Goal: Task Accomplishment & Management: Manage account settings

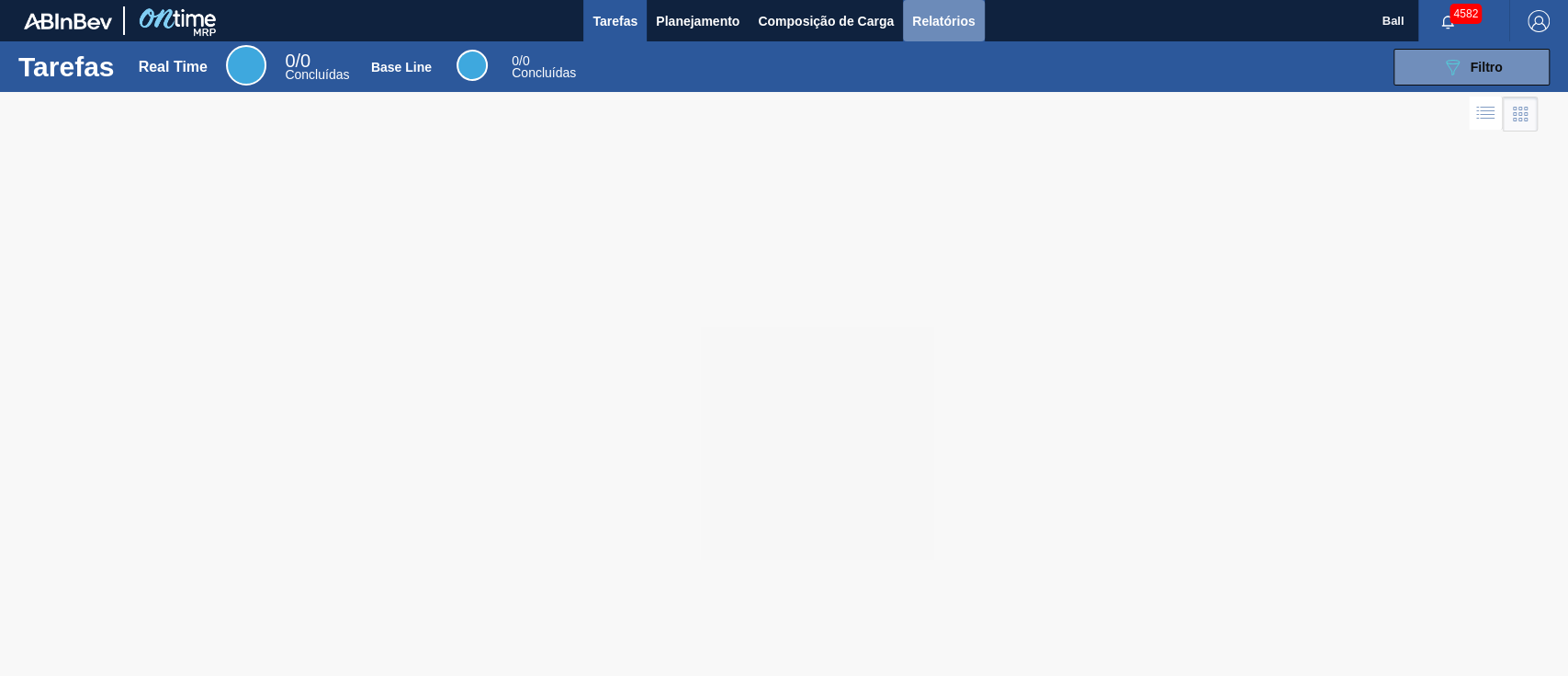
click at [950, 24] on span "Relatórios" at bounding box center [943, 21] width 63 height 22
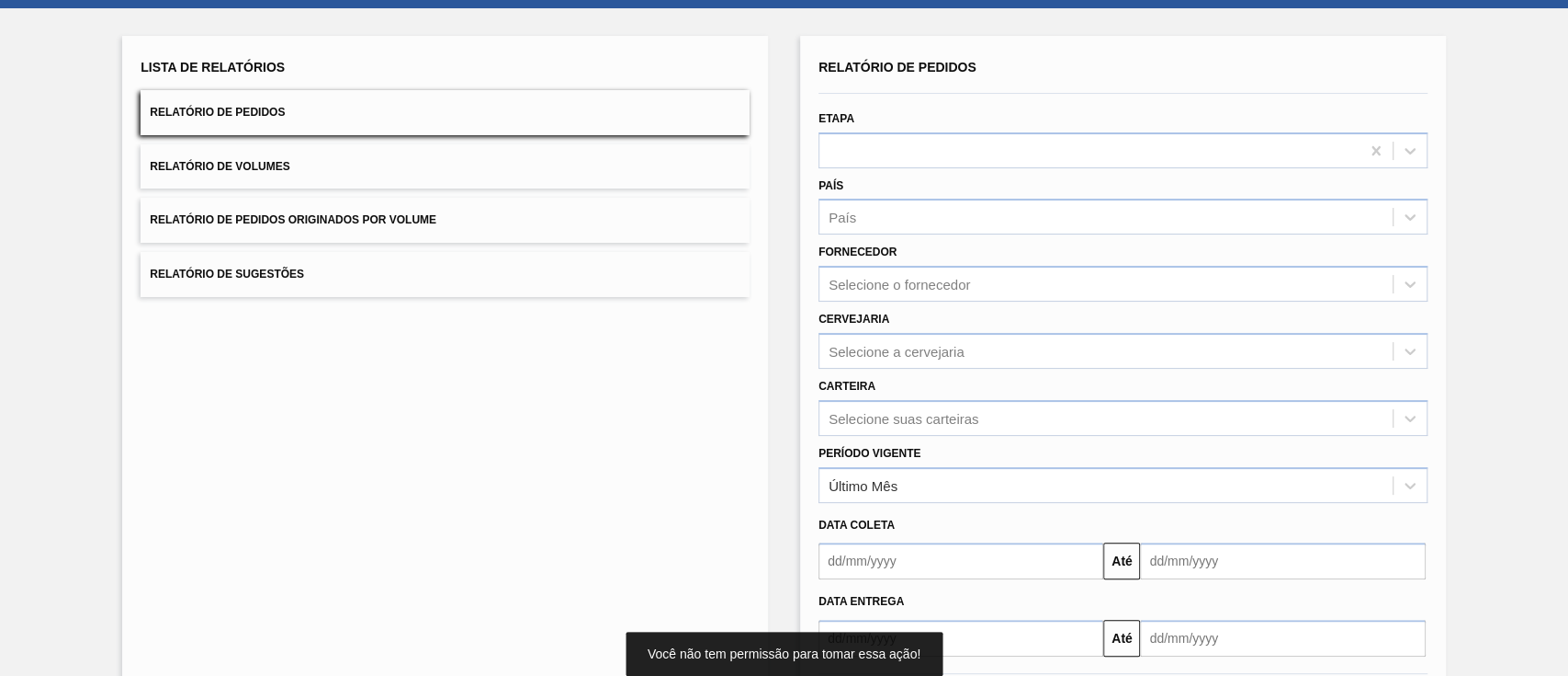
scroll to position [122, 0]
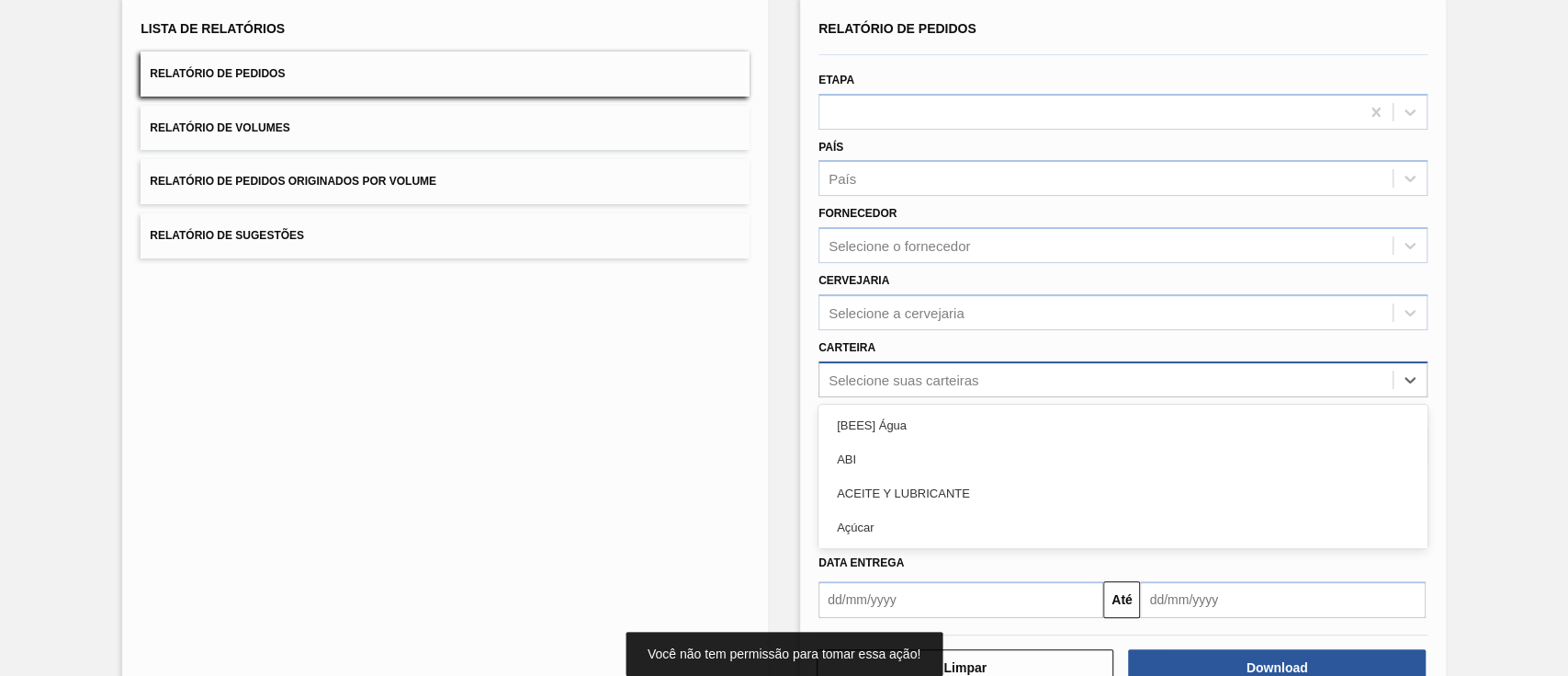
click at [925, 378] on div "Selecione suas carteiras" at bounding box center [1106, 379] width 573 height 27
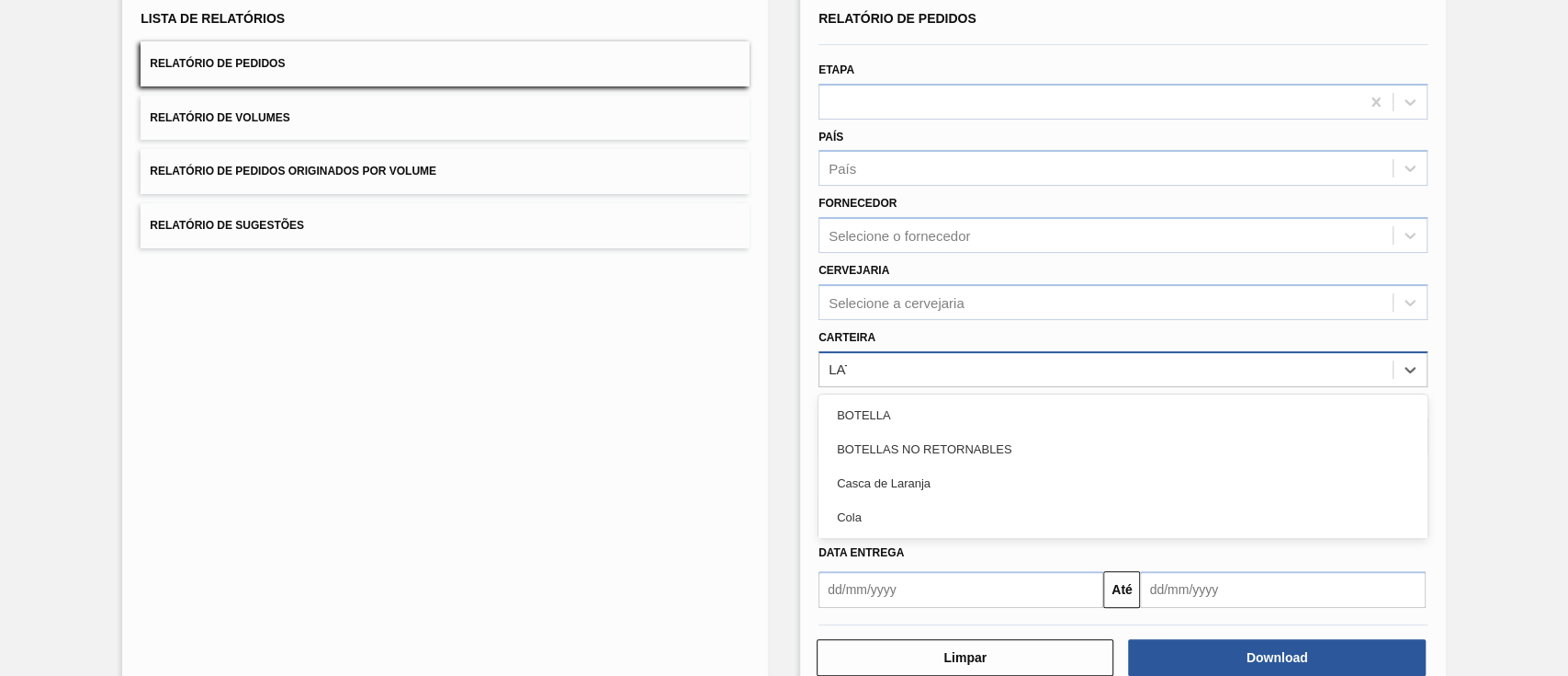
type input "LATA"
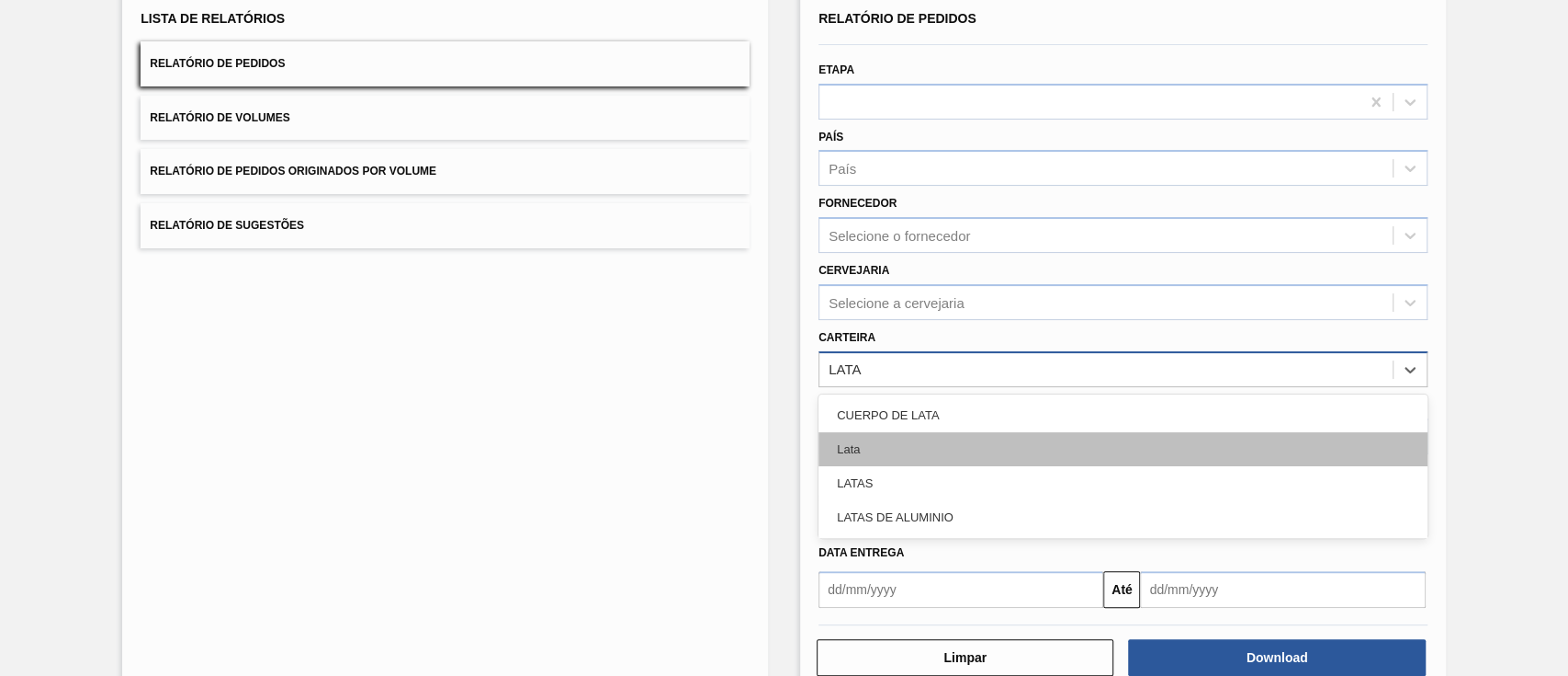
click at [853, 456] on div "Lata" at bounding box center [1123, 449] width 609 height 34
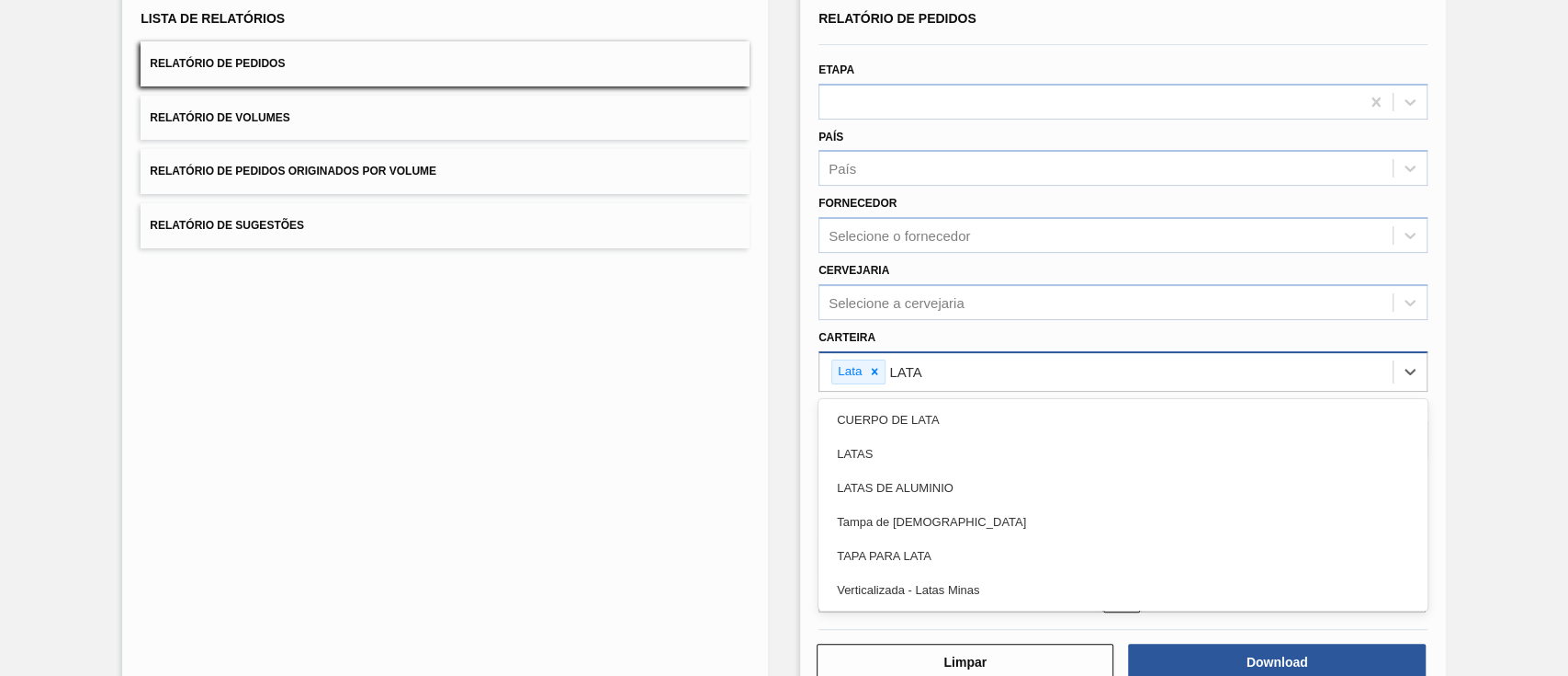
type input "LATAS"
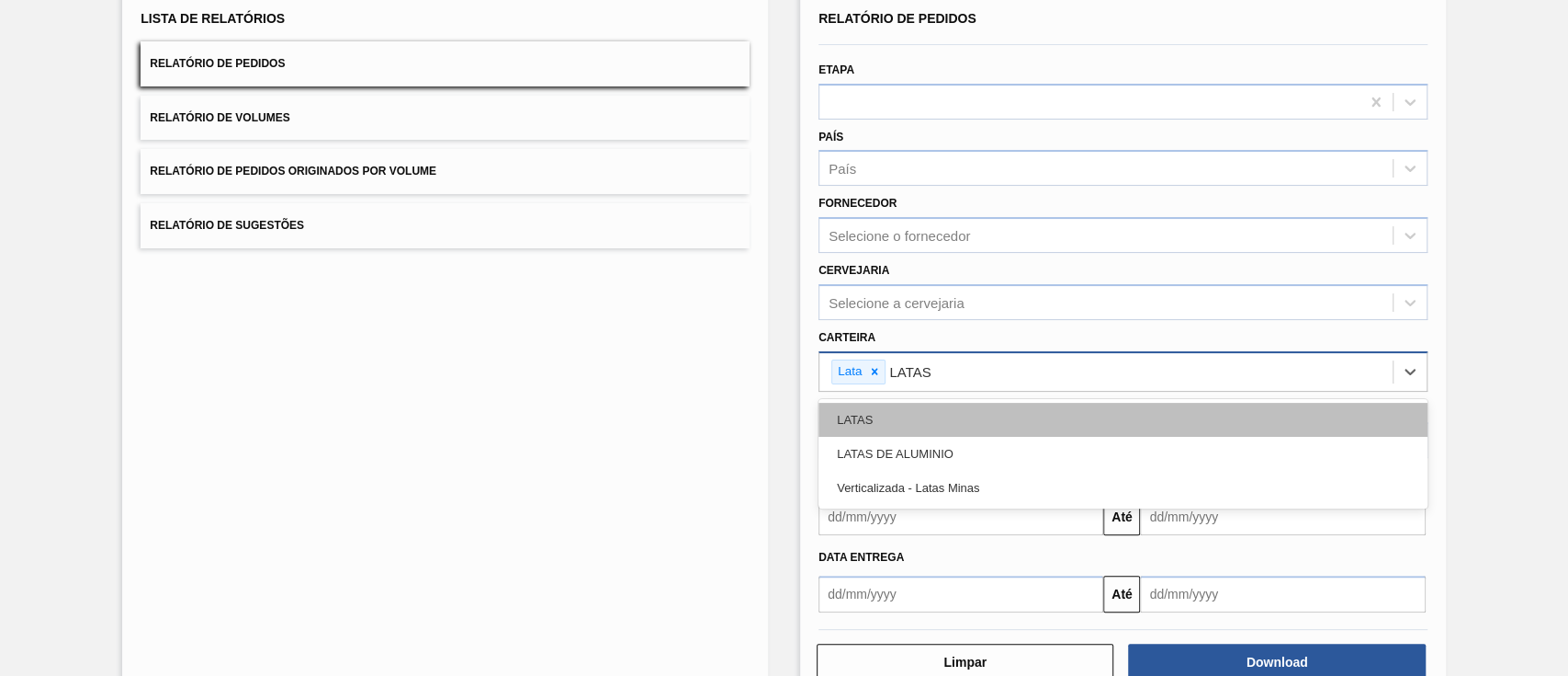
click at [884, 424] on div "LATAS" at bounding box center [1123, 420] width 609 height 34
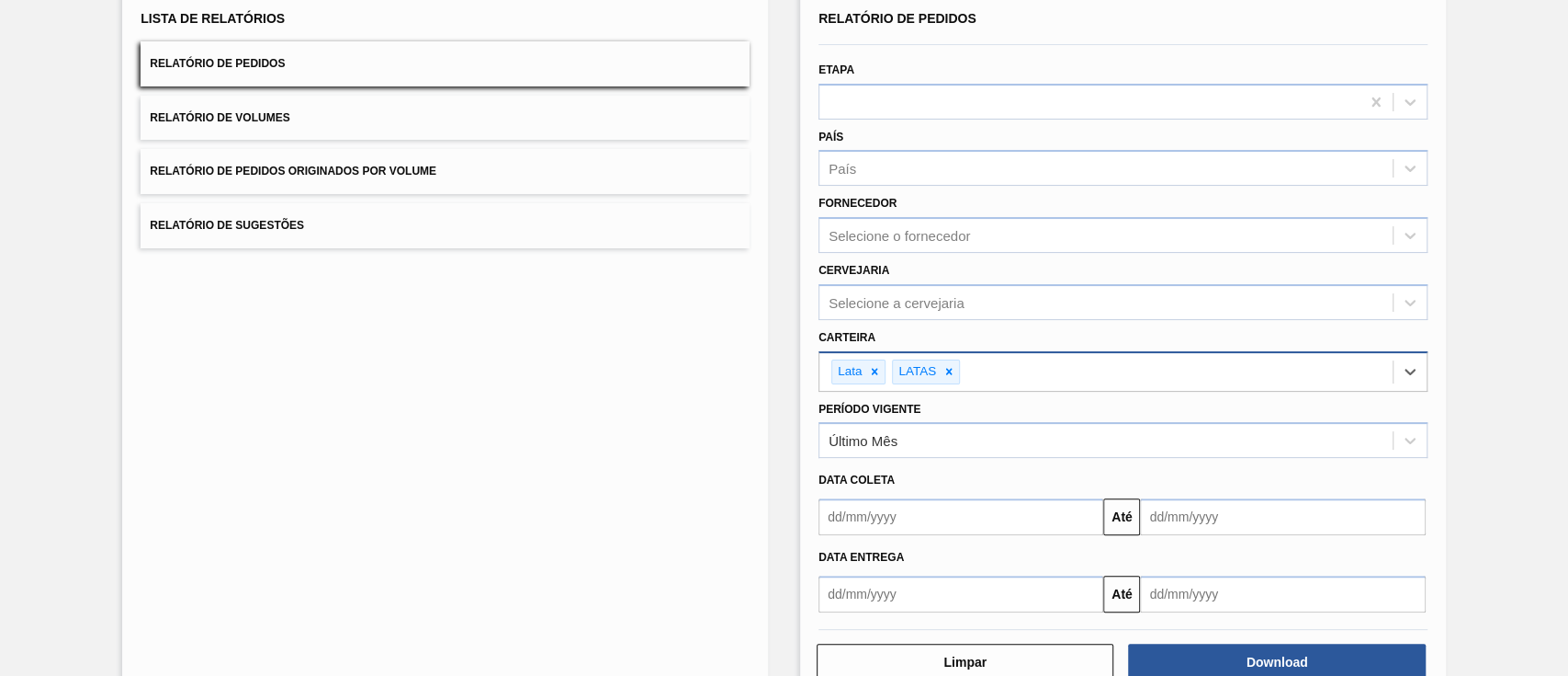
click at [592, 455] on div "Lista de Relatórios Relatório de Pedidos Relatório de Volumes Relatório de Pedi…" at bounding box center [445, 344] width 646 height 714
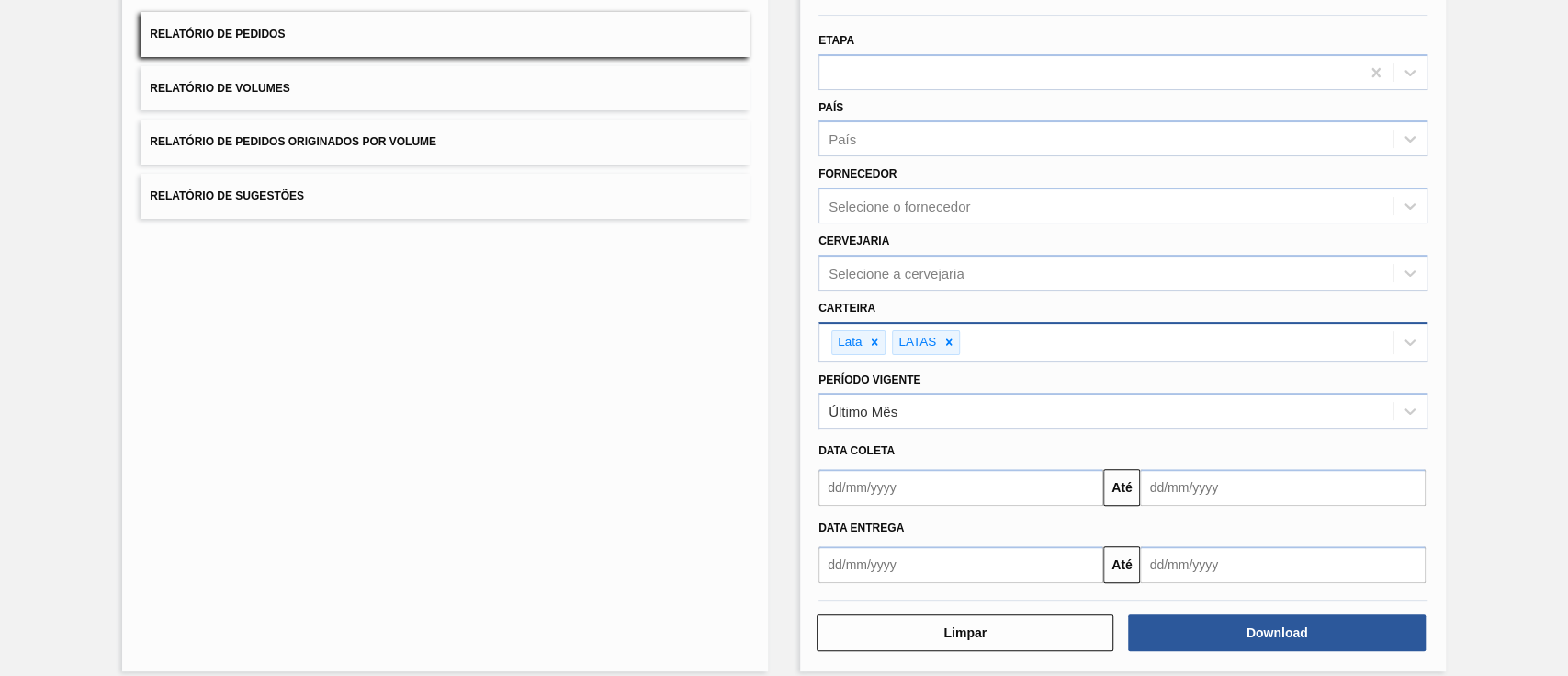
scroll to position [177, 0]
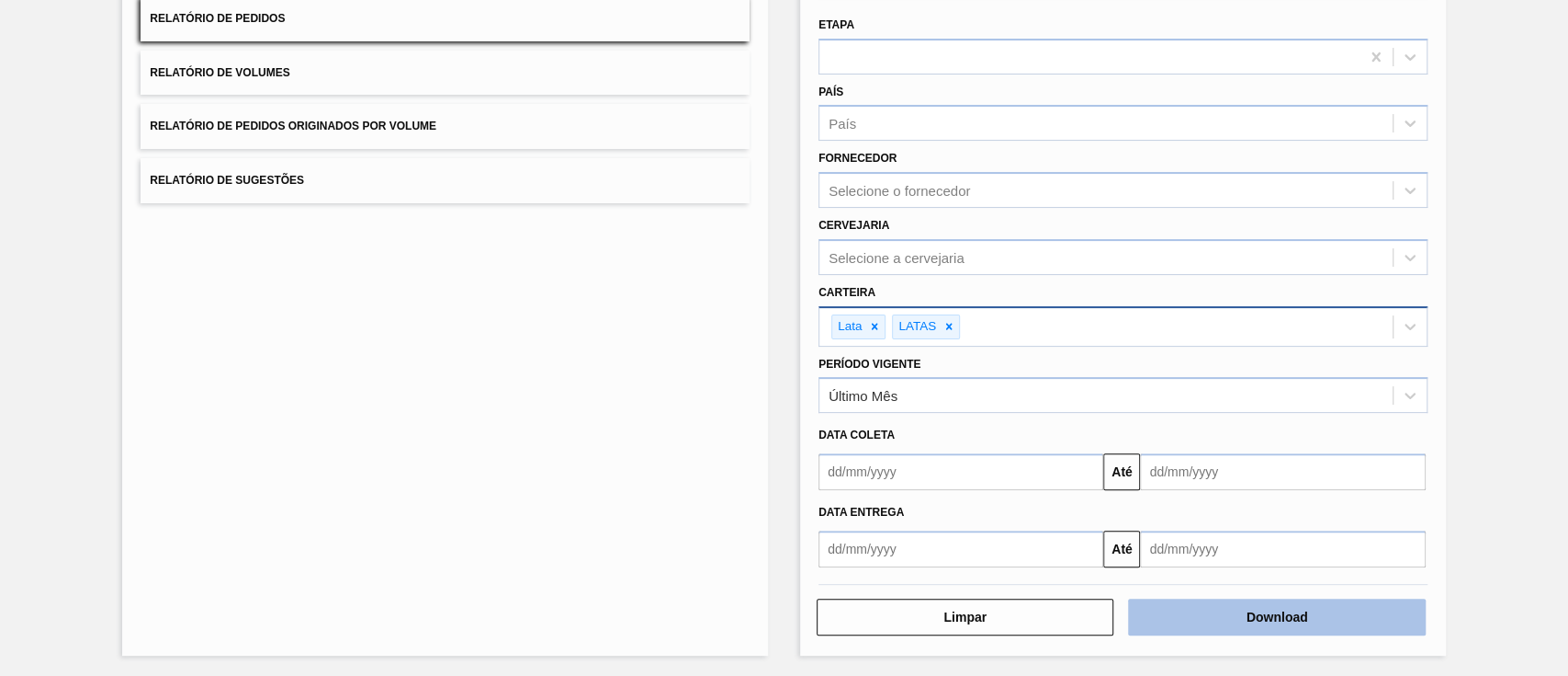
click at [1190, 613] on button "Download" at bounding box center [1277, 616] width 297 height 37
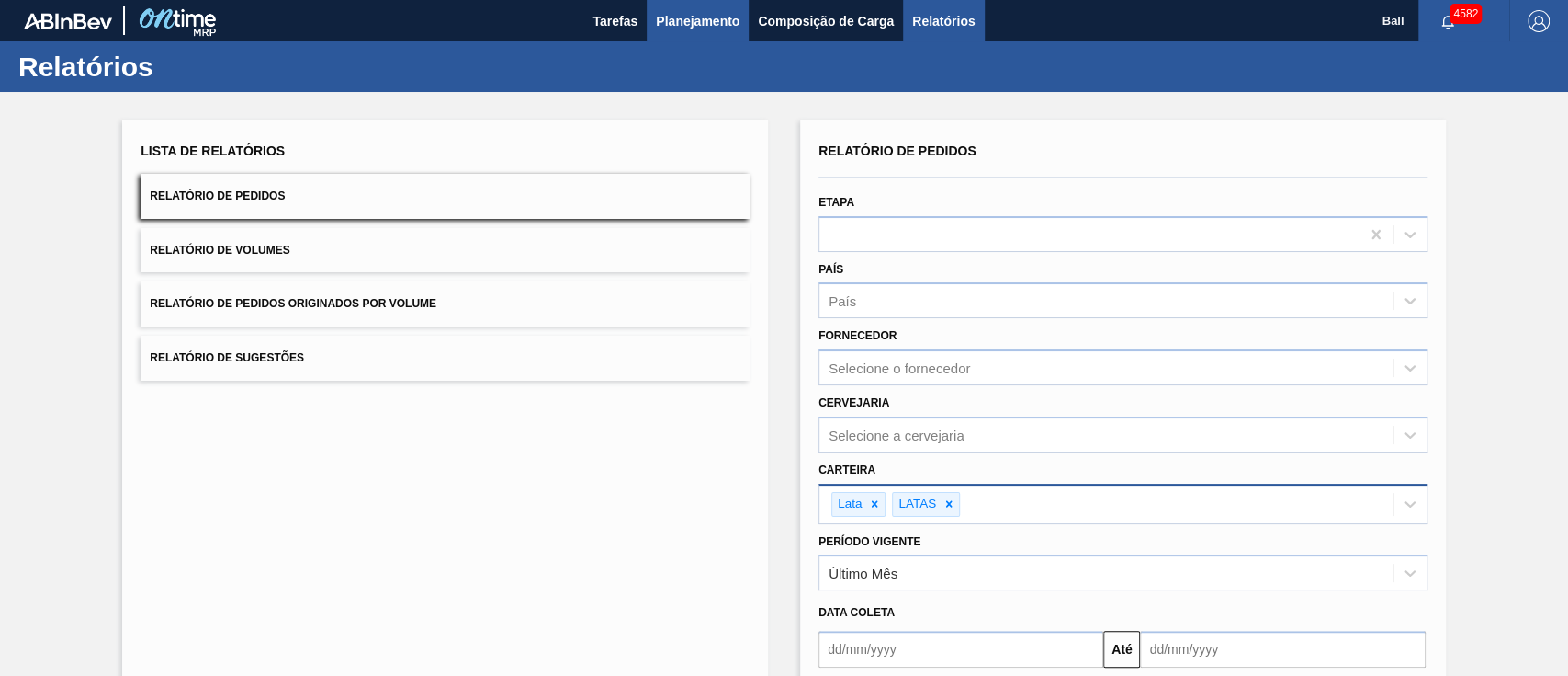
click at [689, 13] on span "Planejamento" at bounding box center [698, 21] width 83 height 22
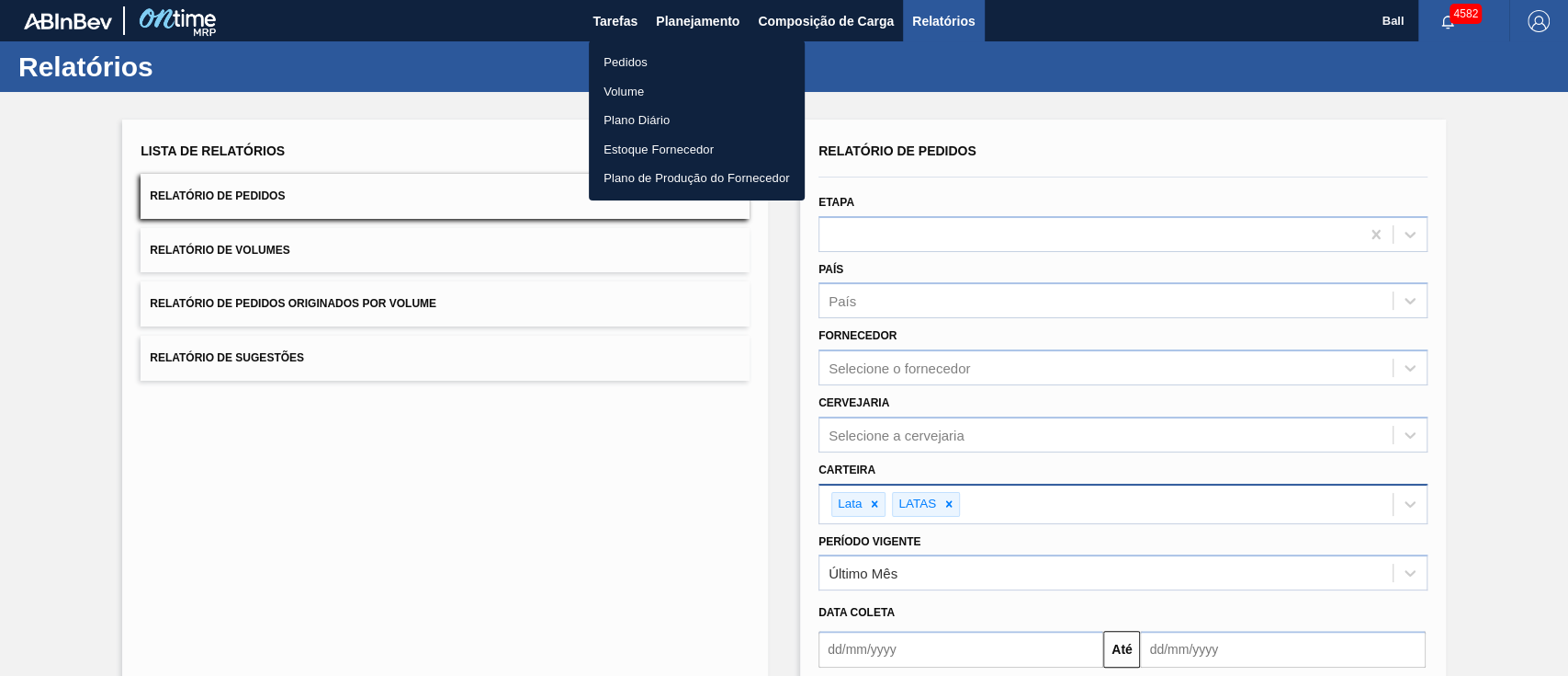
click at [651, 61] on li "Pedidos" at bounding box center [697, 63] width 216 height 30
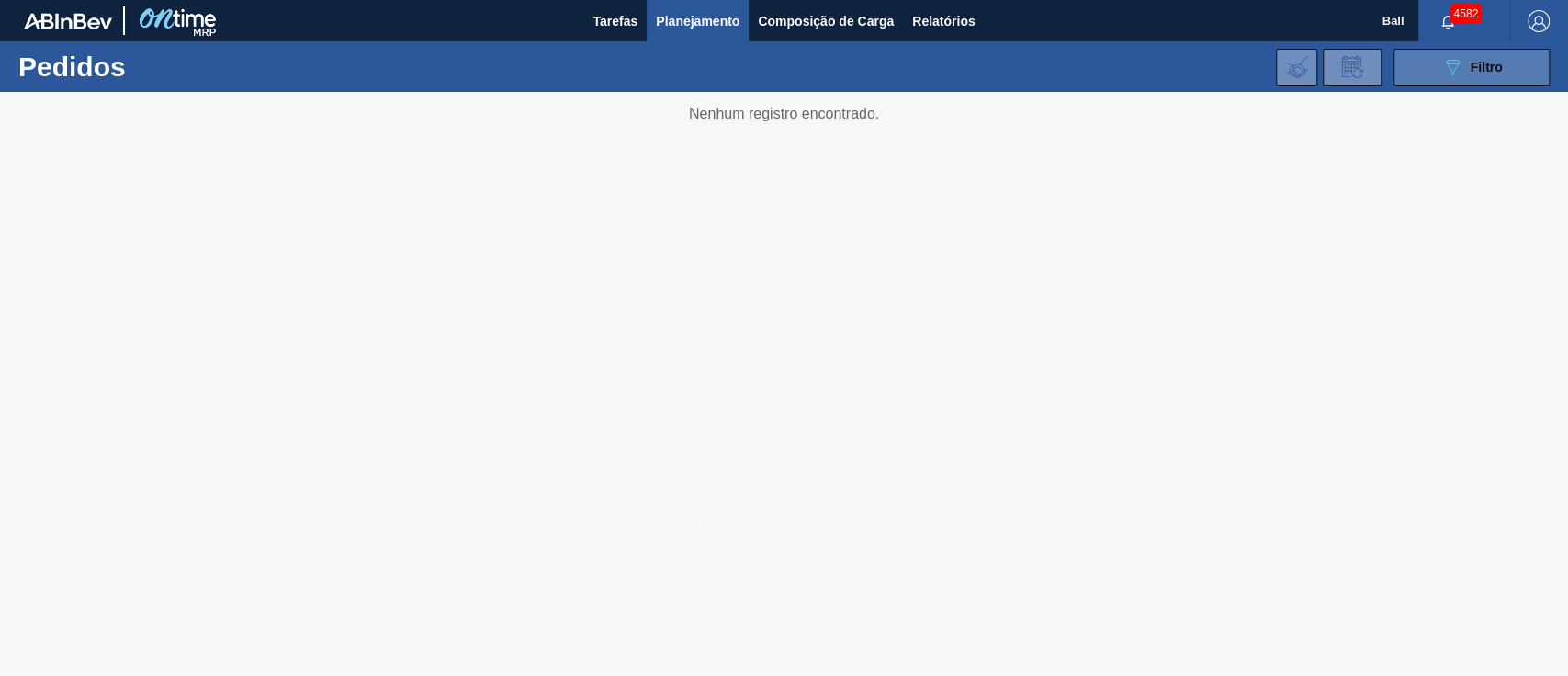
click at [1449, 70] on icon "089F7B8B-B2A5-4AFE-B5C0-19BA573D28AC" at bounding box center [1453, 67] width 22 height 22
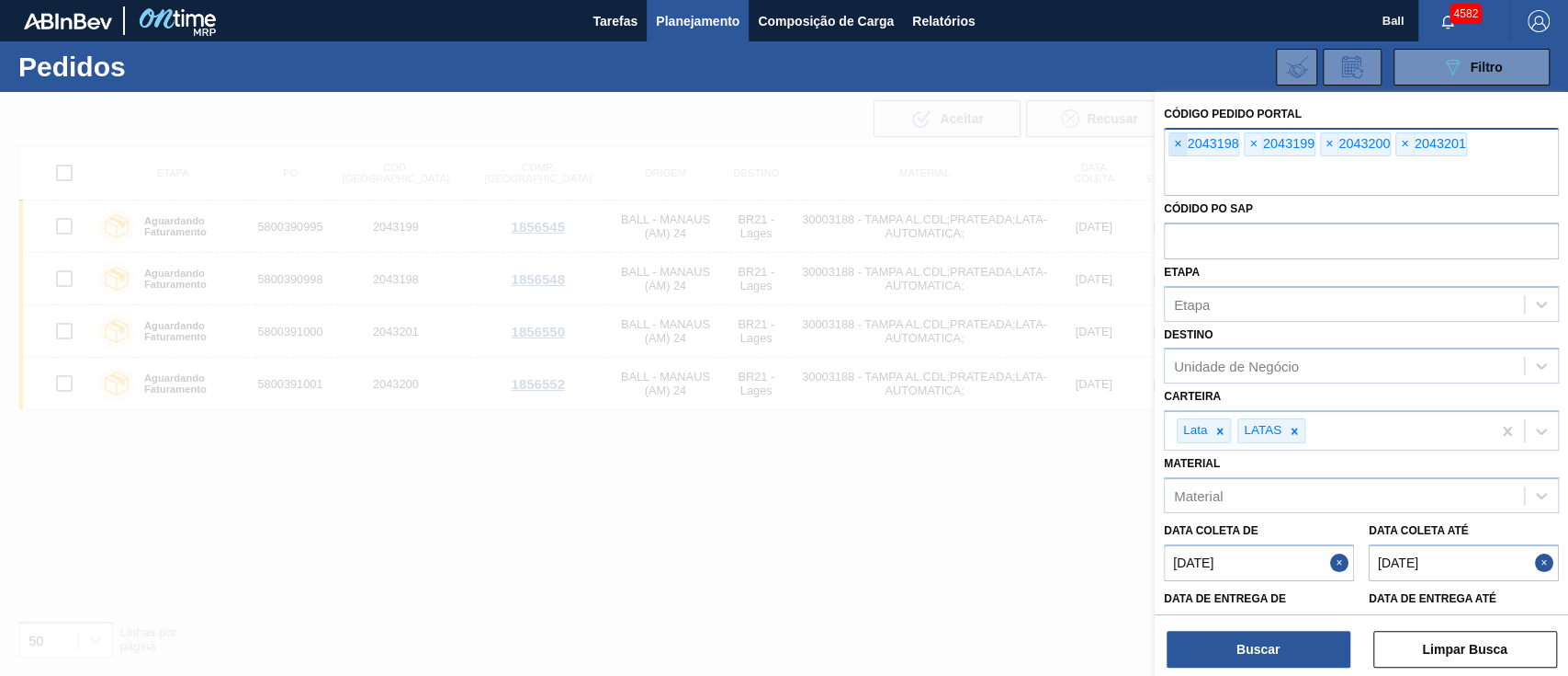
click at [1181, 143] on span "×" at bounding box center [1178, 144] width 18 height 22
click at [1181, 161] on input "text" at bounding box center [1362, 178] width 395 height 35
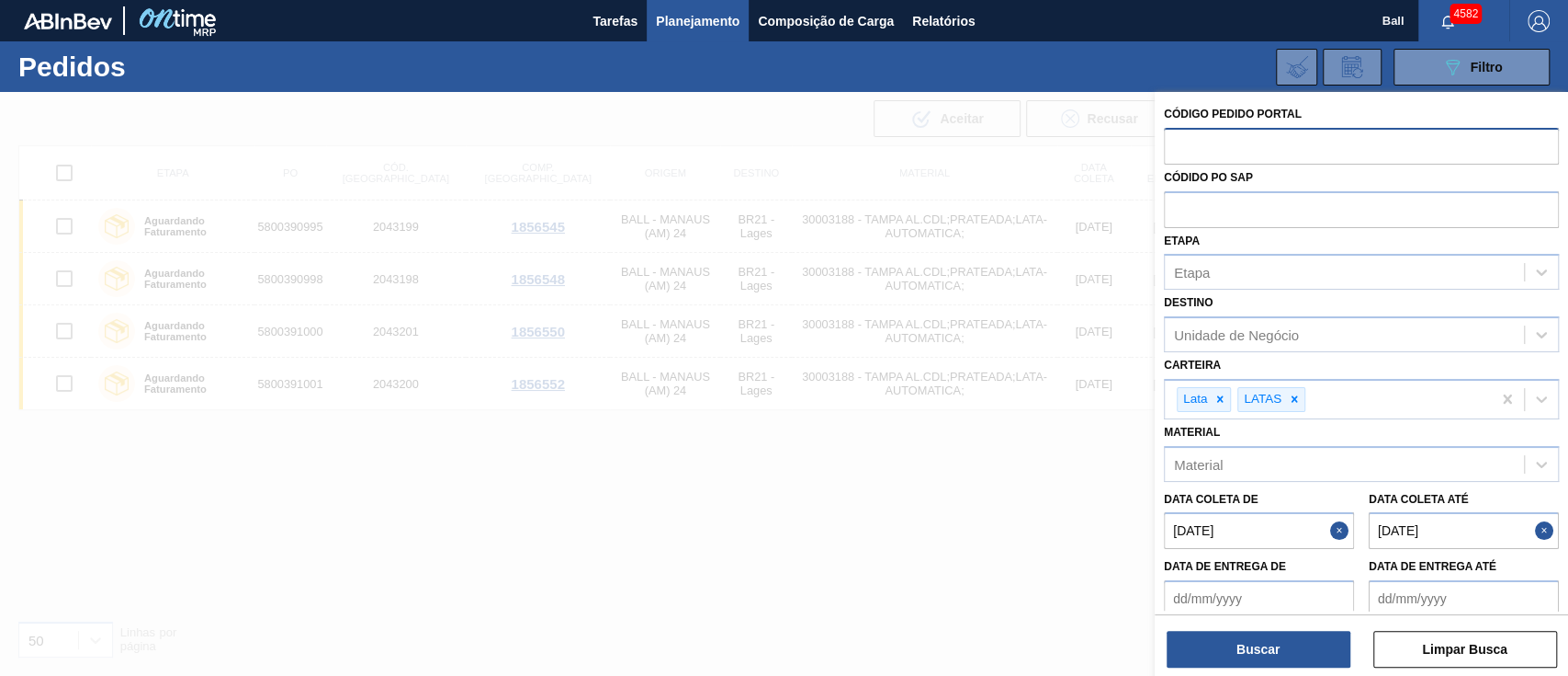
click at [1181, 143] on input "text" at bounding box center [1362, 145] width 395 height 35
paste input "V628075"
click at [1186, 142] on input "V628075" at bounding box center [1362, 145] width 395 height 35
type input "628075"
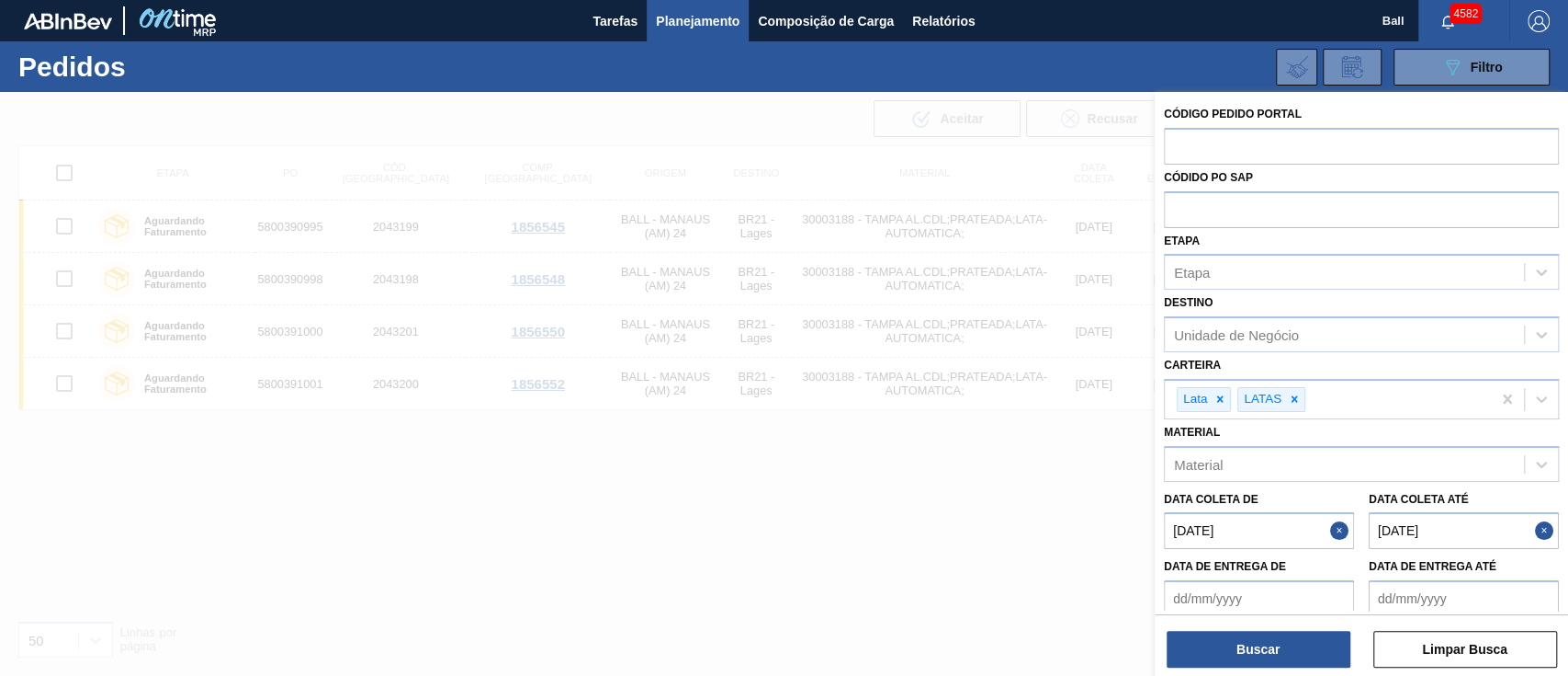
click at [715, 16] on span "Planejamento" at bounding box center [698, 21] width 83 height 22
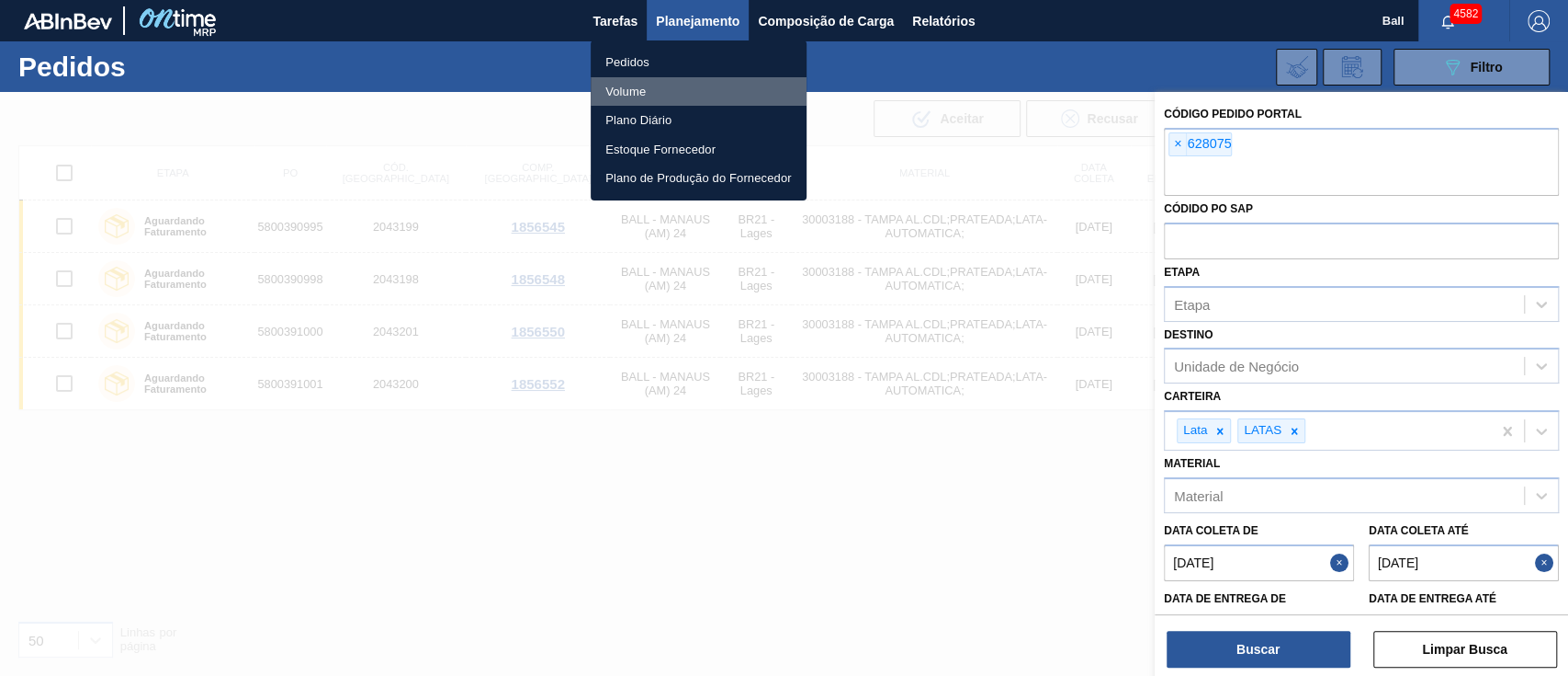
click at [640, 92] on li "Volume" at bounding box center [699, 92] width 216 height 30
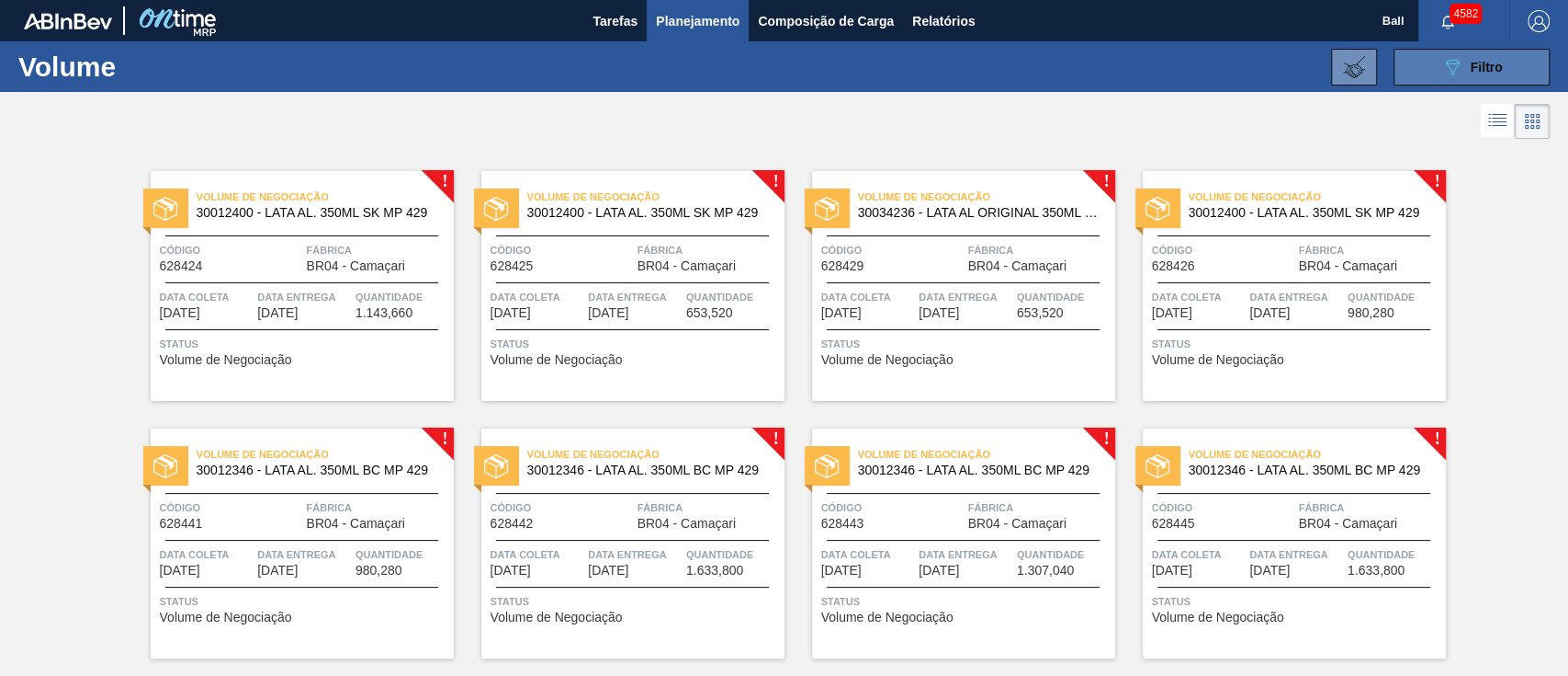
click at [1472, 63] on span "Filtro" at bounding box center [1487, 67] width 32 height 15
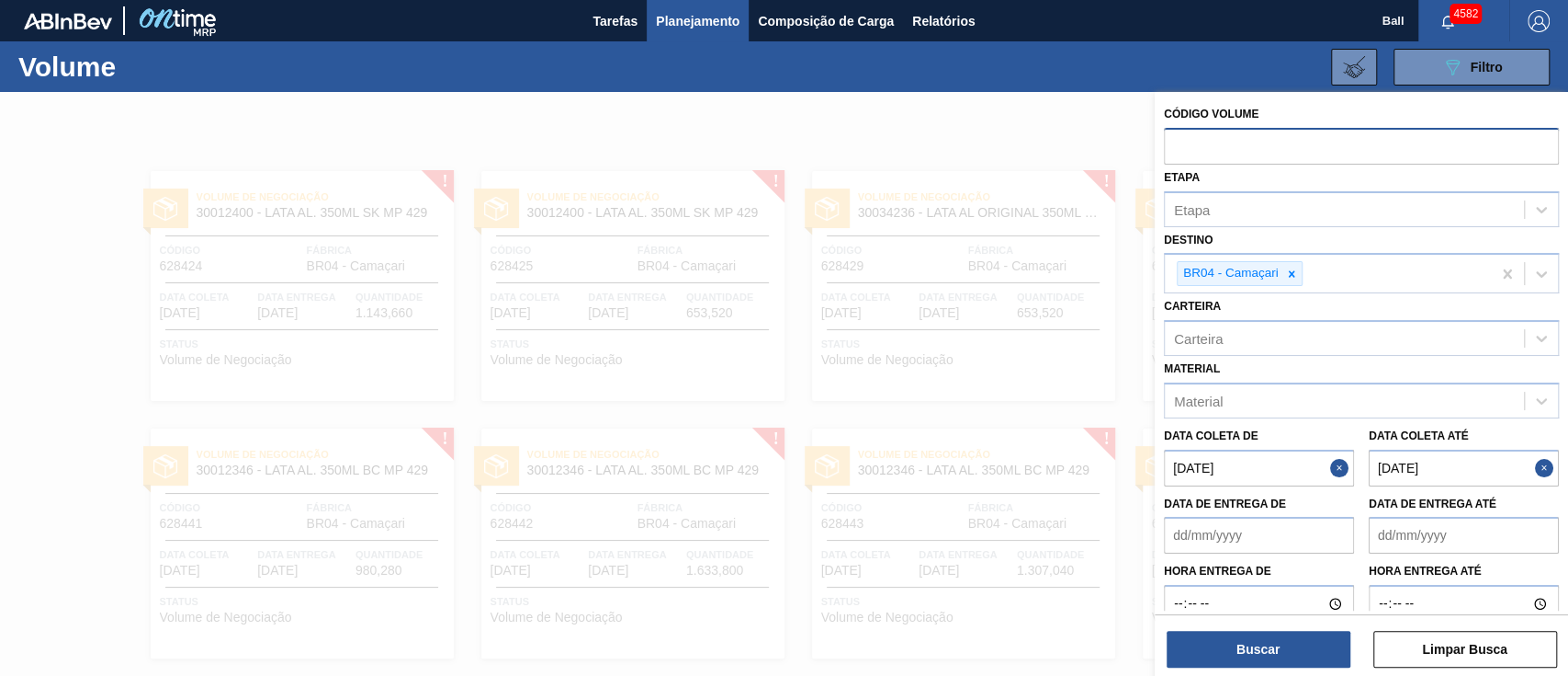
click at [1203, 146] on input "text" at bounding box center [1362, 145] width 395 height 35
paste input "V628075"
click at [1187, 148] on input "V628075" at bounding box center [1362, 145] width 395 height 35
click at [1179, 146] on input "V628075" at bounding box center [1362, 145] width 395 height 35
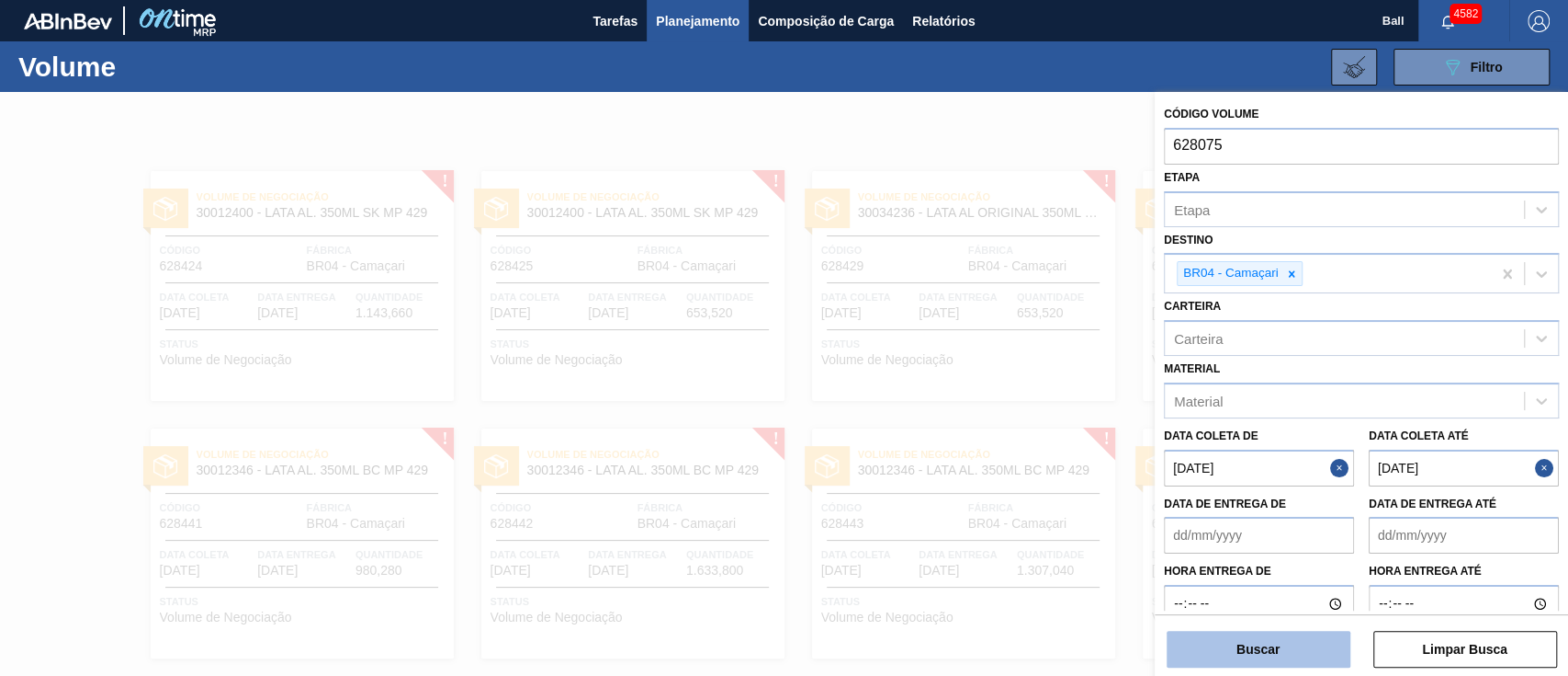
type input "628075"
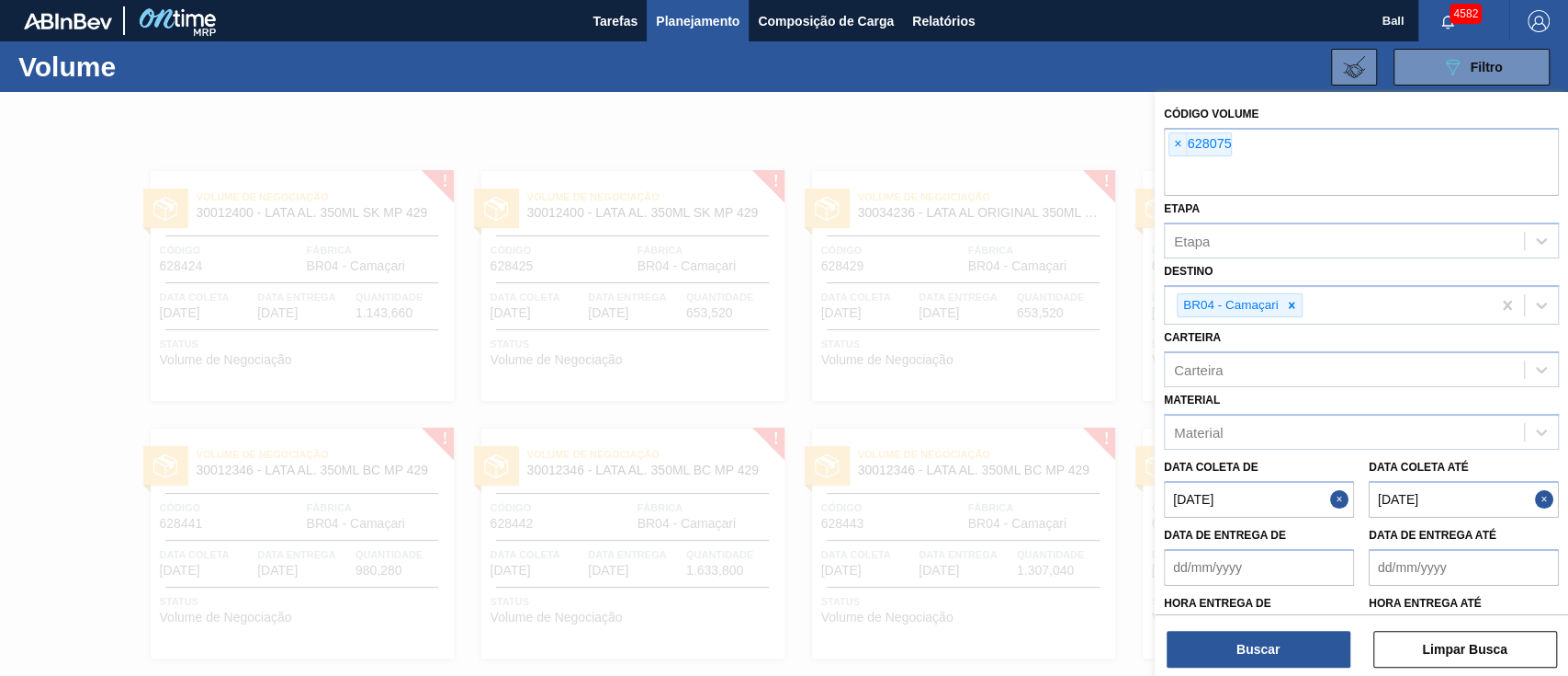
drag, startPoint x: 1262, startPoint y: 632, endPoint x: 1343, endPoint y: 279, distance: 362.2
click at [1363, 285] on div "Código Volume × 628075 Etapa Etapa Destino BR04 - Camaçari Carteira Carteira Ma…" at bounding box center [1361, 351] width 413 height 519
click at [1292, 299] on icon at bounding box center [1292, 305] width 13 height 13
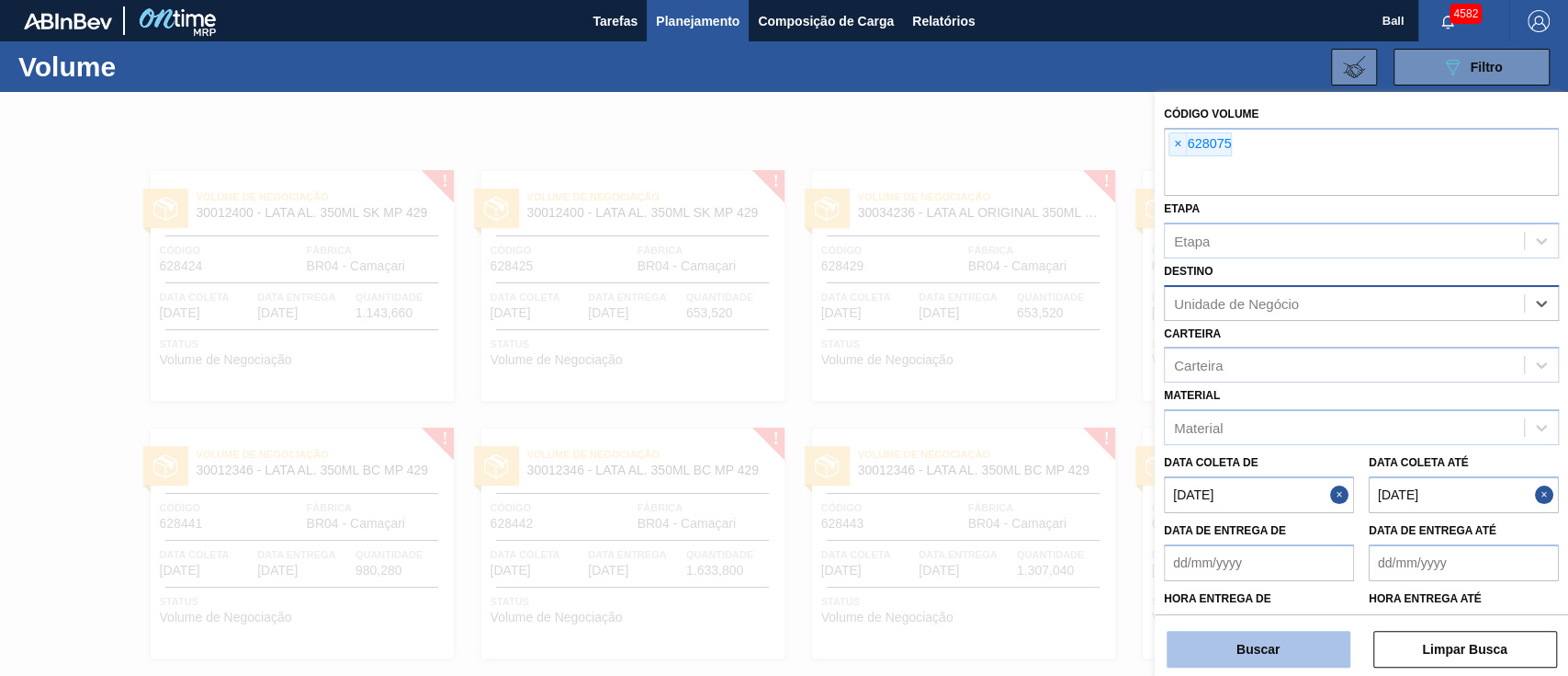
click at [1279, 638] on button "Buscar" at bounding box center [1258, 648] width 184 height 37
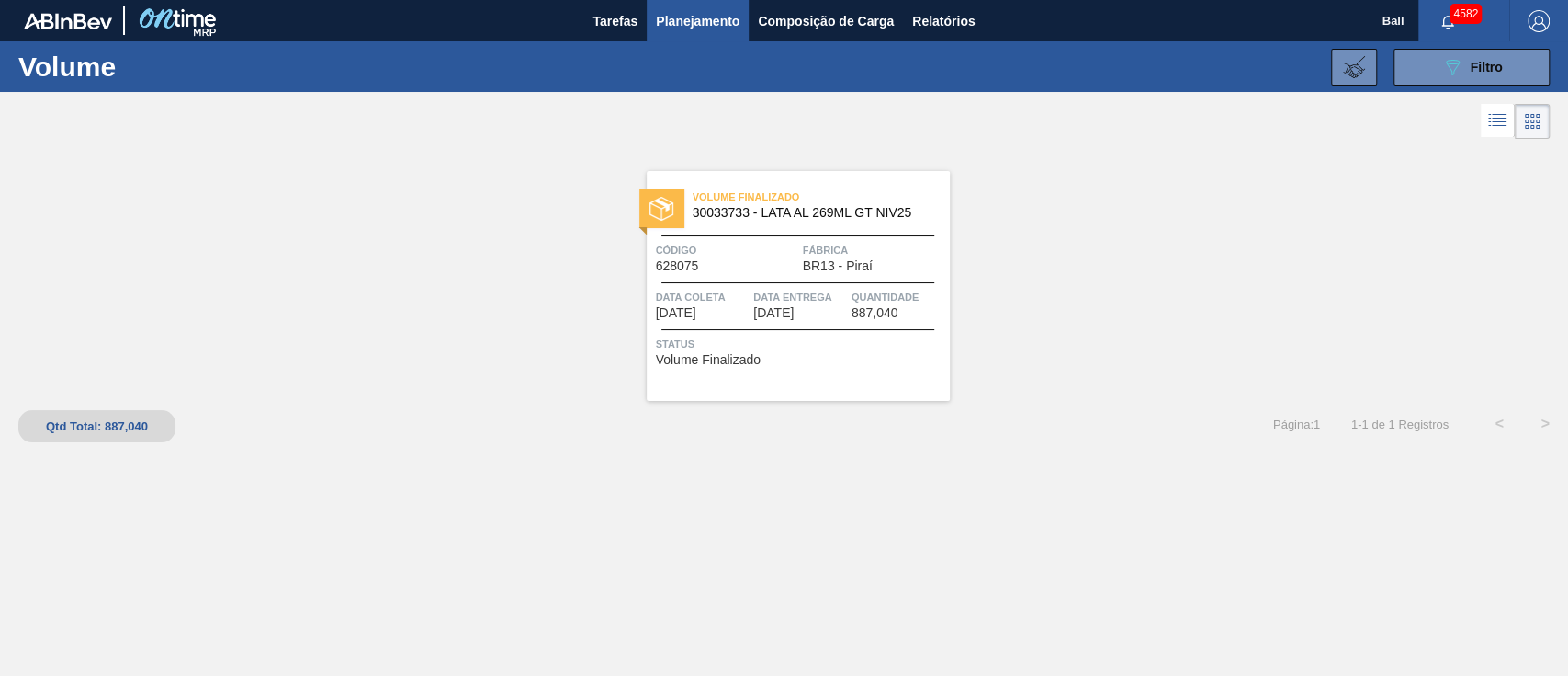
click at [772, 292] on span "Data Entrega" at bounding box center [800, 296] width 93 height 18
click at [1471, 61] on span "Filtro" at bounding box center [1487, 67] width 32 height 15
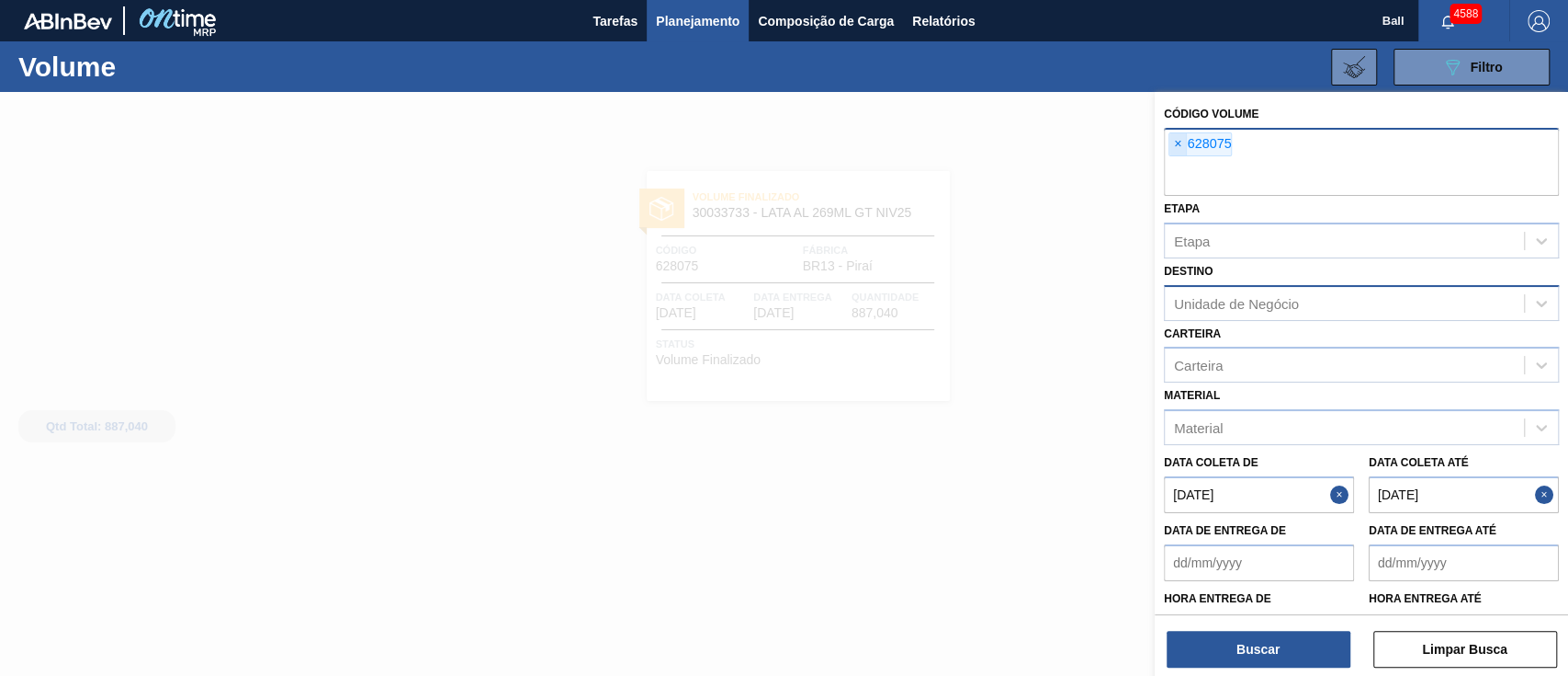
click at [1181, 149] on span "×" at bounding box center [1178, 144] width 18 height 22
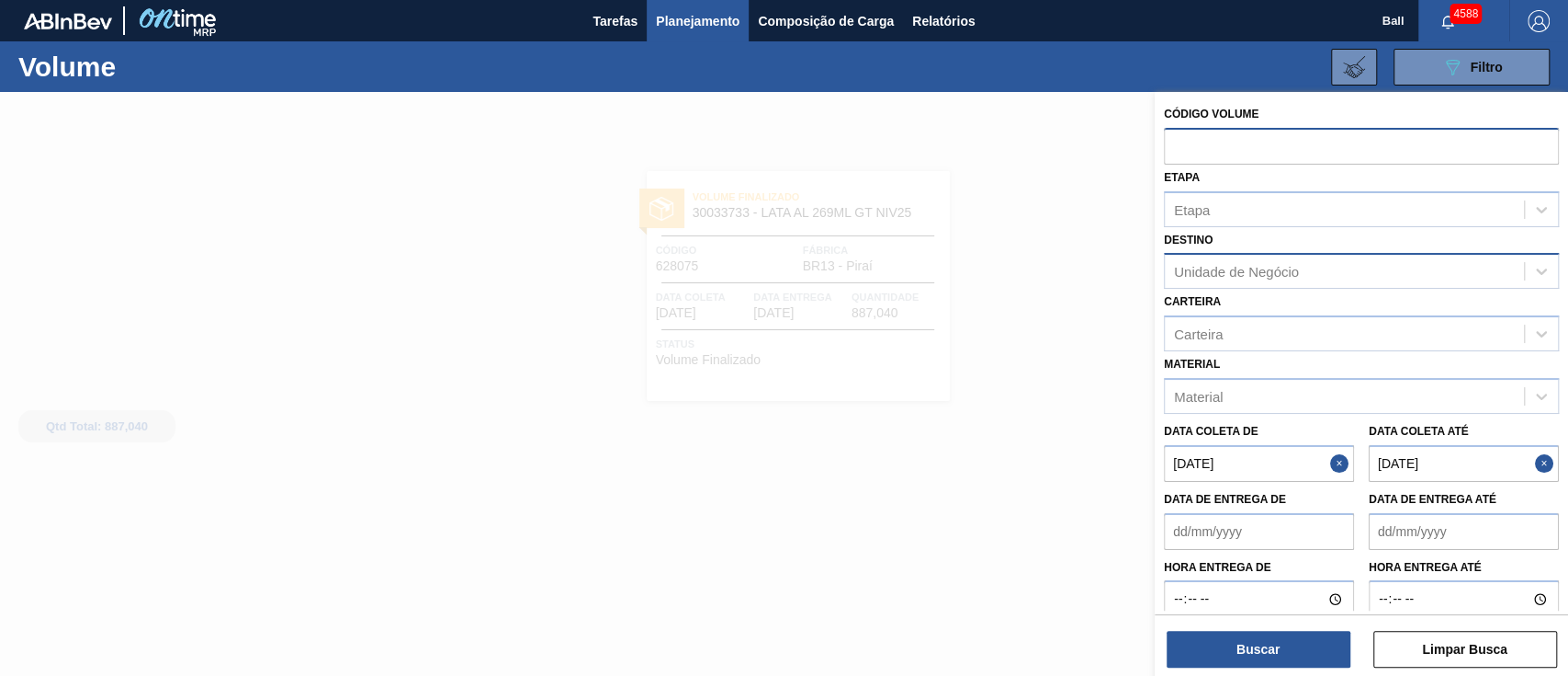
paste input "V628279"
click at [1182, 141] on input "V628279" at bounding box center [1362, 145] width 395 height 35
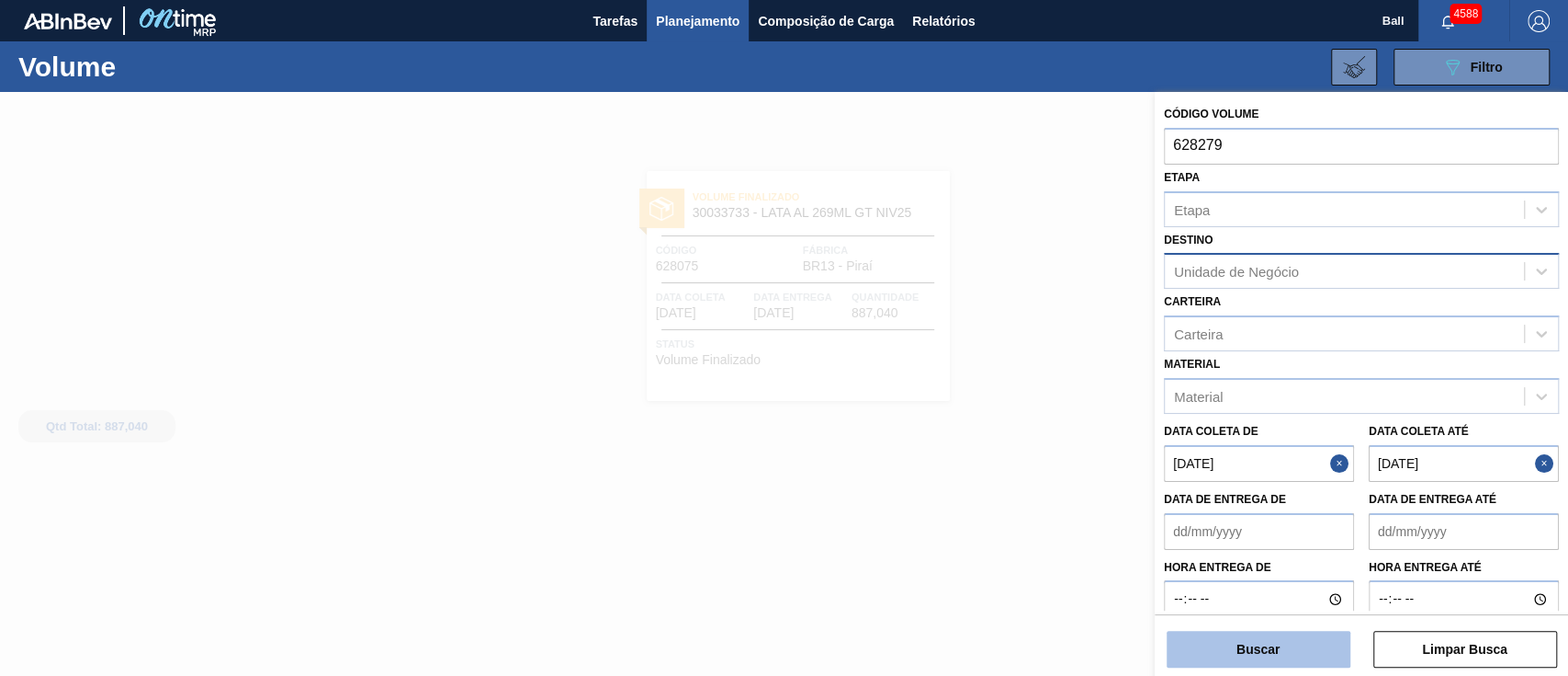
type input "628279"
click at [1226, 654] on button "Buscar" at bounding box center [1258, 648] width 184 height 37
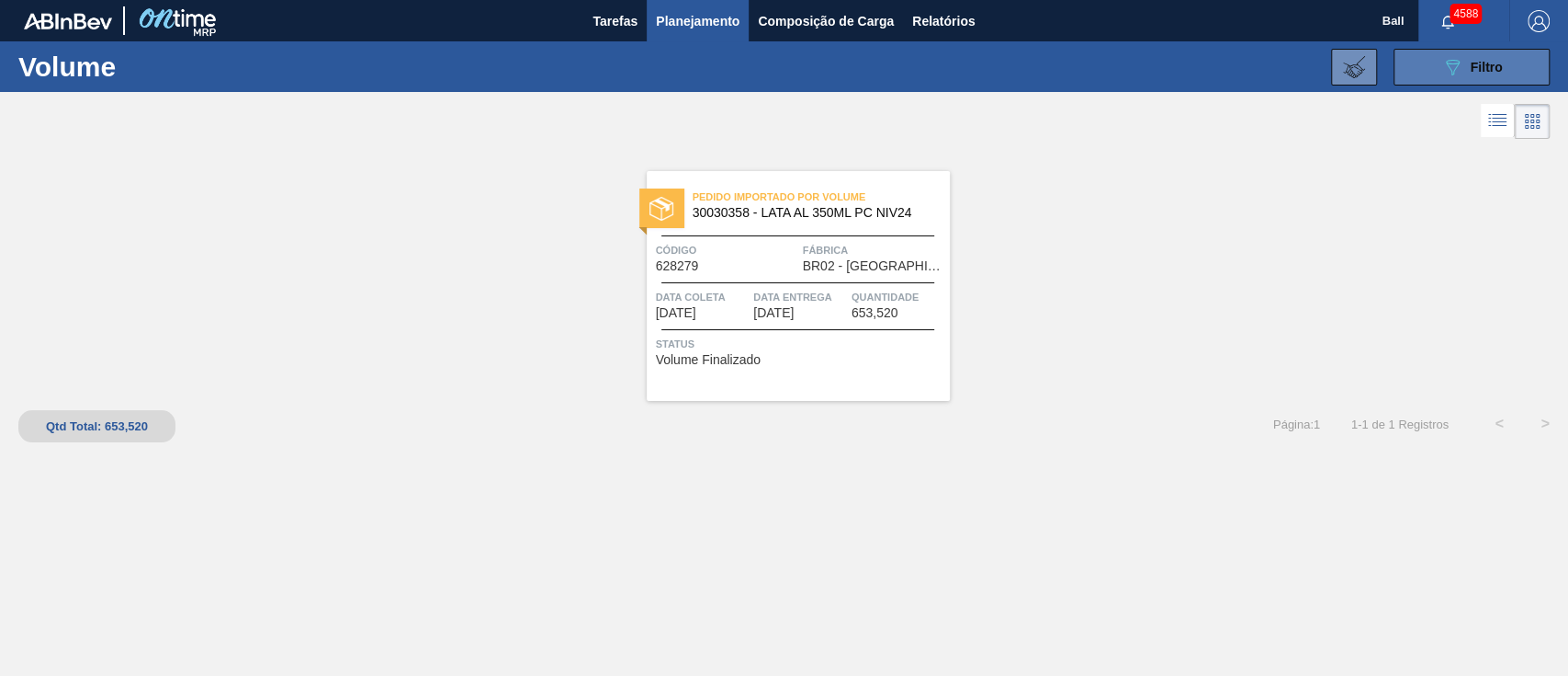
click at [1499, 65] on span "Filtro" at bounding box center [1487, 67] width 32 height 15
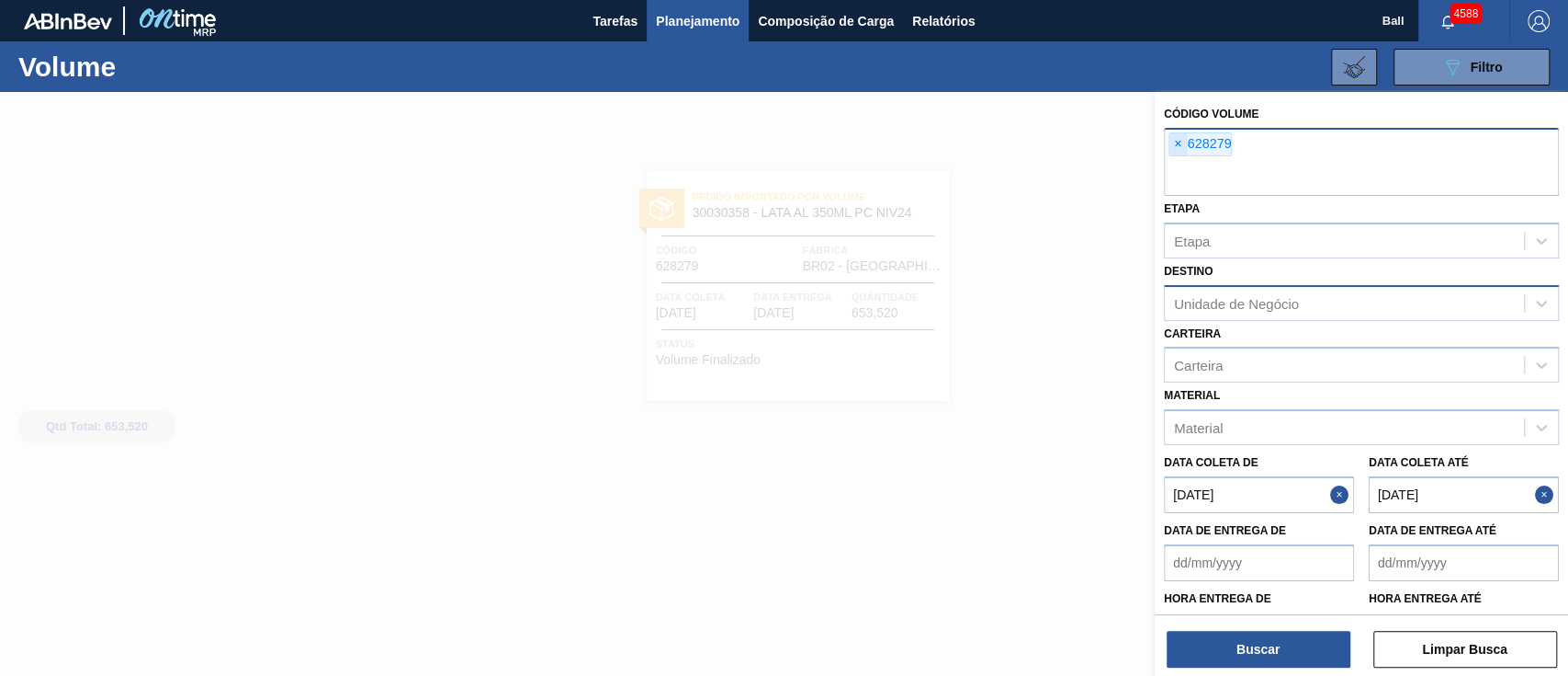
click at [1183, 143] on span "×" at bounding box center [1178, 144] width 18 height 22
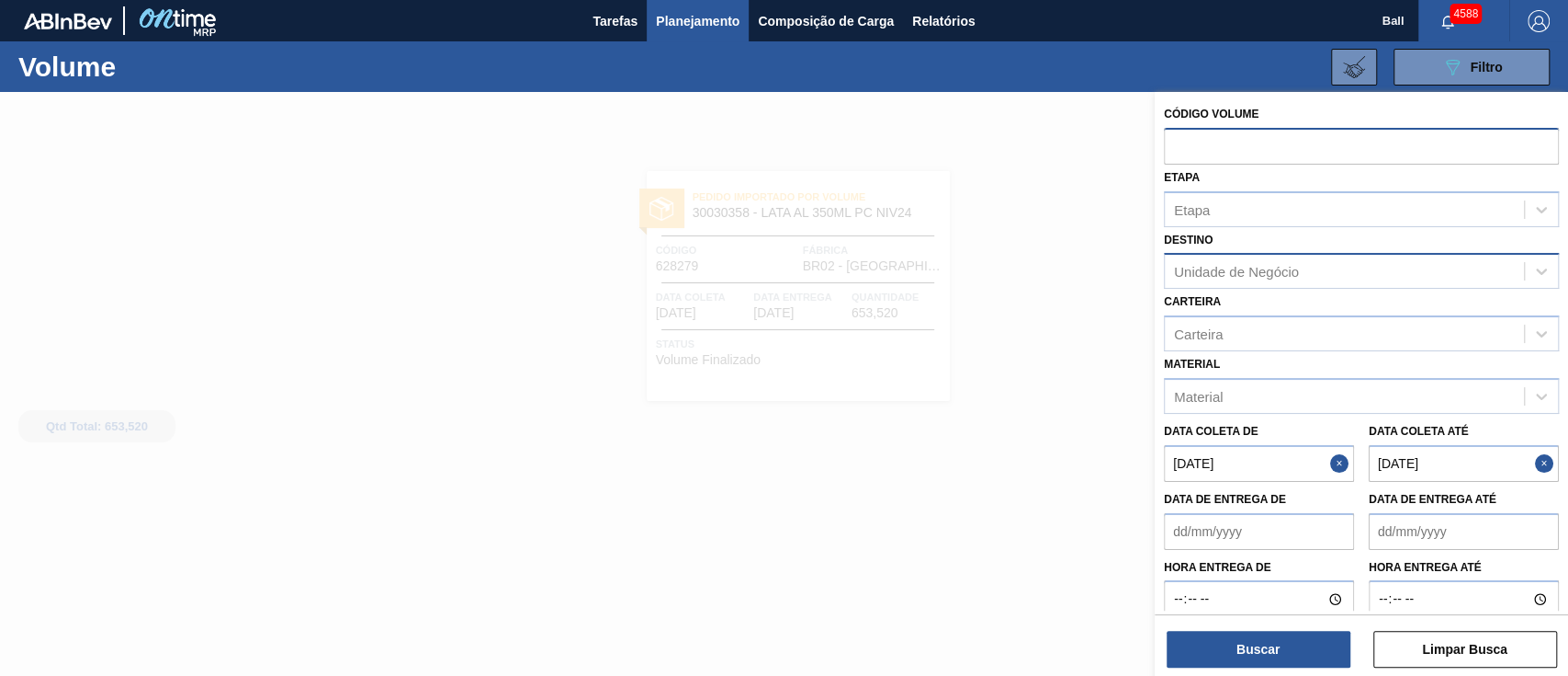
paste input "V628602"
click at [1183, 140] on input "V628602" at bounding box center [1362, 145] width 395 height 35
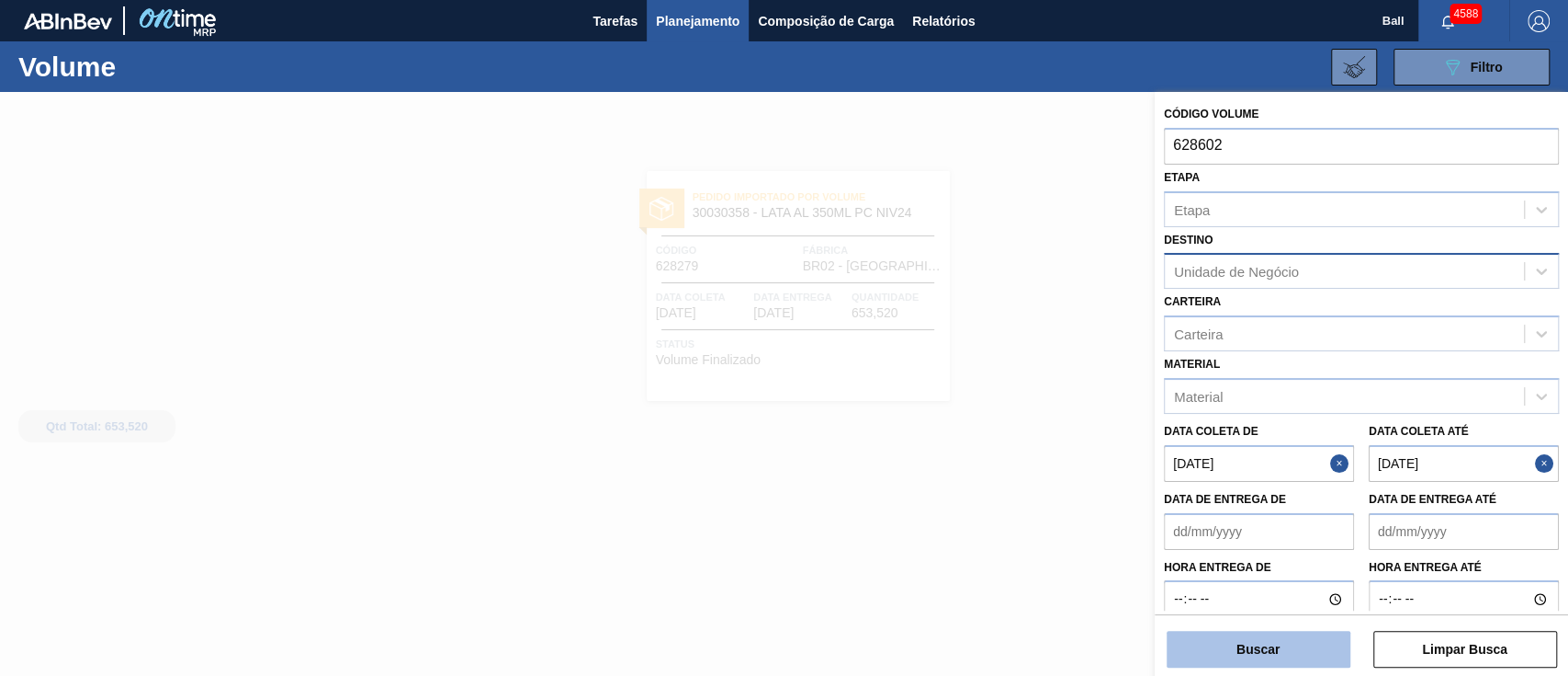
type input "628602"
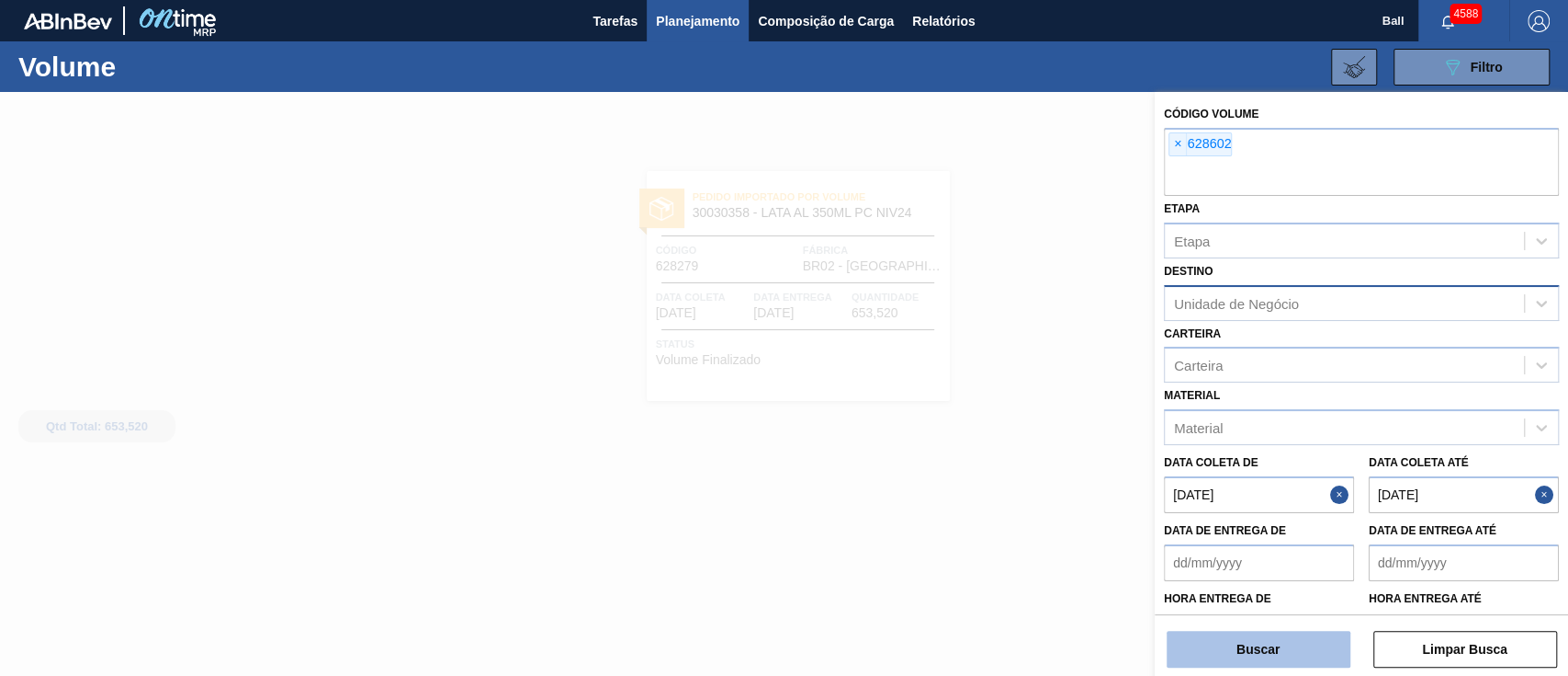
click at [1287, 630] on button "Buscar" at bounding box center [1258, 648] width 184 height 37
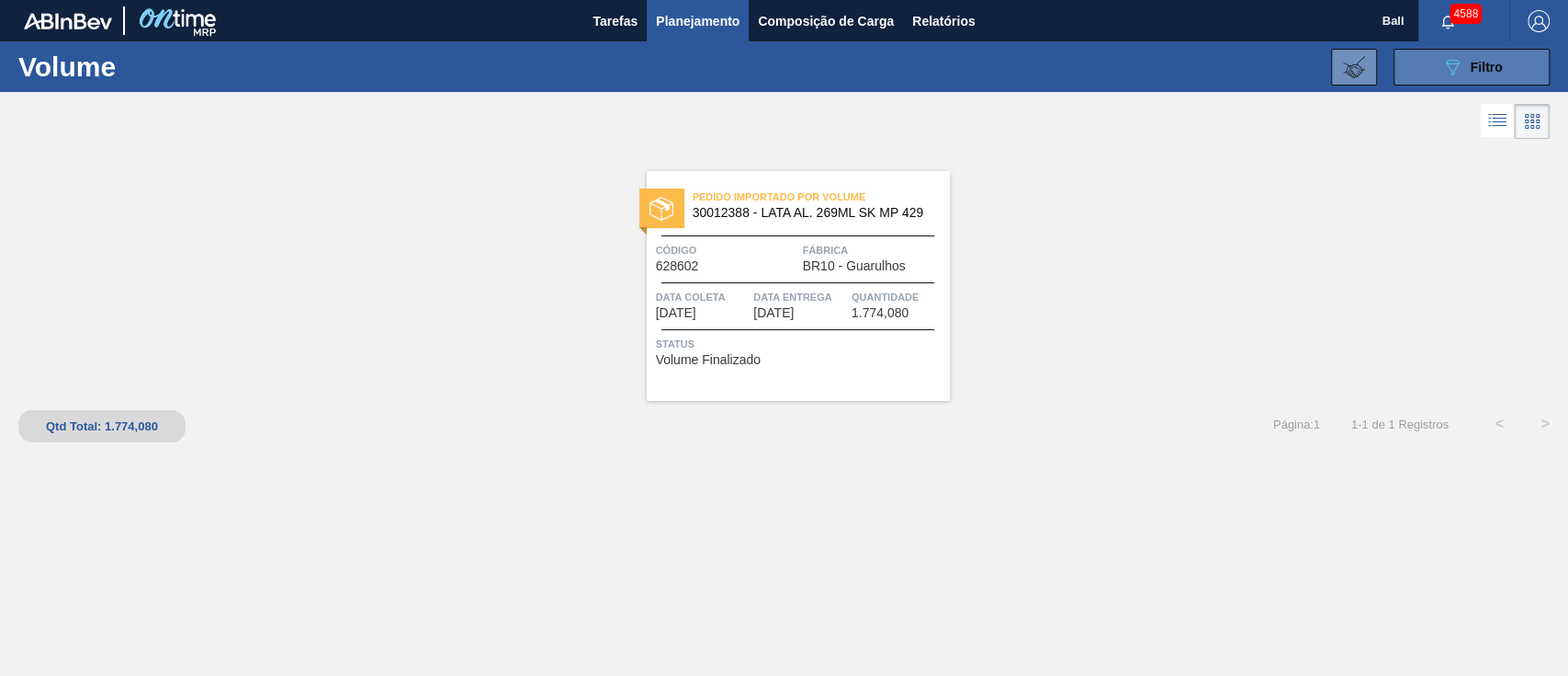
drag, startPoint x: 1481, startPoint y: 52, endPoint x: 1458, endPoint y: 80, distance: 36.2
click at [1481, 51] on button "089F7B8B-B2A5-4AFE-B5C0-19BA573D28AC Filtro" at bounding box center [1472, 67] width 156 height 37
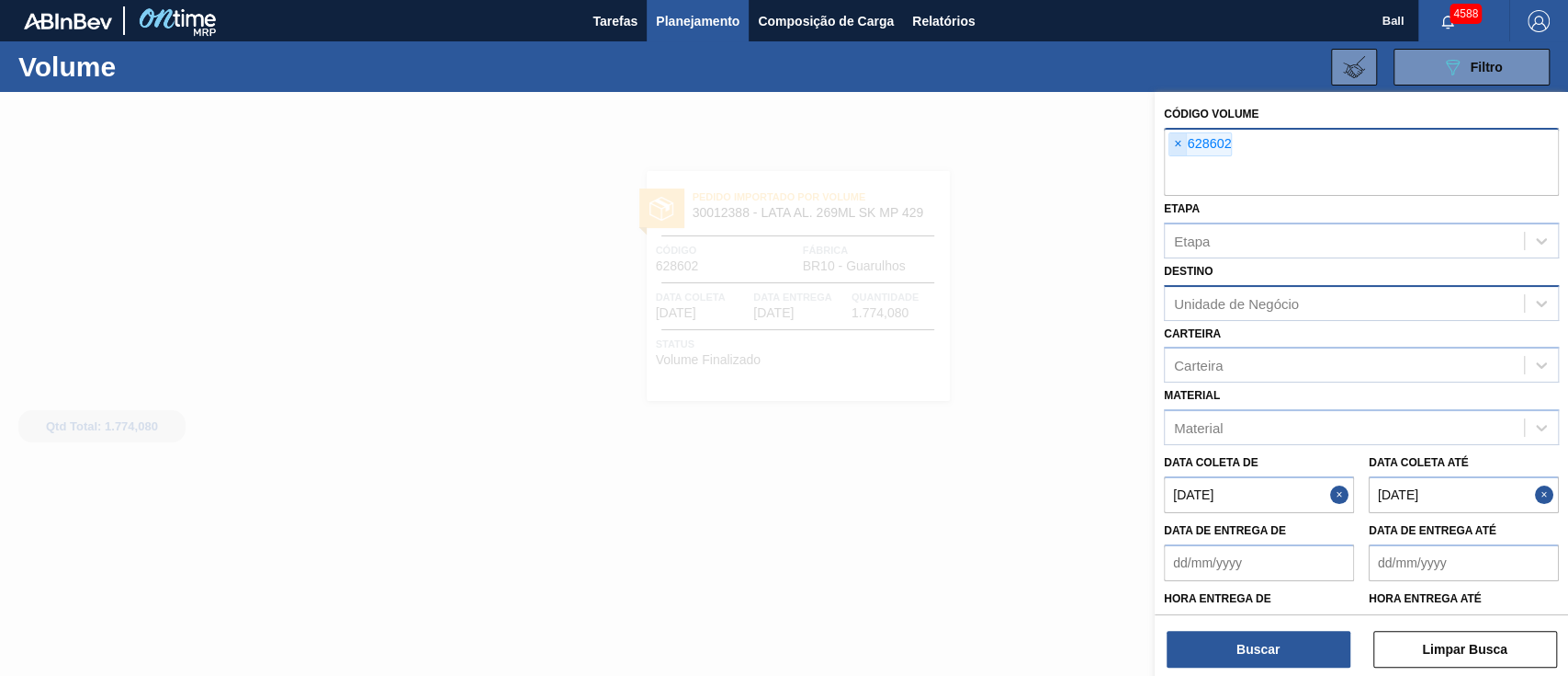
click at [1176, 145] on span "×" at bounding box center [1178, 144] width 18 height 22
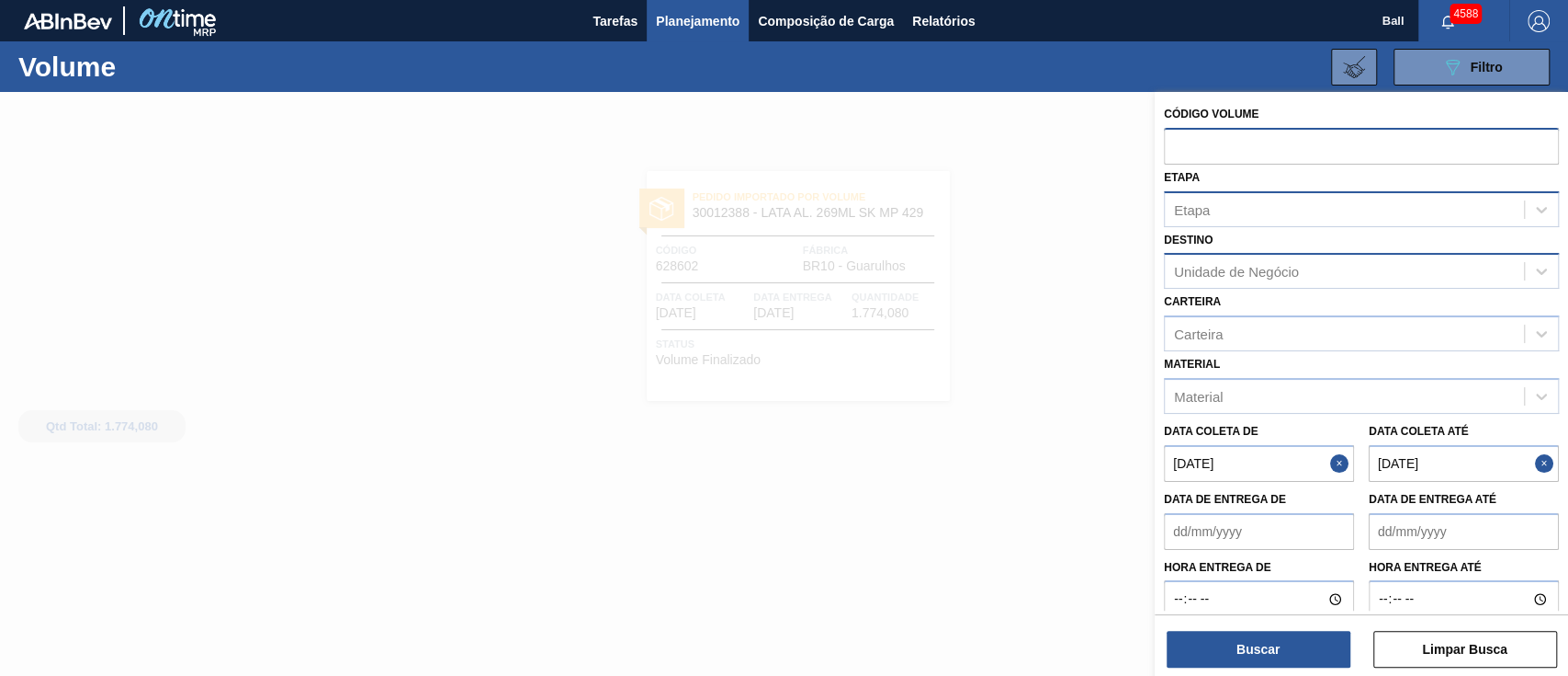
paste input "628277"
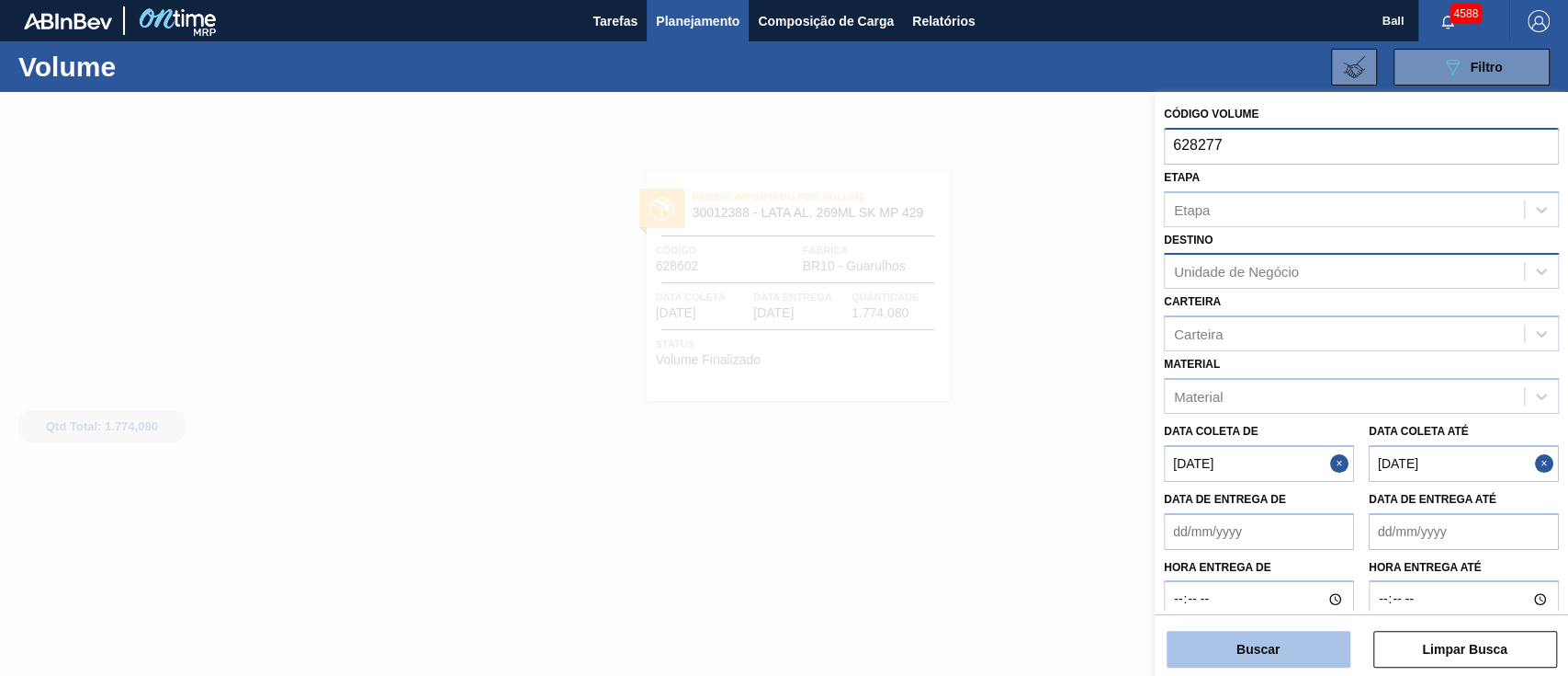
type input "628277"
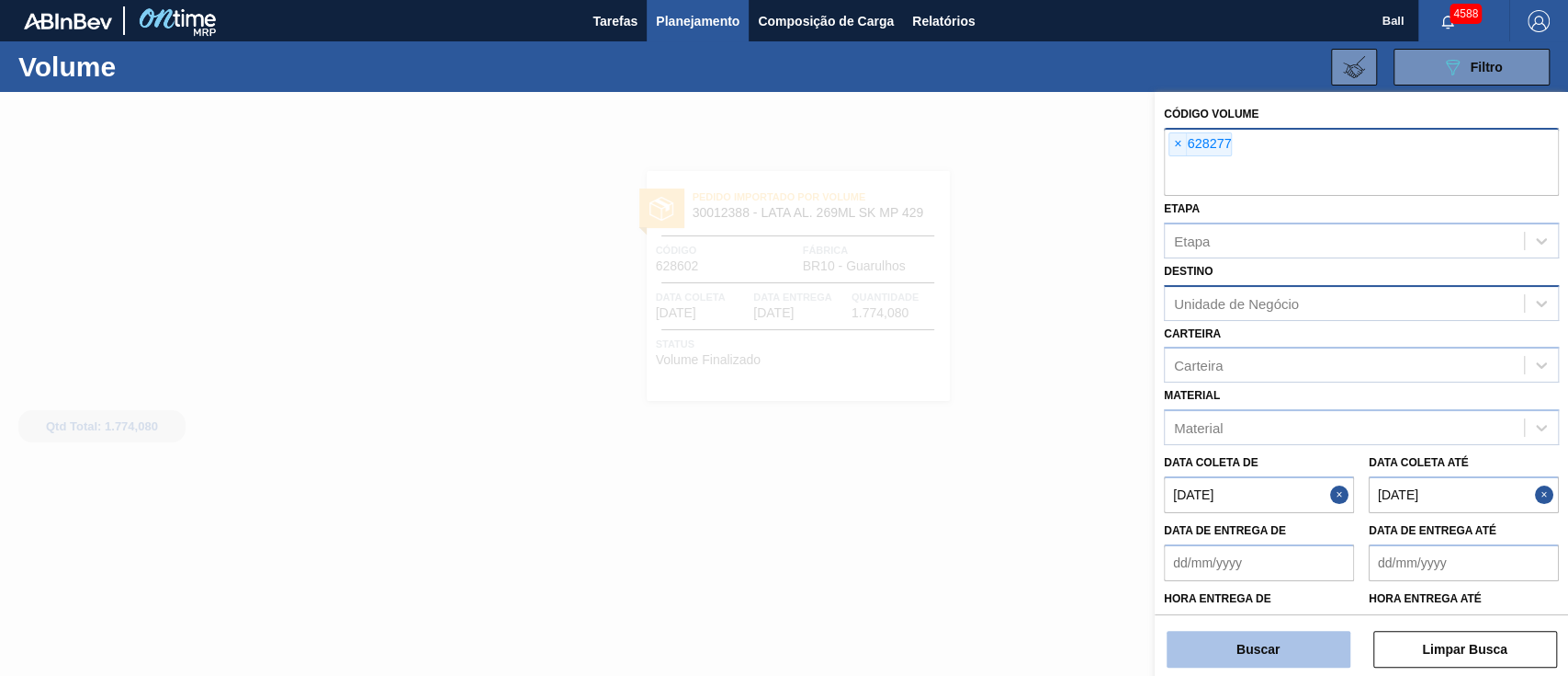
click at [1257, 644] on button "Buscar" at bounding box center [1258, 648] width 184 height 37
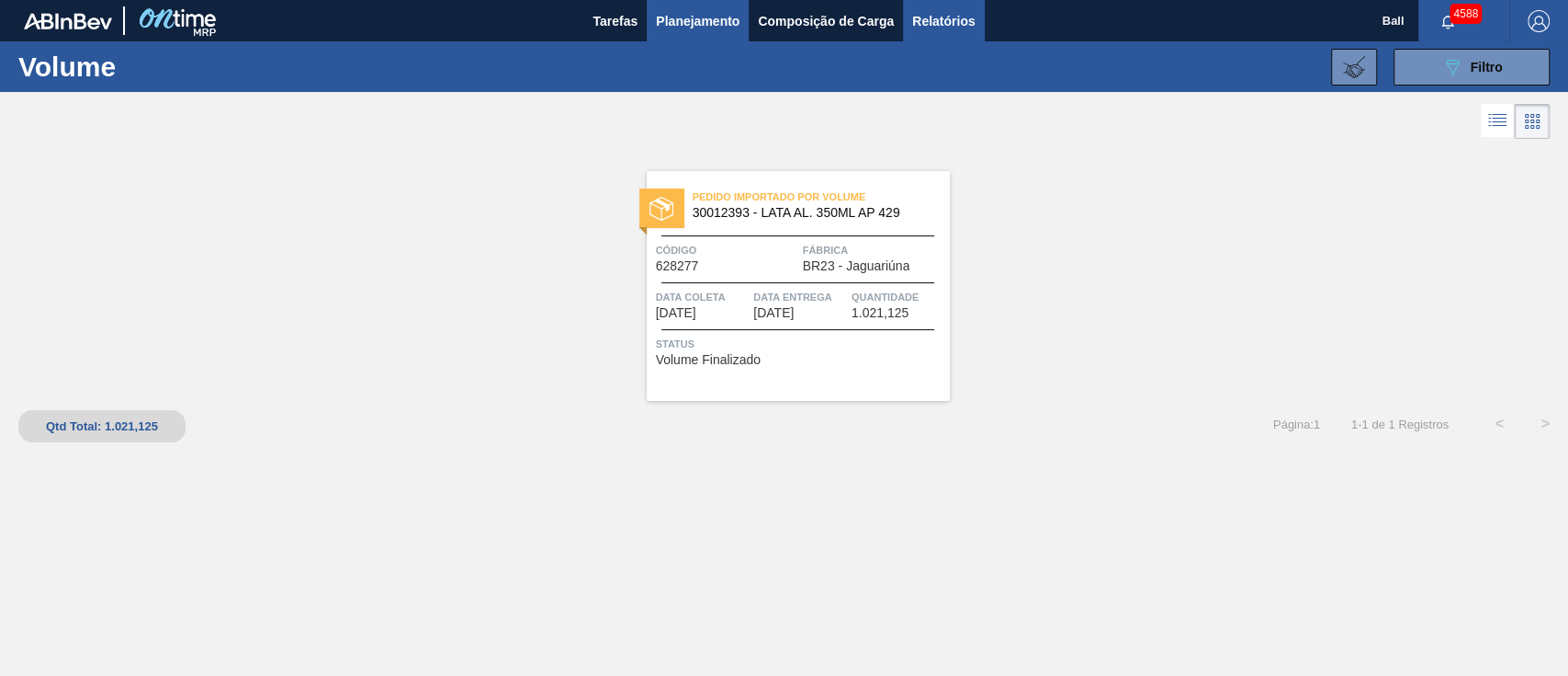
click at [922, 10] on span "Relatórios" at bounding box center [943, 21] width 63 height 22
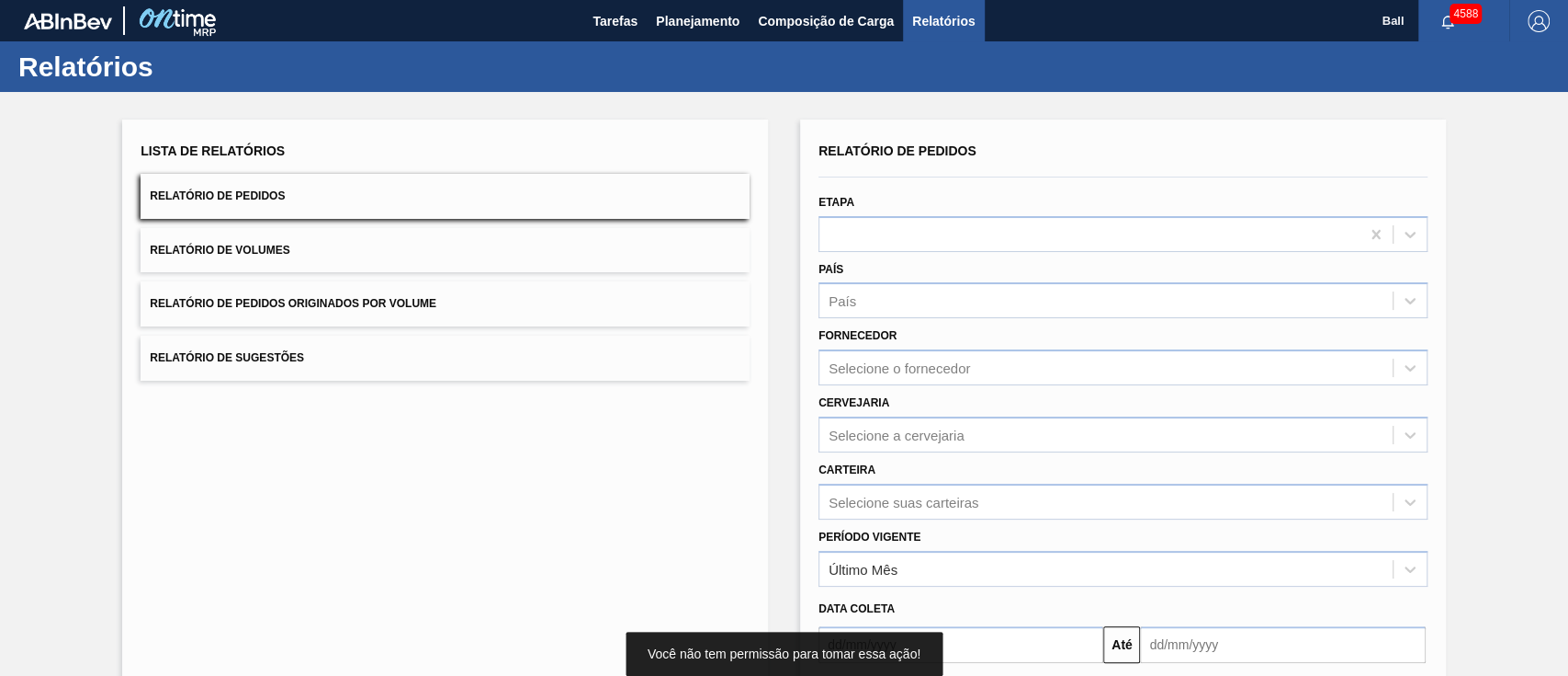
click at [396, 365] on button "Relatório de Sugestões" at bounding box center [444, 358] width 609 height 45
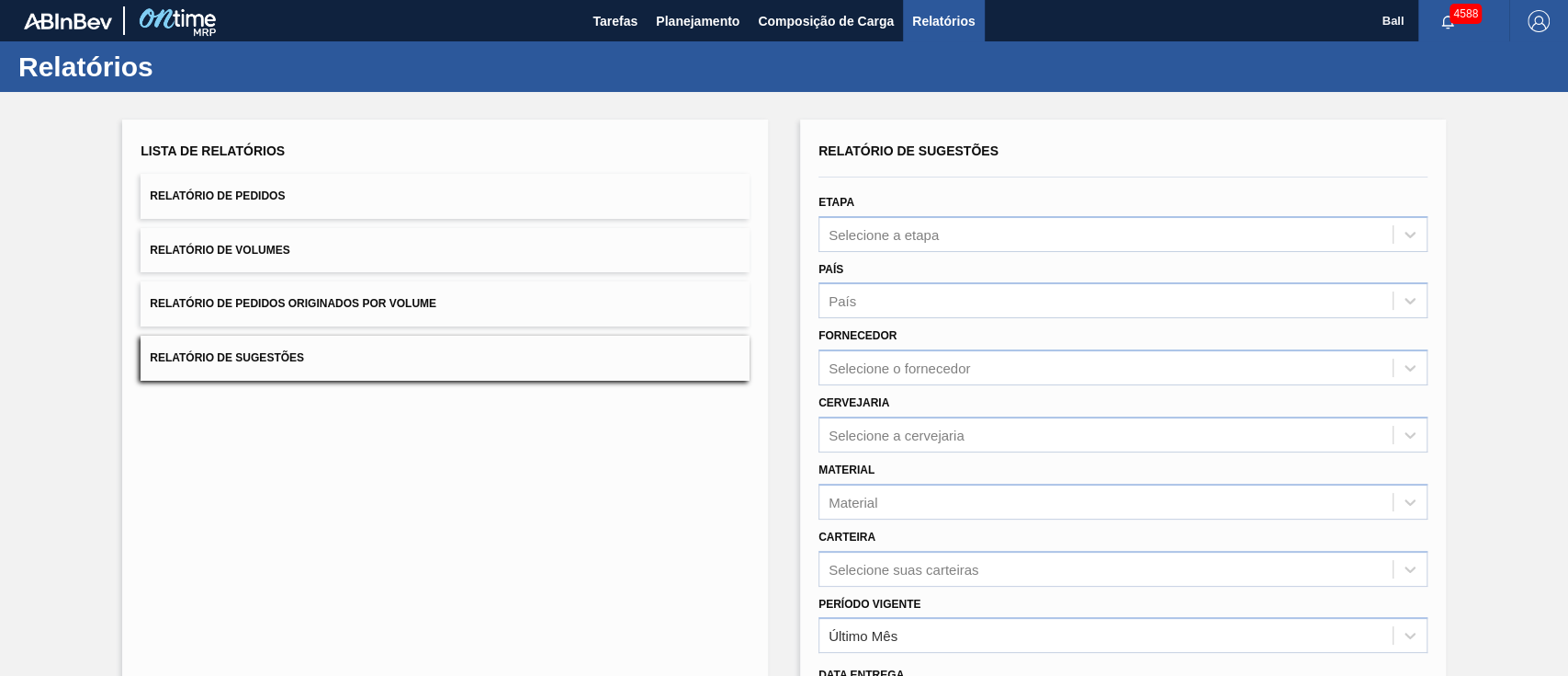
click at [589, 311] on button "Relatório de Pedidos Originados por Volume" at bounding box center [444, 303] width 609 height 45
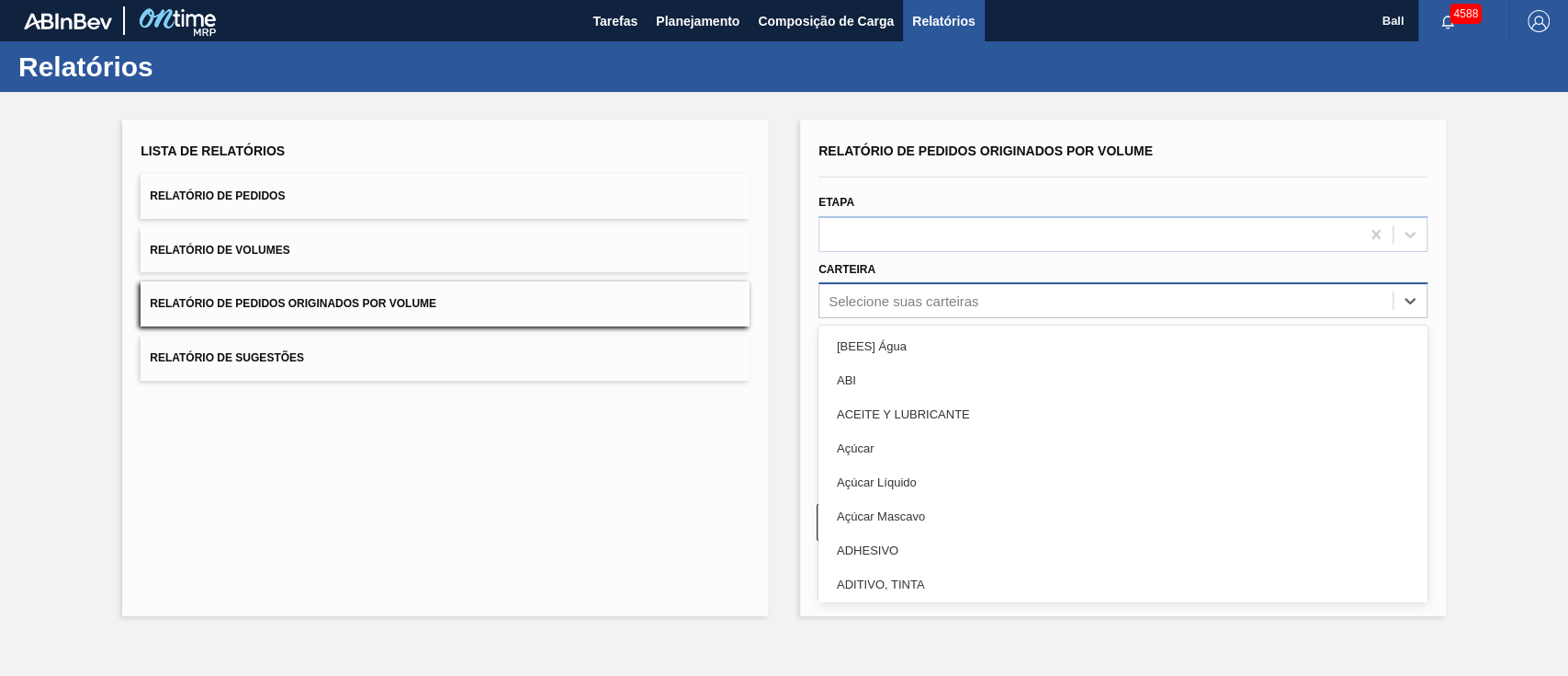
click at [1009, 303] on div "Selecione suas carteiras" at bounding box center [1106, 300] width 573 height 27
type input "LATA"
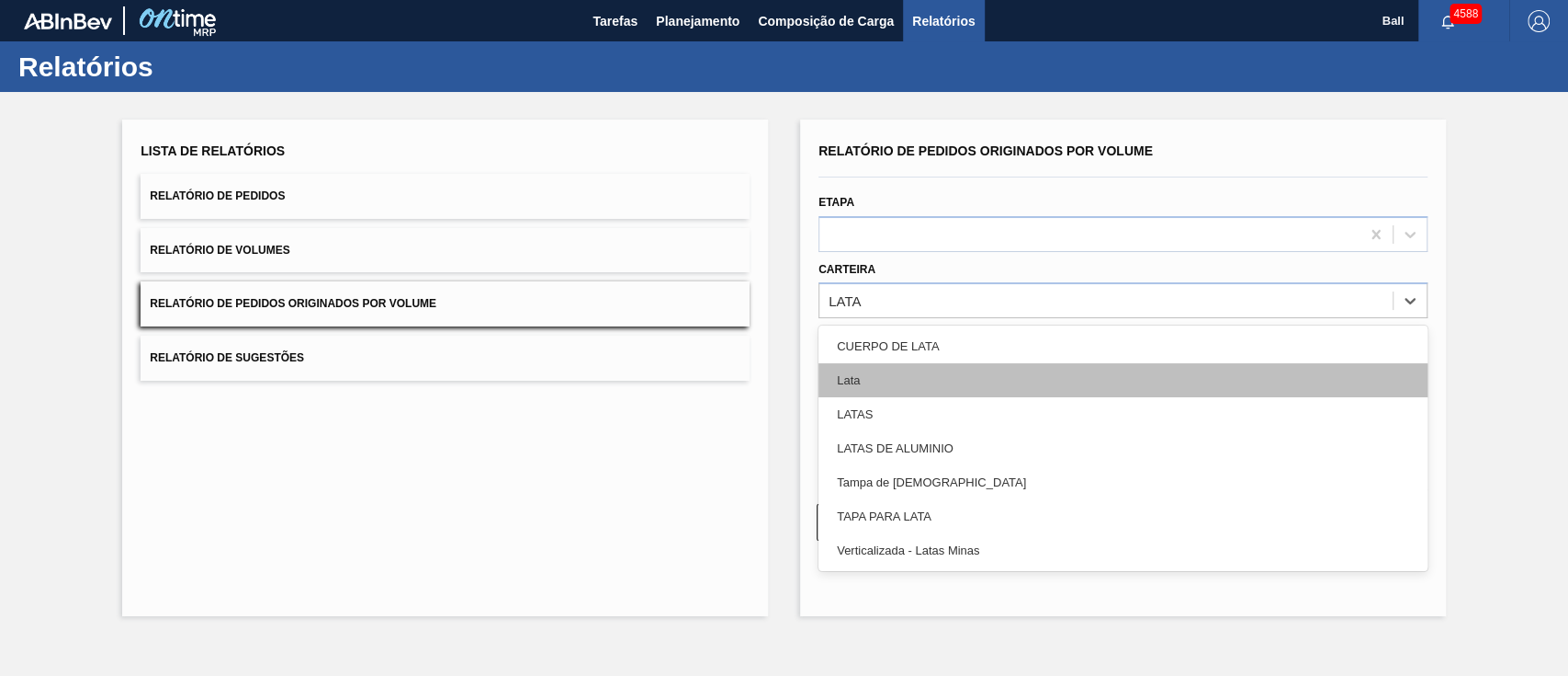
click at [954, 375] on div "Lata" at bounding box center [1123, 380] width 609 height 34
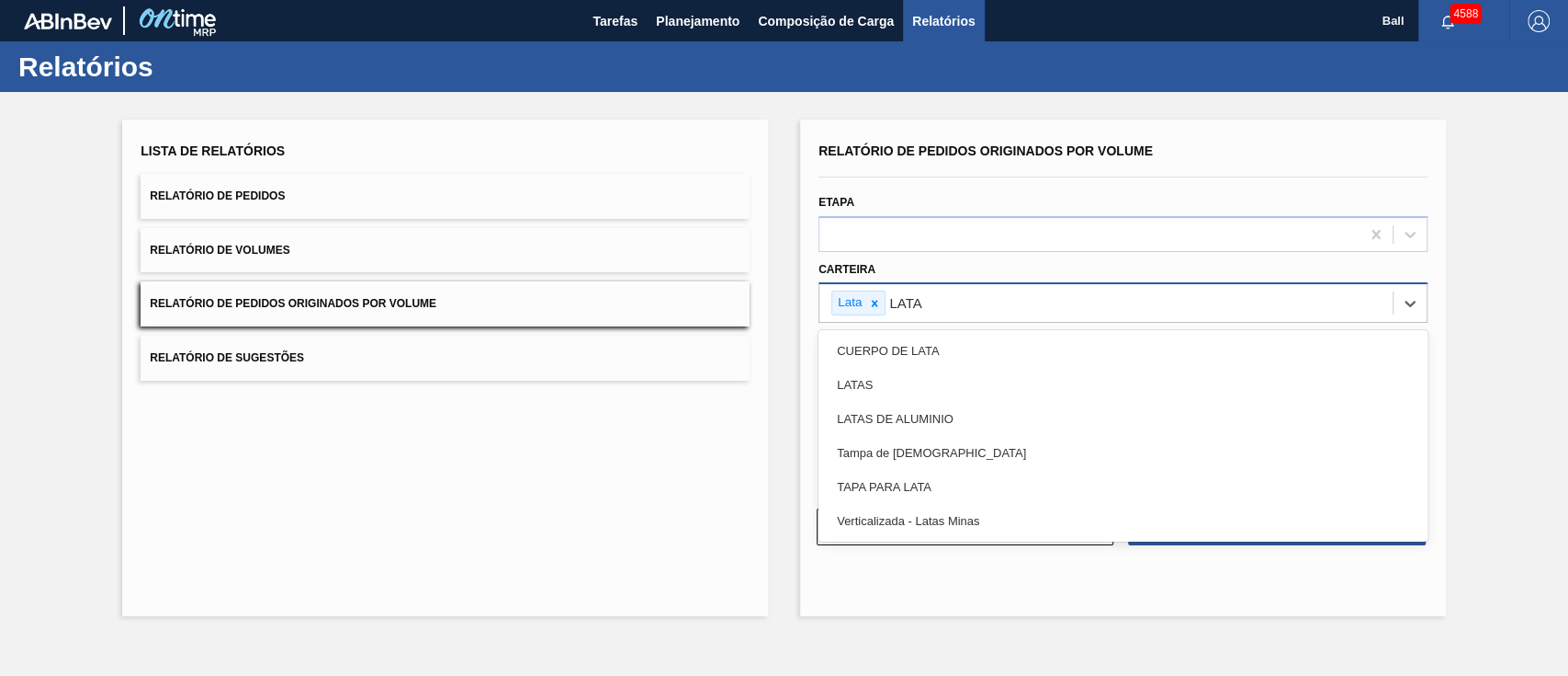
type input "LATAS"
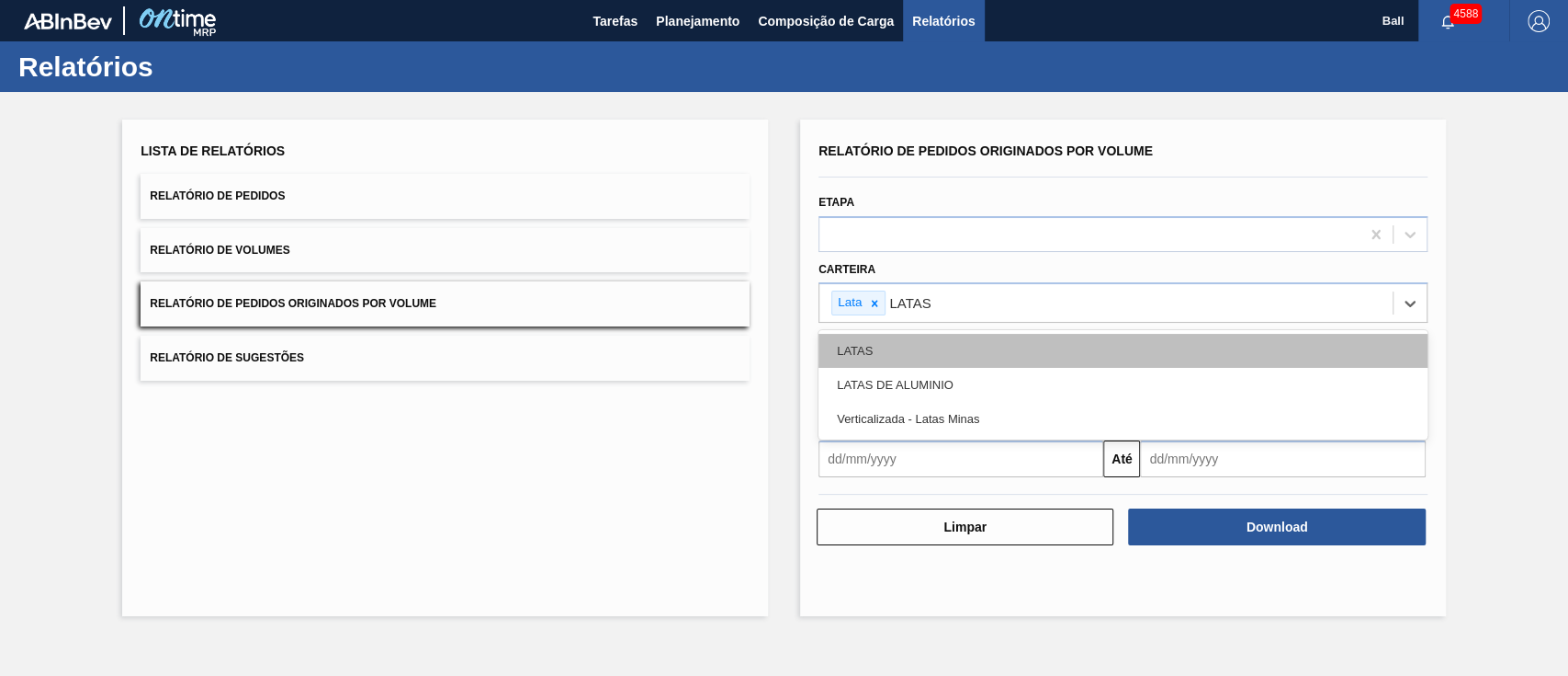
click at [1008, 345] on div "LATAS" at bounding box center [1123, 351] width 609 height 34
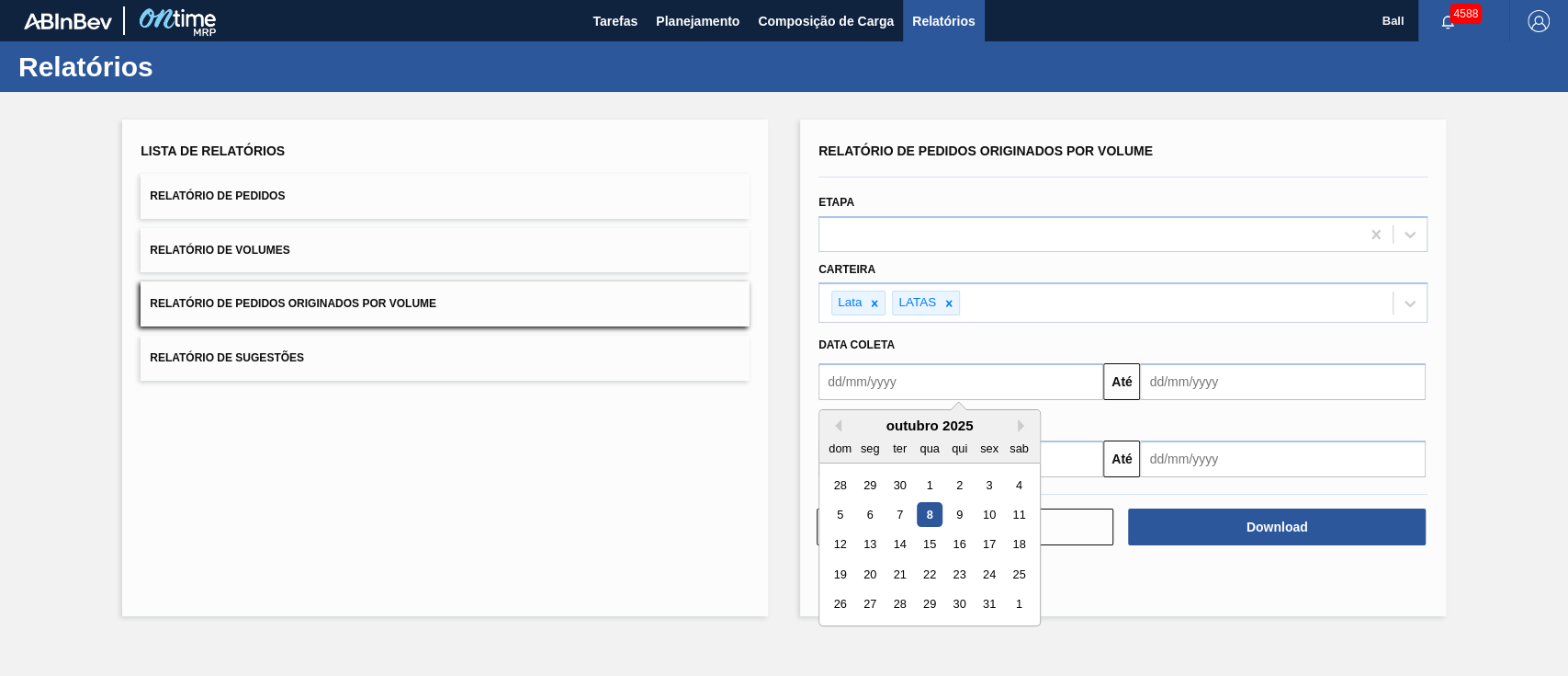
click at [1016, 373] on input "text" at bounding box center [961, 381] width 285 height 37
drag, startPoint x: 931, startPoint y: 519, endPoint x: 1151, endPoint y: 429, distance: 237.7
click at [935, 516] on div "8" at bounding box center [929, 514] width 25 height 25
type input "[DATE]"
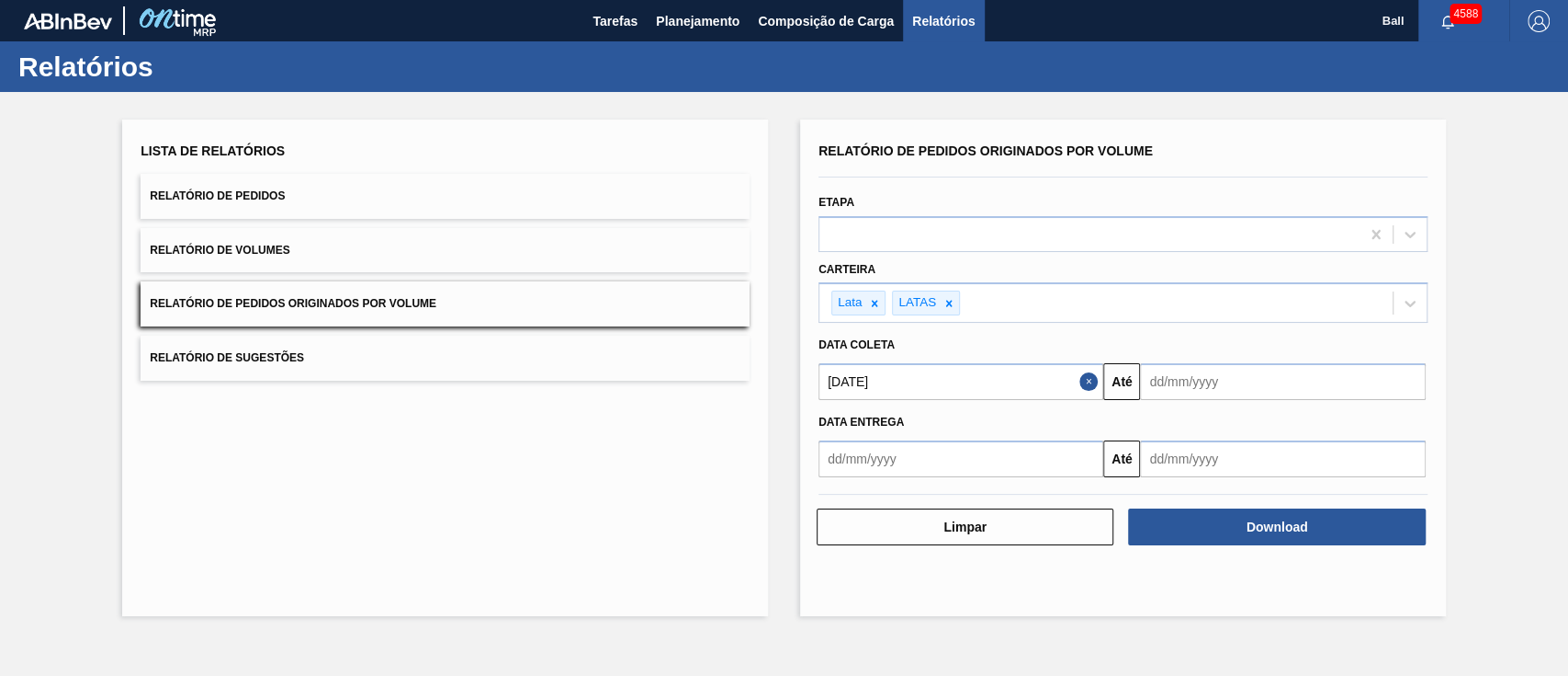
click at [1205, 401] on div "Data Entrega Até" at bounding box center [1123, 438] width 624 height 78
click at [1226, 372] on input "text" at bounding box center [1283, 381] width 285 height 37
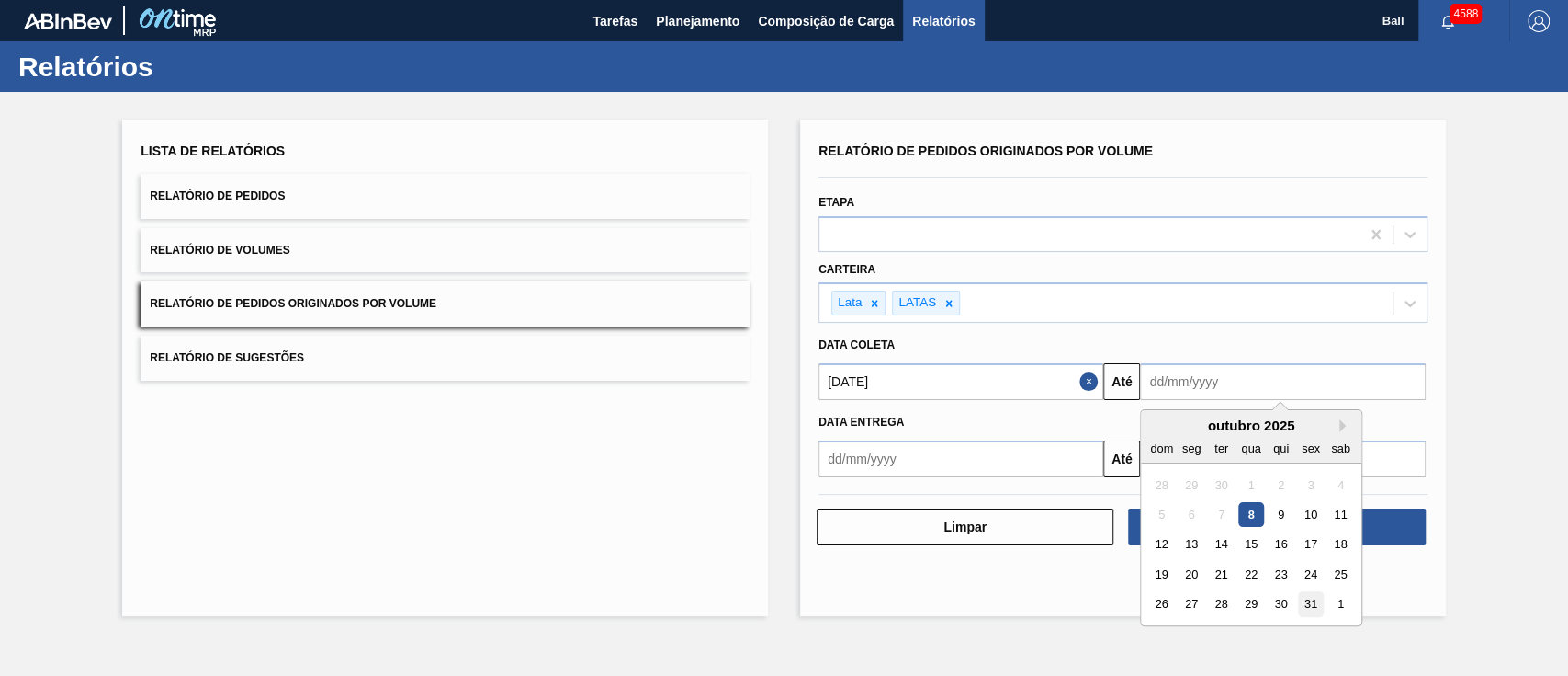
click at [1305, 603] on div "31" at bounding box center [1311, 603] width 25 height 25
type input "31/10/2025"
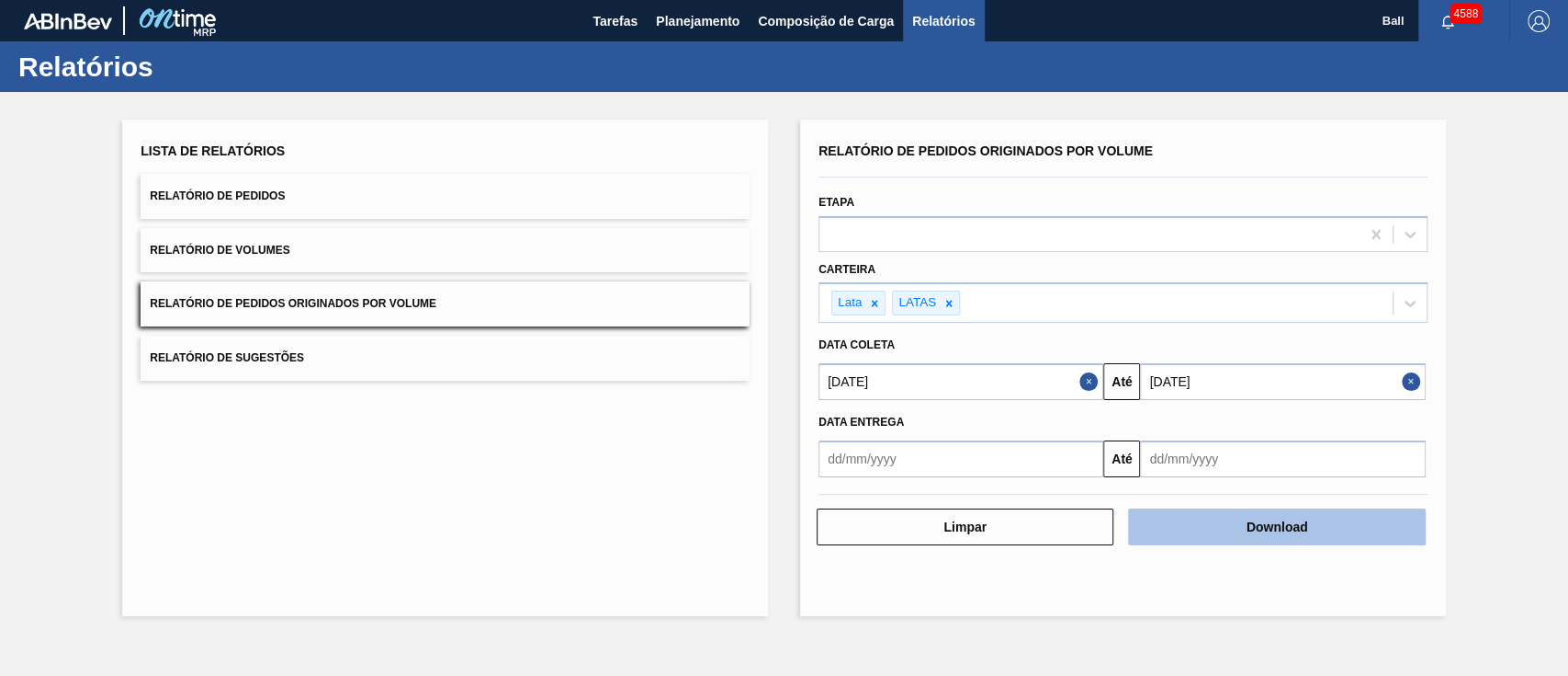
click at [1285, 522] on button "Download" at bounding box center [1277, 526] width 297 height 37
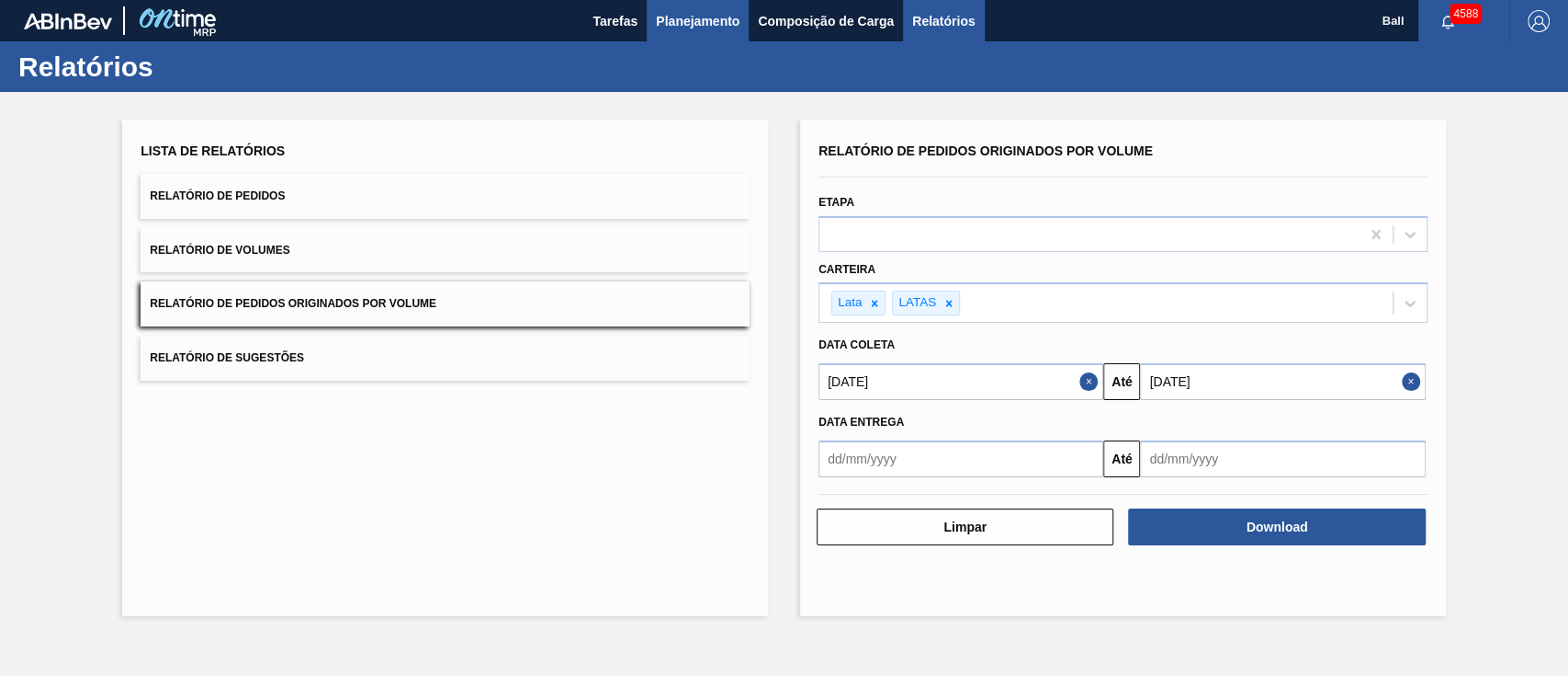
click at [725, 16] on span "Planejamento" at bounding box center [698, 21] width 83 height 22
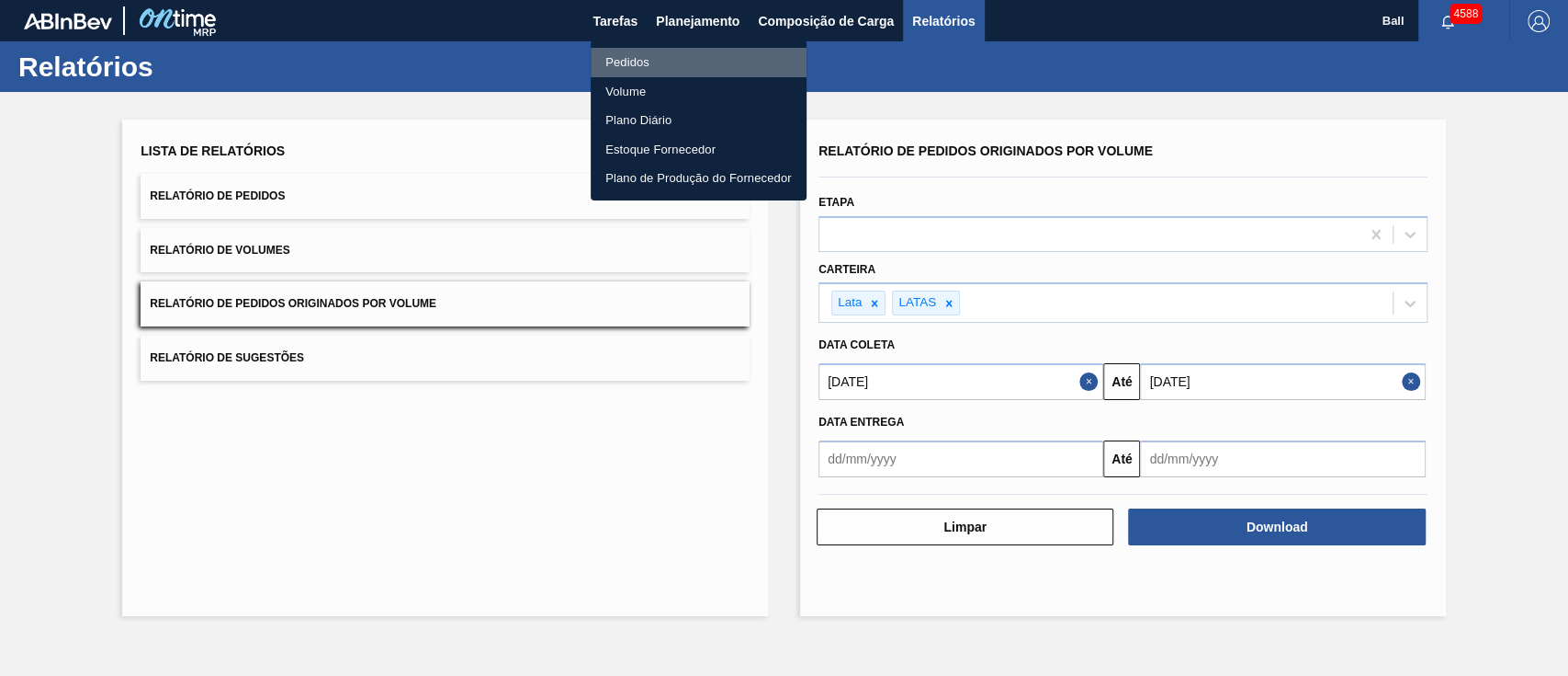
click at [640, 63] on li "Pedidos" at bounding box center [699, 63] width 216 height 30
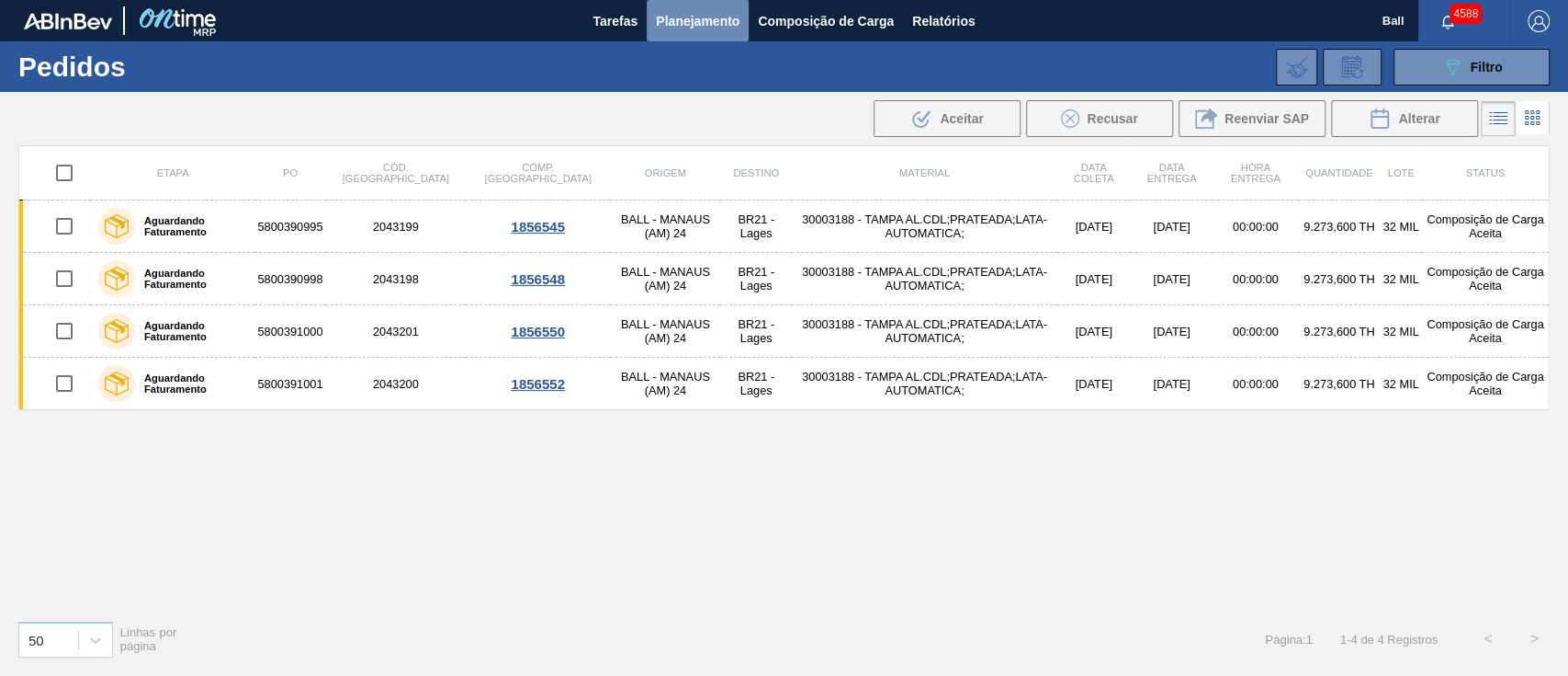
click at [701, 26] on span "Planejamento" at bounding box center [698, 21] width 83 height 22
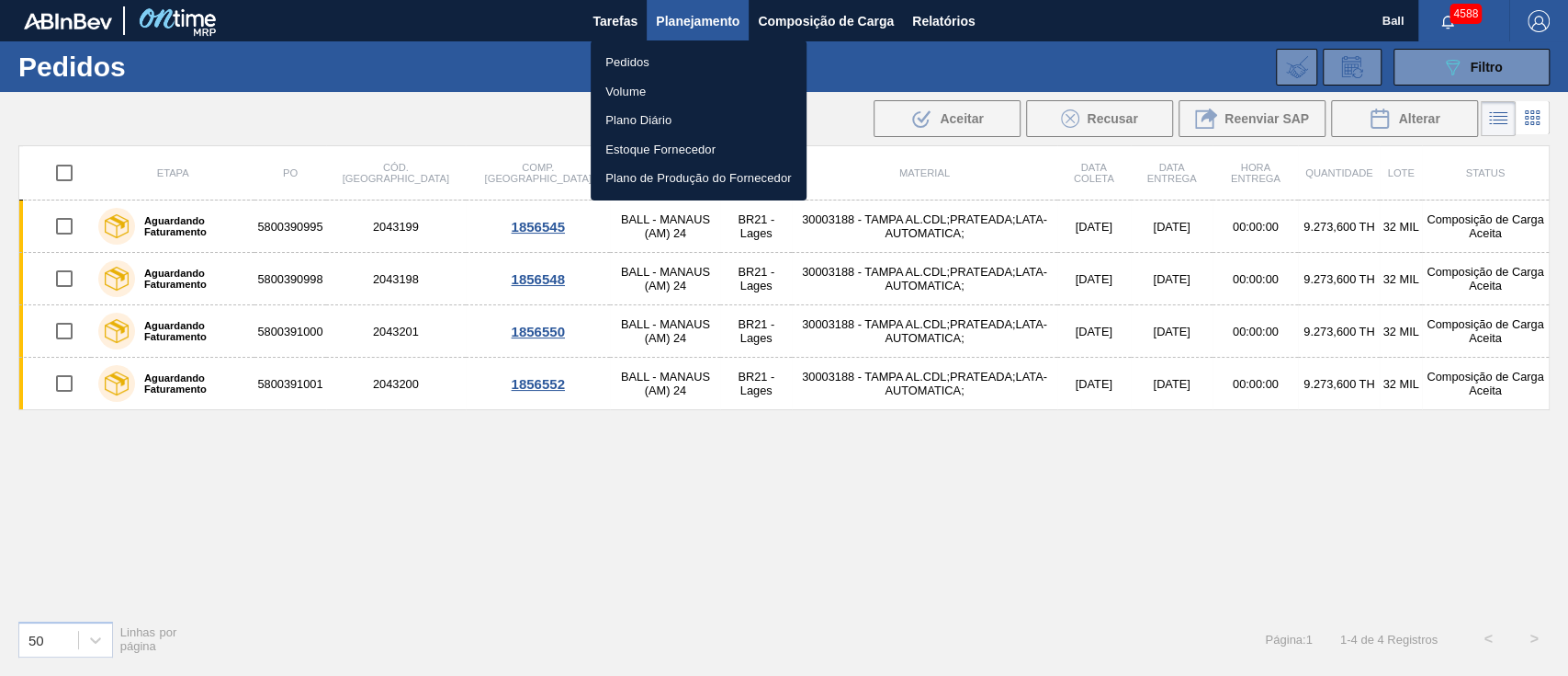
click at [642, 87] on li "Volume" at bounding box center [699, 92] width 216 height 30
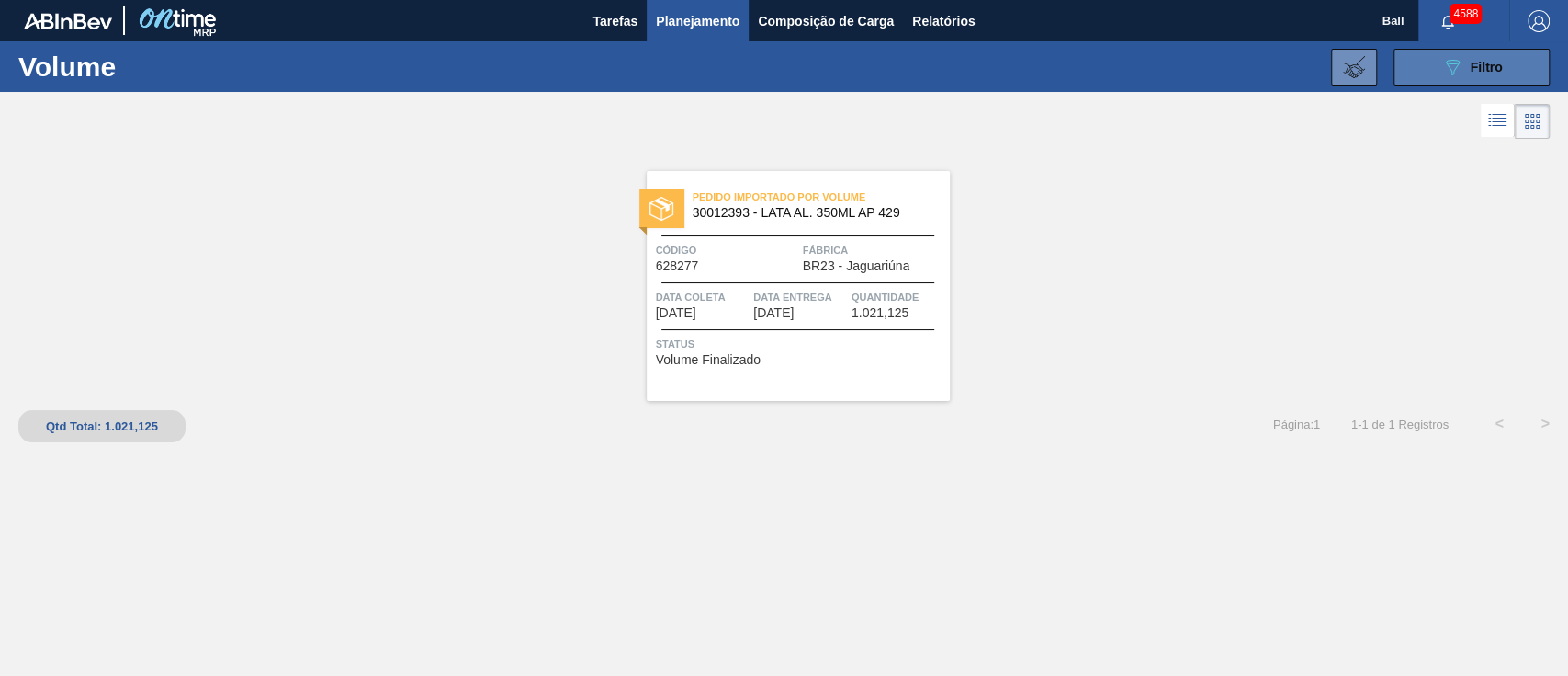
click at [1448, 70] on icon "089F7B8B-B2A5-4AFE-B5C0-19BA573D28AC" at bounding box center [1453, 67] width 22 height 22
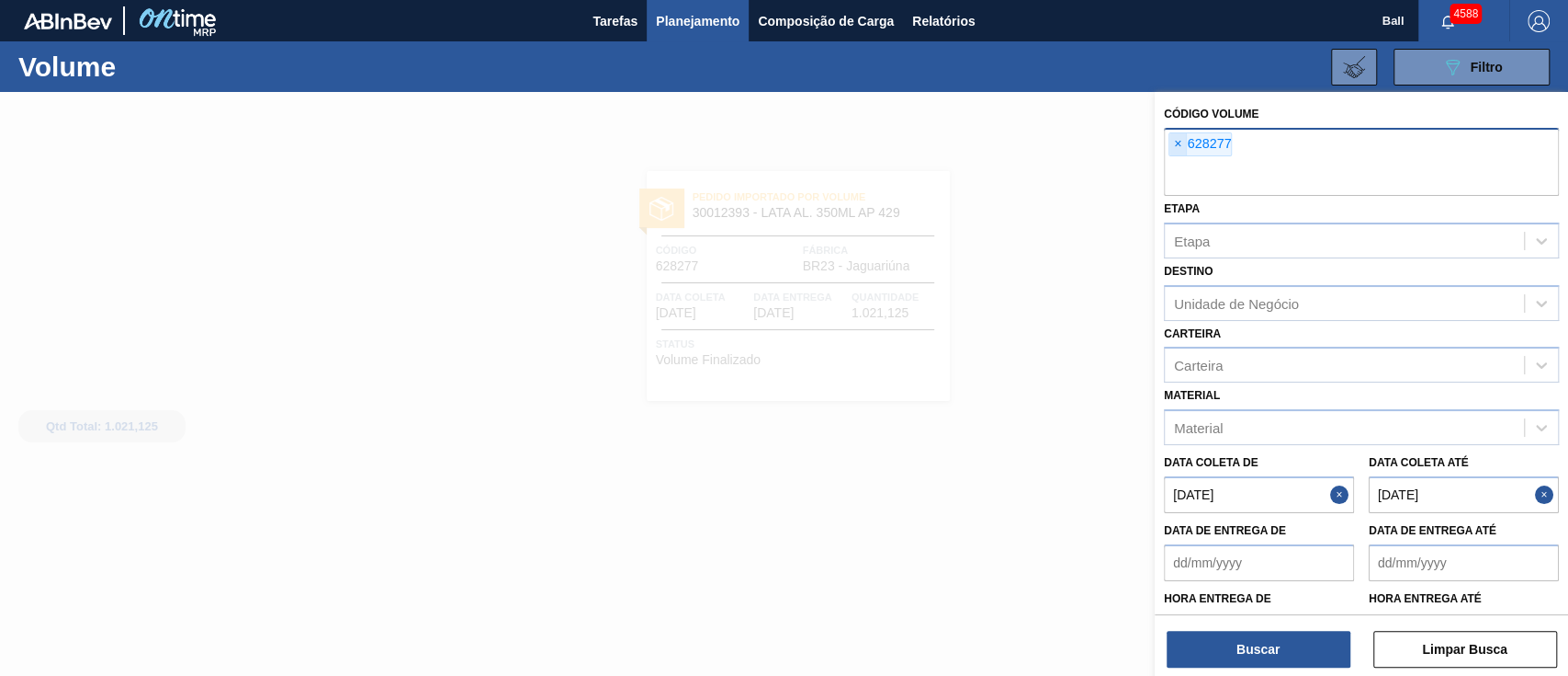
click at [1181, 149] on span "×" at bounding box center [1178, 144] width 18 height 22
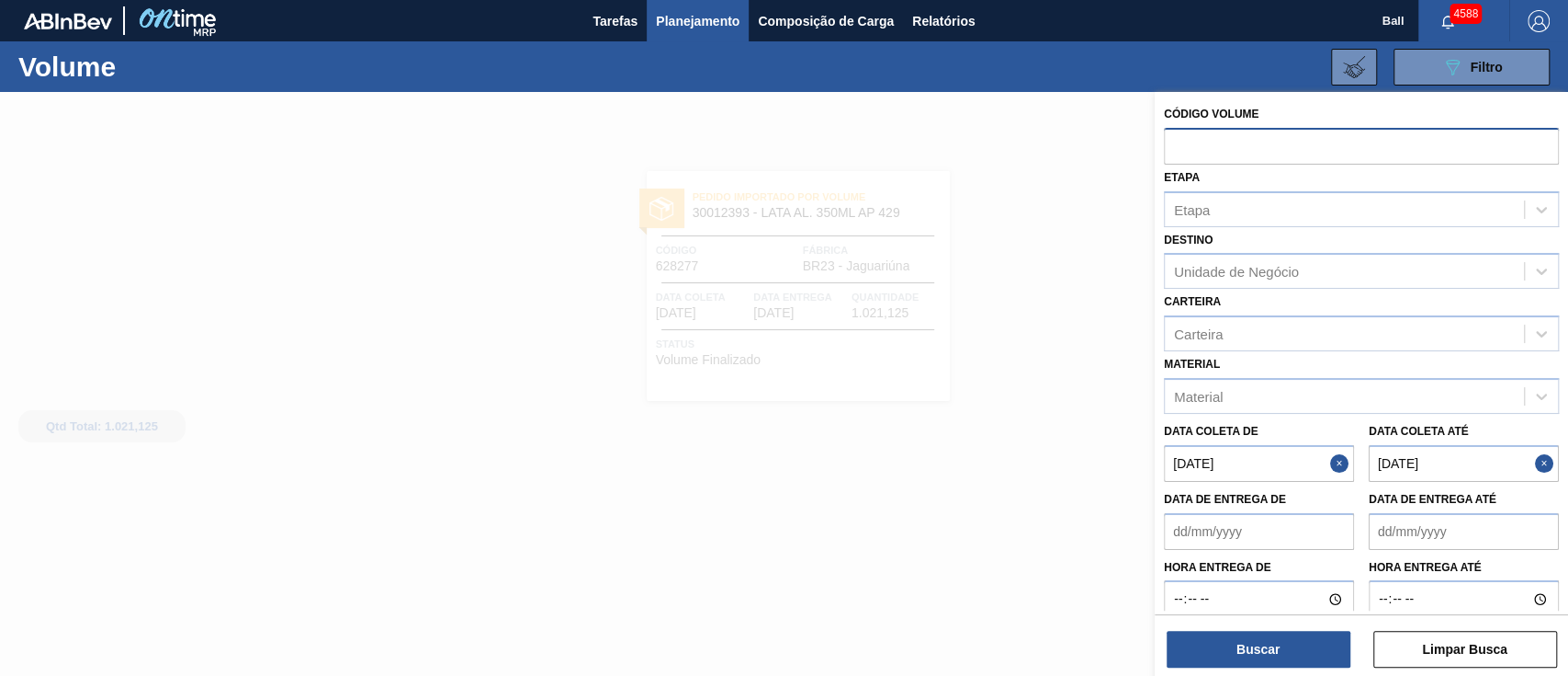
paste input "628550"
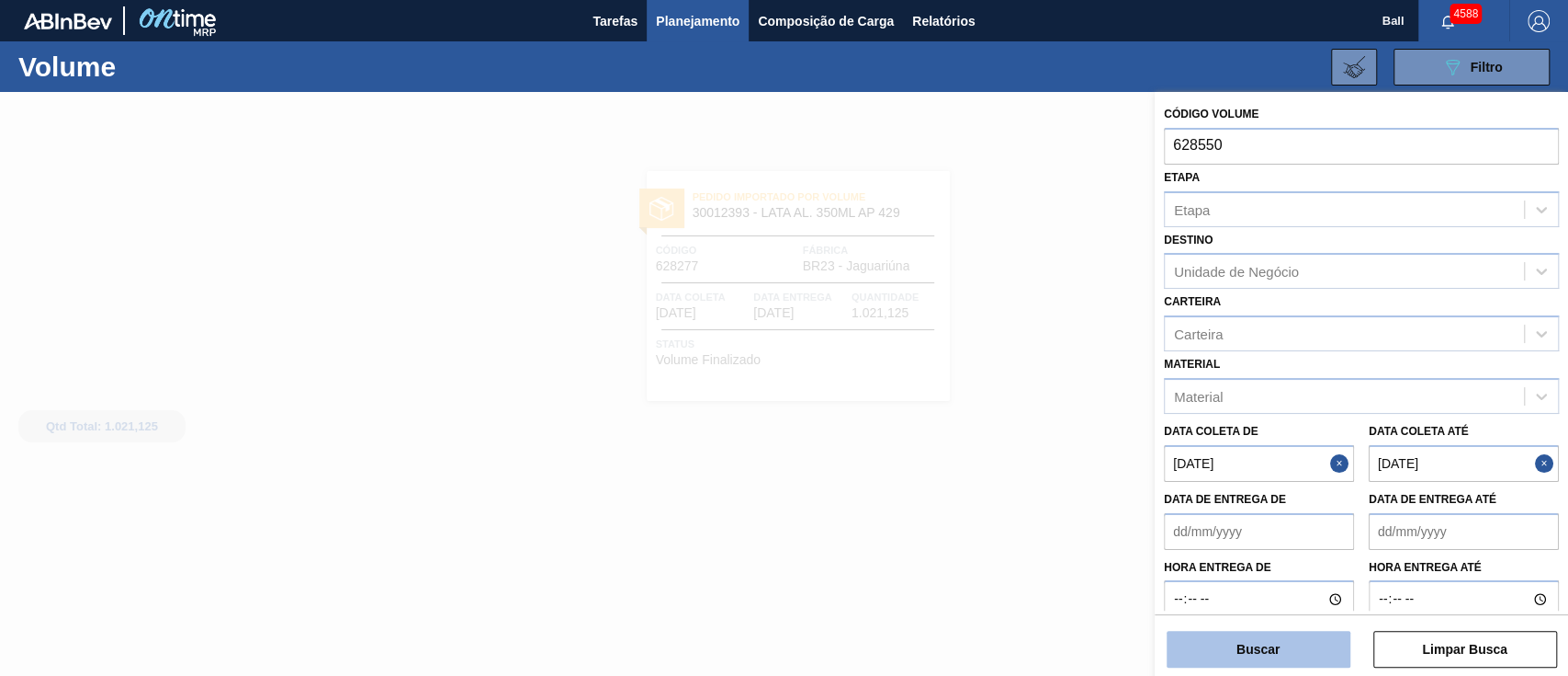
type input "628550"
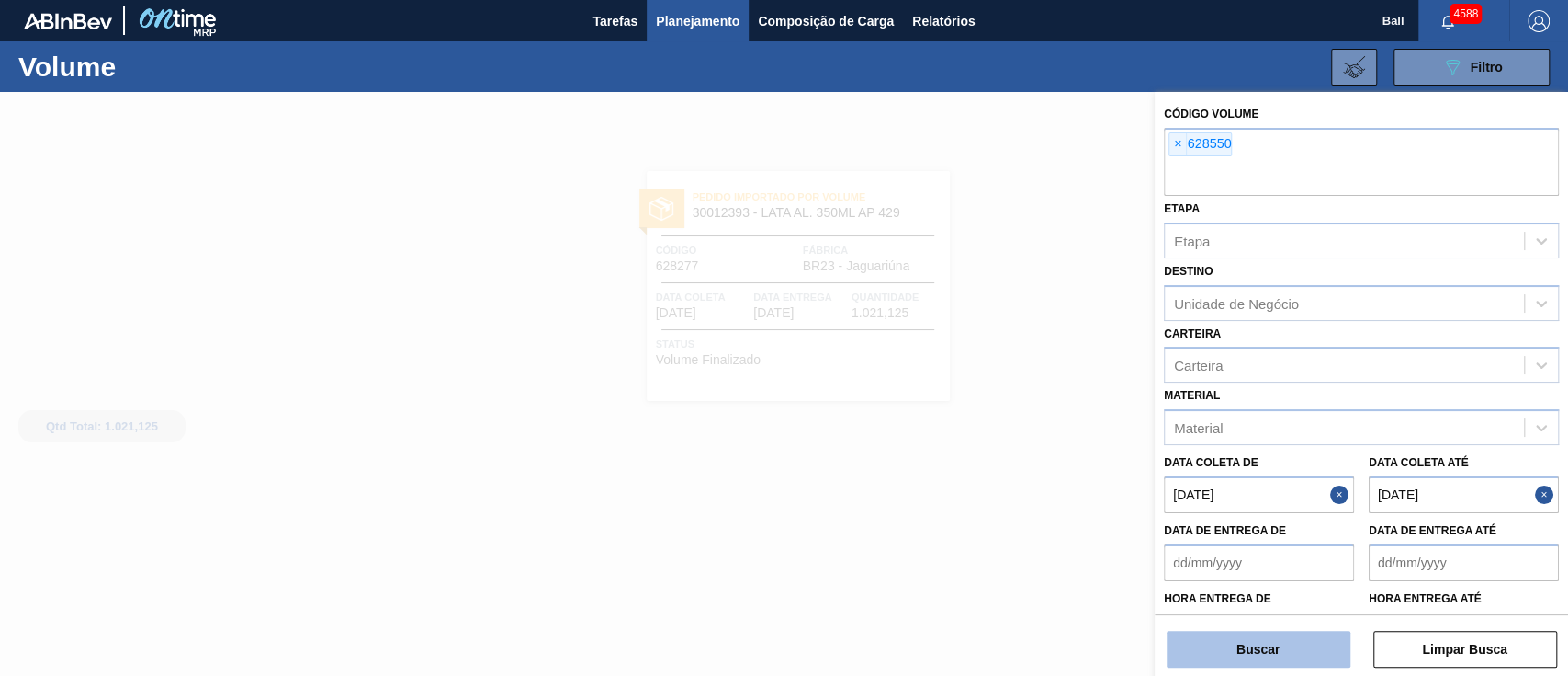
click at [1255, 641] on button "Buscar" at bounding box center [1258, 648] width 184 height 37
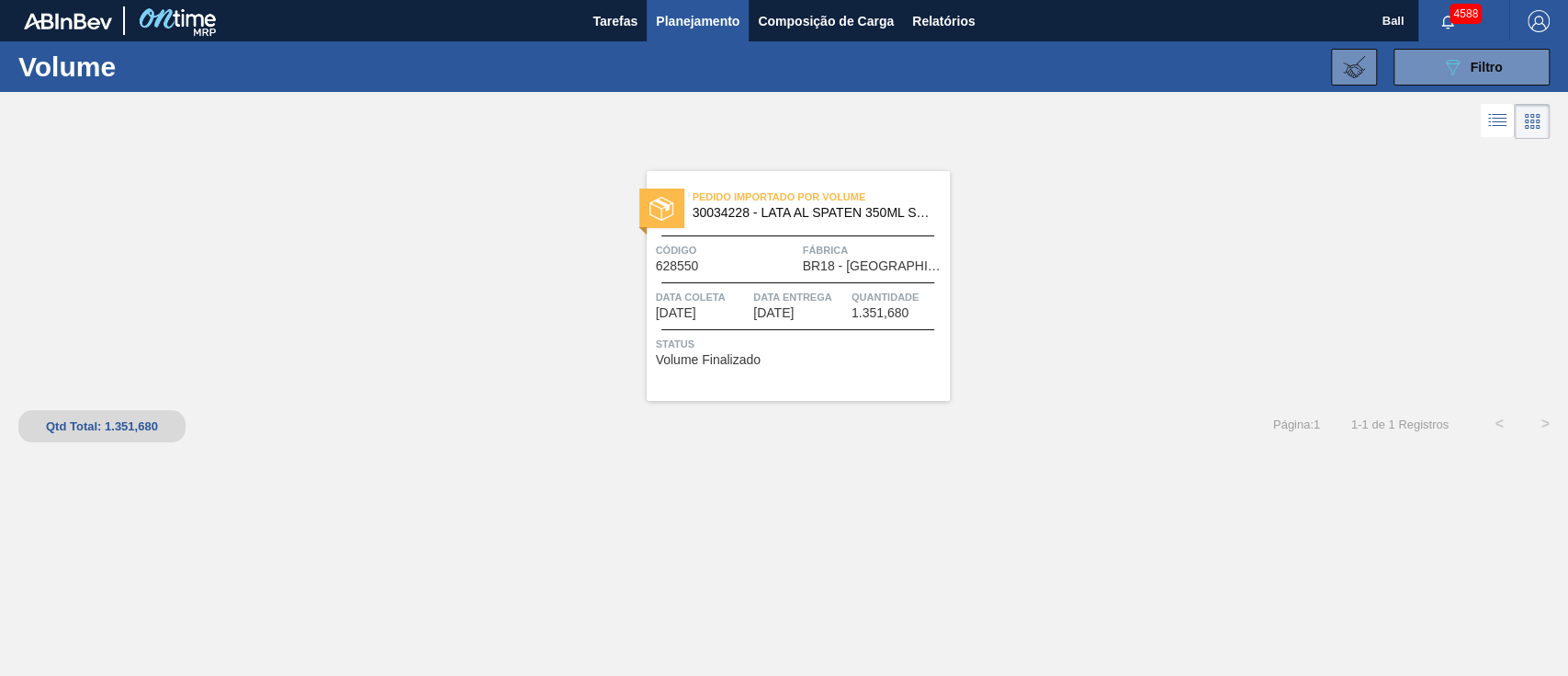
click at [750, 304] on div "Data coleta 13/10/2025 Data Entrega 20/10/2025 Quantidade 1.351,680" at bounding box center [798, 303] width 303 height 32
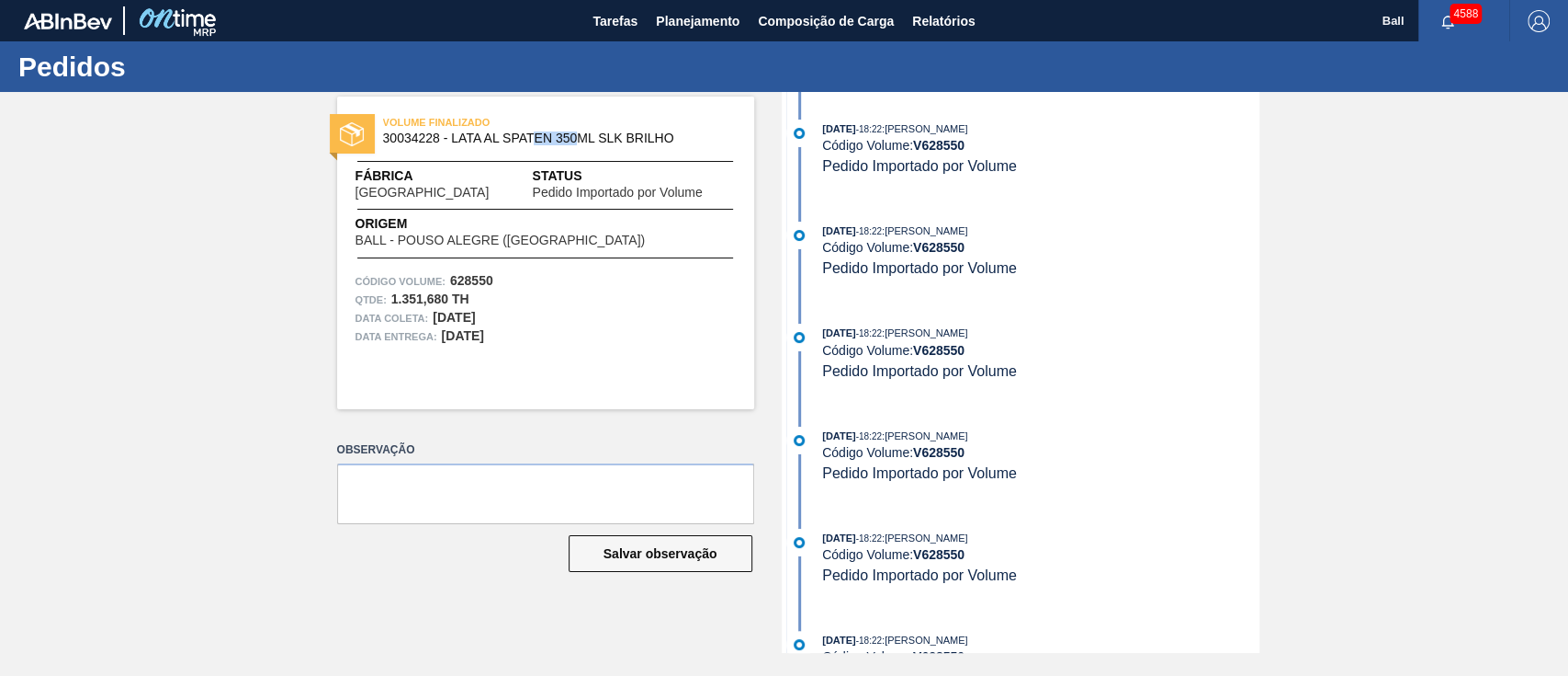
drag, startPoint x: 577, startPoint y: 141, endPoint x: 525, endPoint y: 142, distance: 52.0
click at [528, 142] on span "30034228 - LATA AL SPATEN 350ML SLK BRILHO" at bounding box center [550, 138] width 334 height 14
click at [519, 142] on span "30034228 - LATA AL SPATEN 350ML SLK BRILHO" at bounding box center [550, 138] width 334 height 14
click at [677, 26] on span "Planejamento" at bounding box center [698, 21] width 83 height 22
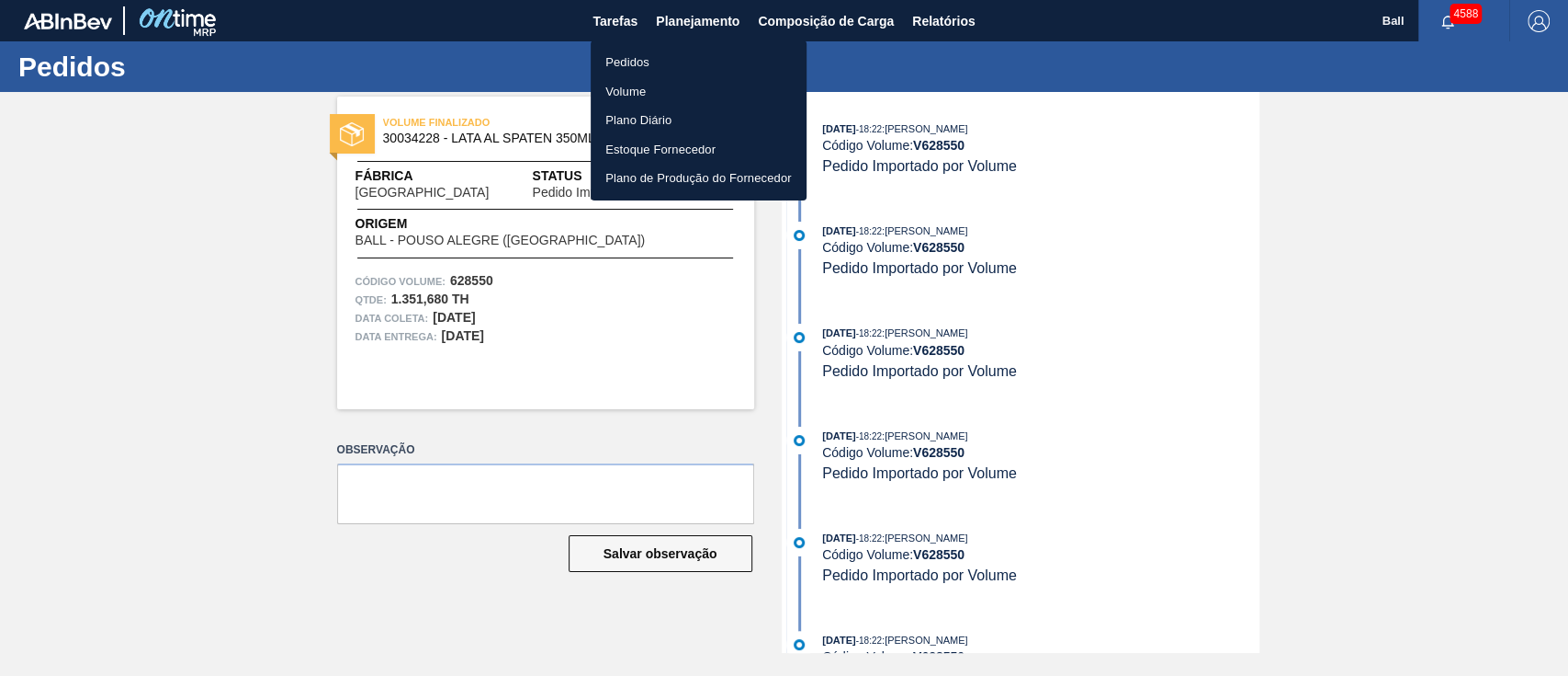
click at [637, 64] on li "Pedidos" at bounding box center [699, 63] width 216 height 30
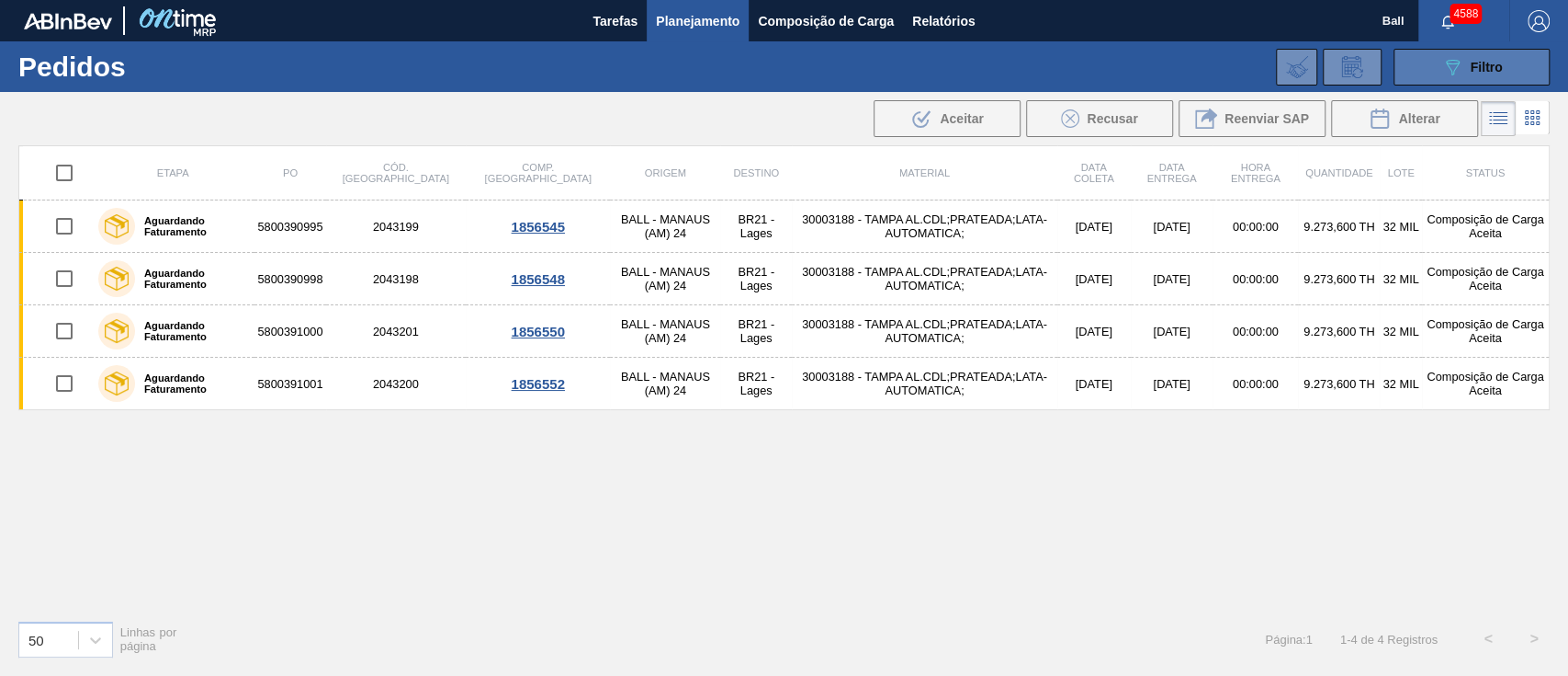
click at [1488, 65] on span "Filtro" at bounding box center [1487, 67] width 32 height 15
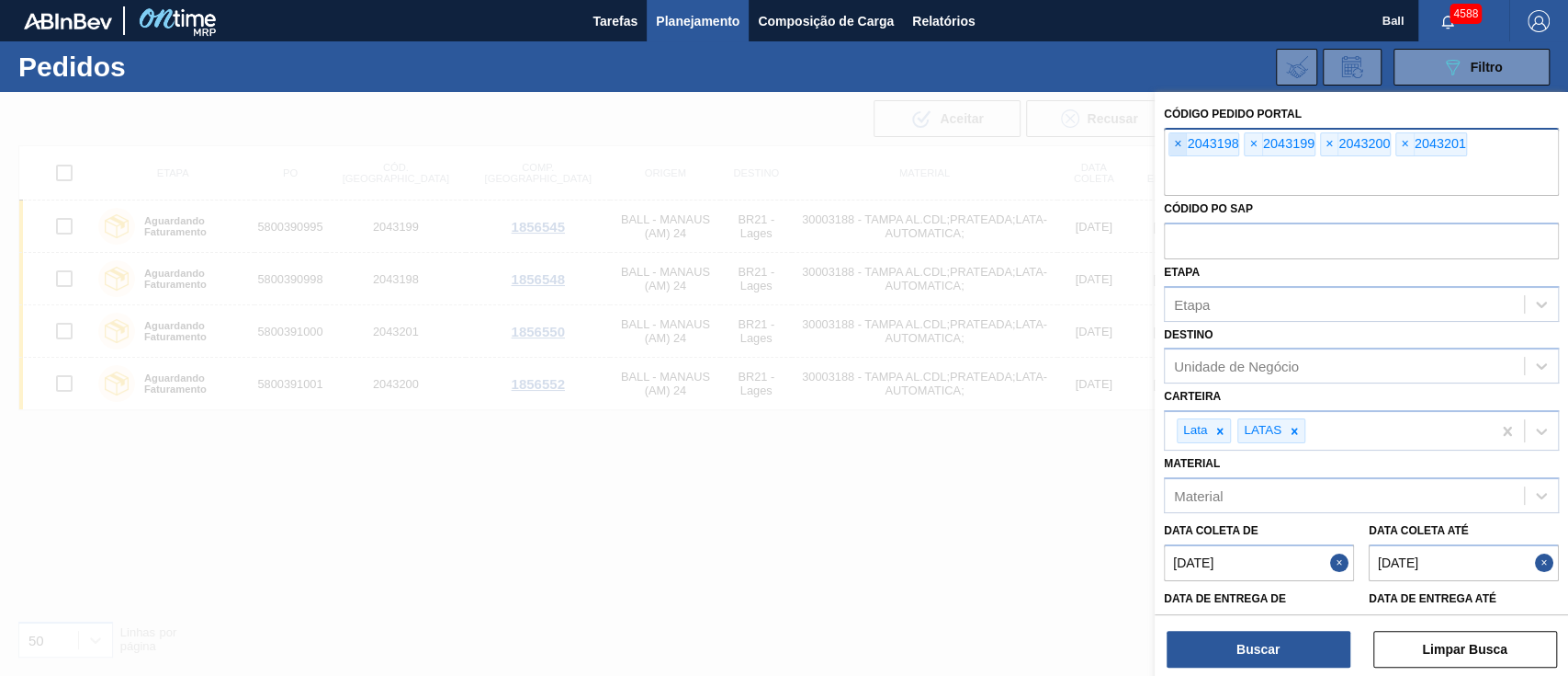
click at [1180, 150] on span "×" at bounding box center [1178, 144] width 18 height 22
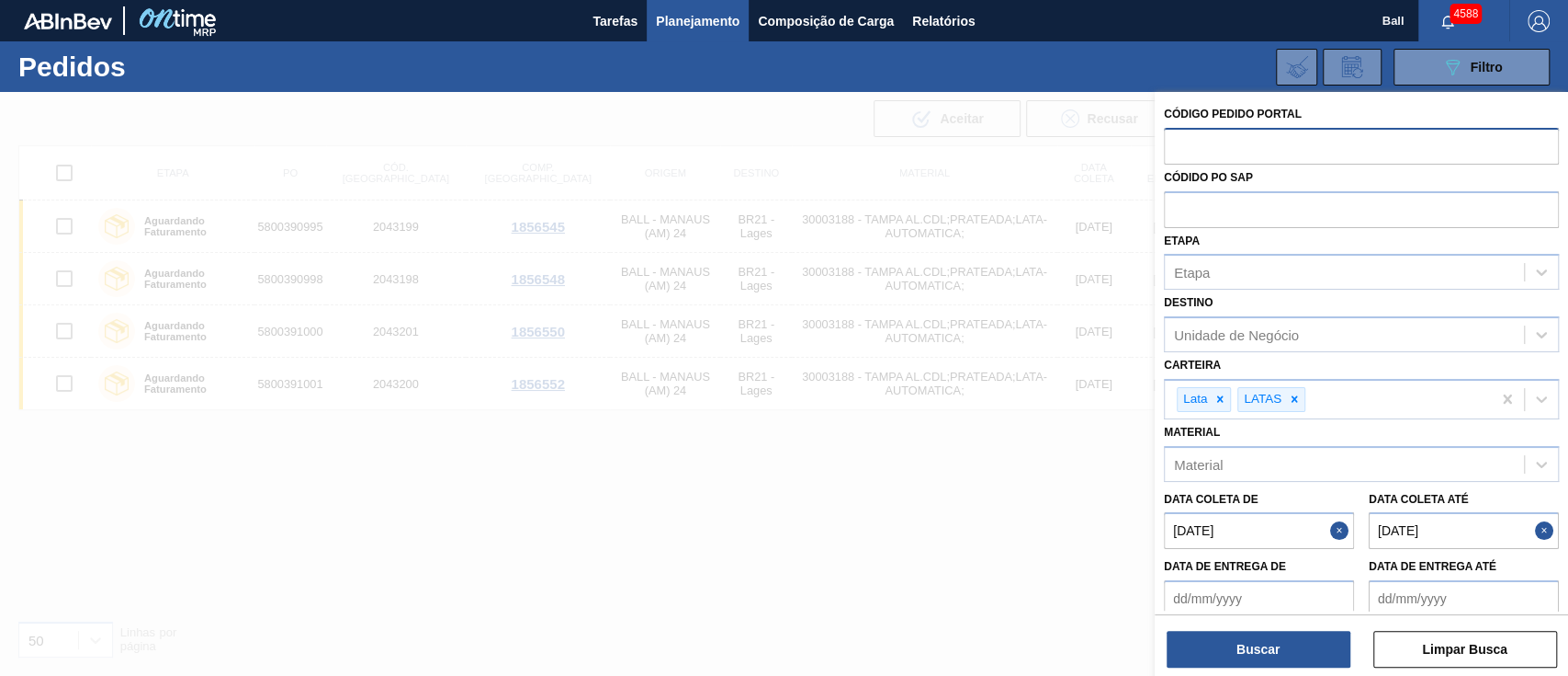
click at [1180, 150] on input "text" at bounding box center [1362, 145] width 395 height 35
click at [1217, 226] on input "text" at bounding box center [1362, 208] width 395 height 35
paste input "5800391505"
type input "5800391505"
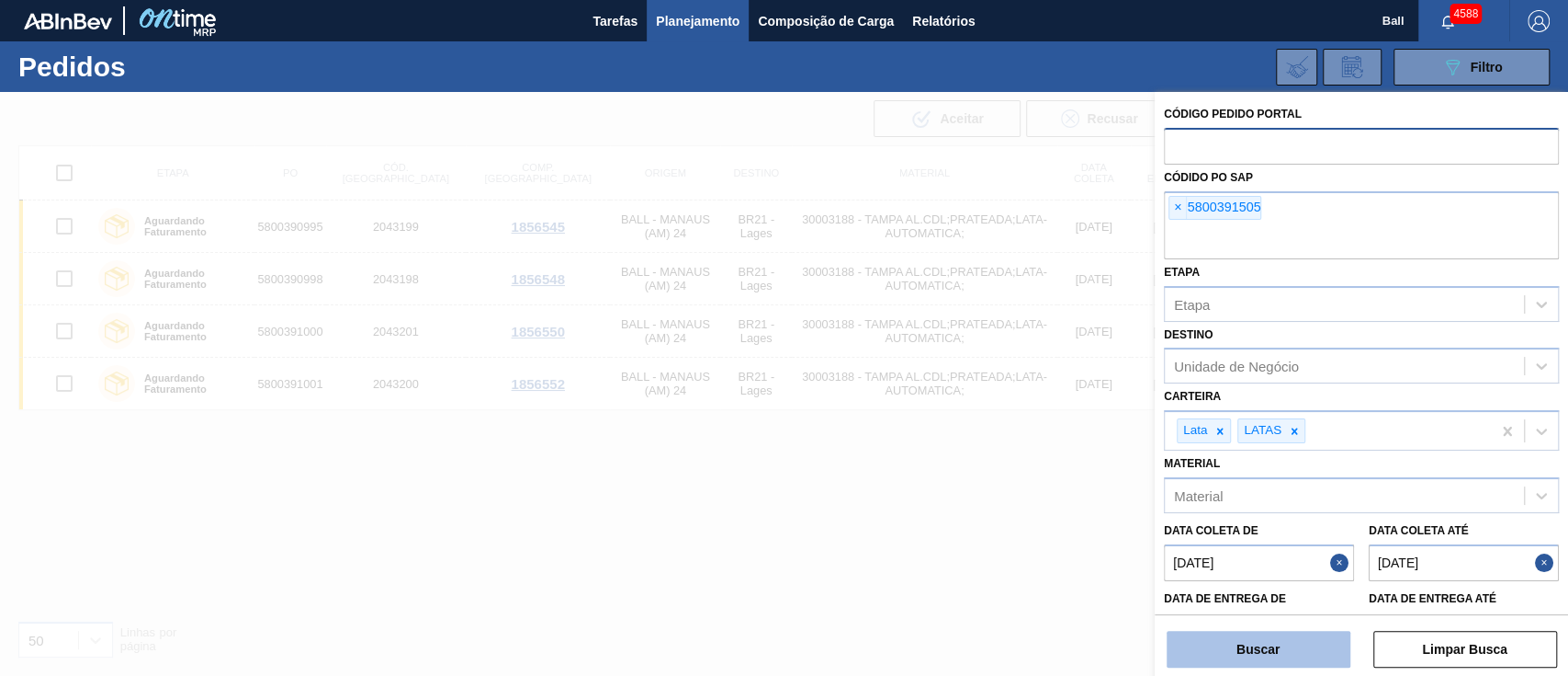
click at [1243, 650] on button "Buscar" at bounding box center [1258, 648] width 184 height 37
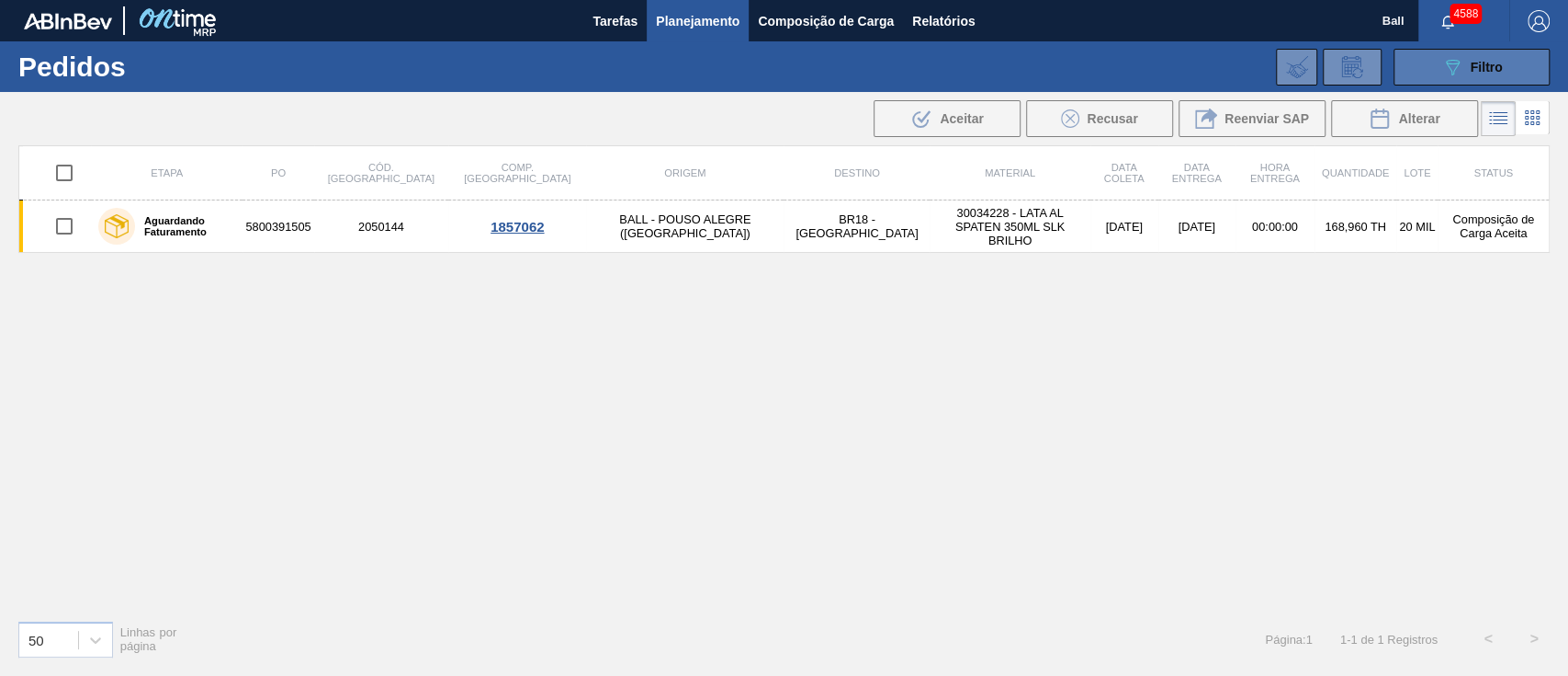
click at [1465, 75] on div "089F7B8B-B2A5-4AFE-B5C0-19BA573D28AC Filtro" at bounding box center [1473, 67] width 62 height 22
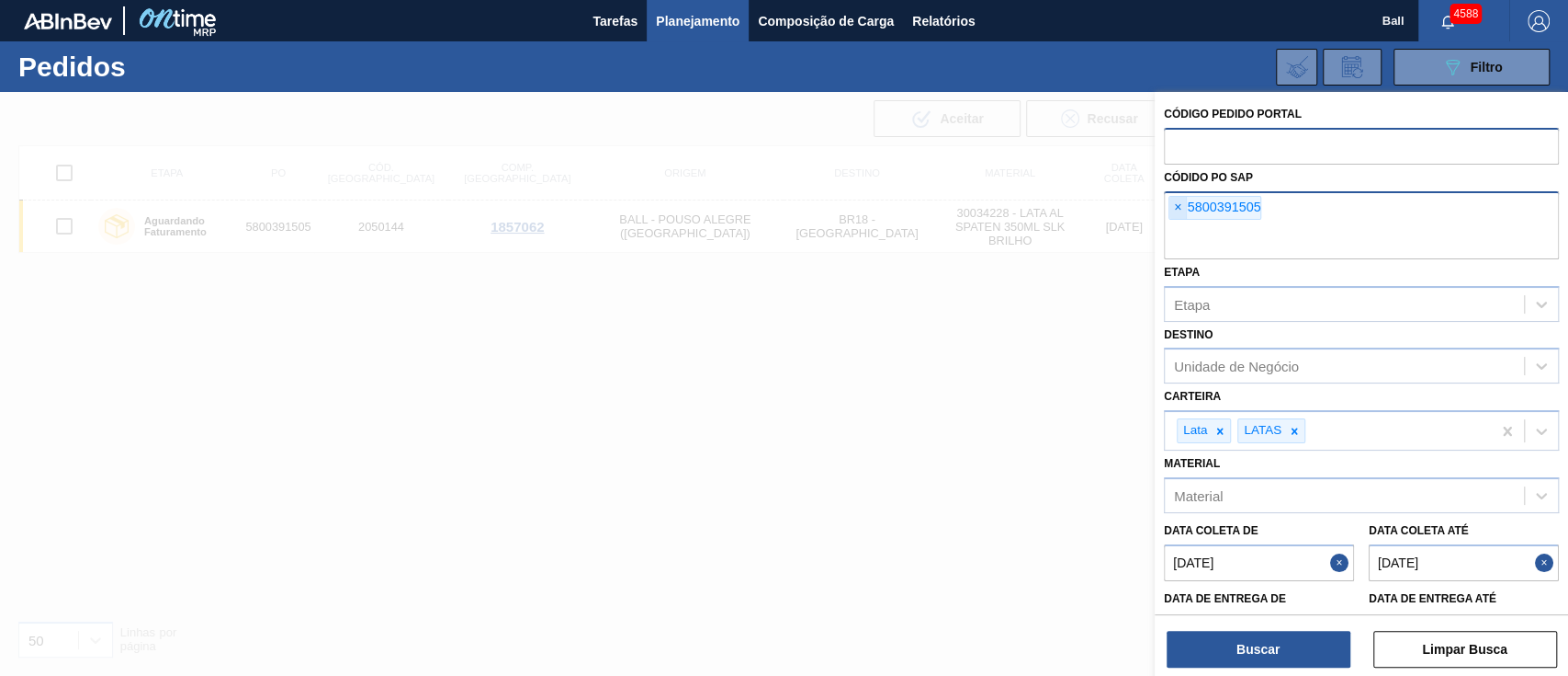
click at [1177, 202] on span "×" at bounding box center [1178, 208] width 18 height 22
paste input "5800391107"
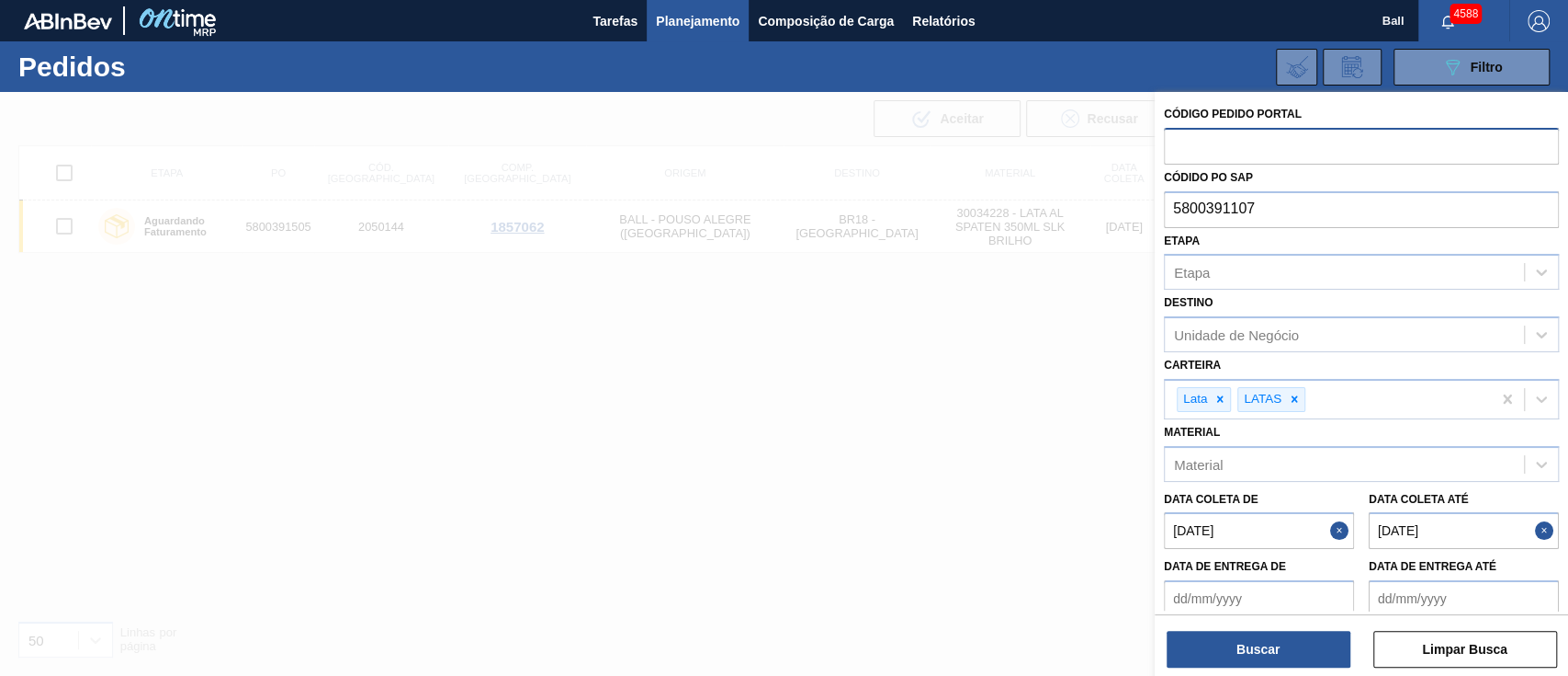
type input "5800391107"
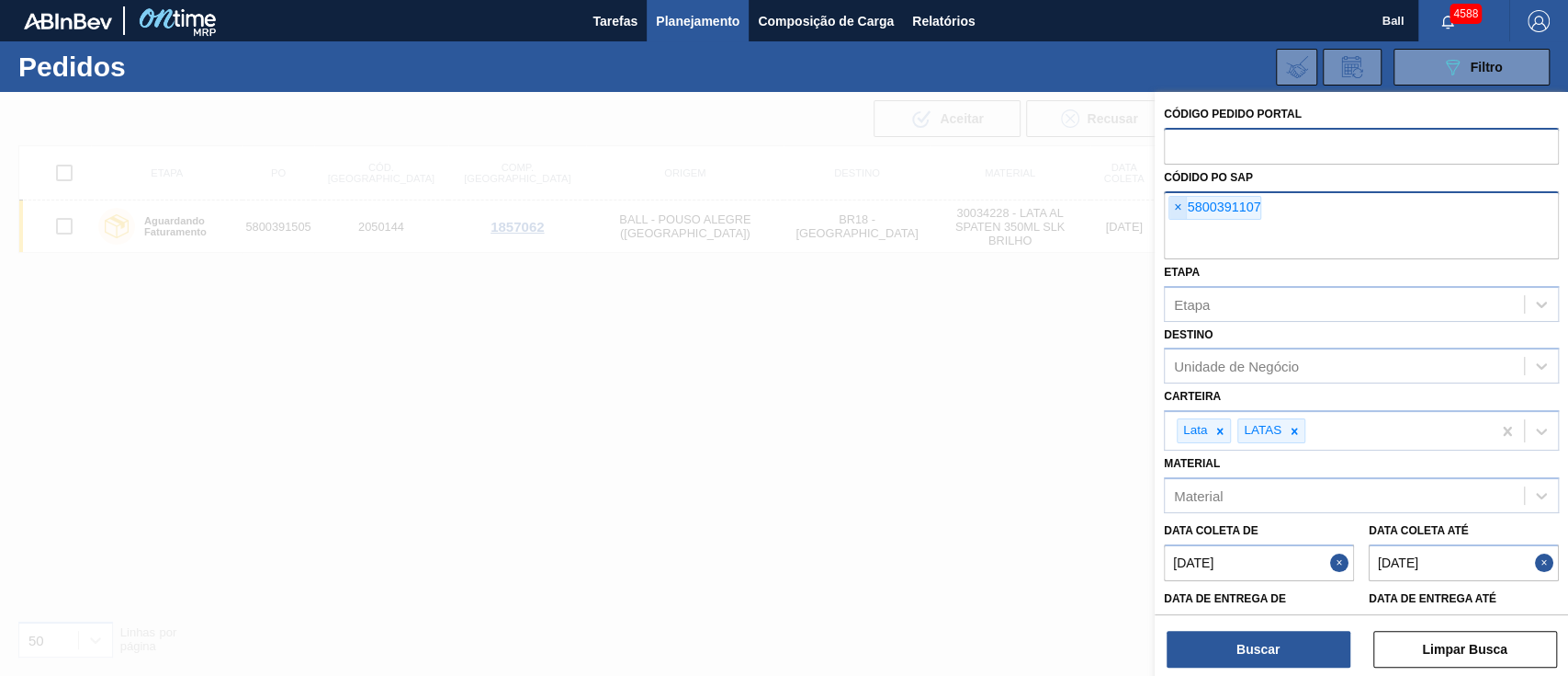
click at [1181, 213] on span "×" at bounding box center [1178, 208] width 18 height 22
paste input "5800391107"
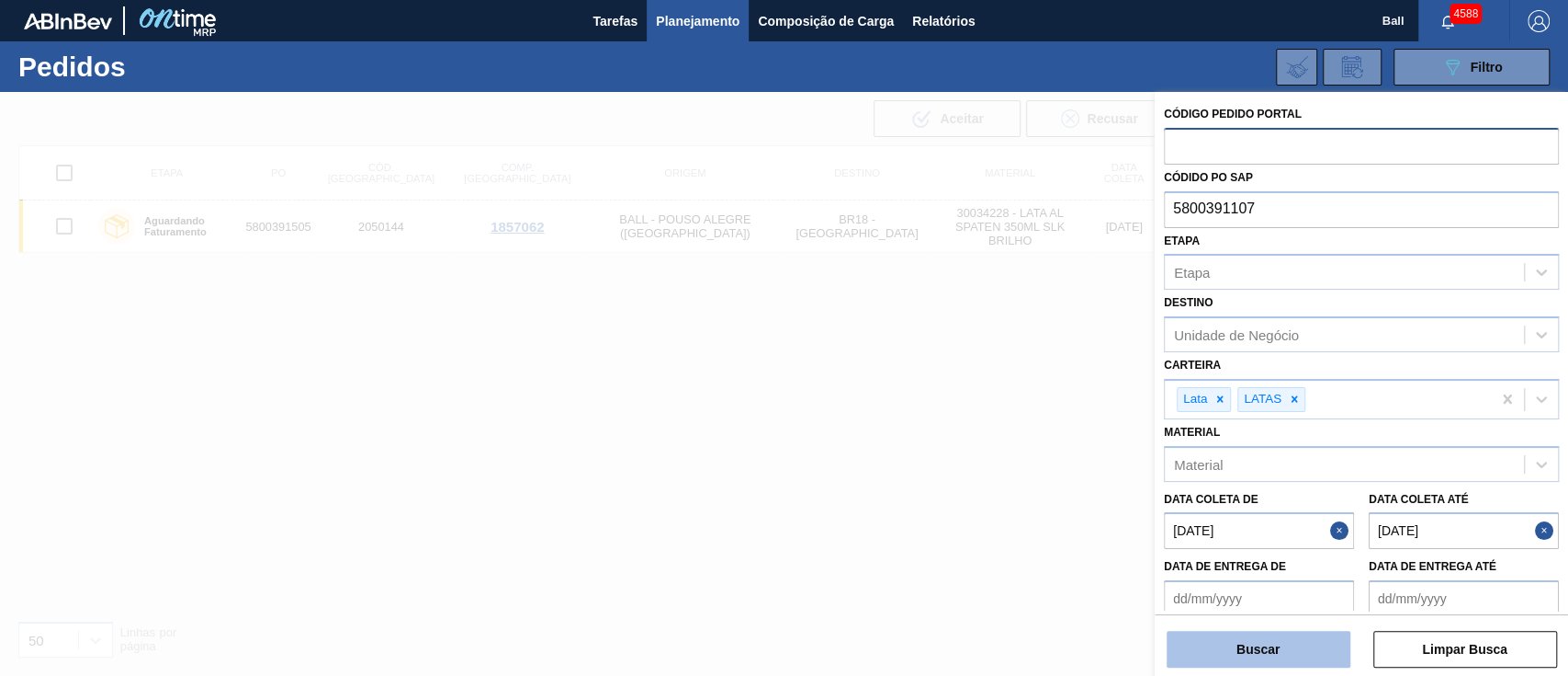
type input "5800391107"
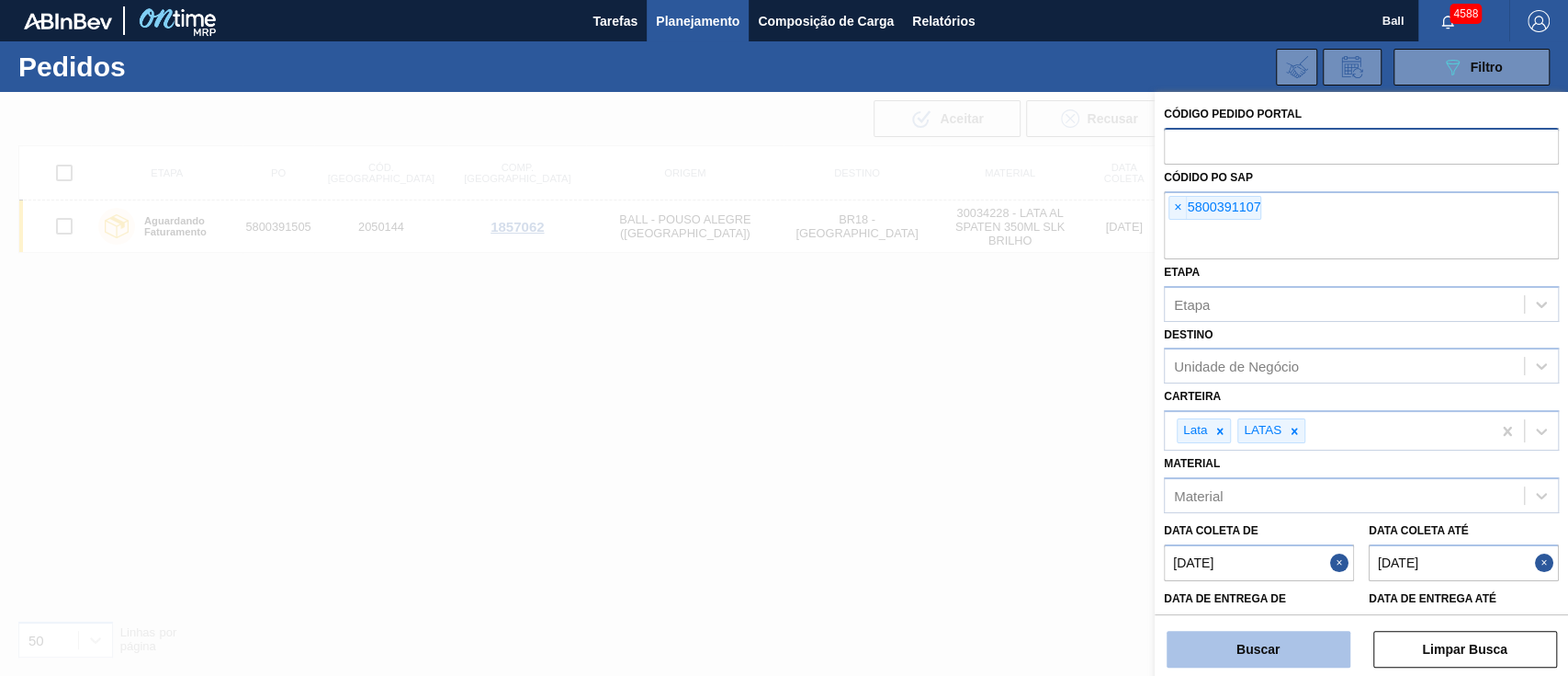
click at [1274, 653] on button "Buscar" at bounding box center [1258, 648] width 184 height 37
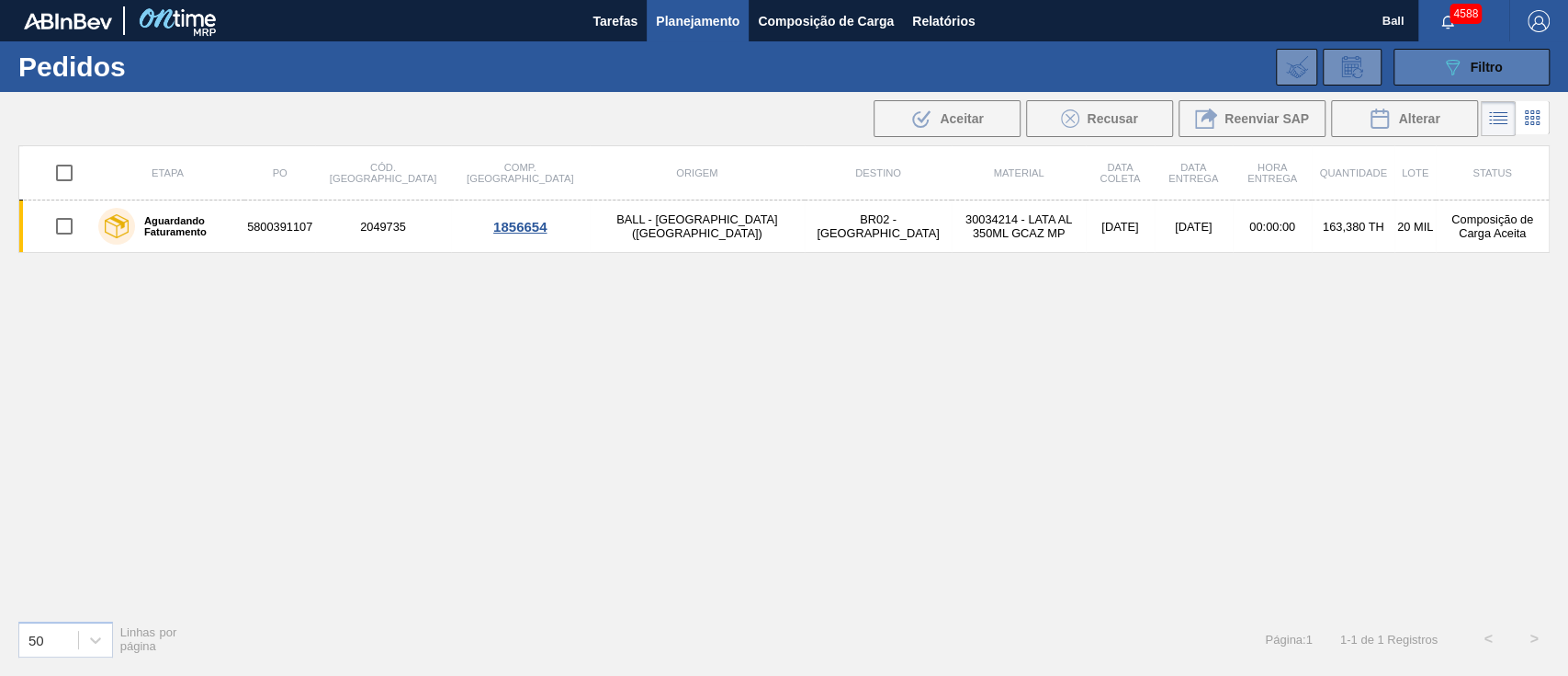
click at [1419, 84] on button "089F7B8B-B2A5-4AFE-B5C0-19BA573D28AC Filtro" at bounding box center [1472, 67] width 156 height 37
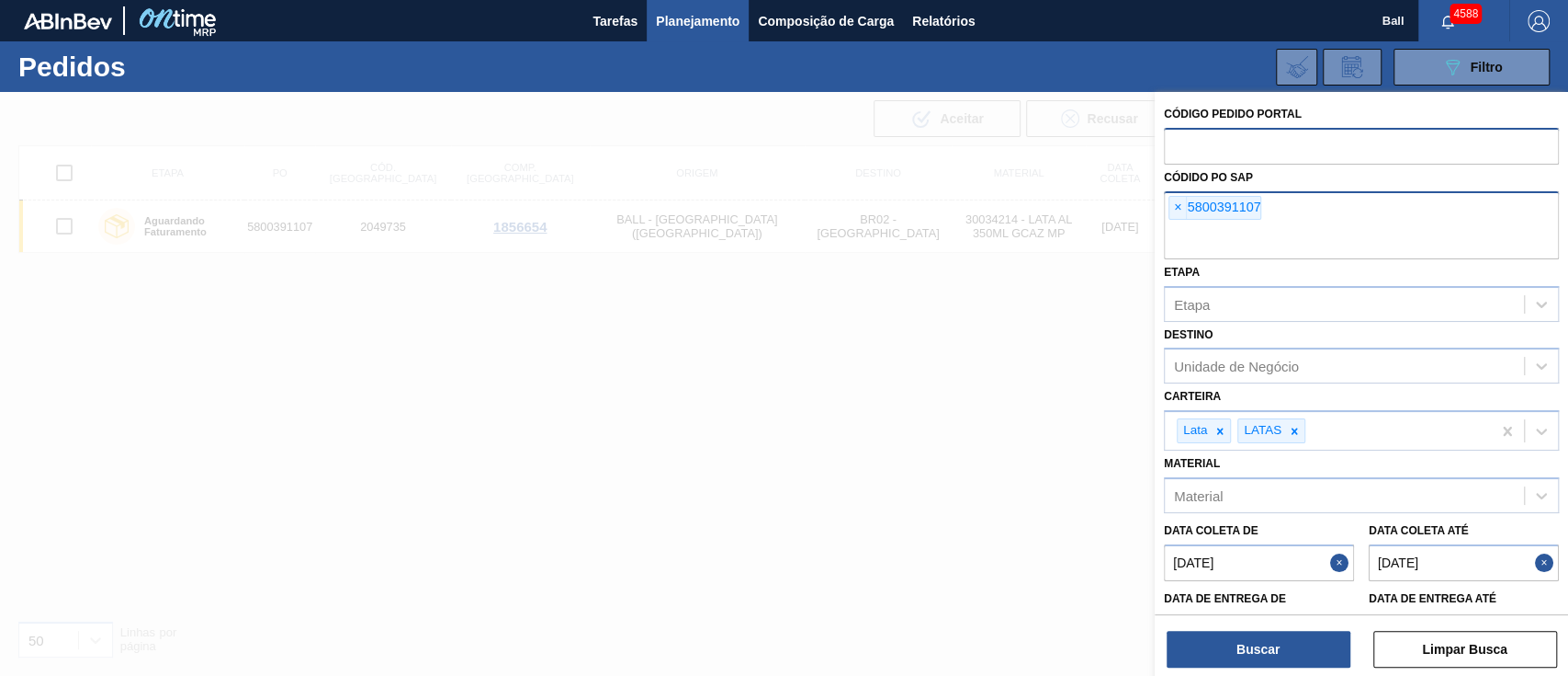
click at [1186, 212] on div "× 5800391107" at bounding box center [1214, 208] width 92 height 24
click at [1180, 212] on span "×" at bounding box center [1178, 208] width 18 height 22
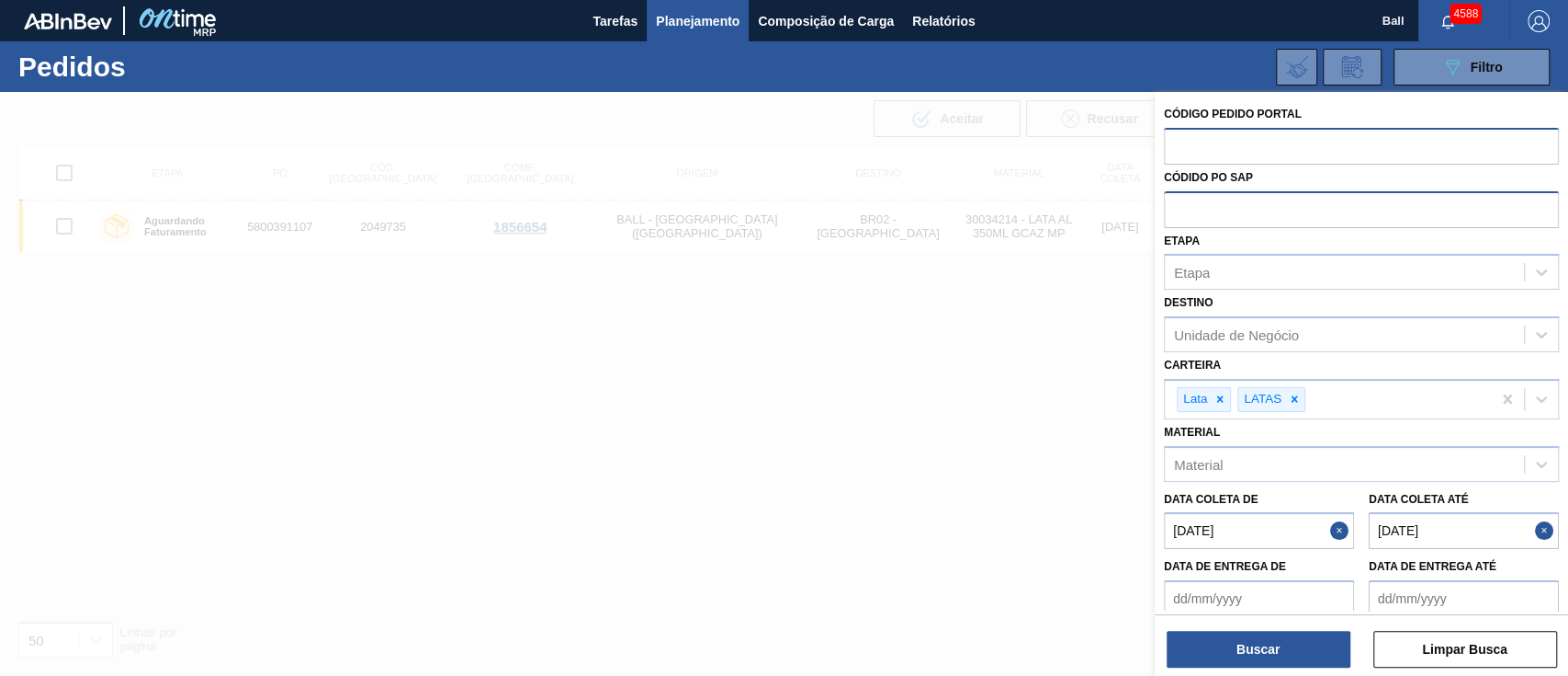
paste input "5800391107"
type input "5800391107"
click at [1288, 656] on button "Buscar" at bounding box center [1258, 648] width 184 height 37
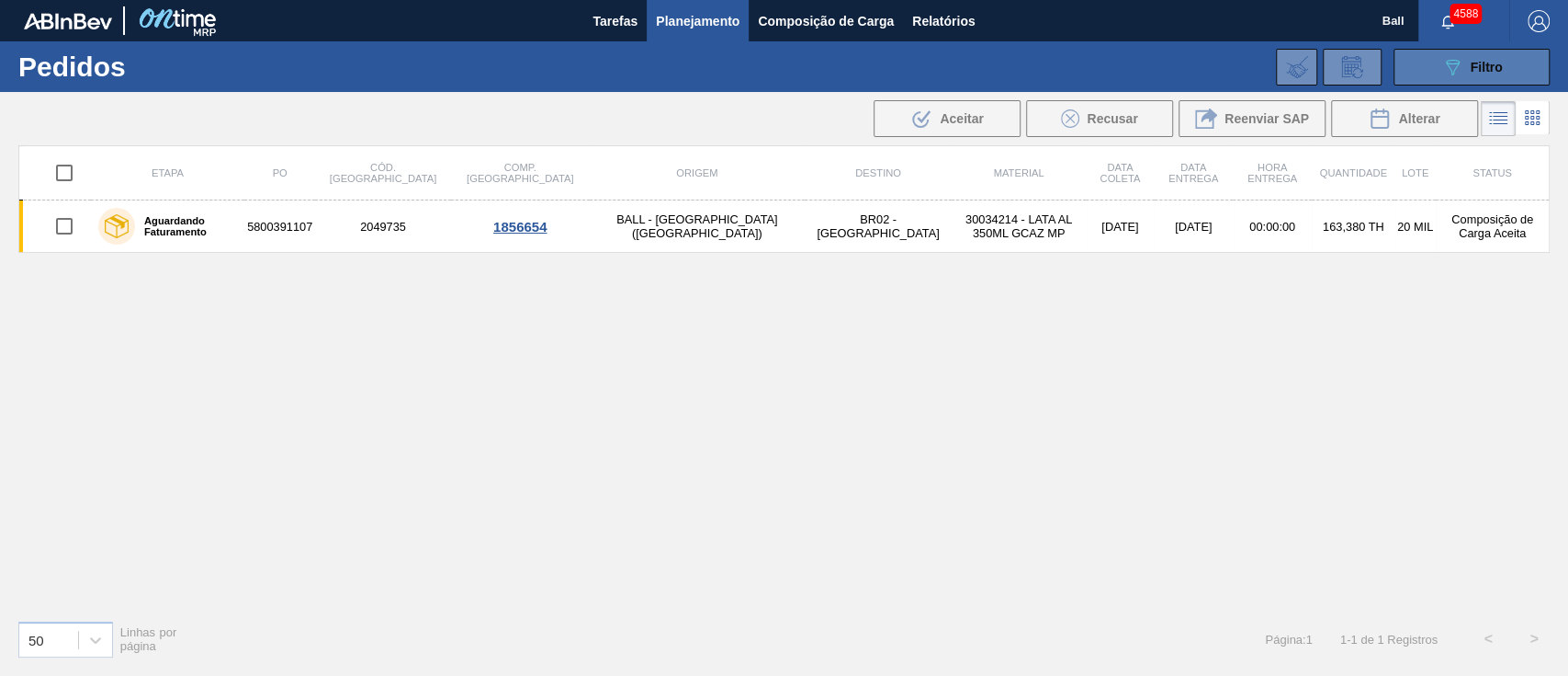
click at [1437, 63] on button "089F7B8B-B2A5-4AFE-B5C0-19BA573D28AC Filtro" at bounding box center [1472, 67] width 156 height 37
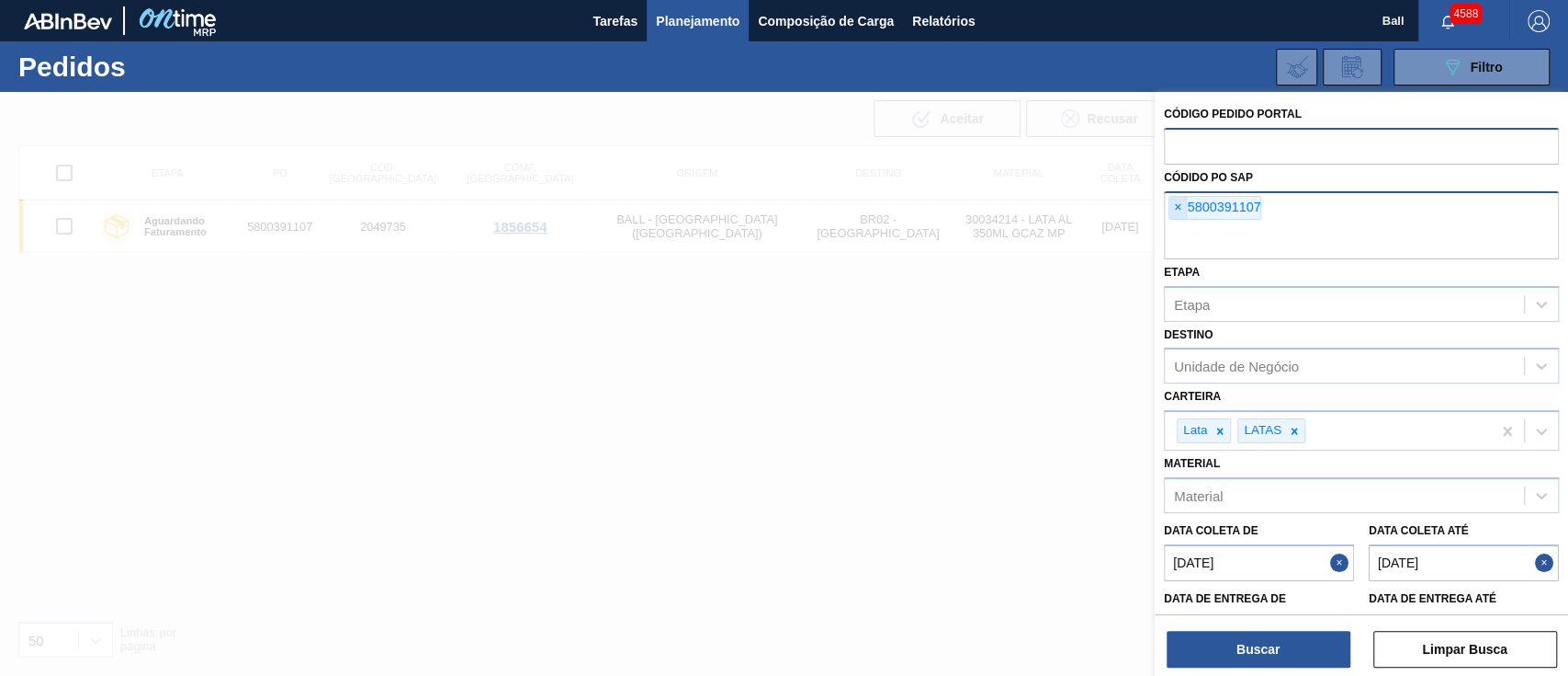
click at [1178, 208] on span "×" at bounding box center [1178, 208] width 18 height 22
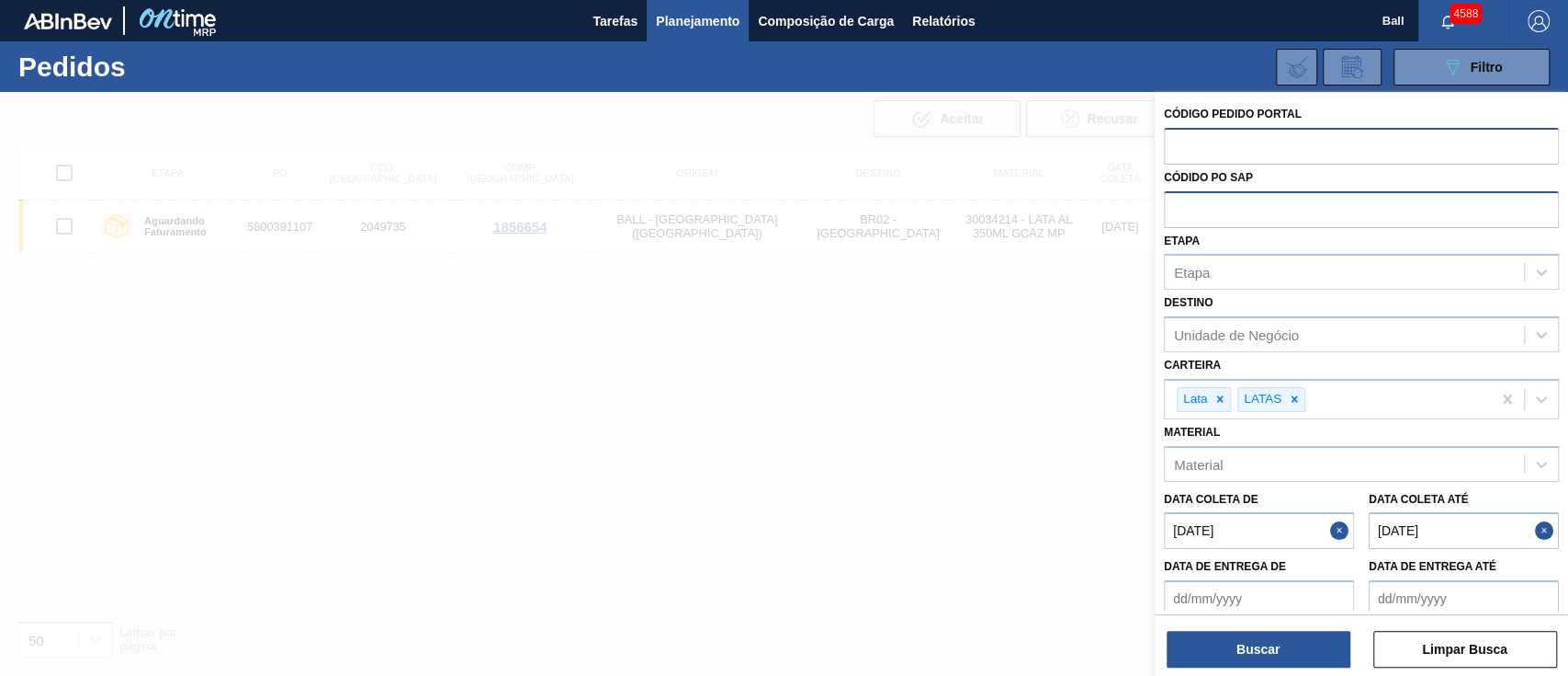
click at [763, 162] on div at bounding box center [784, 429] width 1568 height 676
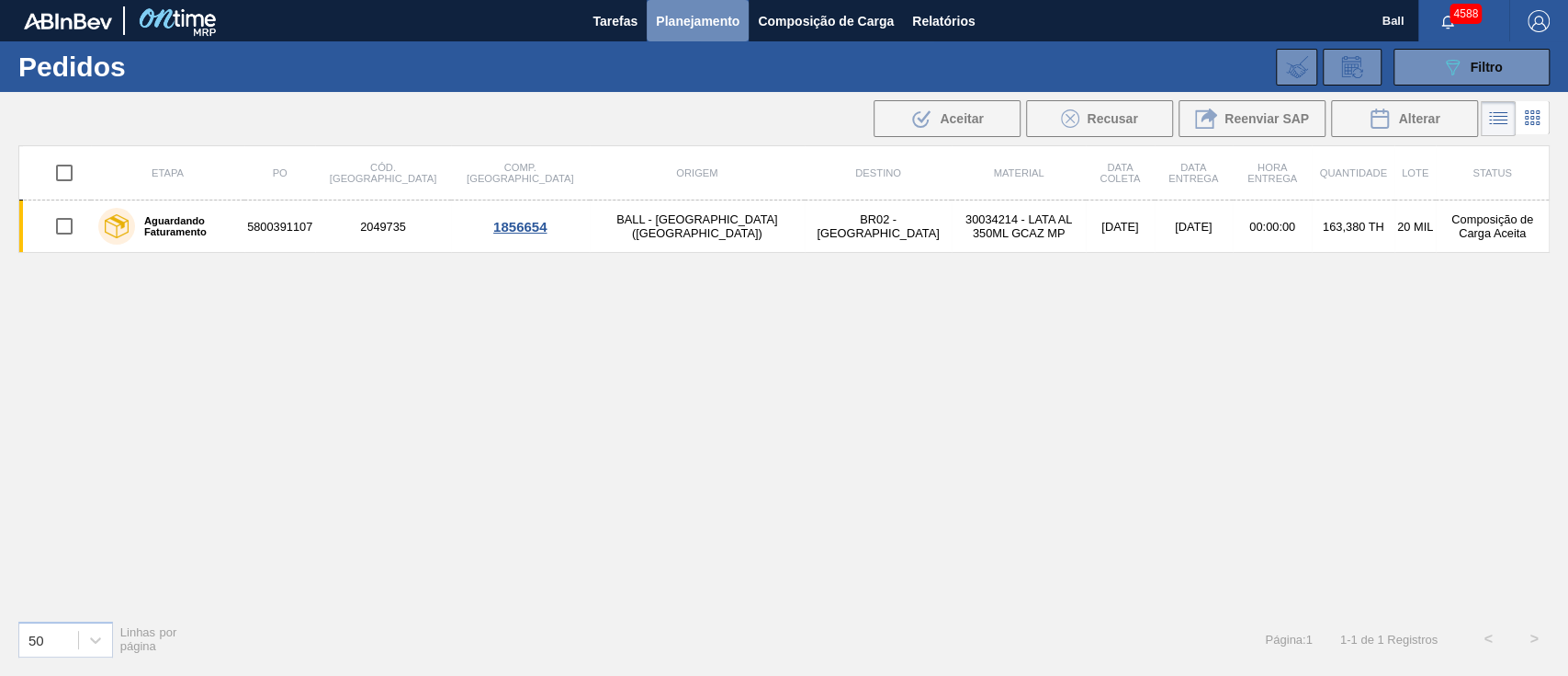
click at [692, 32] on button "Planejamento" at bounding box center [698, 21] width 102 height 42
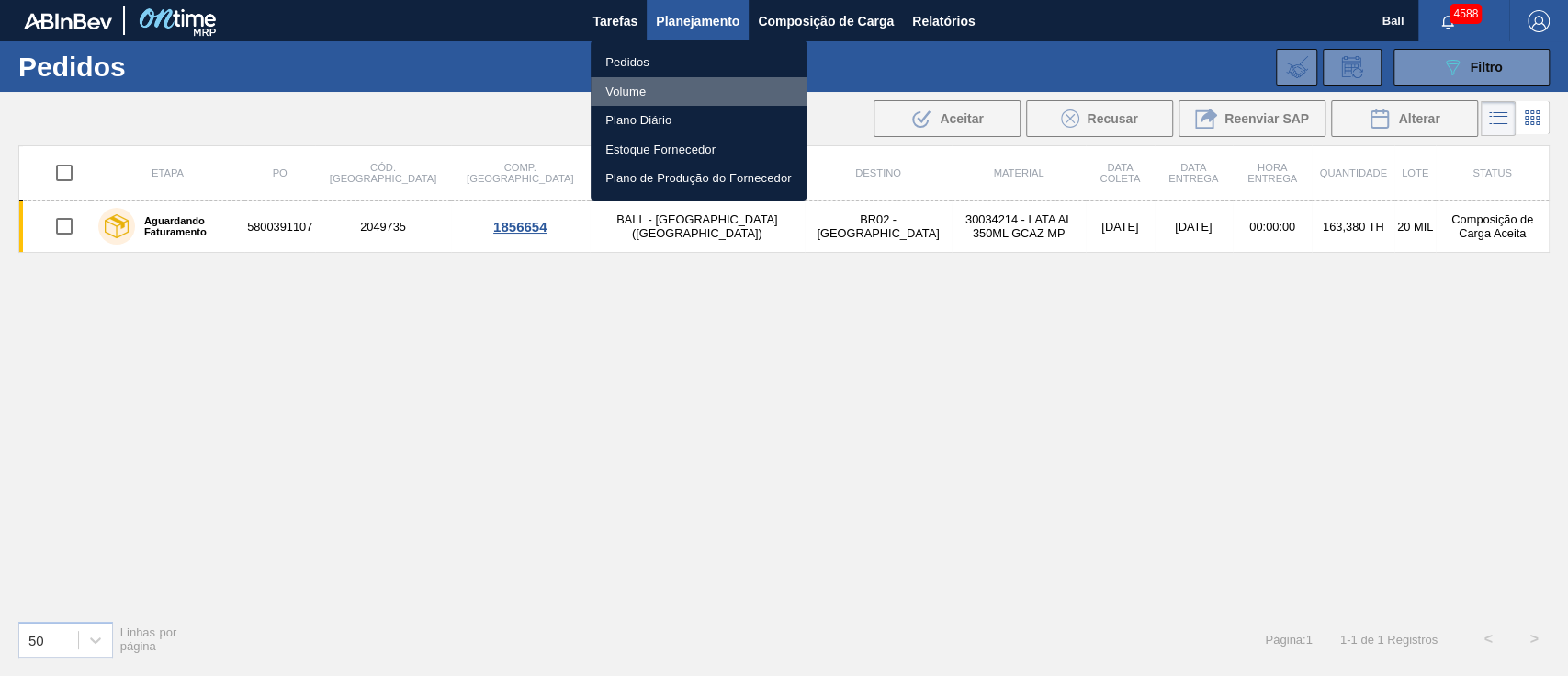
click at [649, 89] on li "Volume" at bounding box center [699, 92] width 216 height 30
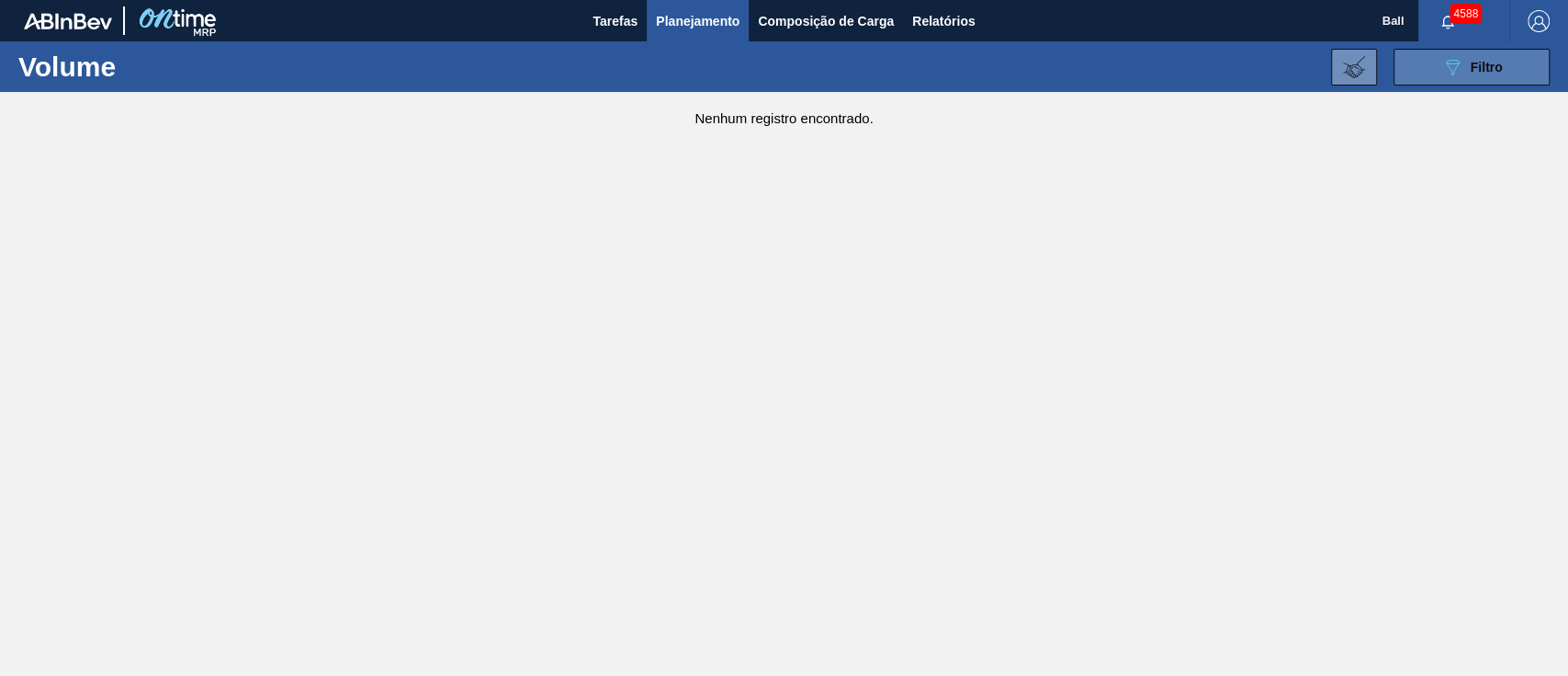
click at [1458, 77] on icon "089F7B8B-B2A5-4AFE-B5C0-19BA573D28AC" at bounding box center [1453, 67] width 22 height 22
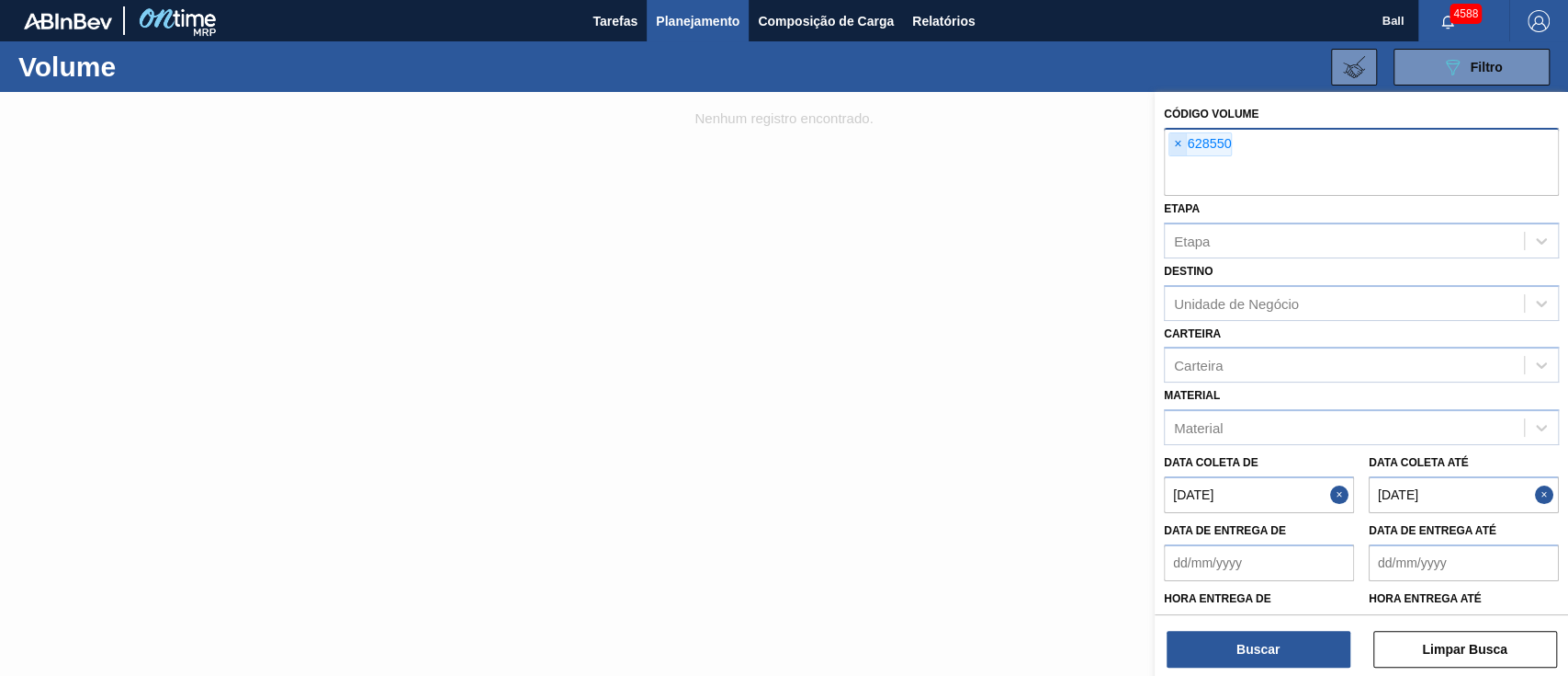
click at [1183, 148] on span "×" at bounding box center [1178, 144] width 18 height 22
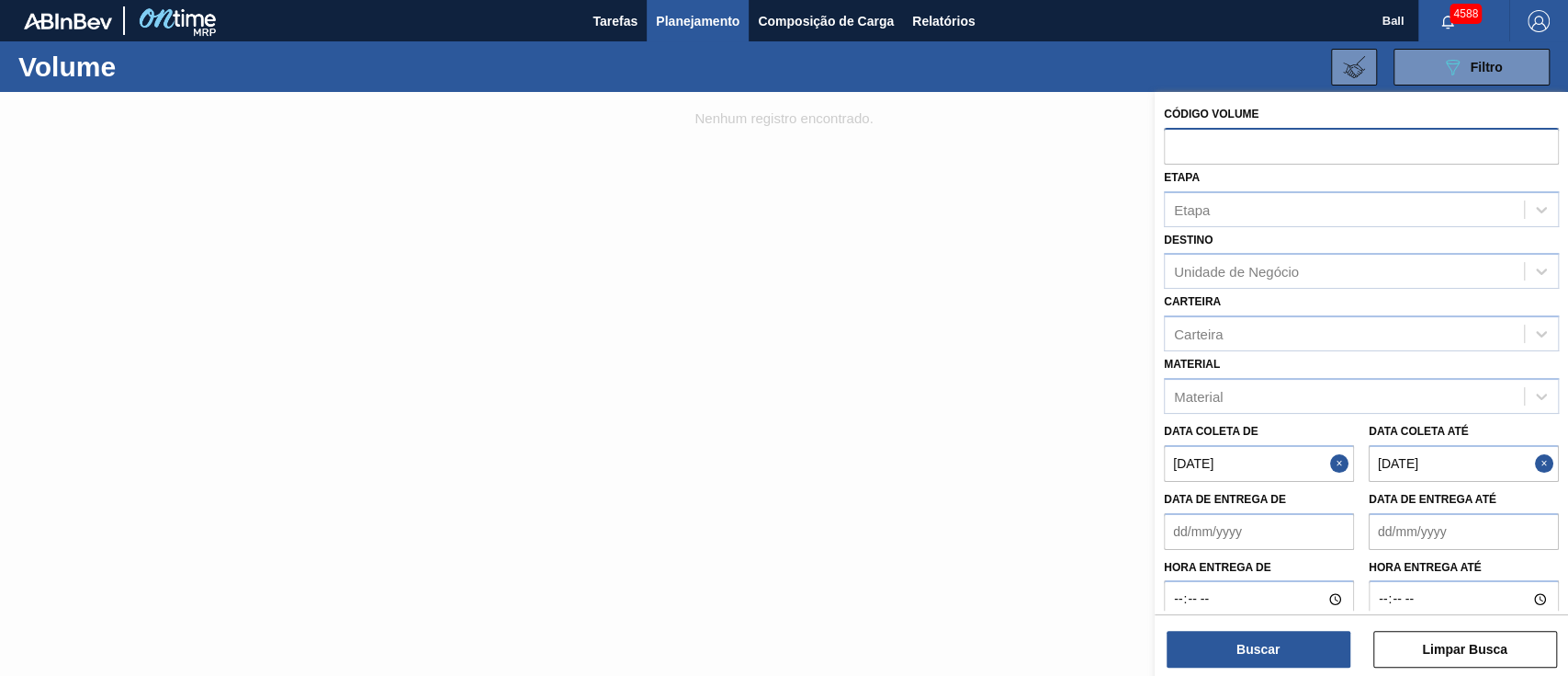
paste input "628364"
type input "628364"
click at [1288, 645] on button "Buscar" at bounding box center [1258, 648] width 184 height 37
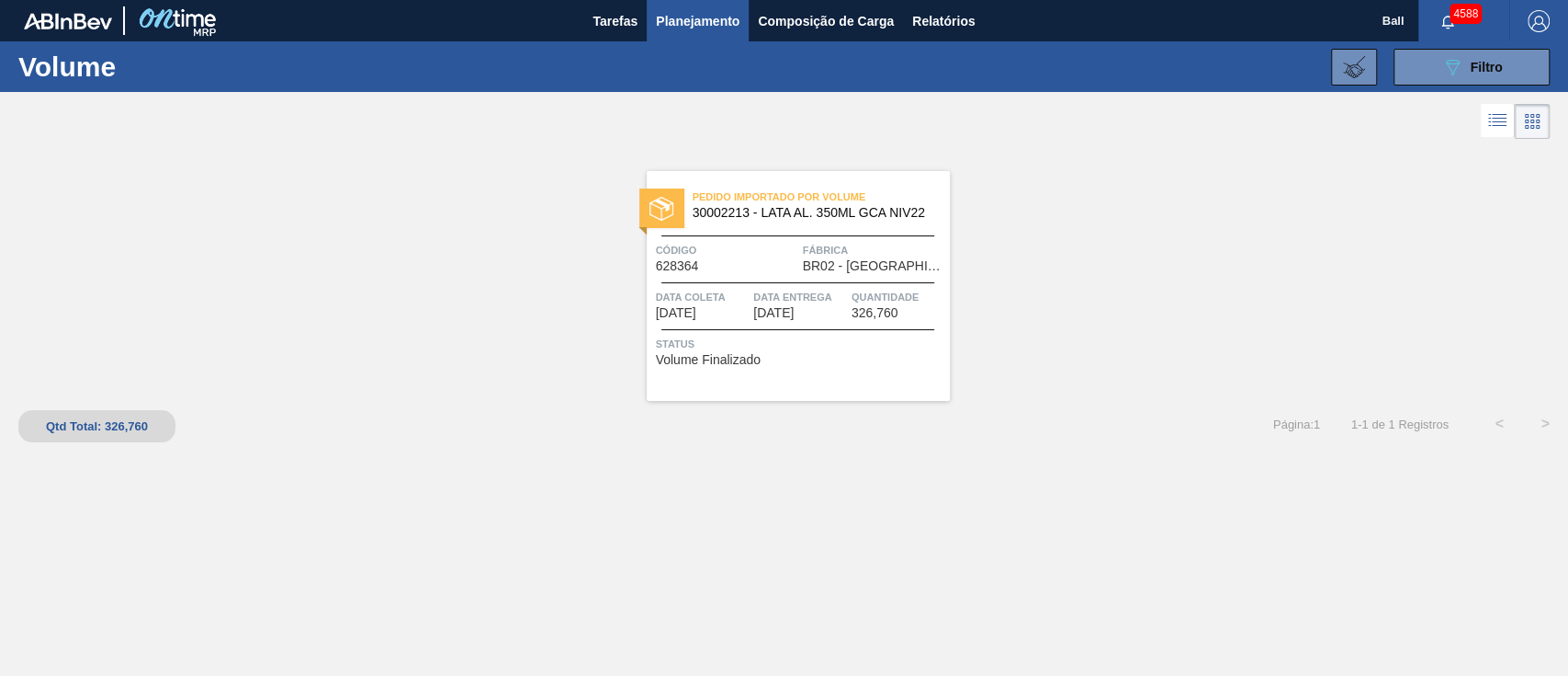
click at [872, 259] on span "BR02 - Sergipe" at bounding box center [873, 266] width 142 height 14
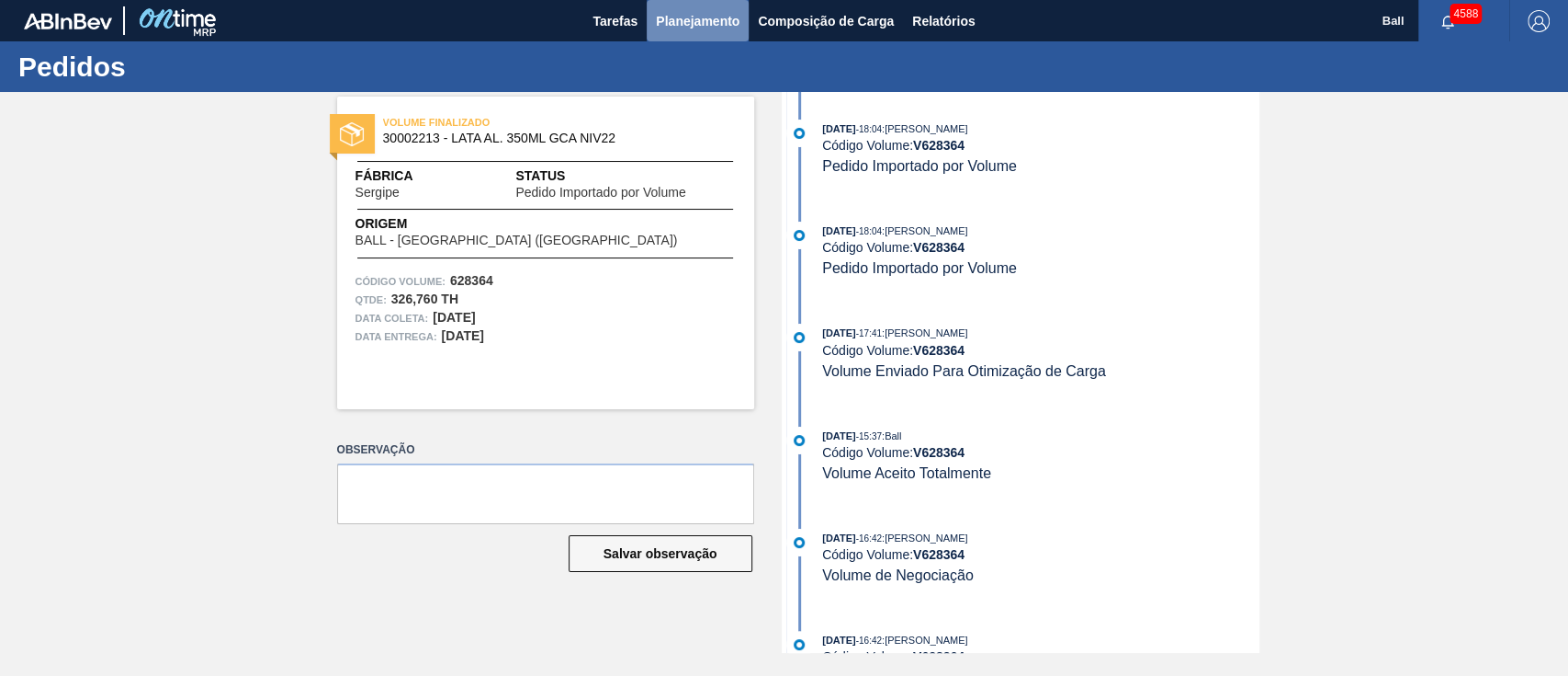
click at [698, 18] on span "Planejamento" at bounding box center [698, 21] width 83 height 22
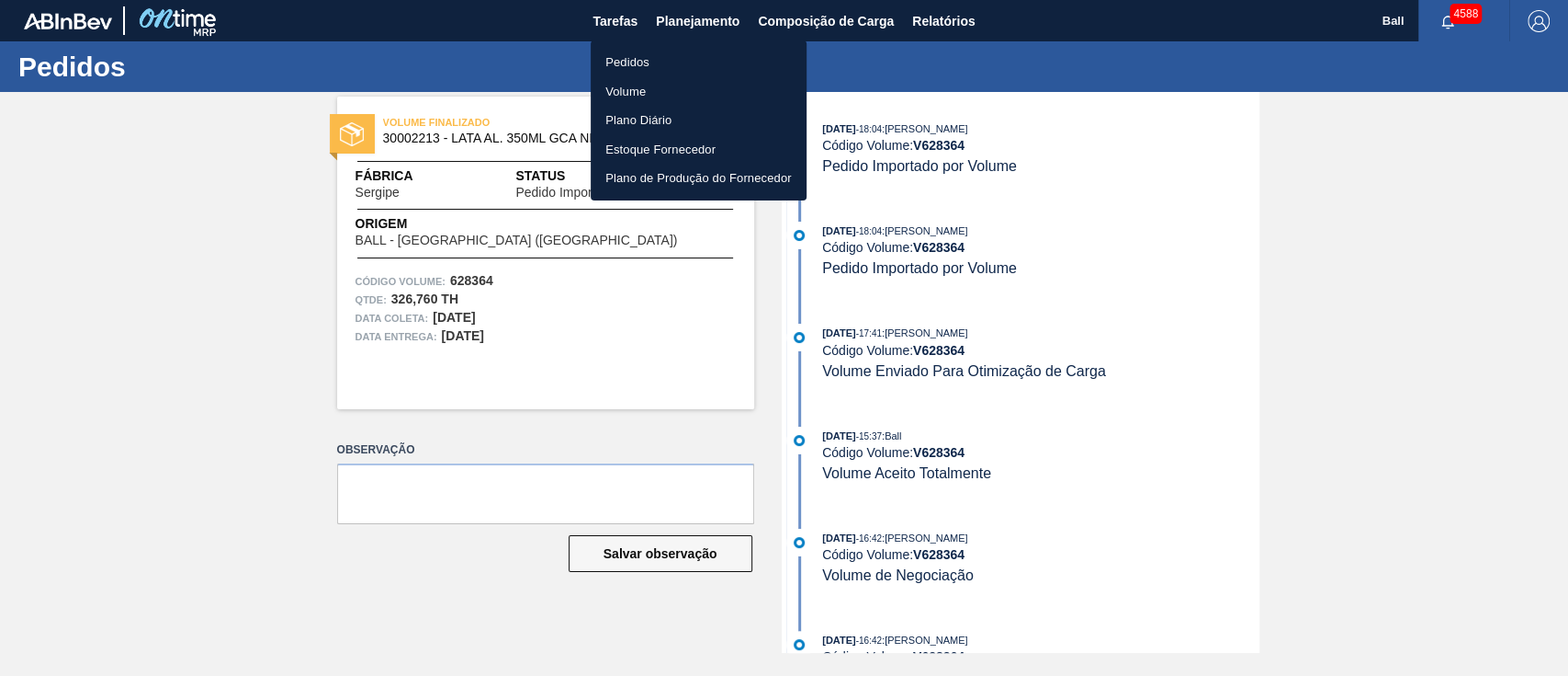
click at [640, 85] on li "Volume" at bounding box center [699, 92] width 216 height 30
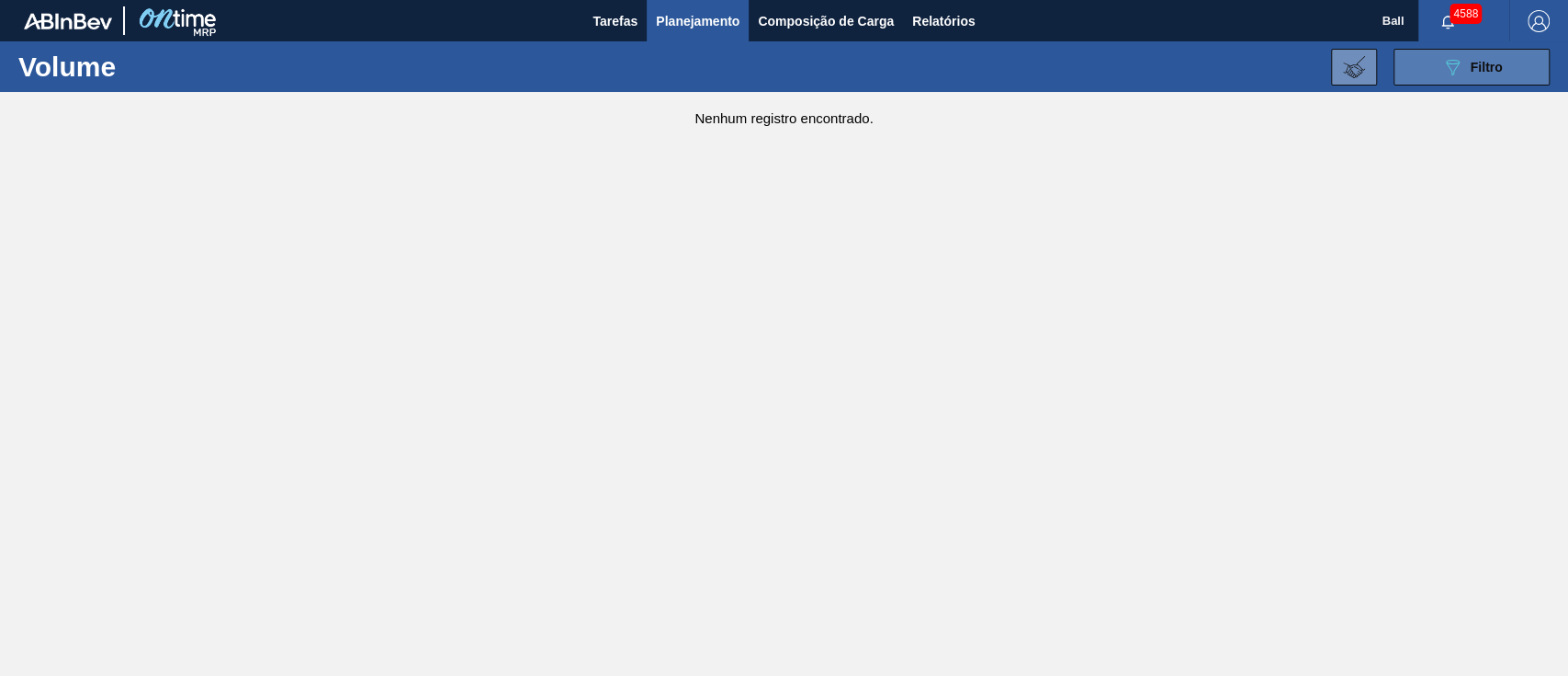
click at [1458, 73] on icon "089F7B8B-B2A5-4AFE-B5C0-19BA573D28AC" at bounding box center [1453, 67] width 22 height 22
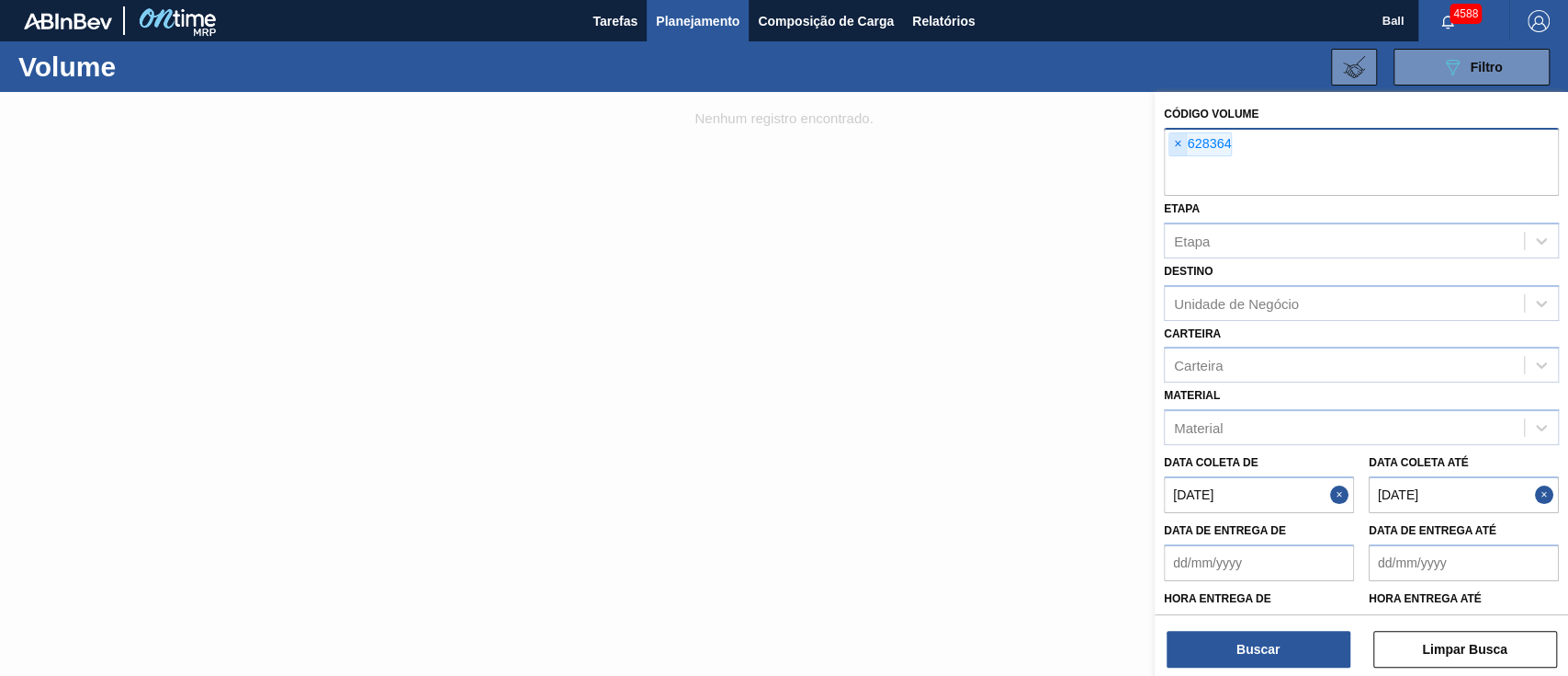
click at [1176, 144] on span "×" at bounding box center [1178, 144] width 18 height 22
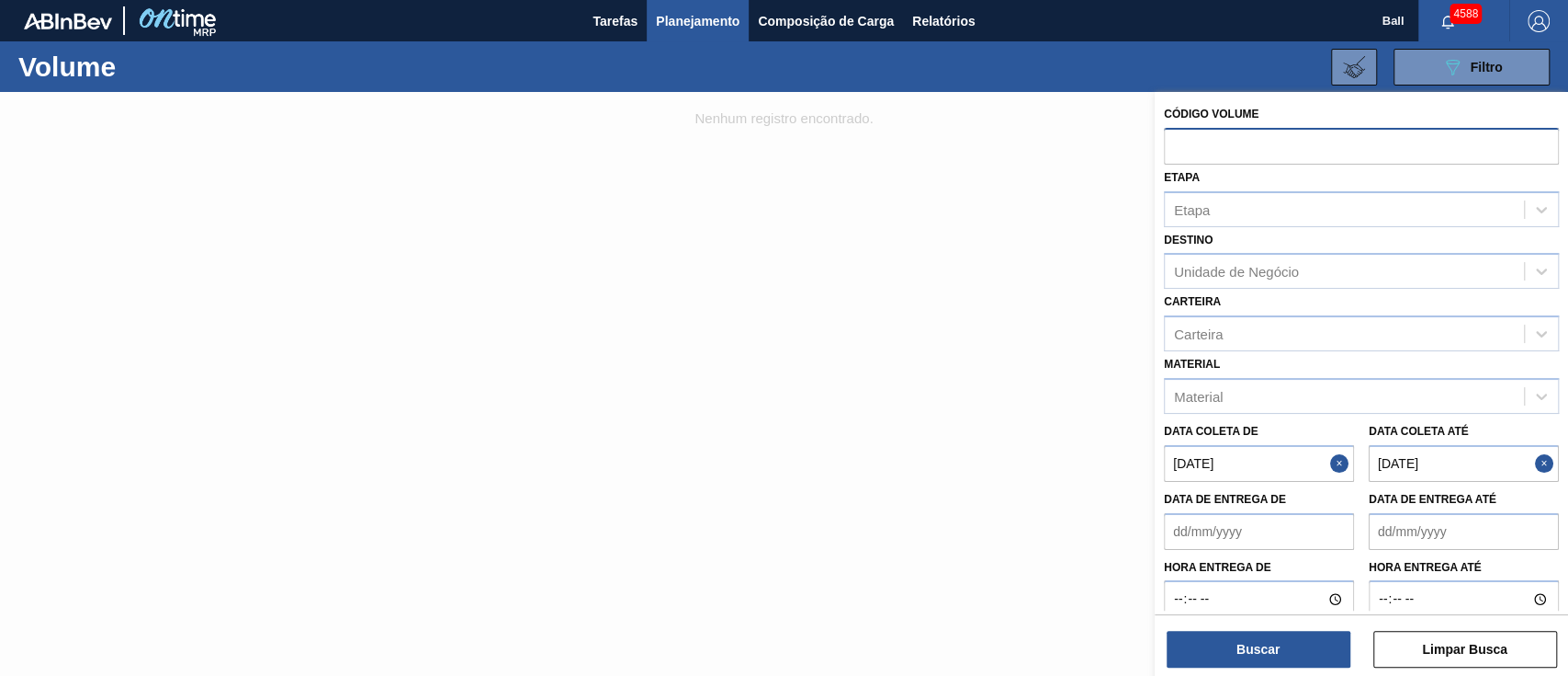
paste input "V628085"
type input "V628085"
paste input "V628085"
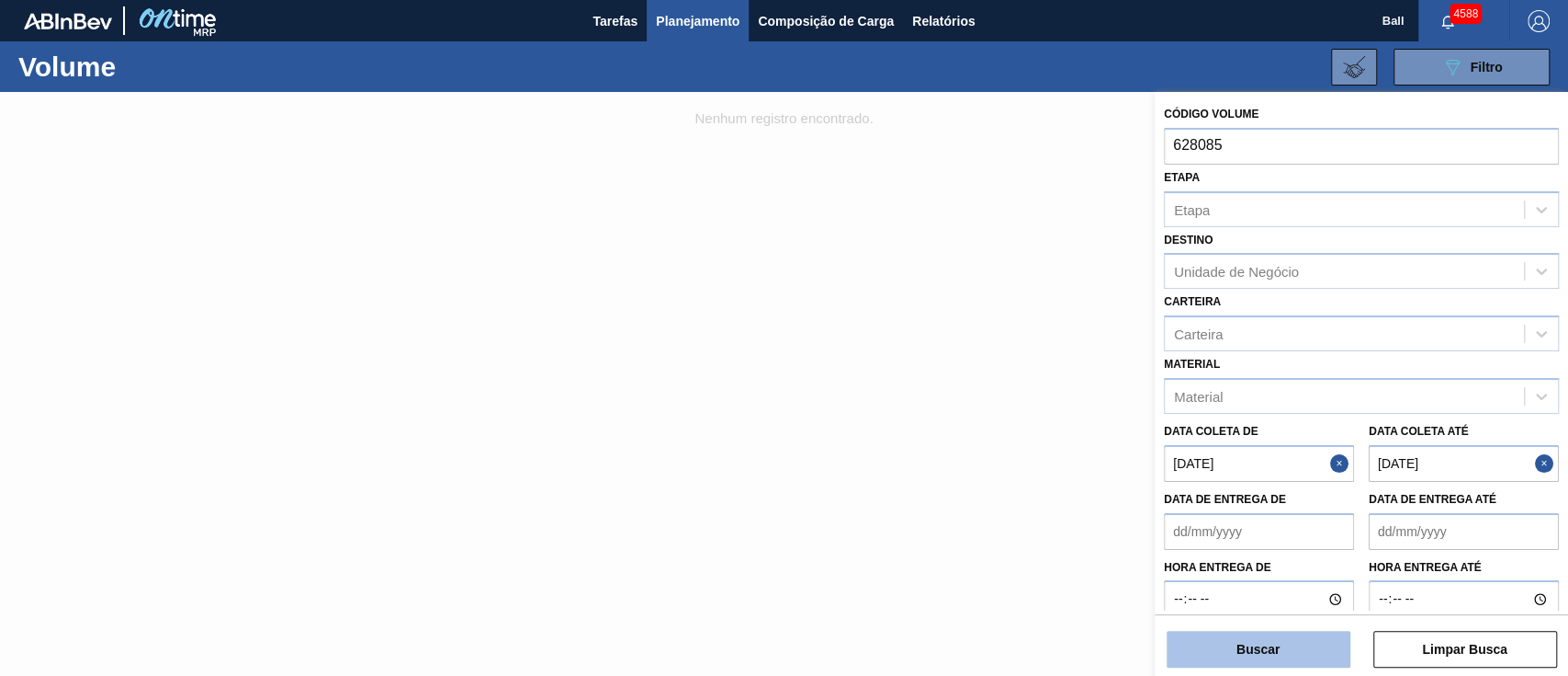
type input "628085"
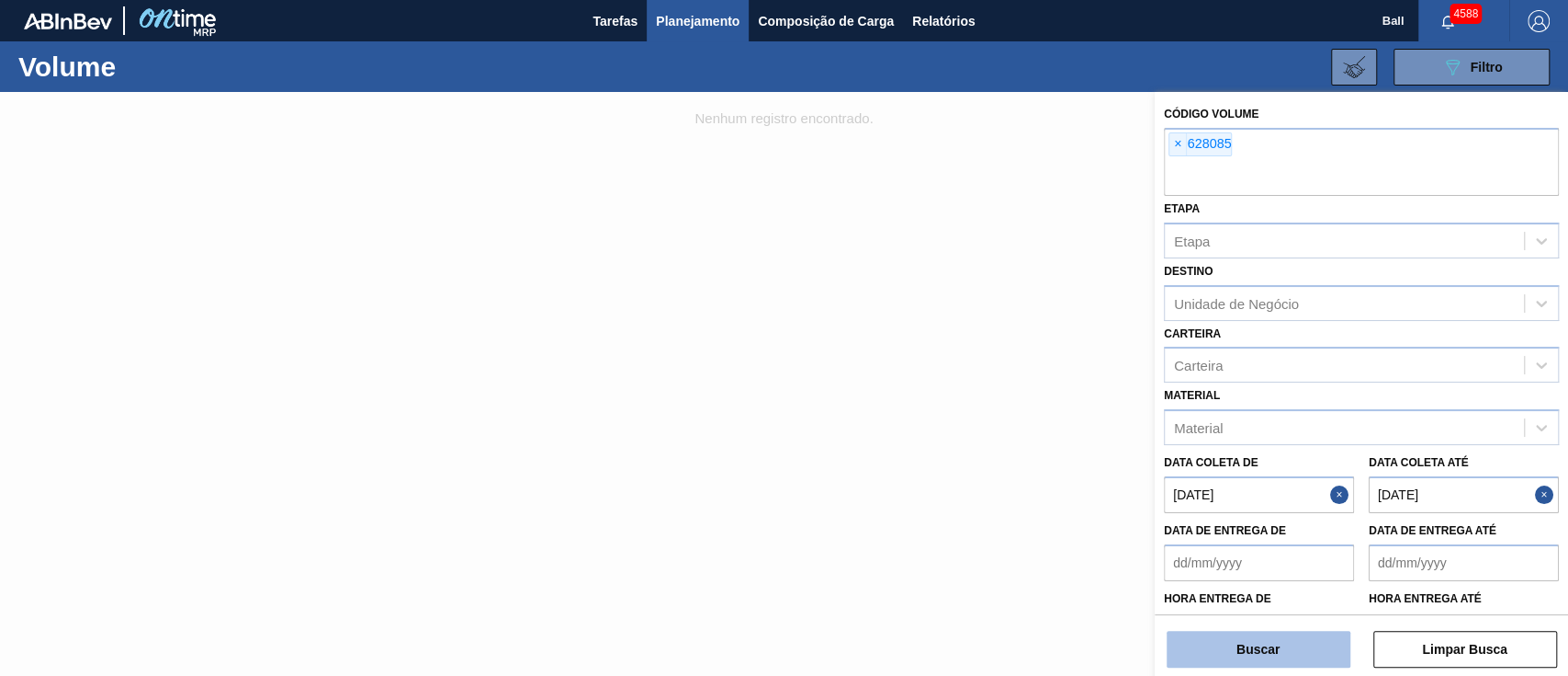
click at [1272, 644] on button "Buscar" at bounding box center [1258, 648] width 184 height 37
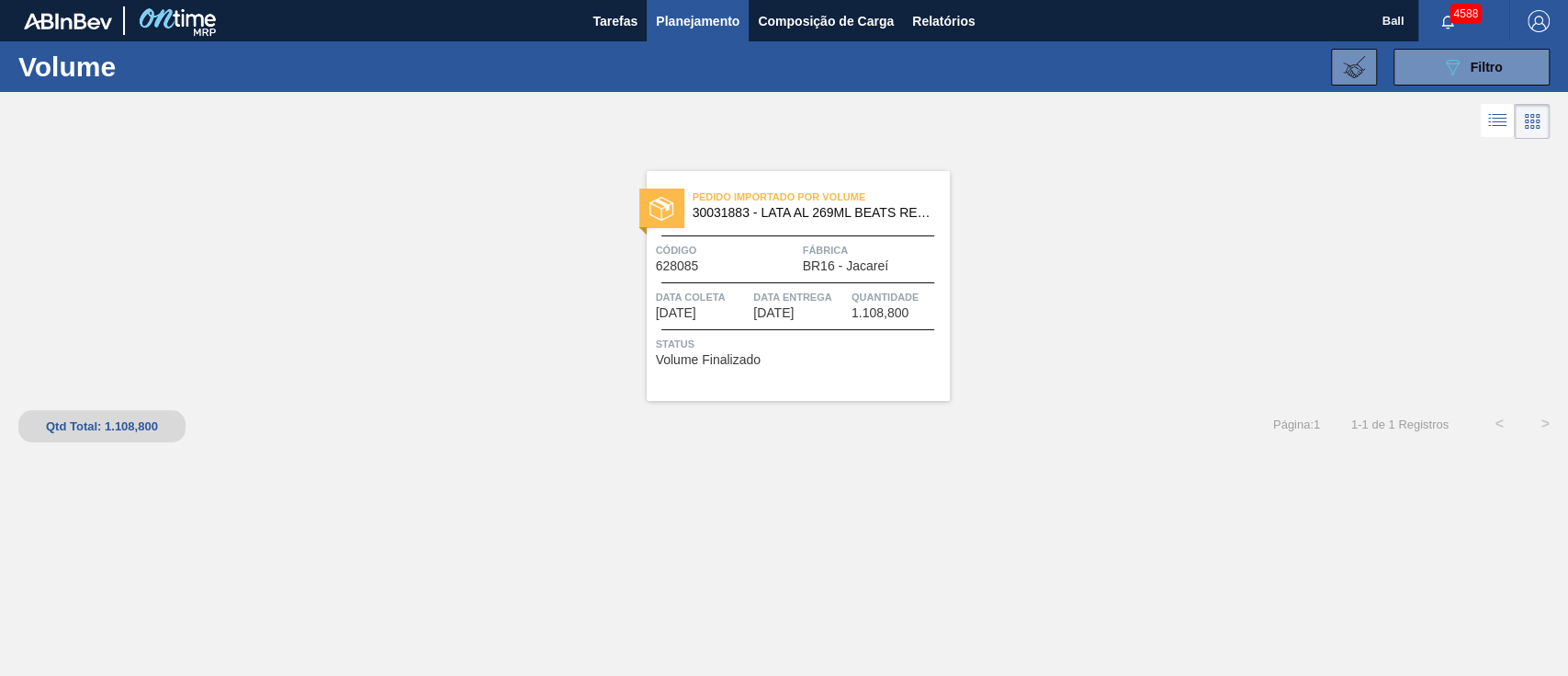
click at [725, 257] on span "Código" at bounding box center [726, 250] width 142 height 18
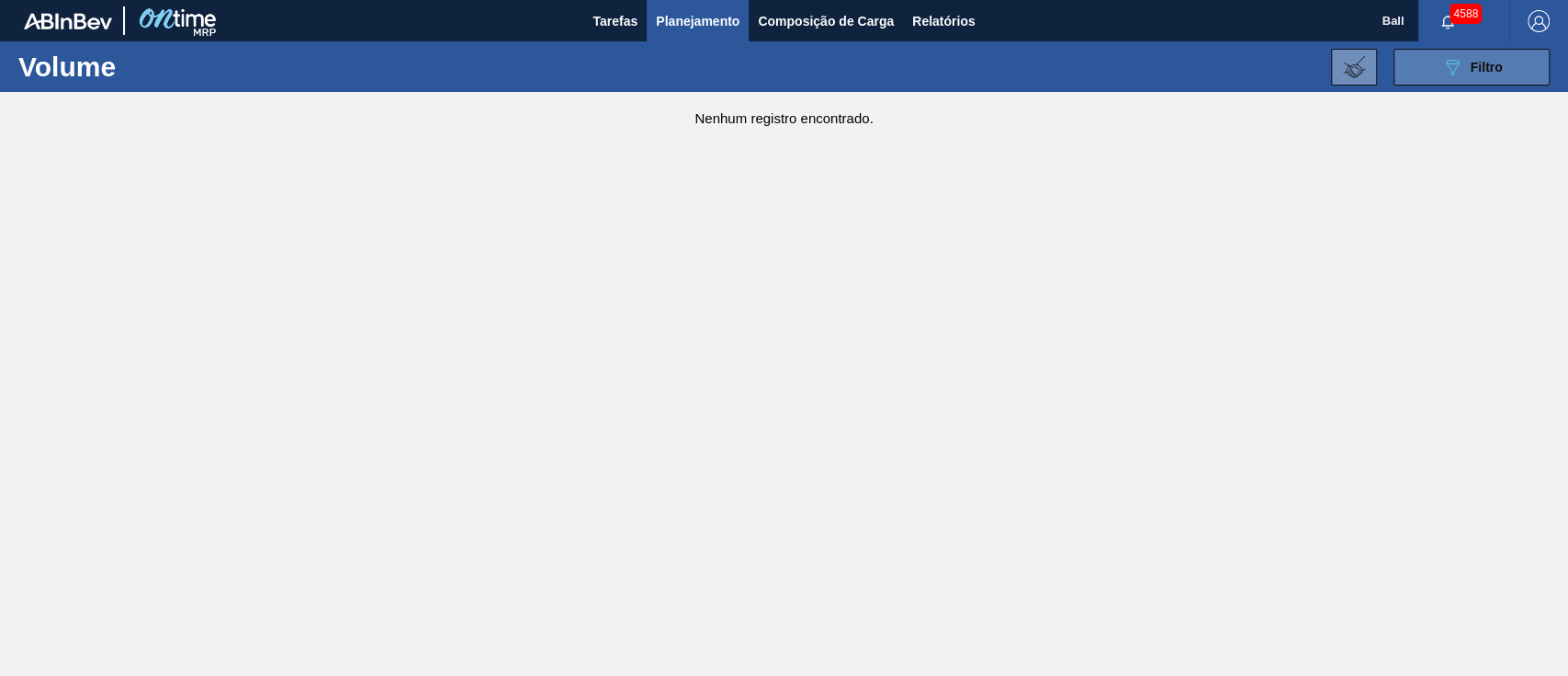
click at [1476, 66] on span "Filtro" at bounding box center [1487, 67] width 32 height 15
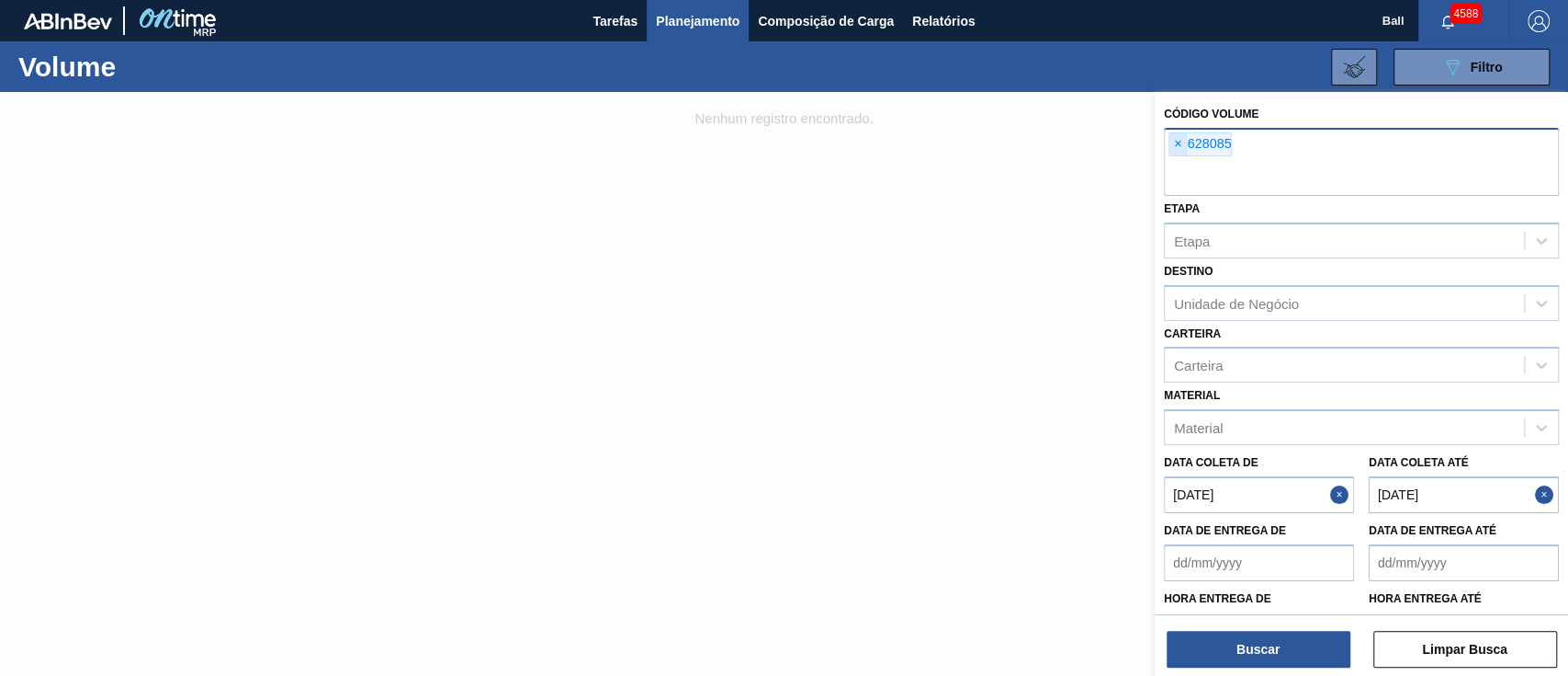
click at [1178, 148] on span "×" at bounding box center [1178, 144] width 18 height 22
paste input "628084"
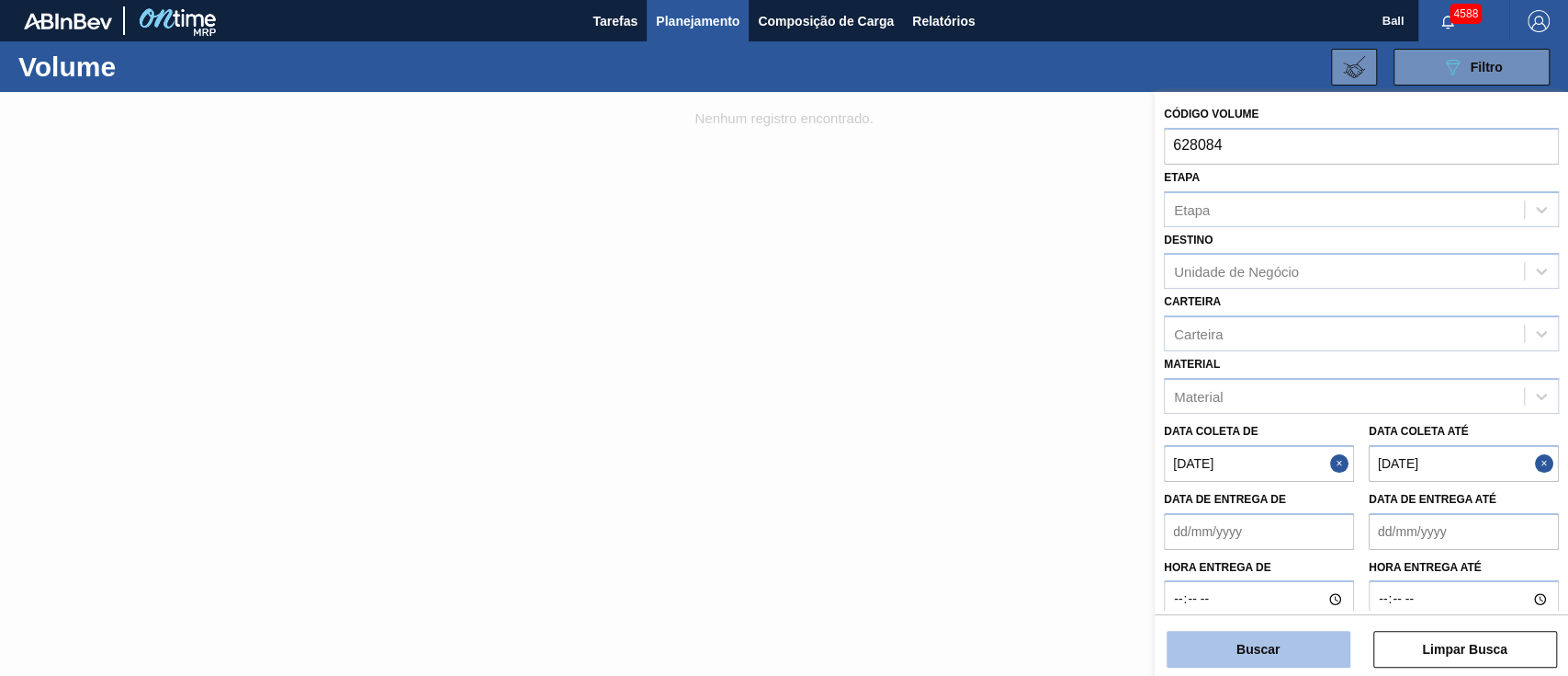
type input "628084"
click at [1274, 635] on button "Buscar" at bounding box center [1258, 648] width 184 height 37
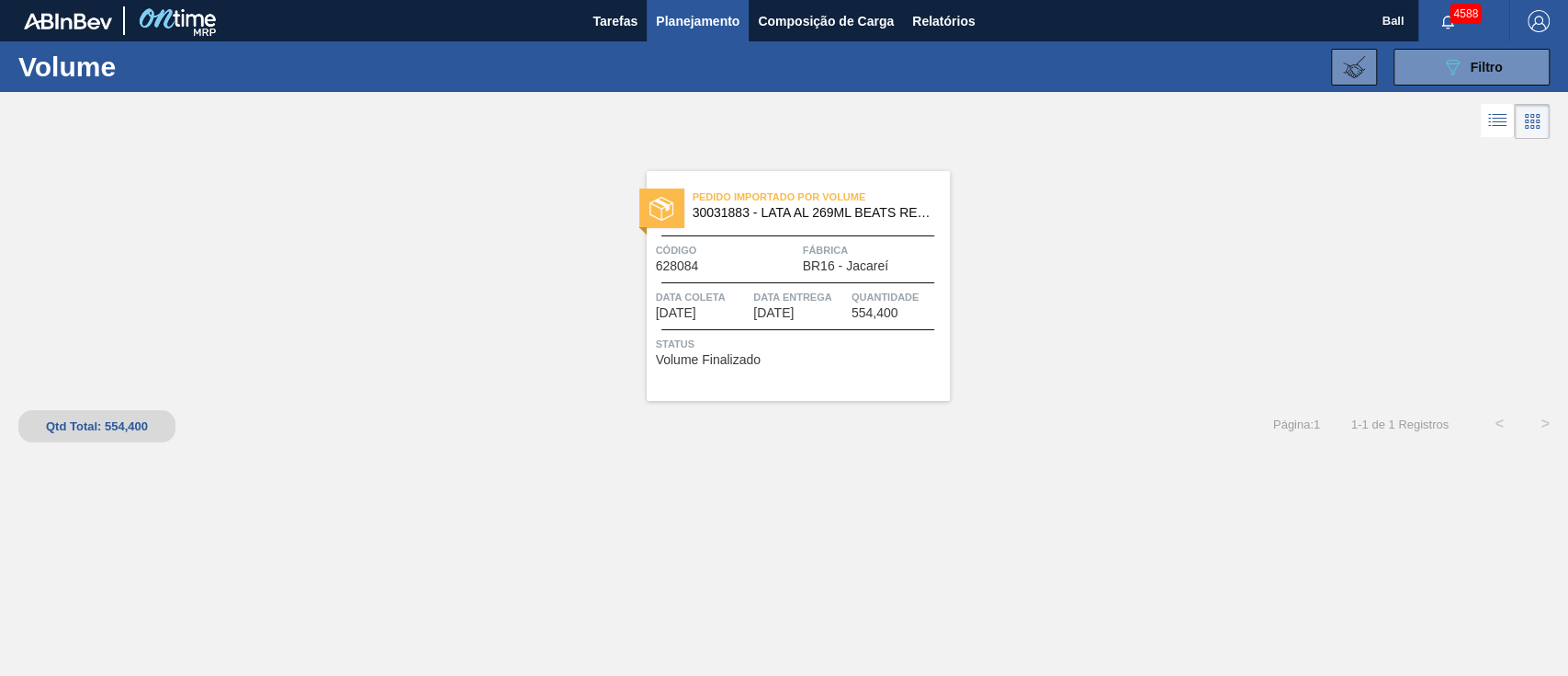
click at [727, 282] on div at bounding box center [798, 282] width 273 height 1
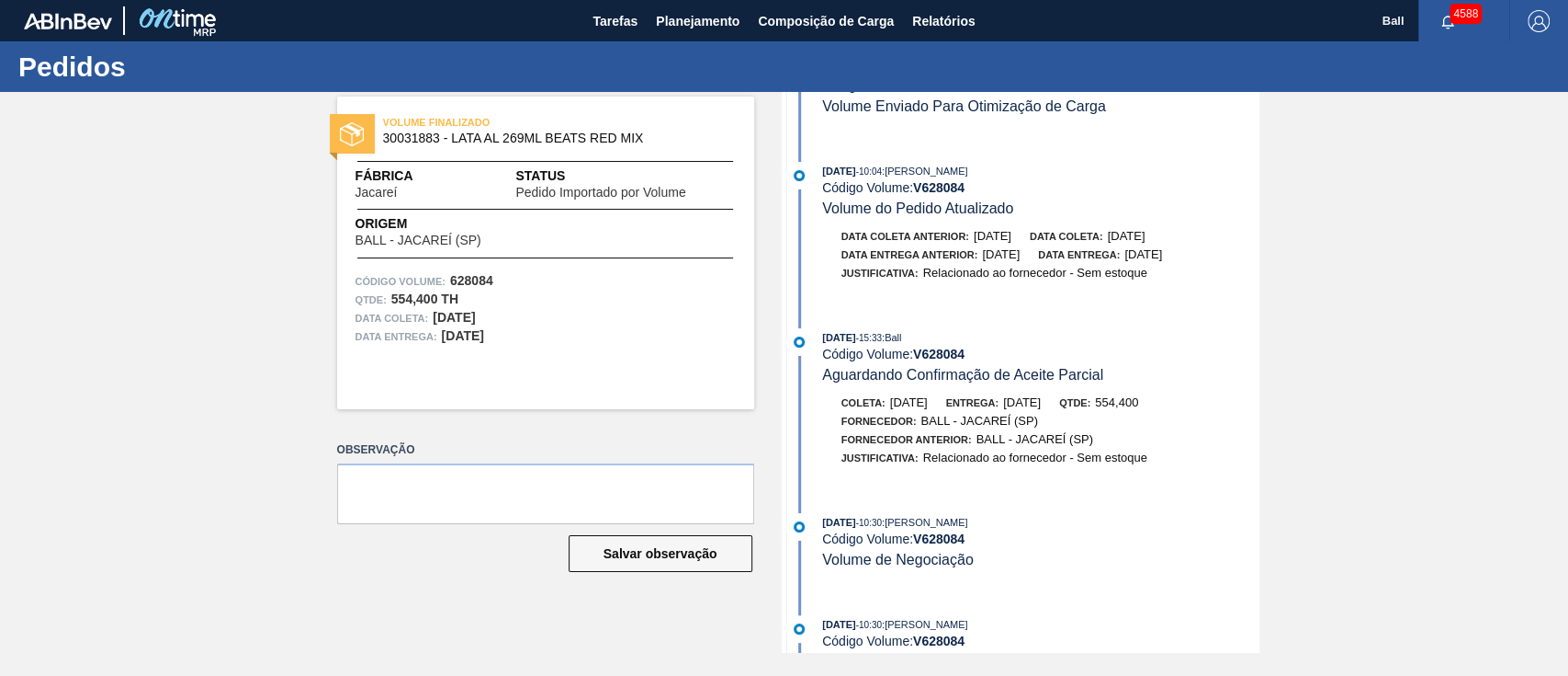
scroll to position [311, 0]
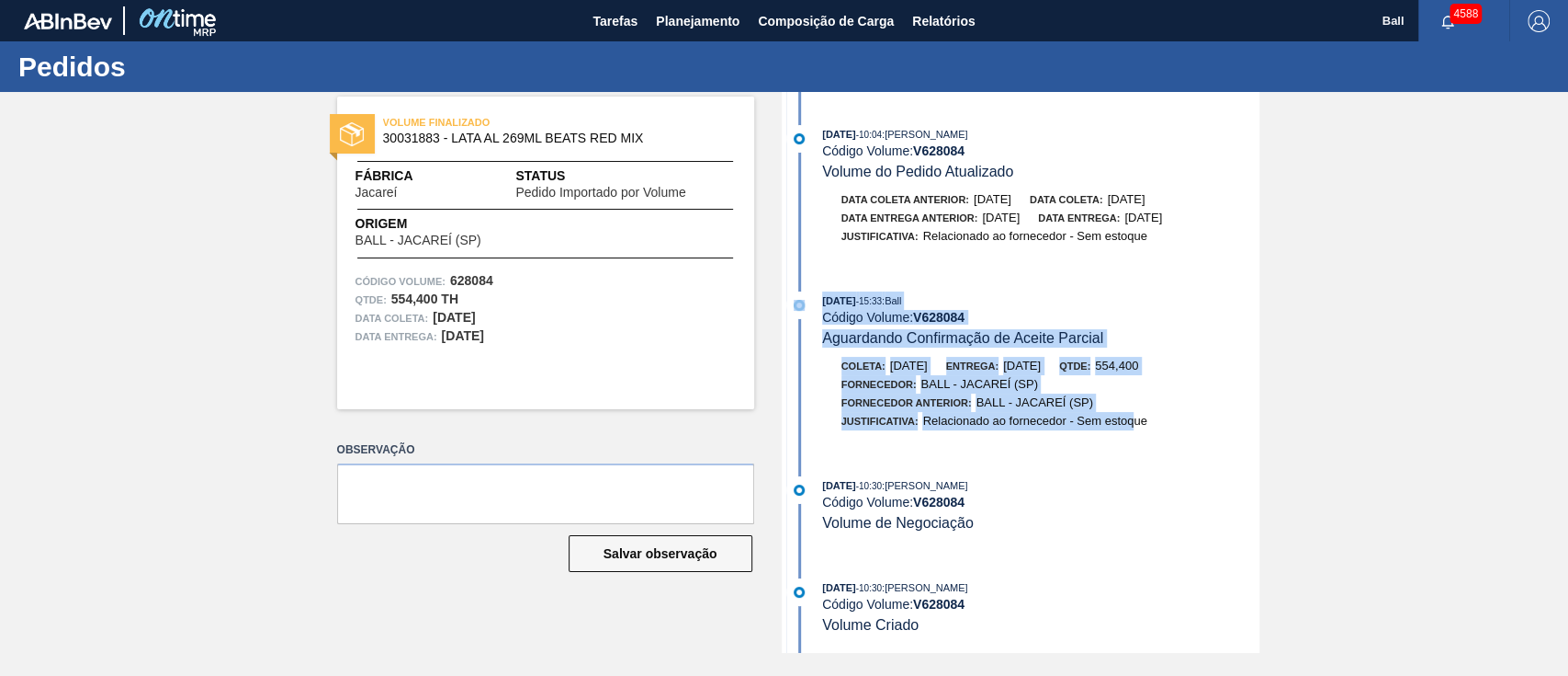
drag, startPoint x: 809, startPoint y: 294, endPoint x: 1135, endPoint y: 445, distance: 359.3
click at [1135, 445] on div "06/10/2025 - 15:33 : Ball Código Volume: V 628084 Aguardando Confirmação de Ace…" at bounding box center [1023, 370] width 473 height 157
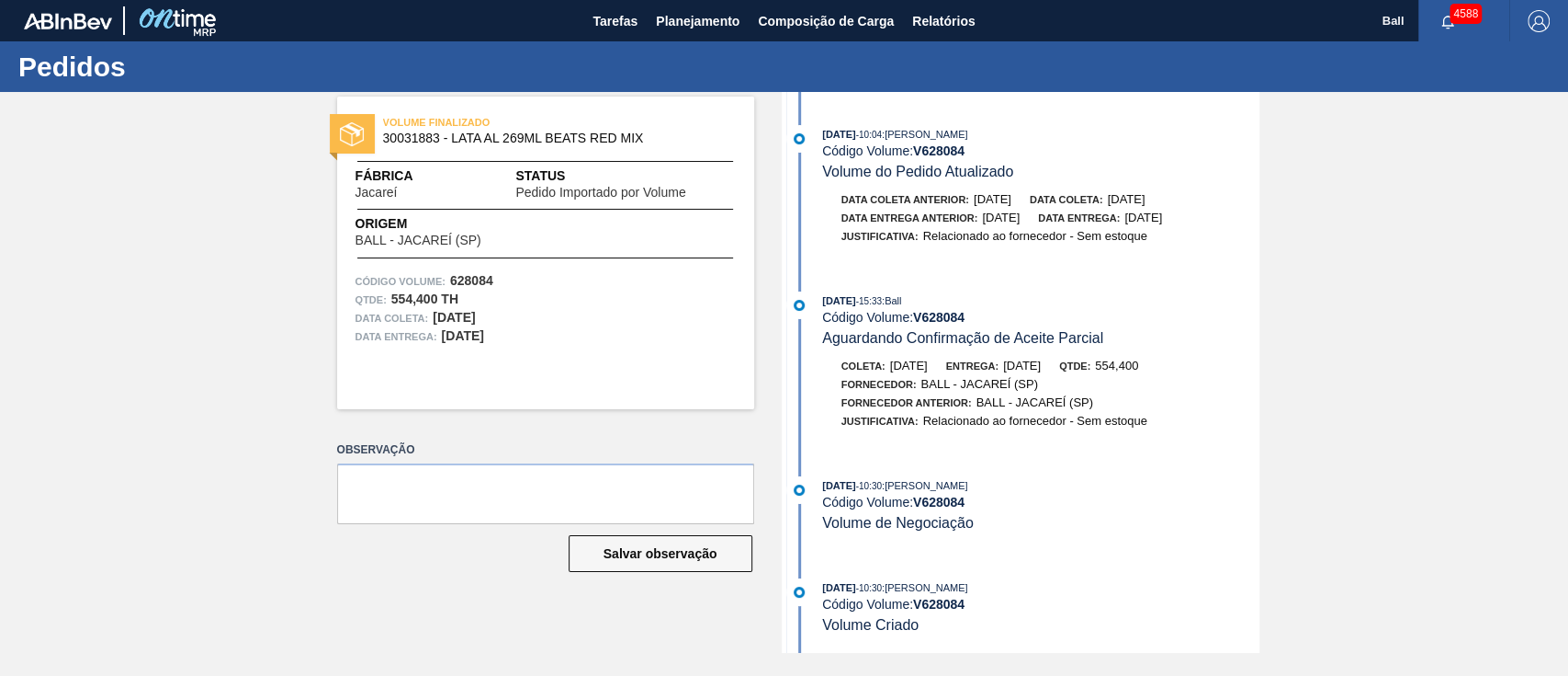
click at [1177, 439] on div "06/10/2025 - 15:33 : Ball Código Volume: V 628084 Aguardando Confirmação de Ace…" at bounding box center [1023, 370] width 473 height 157
drag, startPoint x: 914, startPoint y: 366, endPoint x: 1099, endPoint y: 367, distance: 185.0
click at [1099, 367] on div "Coleta: 12/10/2025 Entrega: 12/10/2025 Qtde: 554,400" at bounding box center [1041, 366] width 436 height 18
click at [1216, 432] on div "Coleta: 12/10/2025 Entrega: 12/10/2025 Qtde: 554,400 Fornecedor: BALL - JACAREÍ…" at bounding box center [1023, 398] width 473 height 83
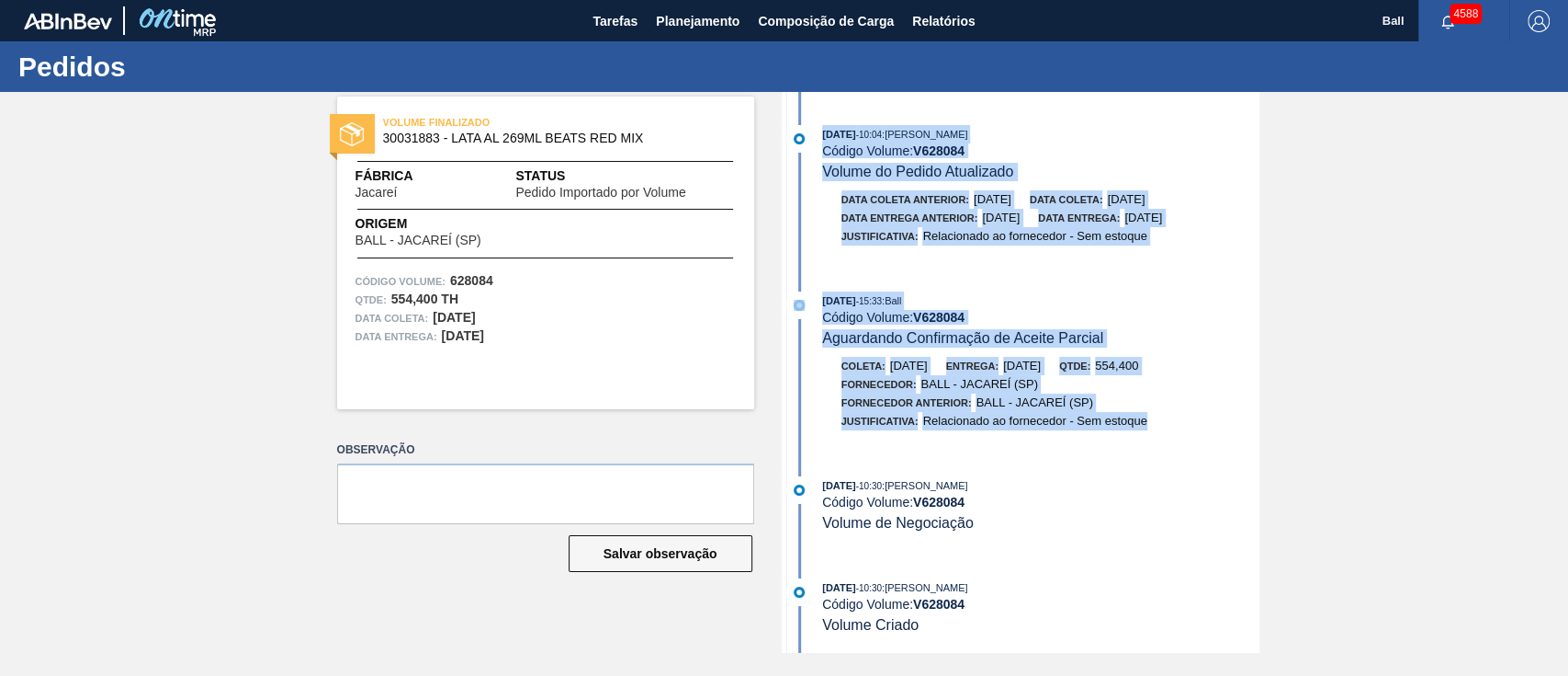
drag, startPoint x: 1171, startPoint y: 430, endPoint x: 818, endPoint y: 108, distance: 477.8
click at [818, 108] on div "07/10/2025 - 13:33 : Bruno de Mello Duarte Código Volume: V 628084 Pedido Impor…" at bounding box center [1023, 71] width 473 height 561
click at [818, 99] on div "07/10/2025 - 13:33 : Bruno de Mello Duarte Código Volume: V 628084 Pedido Impor…" at bounding box center [1023, 71] width 473 height 561
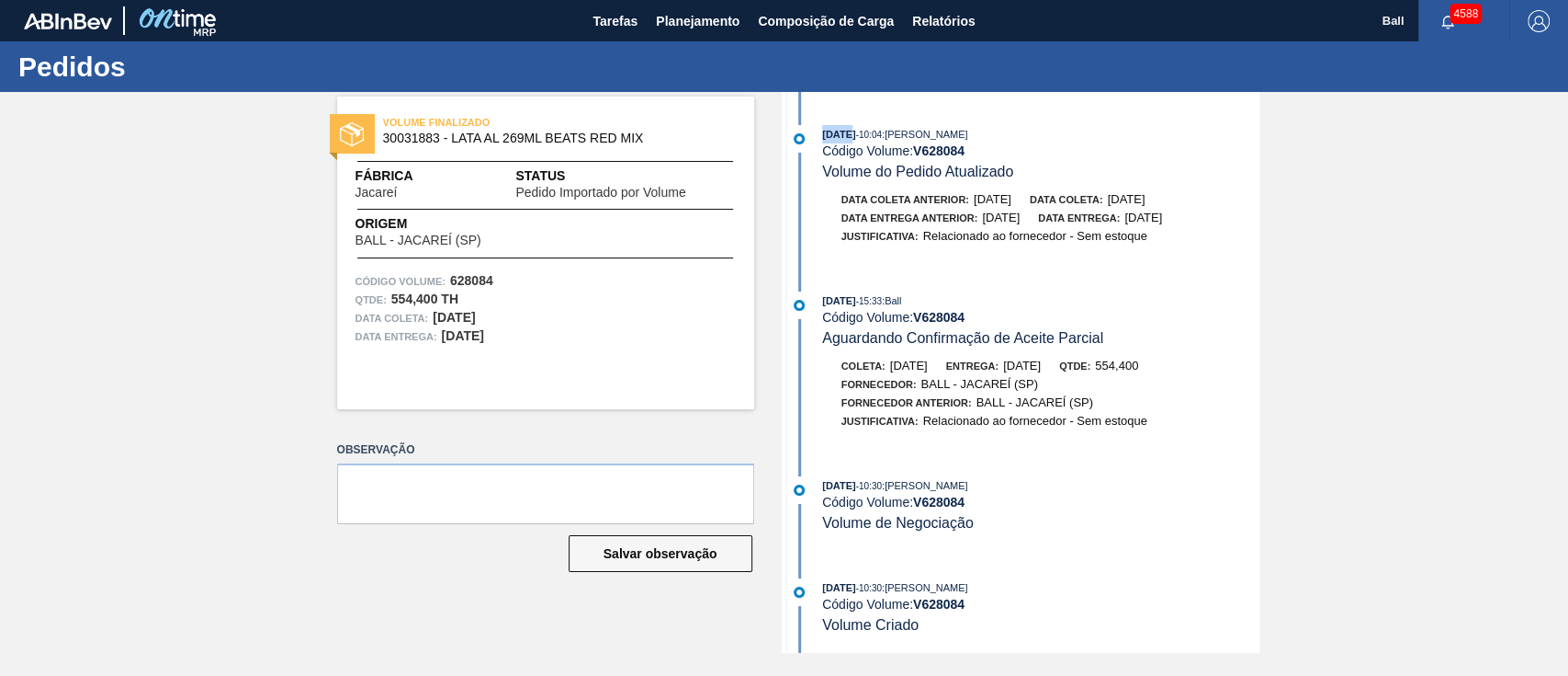
scroll to position [297, 0]
drag, startPoint x: 818, startPoint y: 99, endPoint x: 1202, endPoint y: 467, distance: 531.9
click at [1202, 467] on div "07/10/2025 - 13:33 : Bruno de Mello Duarte Código Volume: V 628084 Pedido Impor…" at bounding box center [1023, 372] width 473 height 561
click at [696, 348] on div "VOLUME FINALIZADO 30031883 - LATA AL 269ML BEATS RED MIX Fábrica Jacareí Status…" at bounding box center [546, 253] width 417 height 312
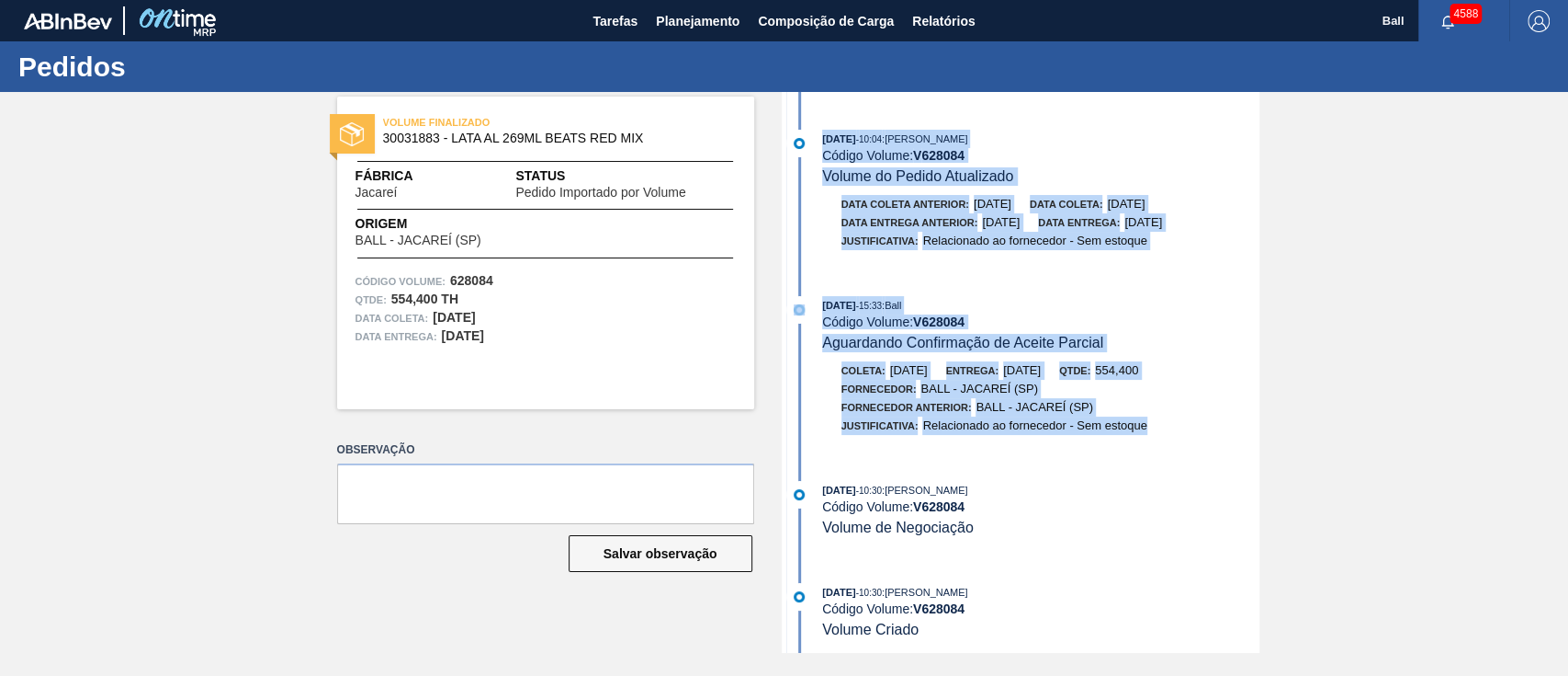
drag, startPoint x: 1176, startPoint y: 445, endPoint x: 818, endPoint y: 135, distance: 473.6
click at [818, 135] on div "07/10/2025 - 13:33 : Bruno de Mello Duarte Código Volume: V 628084 Pedido Impor…" at bounding box center [1023, 76] width 473 height 561
click at [836, 109] on div "07/10/2025 - 13:33 : Bruno de Mello Duarte Código Volume: V 628084 Pedido Impor…" at bounding box center [1023, 76] width 473 height 561
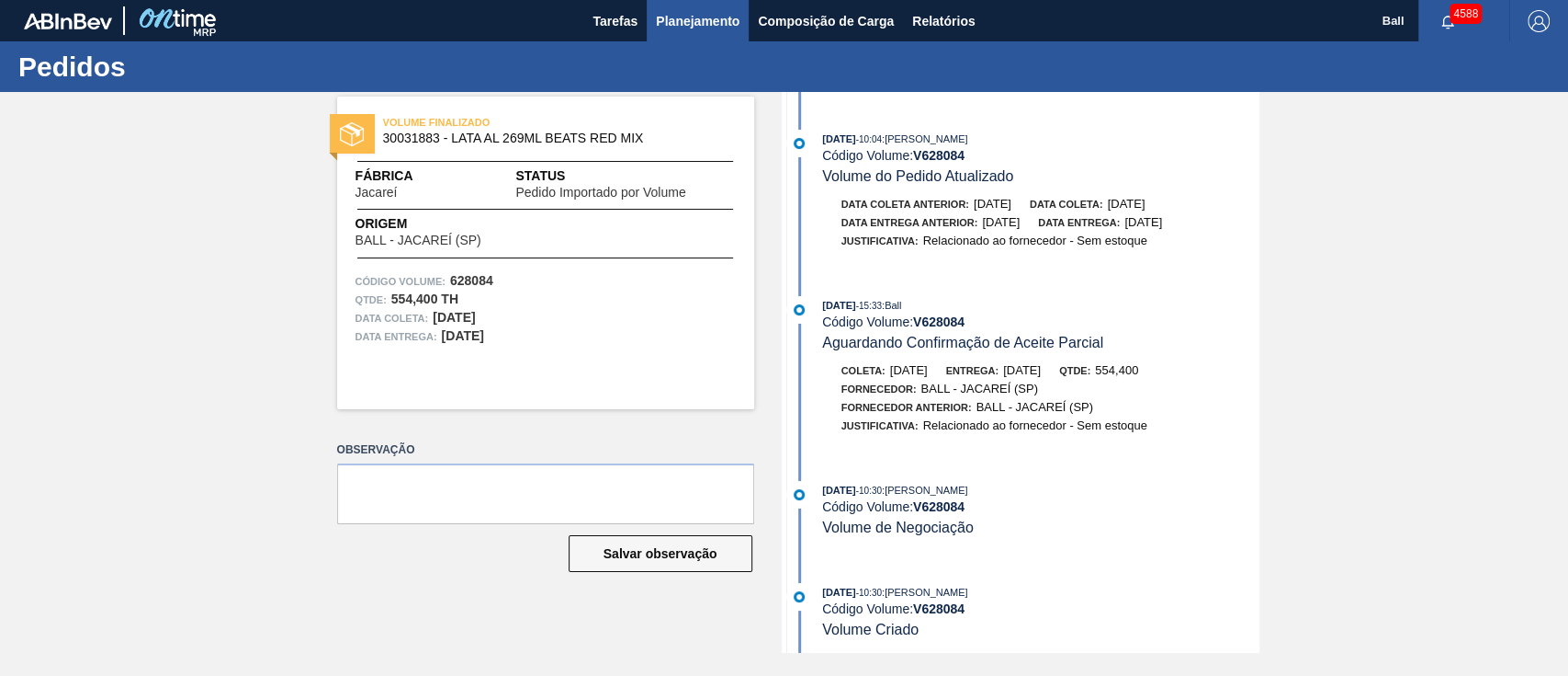
click at [717, 13] on span "Planejamento" at bounding box center [698, 21] width 83 height 22
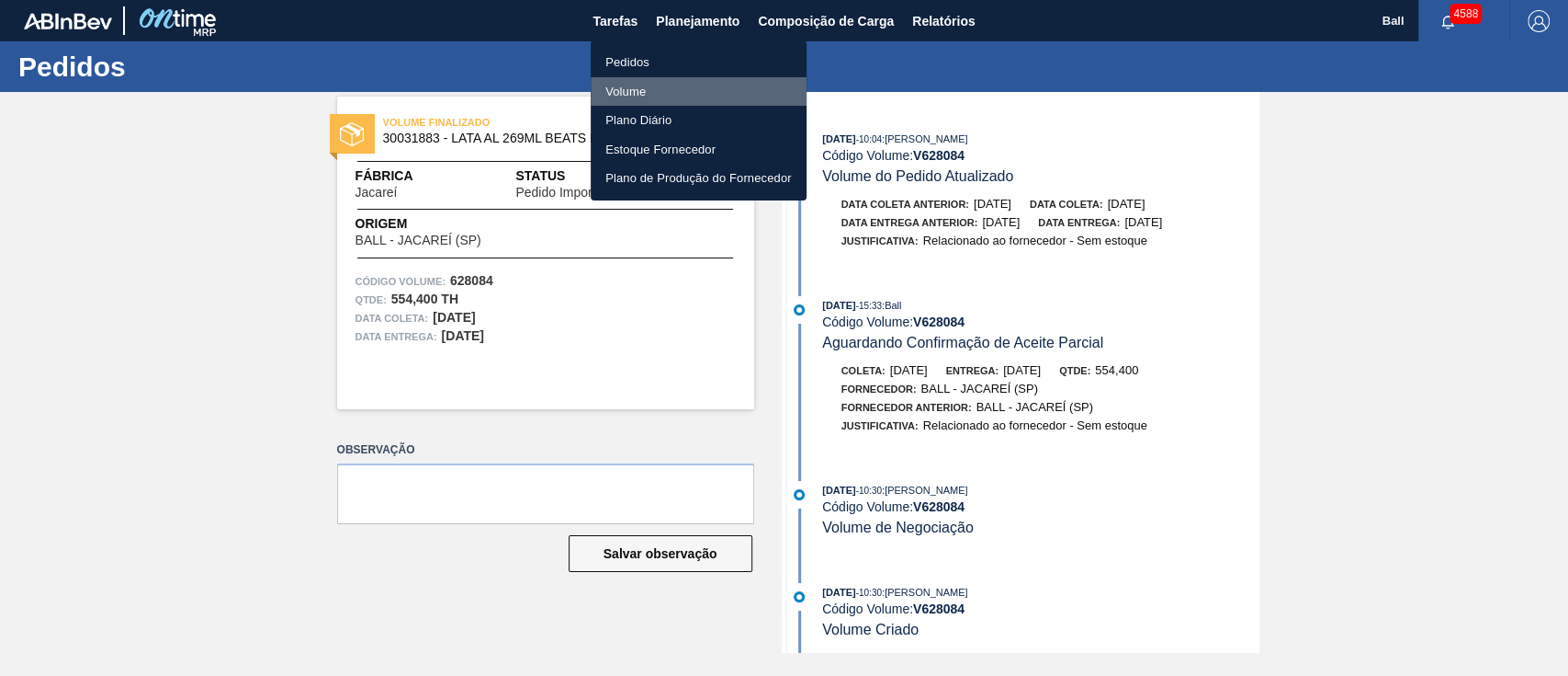
click at [647, 91] on li "Volume" at bounding box center [699, 92] width 216 height 30
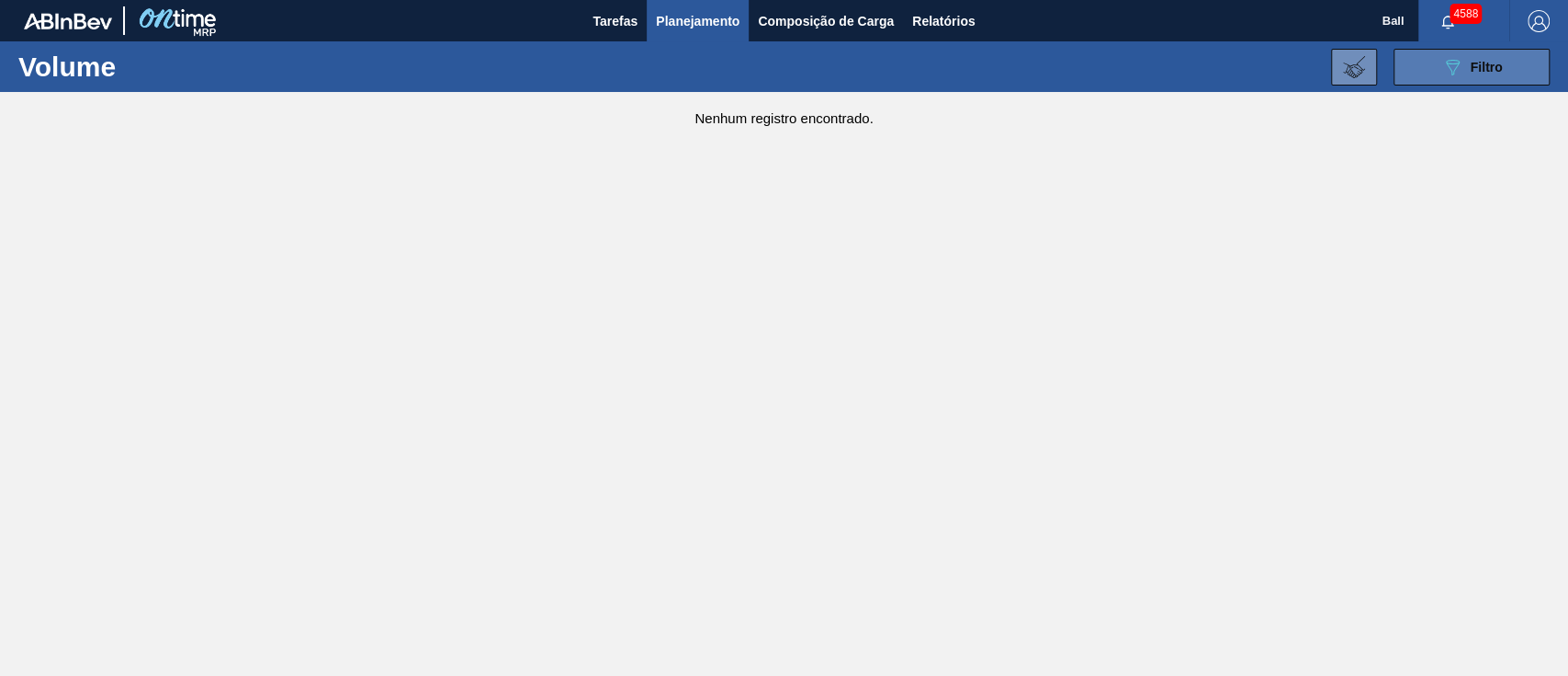
click at [1513, 62] on button "089F7B8B-B2A5-4AFE-B5C0-19BA573D28AC Filtro" at bounding box center [1472, 67] width 156 height 37
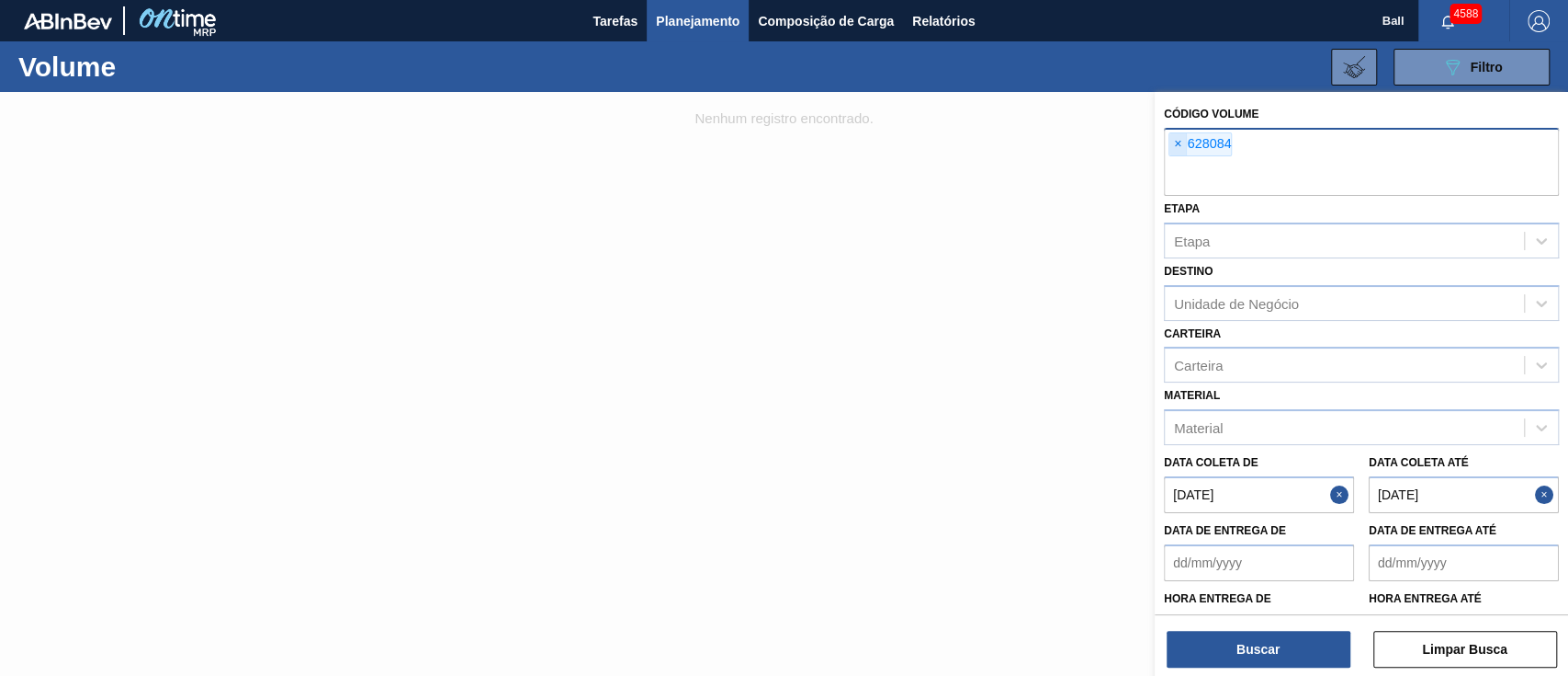
click at [1180, 138] on span "×" at bounding box center [1178, 144] width 18 height 22
paste input "V628805"
type input "V628805"
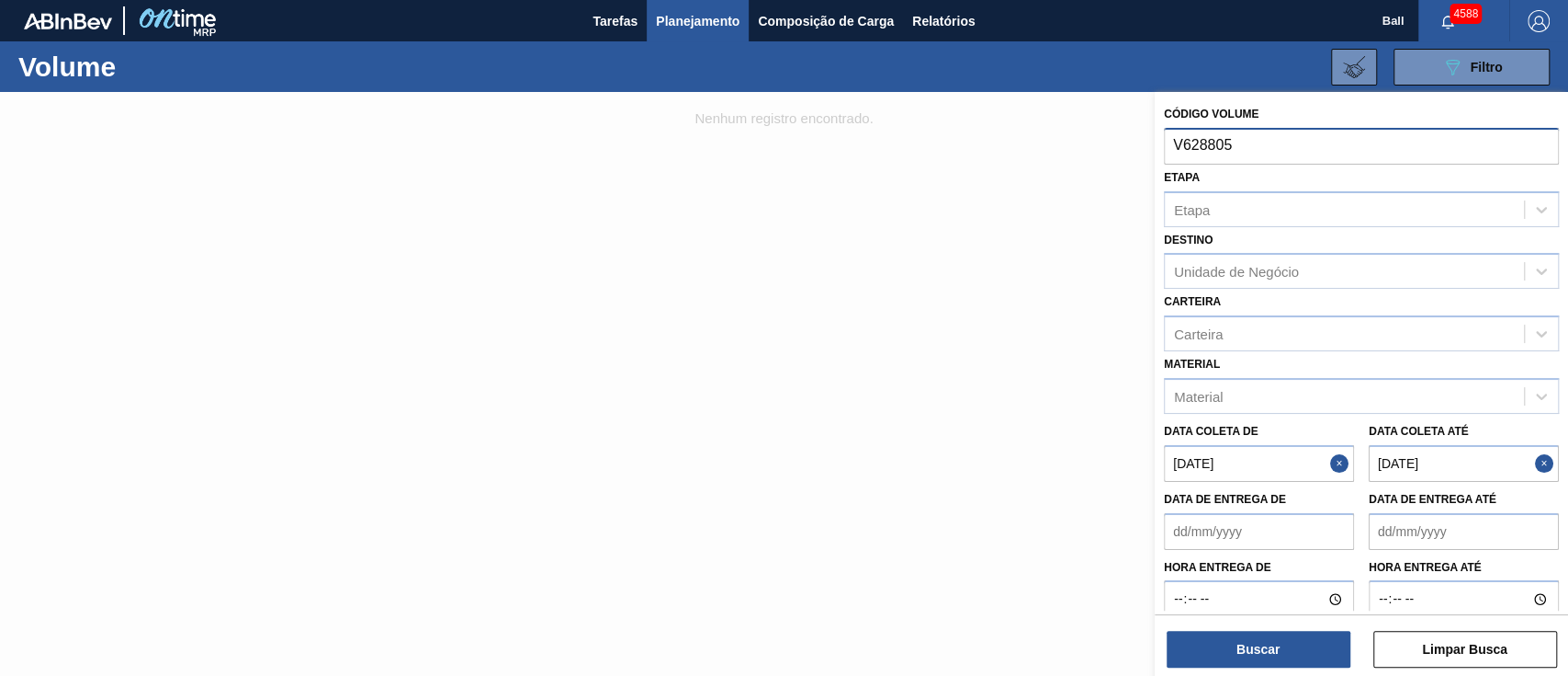
click at [1182, 147] on input "V628805" at bounding box center [1362, 145] width 395 height 35
paste input "V628805"
click at [1181, 142] on input "V628805" at bounding box center [1362, 145] width 395 height 35
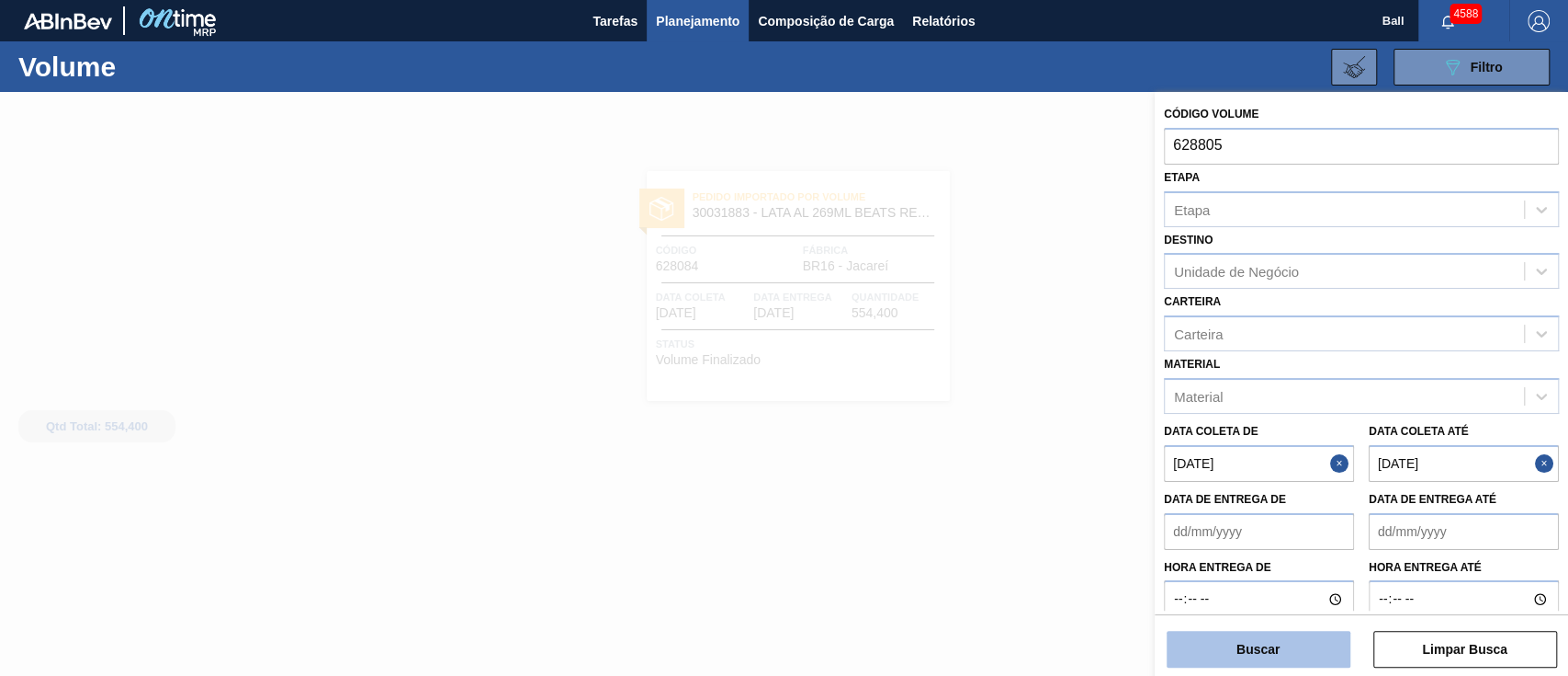
type input "628805"
click at [1273, 651] on button "Buscar" at bounding box center [1258, 648] width 184 height 37
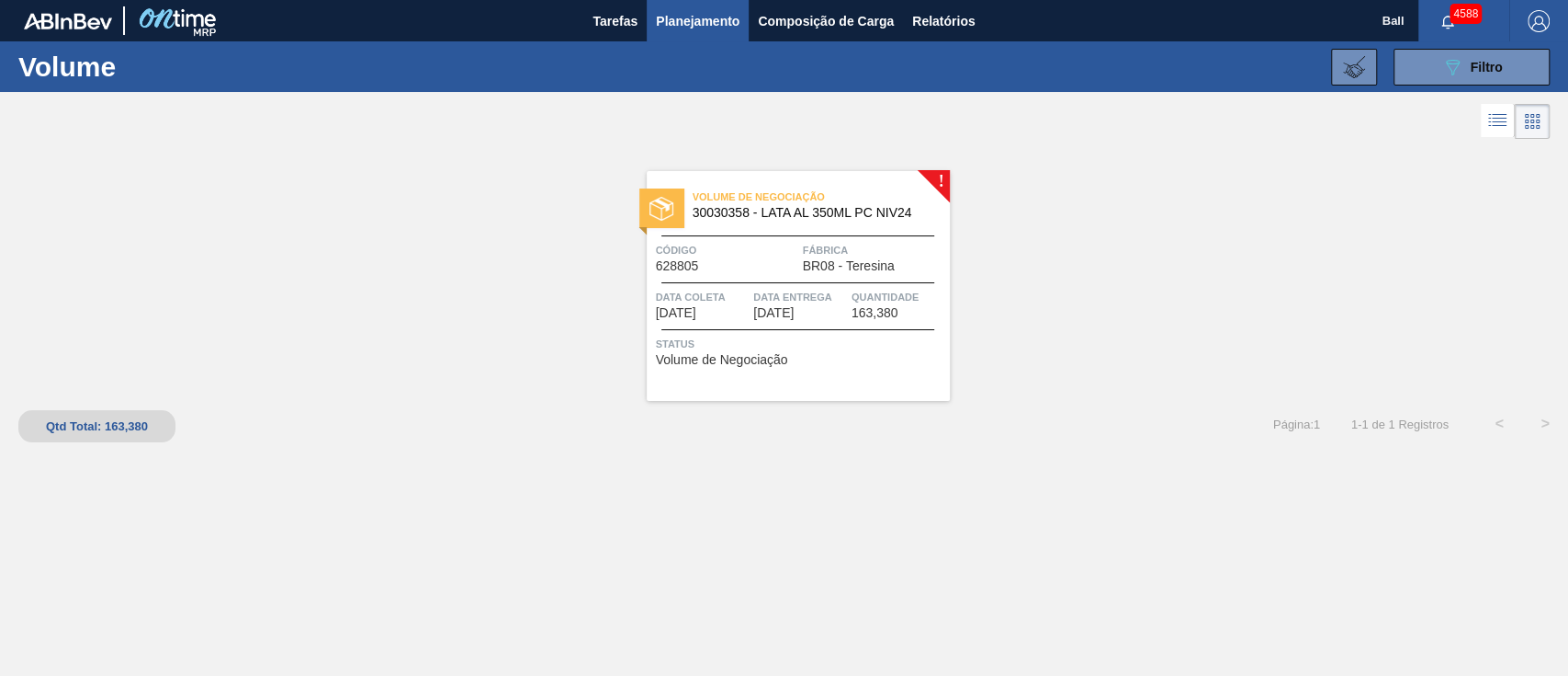
click at [898, 287] on span "Quantidade" at bounding box center [898, 296] width 93 height 18
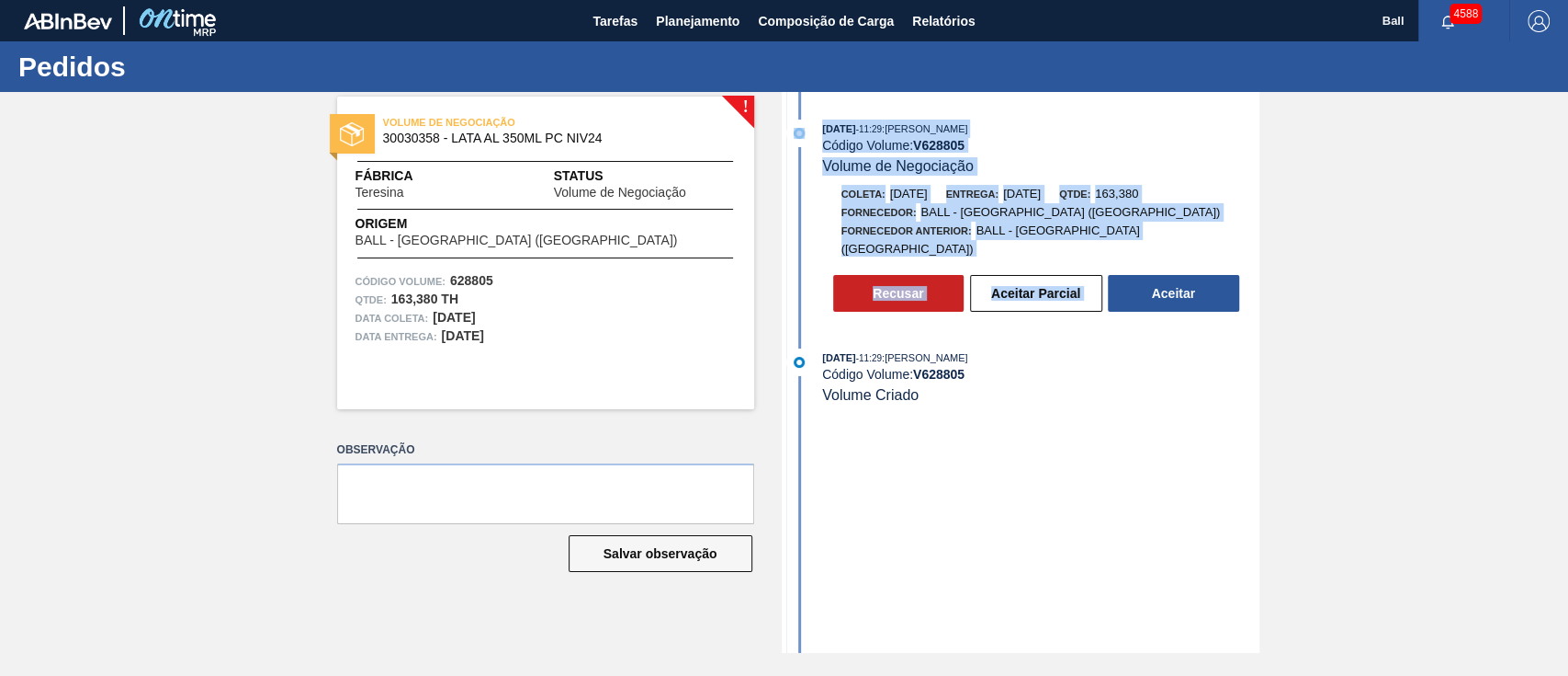
drag, startPoint x: 910, startPoint y: 160, endPoint x: 1151, endPoint y: 251, distance: 257.6
click at [1151, 251] on div "08/10/2025 - 11:29 : MARILIA RIBEIRO BALARDIN Código Volume: V 628805 Volume de…" at bounding box center [1023, 220] width 473 height 202
click at [1151, 251] on div "Coleta: 09/10/2025 Entrega: 13/10/2025 Qtde: 163,380 Fornecedor: BALL - BRASÍLI…" at bounding box center [1023, 249] width 473 height 127
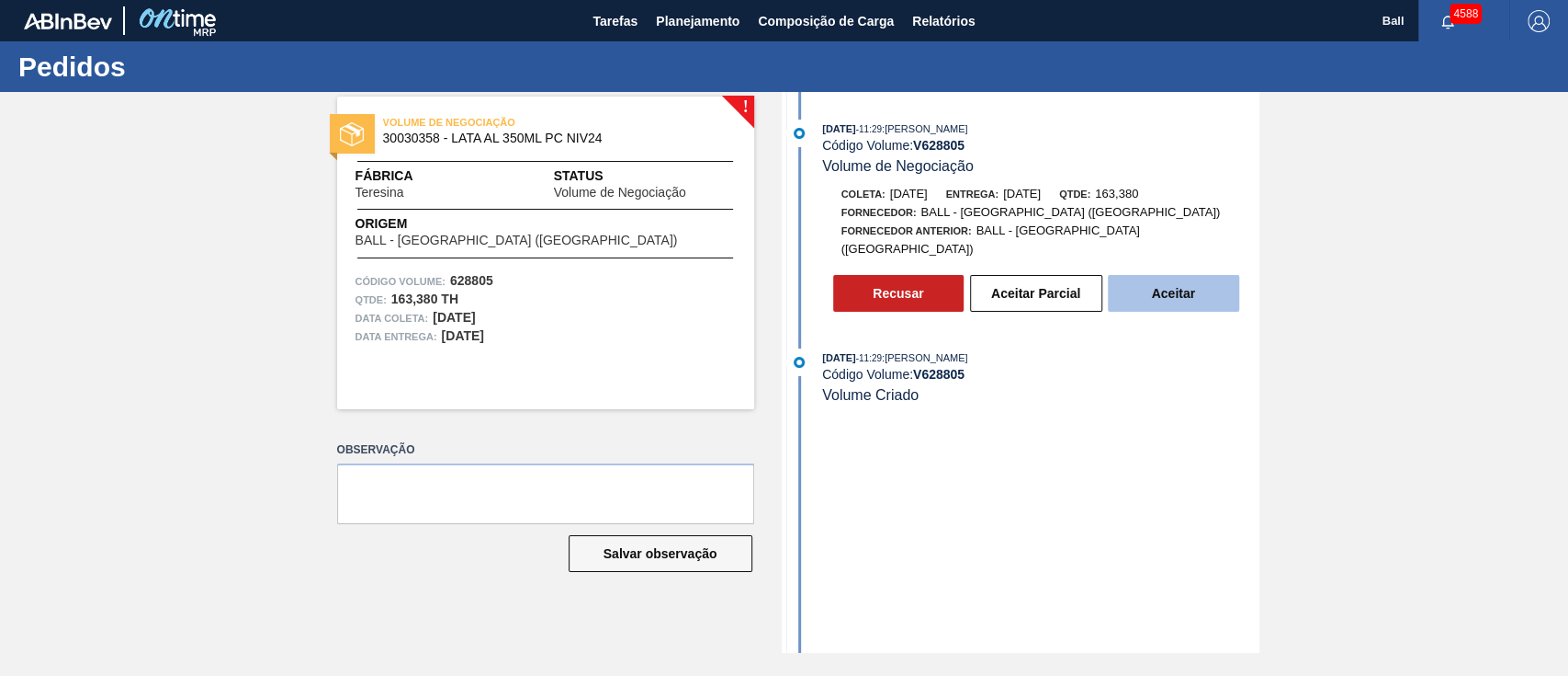
click at [1181, 276] on button "Aceitar" at bounding box center [1174, 292] width 131 height 37
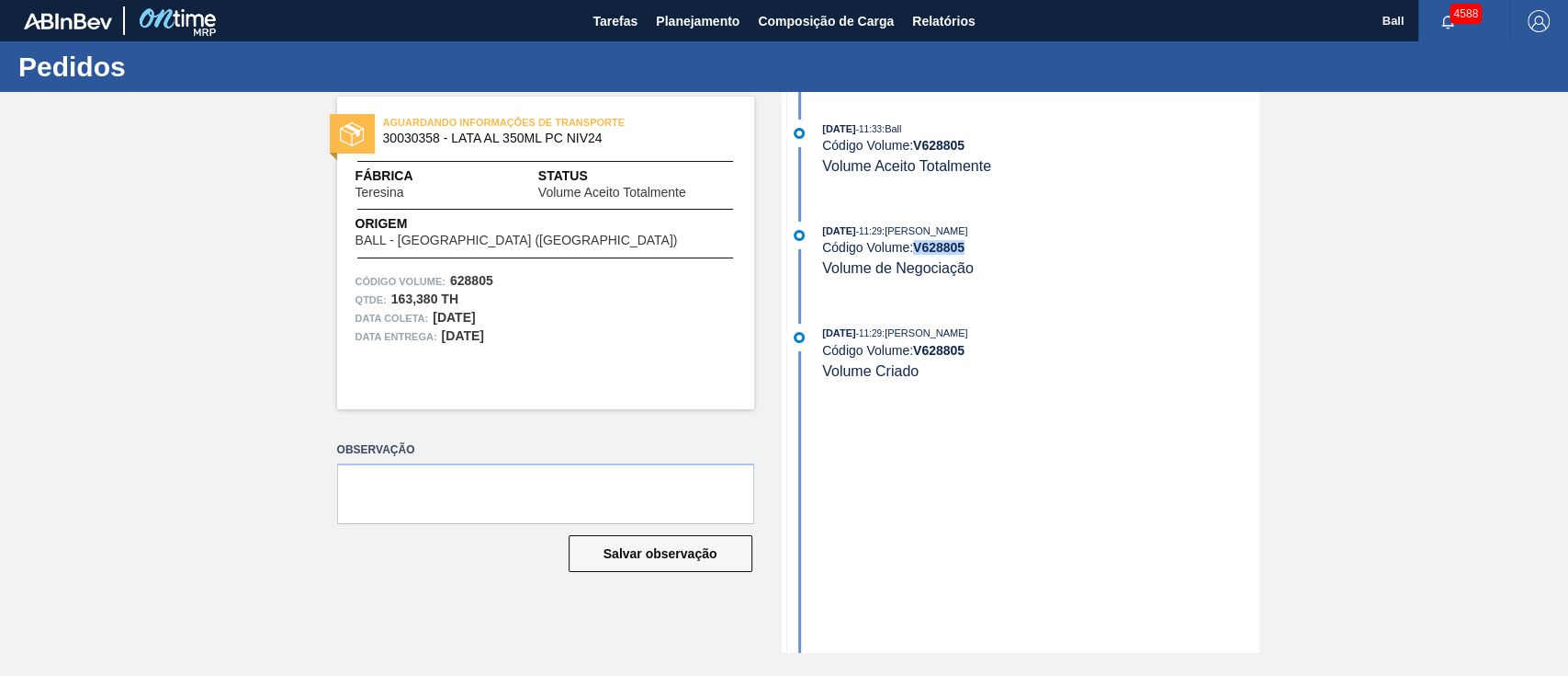
drag, startPoint x: 978, startPoint y: 243, endPoint x: 916, endPoint y: 254, distance: 63.0
click at [916, 254] on div "Código Volume: V 628805" at bounding box center [1040, 247] width 436 height 15
copy strong "V 628805"
click at [711, 25] on span "Planejamento" at bounding box center [698, 21] width 83 height 22
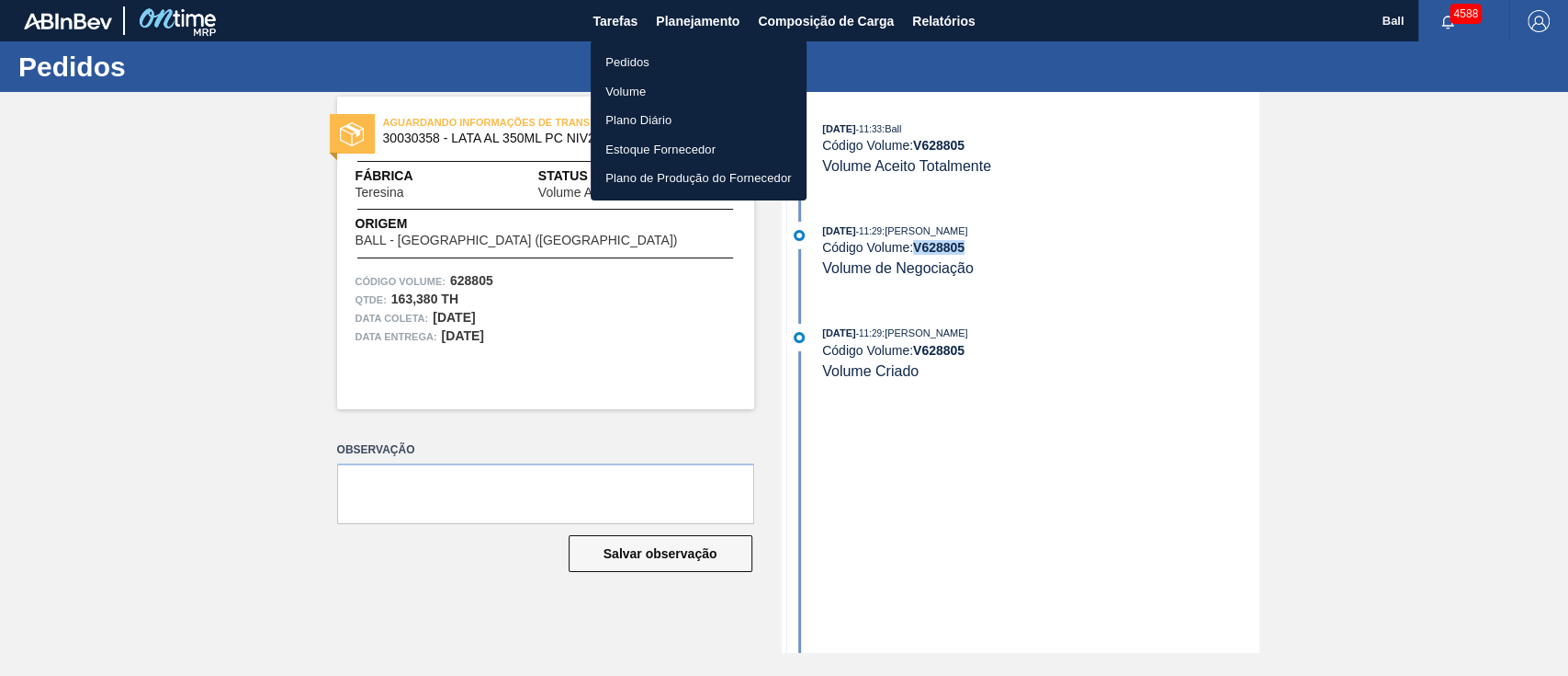
click at [650, 85] on li "Volume" at bounding box center [699, 92] width 216 height 30
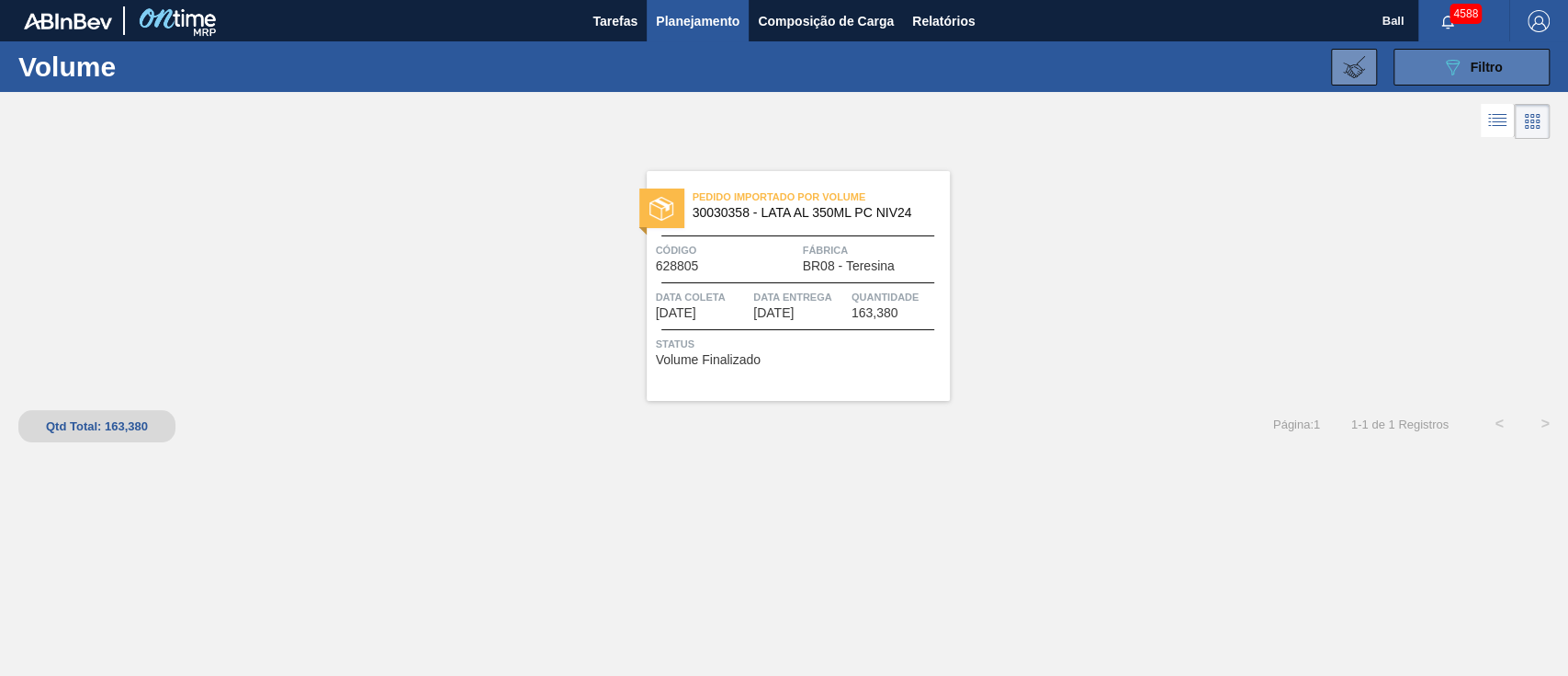
click at [1476, 74] on span "Filtro" at bounding box center [1487, 67] width 32 height 15
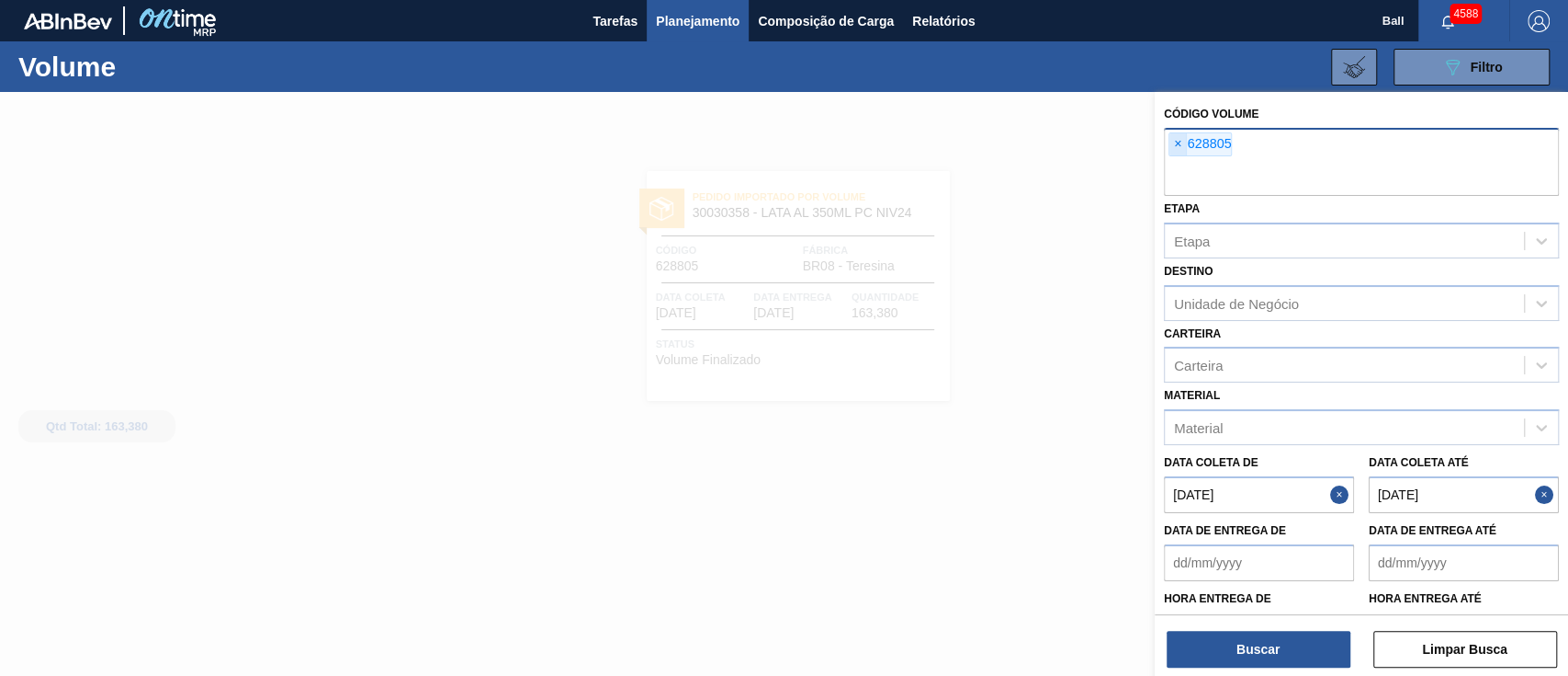
click at [1171, 143] on span "×" at bounding box center [1178, 144] width 18 height 22
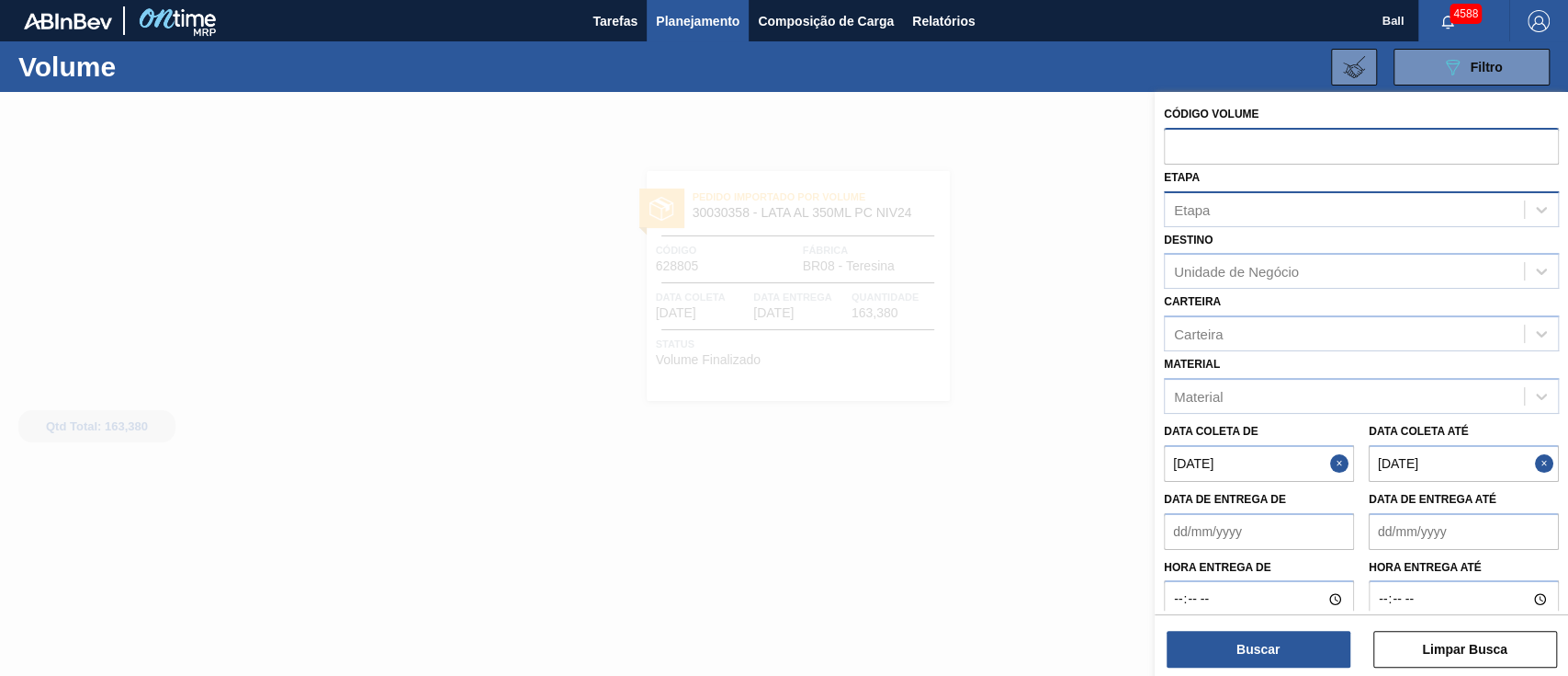
paste input "V628767"
click at [1182, 140] on input "V628767" at bounding box center [1362, 145] width 395 height 35
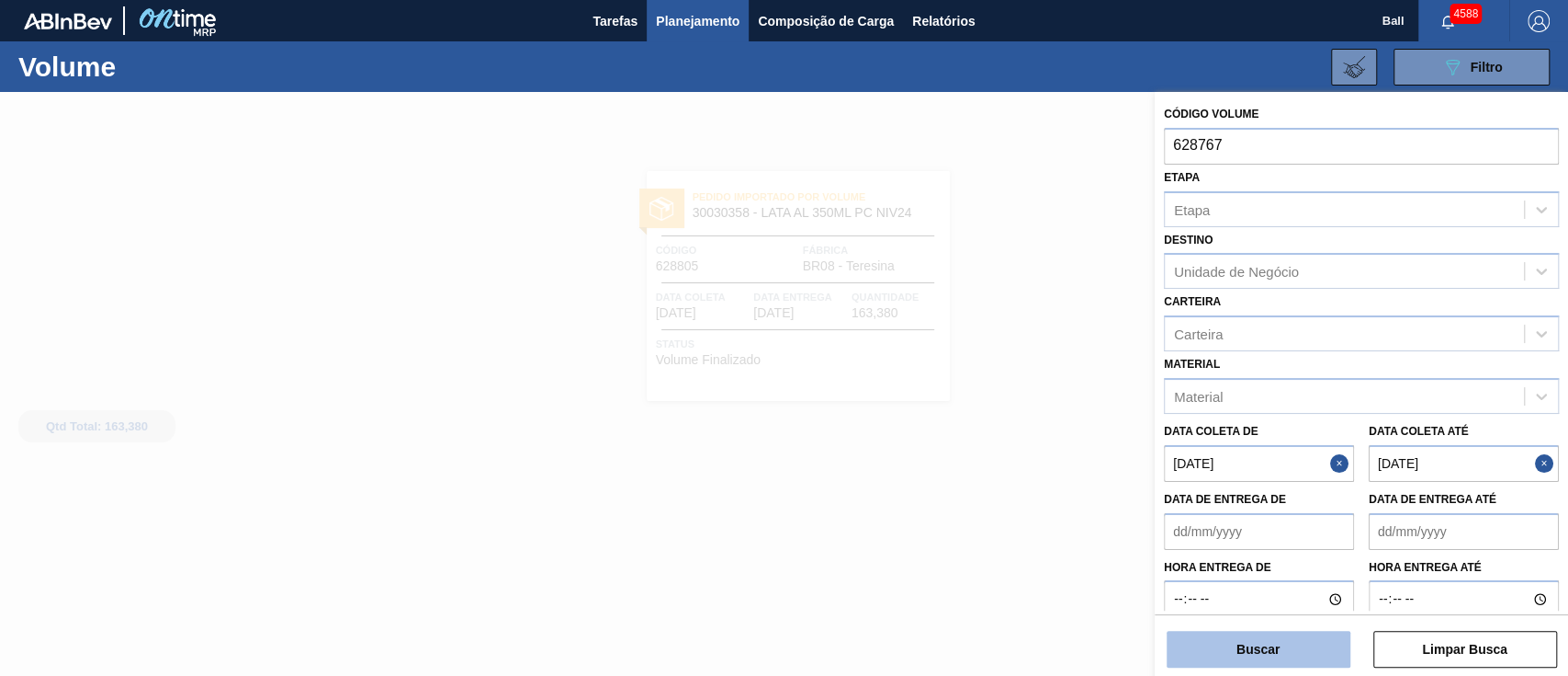
type input "628767"
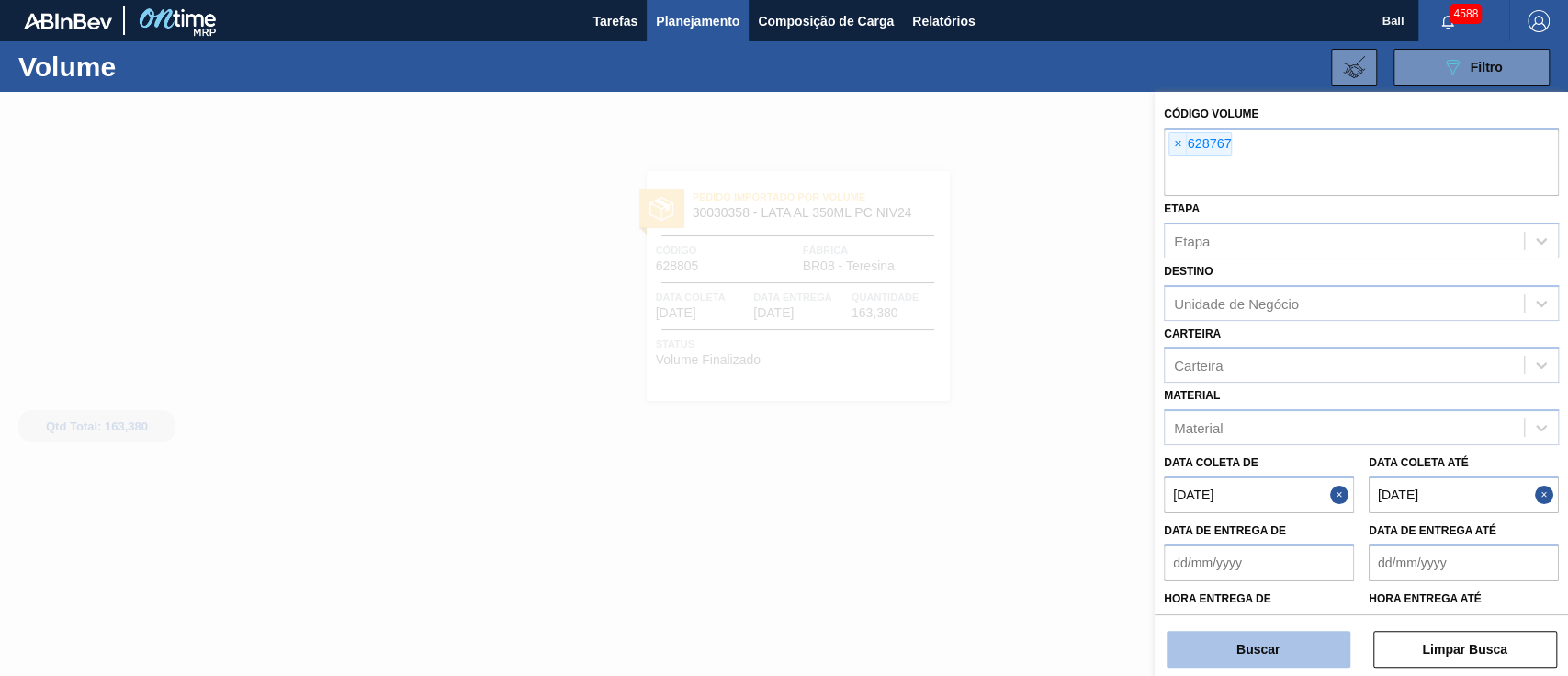
click at [1277, 650] on button "Buscar" at bounding box center [1258, 648] width 184 height 37
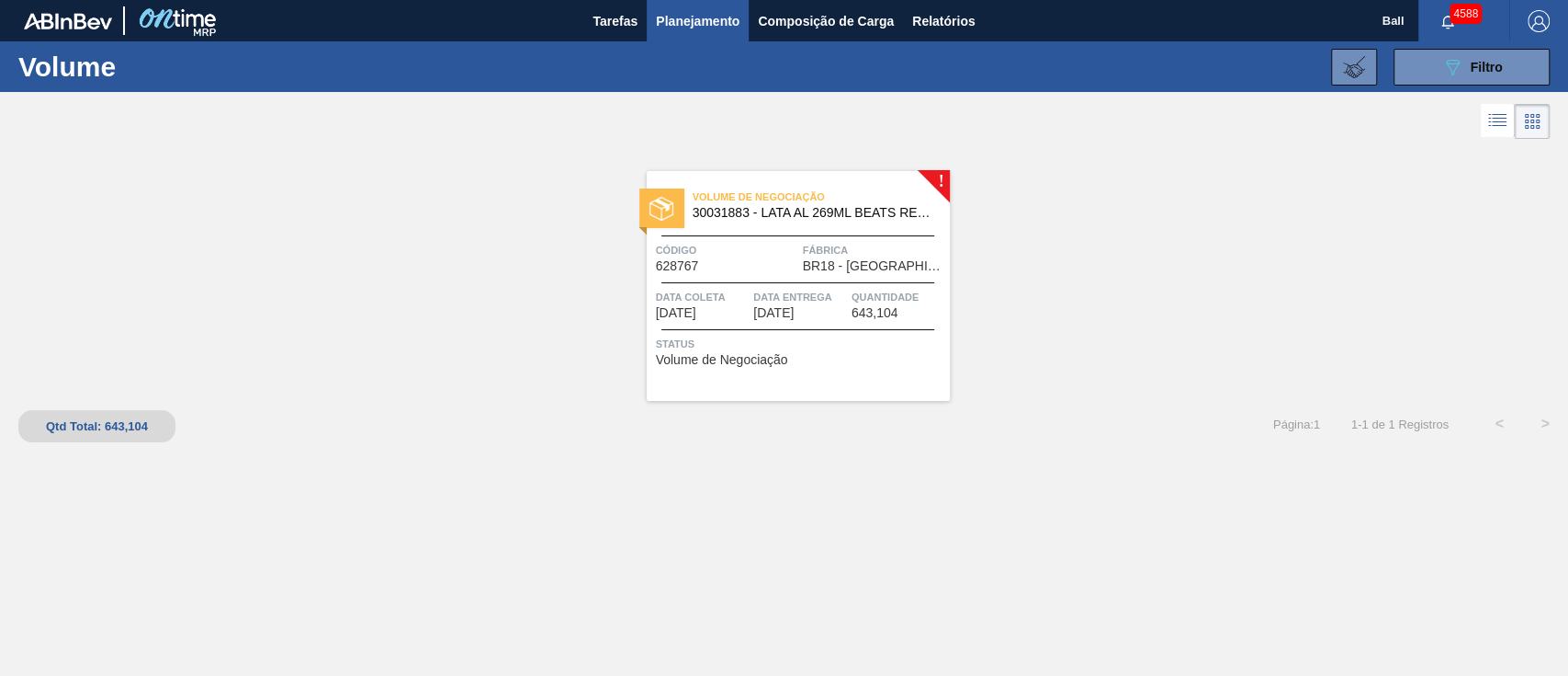
click at [855, 282] on div at bounding box center [798, 282] width 273 height 1
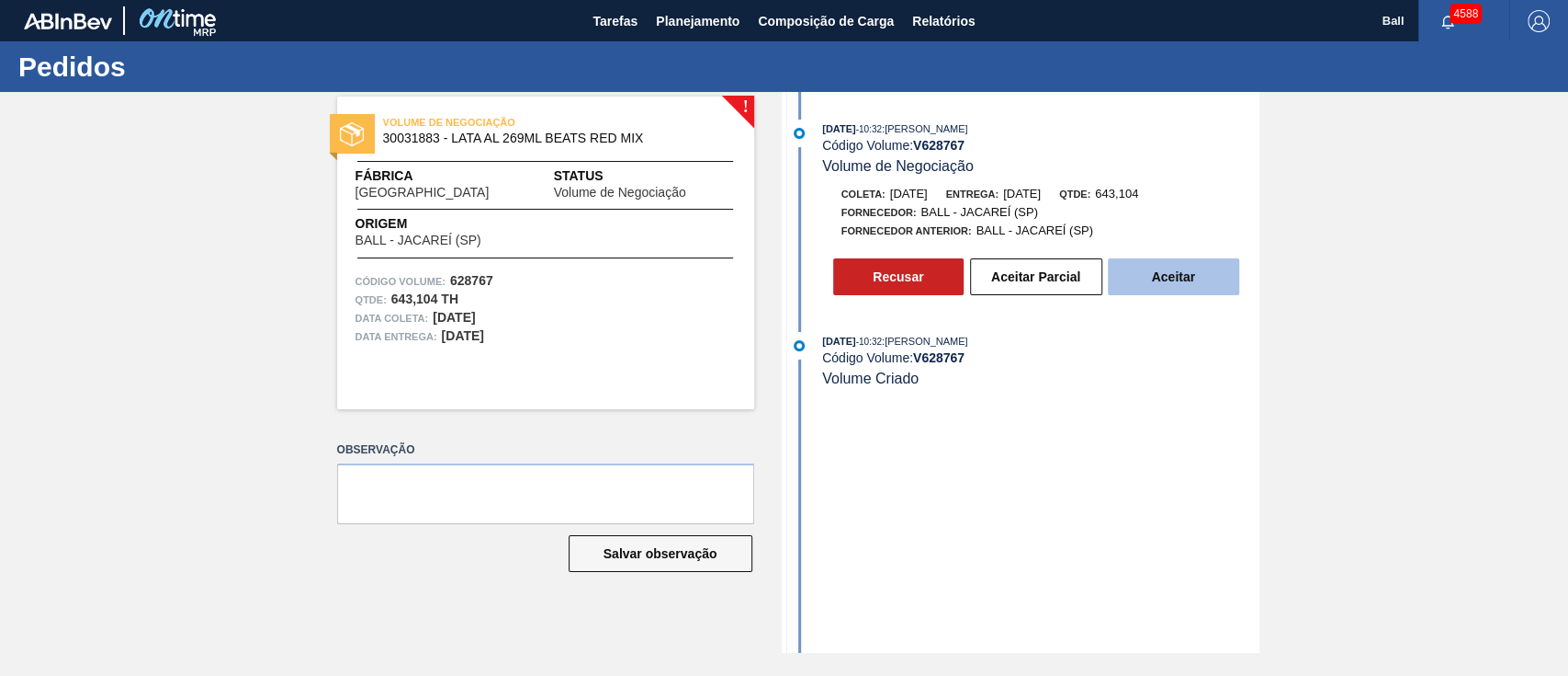
click at [1190, 268] on button "Aceitar" at bounding box center [1174, 276] width 131 height 37
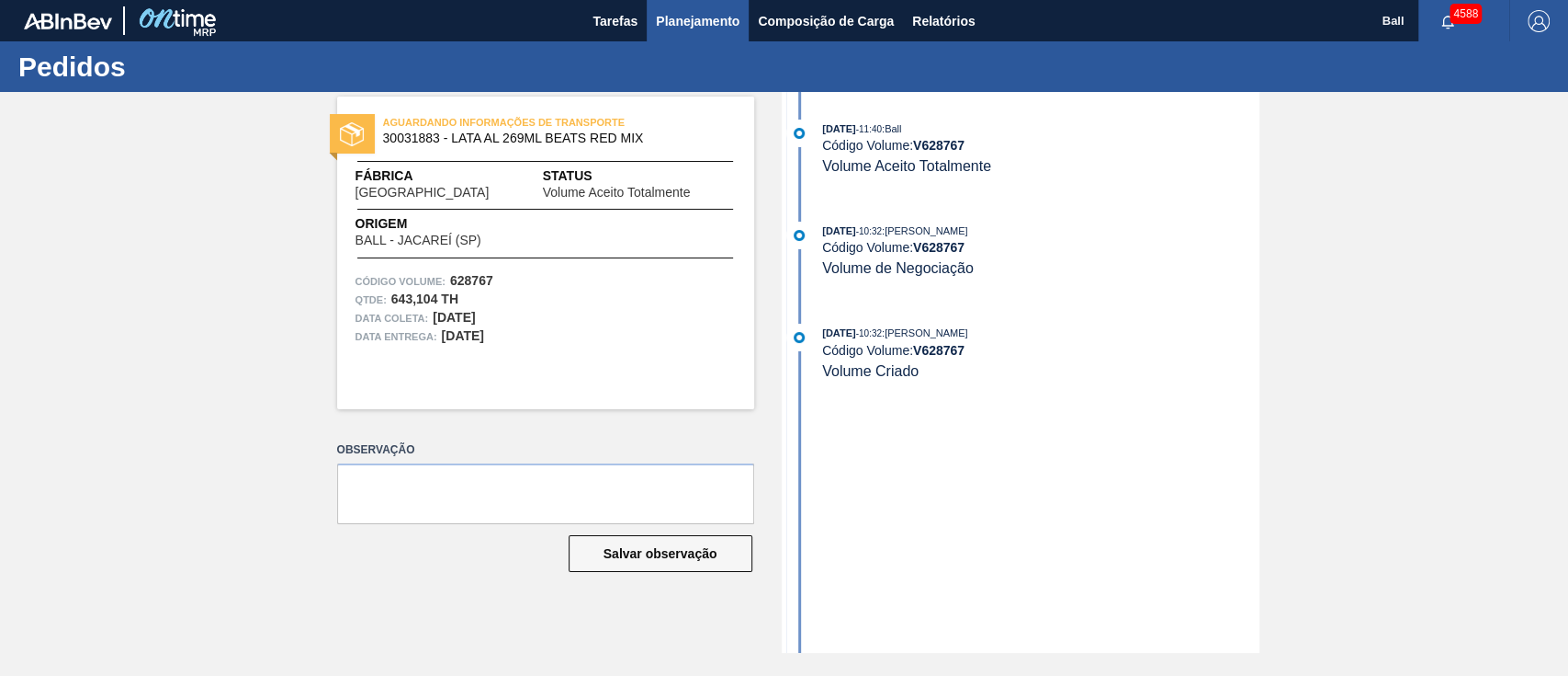
click at [712, 18] on span "Planejamento" at bounding box center [698, 21] width 83 height 22
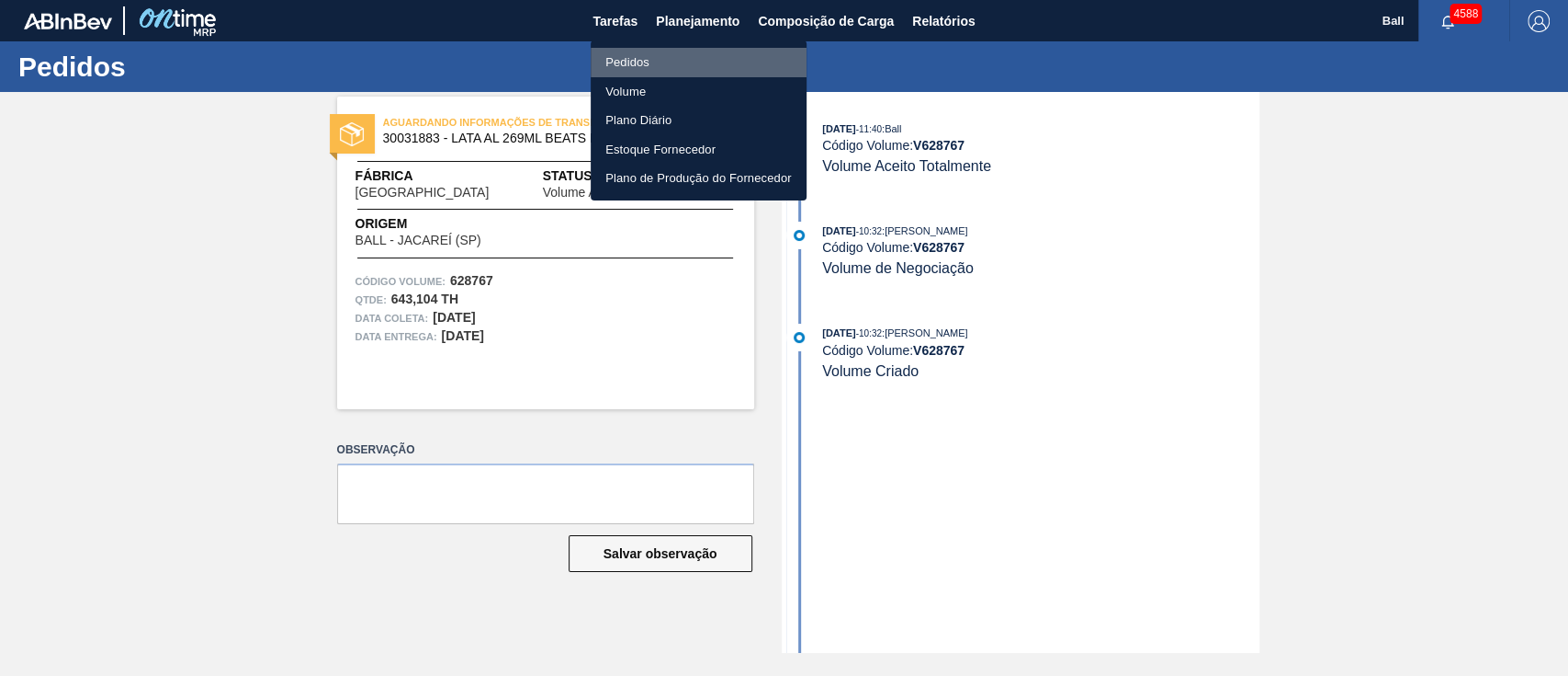
click at [640, 63] on li "Pedidos" at bounding box center [699, 63] width 216 height 30
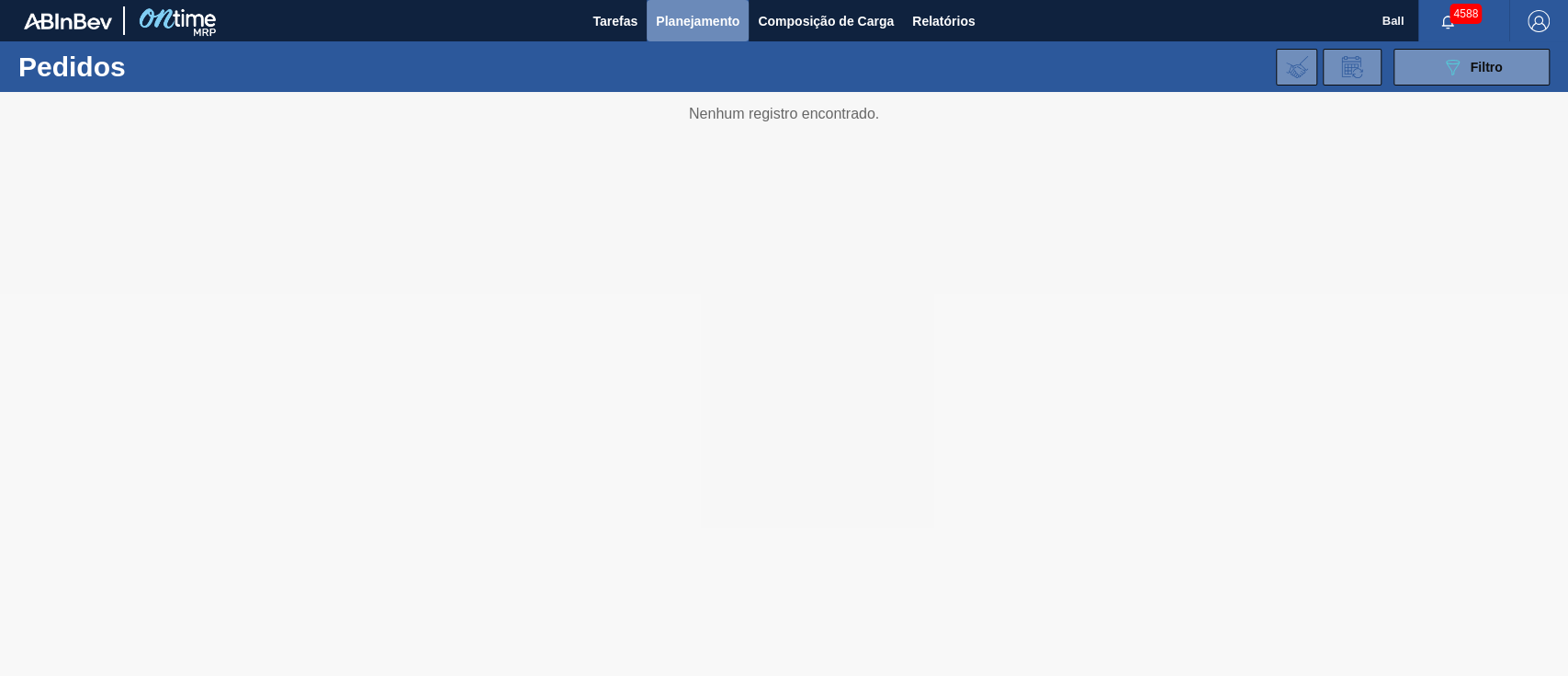
click at [688, 33] on button "Planejamento" at bounding box center [698, 21] width 102 height 42
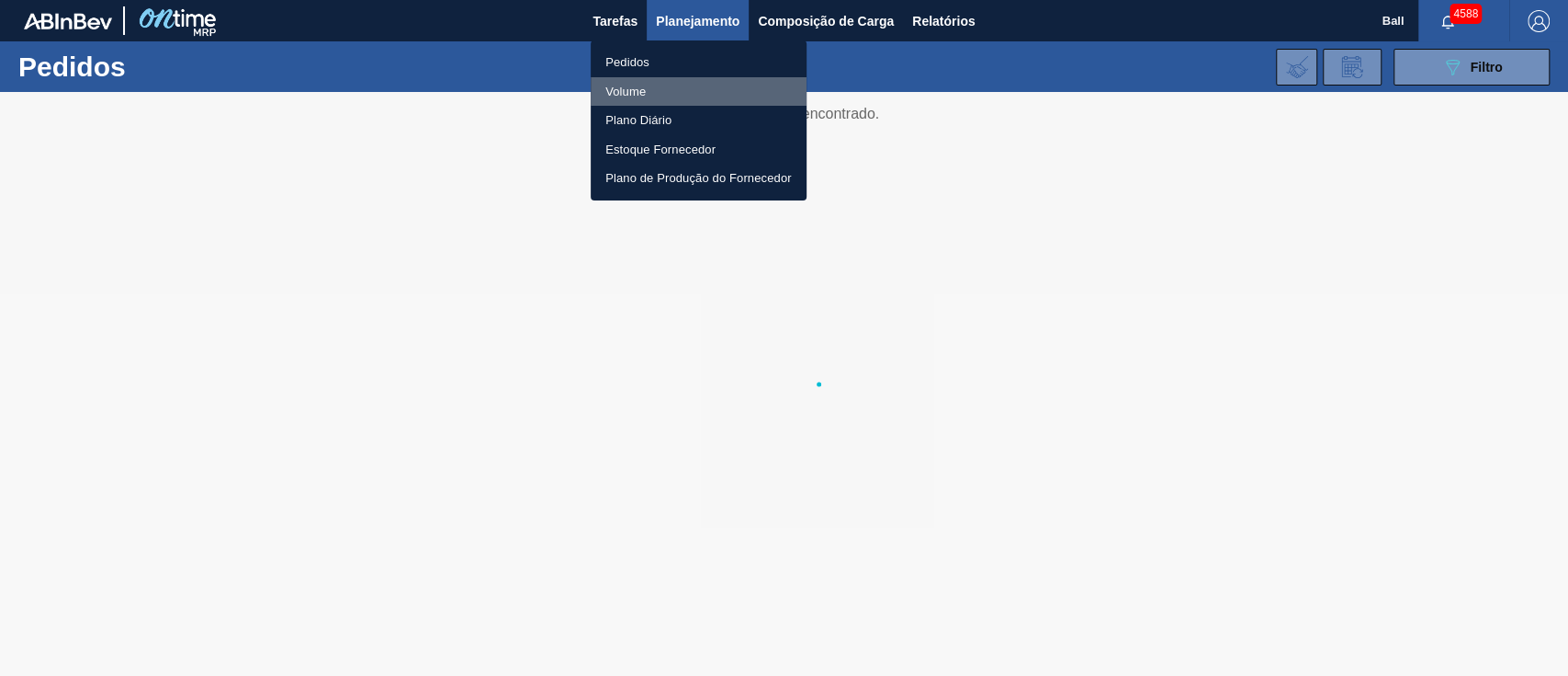
click at [640, 86] on li "Volume" at bounding box center [699, 92] width 216 height 30
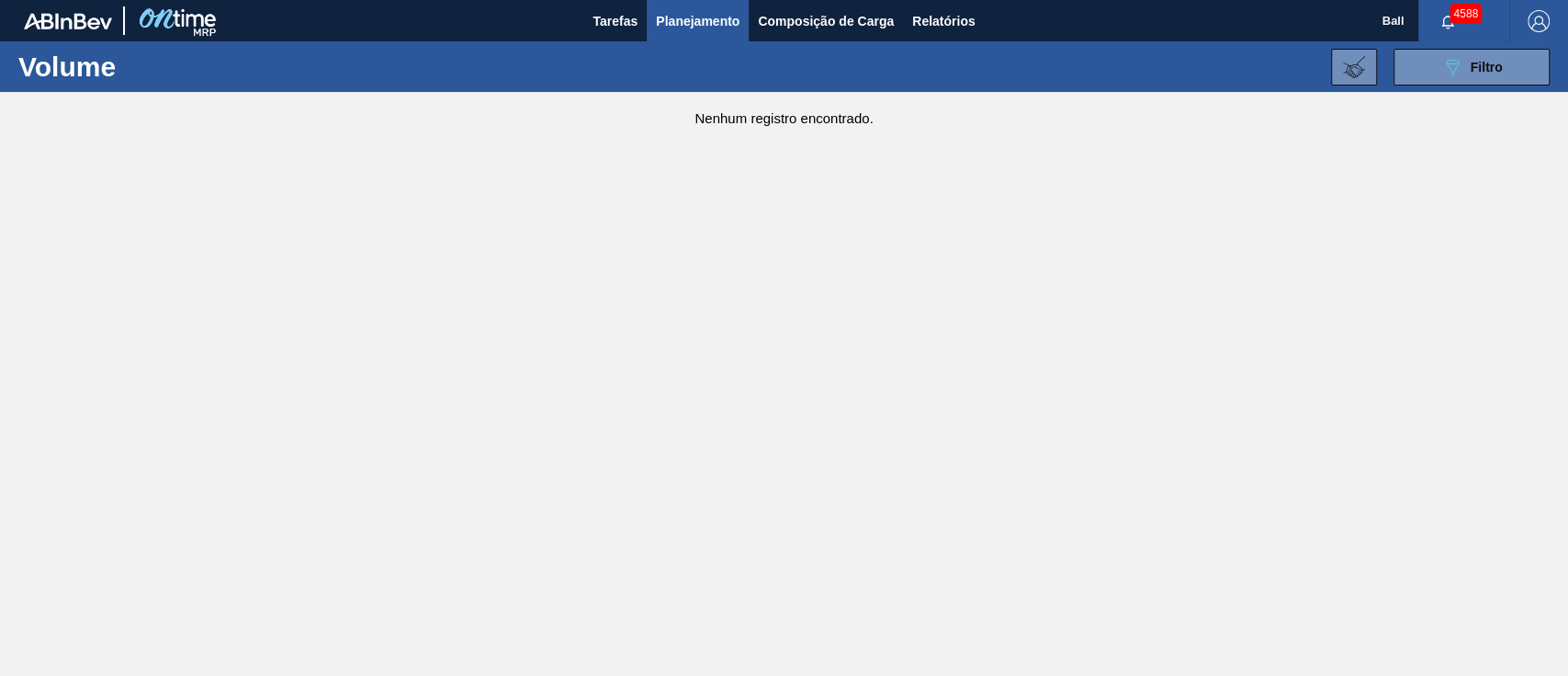
click at [1459, 86] on div "089F7B8B-B2A5-4AFE-B5C0-19BA573D28AC Filtro Código Volume × 628767 Etapa Etapa …" at bounding box center [923, 67] width 1272 height 55
click at [1459, 73] on icon "089F7B8B-B2A5-4AFE-B5C0-19BA573D28AC" at bounding box center [1453, 67] width 22 height 22
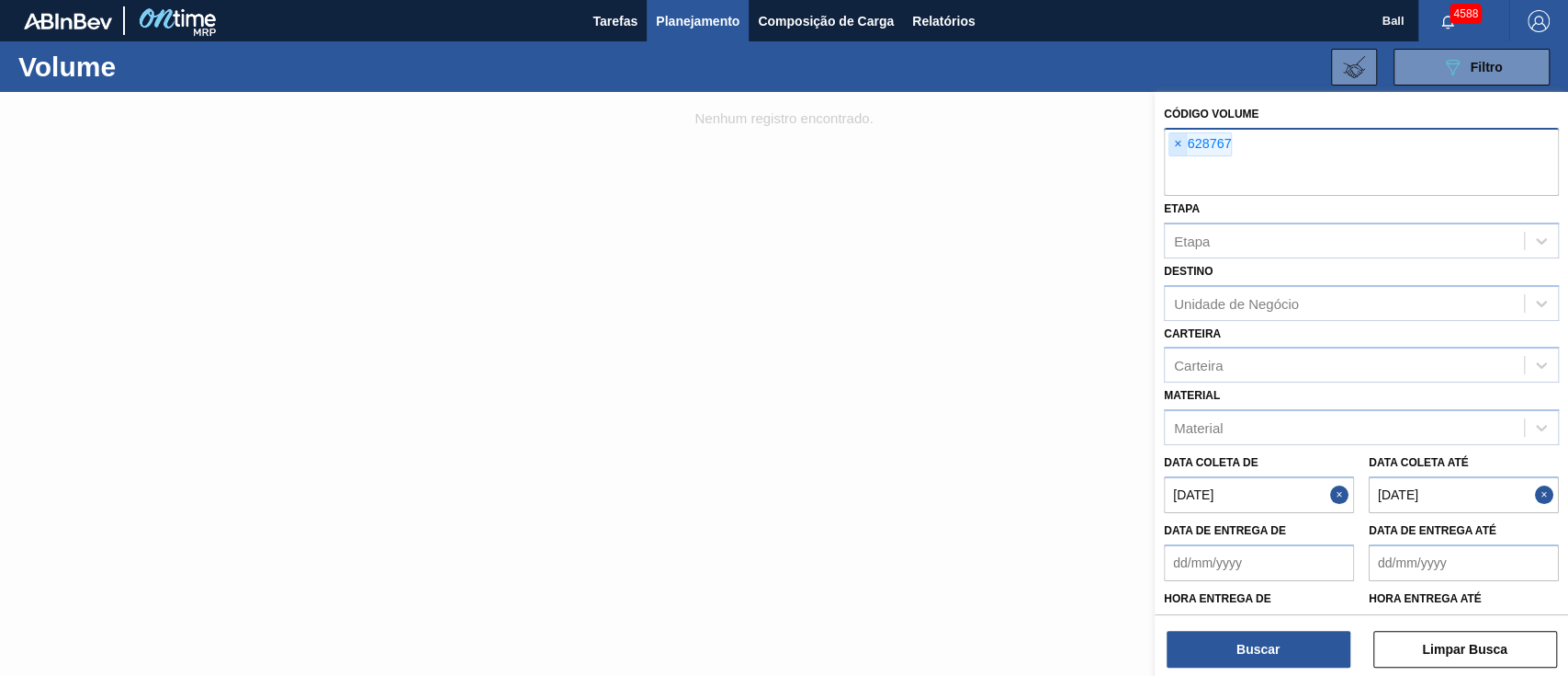
click at [1176, 143] on span "×" at bounding box center [1178, 144] width 18 height 22
paste input "V628768"
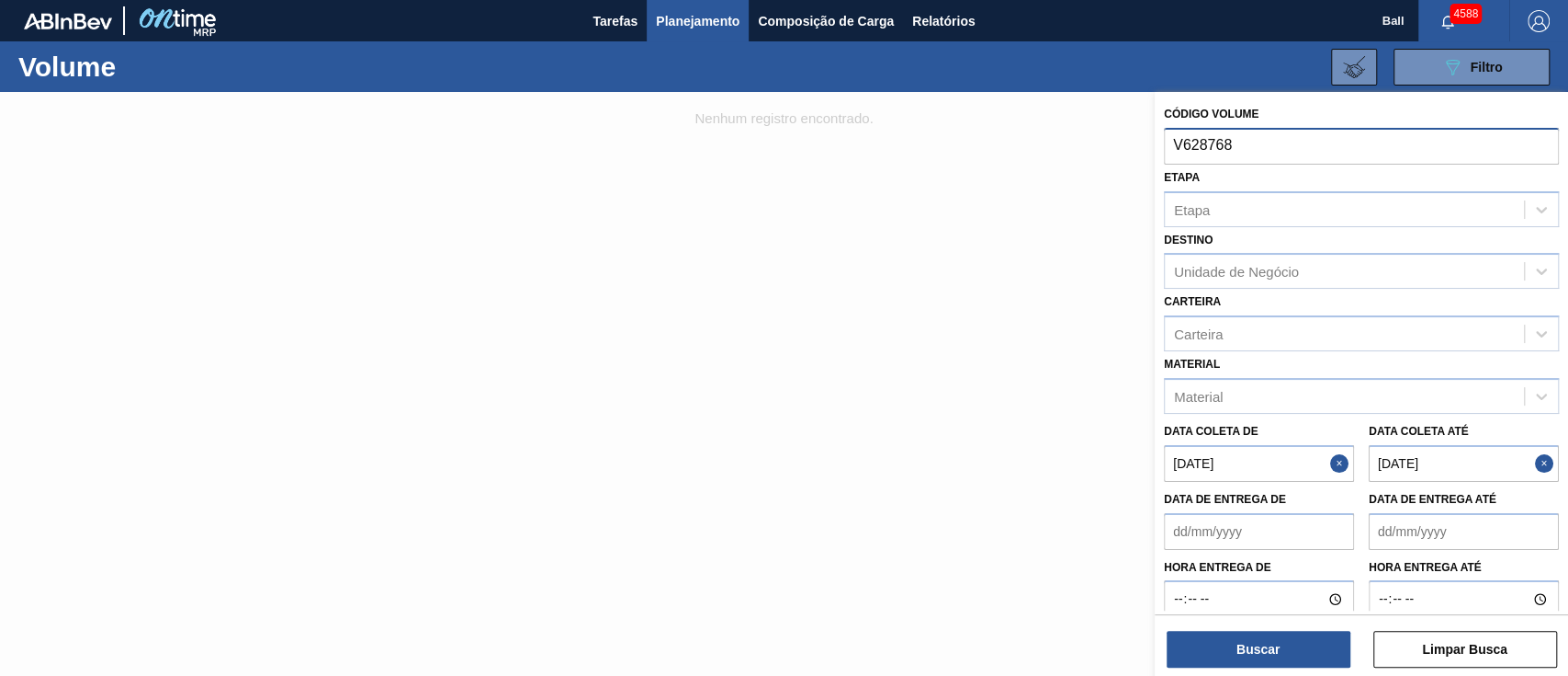
click at [1183, 141] on input "V628768" at bounding box center [1362, 145] width 395 height 35
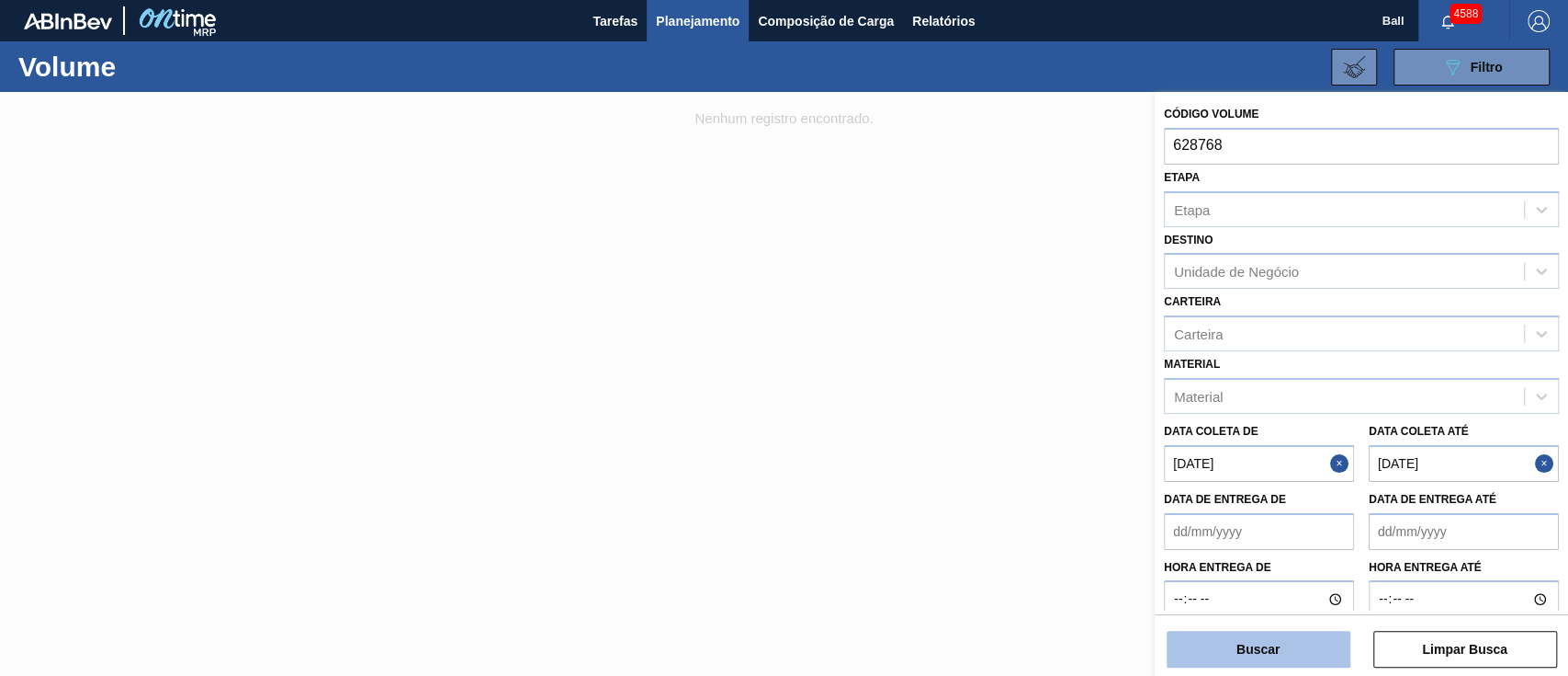
type input "628768"
click at [1257, 652] on button "Buscar" at bounding box center [1258, 648] width 184 height 37
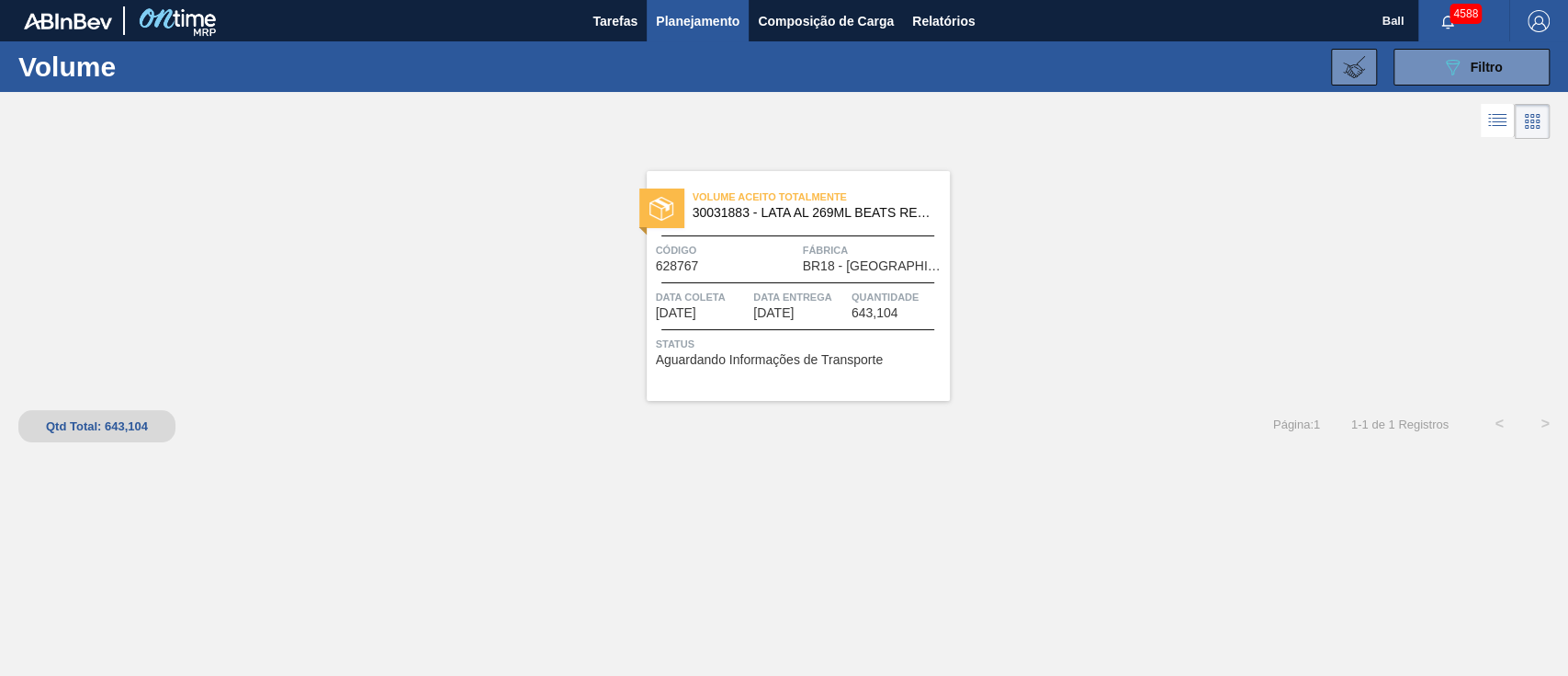
click at [835, 304] on span "Data Entrega" at bounding box center [800, 296] width 93 height 18
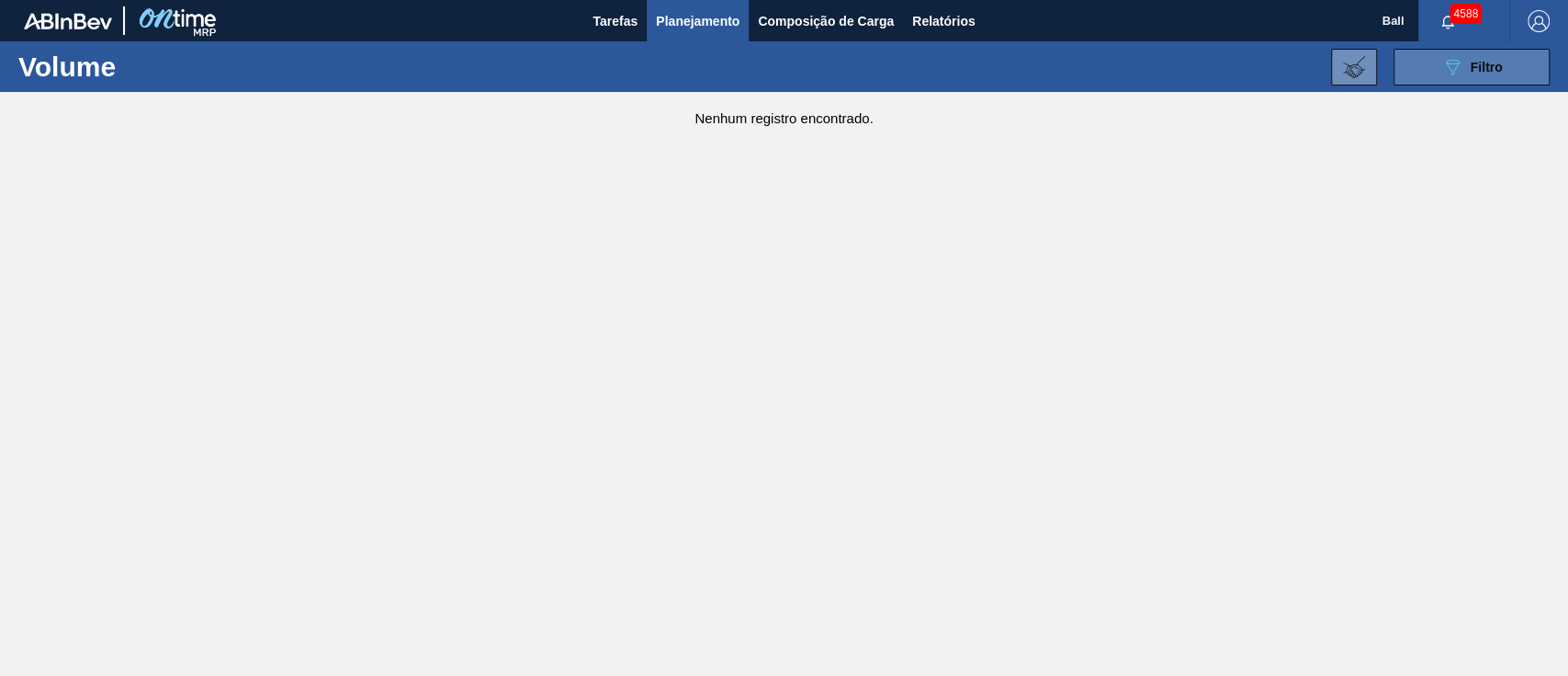
click at [1430, 64] on button "089F7B8B-B2A5-4AFE-B5C0-19BA573D28AC Filtro" at bounding box center [1472, 67] width 156 height 37
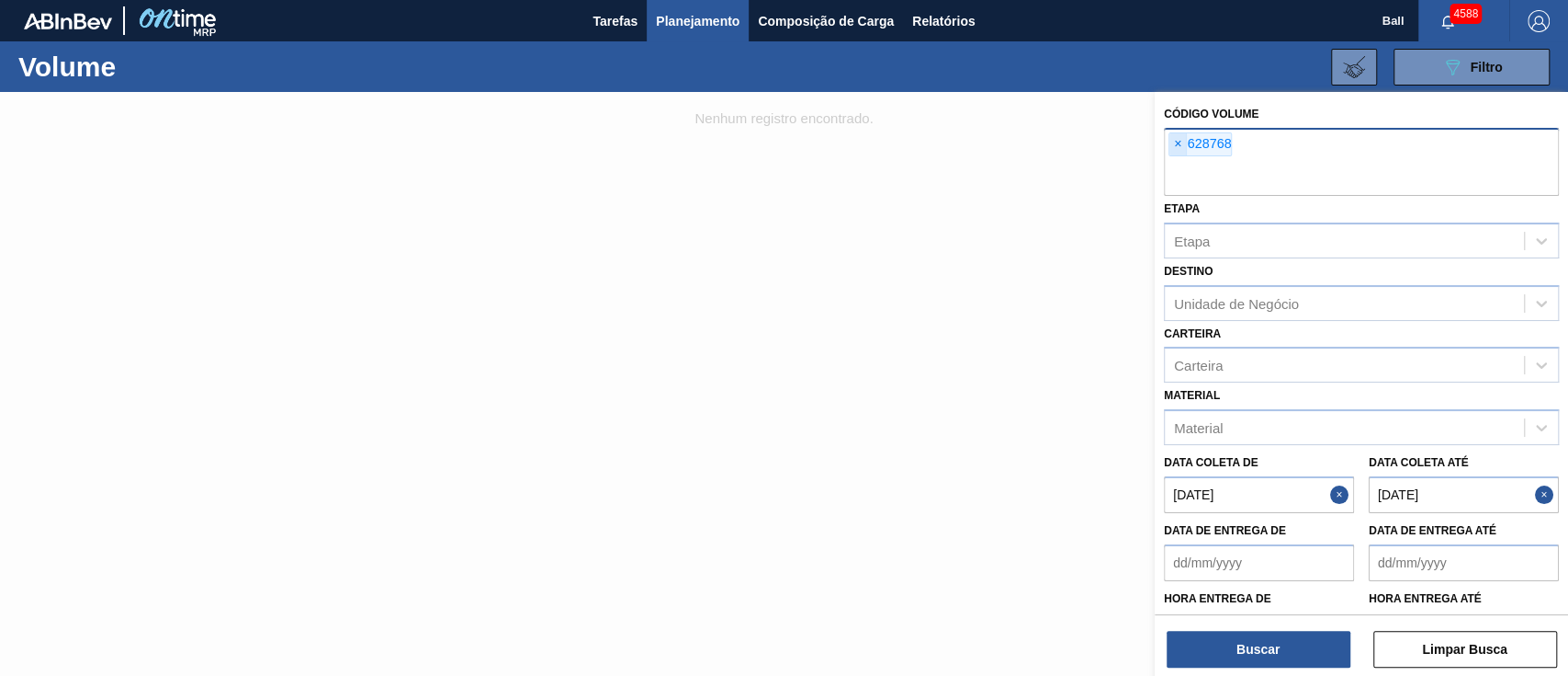
click at [1177, 149] on span "×" at bounding box center [1178, 144] width 18 height 22
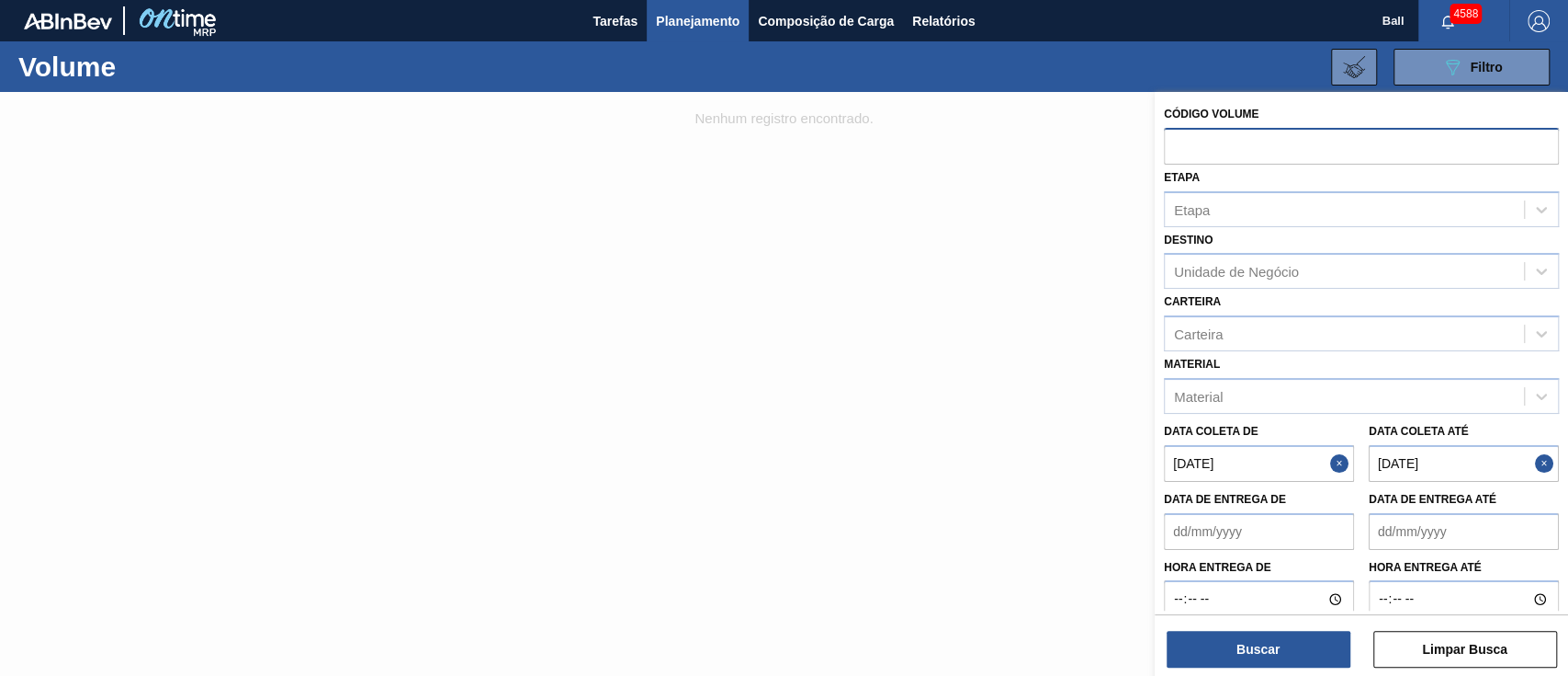
paste input "628768"
type input "628768"
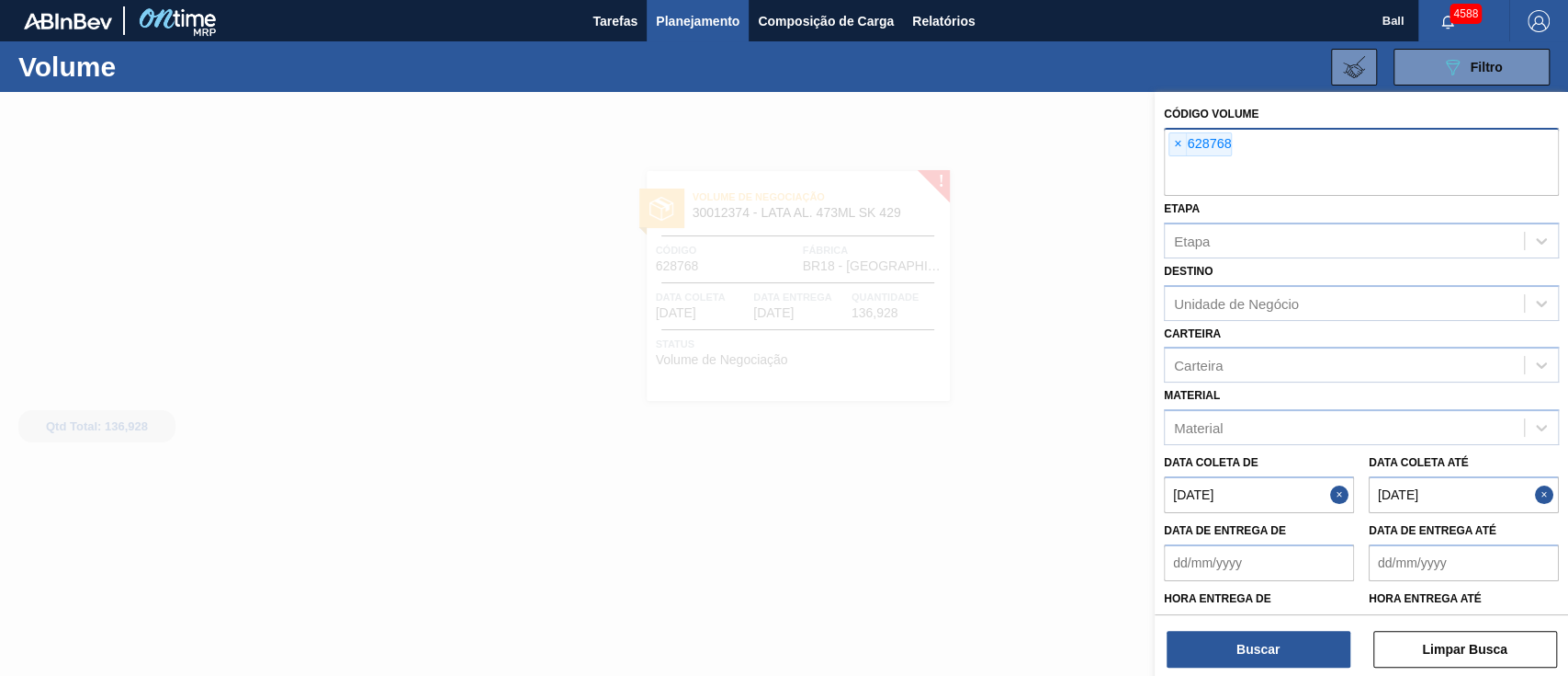
click at [1016, 526] on div at bounding box center [784, 429] width 1568 height 676
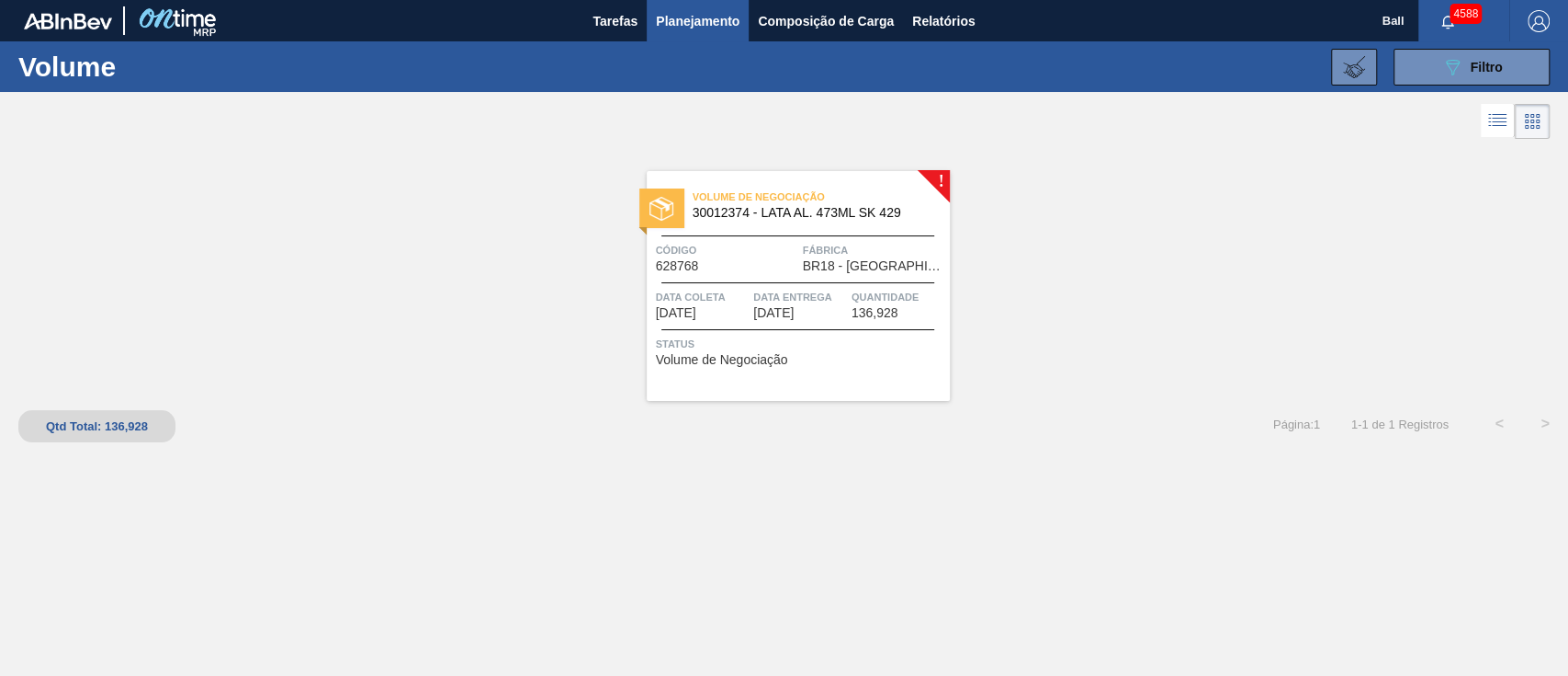
click at [899, 335] on span "Status" at bounding box center [800, 344] width 289 height 18
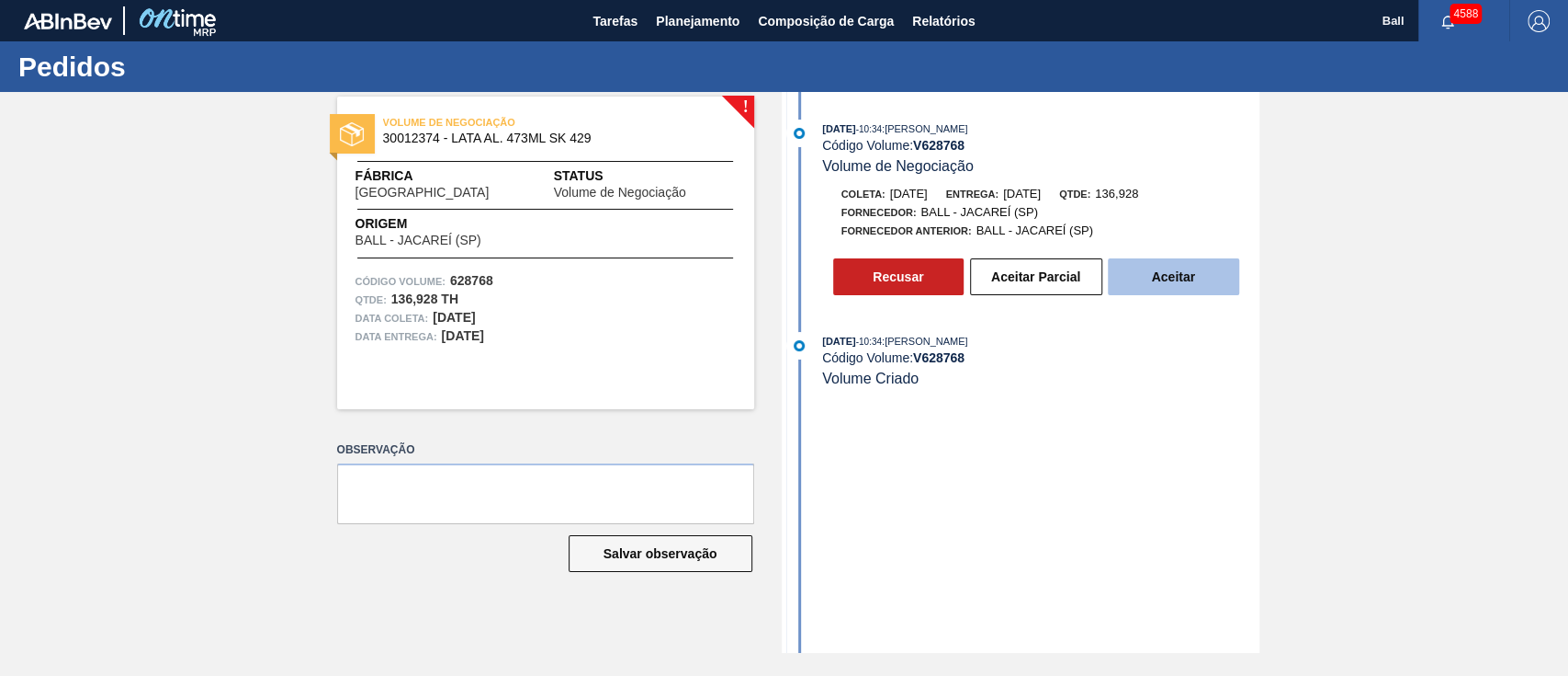
click at [1148, 266] on button "Aceitar" at bounding box center [1174, 276] width 131 height 37
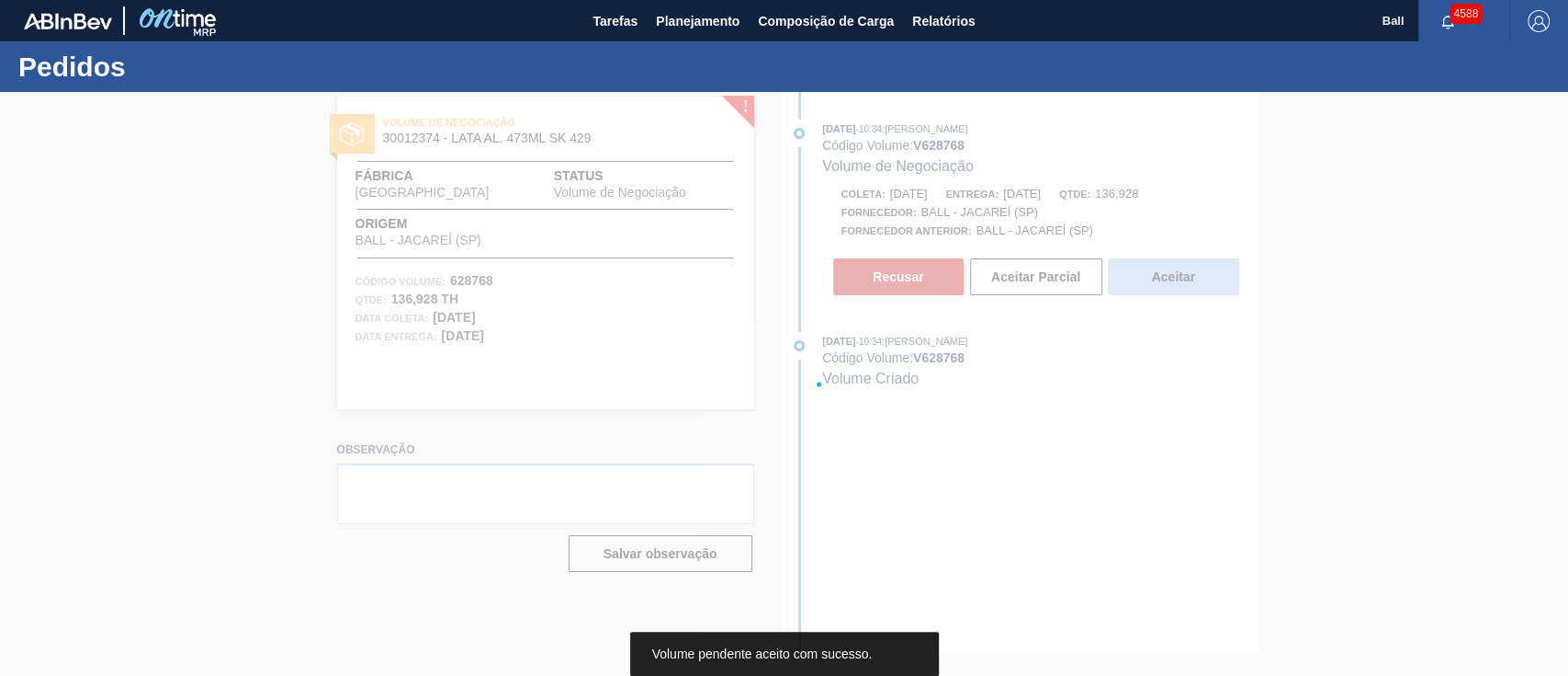
click at [1177, 266] on div at bounding box center [784, 383] width 1568 height 584
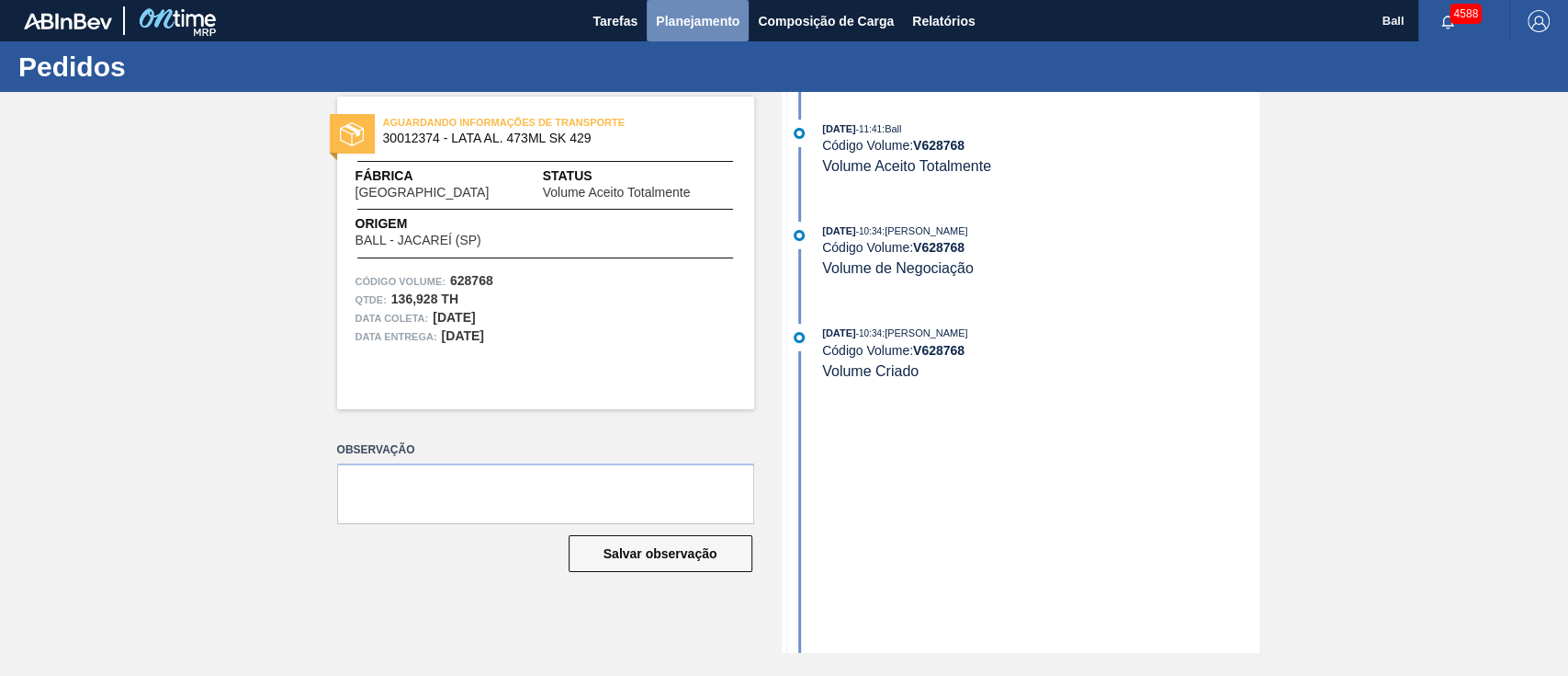
click at [728, 22] on span "Planejamento" at bounding box center [698, 21] width 83 height 22
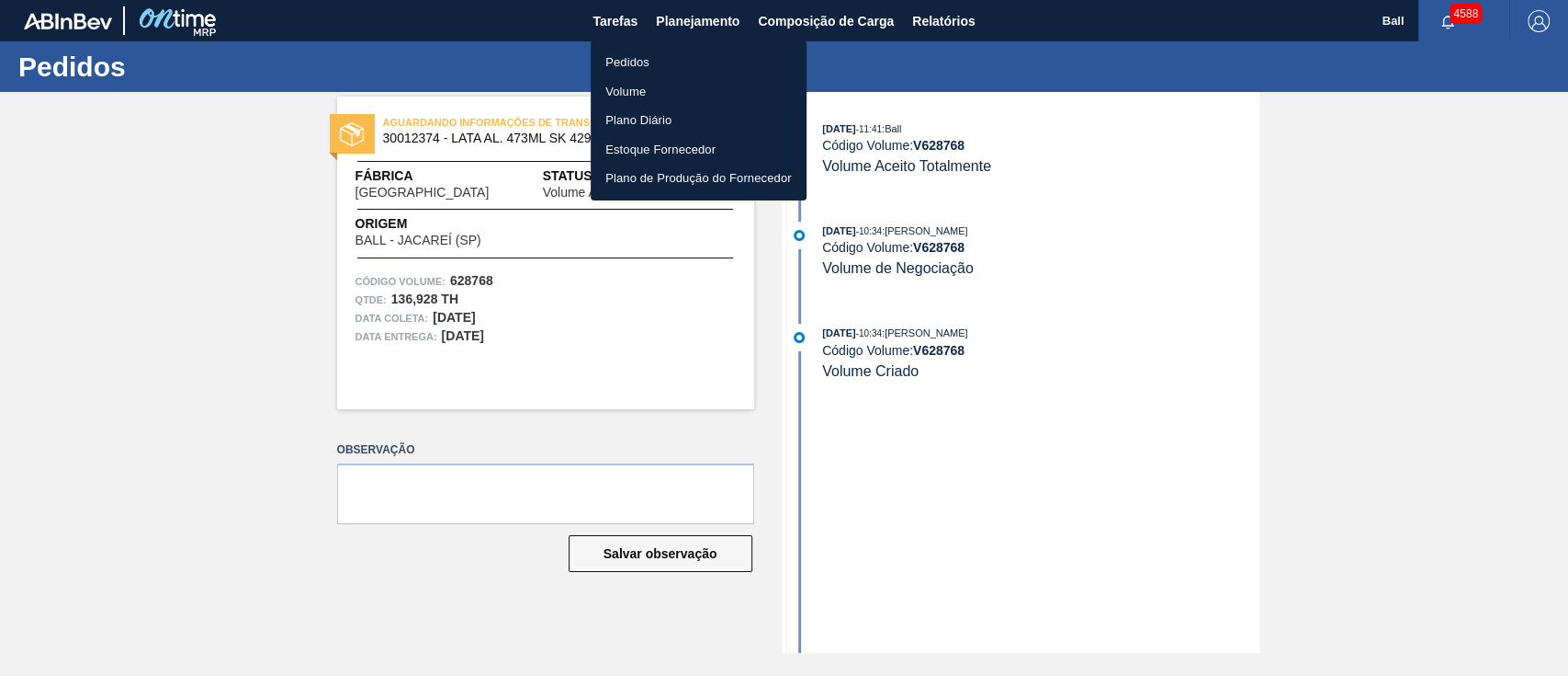
click at [647, 88] on li "Volume" at bounding box center [699, 92] width 216 height 30
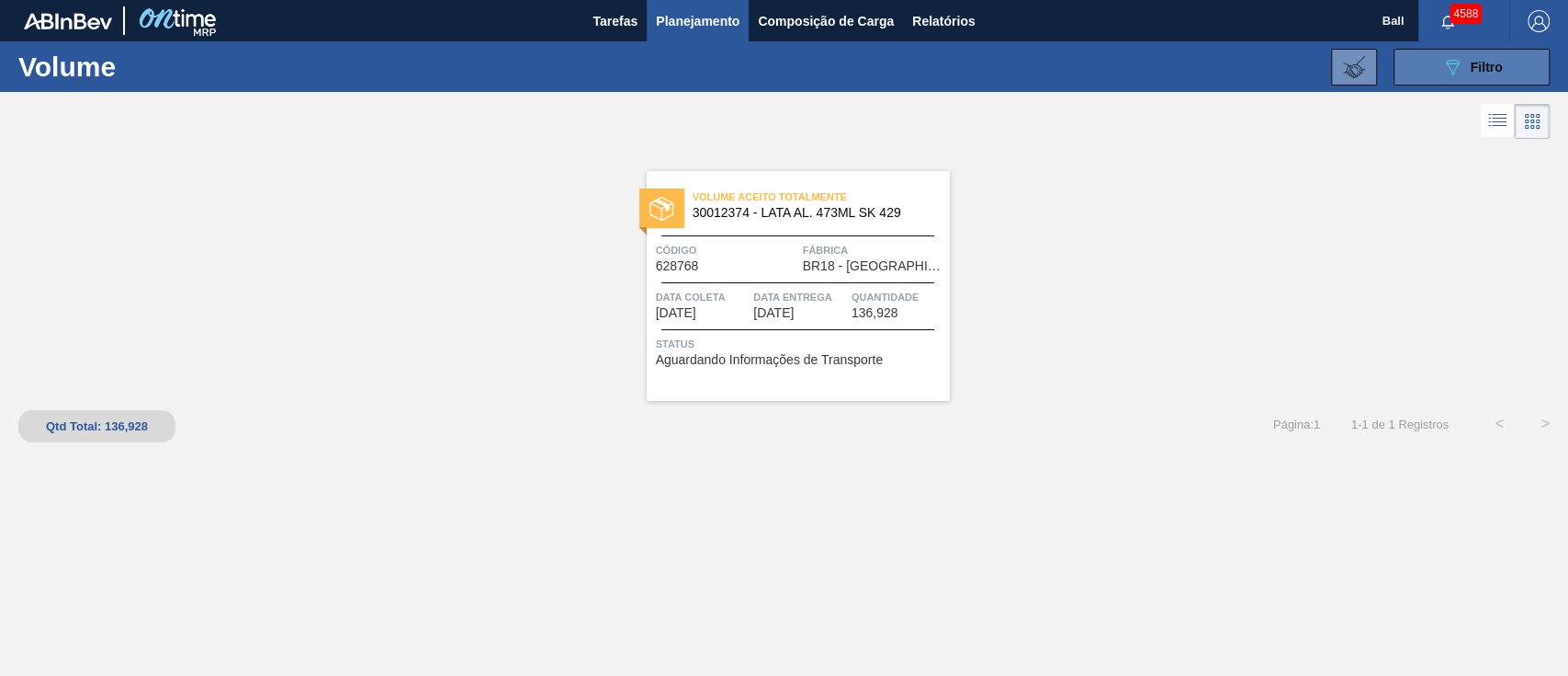
click at [1493, 56] on div "089F7B8B-B2A5-4AFE-B5C0-19BA573D28AC Filtro" at bounding box center [1473, 67] width 62 height 22
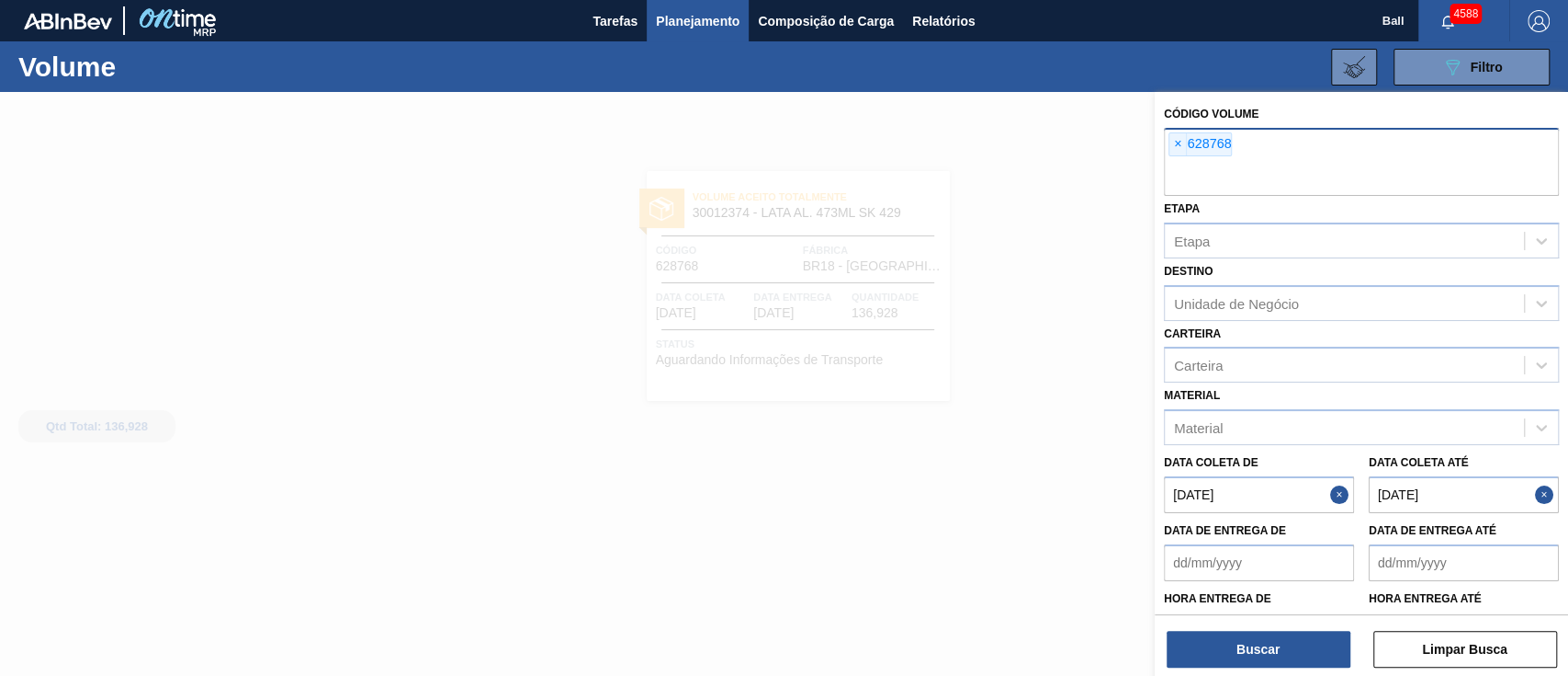
click at [1176, 146] on span "×" at bounding box center [1178, 144] width 18 height 22
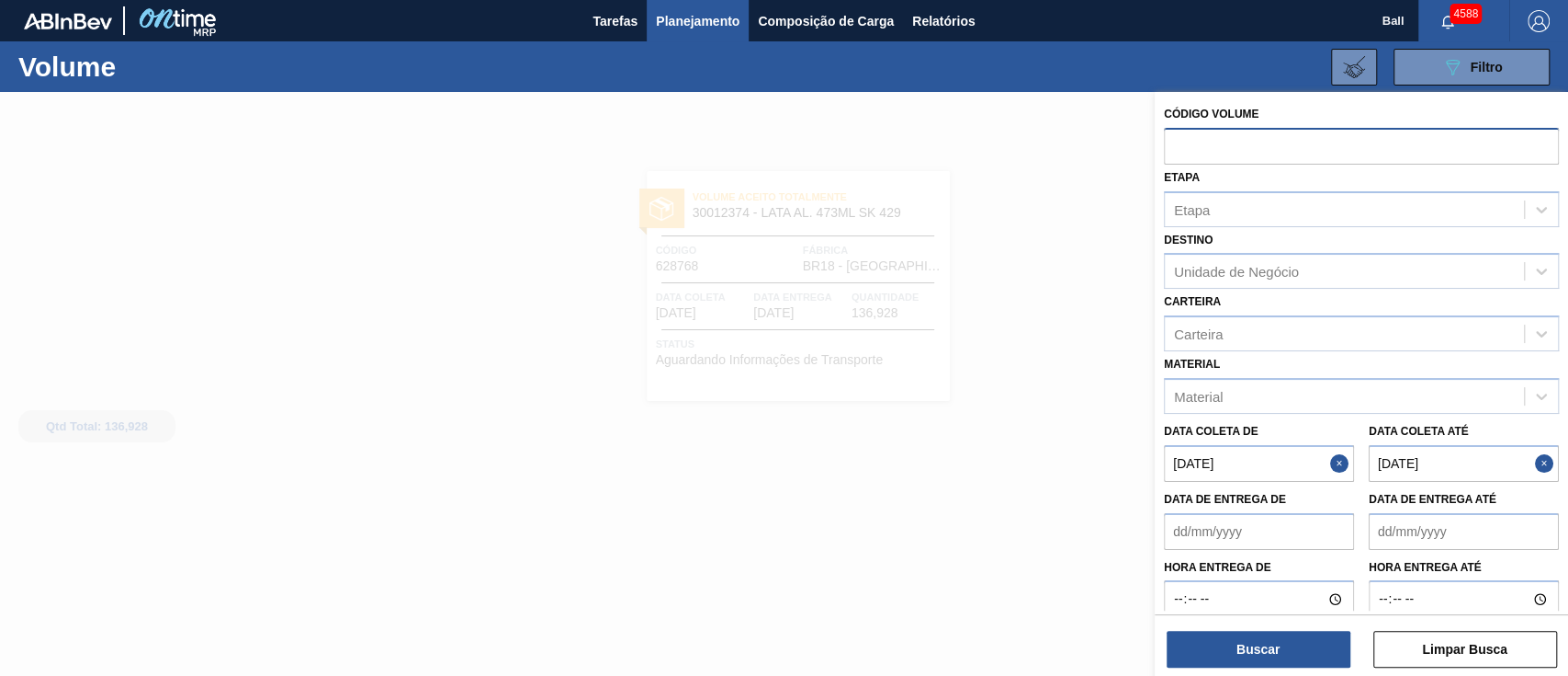
paste input "V628688"
click at [1177, 147] on input "V628688" at bounding box center [1362, 145] width 395 height 35
click at [1183, 146] on input "V628688" at bounding box center [1362, 145] width 395 height 35
type input "628688"
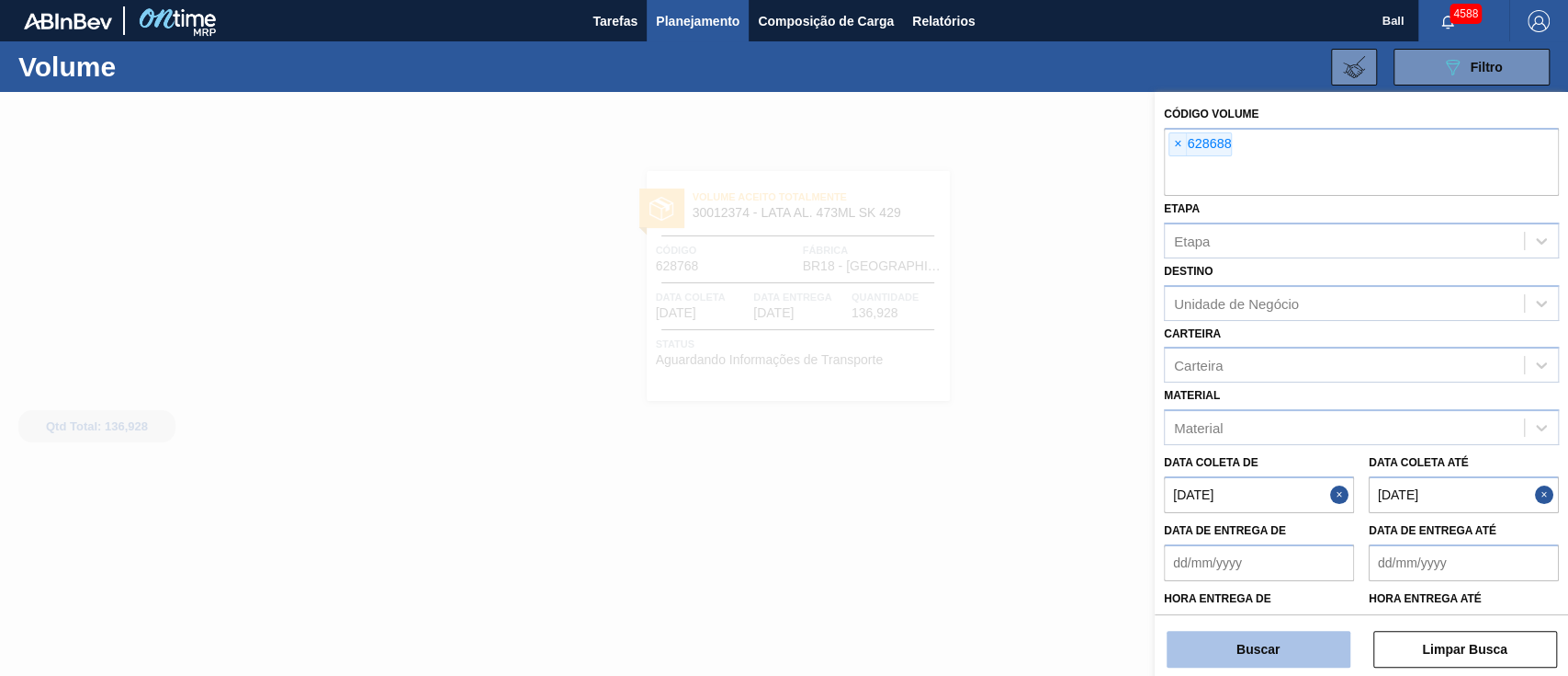
click at [1274, 638] on button "Buscar" at bounding box center [1258, 648] width 184 height 37
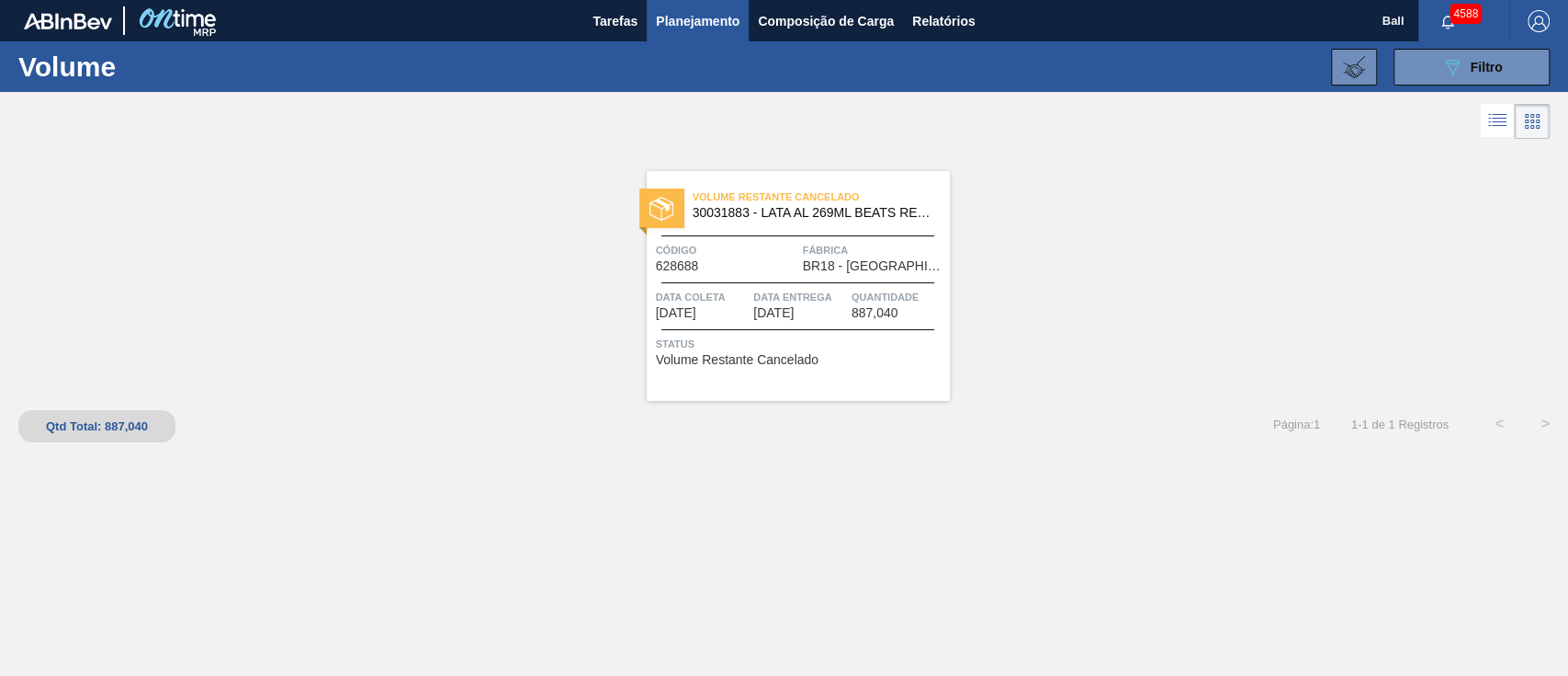
drag, startPoint x: 1442, startPoint y: 58, endPoint x: 1374, endPoint y: 119, distance: 91.4
click at [1442, 57] on icon "089F7B8B-B2A5-4AFE-B5C0-19BA573D28AC" at bounding box center [1453, 67] width 22 height 22
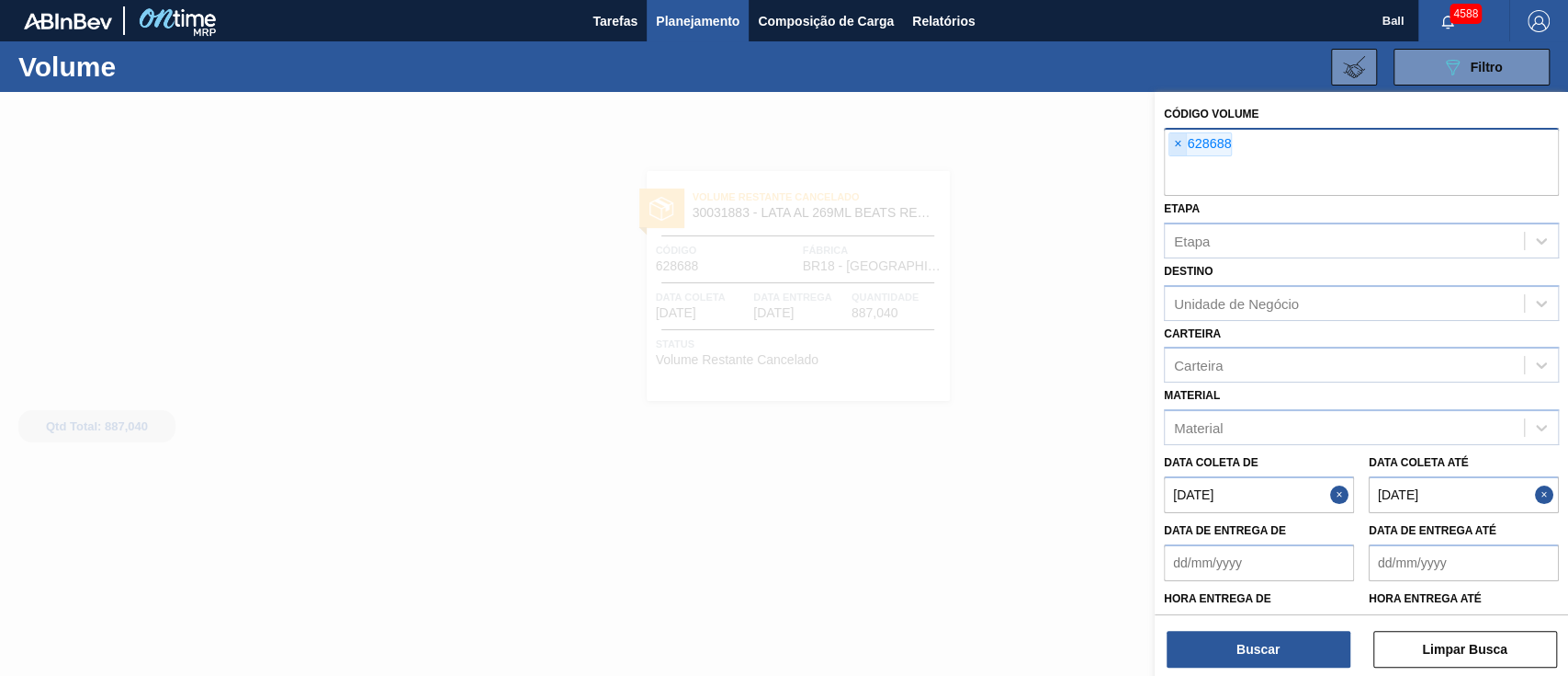
click at [1175, 149] on span "×" at bounding box center [1178, 144] width 18 height 22
paste input "V628825"
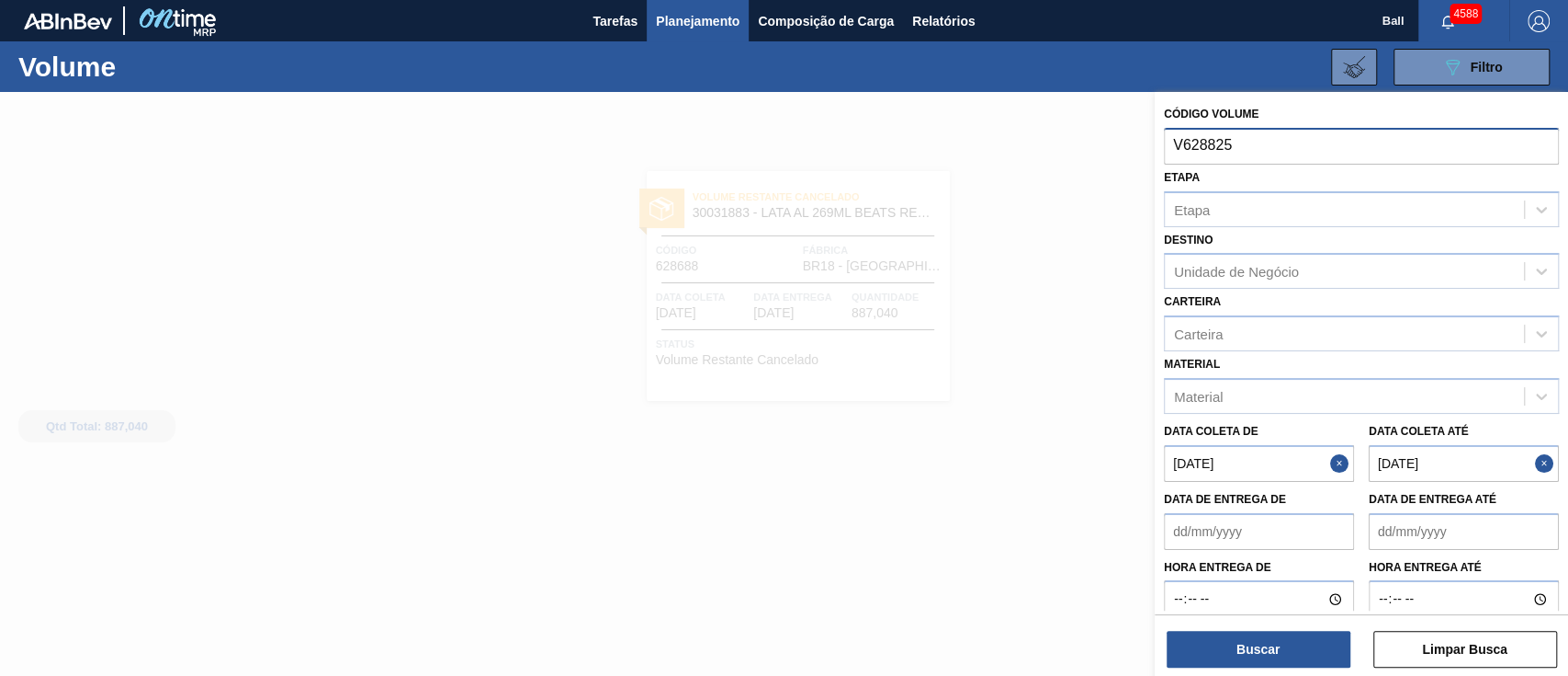
click at [1187, 140] on input "V628825" at bounding box center [1362, 145] width 395 height 35
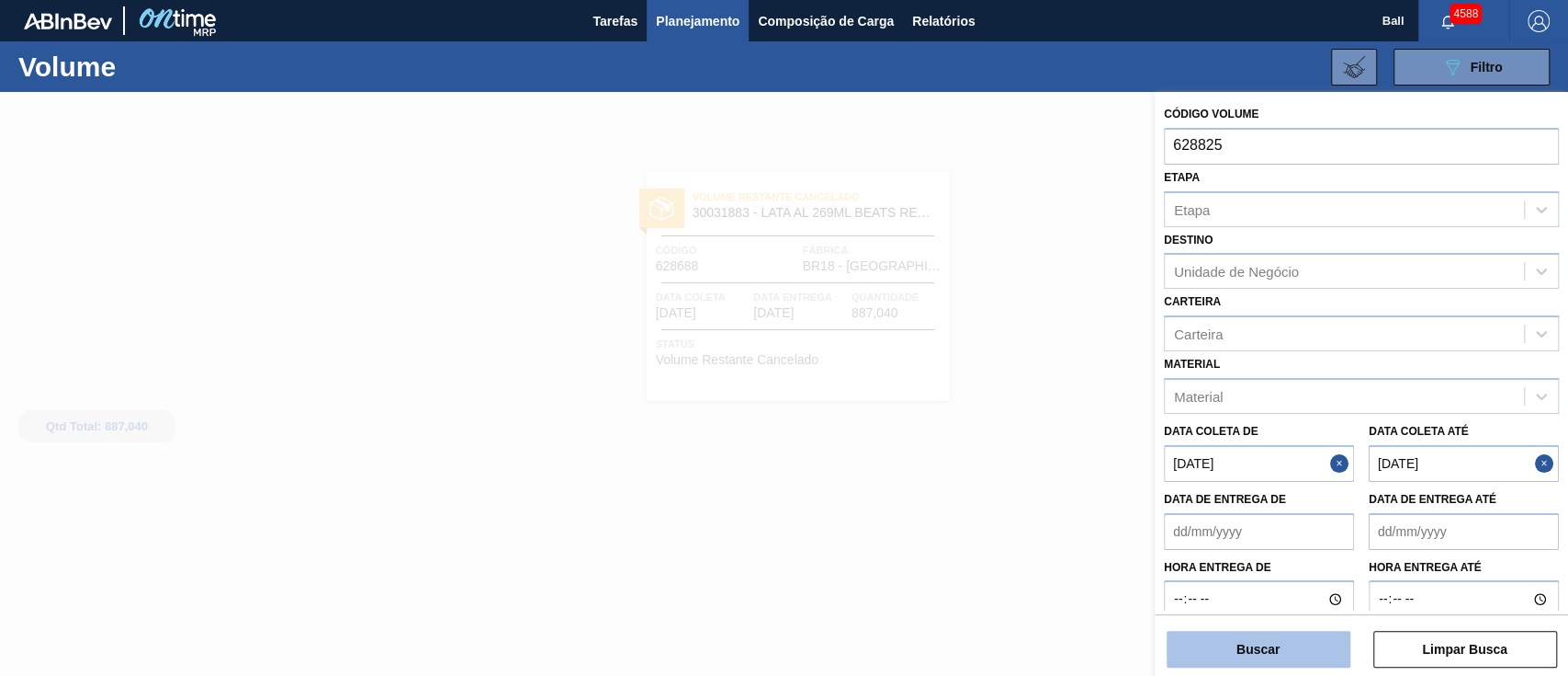
type input "628825"
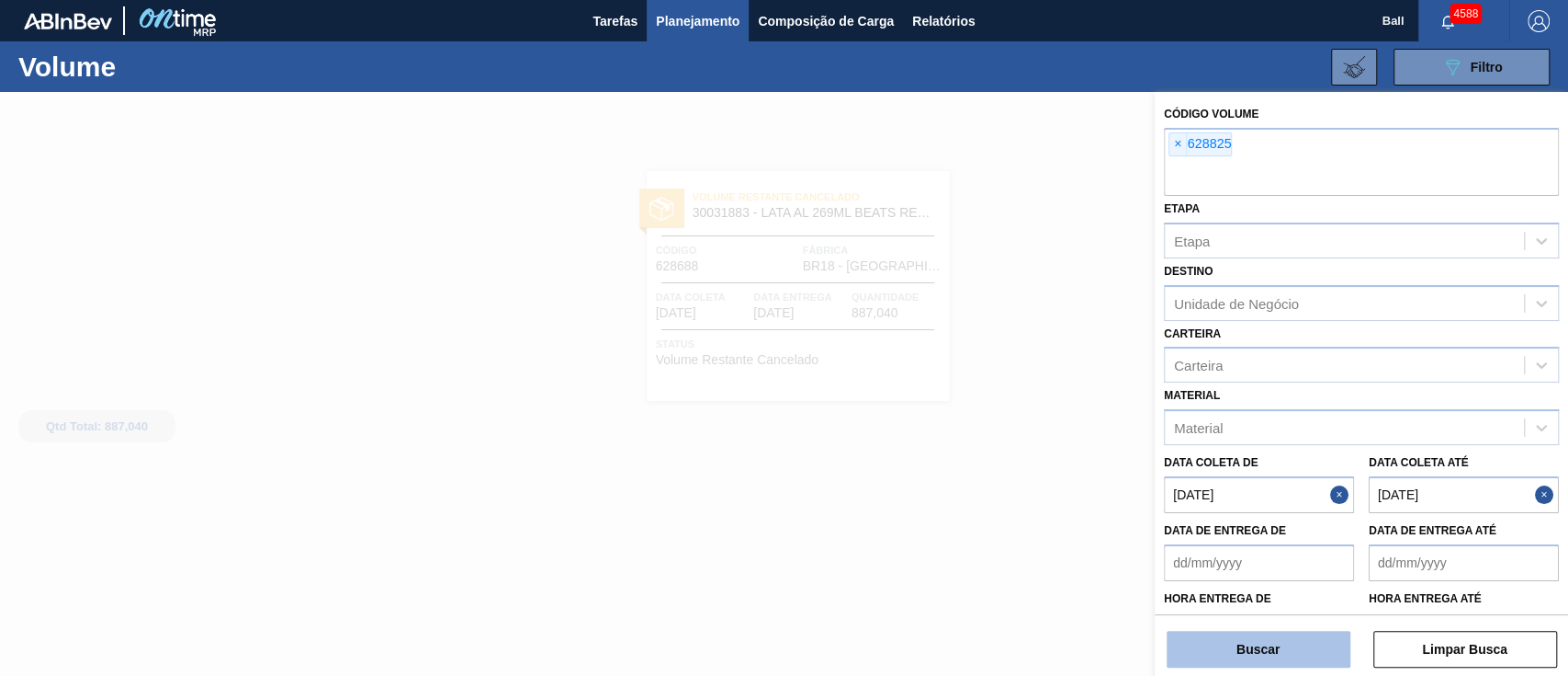
click at [1289, 647] on button "Buscar" at bounding box center [1258, 648] width 184 height 37
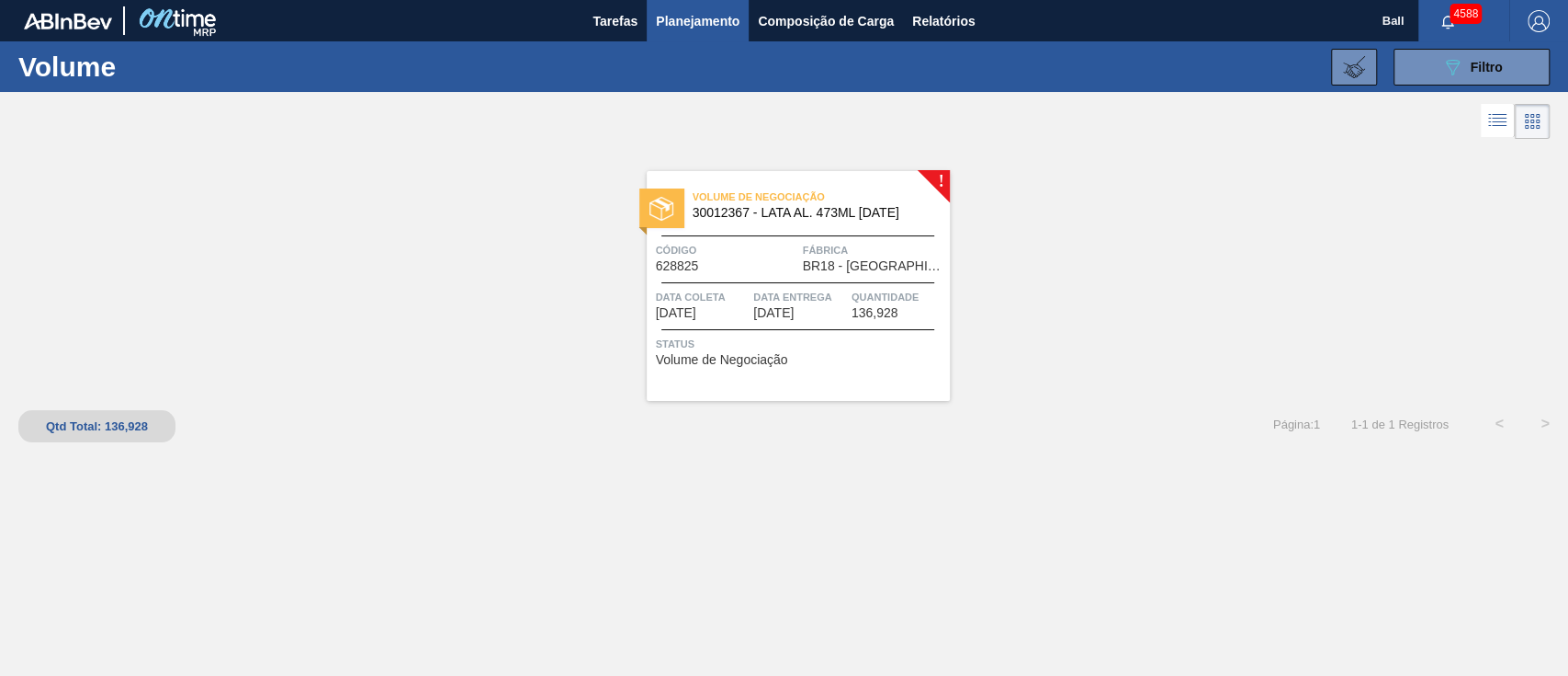
click at [819, 293] on span "Data Entrega" at bounding box center [800, 296] width 93 height 18
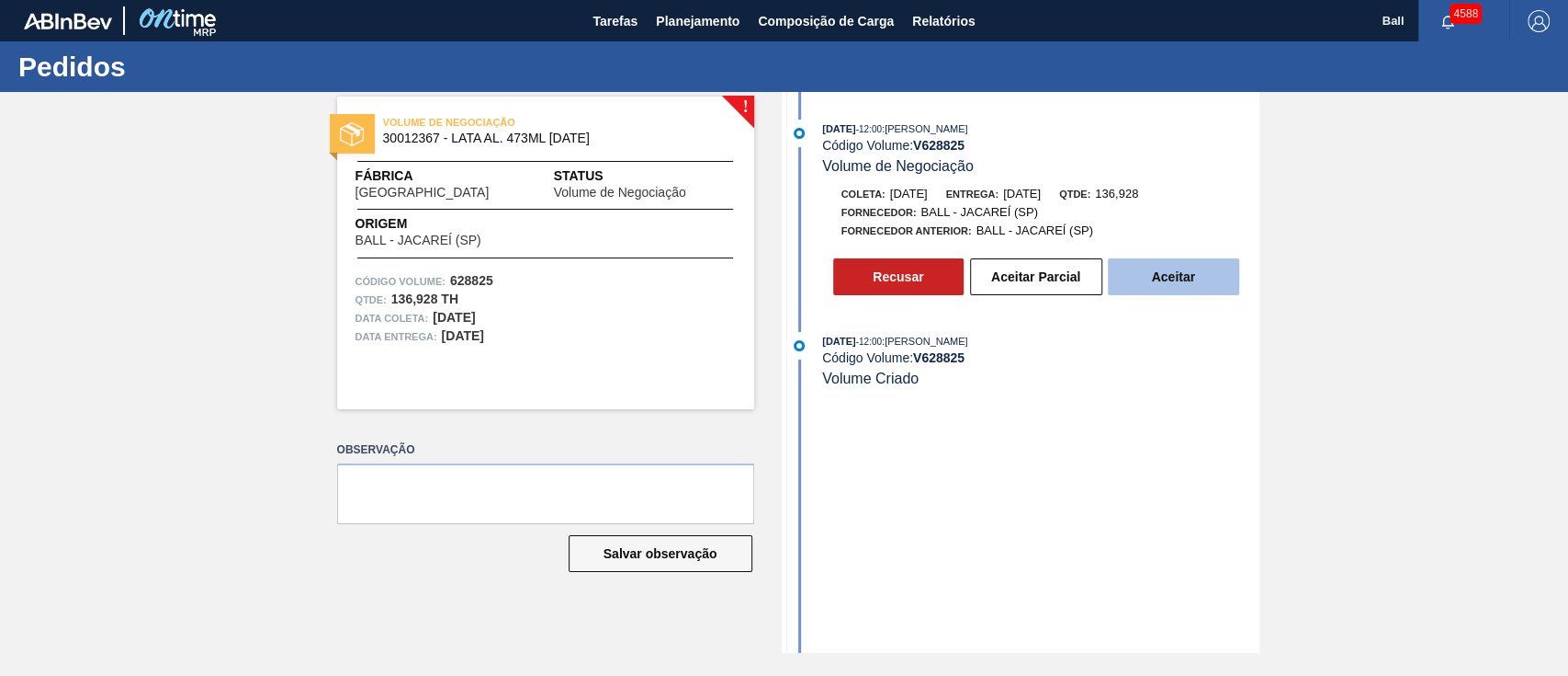
click at [1196, 281] on button "Aceitar" at bounding box center [1174, 276] width 131 height 37
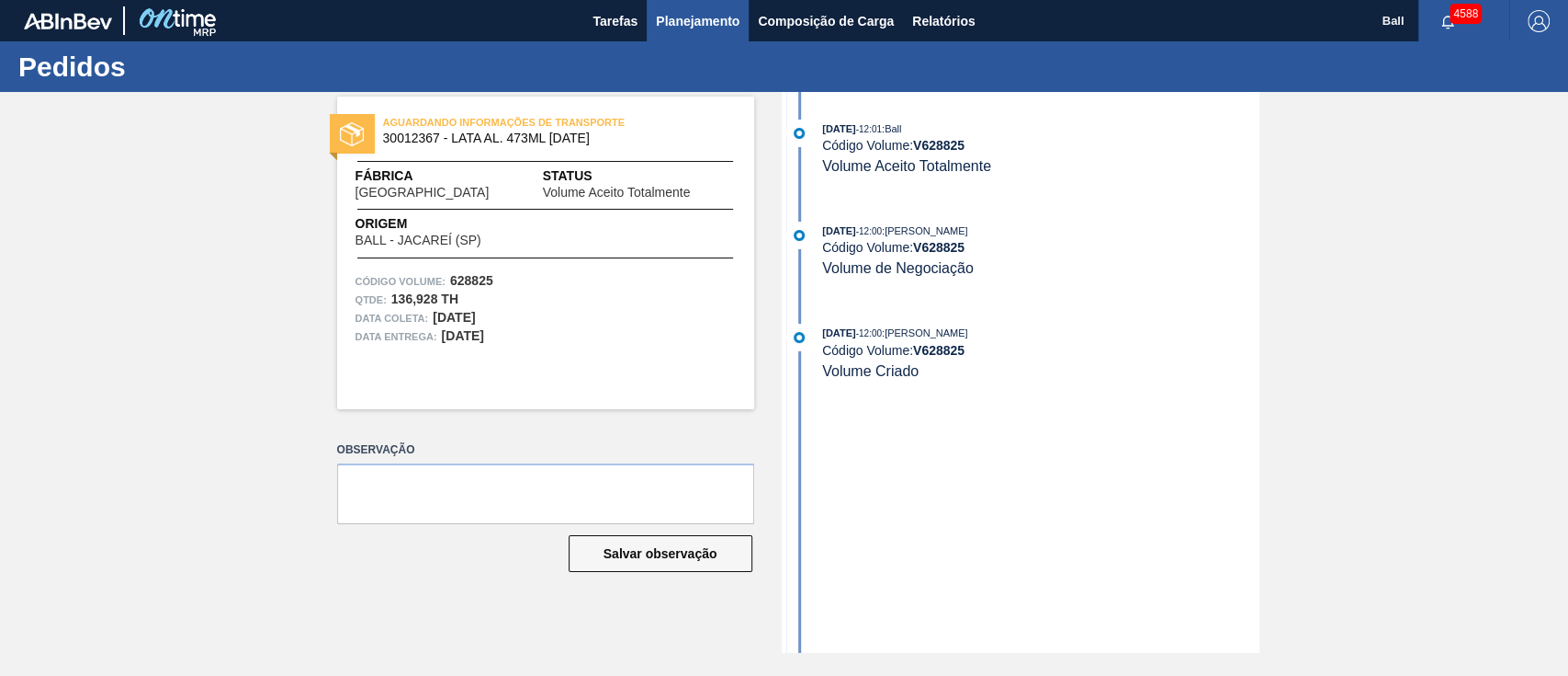
click at [681, 13] on span "Planejamento" at bounding box center [698, 21] width 83 height 22
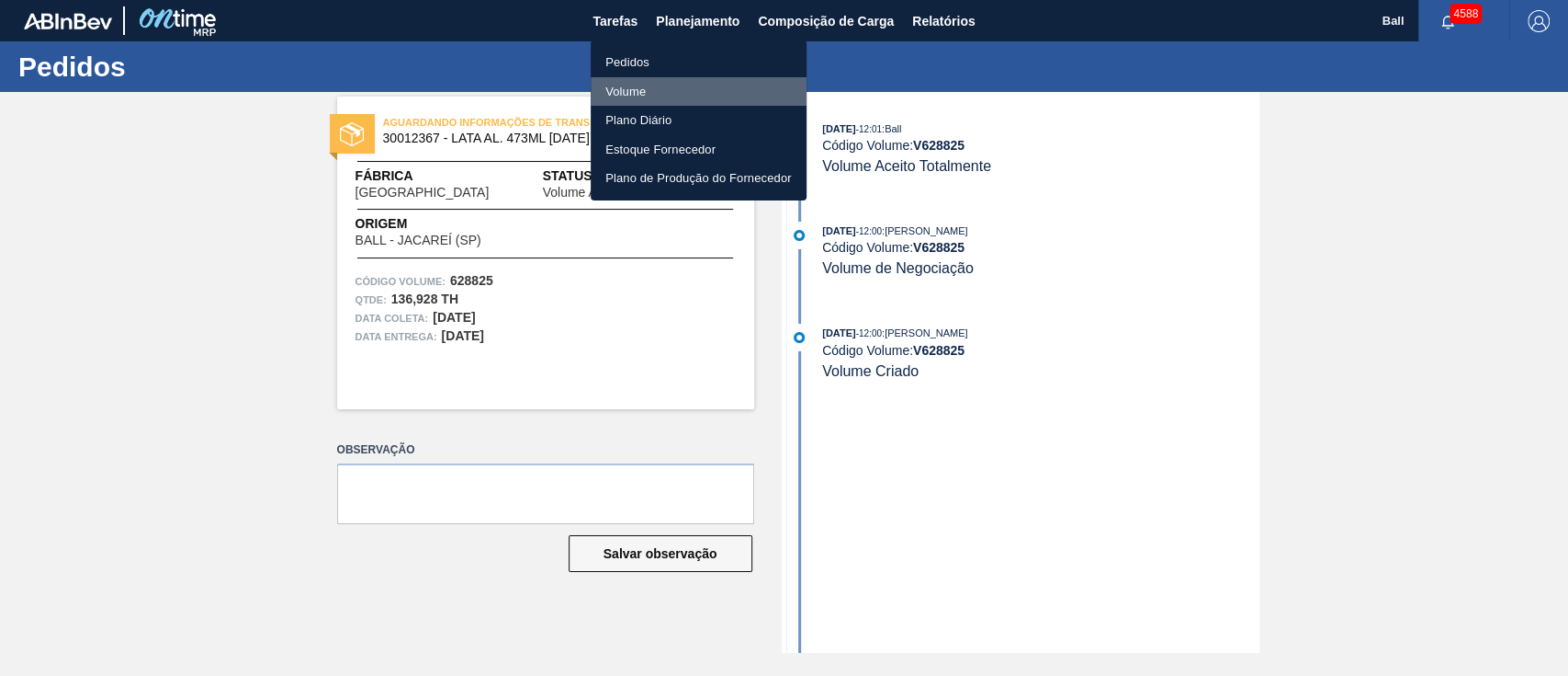
click at [641, 86] on li "Volume" at bounding box center [699, 92] width 216 height 30
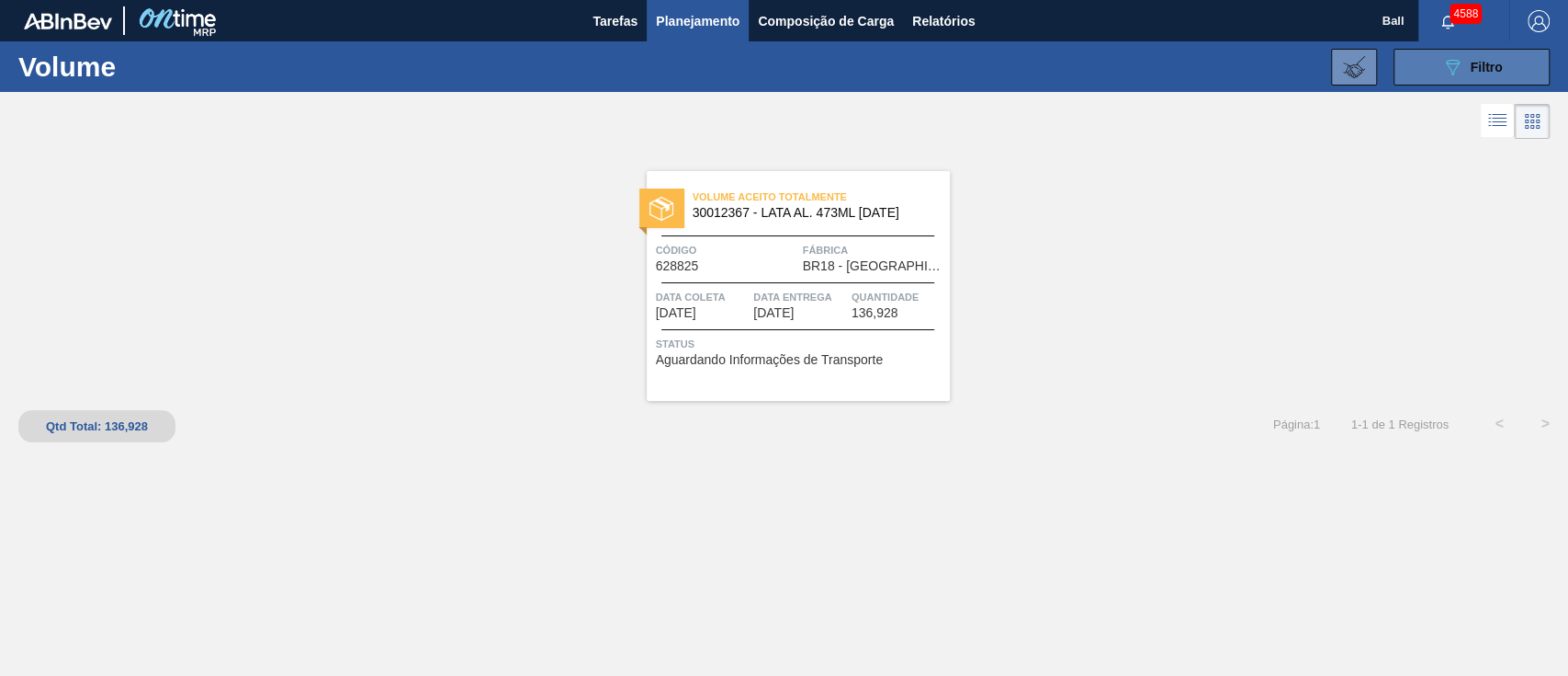
click at [1486, 78] on button "089F7B8B-B2A5-4AFE-B5C0-19BA573D28AC Filtro" at bounding box center [1472, 67] width 156 height 37
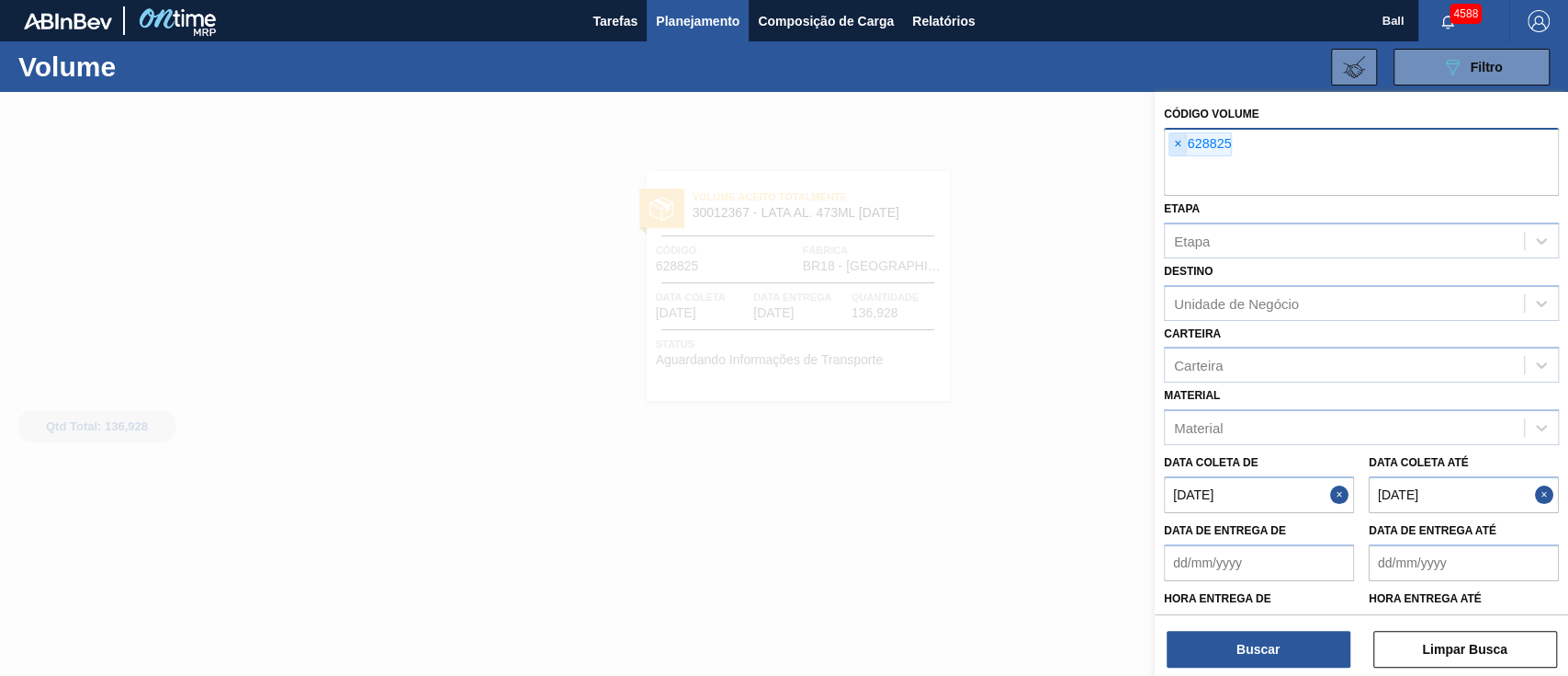
click at [1179, 144] on span "×" at bounding box center [1178, 144] width 18 height 22
paste input "V628829"
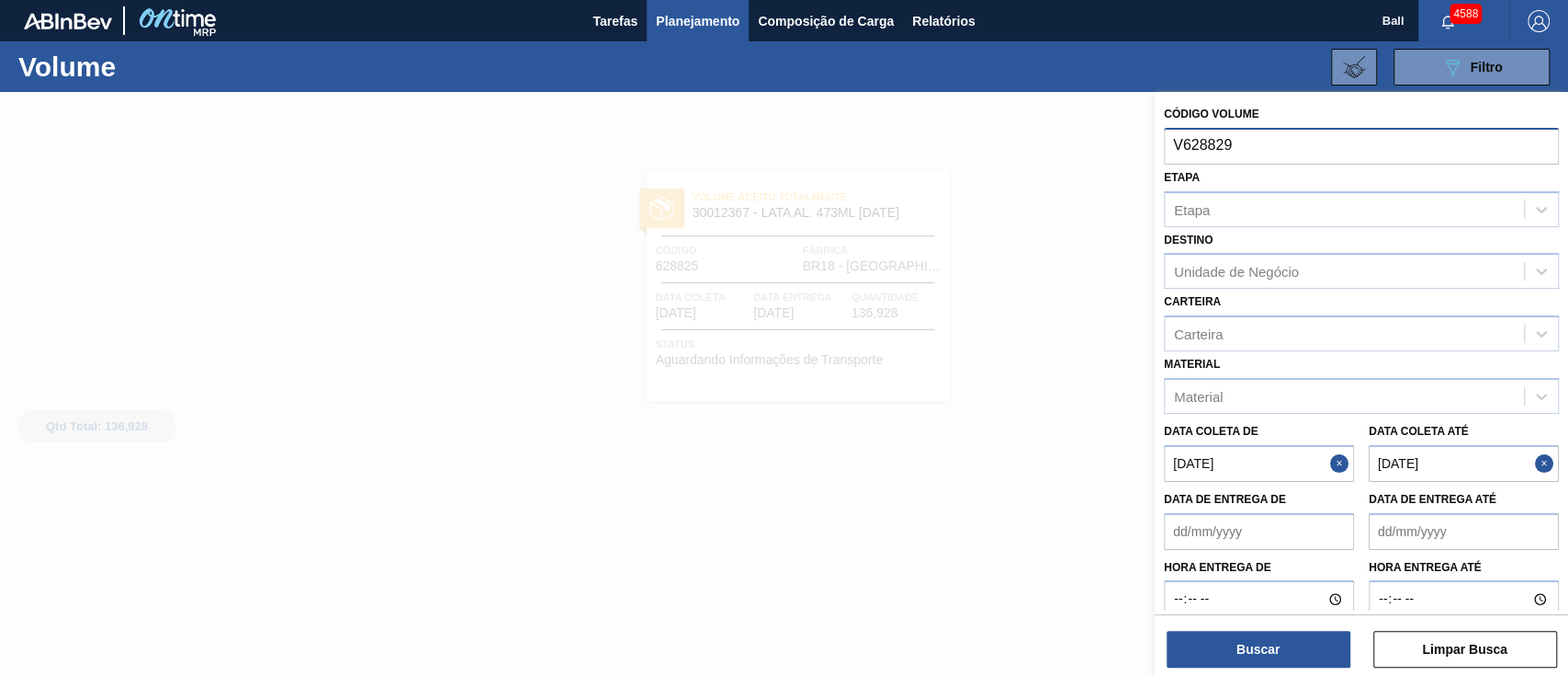
click at [1181, 140] on input "V628829" at bounding box center [1362, 145] width 395 height 35
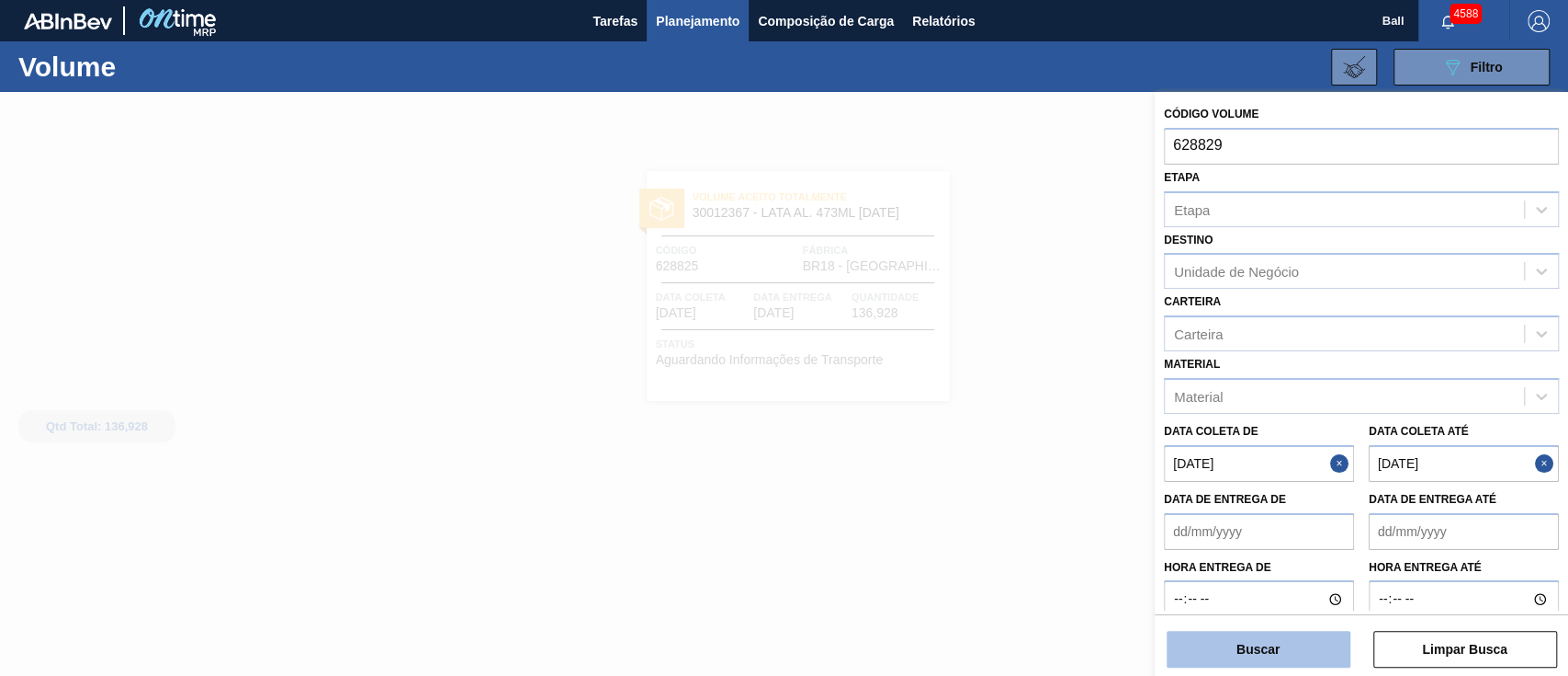
type input "628829"
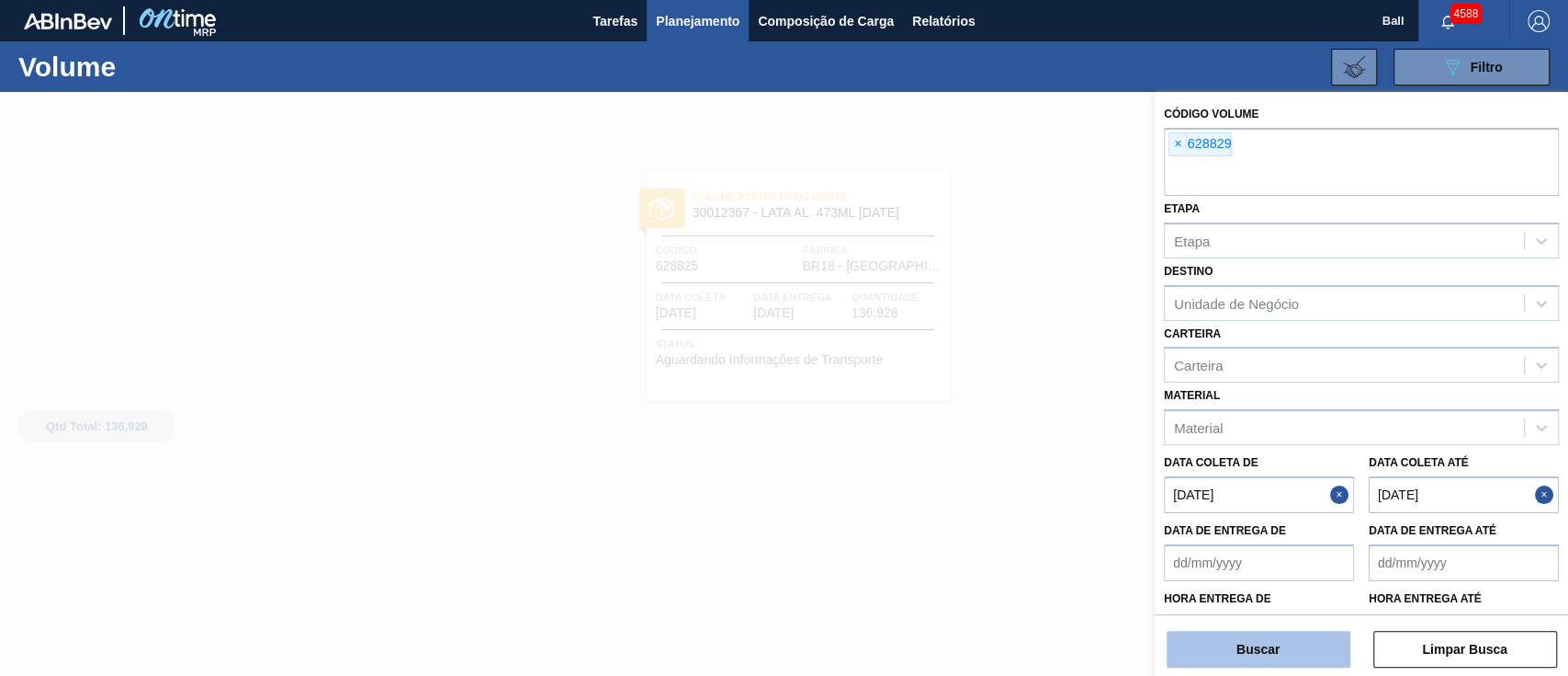
click at [1309, 651] on button "Buscar" at bounding box center [1258, 648] width 184 height 37
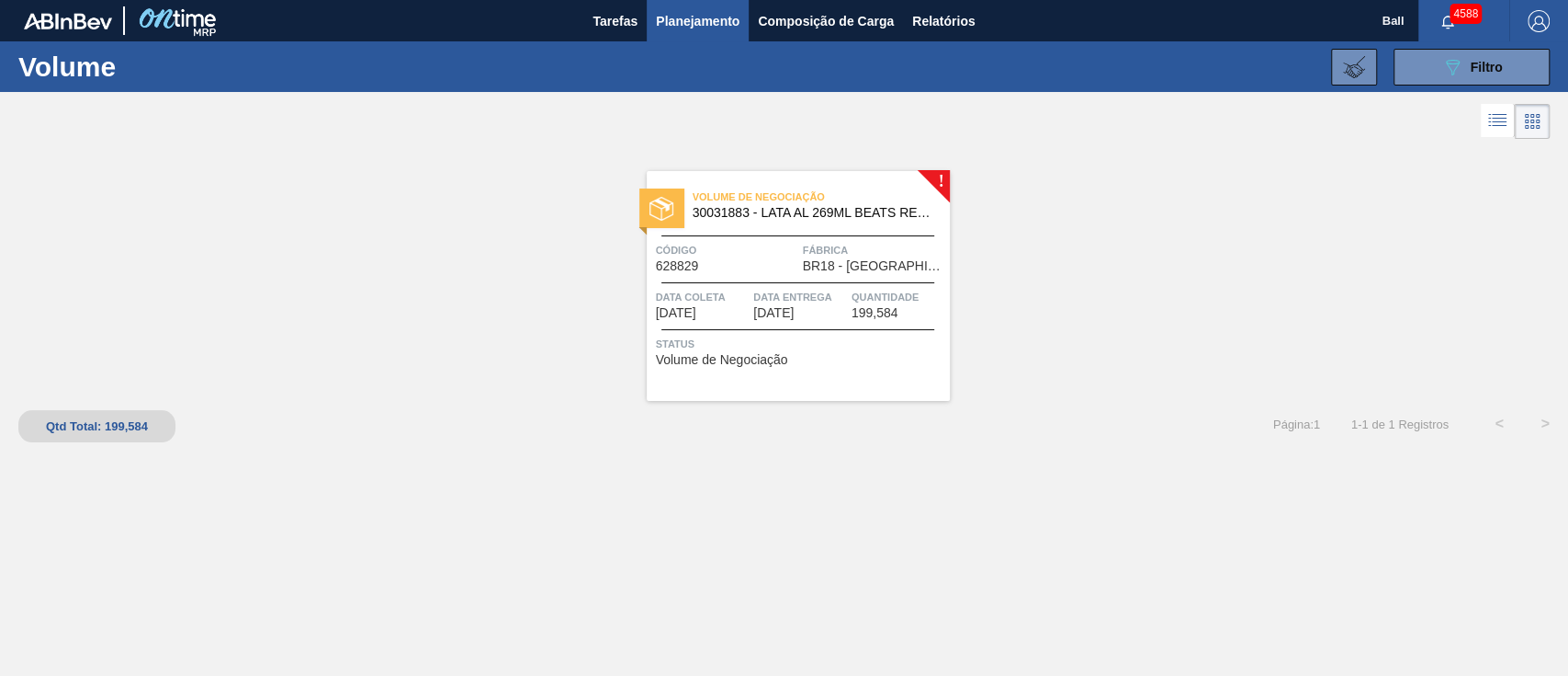
click at [750, 270] on div "Código 628829" at bounding box center [726, 256] width 142 height 32
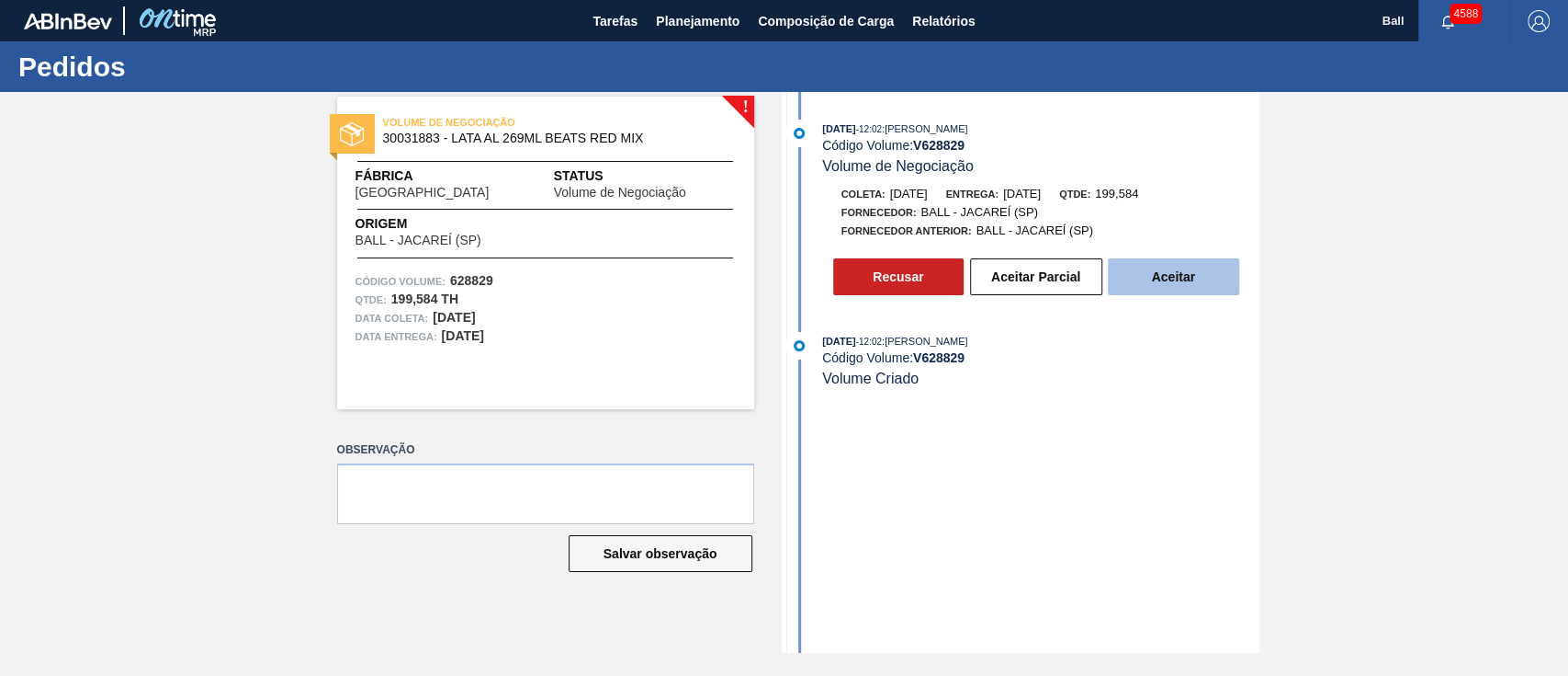
click at [1187, 291] on button "Aceitar" at bounding box center [1174, 276] width 131 height 37
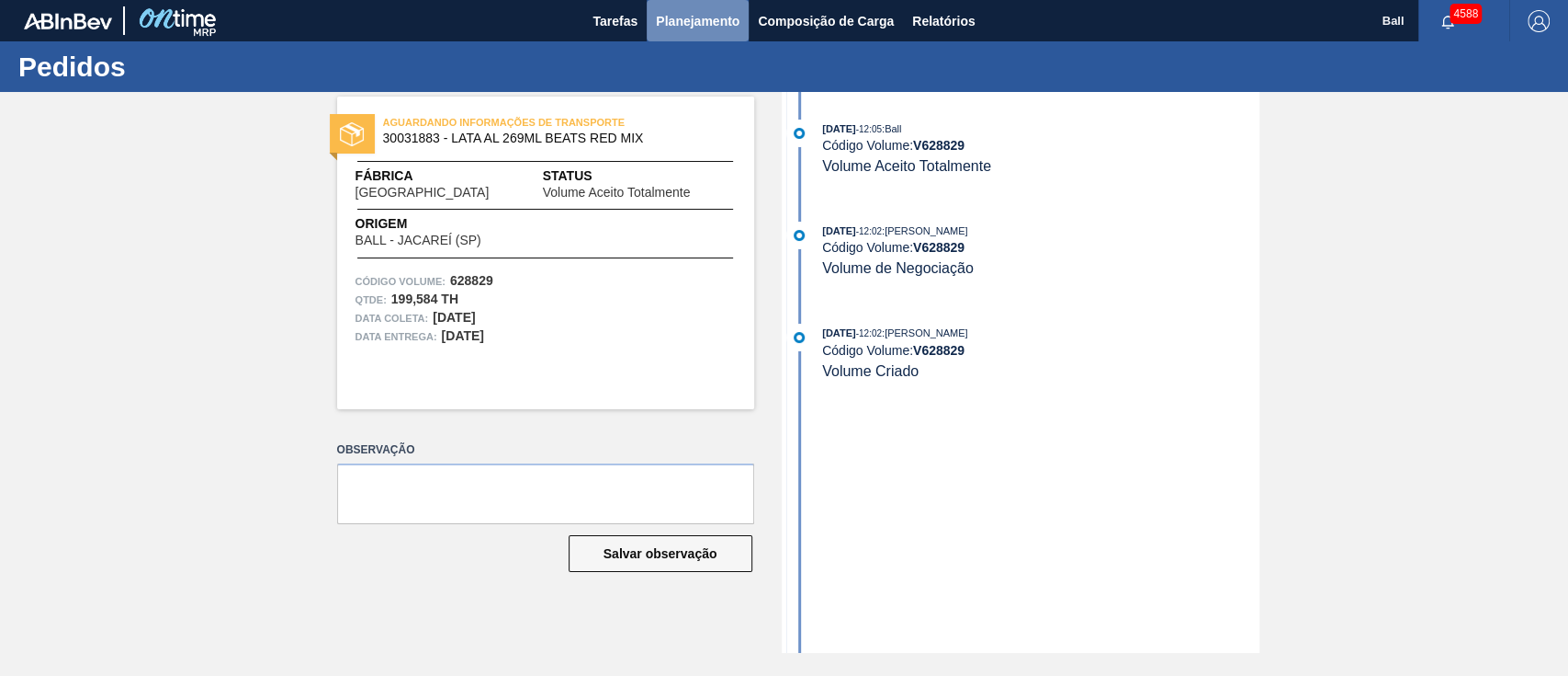
click at [680, 22] on span "Planejamento" at bounding box center [698, 21] width 83 height 22
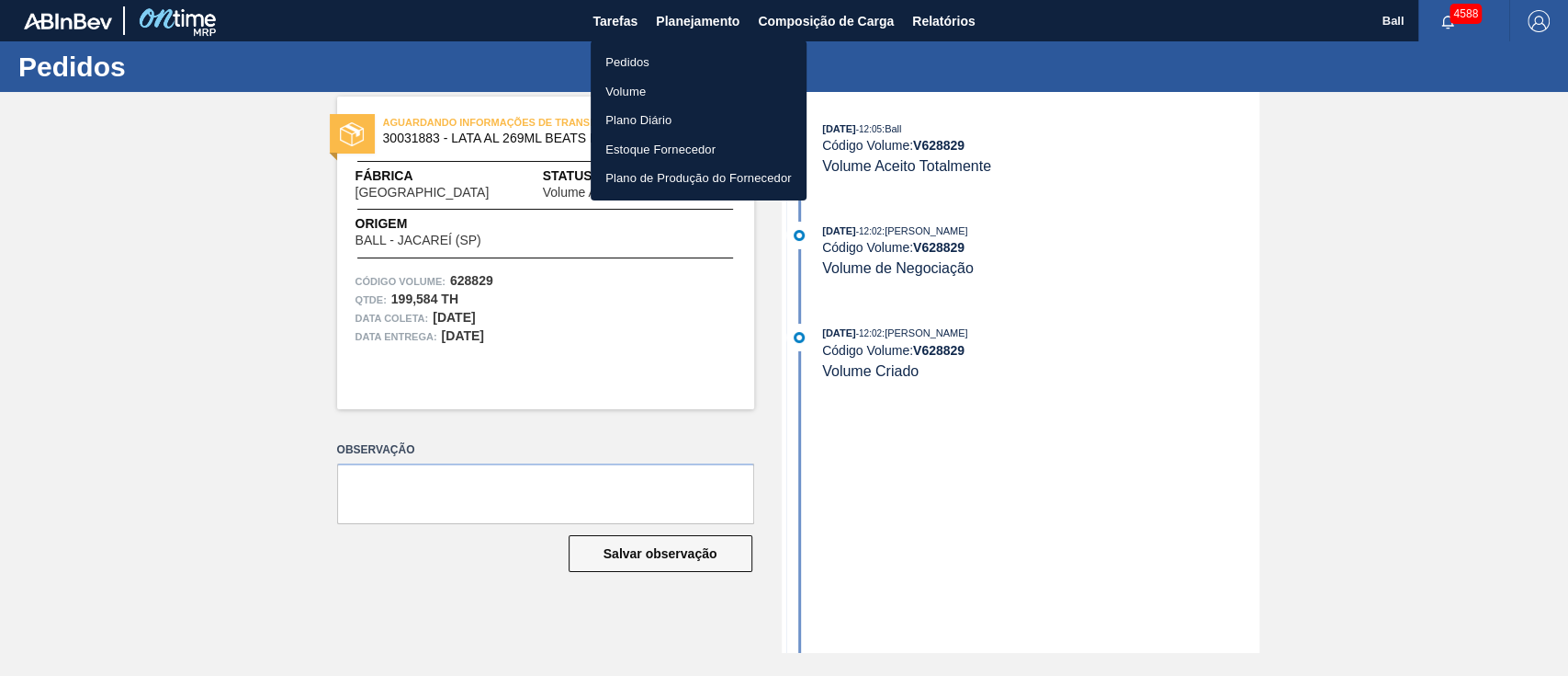
click at [630, 19] on div at bounding box center [784, 338] width 1568 height 676
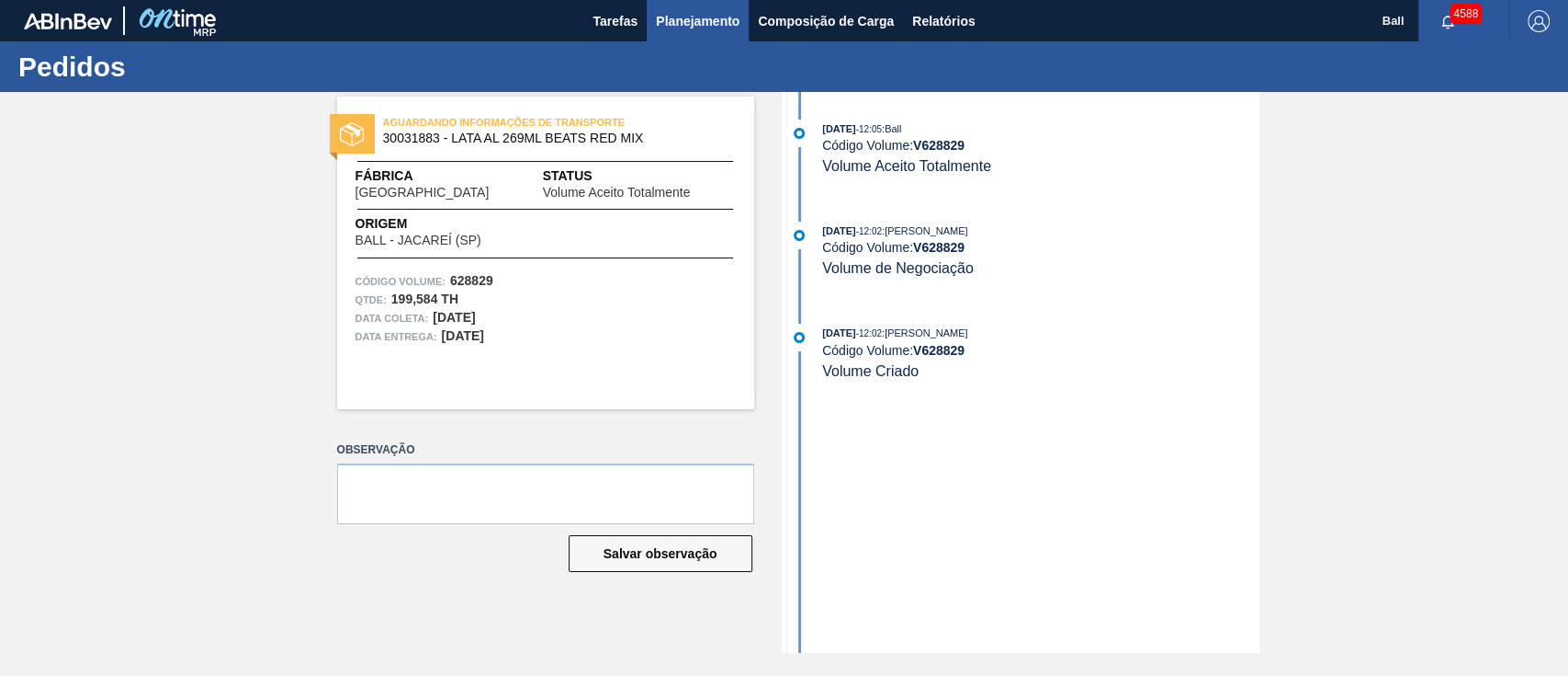
click at [696, 18] on span "Planejamento" at bounding box center [698, 21] width 83 height 22
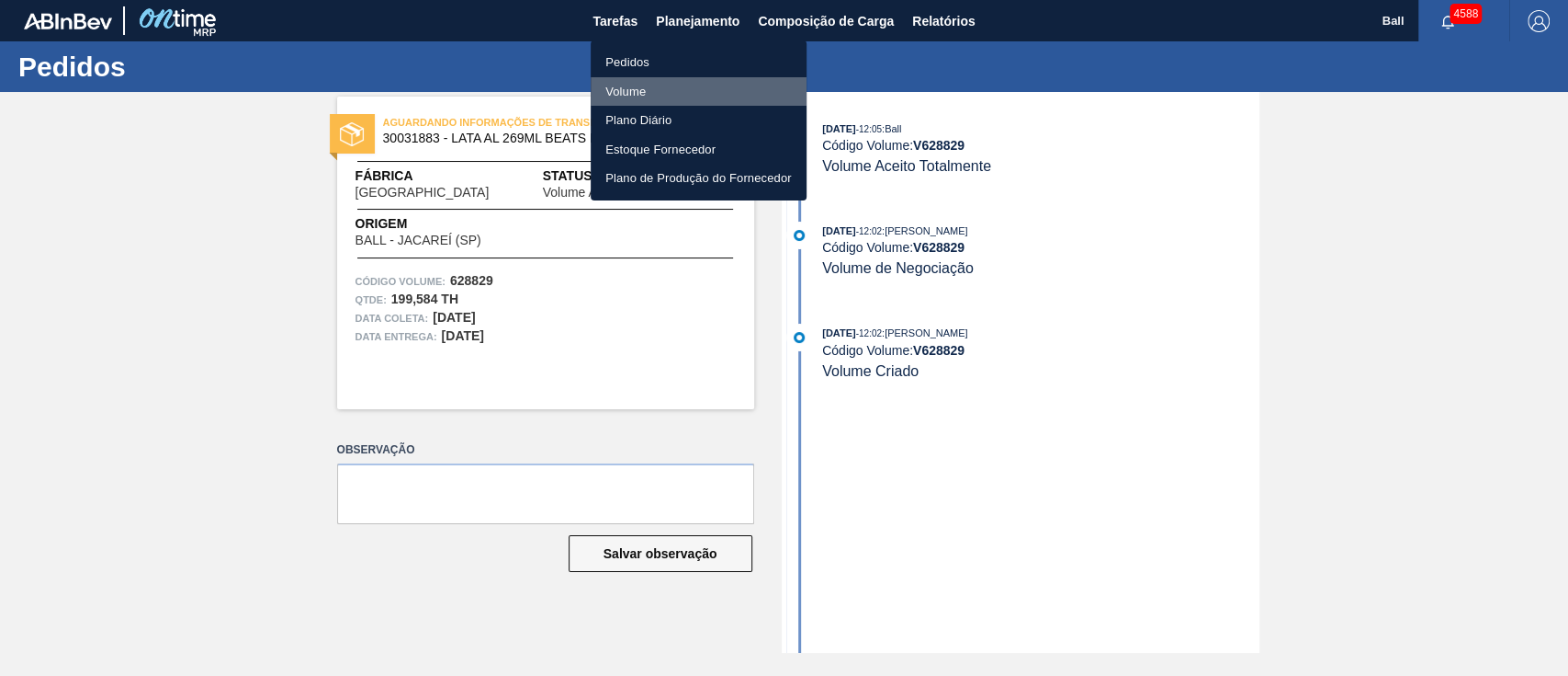
click at [640, 85] on li "Volume" at bounding box center [699, 92] width 216 height 30
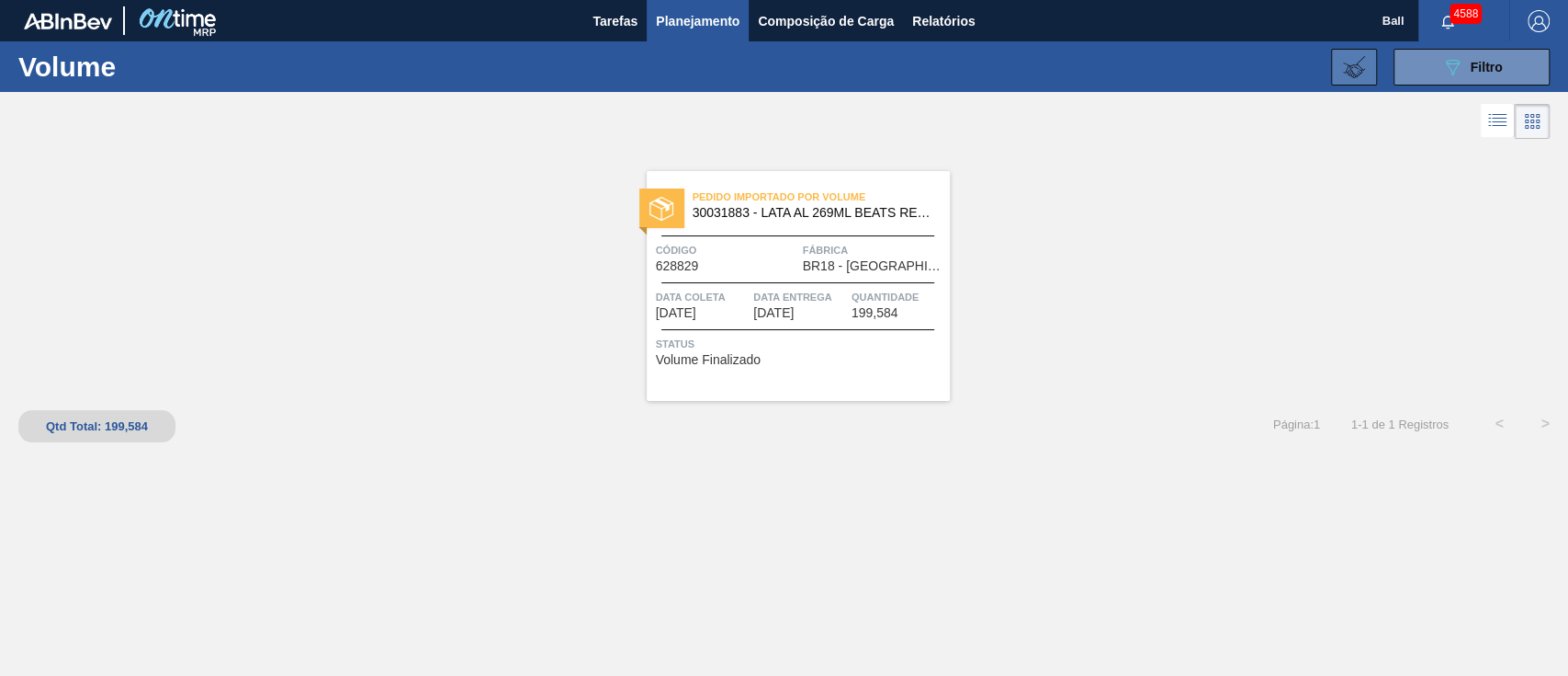
click at [1355, 57] on icon at bounding box center [1354, 67] width 22 height 22
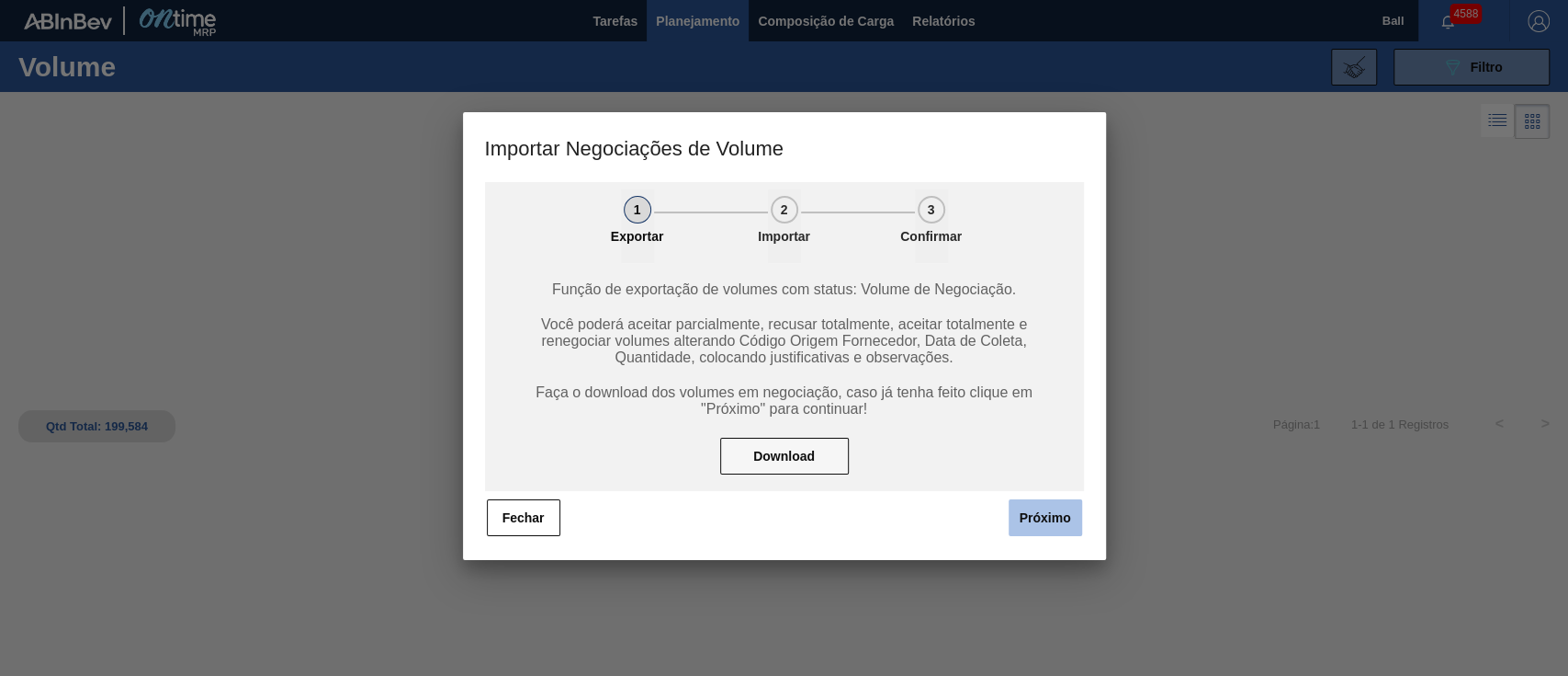
click at [1062, 519] on button "Próximo" at bounding box center [1045, 517] width 74 height 37
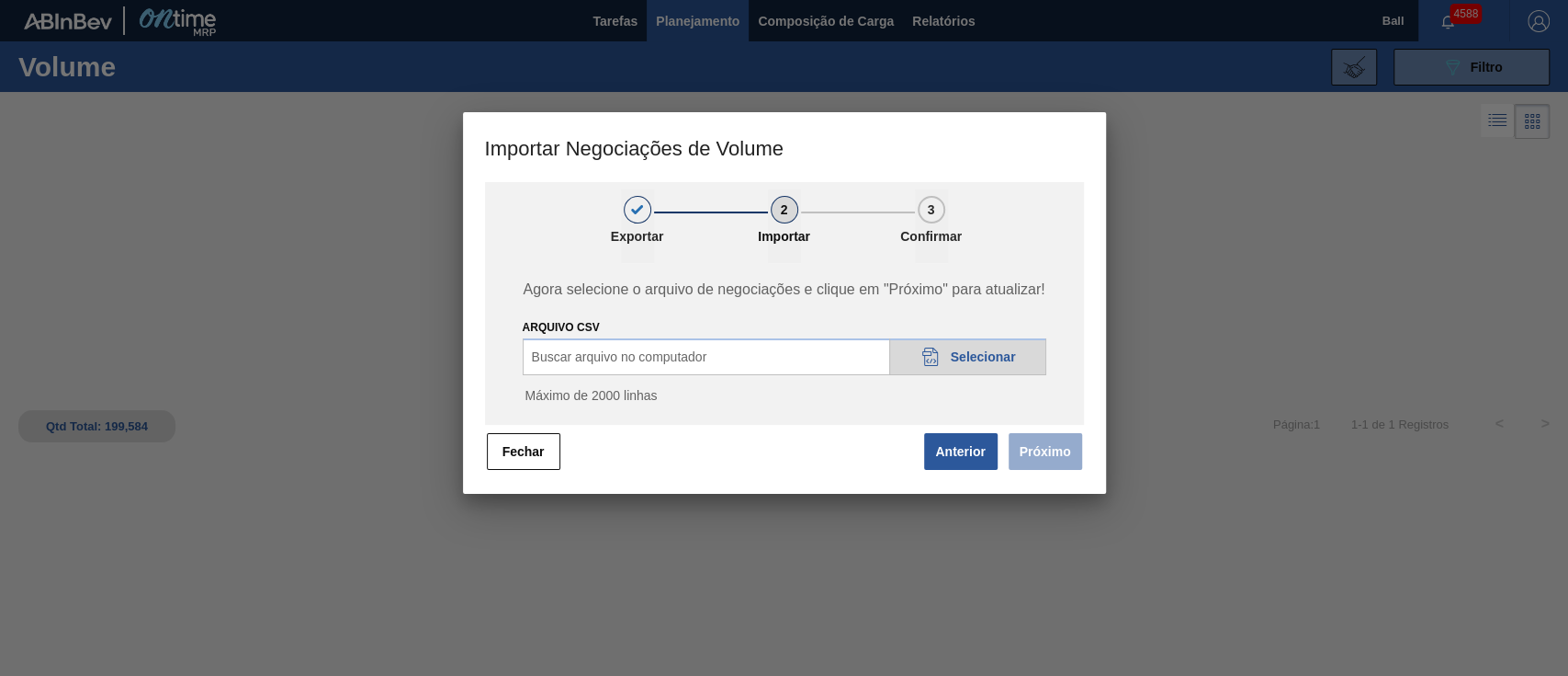
click at [990, 361] on span "Selecionar" at bounding box center [984, 356] width 66 height 15
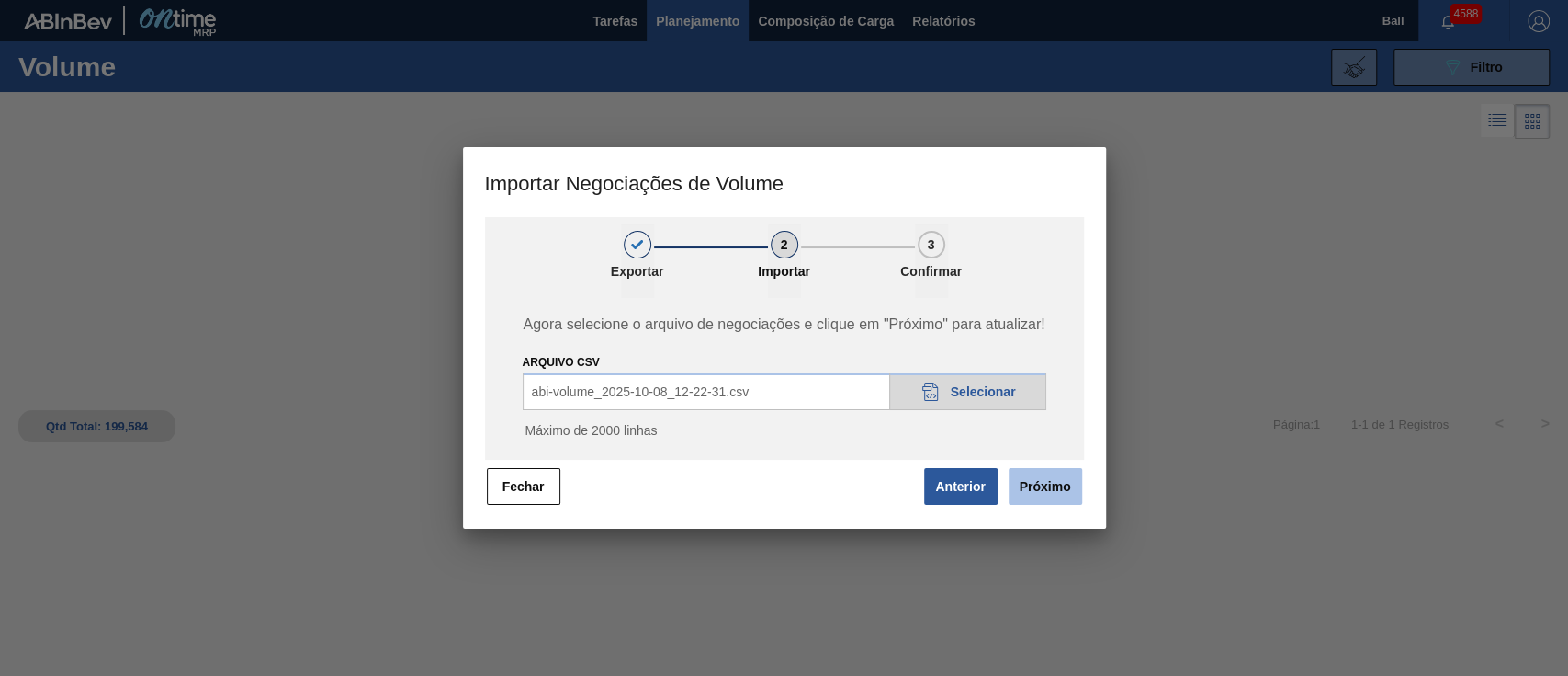
click at [1046, 485] on button "Próximo" at bounding box center [1045, 486] width 74 height 37
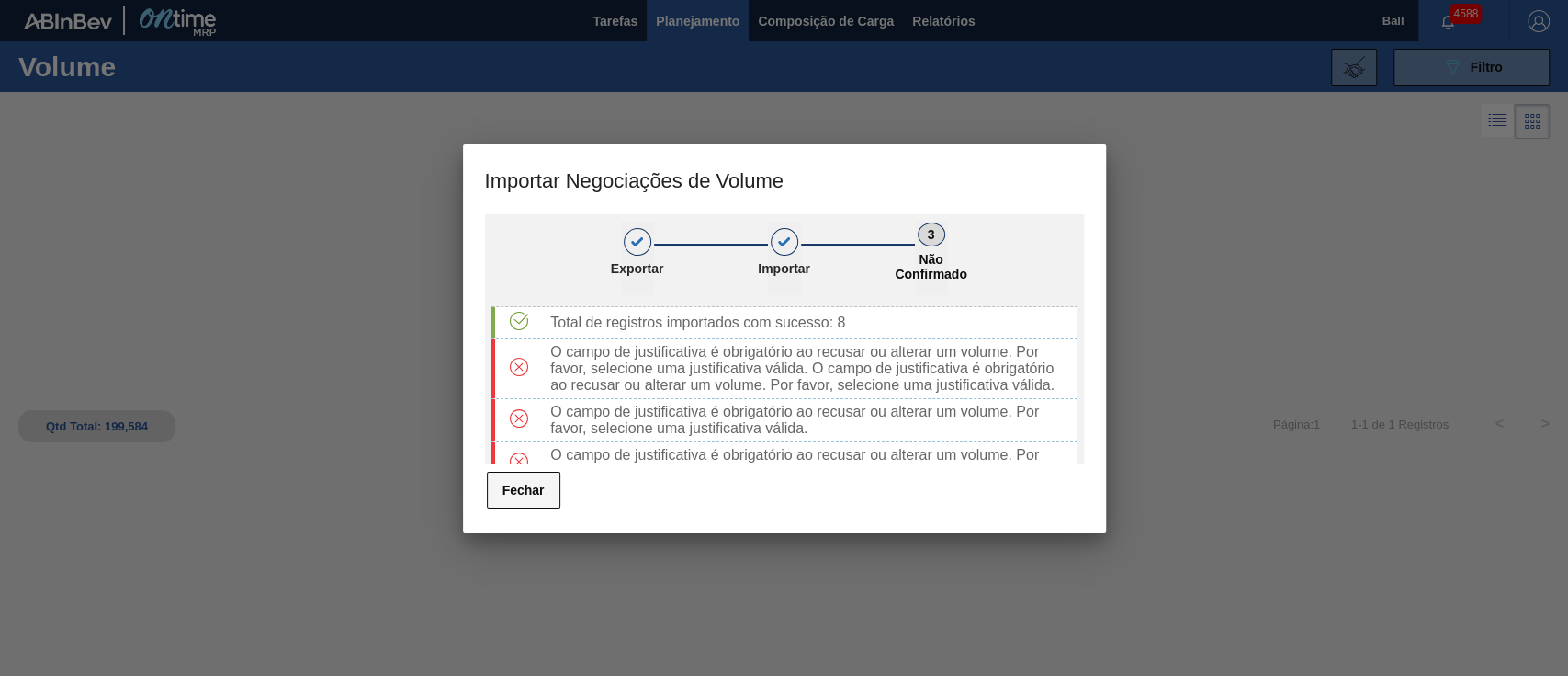
click at [511, 487] on button "Fechar" at bounding box center [524, 489] width 74 height 37
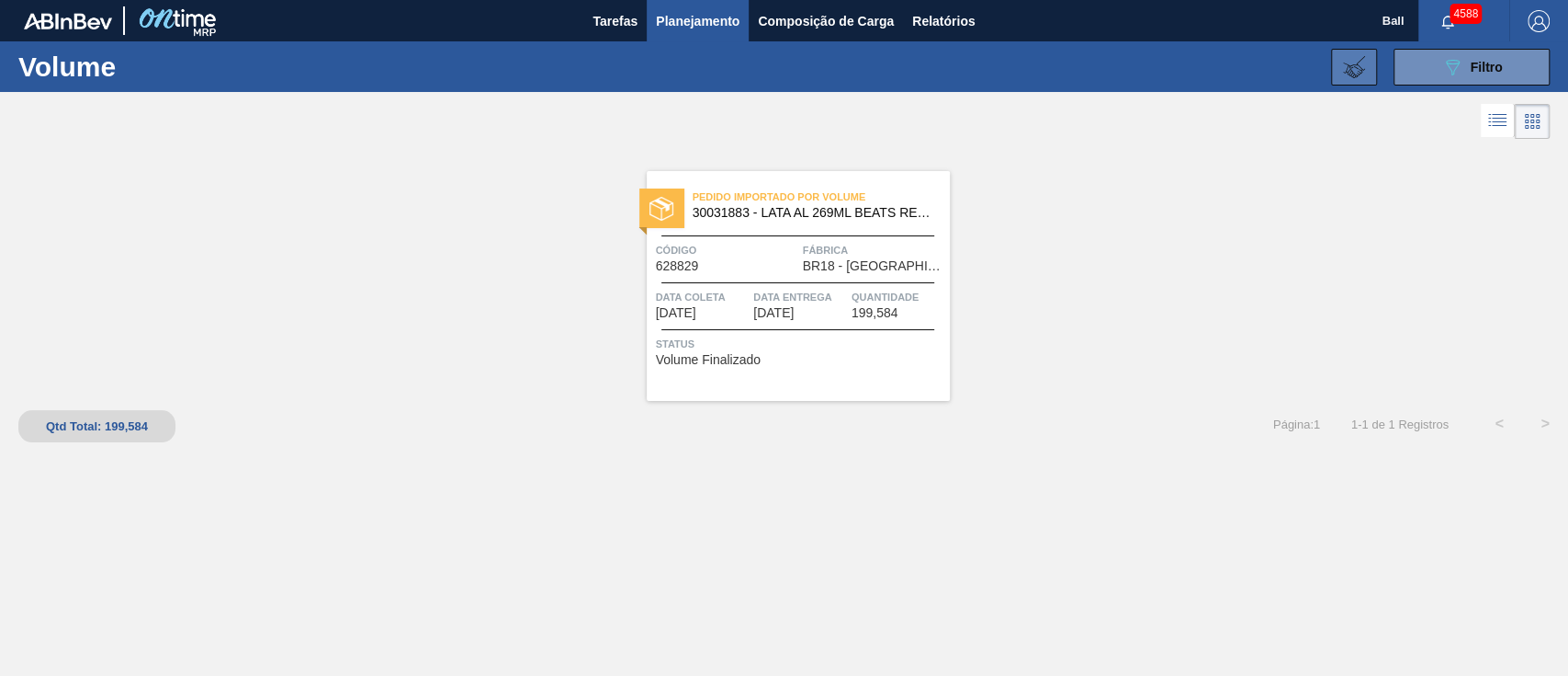
click at [1363, 72] on icon at bounding box center [1354, 67] width 22 height 22
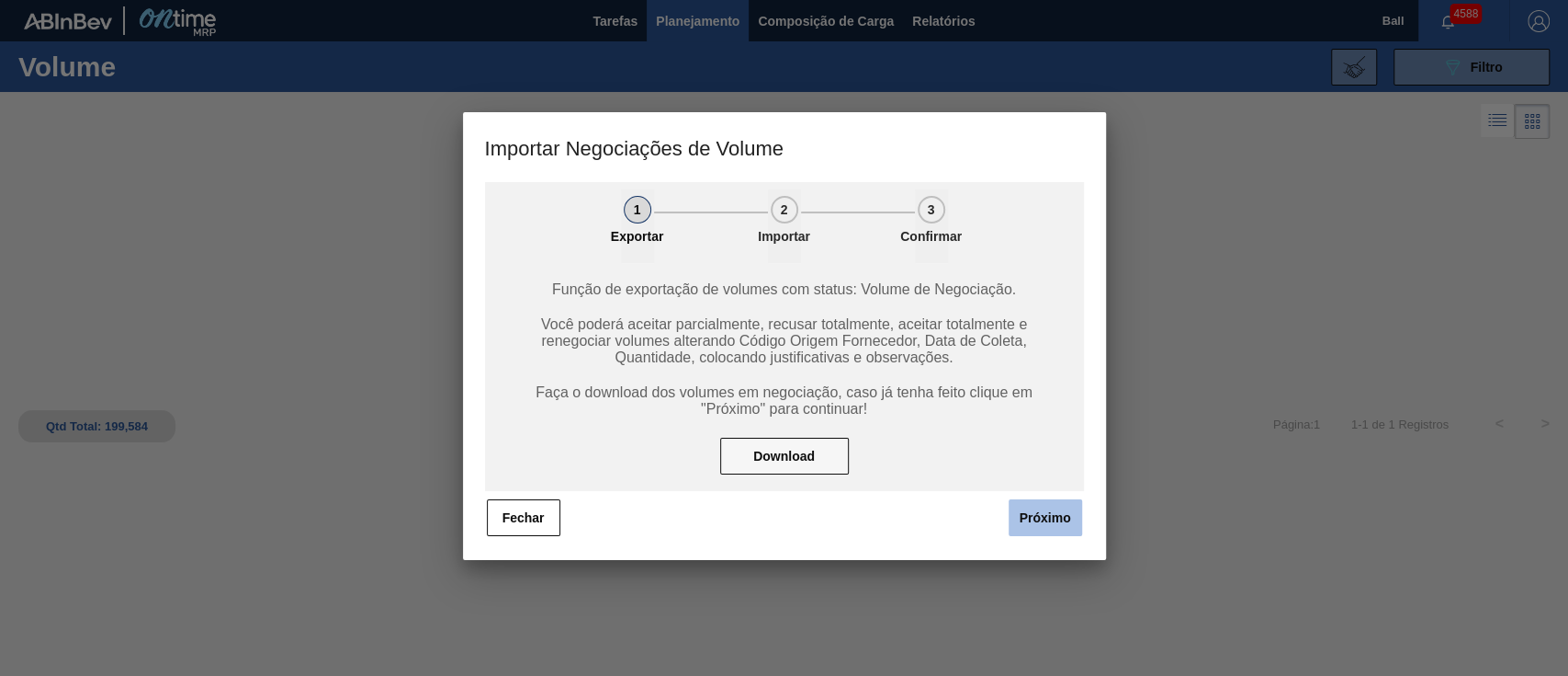
click at [1030, 528] on button "Próximo" at bounding box center [1045, 517] width 74 height 37
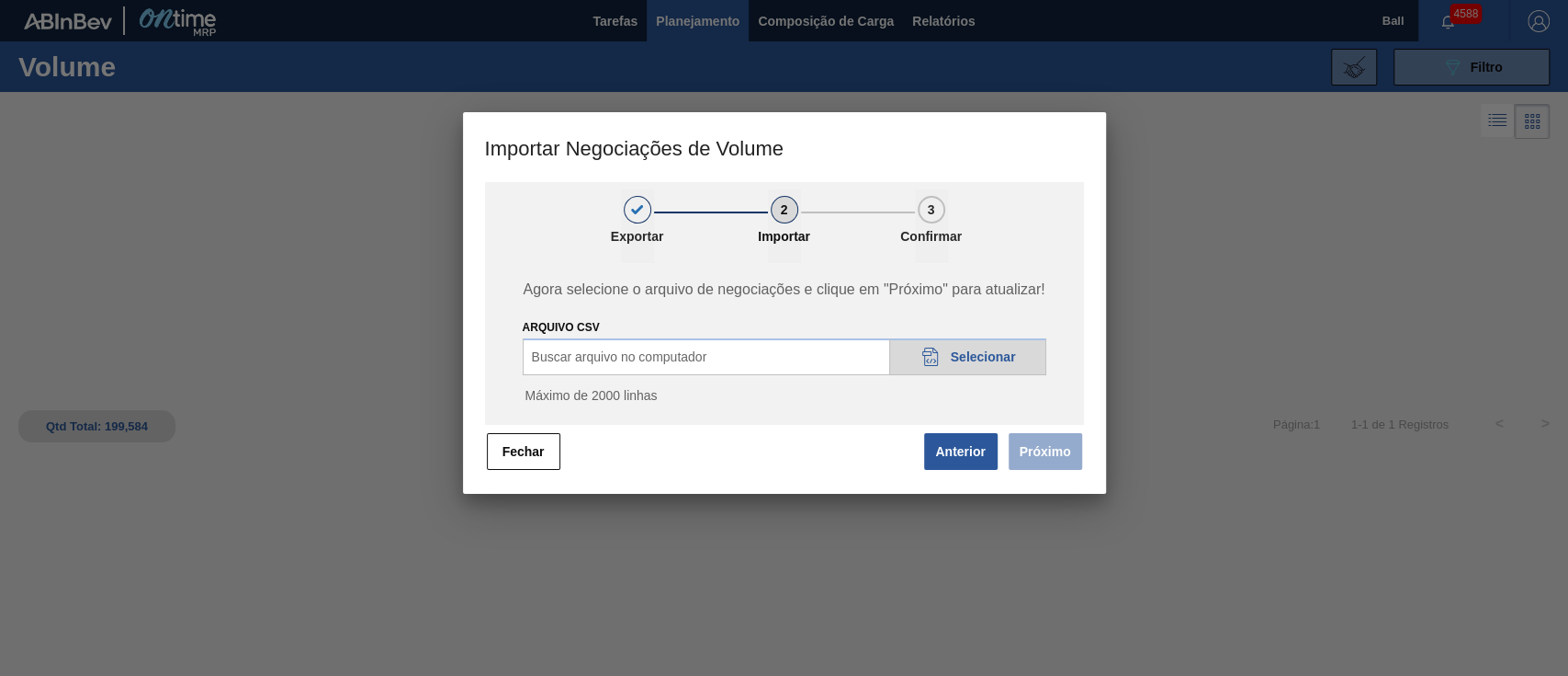
click at [951, 357] on span "Selecionar" at bounding box center [984, 356] width 66 height 15
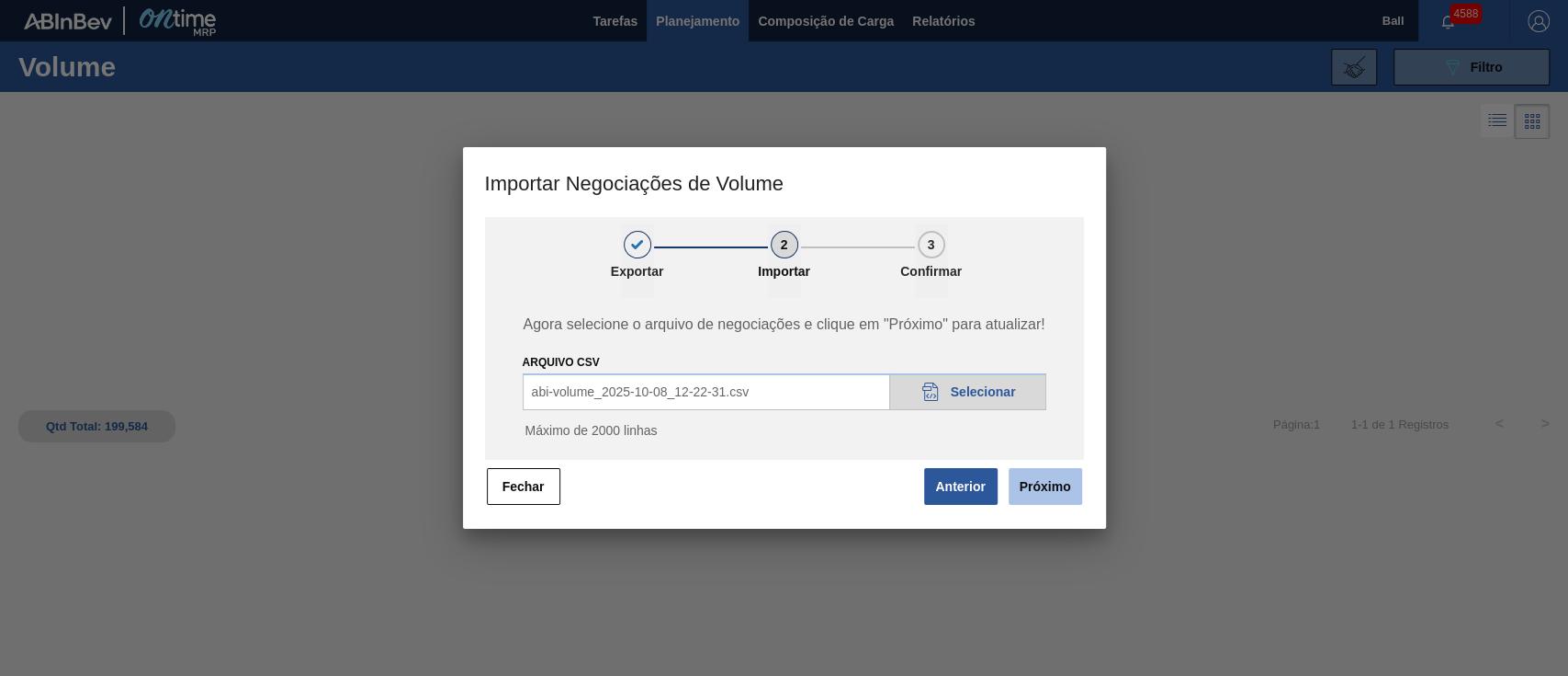
click at [1041, 473] on button "Próximo" at bounding box center [1045, 486] width 74 height 37
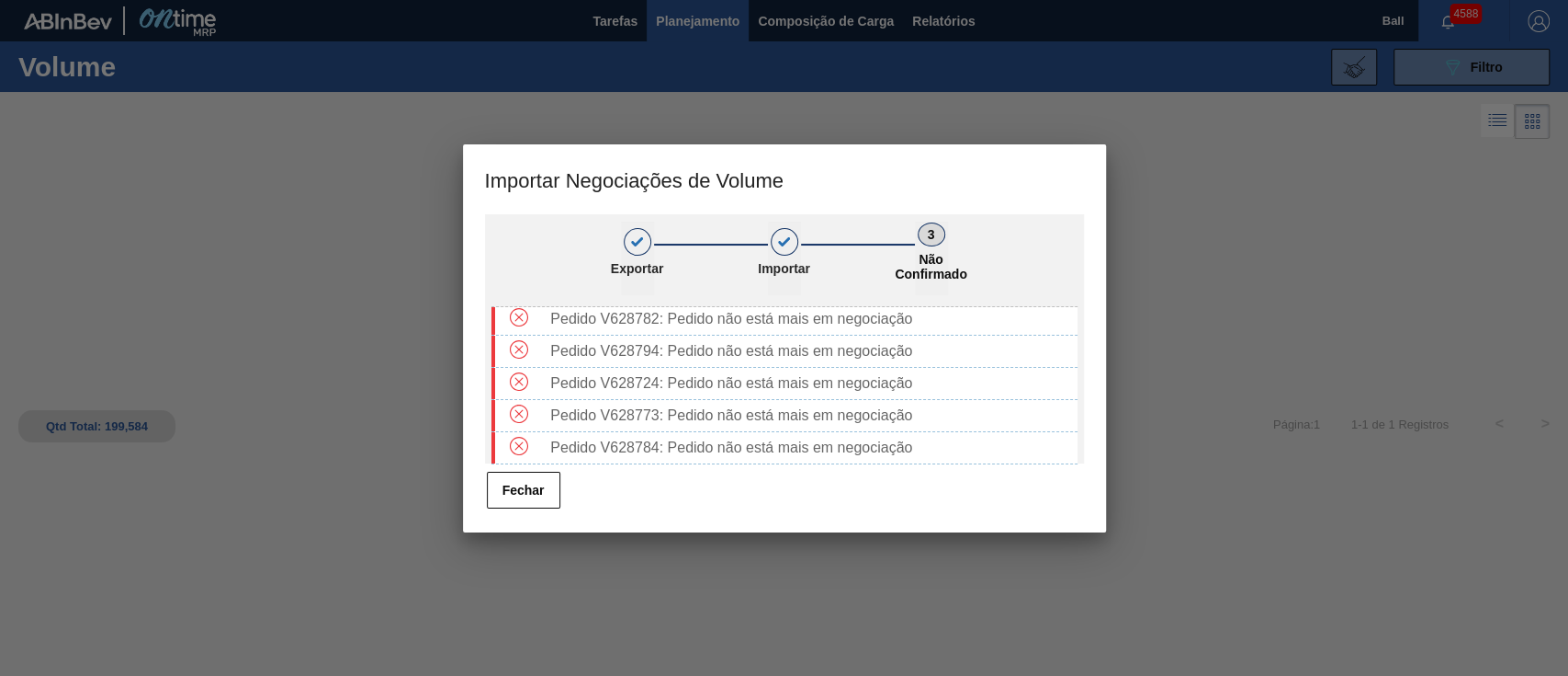
scroll to position [136, 0]
click at [531, 483] on button "Fechar" at bounding box center [524, 489] width 74 height 37
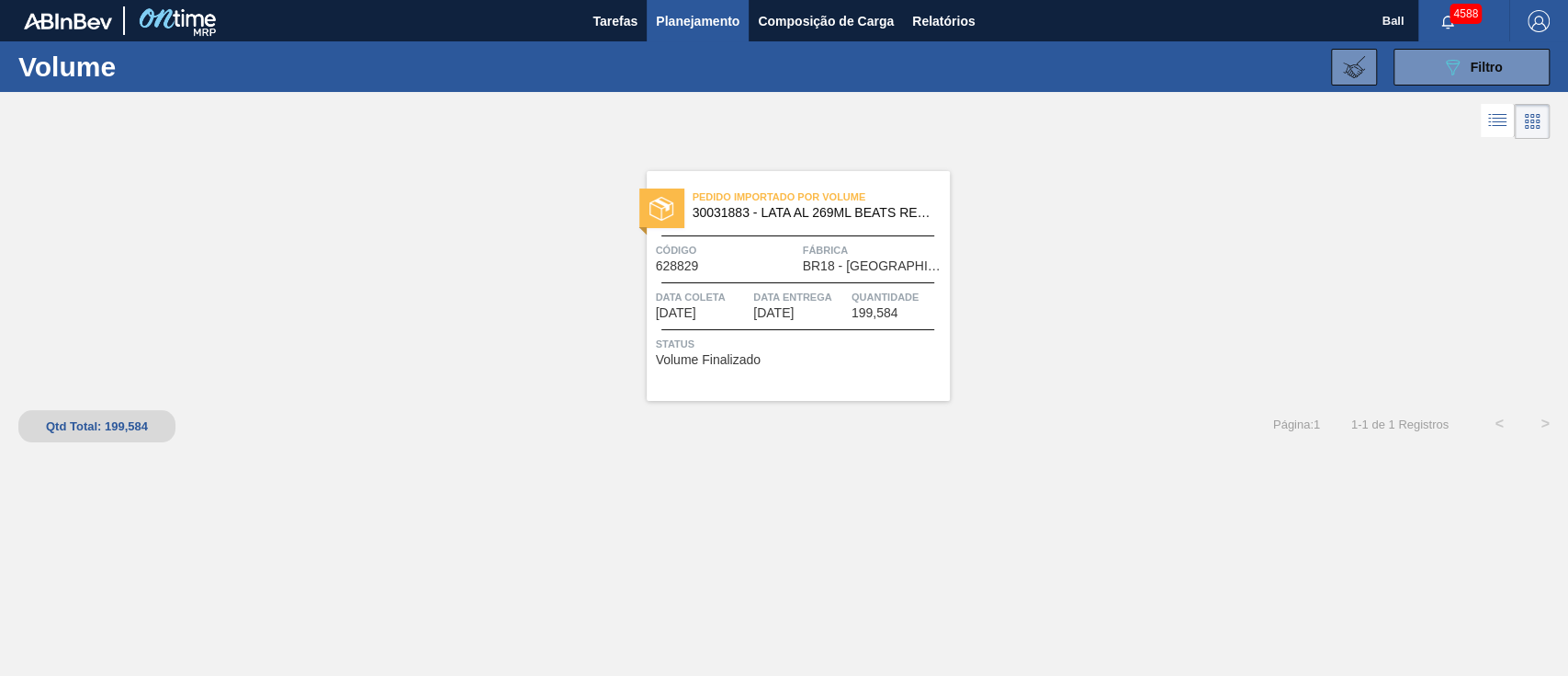
click at [1190, 311] on div "Pedido Importado por Volume 30031883 - LATA AL 269ML BEATS RED MIX Código 62882…" at bounding box center [784, 271] width 1568 height 257
click at [1435, 66] on button "089F7B8B-B2A5-4AFE-B5C0-19BA573D28AC Filtro" at bounding box center [1472, 67] width 156 height 37
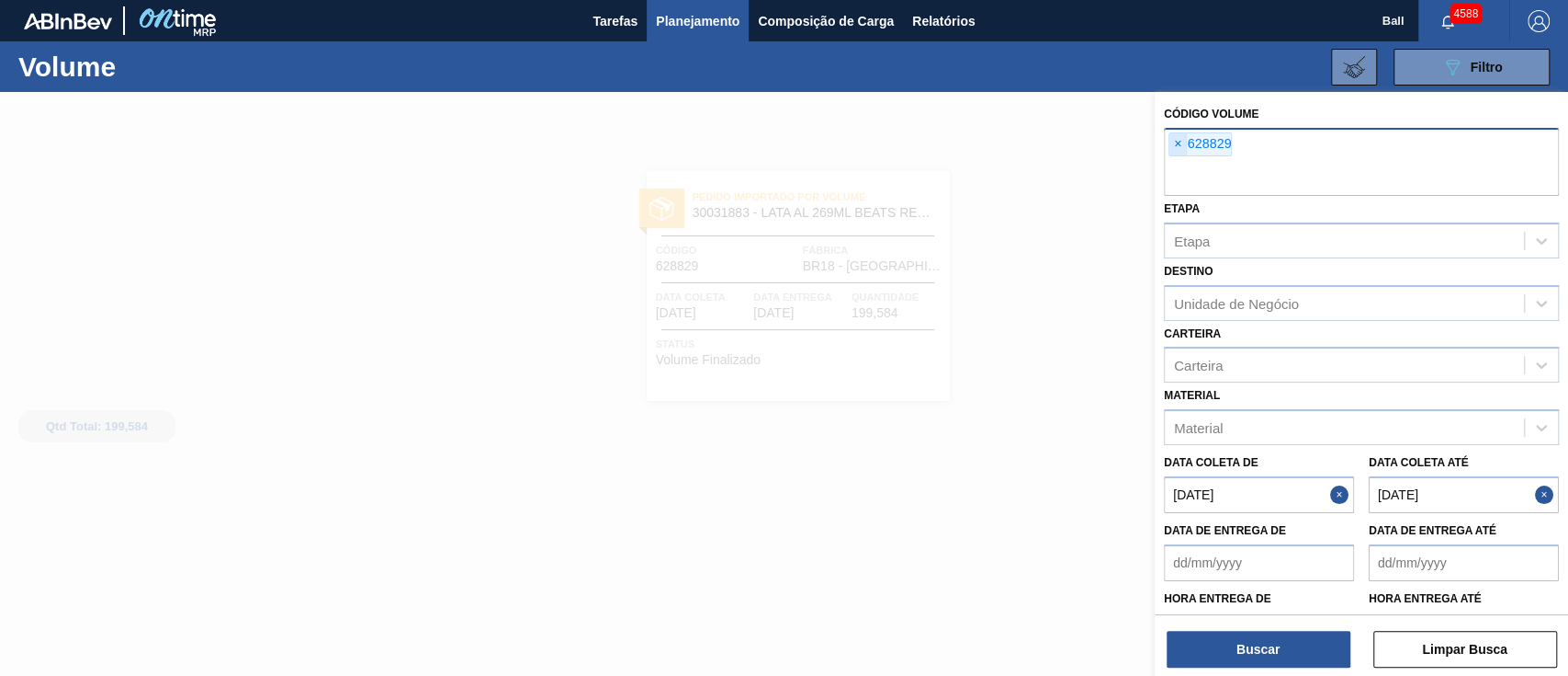
click at [1177, 150] on span "×" at bounding box center [1178, 144] width 18 height 22
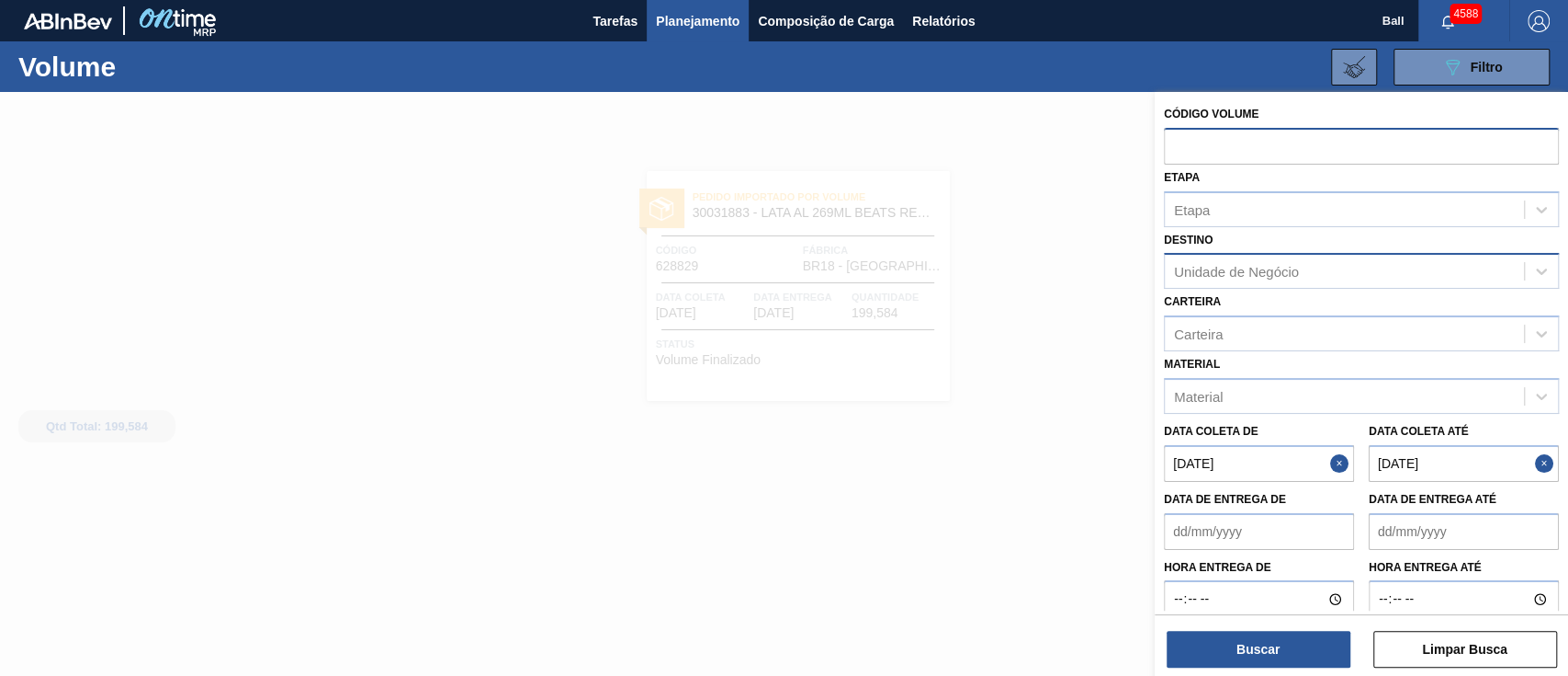
paste input "text"
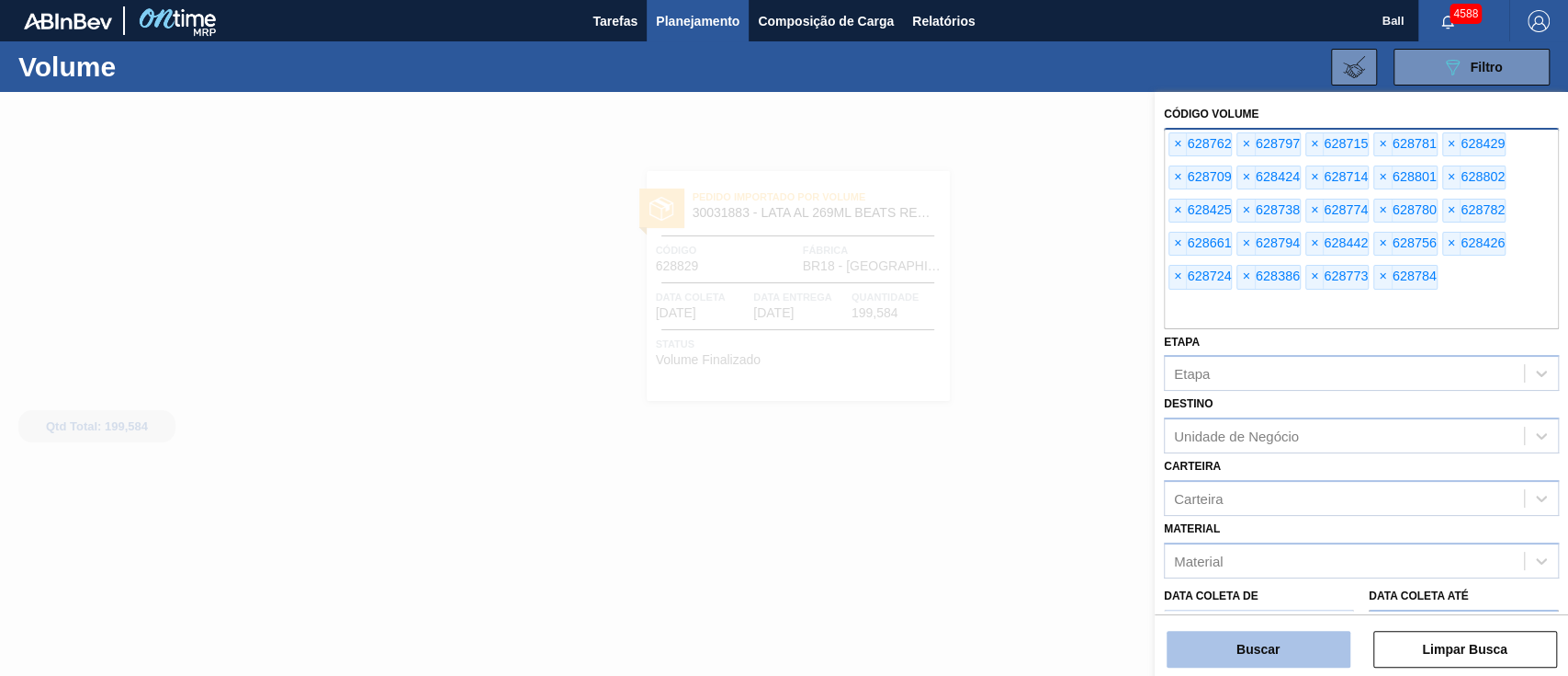
click at [1250, 651] on button "Buscar" at bounding box center [1258, 648] width 184 height 37
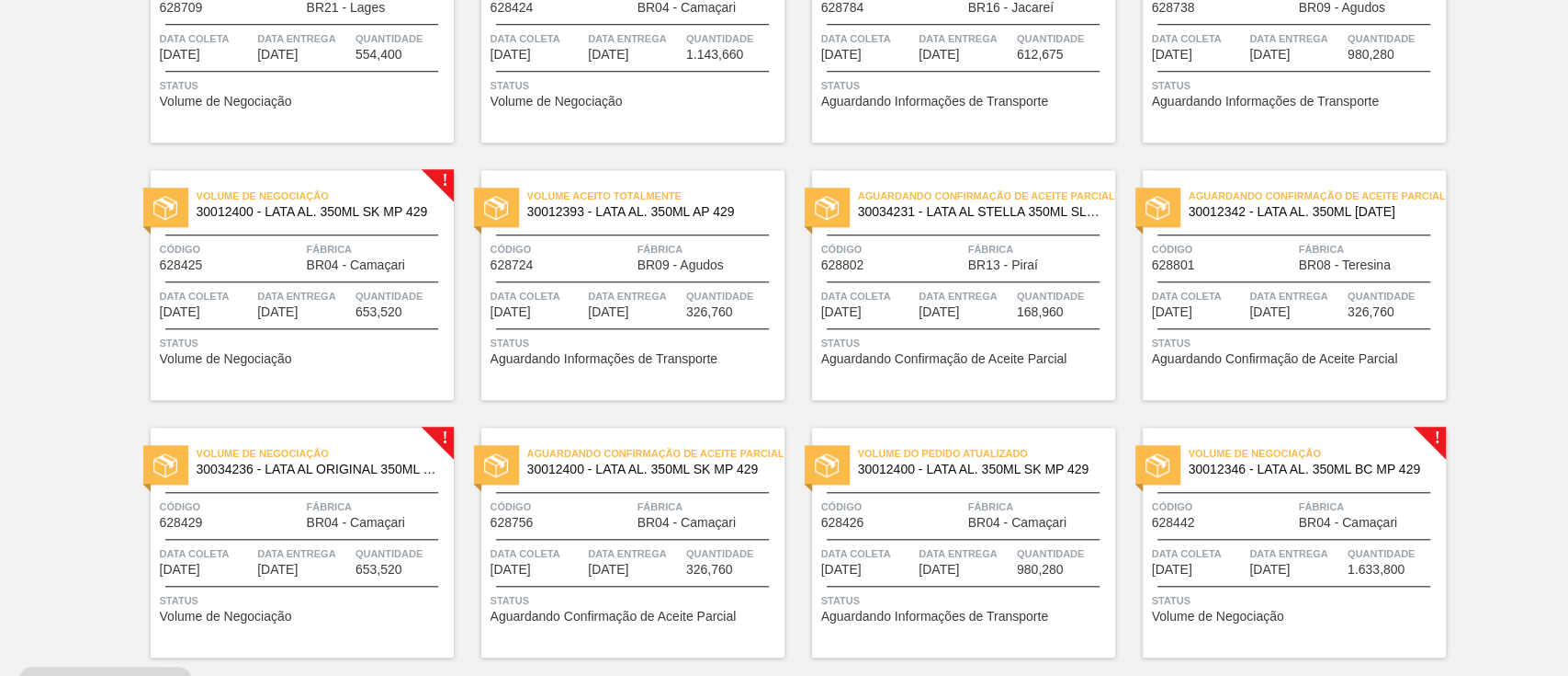
scroll to position [1058, 0]
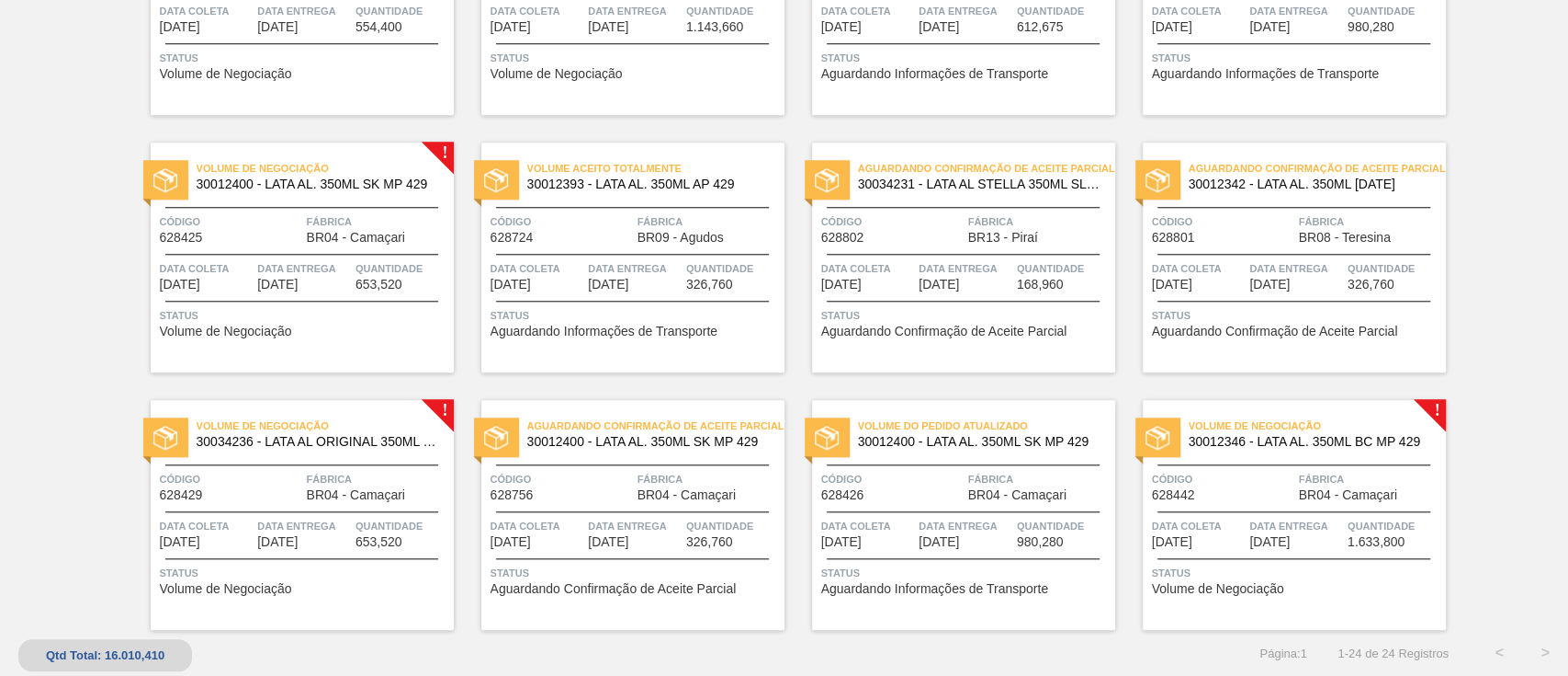
click at [949, 509] on div "Volume do Pedido Atualizado 30012400 - LATA AL. 350ML SK MP 429 Código 628426 F…" at bounding box center [963, 514] width 303 height 230
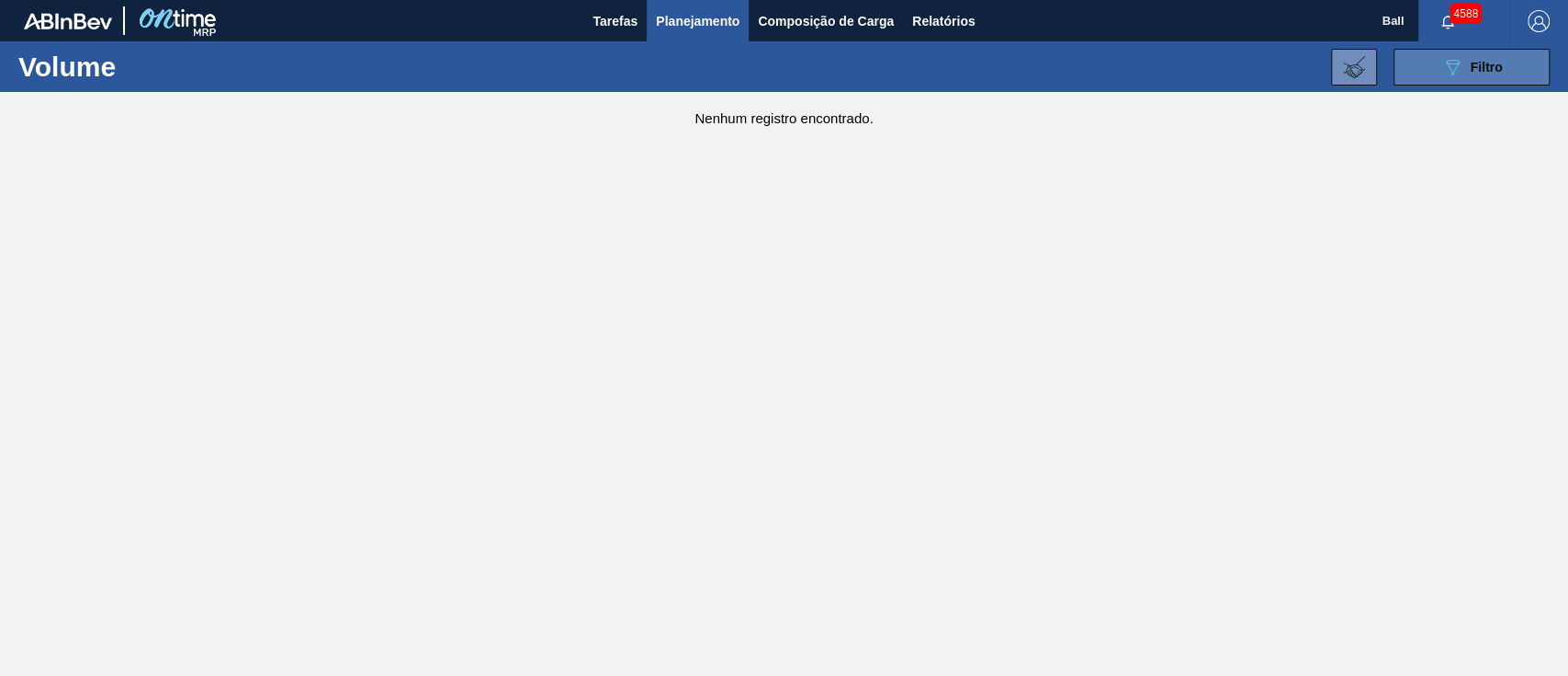
click at [1463, 55] on button "089F7B8B-B2A5-4AFE-B5C0-19BA573D28AC Filtro" at bounding box center [1472, 67] width 156 height 37
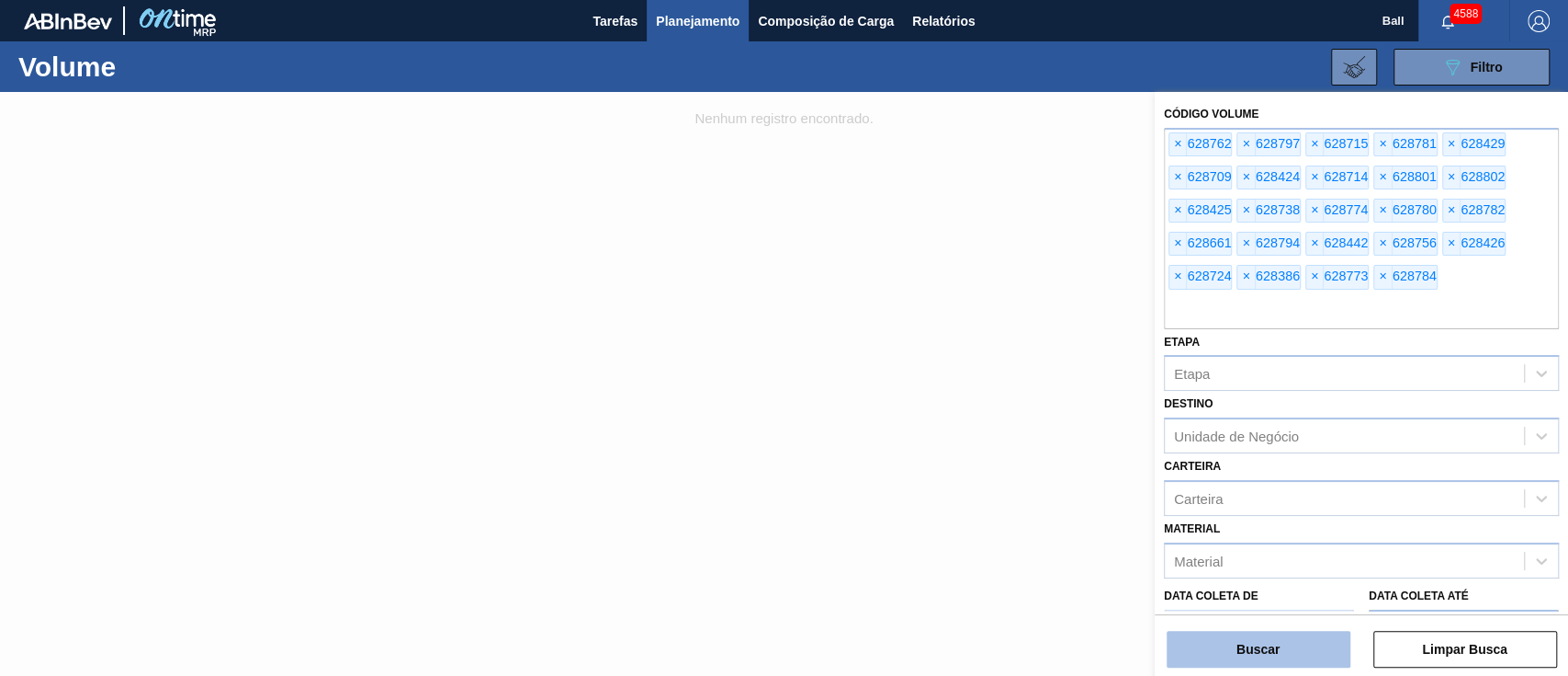
click at [1284, 645] on button "Buscar" at bounding box center [1258, 648] width 184 height 37
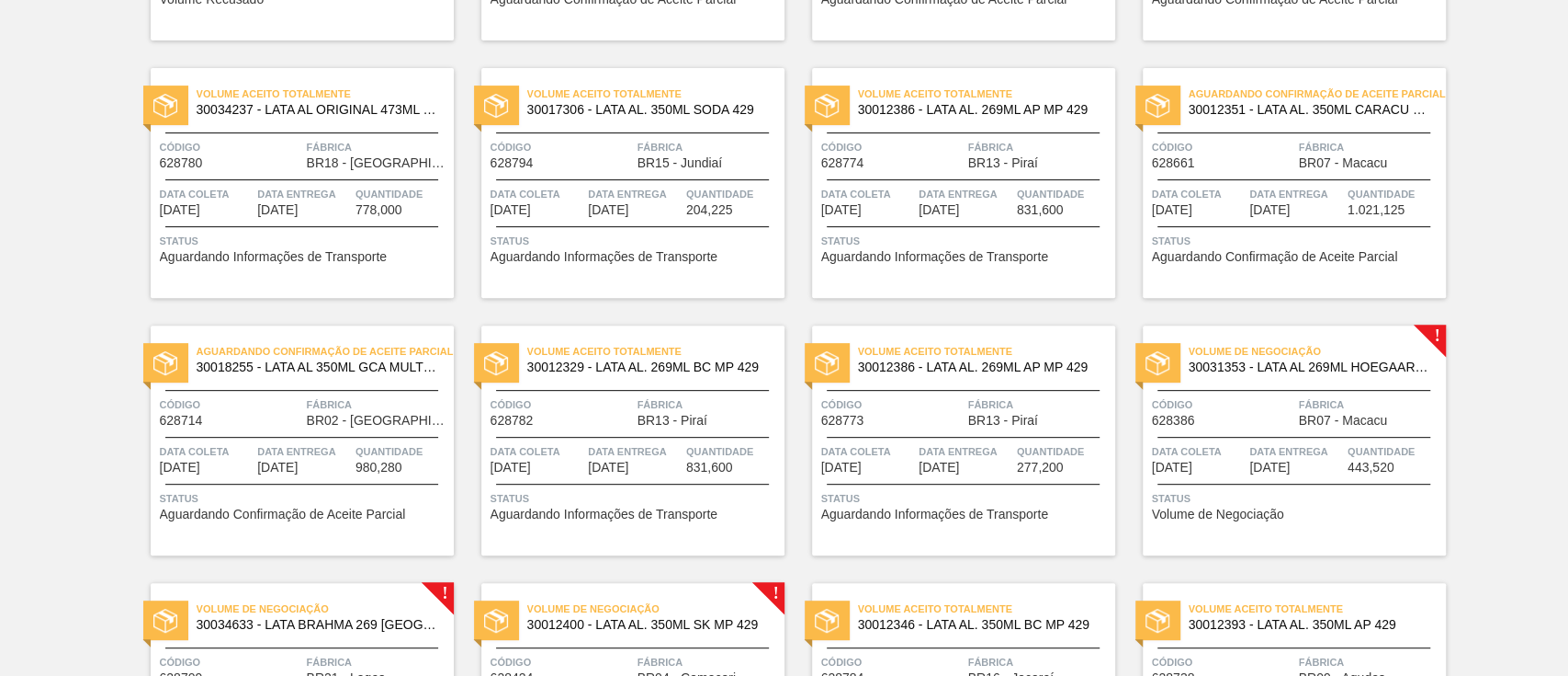
scroll to position [323, 0]
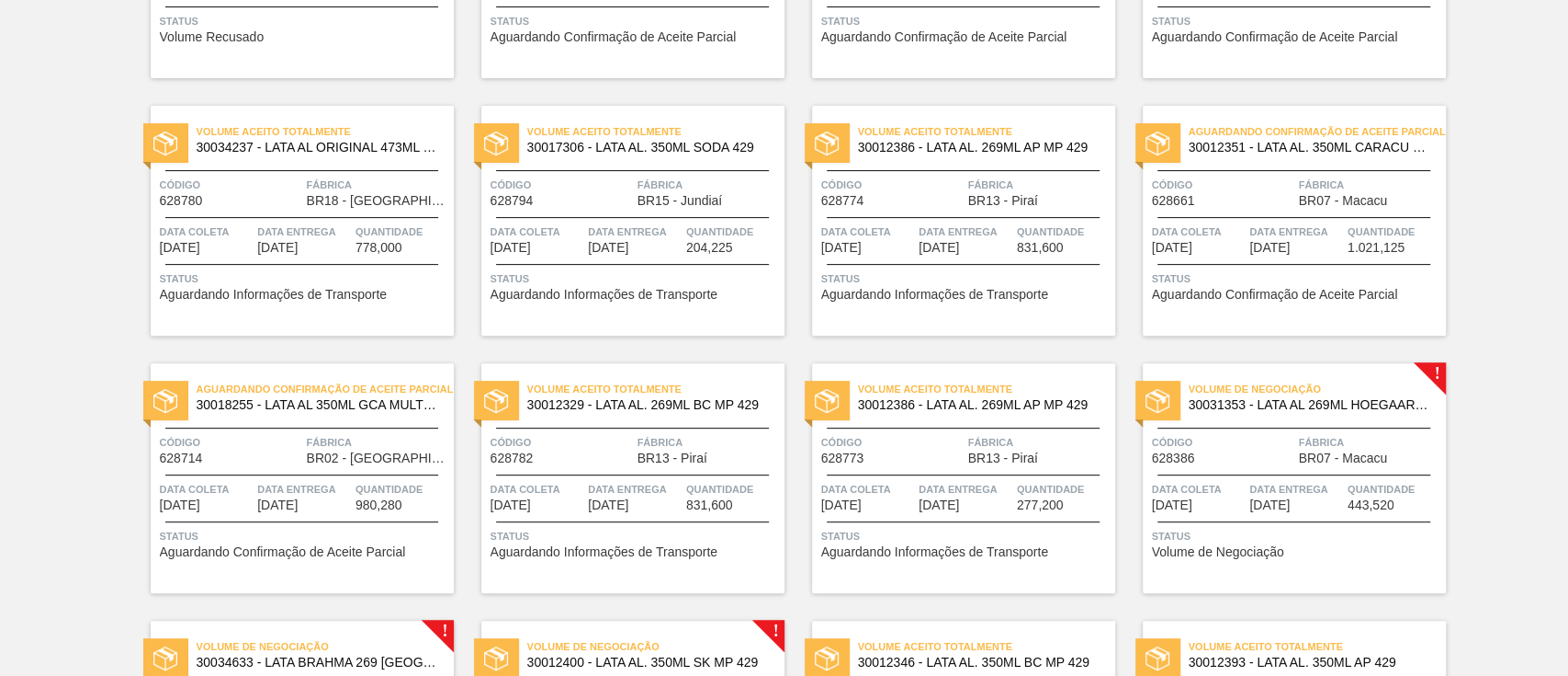
click at [1293, 372] on div "Volume de Negociação 30031353 - LATA AL 269ML HOEGAARDEN 269ML IN211 Código 628…" at bounding box center [1294, 477] width 303 height 230
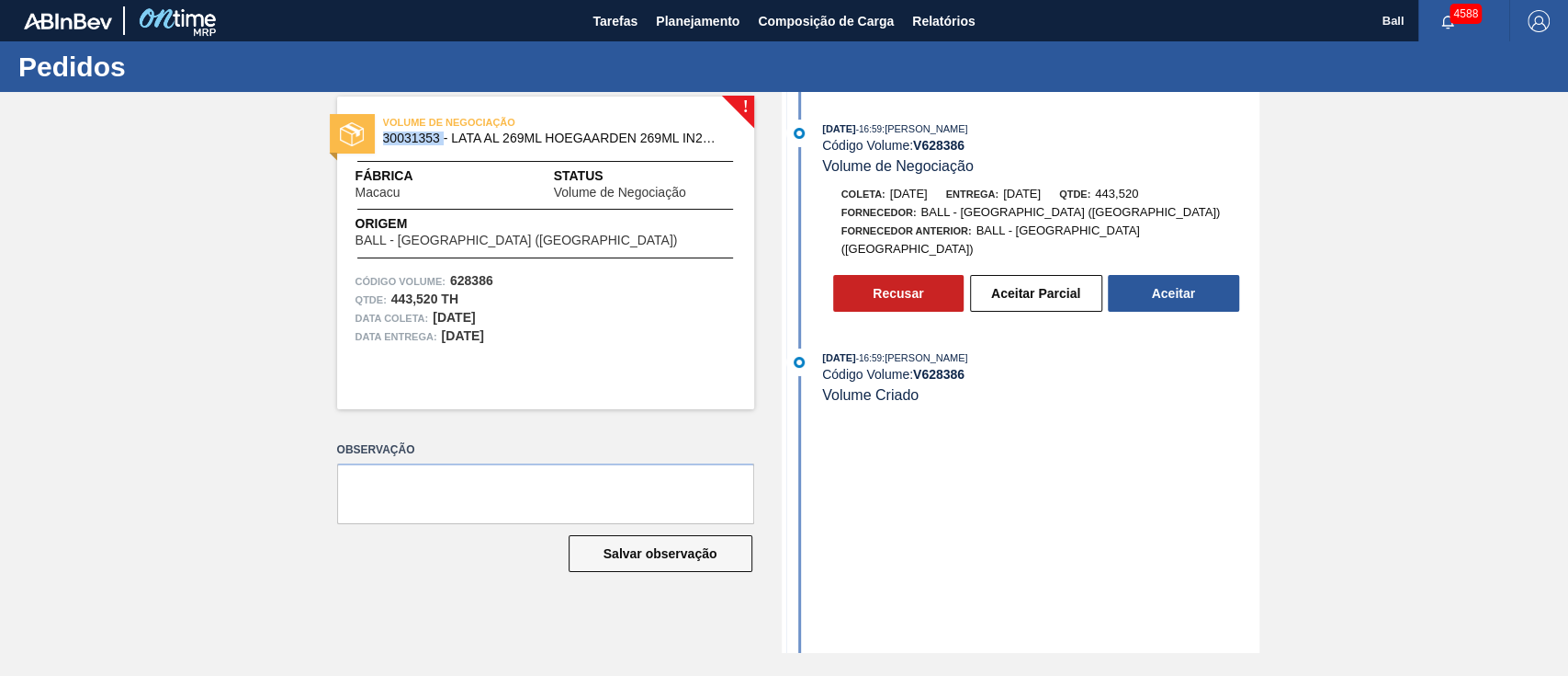
drag, startPoint x: 441, startPoint y: 132, endPoint x: 380, endPoint y: 135, distance: 61.1
click at [380, 135] on div "VOLUME DE NEGOCIAÇÃO 30031353 - LATA AL 269ML HOEGAARDEN 269ML IN211" at bounding box center [546, 131] width 417 height 42
copy span "30031353"
click at [27, 298] on div "! VOLUME DE NEGOCIAÇÃO 30031353 - LATA AL 269ML HOEGAARDEN 269ML IN211 Fábrica …" at bounding box center [784, 372] width 1568 height 561
click at [909, 286] on button "Recusar" at bounding box center [899, 292] width 131 height 37
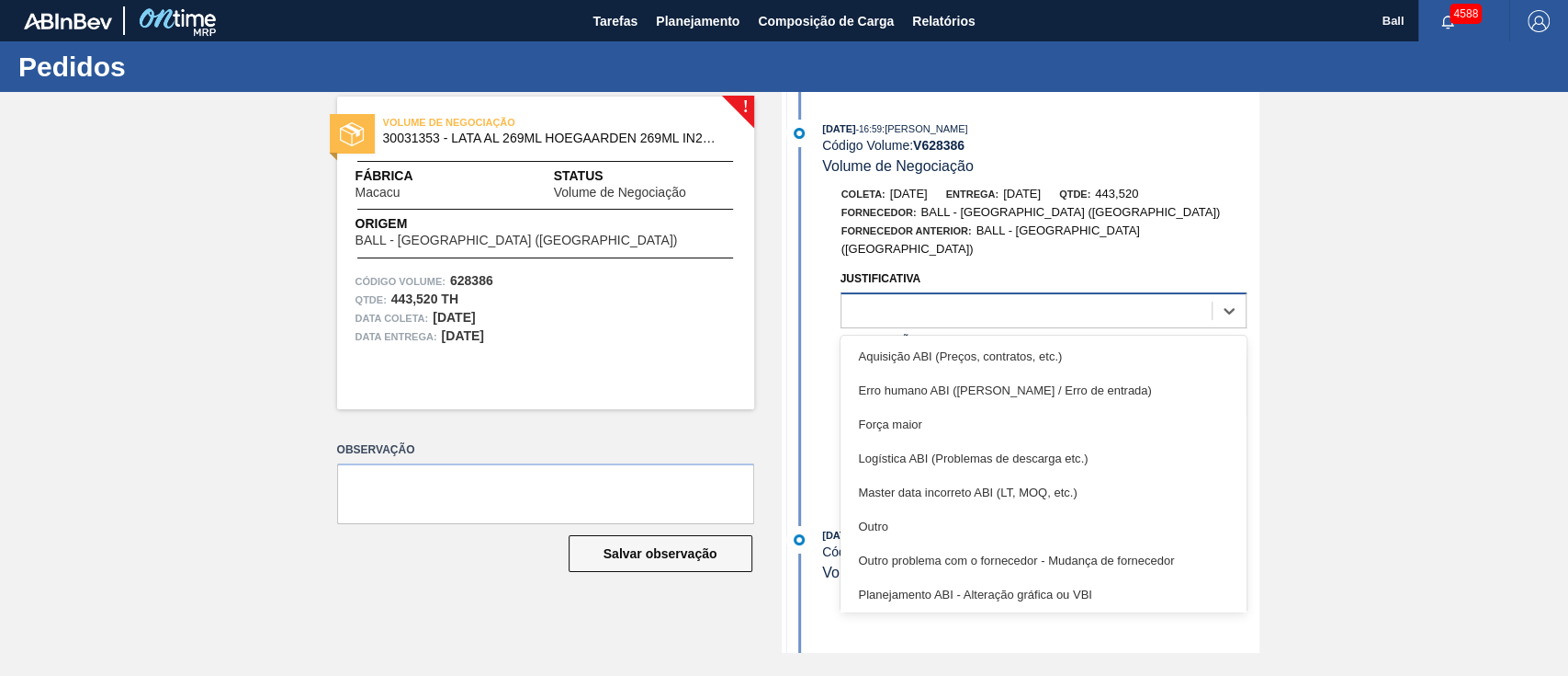
click at [923, 298] on div at bounding box center [1026, 311] width 371 height 27
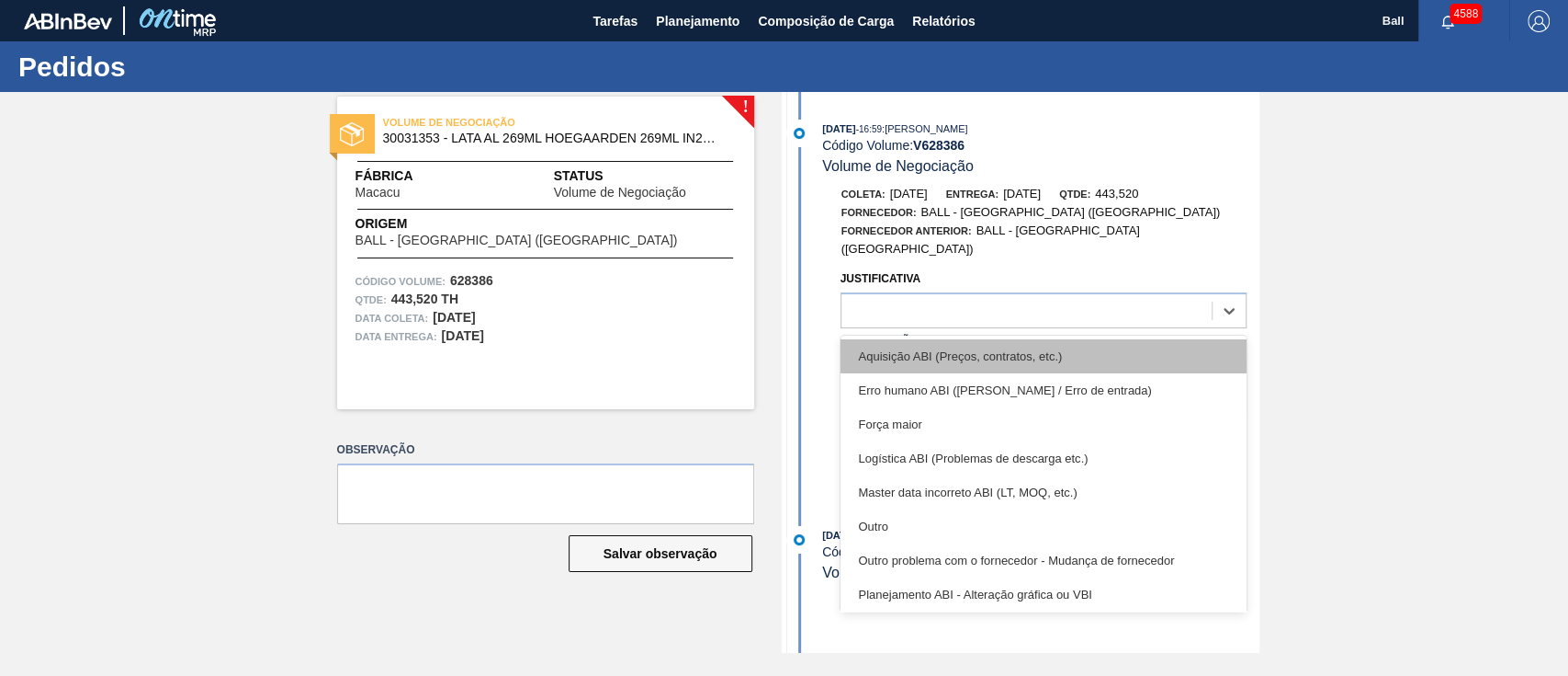
click at [1130, 342] on div "Aquisição ABI (Preços, contratos, etc.)" at bounding box center [1043, 356] width 406 height 34
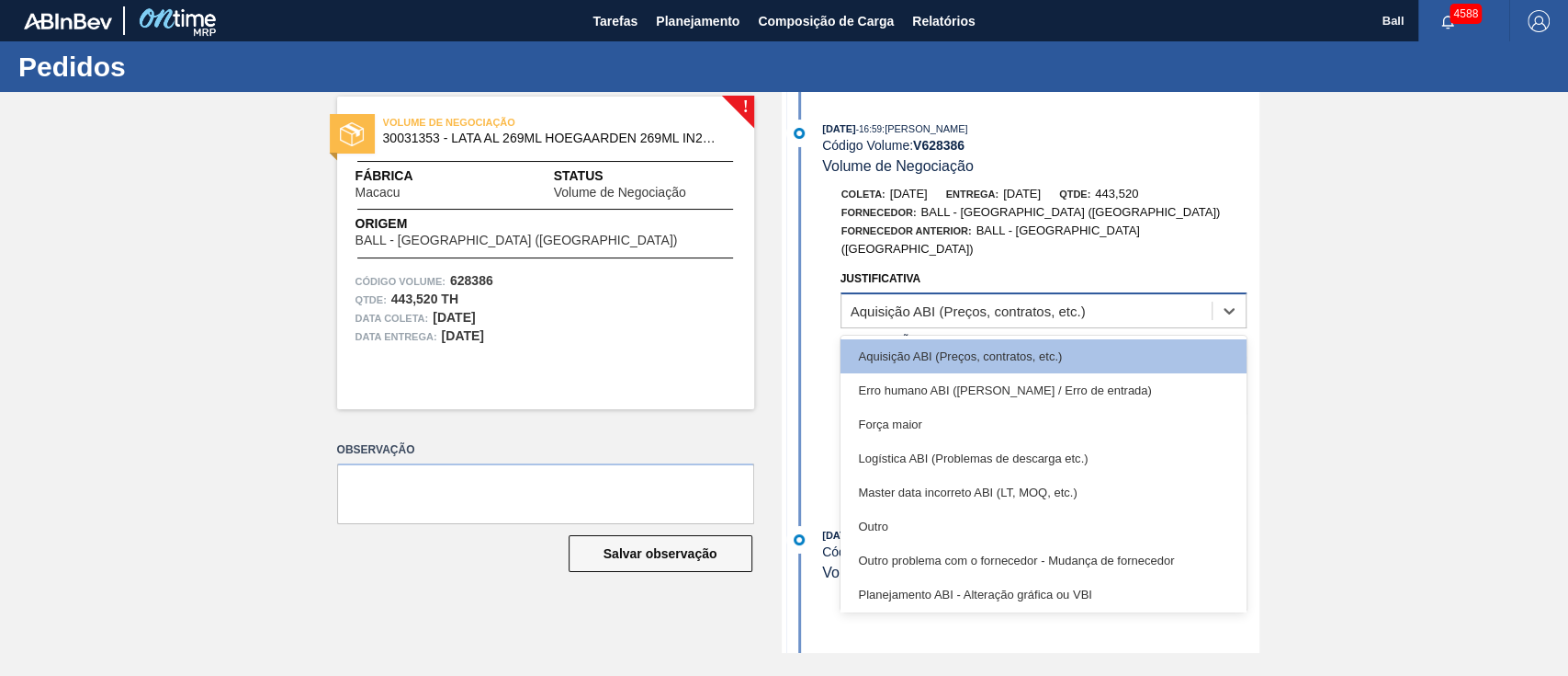
click at [1141, 298] on div "Aquisição ABI (Preços, contratos, etc.)" at bounding box center [1026, 311] width 371 height 27
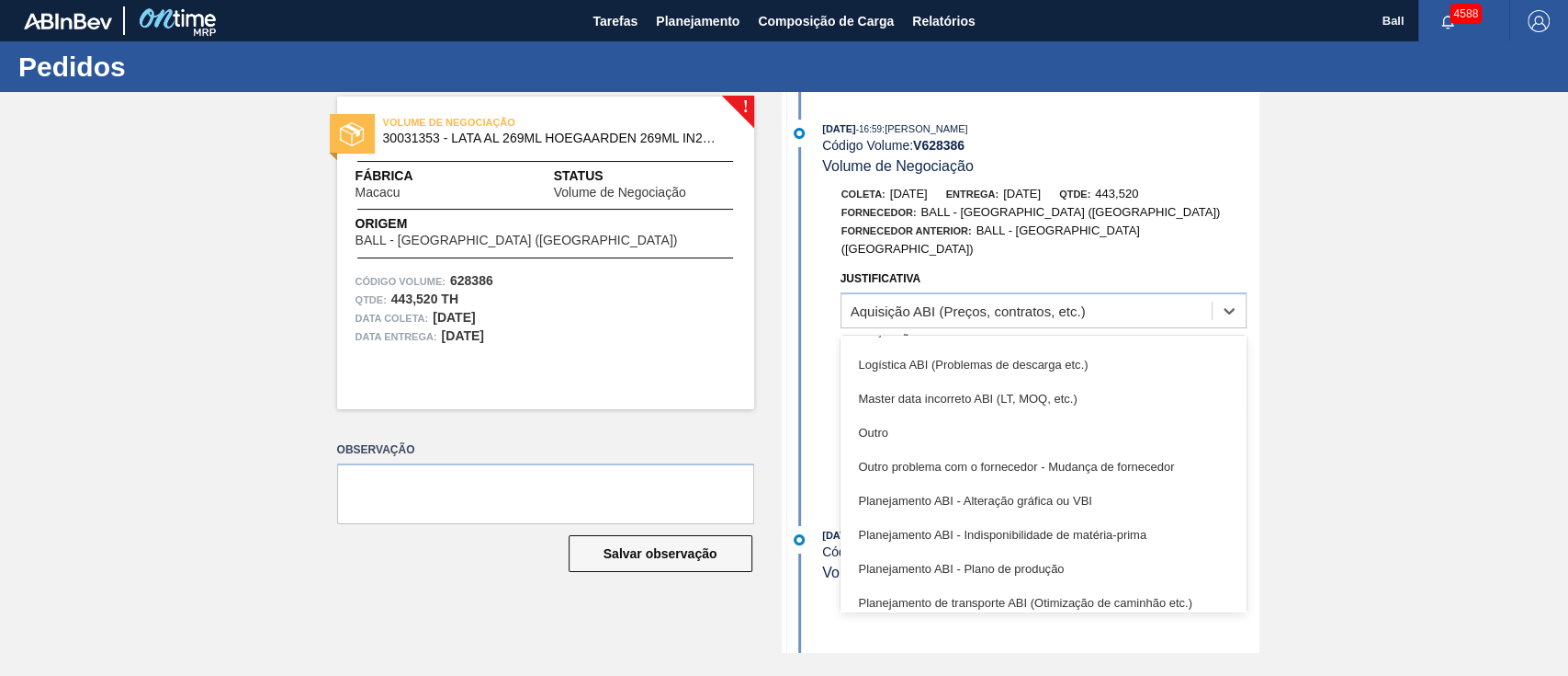
scroll to position [122, 0]
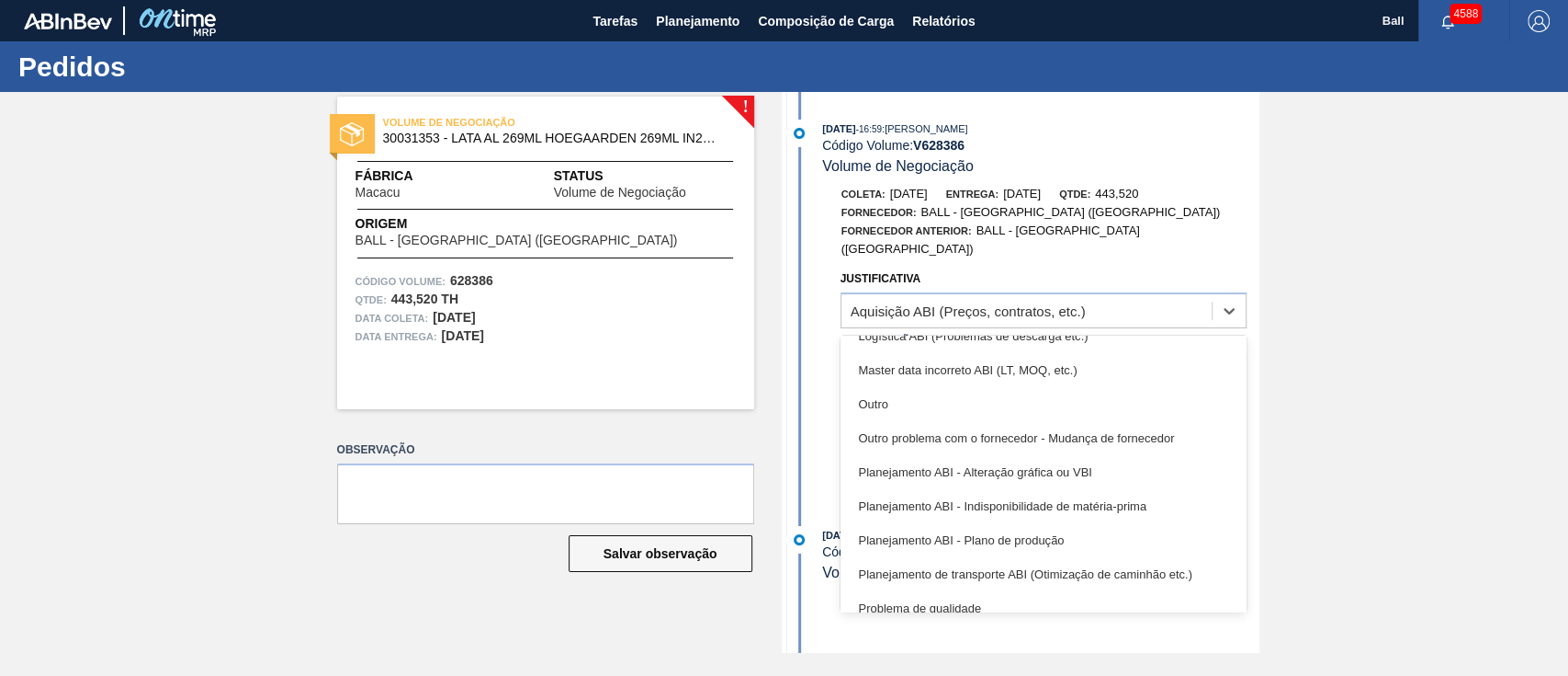
click at [1153, 387] on div "Outro" at bounding box center [1043, 404] width 406 height 34
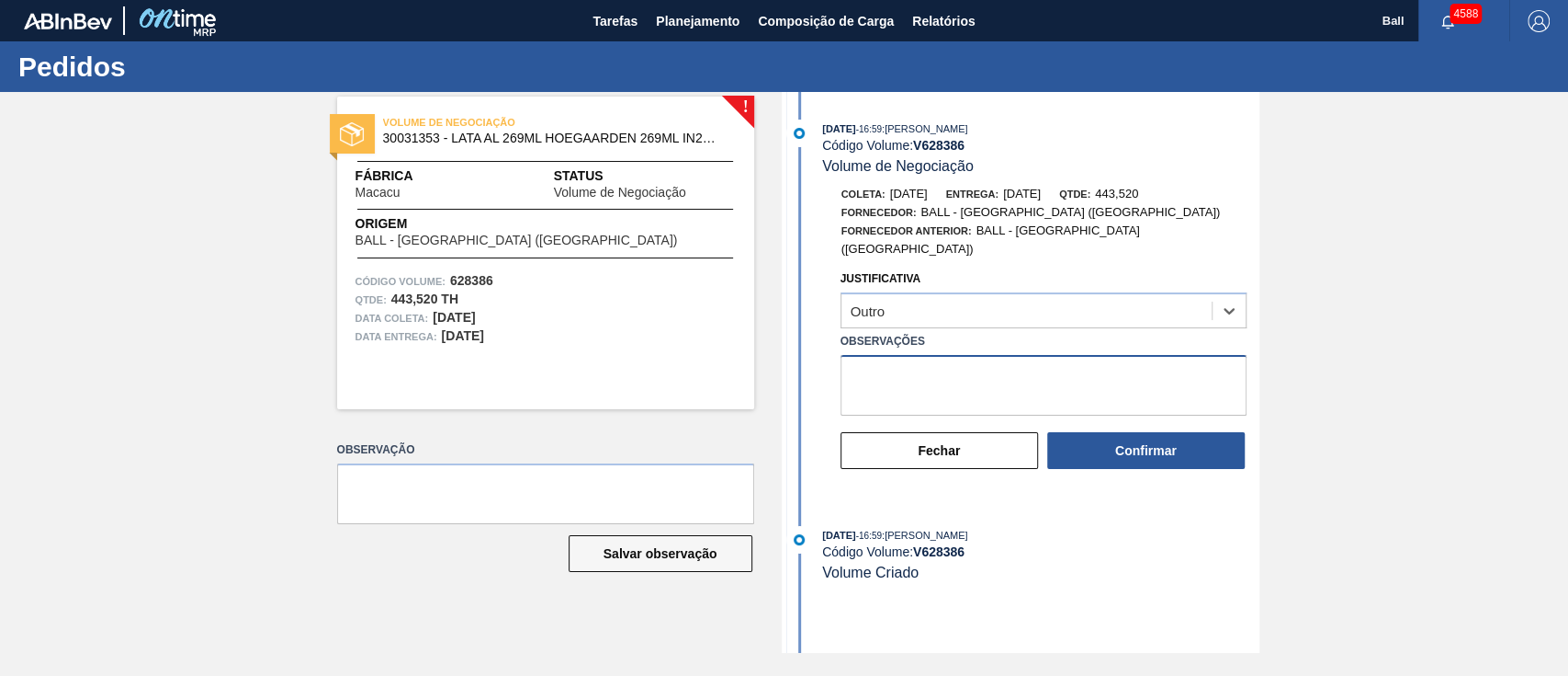
click at [1149, 362] on textarea "Observações" at bounding box center [1043, 385] width 406 height 61
type textarea "Versão errada"
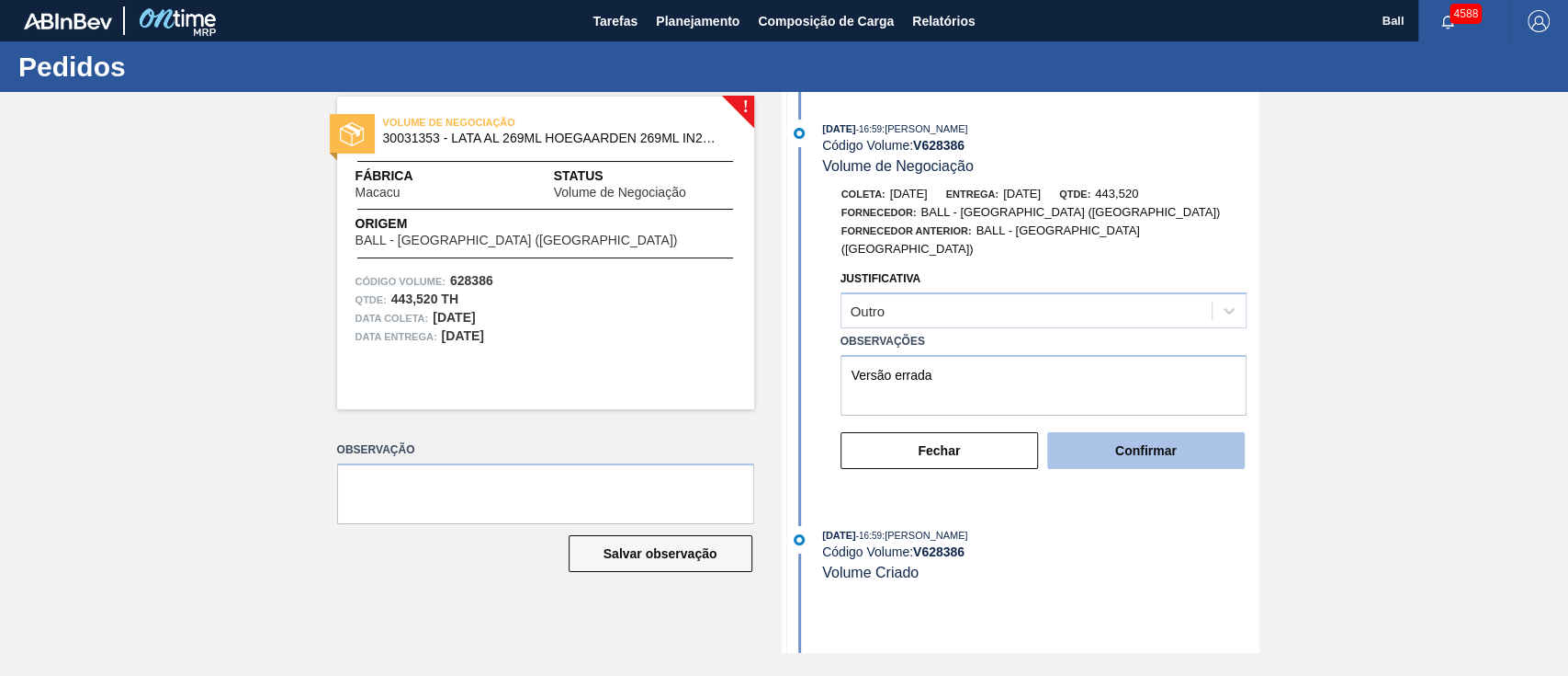
click at [1142, 432] on button "Confirmar" at bounding box center [1146, 450] width 197 height 37
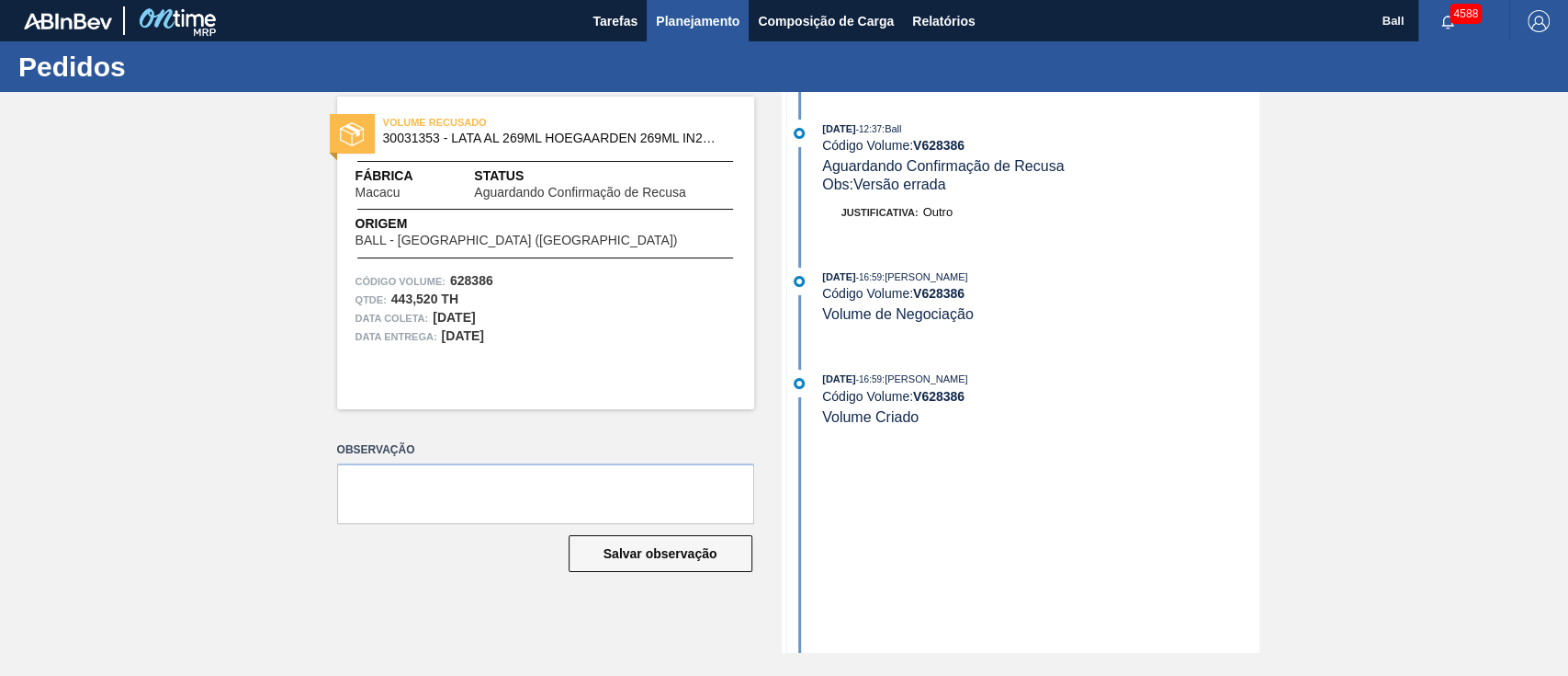
click at [679, 35] on button "Planejamento" at bounding box center [698, 21] width 102 height 42
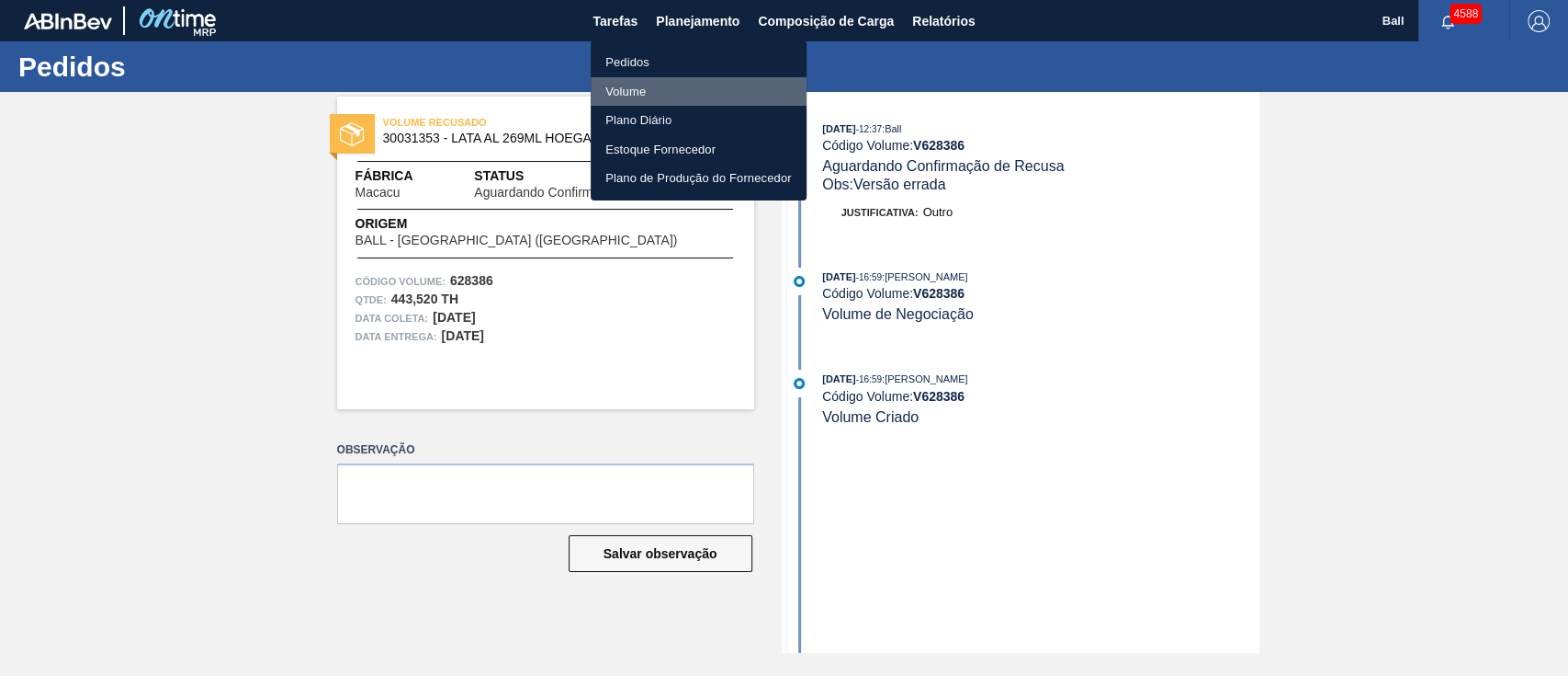
click at [625, 84] on li "Volume" at bounding box center [699, 92] width 216 height 30
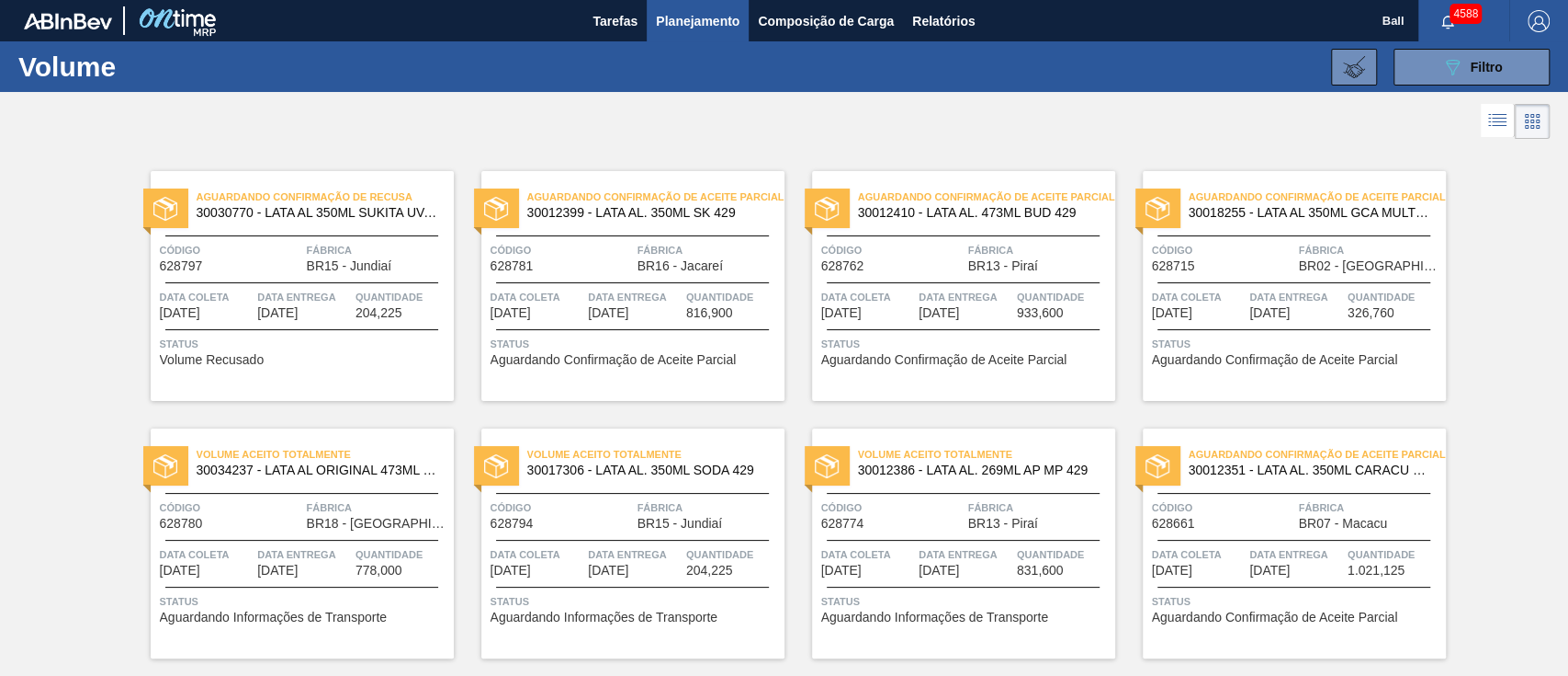
click at [697, 14] on span "Planejamento" at bounding box center [698, 21] width 83 height 22
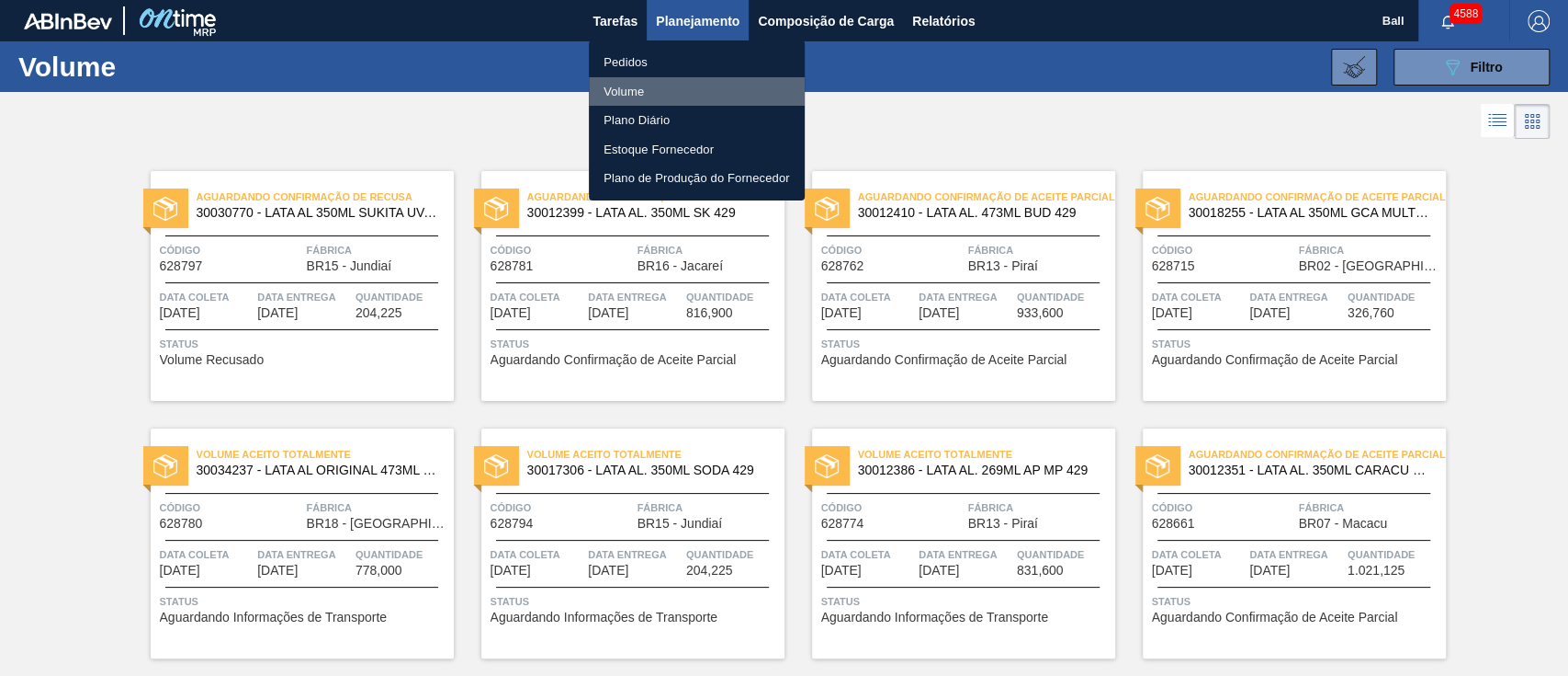
click at [634, 83] on li "Volume" at bounding box center [697, 92] width 216 height 30
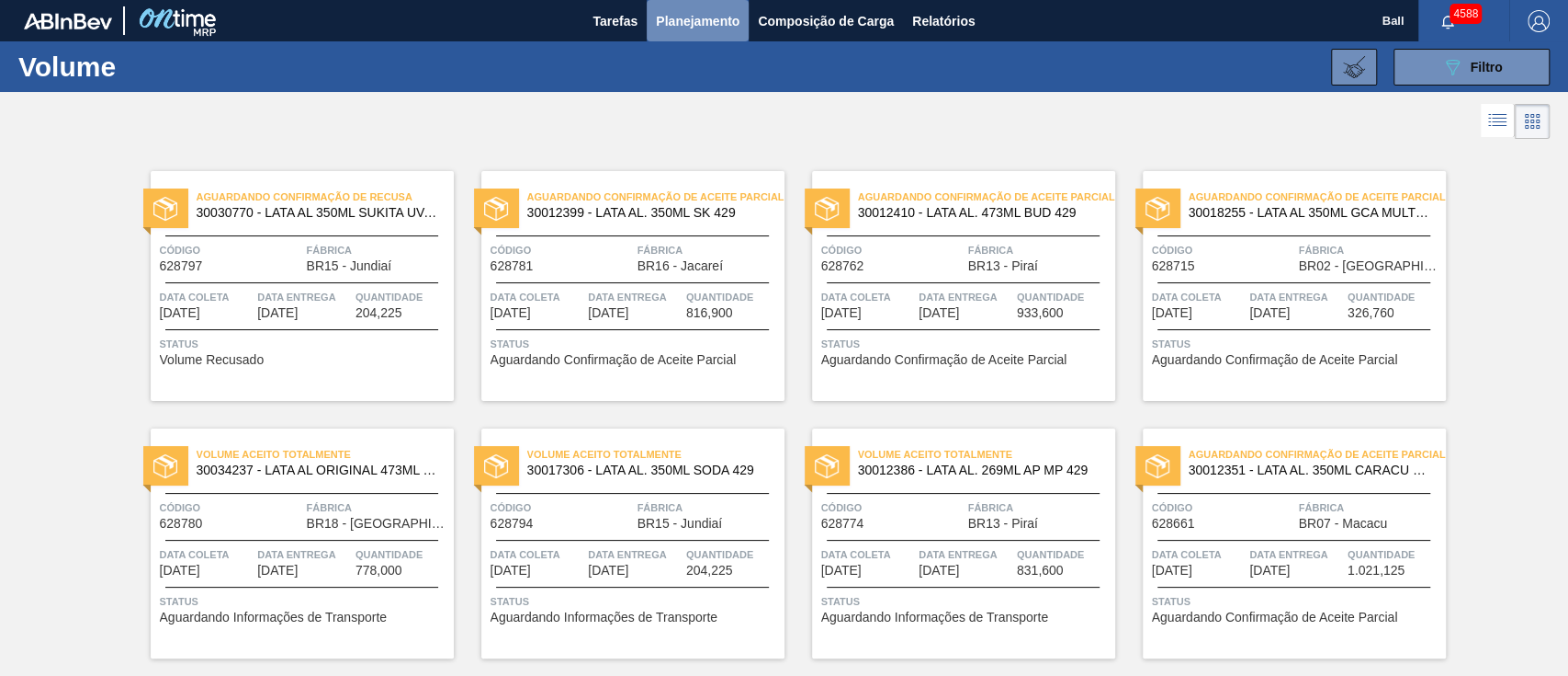
click at [706, 24] on span "Planejamento" at bounding box center [698, 21] width 83 height 22
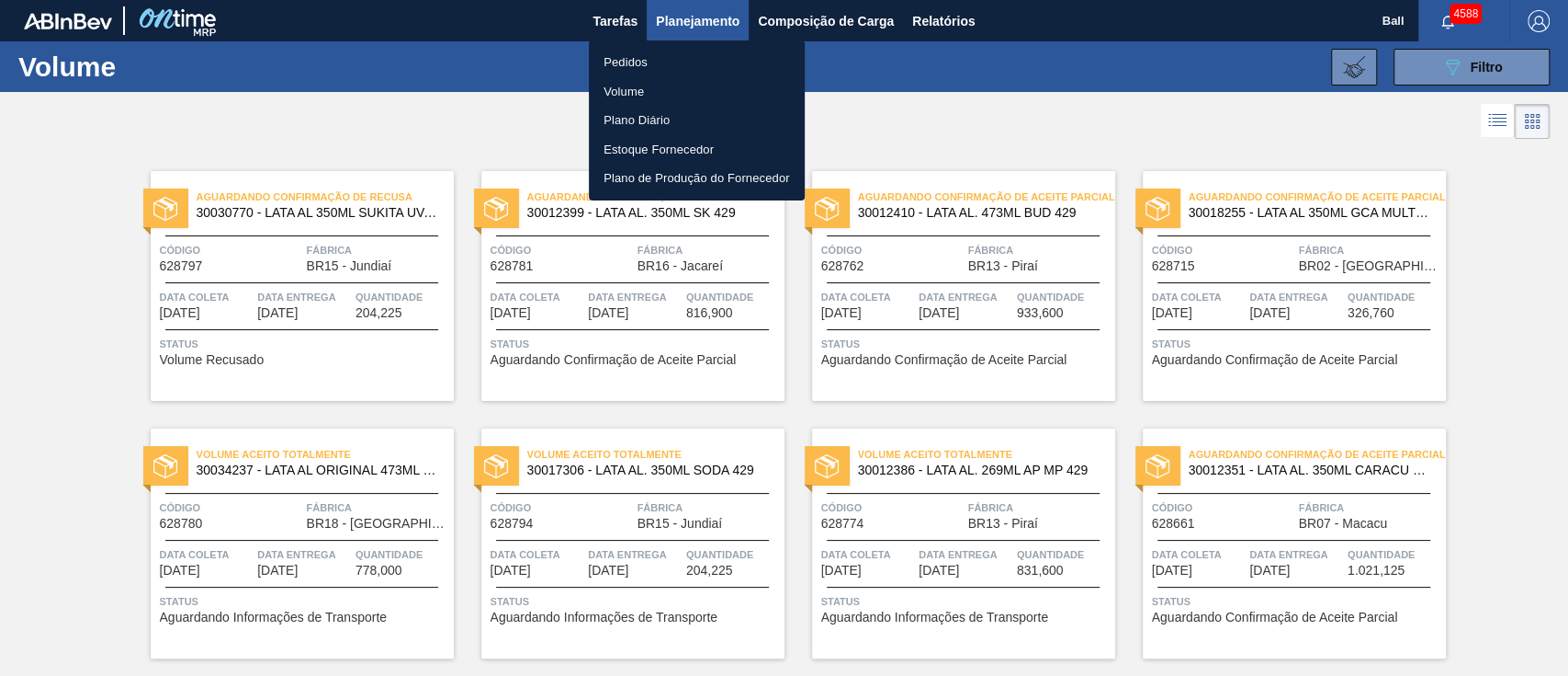
click at [1139, 129] on div at bounding box center [784, 338] width 1568 height 676
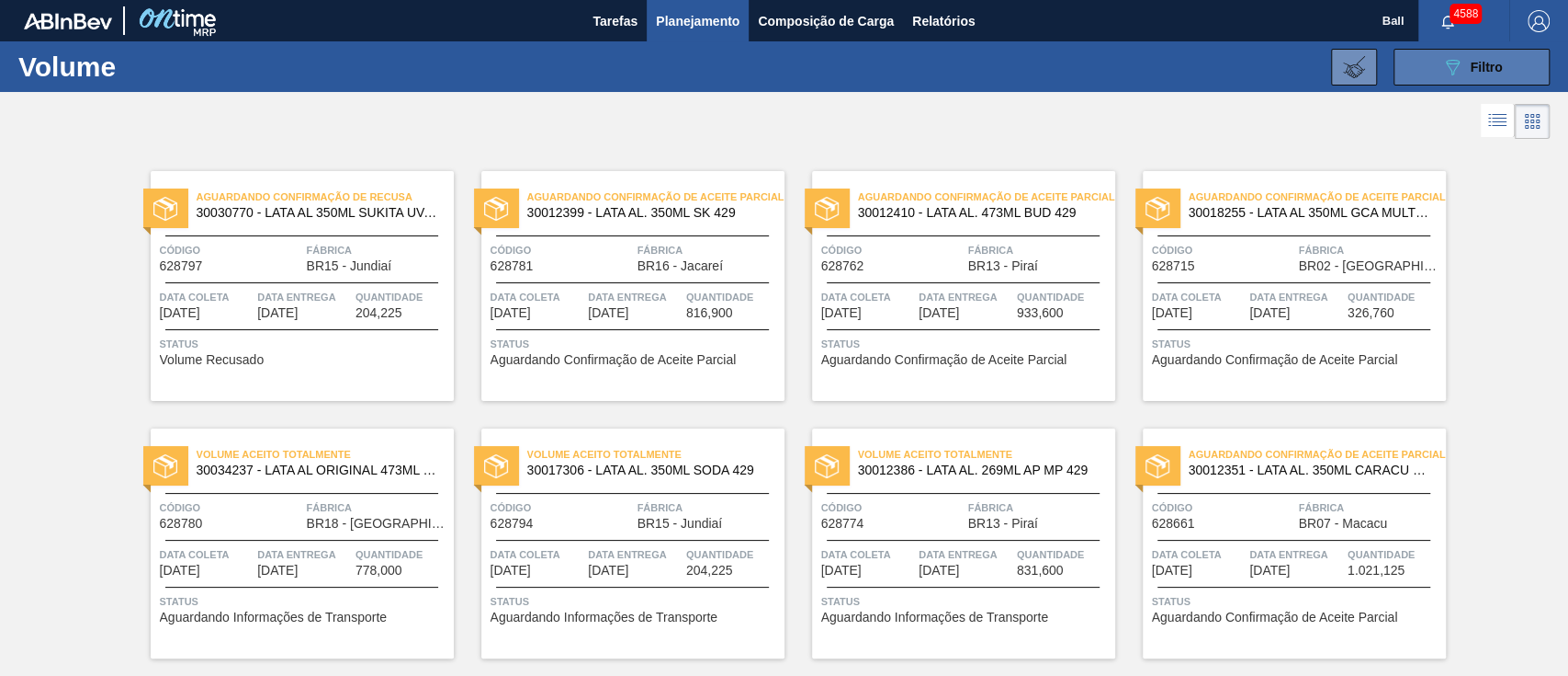
click at [1460, 56] on icon "089F7B8B-B2A5-4AFE-B5C0-19BA573D28AC" at bounding box center [1453, 67] width 22 height 22
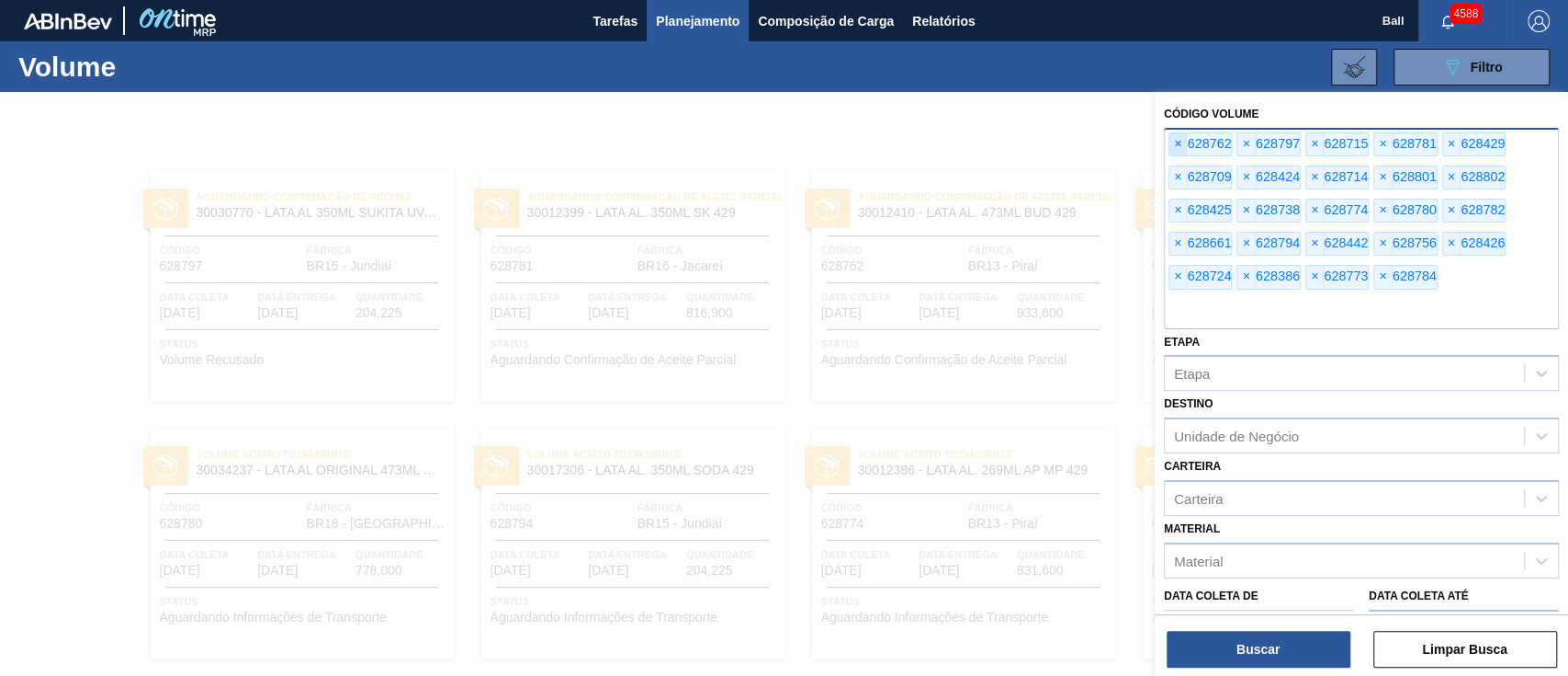
click at [1174, 141] on span "×" at bounding box center [1178, 144] width 18 height 22
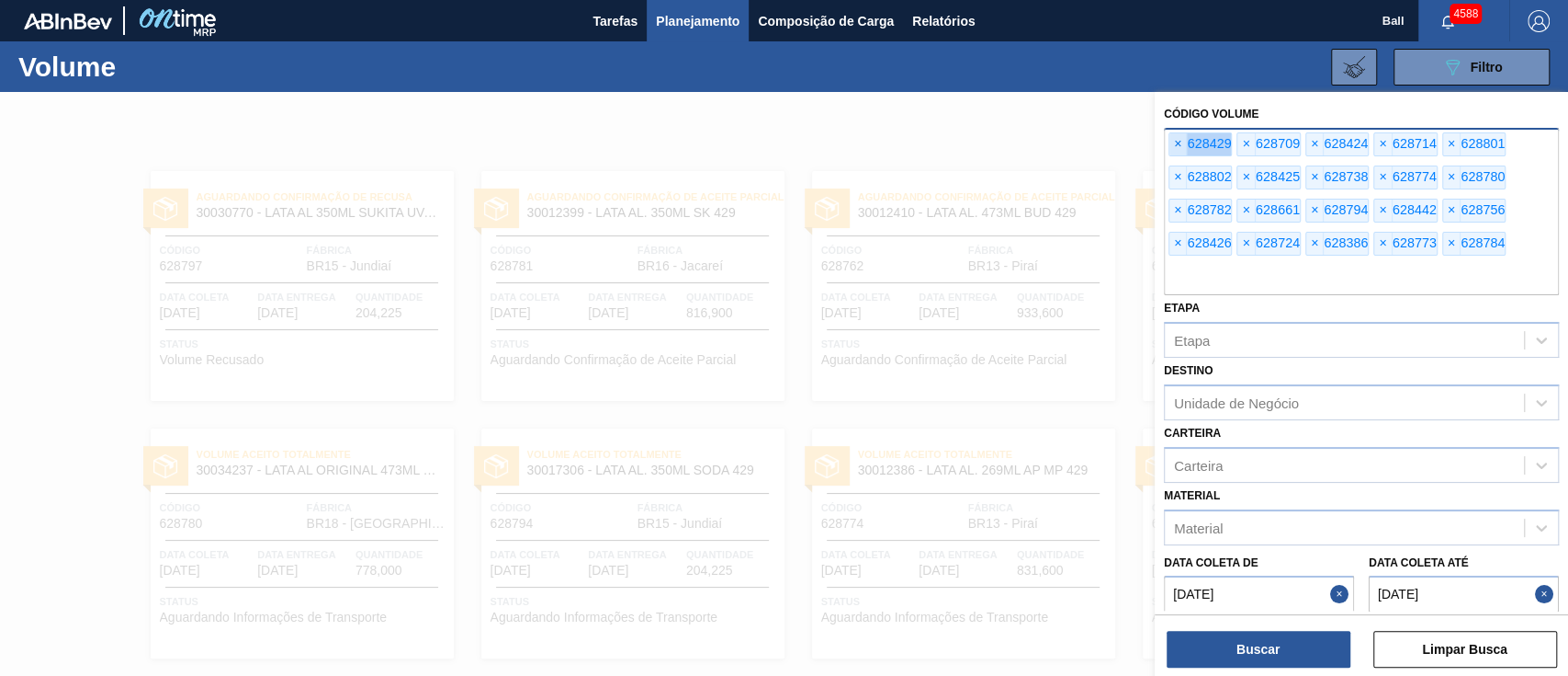
click at [1174, 141] on span "×" at bounding box center [1178, 144] width 18 height 22
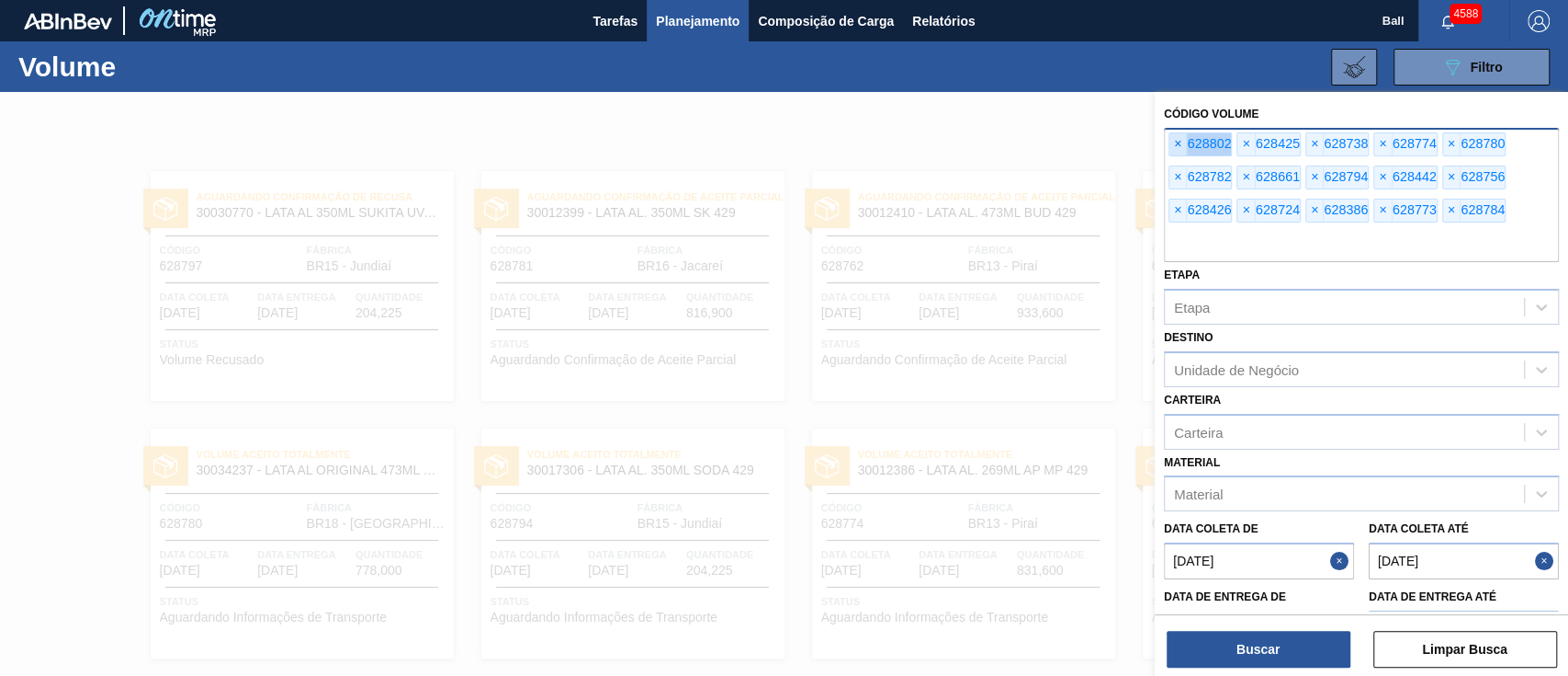
click at [1174, 141] on span "×" at bounding box center [1178, 144] width 18 height 22
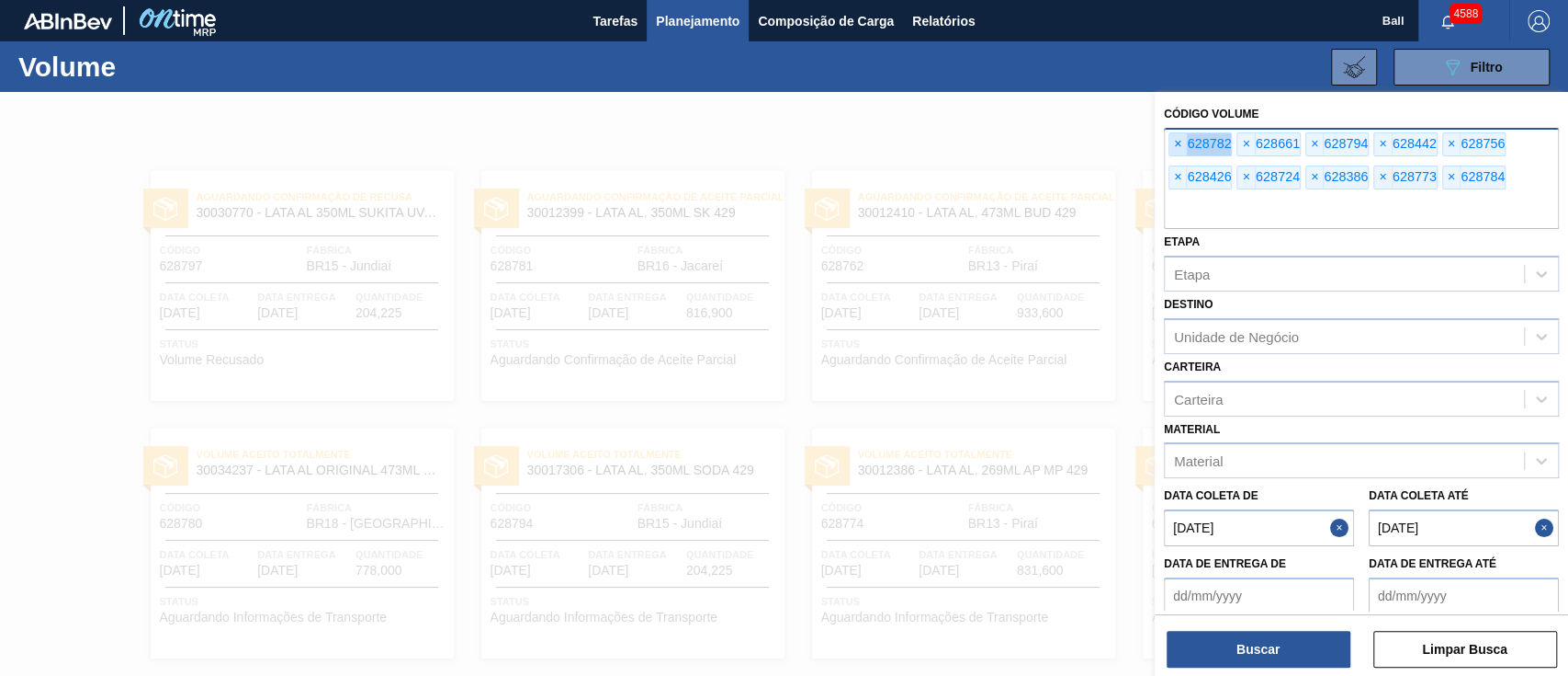
click at [1174, 141] on span "×" at bounding box center [1178, 144] width 18 height 22
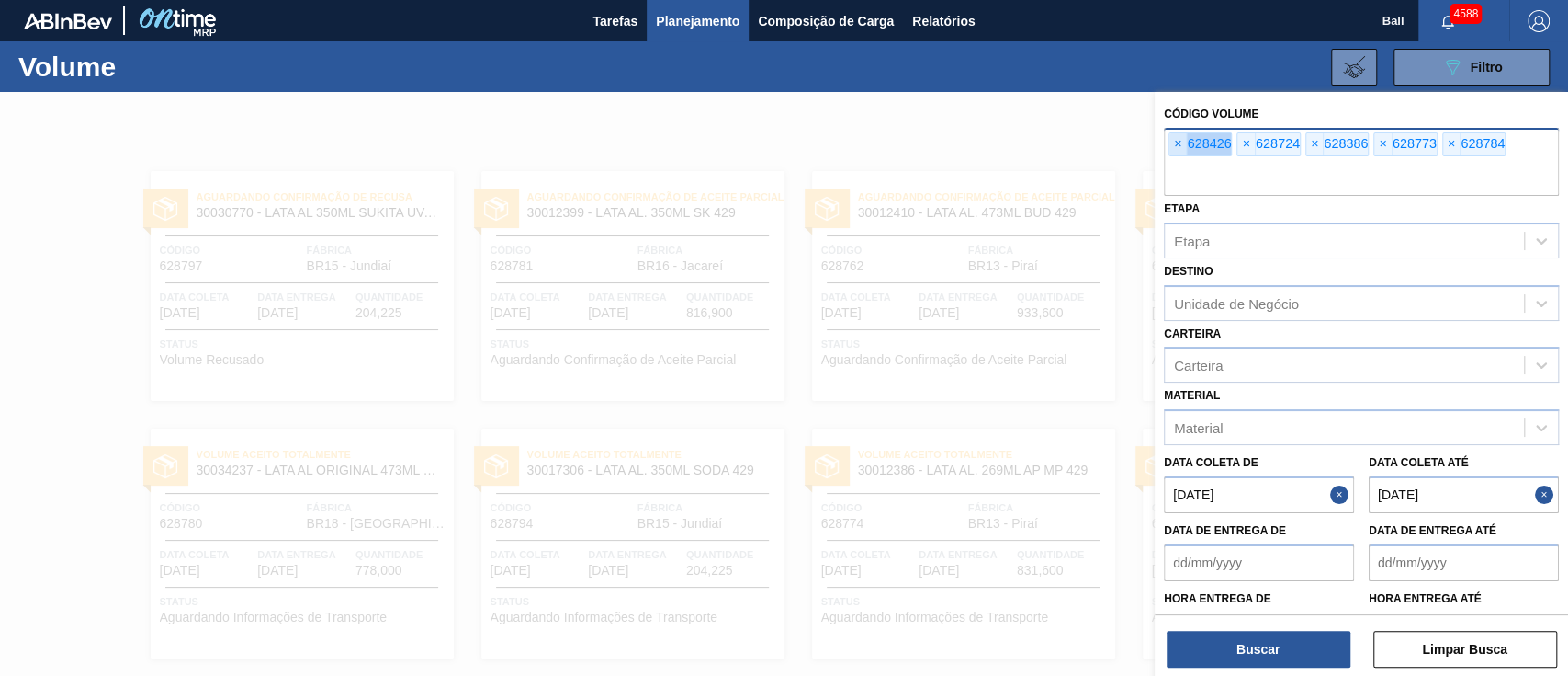
click at [1174, 141] on span "×" at bounding box center [1178, 144] width 18 height 22
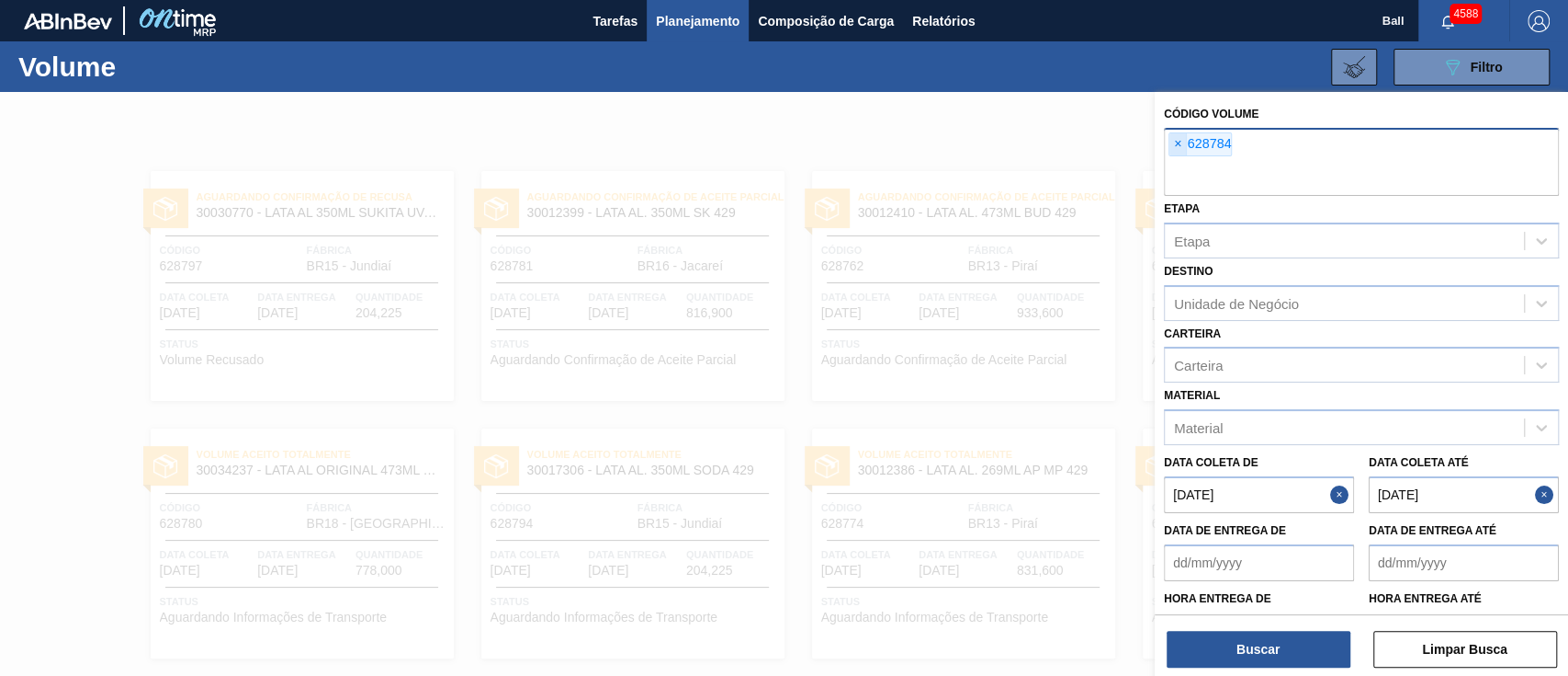
click at [1174, 161] on input "text" at bounding box center [1362, 178] width 395 height 35
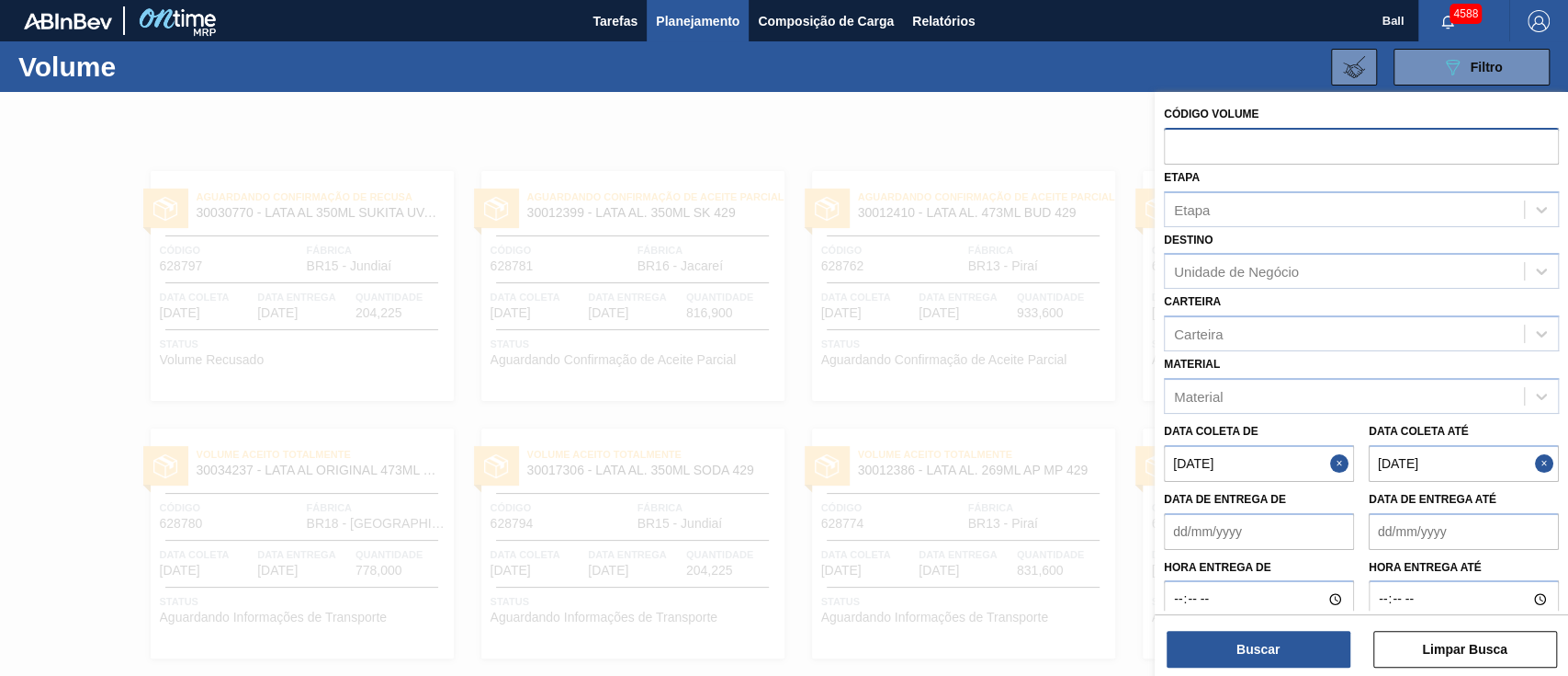
paste input "V628568"
click at [1183, 141] on input "V628568" at bounding box center [1362, 145] width 395 height 35
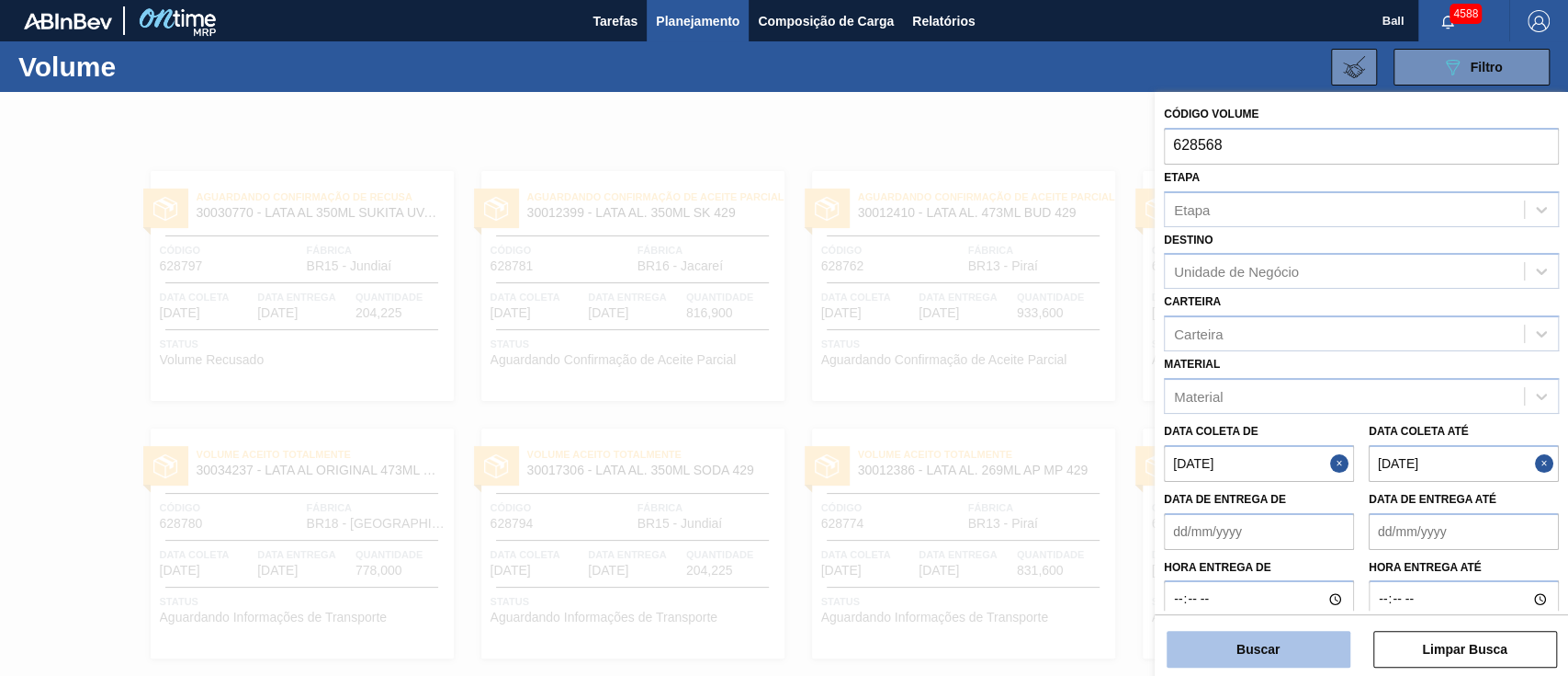
type input "628568"
click at [1242, 657] on button "Buscar" at bounding box center [1258, 648] width 184 height 37
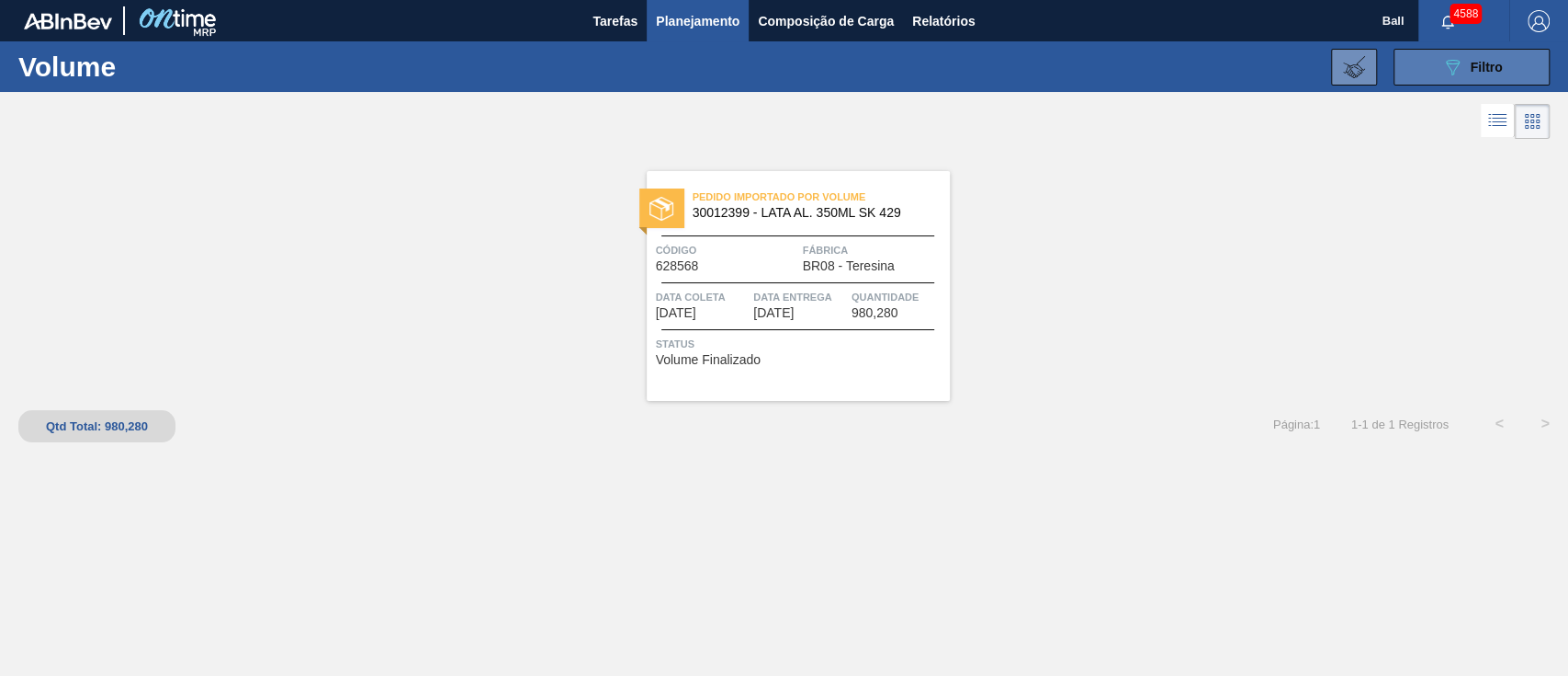
click at [1467, 72] on button "089F7B8B-B2A5-4AFE-B5C0-19BA573D28AC Filtro" at bounding box center [1472, 67] width 156 height 37
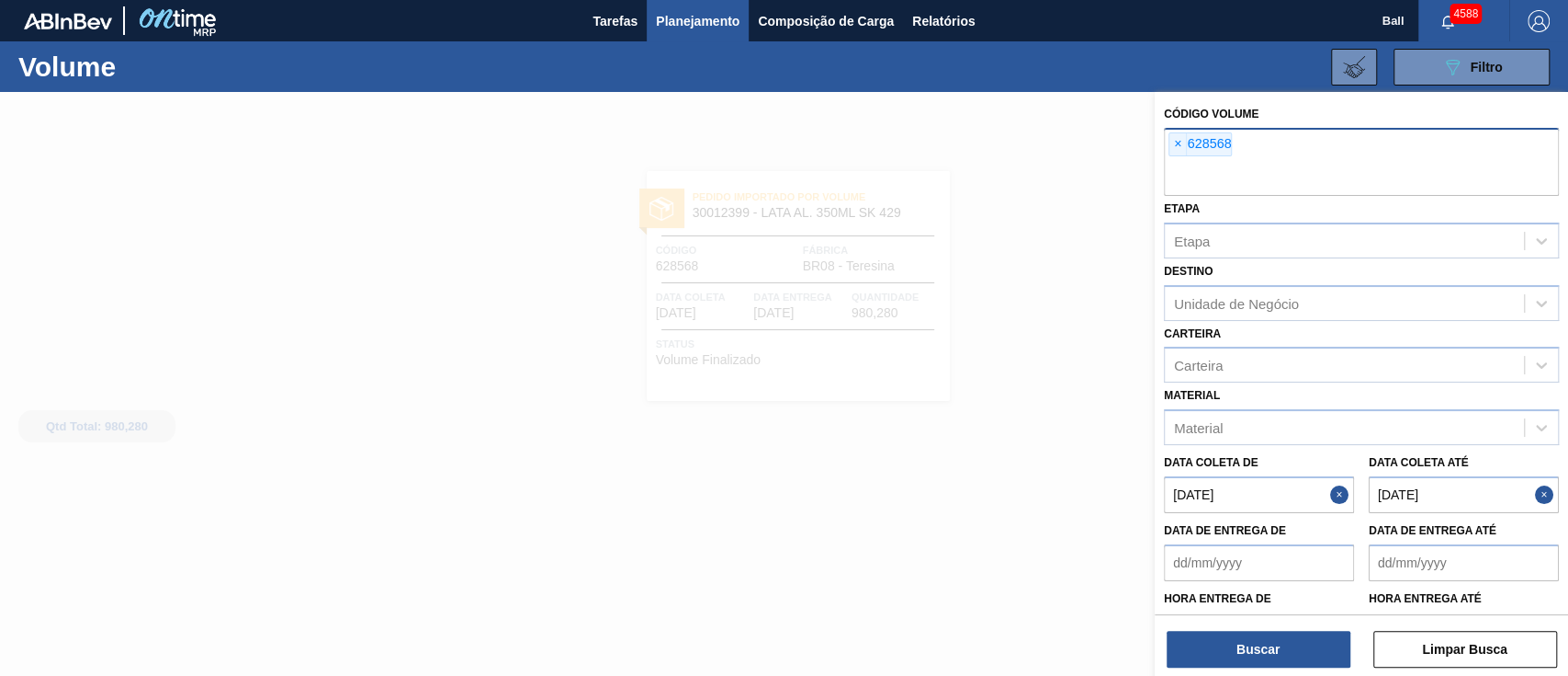
click at [1178, 143] on span "×" at bounding box center [1178, 144] width 18 height 22
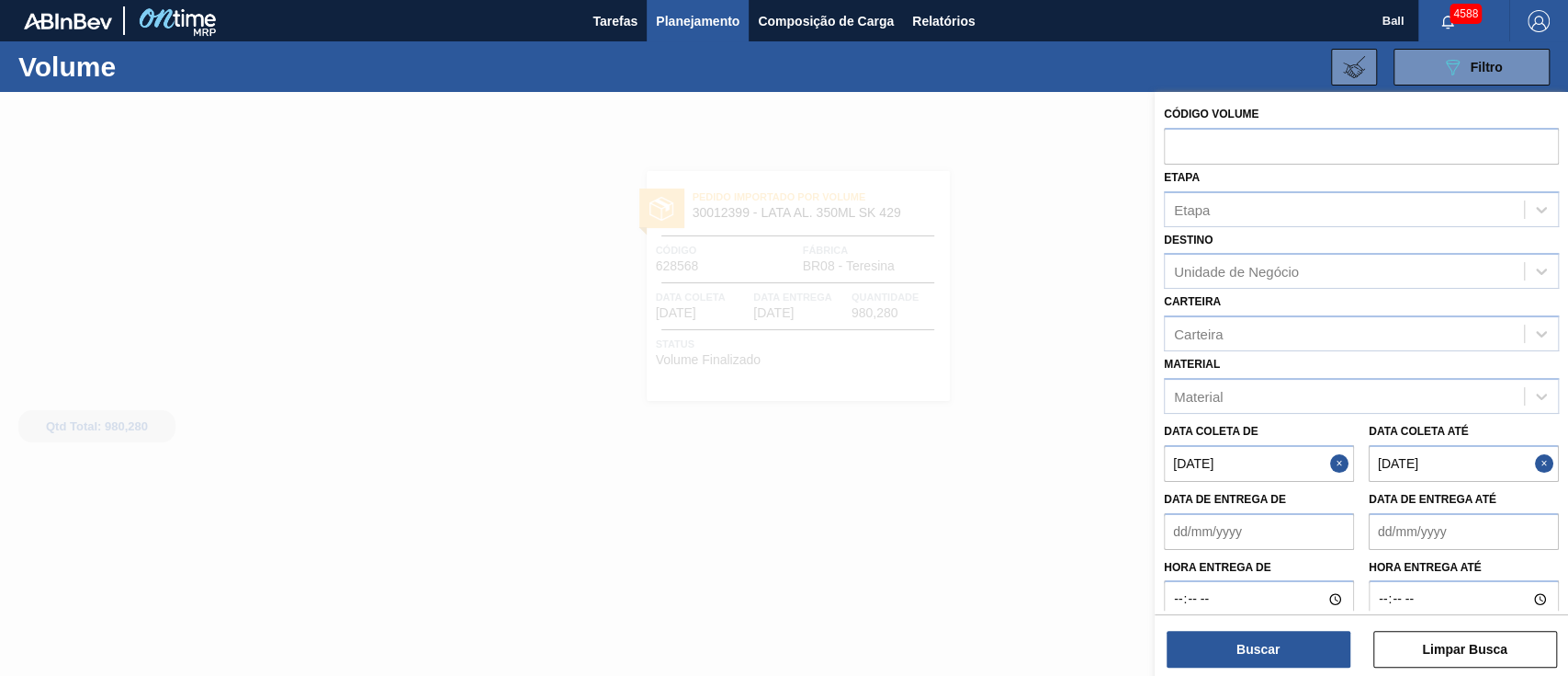
paste input "text"
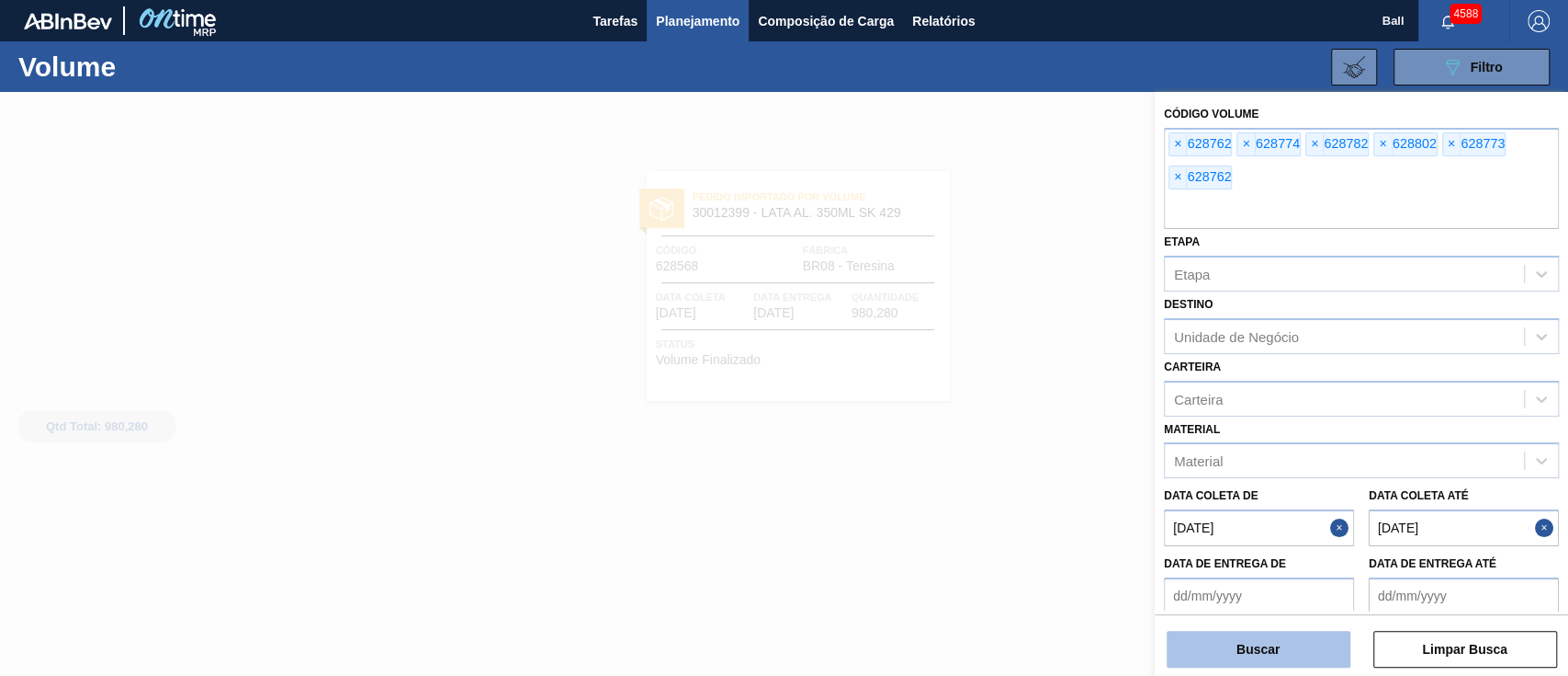
click at [1255, 635] on button "Buscar" at bounding box center [1258, 648] width 184 height 37
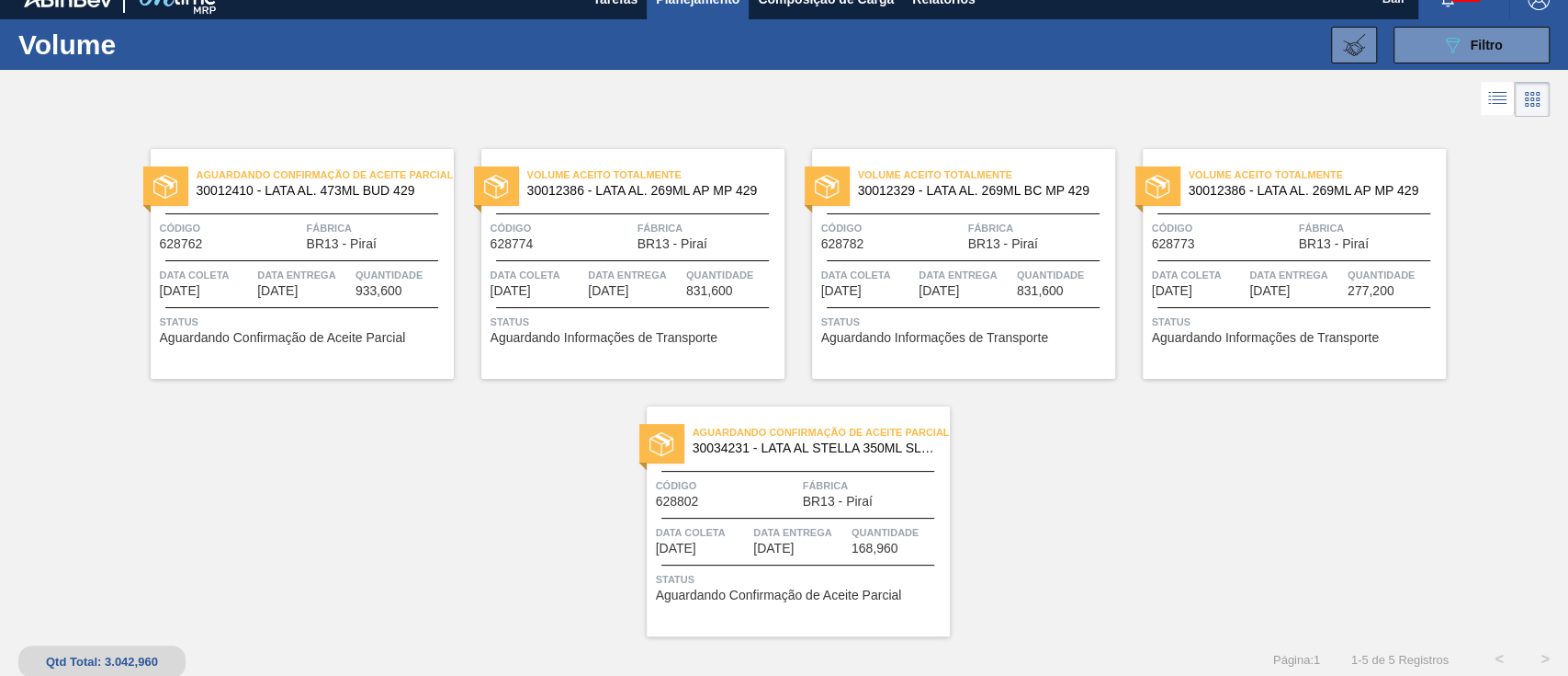
scroll to position [29, 0]
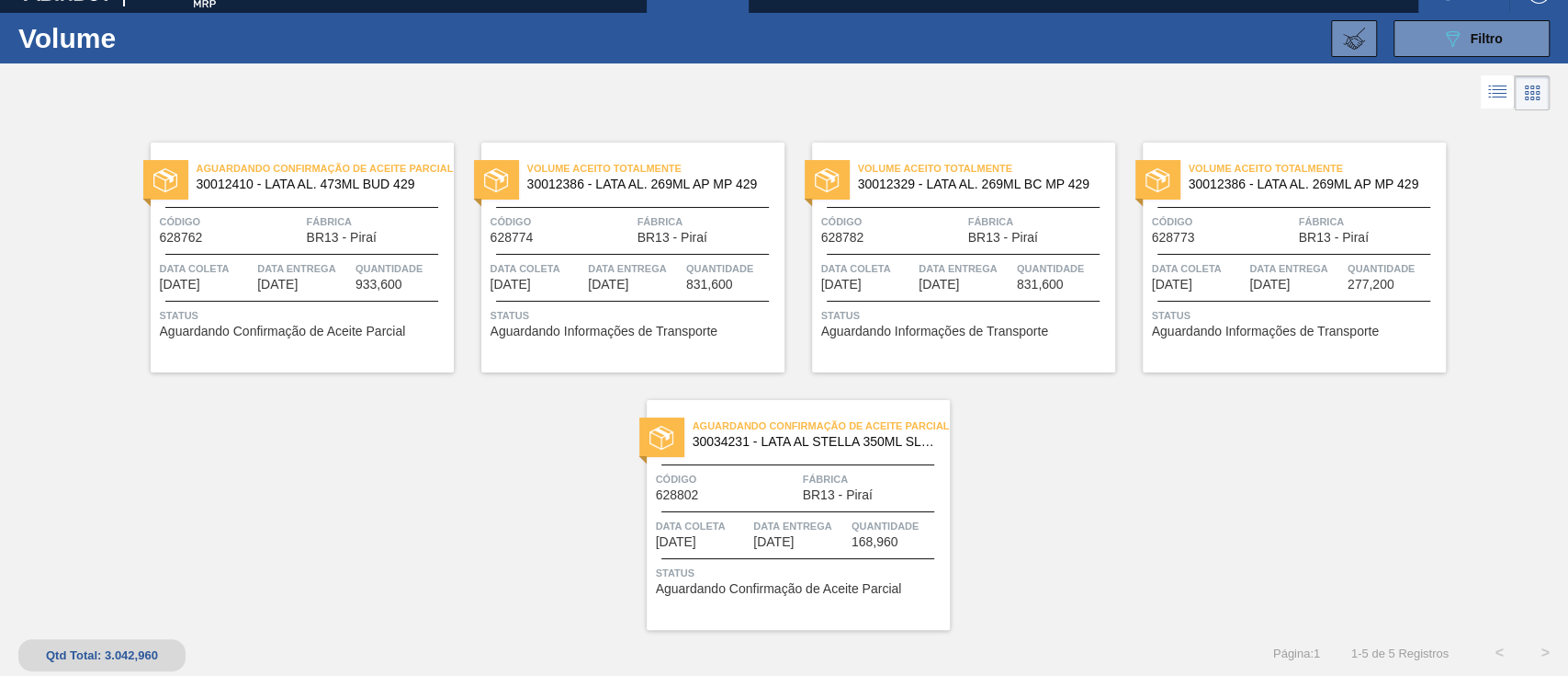
click at [310, 312] on span "Status" at bounding box center [304, 315] width 289 height 18
click at [1296, 294] on div "Volume Aceito Totalmente 30012386 - LATA AL. 269ML AP MP 429 Código 628773 Fábr…" at bounding box center [1294, 256] width 303 height 230
click at [1454, 33] on icon "089F7B8B-B2A5-4AFE-B5C0-19BA573D28AC" at bounding box center [1453, 39] width 22 height 22
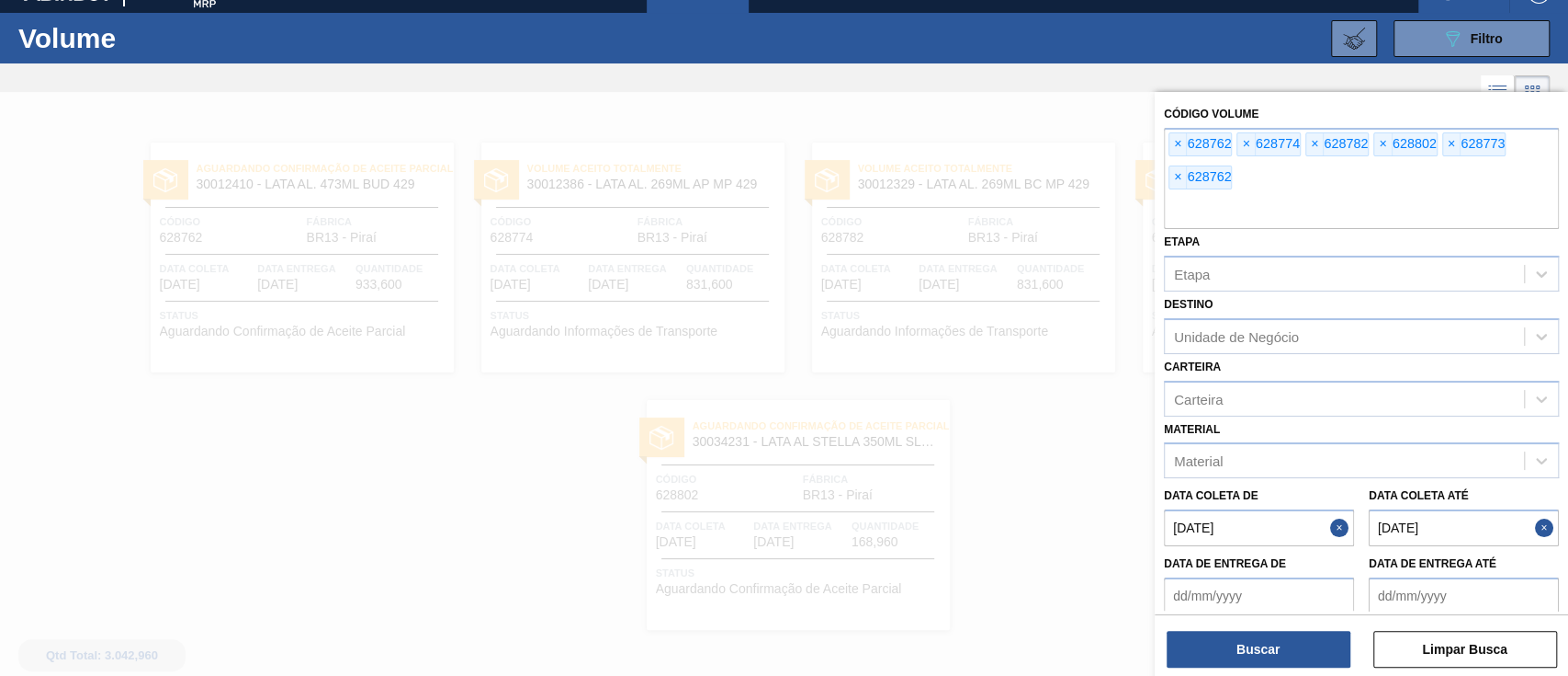
click at [1049, 461] on div at bounding box center [784, 429] width 1568 height 676
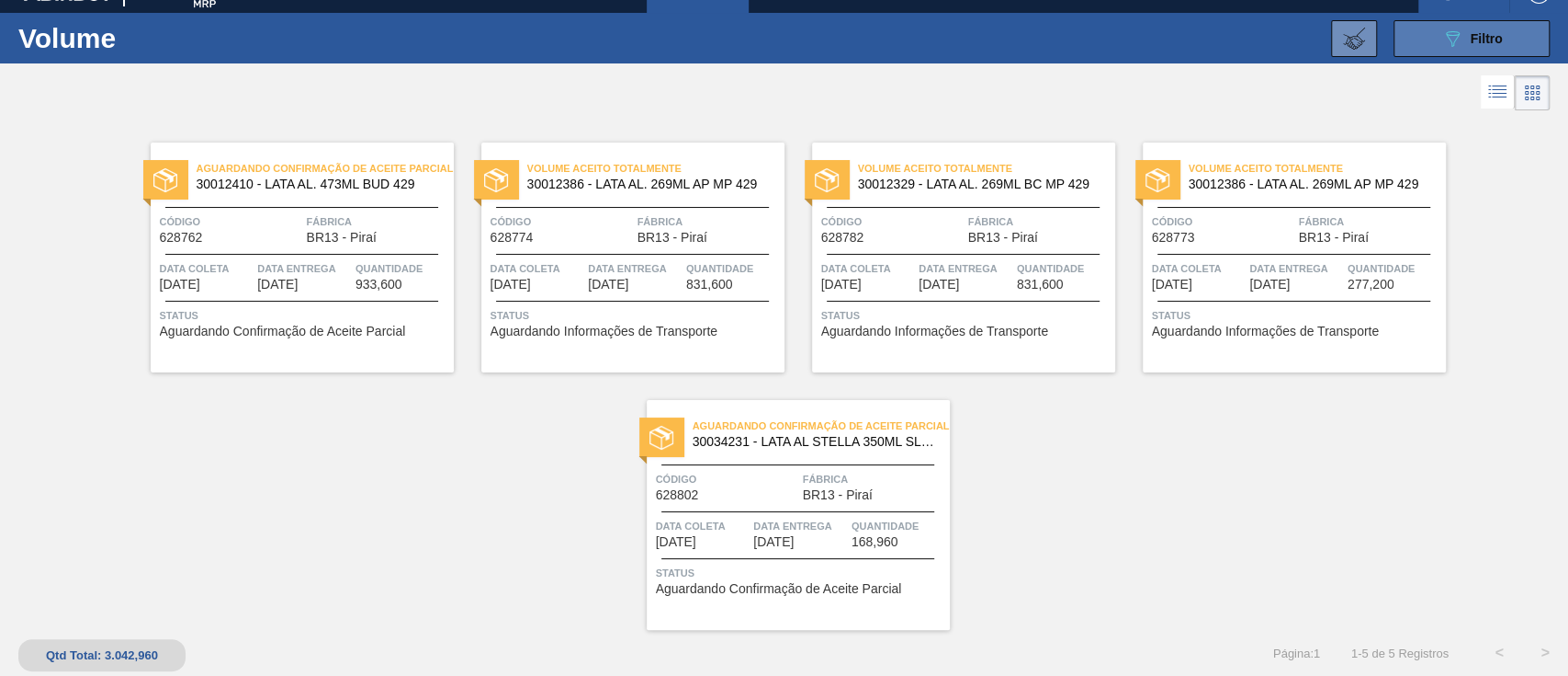
click at [1448, 39] on icon "089F7B8B-B2A5-4AFE-B5C0-19BA573D28AC" at bounding box center [1453, 39] width 22 height 22
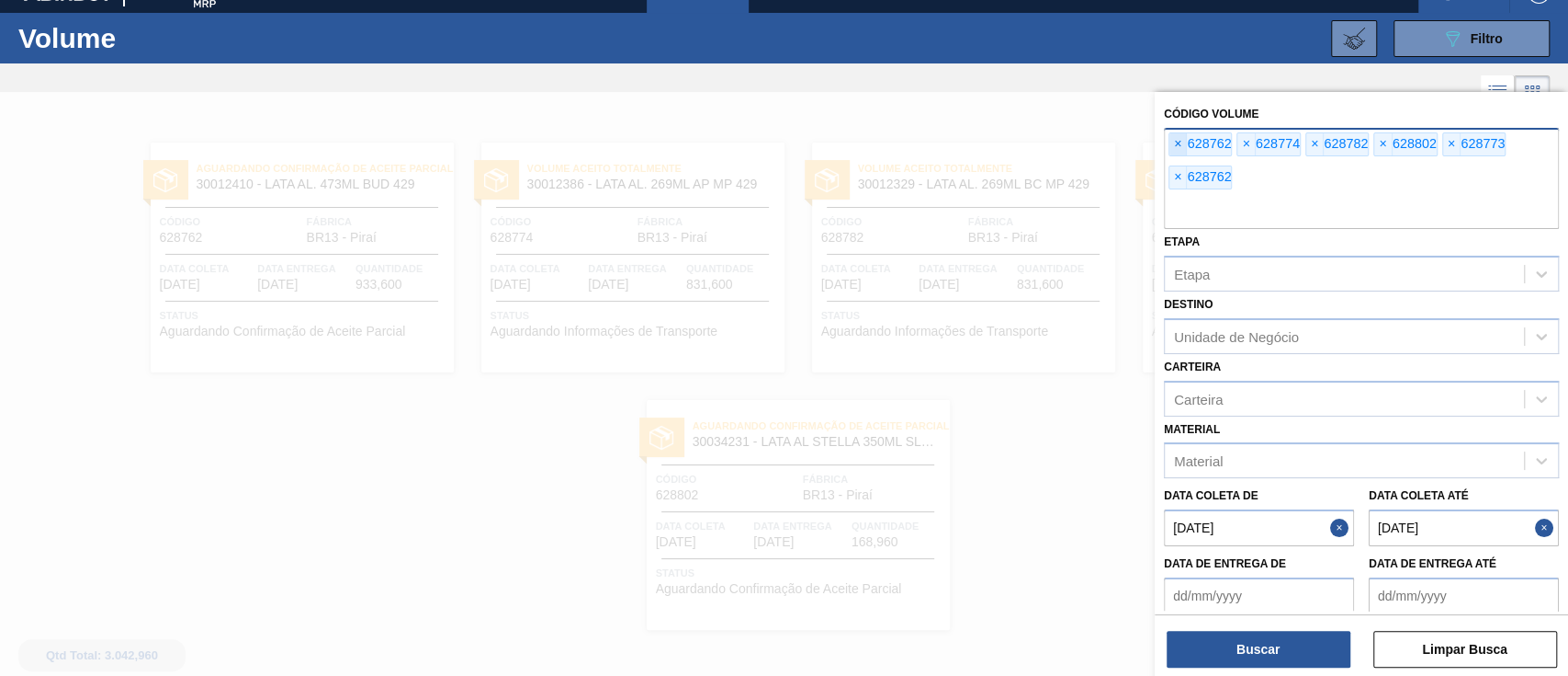
click at [1184, 140] on span "×" at bounding box center [1178, 144] width 18 height 22
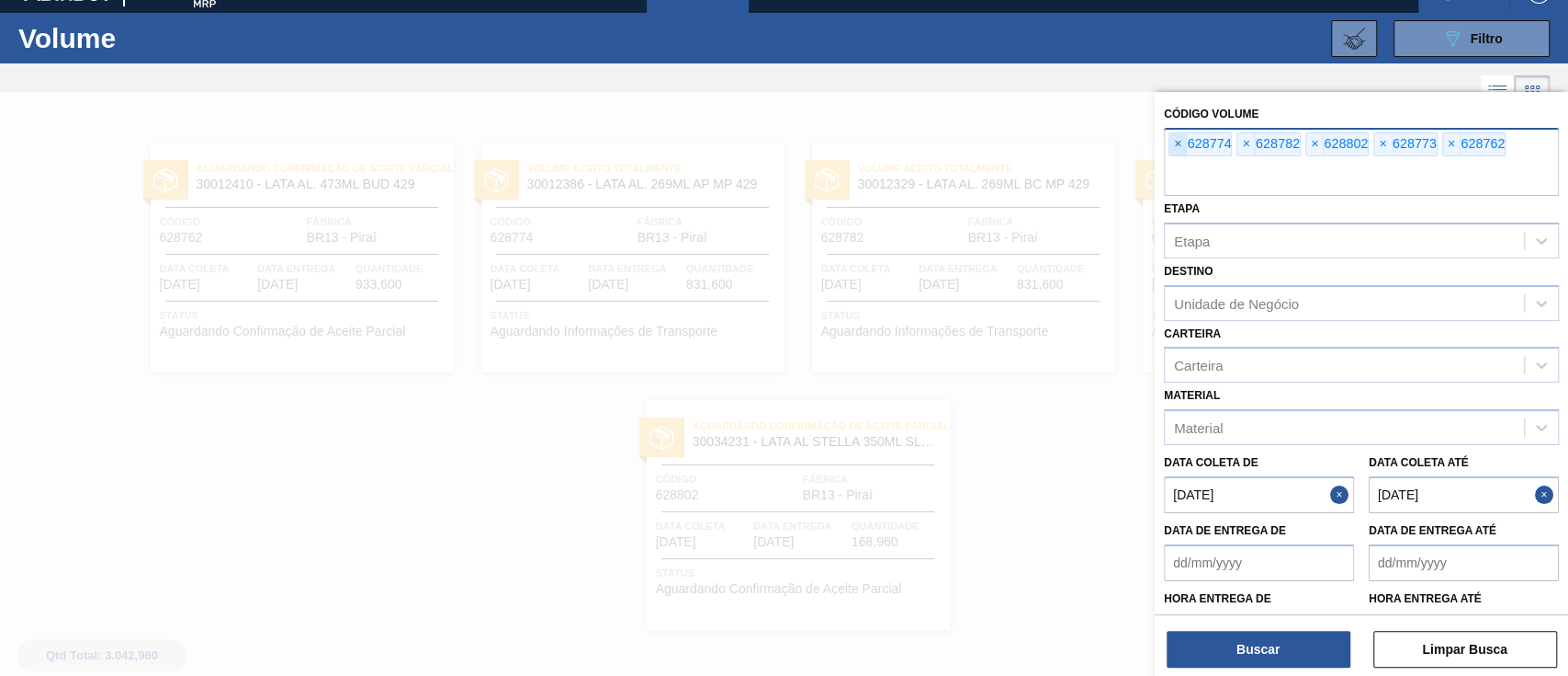
click at [1184, 140] on span "×" at bounding box center [1178, 144] width 18 height 22
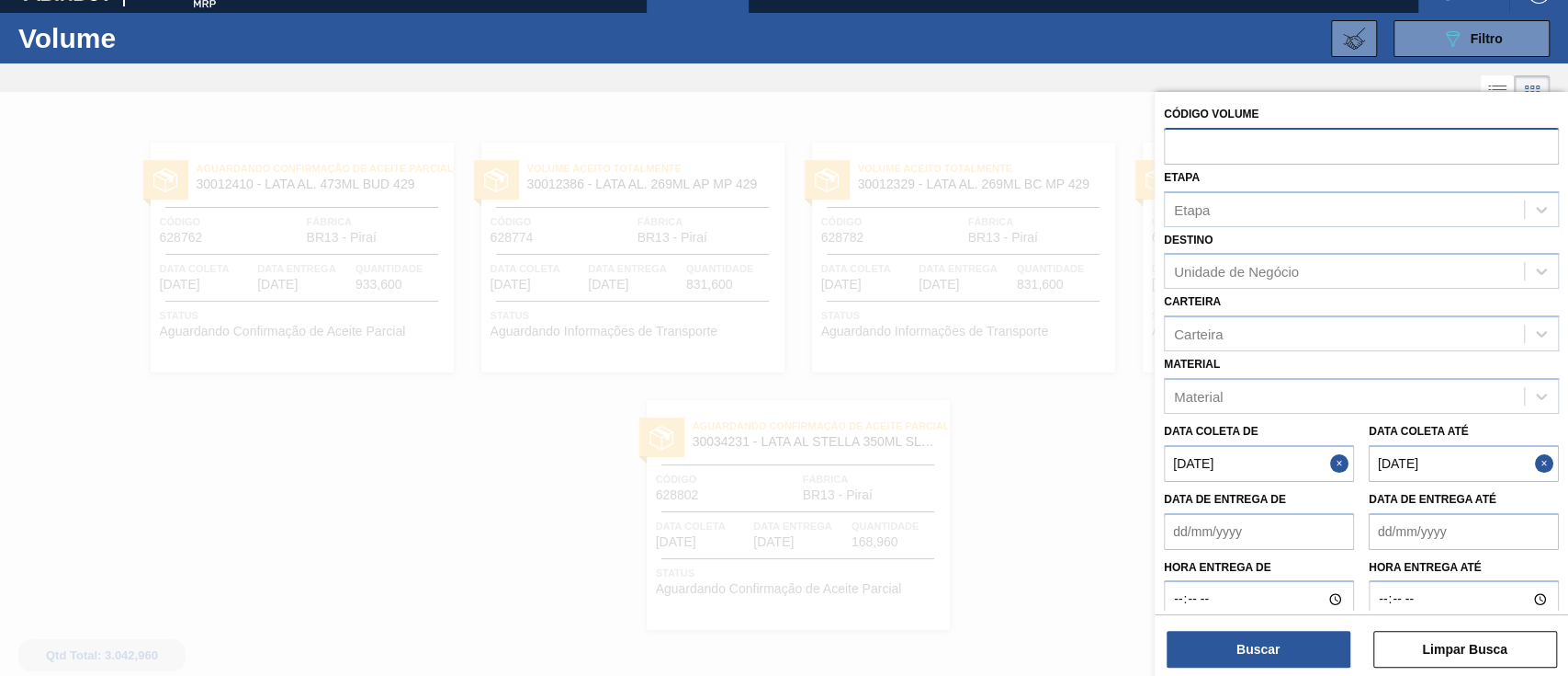
click at [1184, 140] on input "text" at bounding box center [1362, 145] width 395 height 35
paste input "628802"
type input "628802"
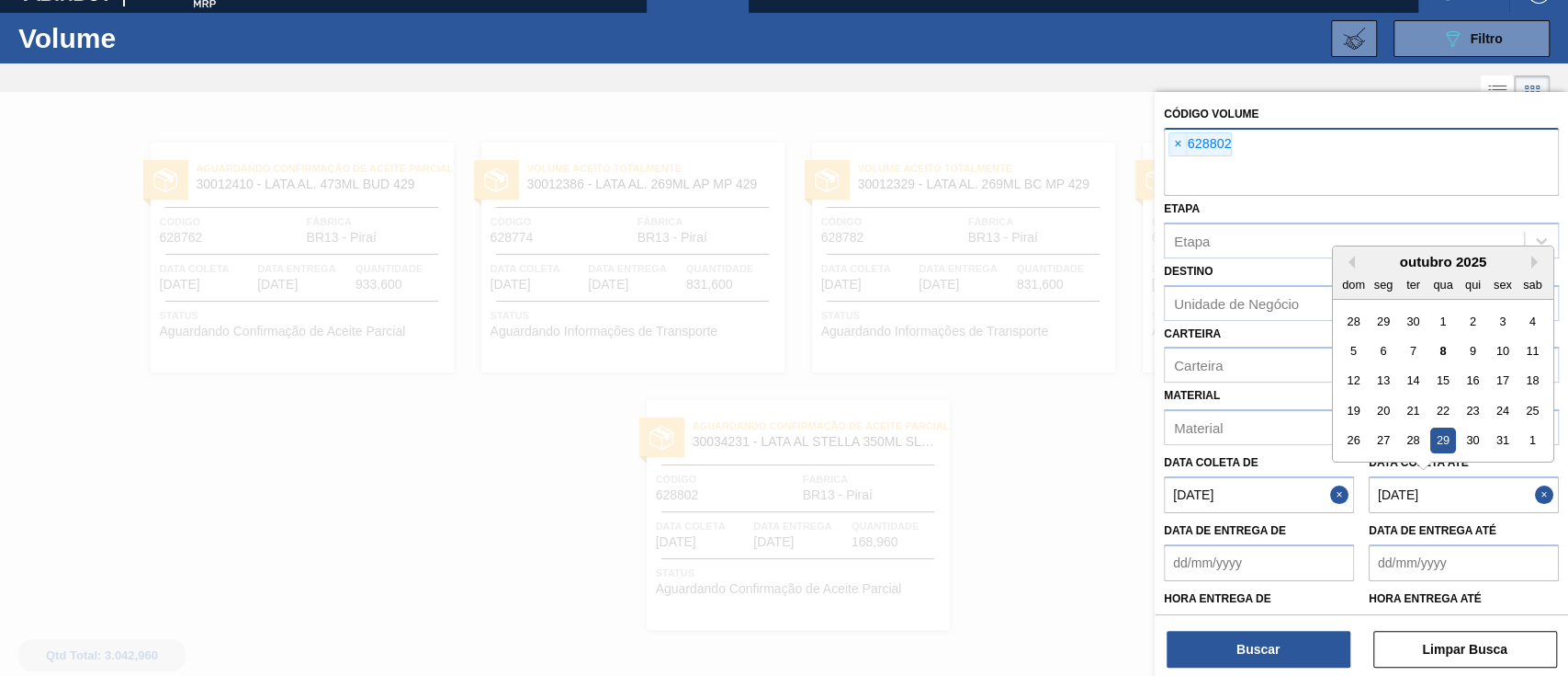
click at [1478, 476] on div "29/10/2025 Previous Month Next Month outubro 2025 dom seg ter qua qui sex sab 2…" at bounding box center [1464, 494] width 190 height 37
click at [1527, 262] on div "outubro 2025" at bounding box center [1444, 261] width 221 height 16
click at [1507, 433] on div "31" at bounding box center [1502, 439] width 25 height 25
type até "31/10/2025"
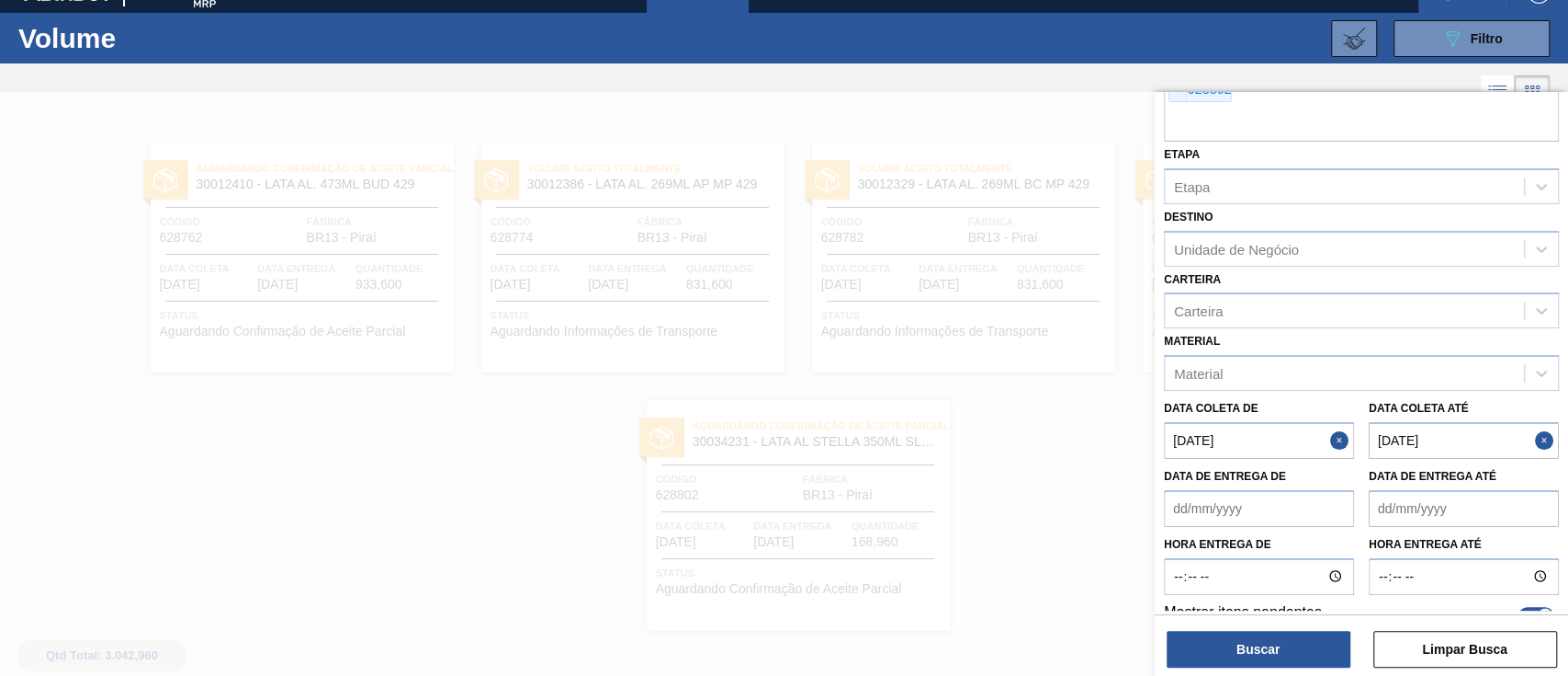
scroll to position [78, 0]
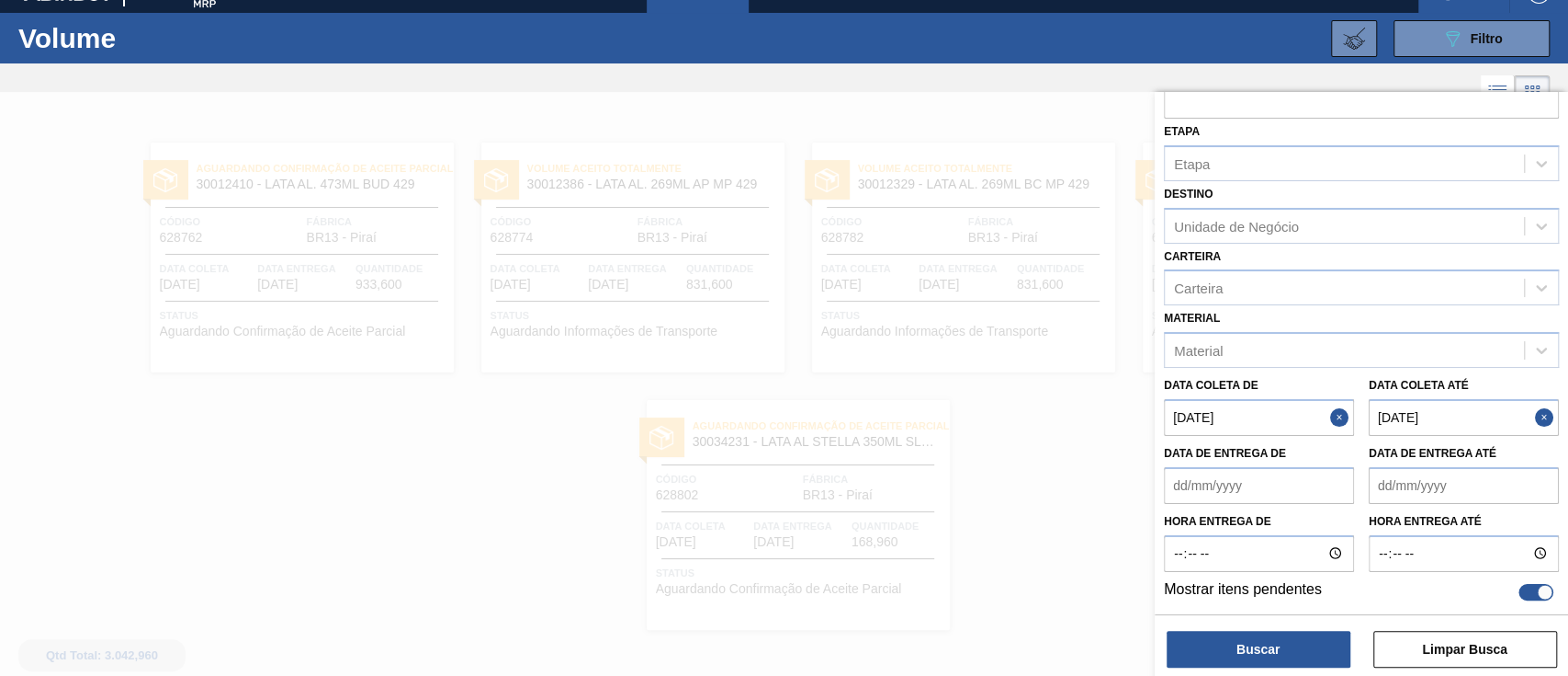
click at [1531, 592] on div at bounding box center [1535, 592] width 35 height 17
checkbox input "false"
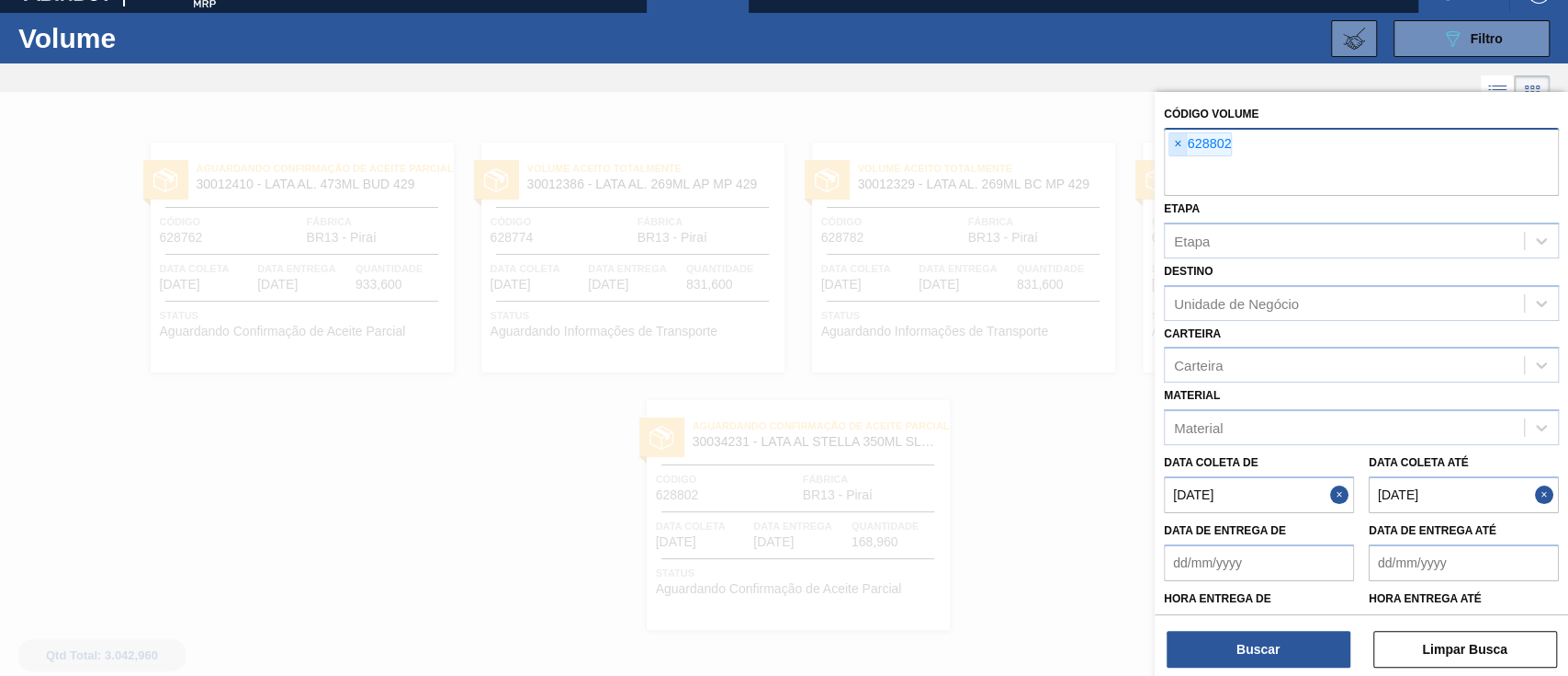
click at [1176, 146] on span "×" at bounding box center [1178, 144] width 18 height 22
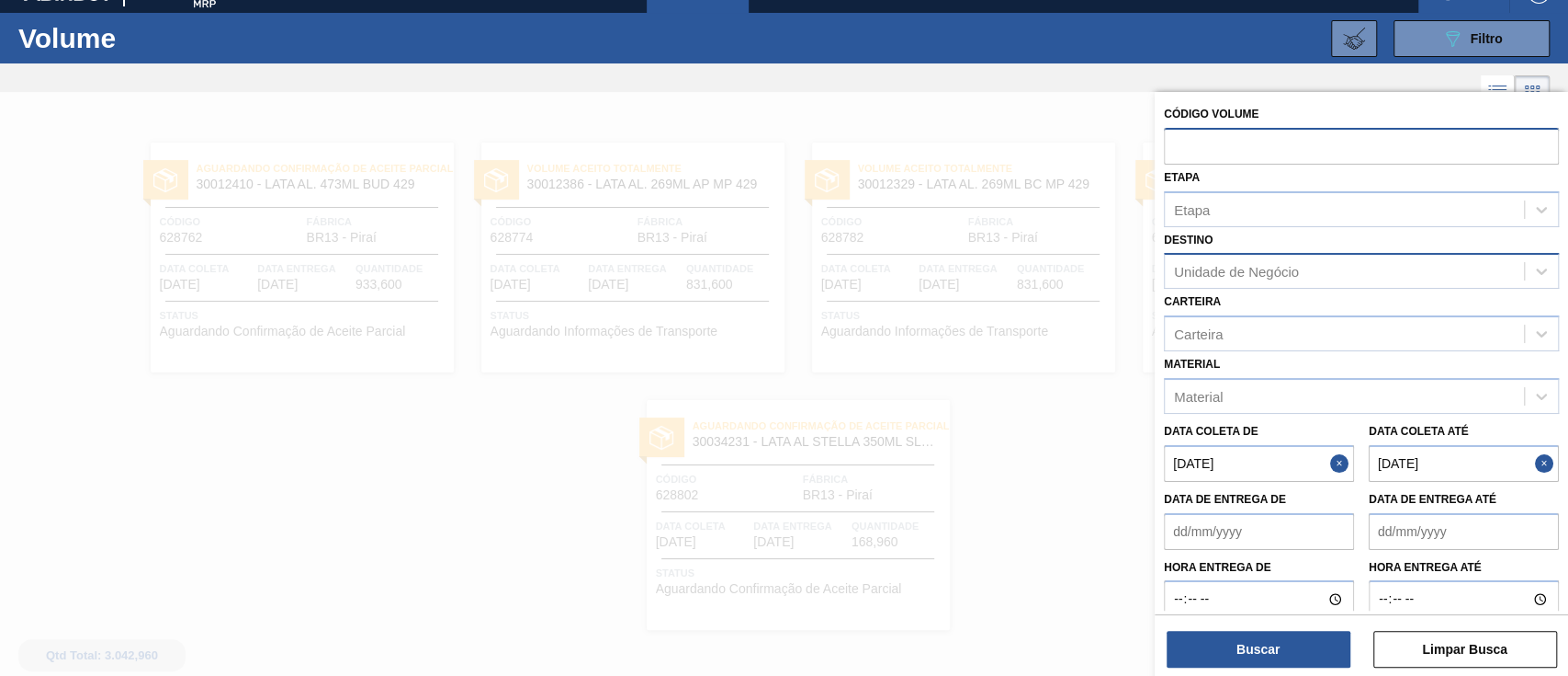
paste input "text"
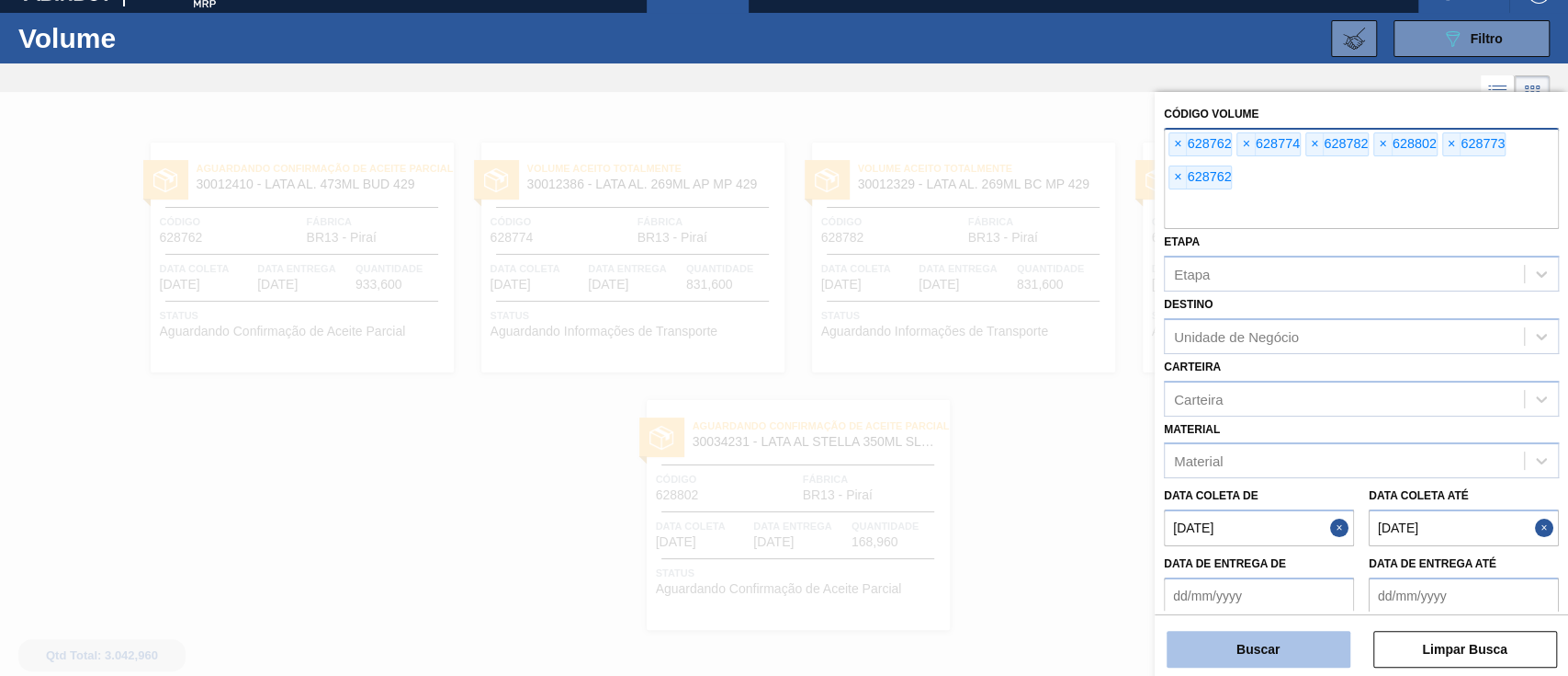
click at [1250, 640] on button "Buscar" at bounding box center [1258, 648] width 184 height 37
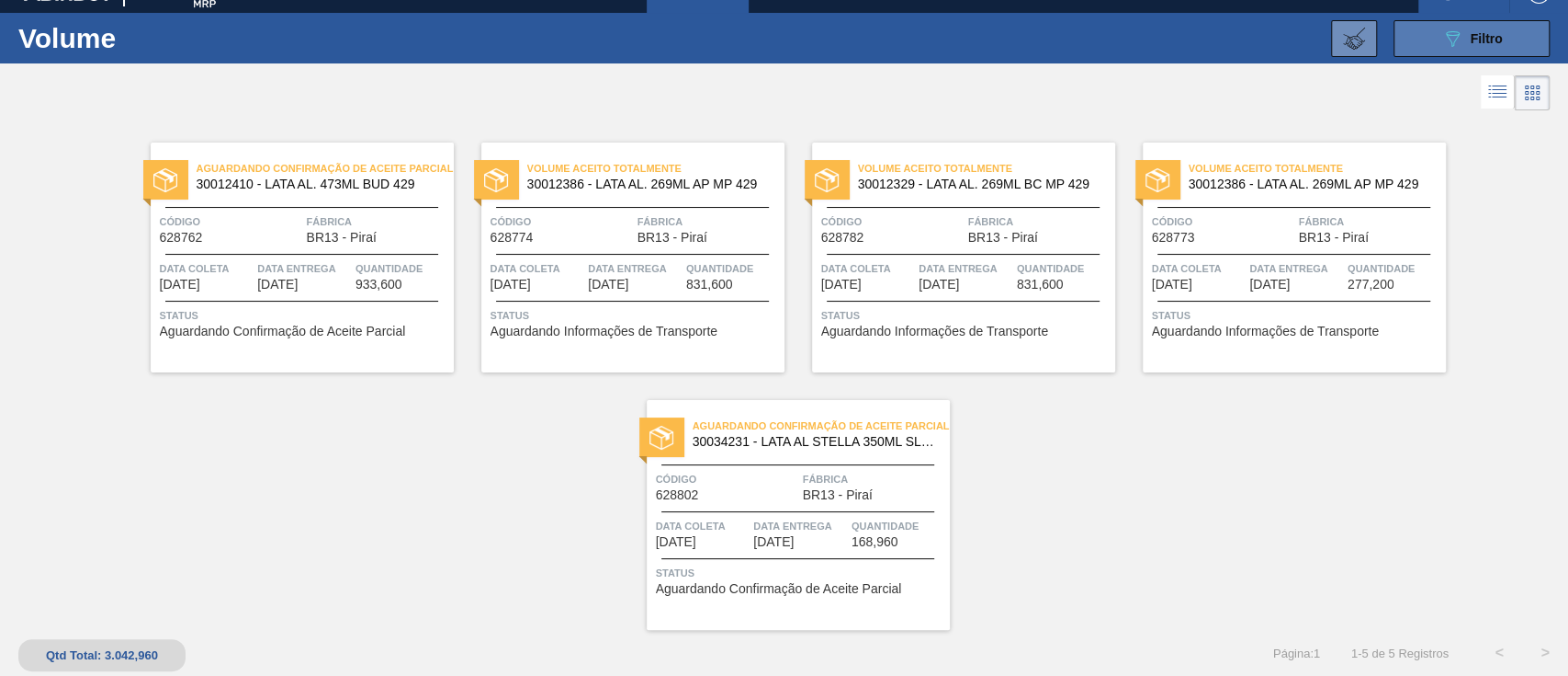
click at [1485, 48] on div "089F7B8B-B2A5-4AFE-B5C0-19BA573D28AC Filtro" at bounding box center [1473, 39] width 62 height 22
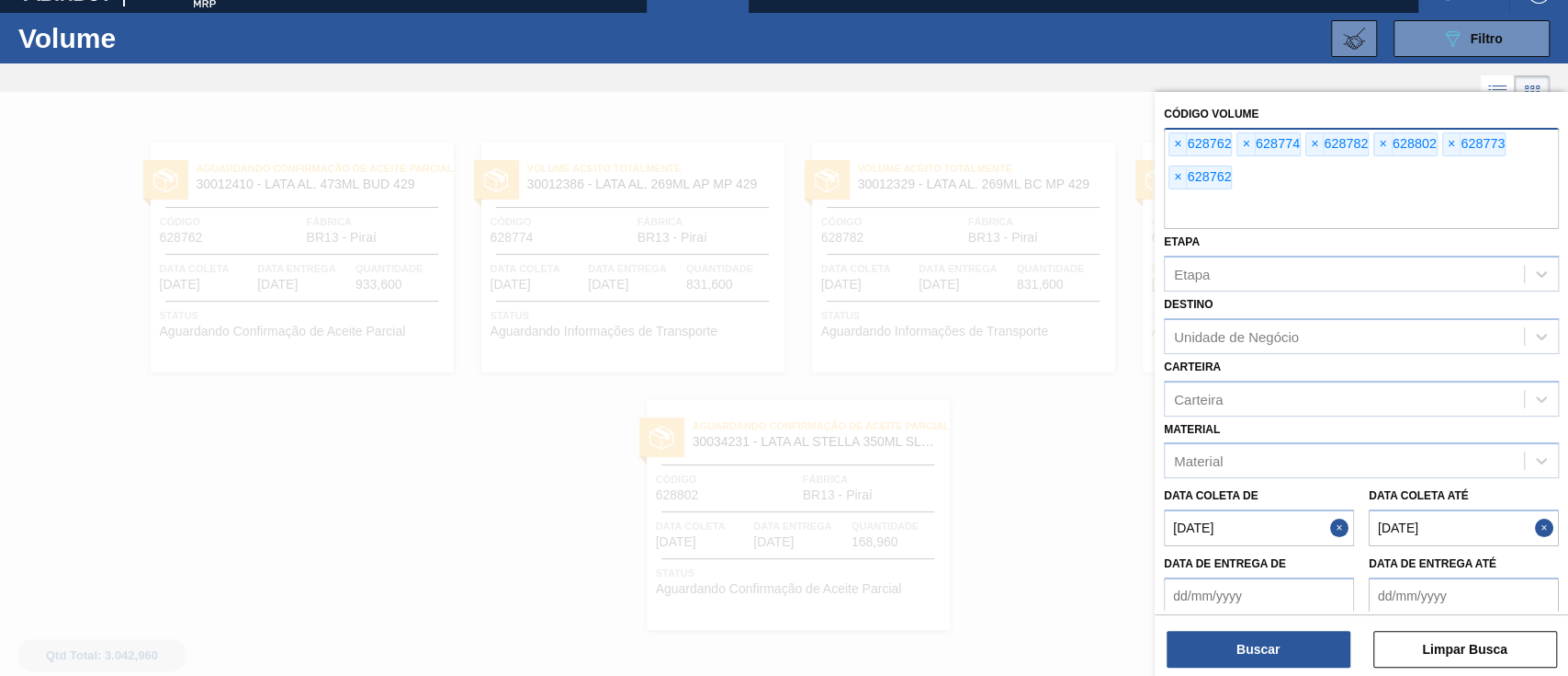
click at [1186, 143] on div "× 628762" at bounding box center [1200, 144] width 64 height 24
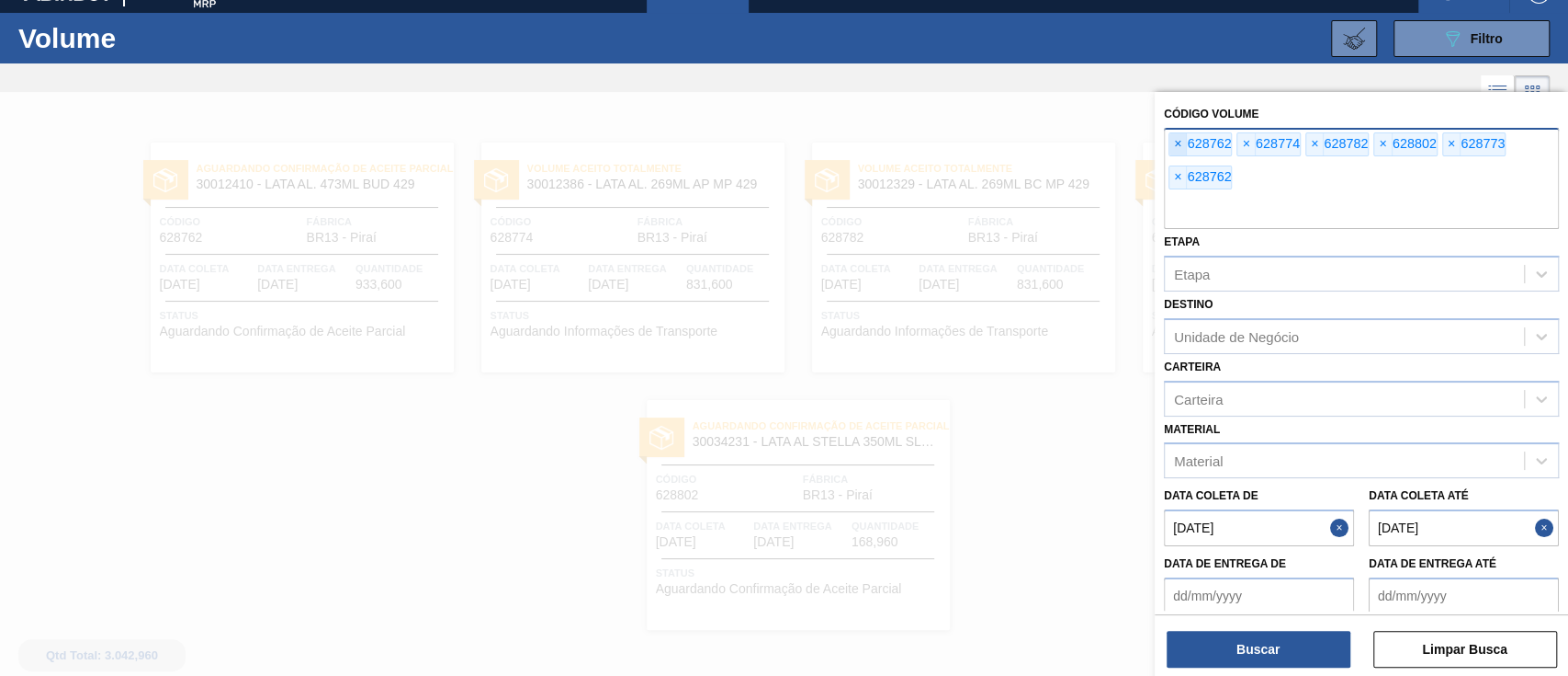
click at [1176, 140] on span "×" at bounding box center [1178, 144] width 18 height 22
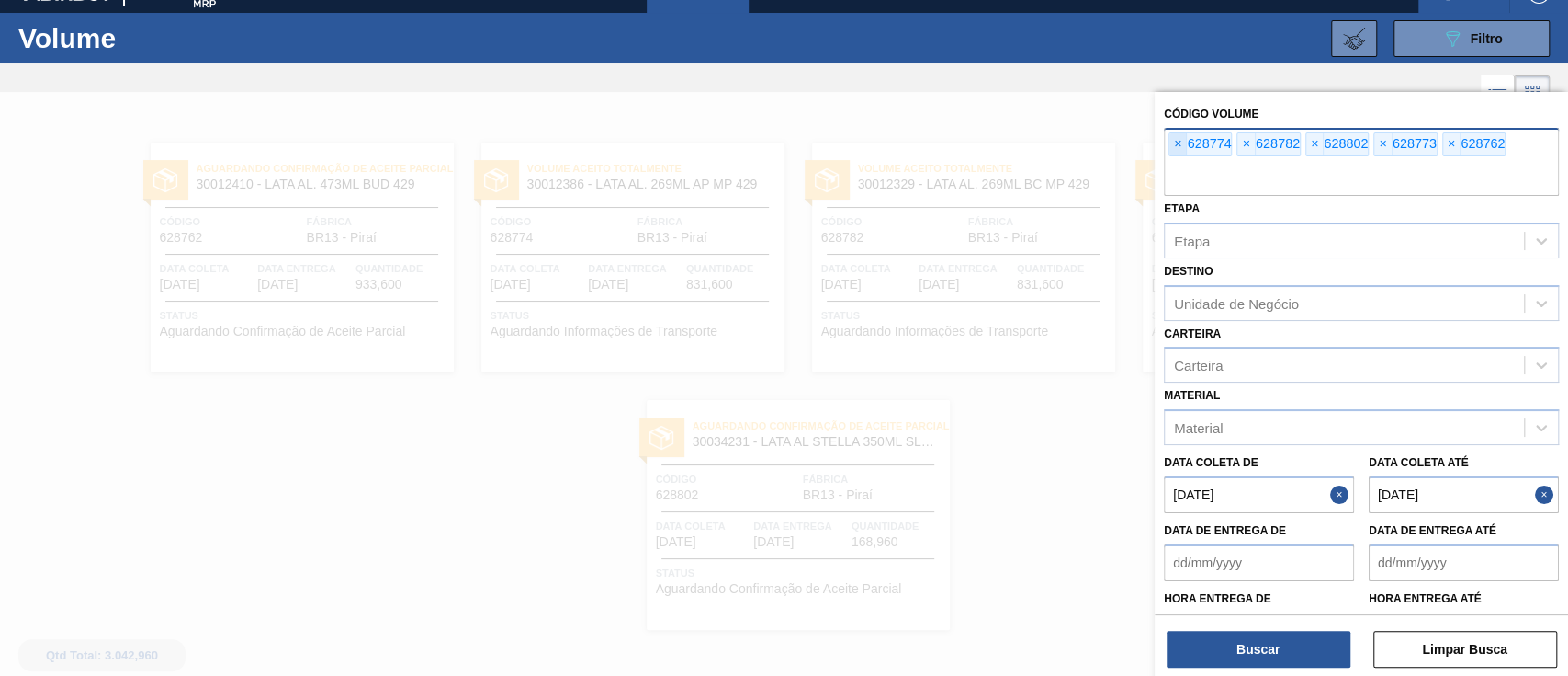
click at [1176, 140] on span "×" at bounding box center [1178, 144] width 18 height 22
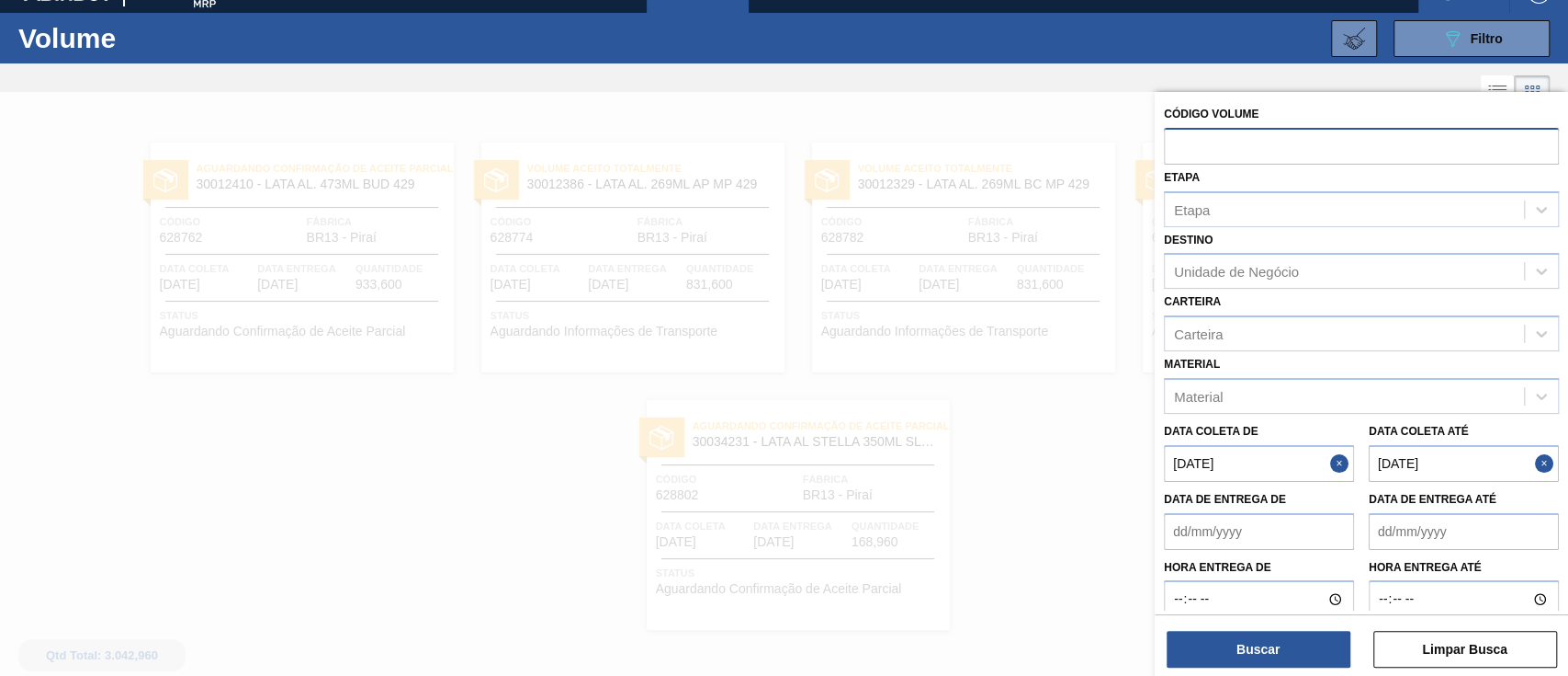
click at [1176, 140] on input "text" at bounding box center [1362, 145] width 395 height 35
paste input "628802"
type input "628802"
click at [1263, 655] on button "Buscar" at bounding box center [1258, 648] width 184 height 37
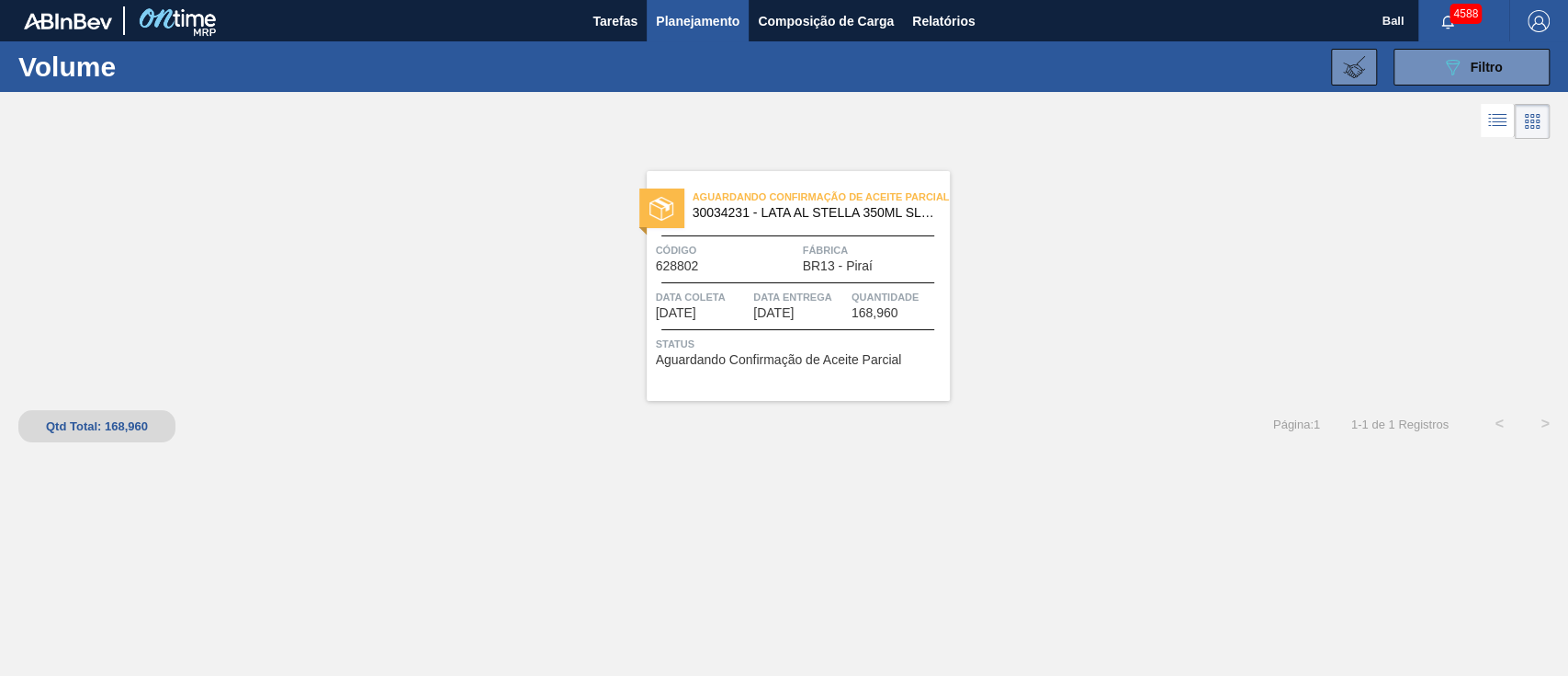
click at [849, 357] on span "Aguardando Confirmação de Aceite Parcial" at bounding box center [779, 360] width 246 height 14
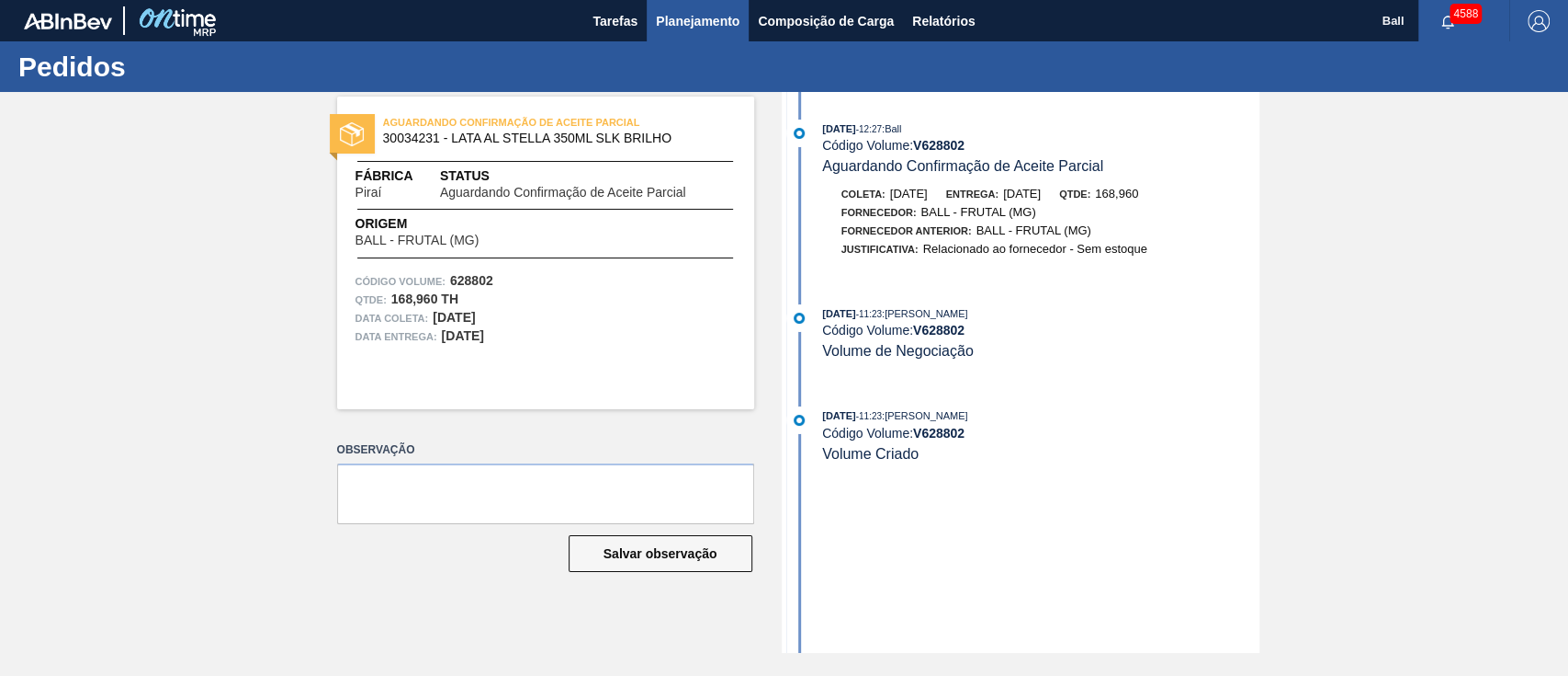
click at [739, 21] on button "Planejamento" at bounding box center [698, 21] width 102 height 42
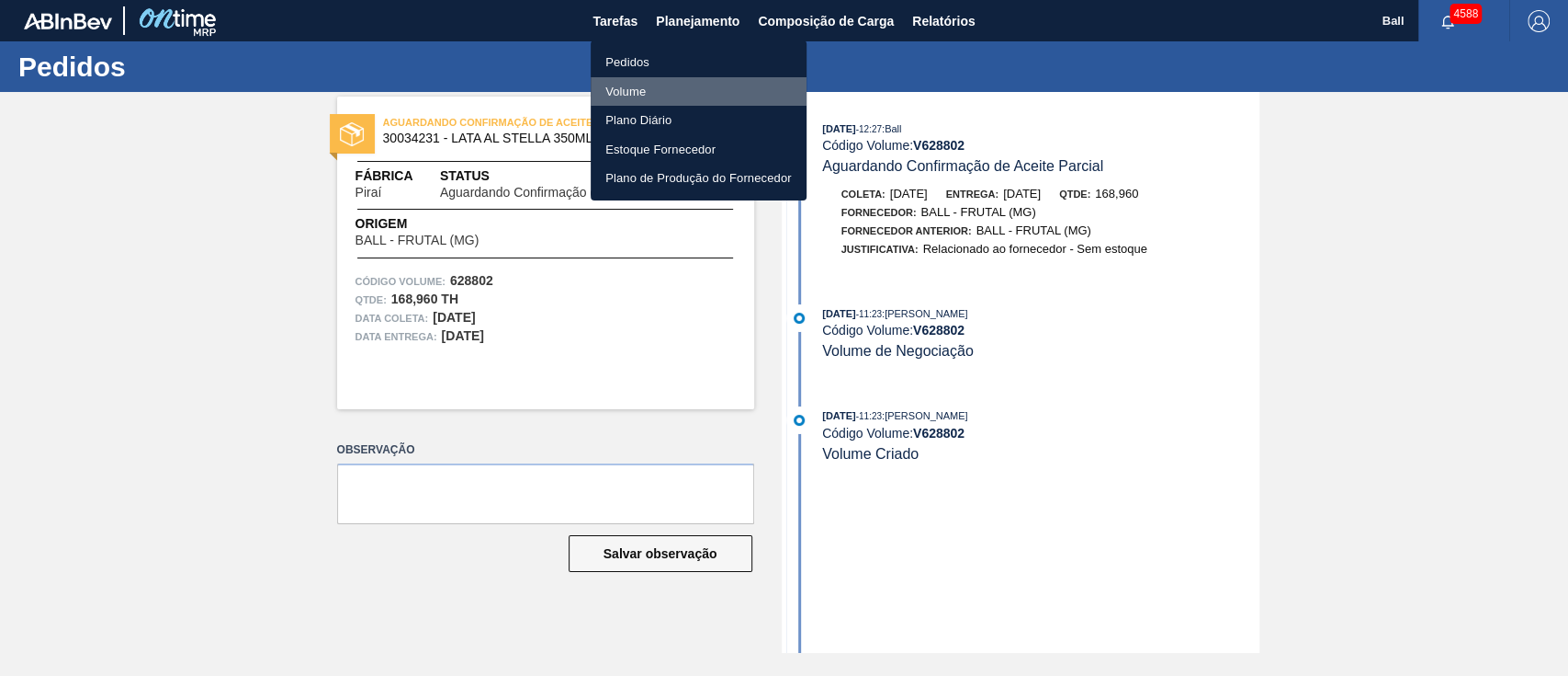
click at [639, 82] on li "Volume" at bounding box center [699, 92] width 216 height 30
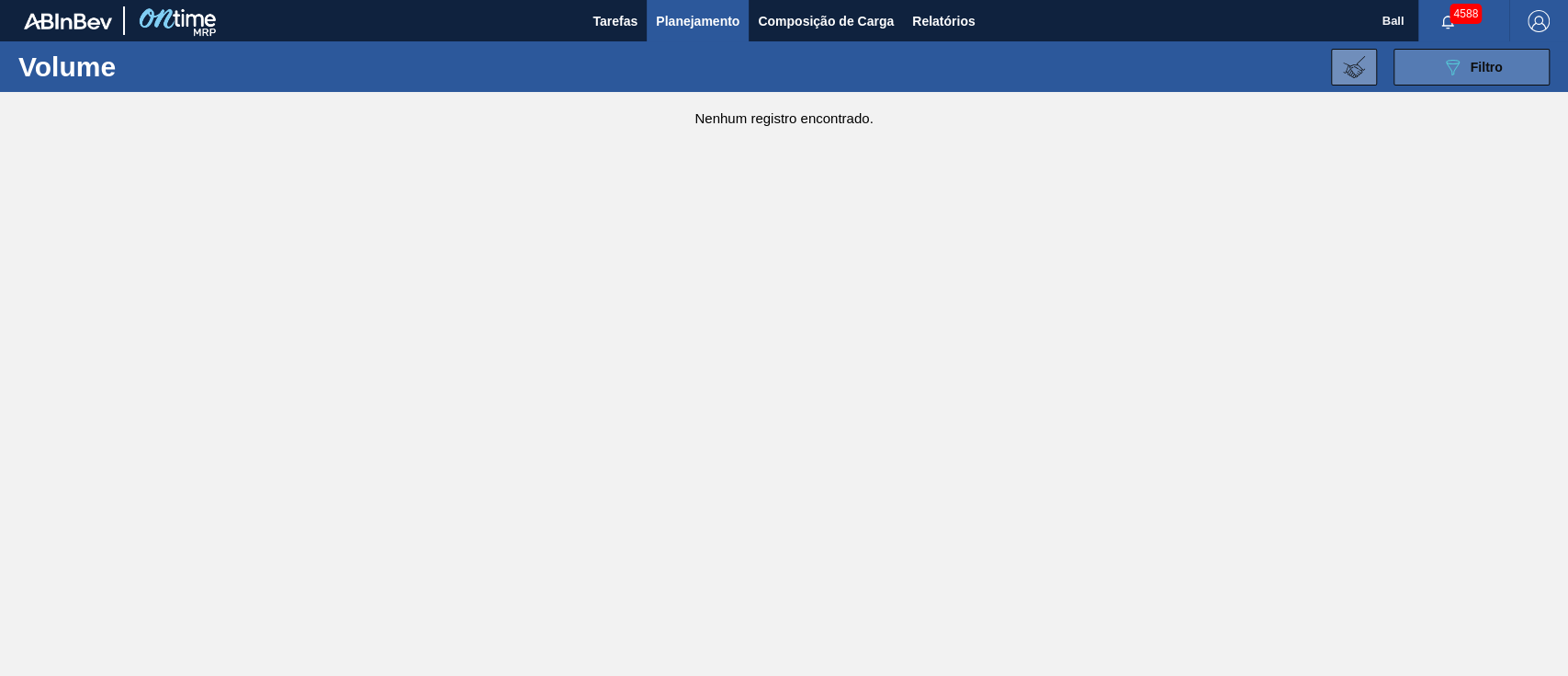
click at [1506, 53] on button "089F7B8B-B2A5-4AFE-B5C0-19BA573D28AC Filtro" at bounding box center [1472, 67] width 156 height 37
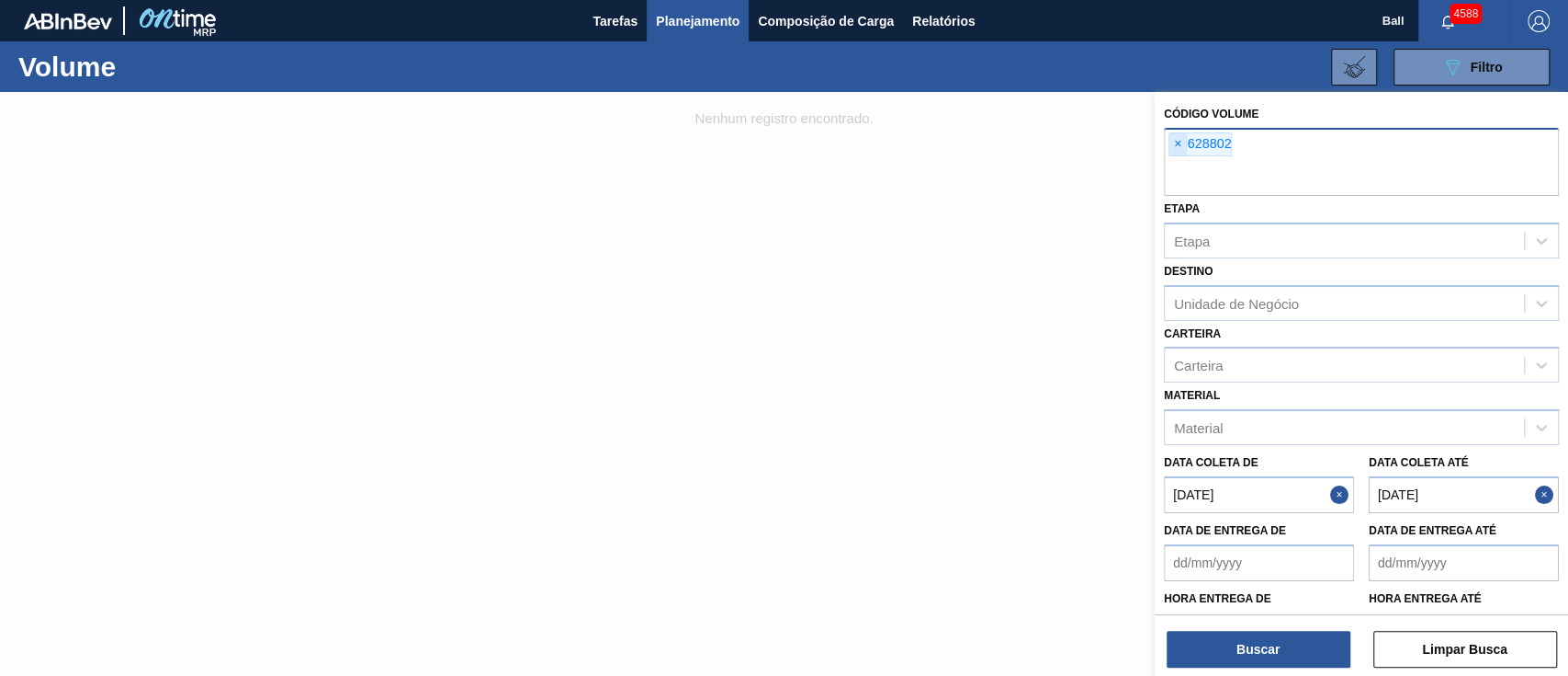
click at [1176, 146] on span "×" at bounding box center [1178, 144] width 18 height 22
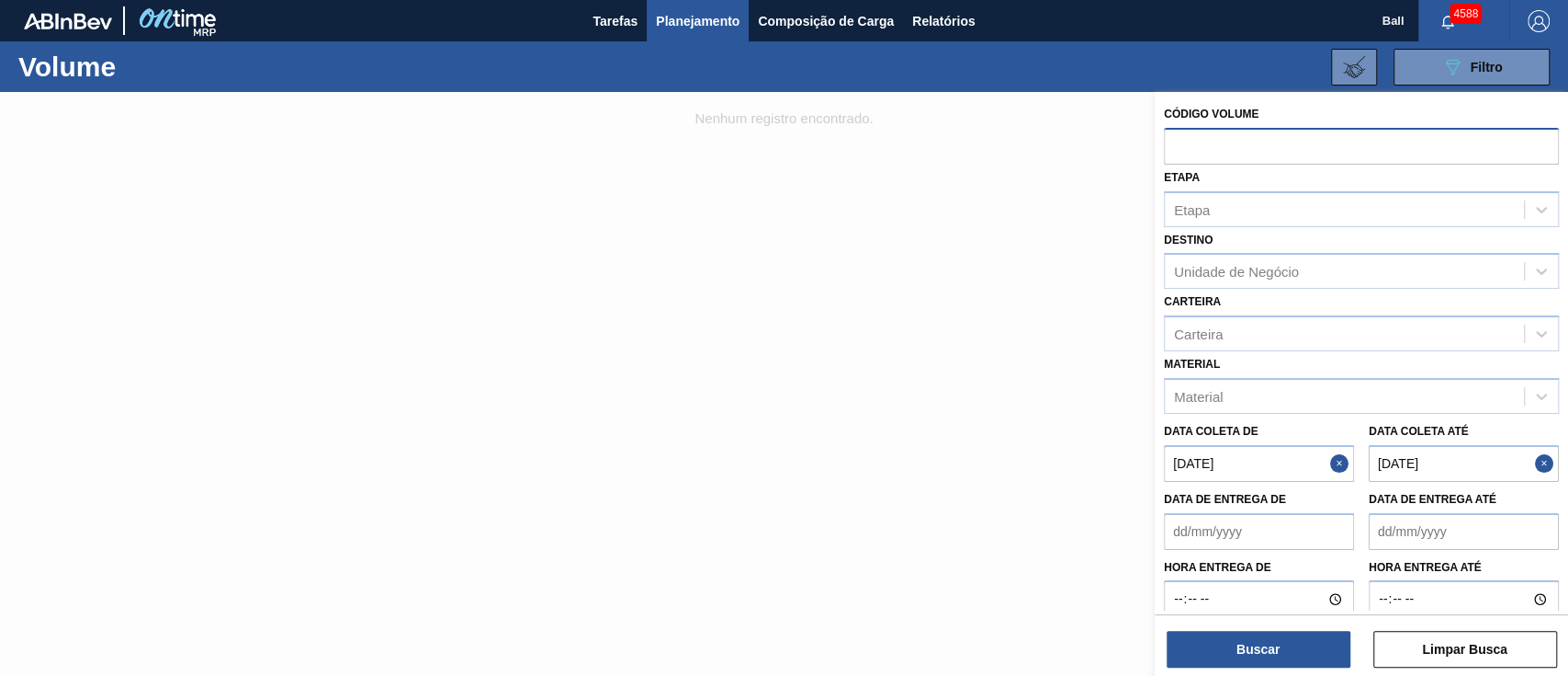
paste input "V628426"
click at [1181, 147] on input "V628426" at bounding box center [1362, 145] width 395 height 35
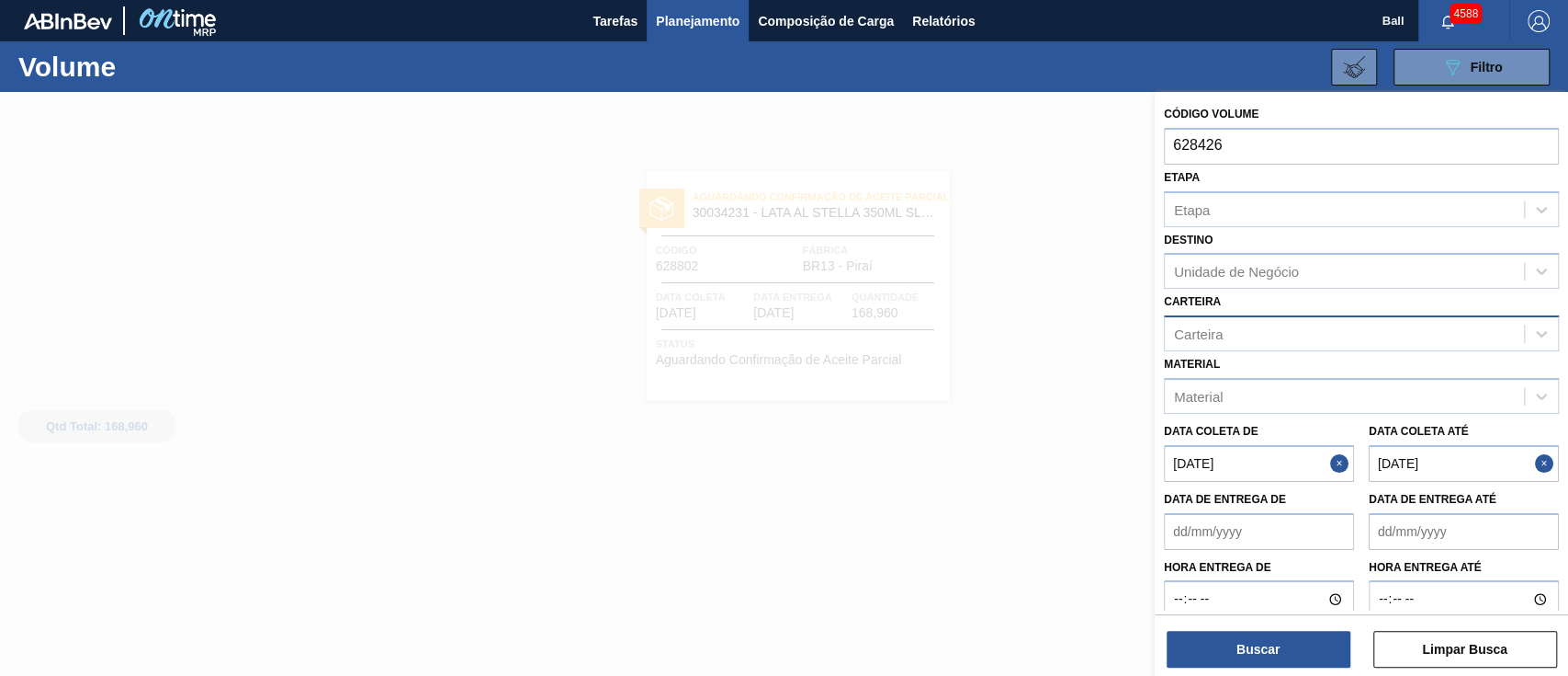
type input "628426"
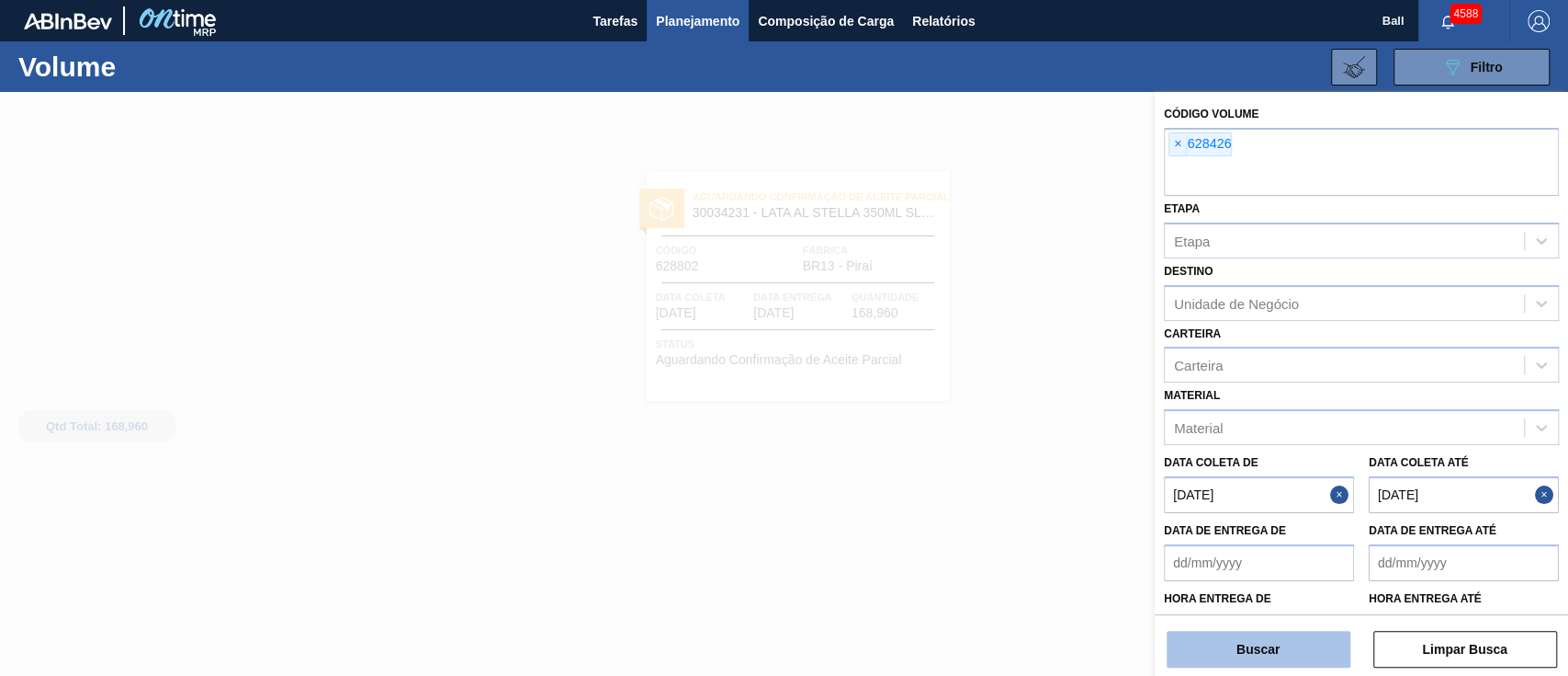
click at [1237, 650] on button "Buscar" at bounding box center [1258, 648] width 184 height 37
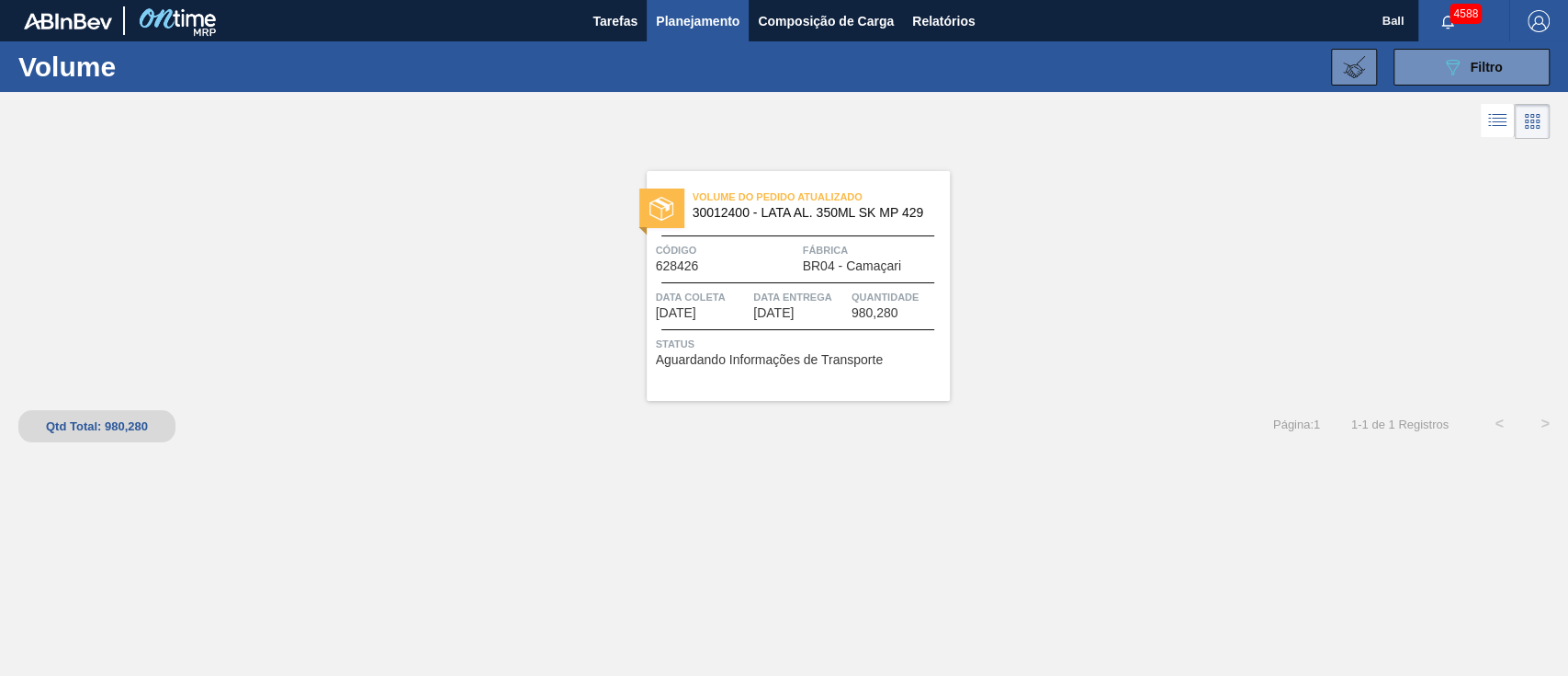
click at [784, 264] on div "Código 628426" at bounding box center [726, 256] width 142 height 32
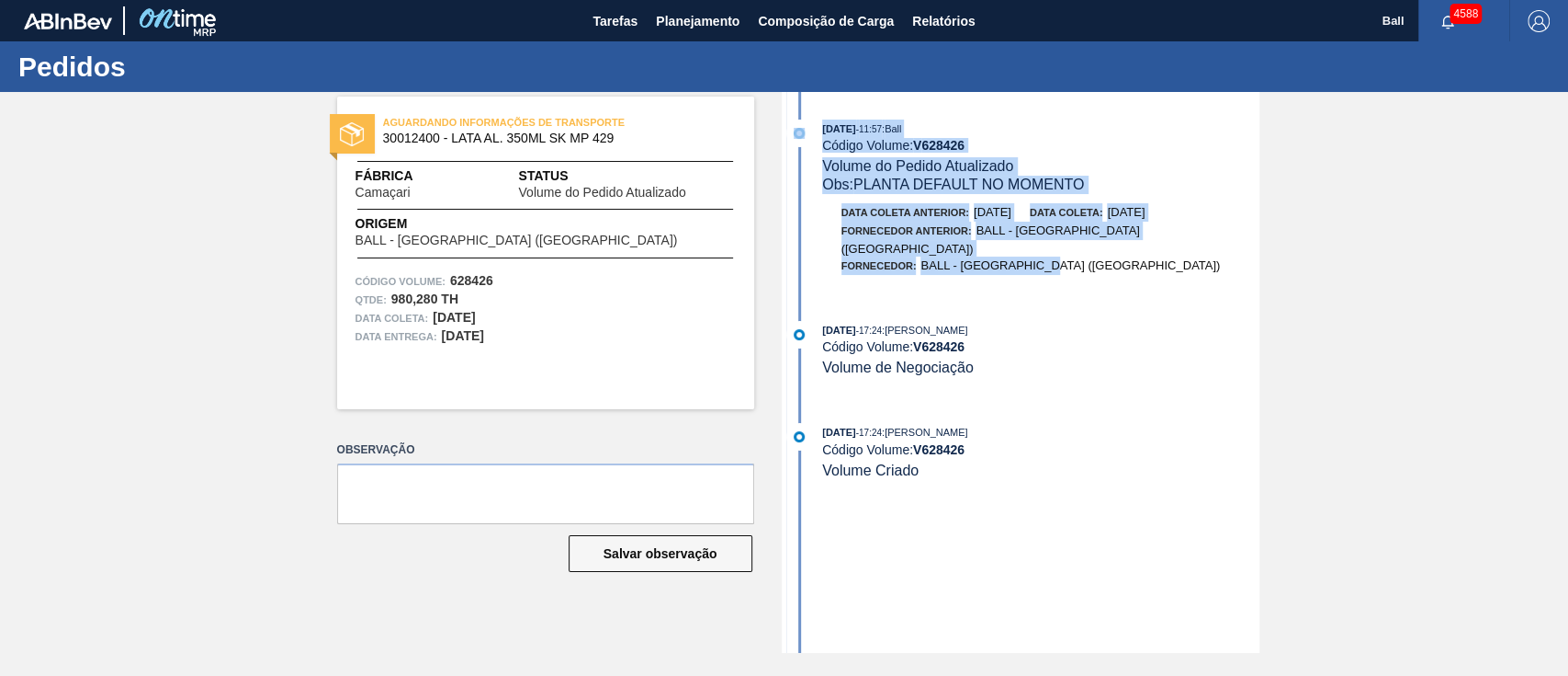
drag, startPoint x: 1047, startPoint y: 251, endPoint x: 814, endPoint y: 128, distance: 263.5
click at [814, 128] on div "08/10/2025 - 11:57 : Ball Código Volume: V 628426 Volume do Pedido Atualizado O…" at bounding box center [1023, 206] width 473 height 174
click at [824, 96] on div "08/10/2025 - 11:57 : Ball Código Volume: V 628426 Volume do Pedido Atualizado O…" at bounding box center [1023, 372] width 473 height 561
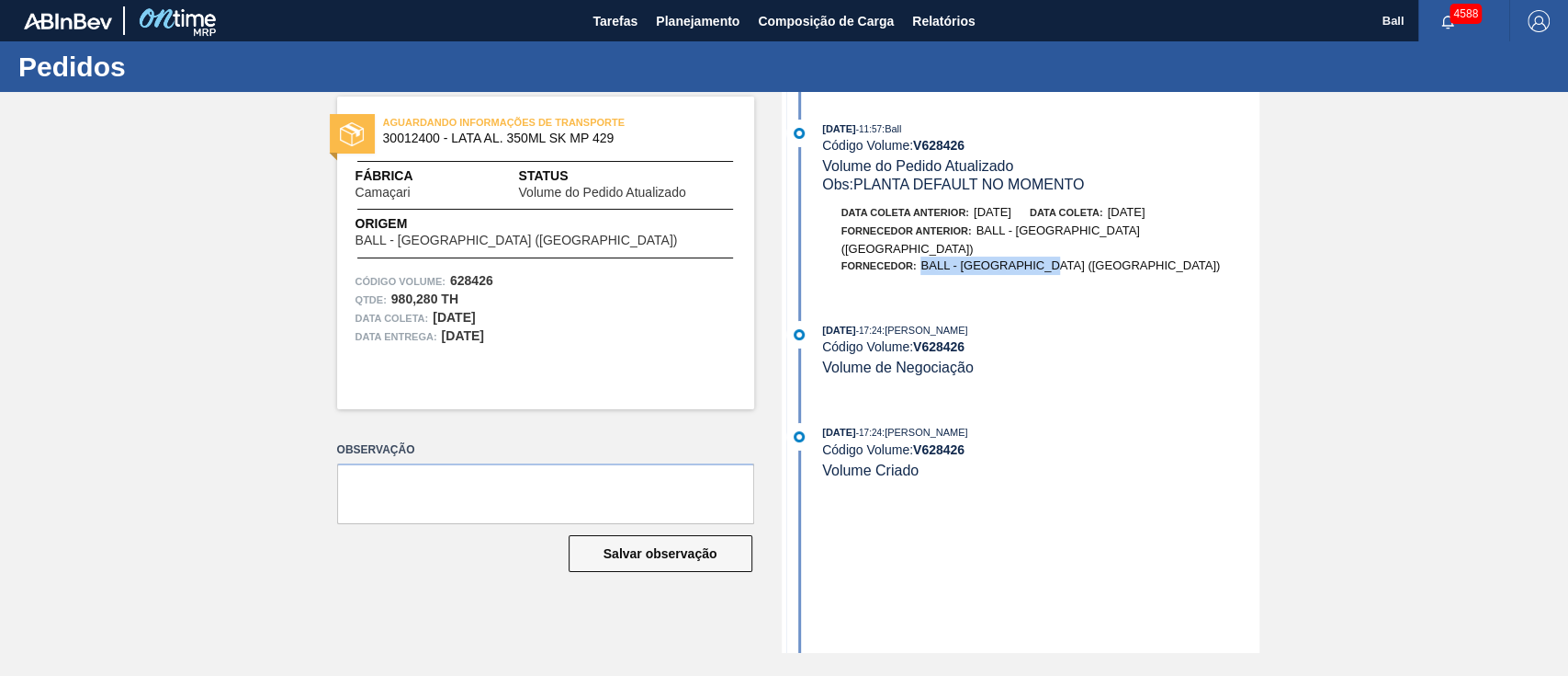
drag, startPoint x: 1051, startPoint y: 261, endPoint x: 921, endPoint y: 255, distance: 130.1
click at [921, 256] on div "Fornecedor: BALL - BRASÍLIA (DF)" at bounding box center [1041, 265] width 436 height 18
click at [1141, 442] on div "Código Volume: V 628426" at bounding box center [1040, 449] width 436 height 15
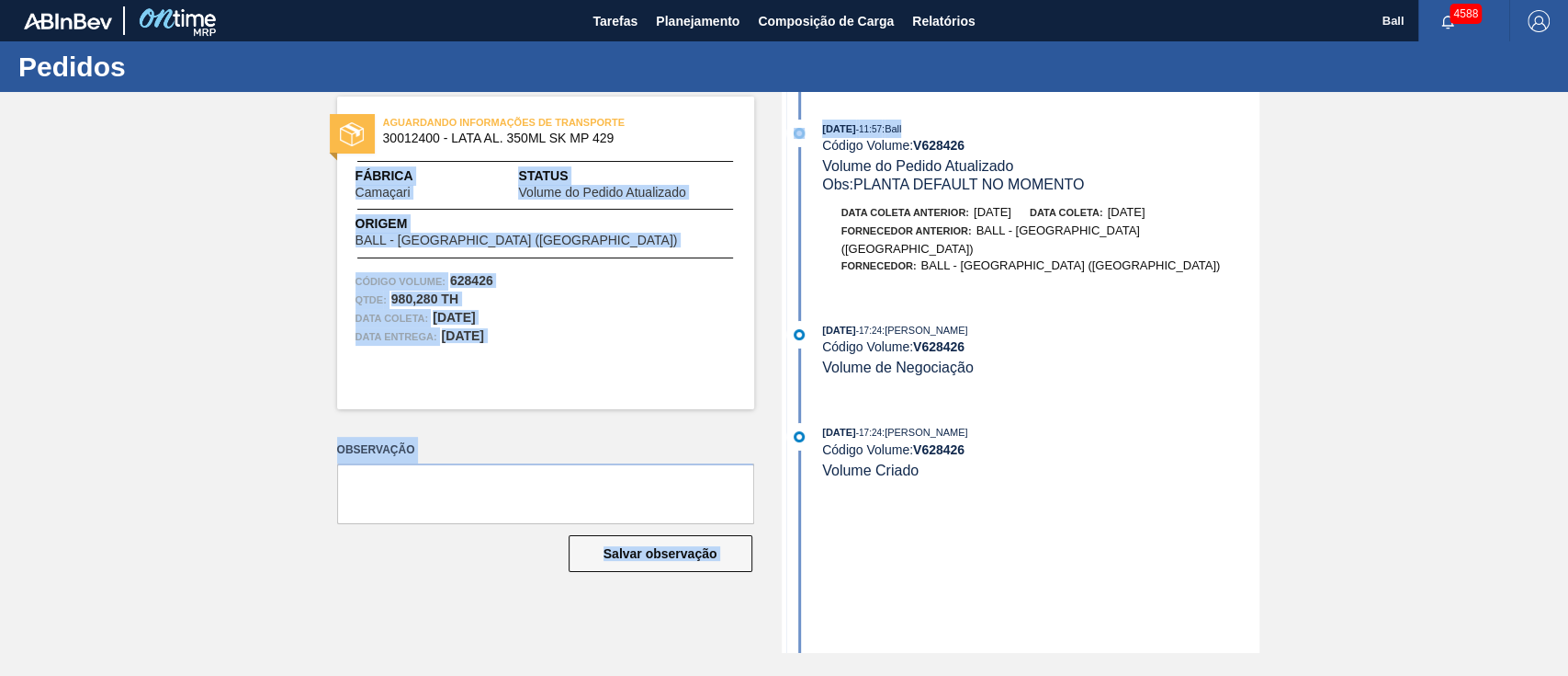
drag, startPoint x: 1024, startPoint y: 134, endPoint x: 772, endPoint y: 130, distance: 252.0
click at [772, 130] on div "AGUARDANDO INFORMAÇÕES DE TRANSPORTE 30012400 - LATA AL. 350ML SK MP 429 Fábric…" at bounding box center [784, 372] width 1568 height 561
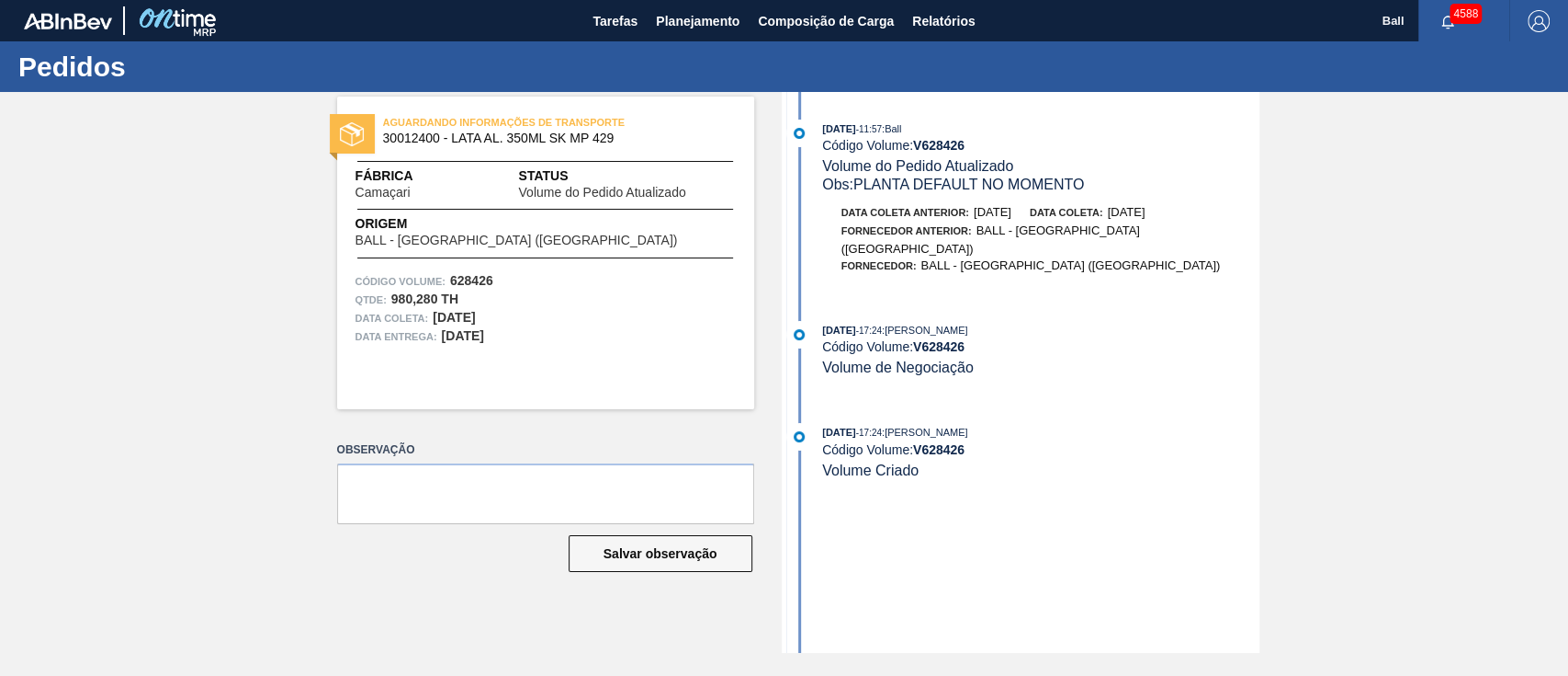
click at [906, 168] on span "Volume do Pedido Atualizado" at bounding box center [918, 166] width 191 height 16
drag, startPoint x: 1005, startPoint y: 366, endPoint x: 867, endPoint y: 309, distance: 149.3
click at [867, 321] on div "06/10/2025 - 17:24 : MARILIA RIBEIRO BALARDIN Código Volume: V 628426 Volume de…" at bounding box center [1023, 358] width 473 height 75
click at [886, 268] on div "Data Coleta Anterior: 13/10/2025 Data Coleta: 12/10/2025 Fornecedor Anterior: B…" at bounding box center [1023, 243] width 473 height 81
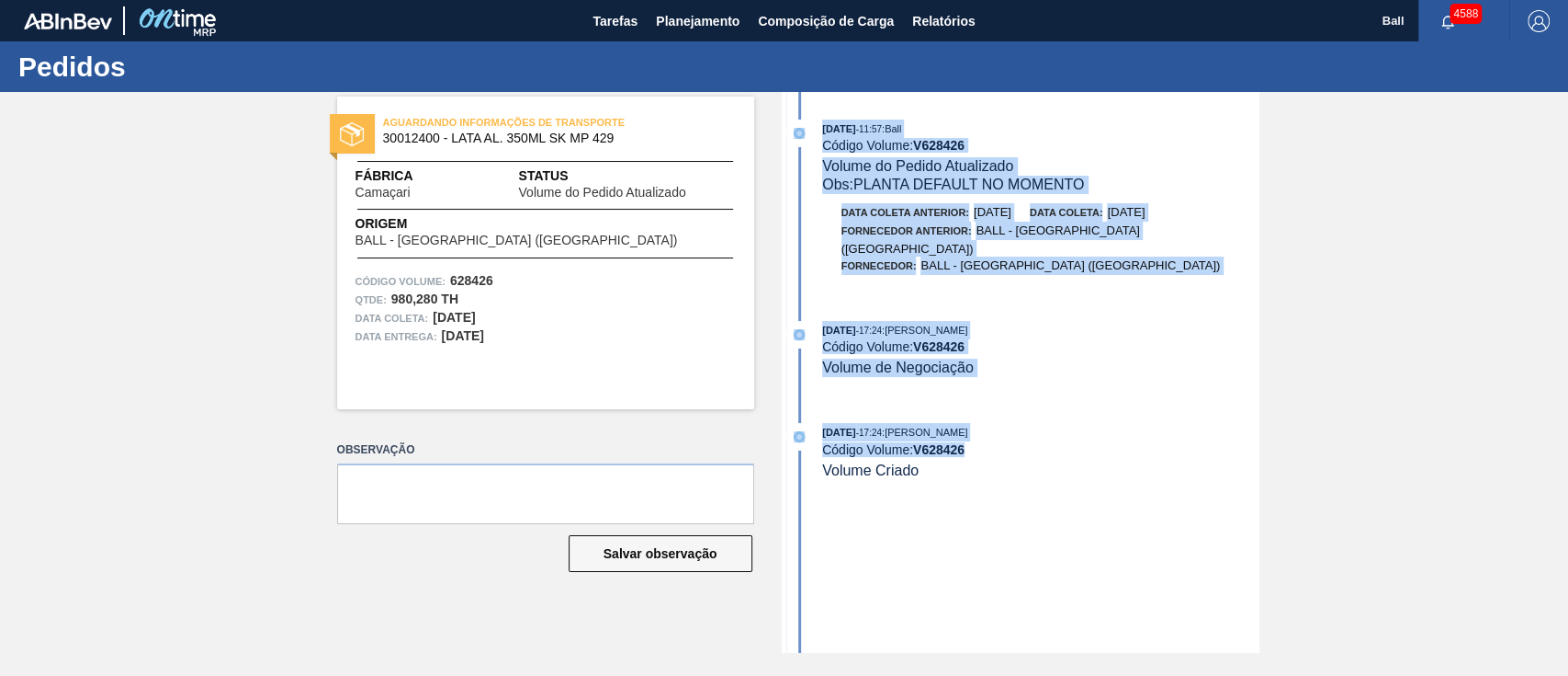
drag, startPoint x: 811, startPoint y: 125, endPoint x: 1012, endPoint y: 460, distance: 390.7
click at [1012, 460] on div "08/10/2025 - 11:57 : Ball Código Volume: V 628426 Volume do Pedido Atualizado O…" at bounding box center [1023, 372] width 473 height 561
click at [1012, 460] on div "06/10/2025 - 17:24 : MARILIA RIBEIRO BALARDIN Código Volume: V 628426 Volume Cr…" at bounding box center [1040, 450] width 436 height 56
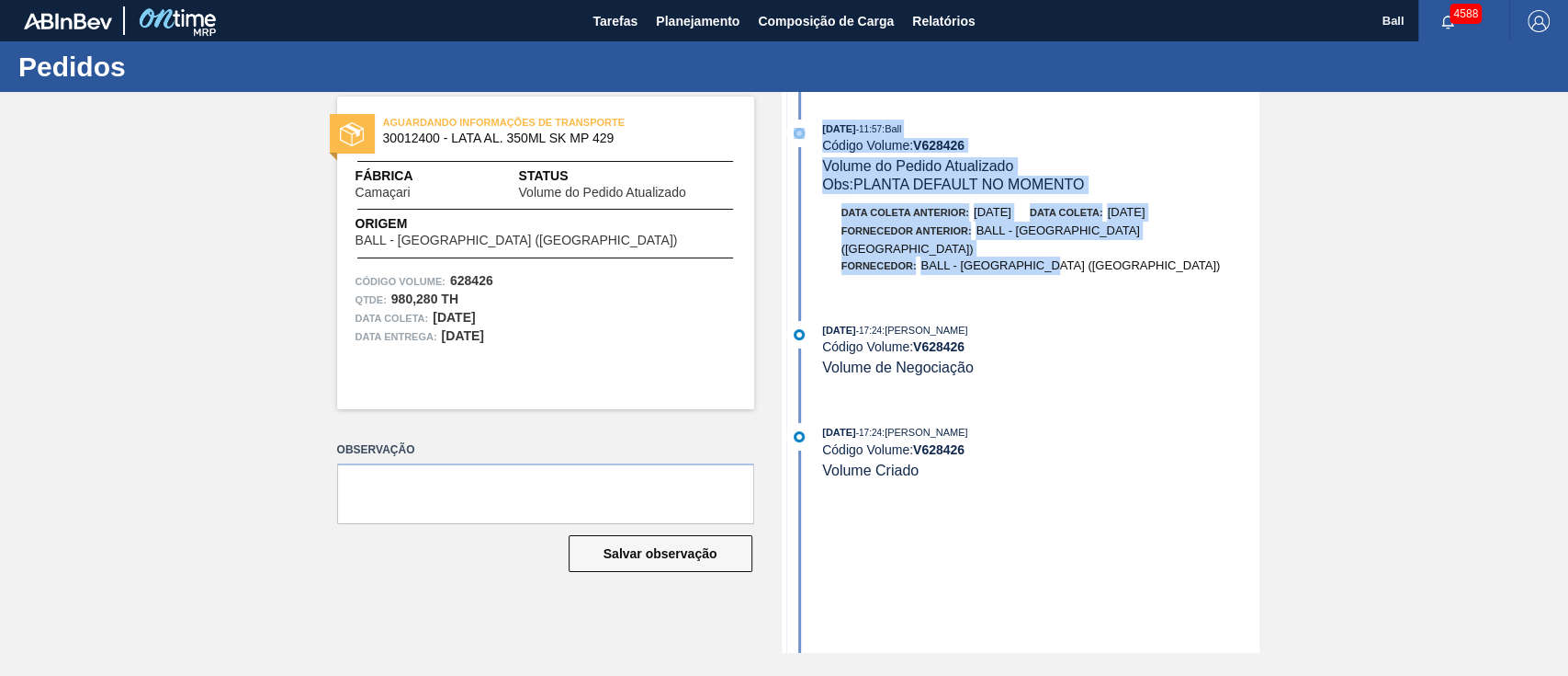
drag, startPoint x: 1097, startPoint y: 255, endPoint x: 809, endPoint y: 128, distance: 314.8
click at [809, 128] on div "08/10/2025 - 11:57 : Ball Código Volume: V 628426 Volume do Pedido Atualizado O…" at bounding box center [1023, 206] width 473 height 174
click at [865, 95] on div "08/10/2025 - 11:57 : Ball Código Volume: V 628426 Volume do Pedido Atualizado O…" at bounding box center [1023, 372] width 473 height 561
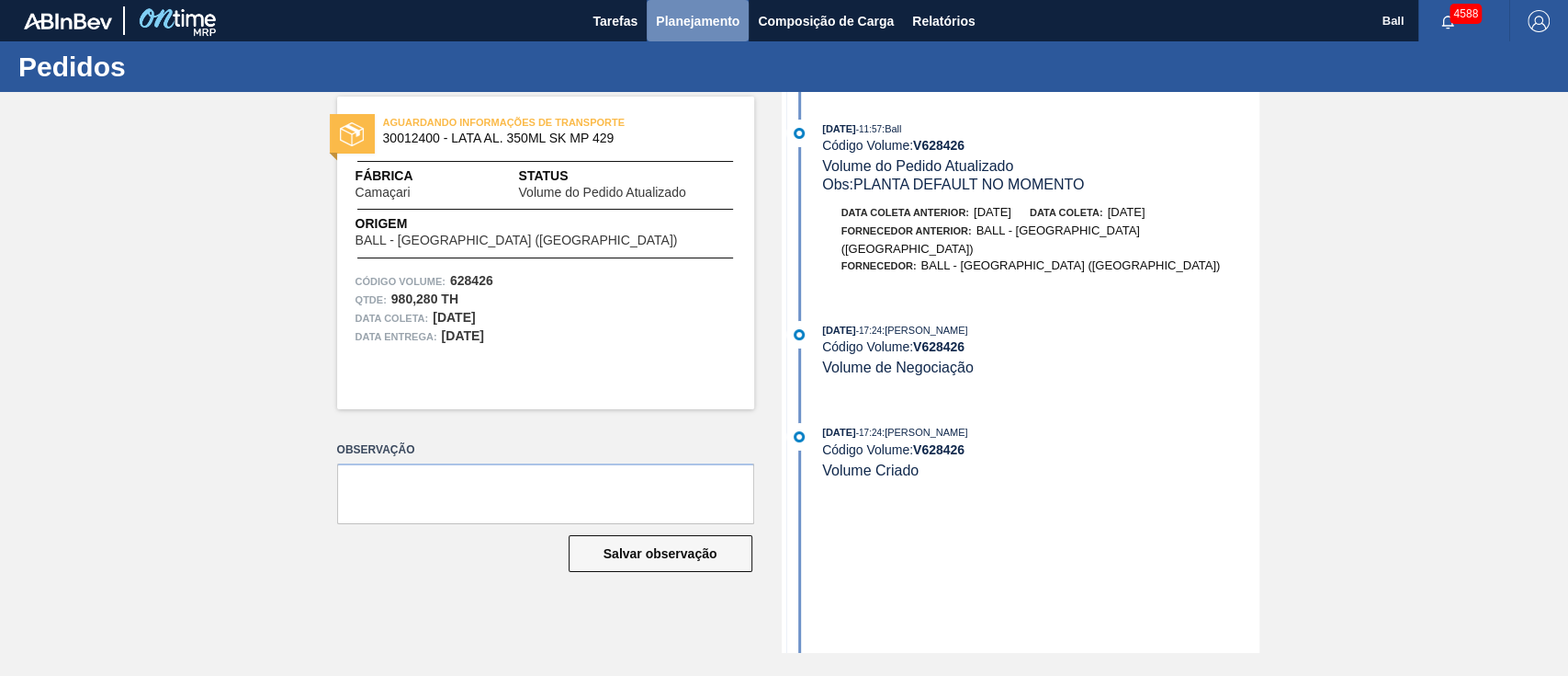
click at [703, 18] on span "Planejamento" at bounding box center [698, 21] width 83 height 22
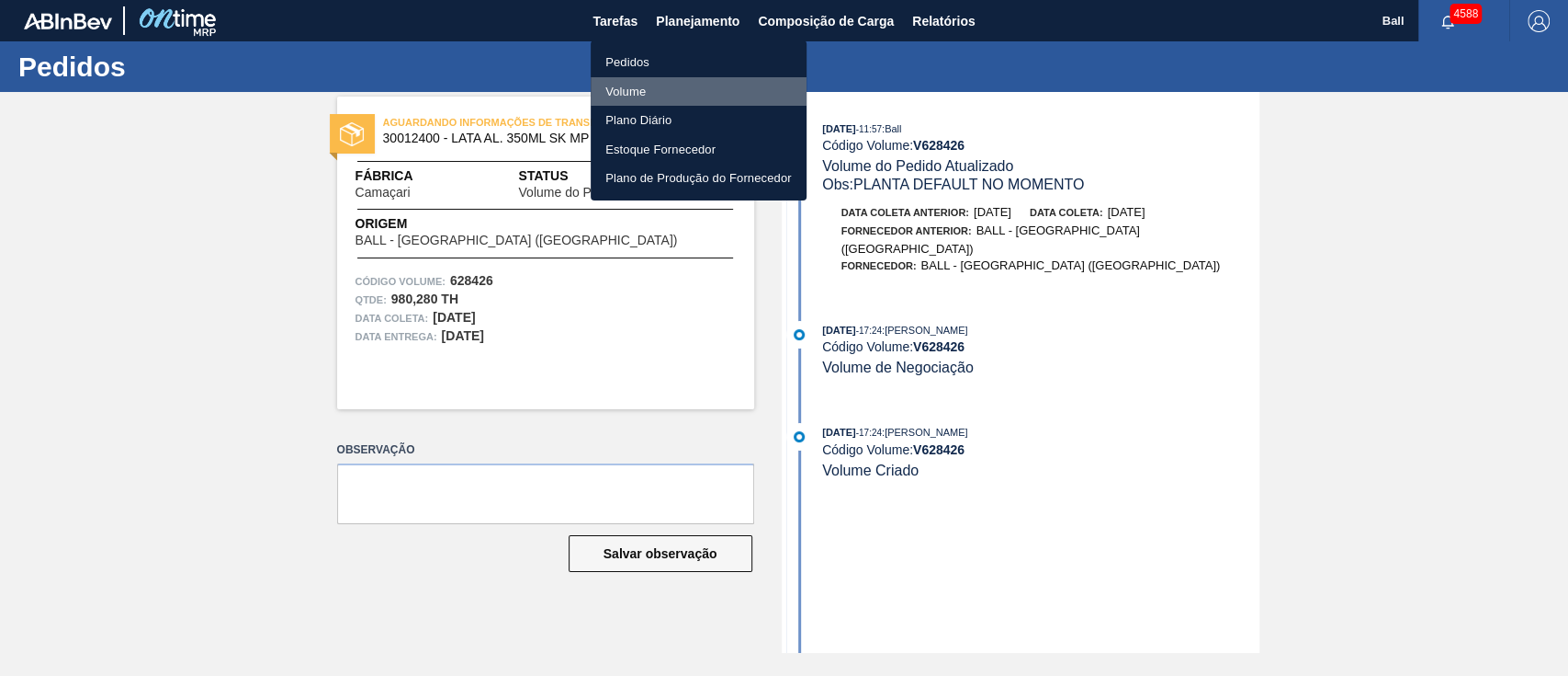
click at [633, 82] on li "Volume" at bounding box center [699, 92] width 216 height 30
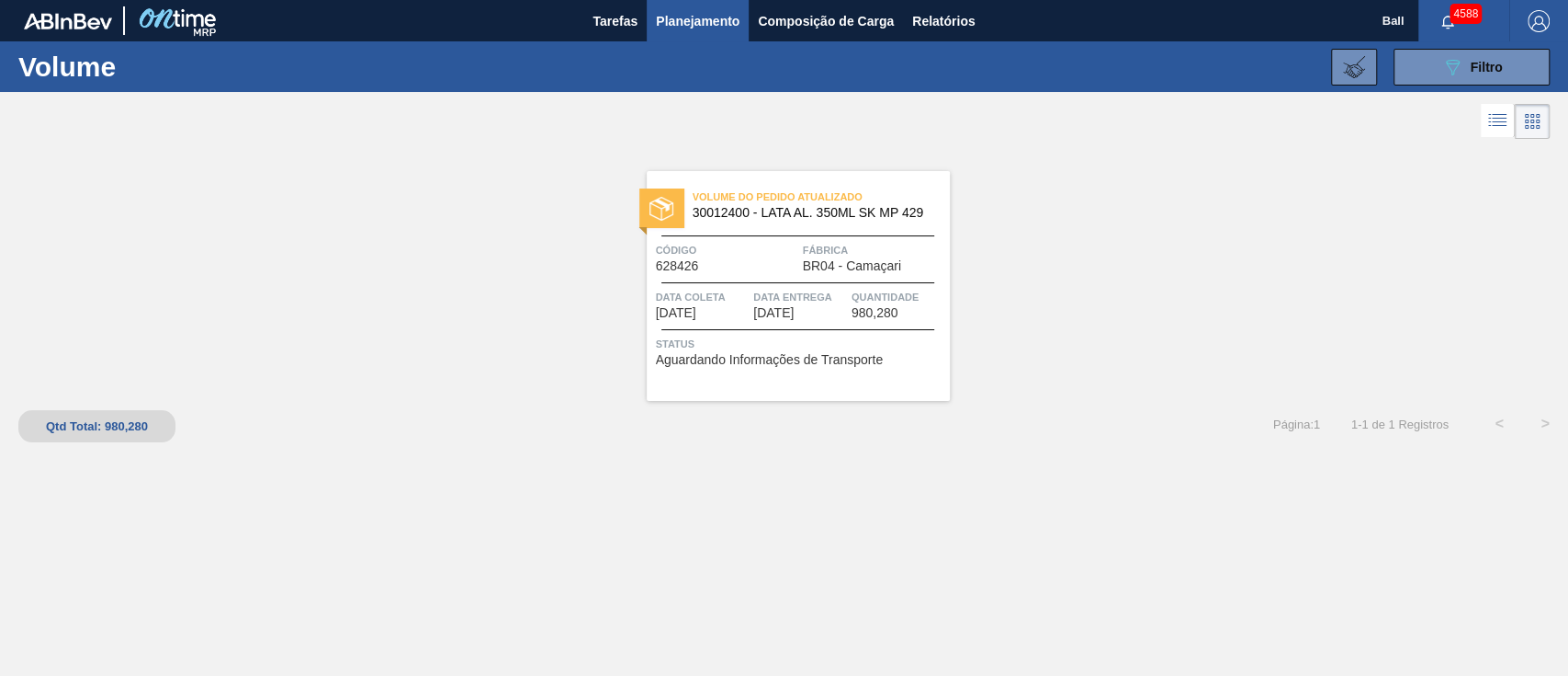
click at [197, 283] on div "Volume do Pedido Atualizado 30012400 - LATA AL. 350ML SK MP 429 Código 628426 F…" at bounding box center [784, 271] width 1568 height 257
click at [1463, 53] on button "089F7B8B-B2A5-4AFE-B5C0-19BA573D28AC Filtro" at bounding box center [1472, 67] width 156 height 37
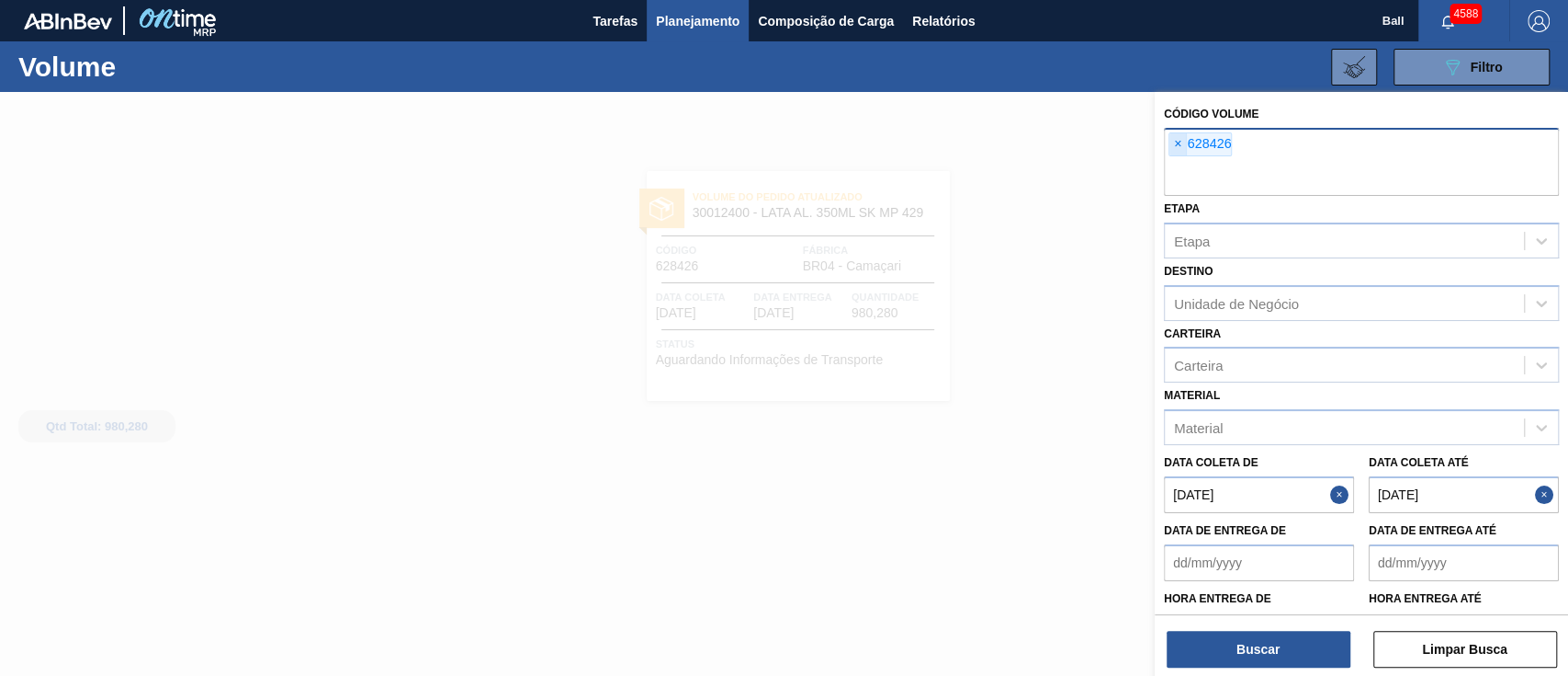
click at [1175, 146] on span "×" at bounding box center [1178, 144] width 18 height 22
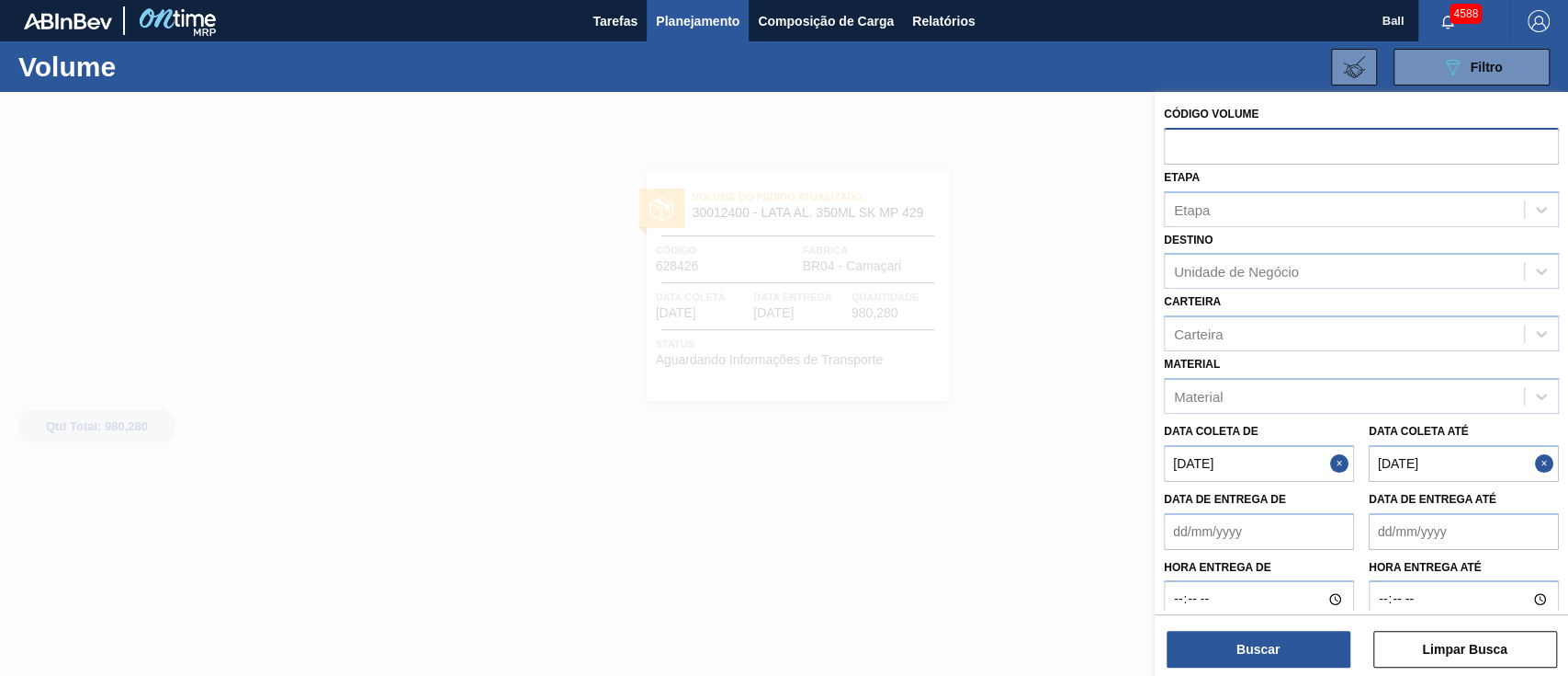
paste input "text"
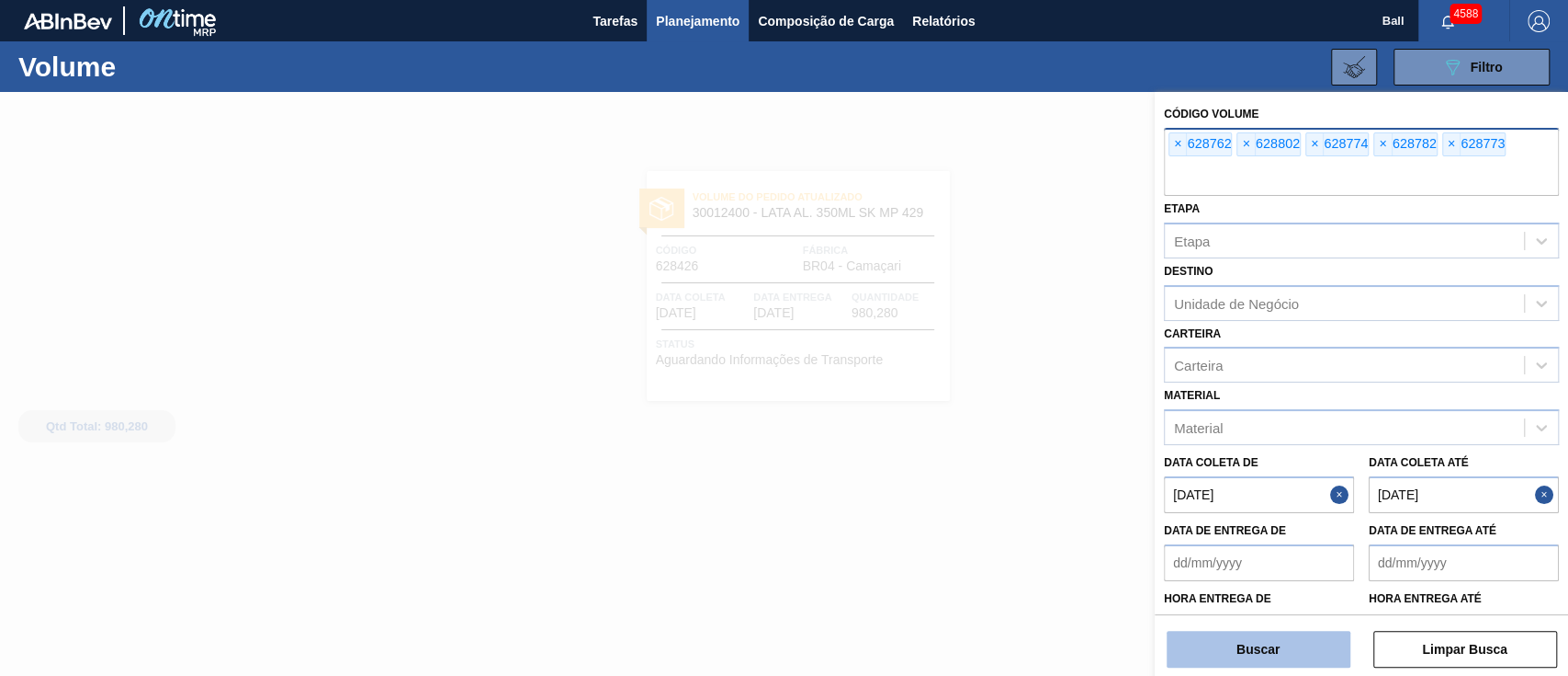
click at [1275, 646] on button "Buscar" at bounding box center [1258, 648] width 184 height 37
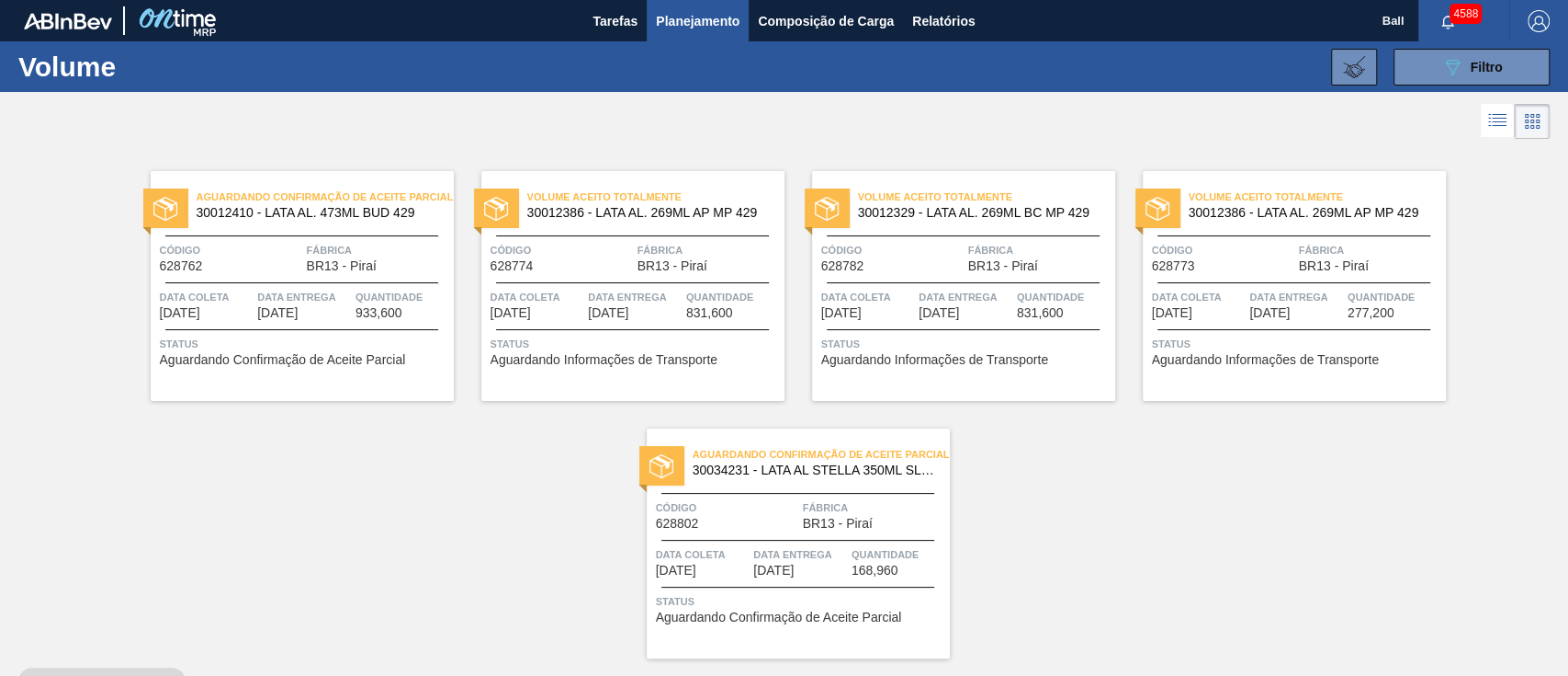
scroll to position [29, 0]
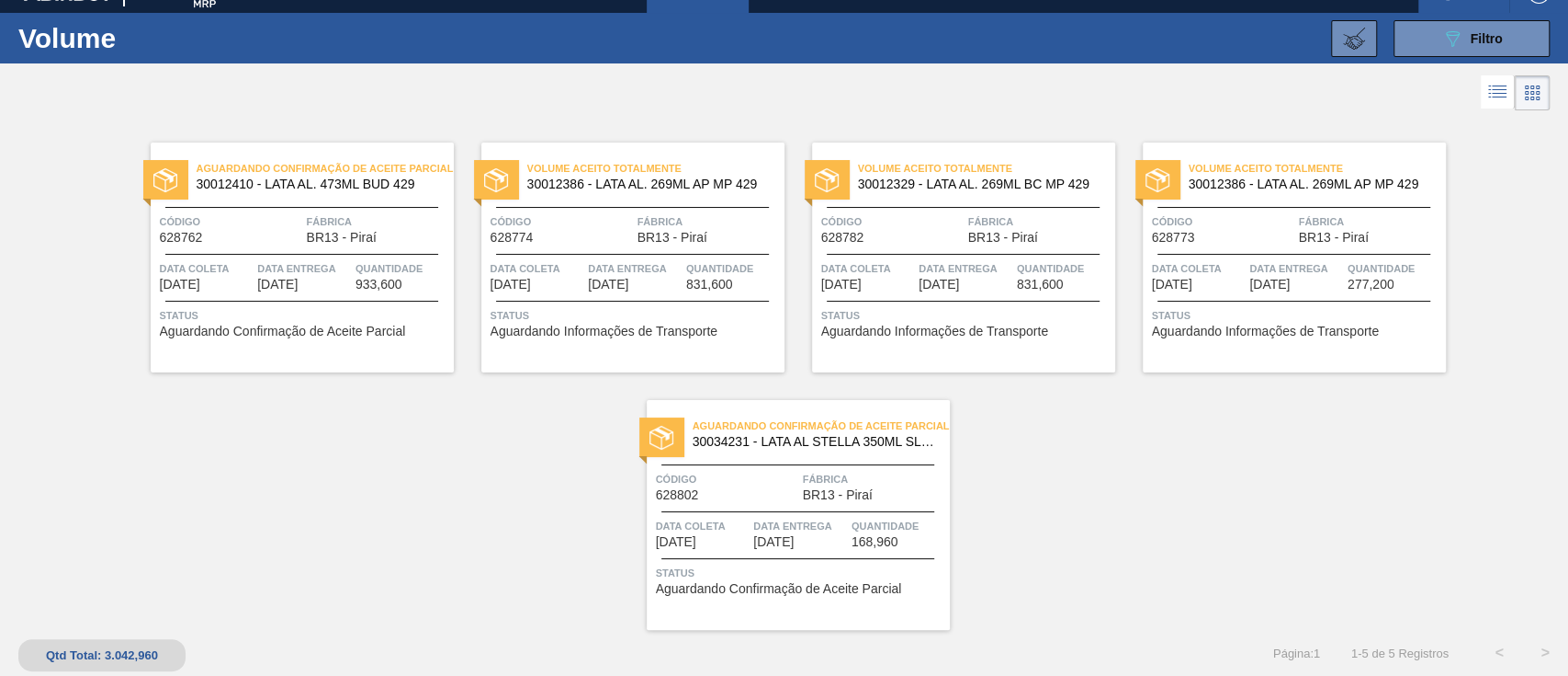
click at [338, 278] on div "Data Entrega 10/10/2025" at bounding box center [304, 275] width 93 height 32
click at [651, 270] on span "Data Entrega" at bounding box center [635, 268] width 93 height 18
click at [1004, 274] on span "Data Entrega" at bounding box center [966, 268] width 93 height 18
click at [1376, 271] on span "Quantidade" at bounding box center [1394, 268] width 93 height 18
click at [826, 550] on div "Aguardando Confirmação de Aceite Parcial 30034231 - LATA AL STELLA 350ML SLK BR…" at bounding box center [798, 514] width 303 height 230
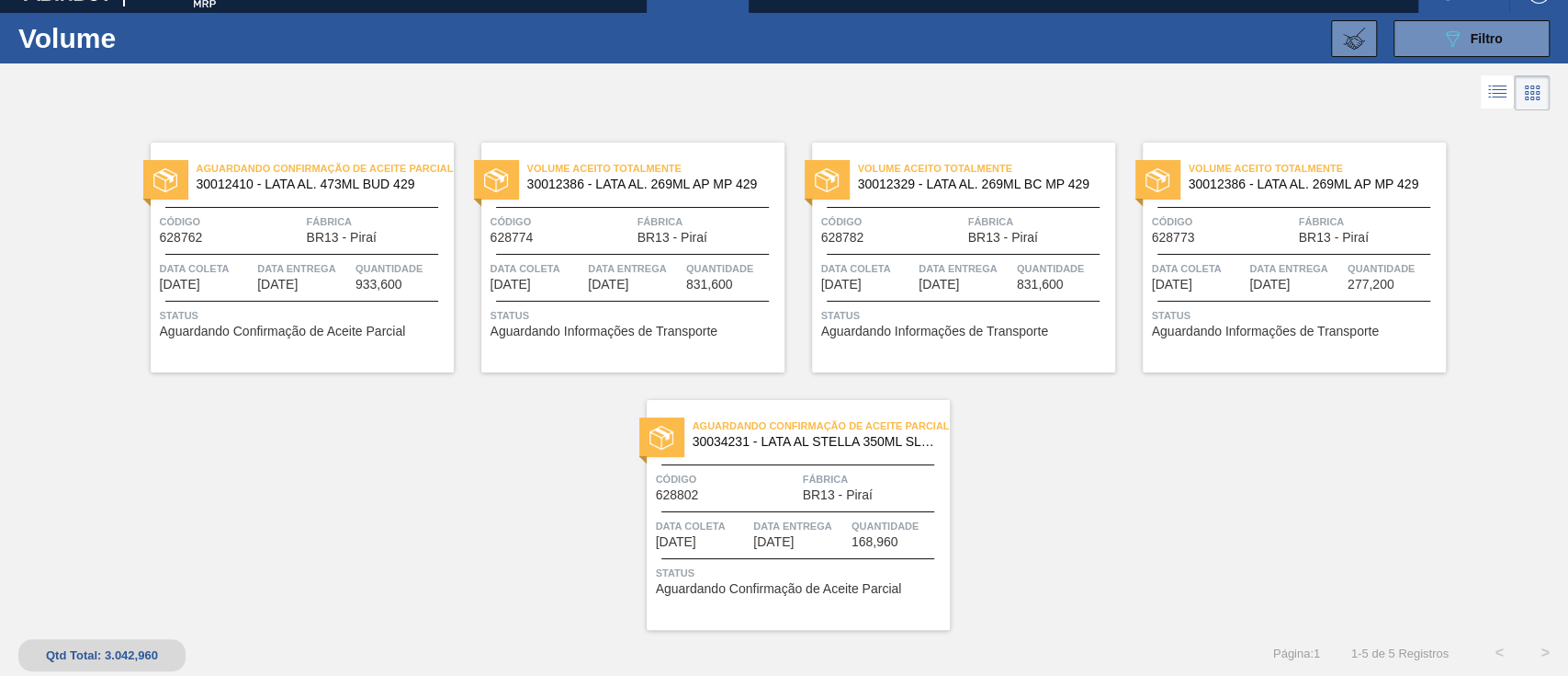
scroll to position [0, 0]
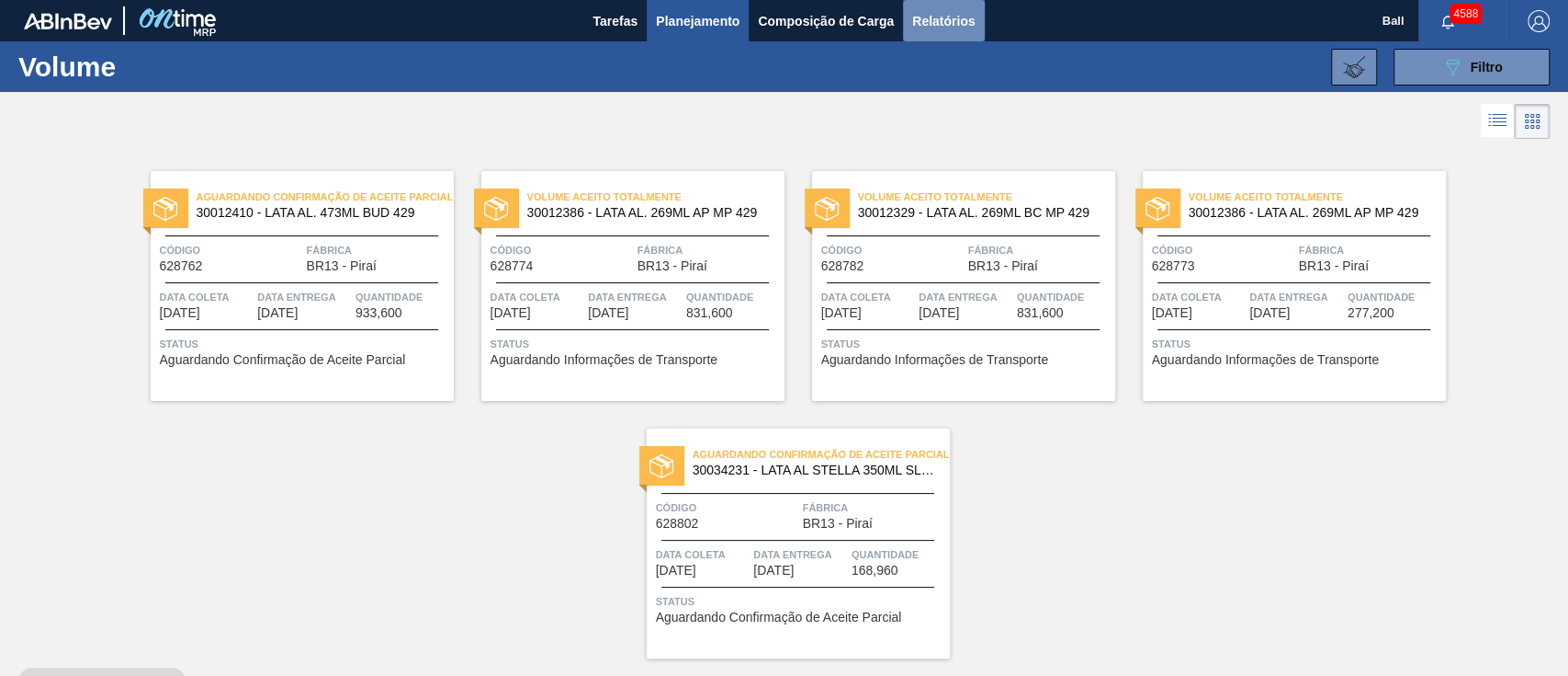
click at [965, 16] on span "Relatórios" at bounding box center [943, 21] width 63 height 22
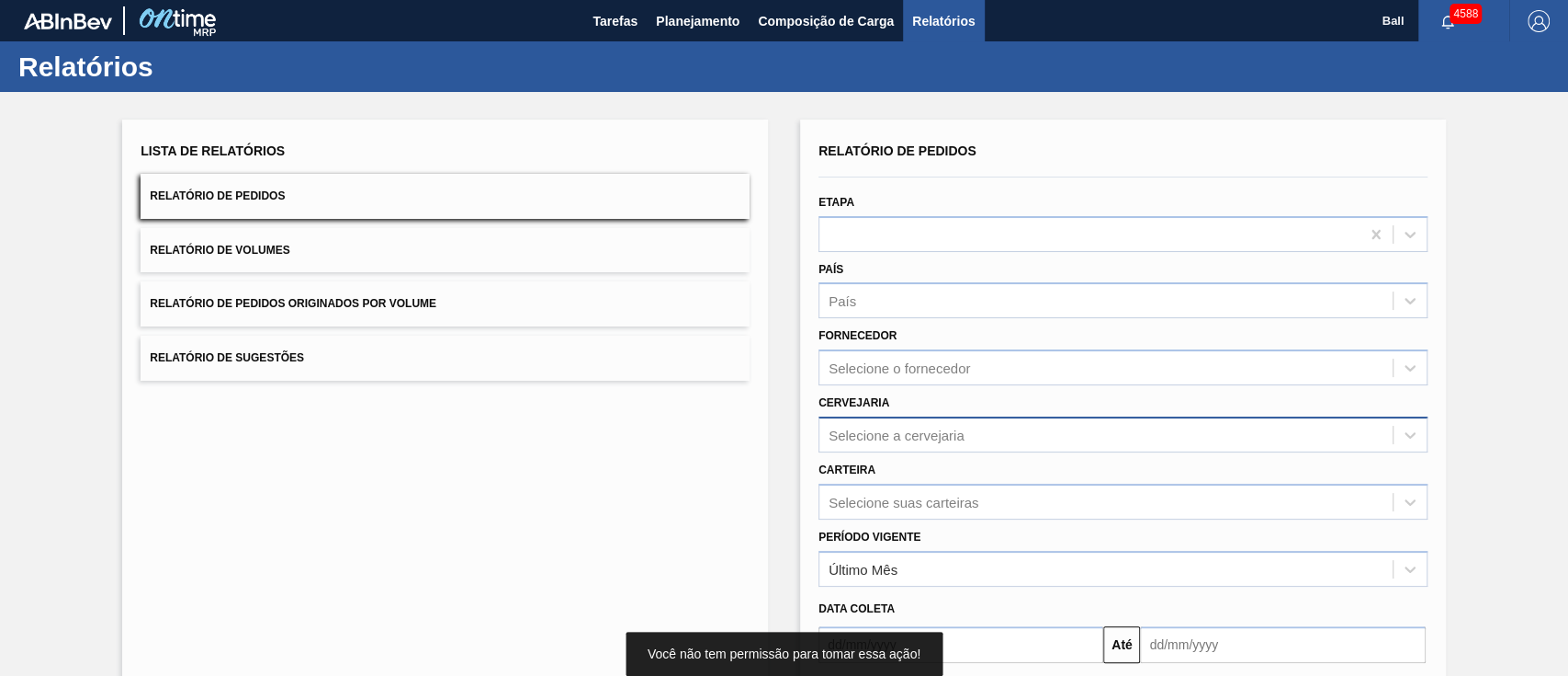
click at [1001, 435] on div "Selecione a cervejaria" at bounding box center [1123, 434] width 609 height 36
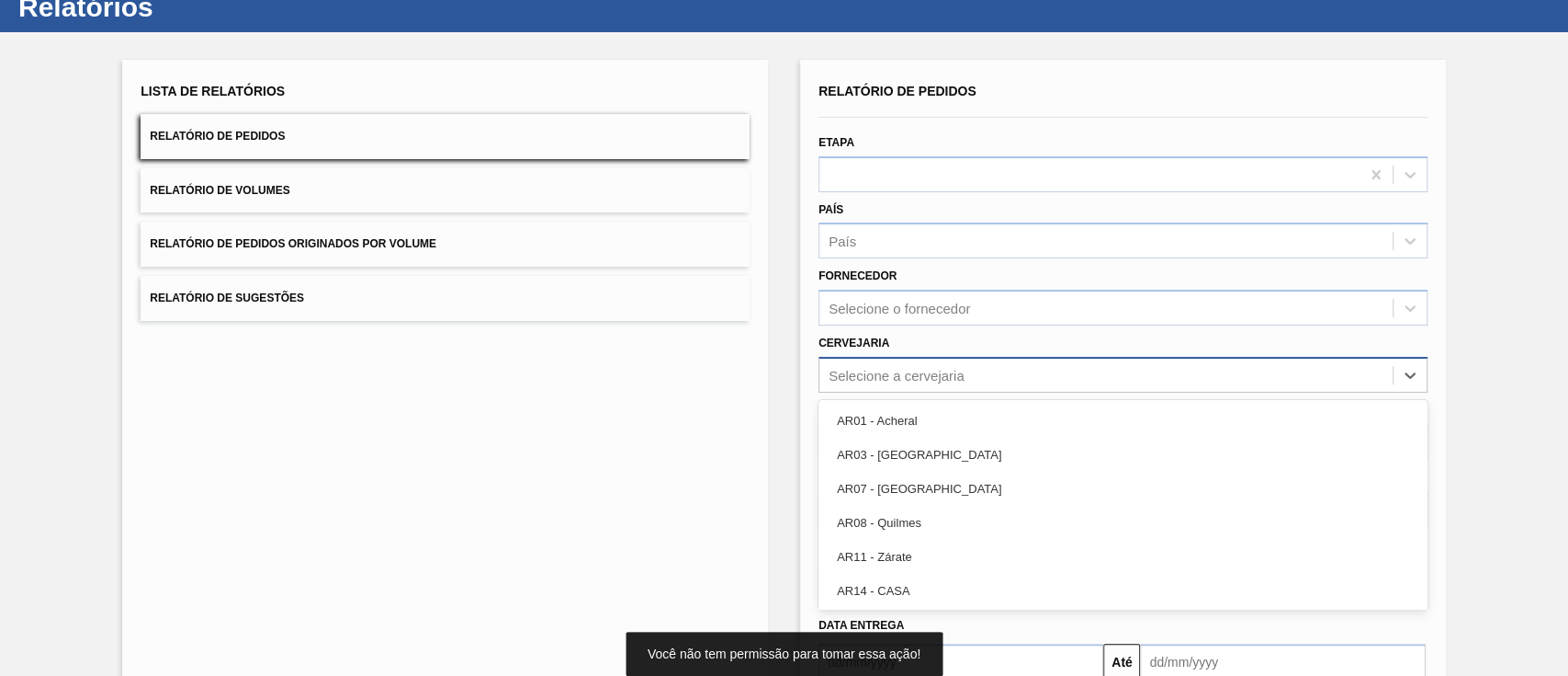
scroll to position [67, 0]
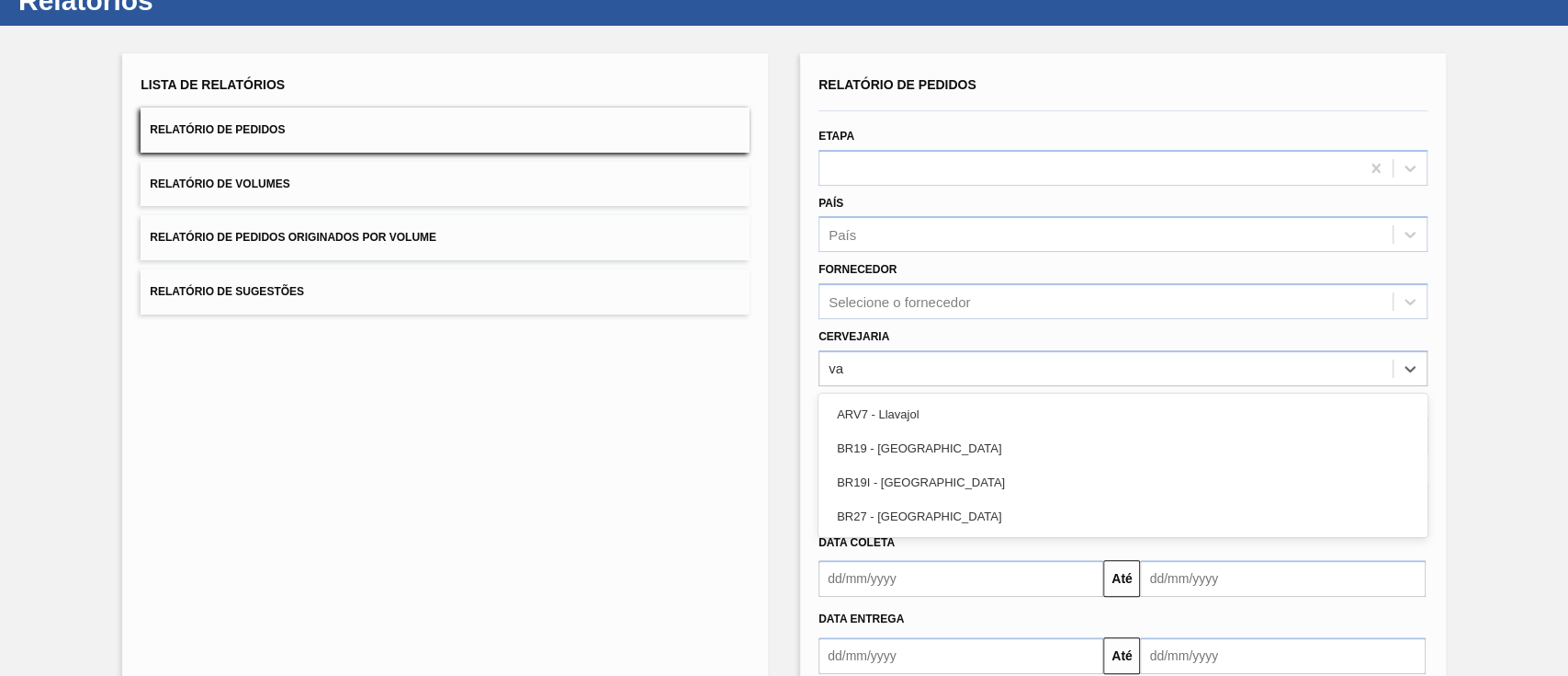
type input "v"
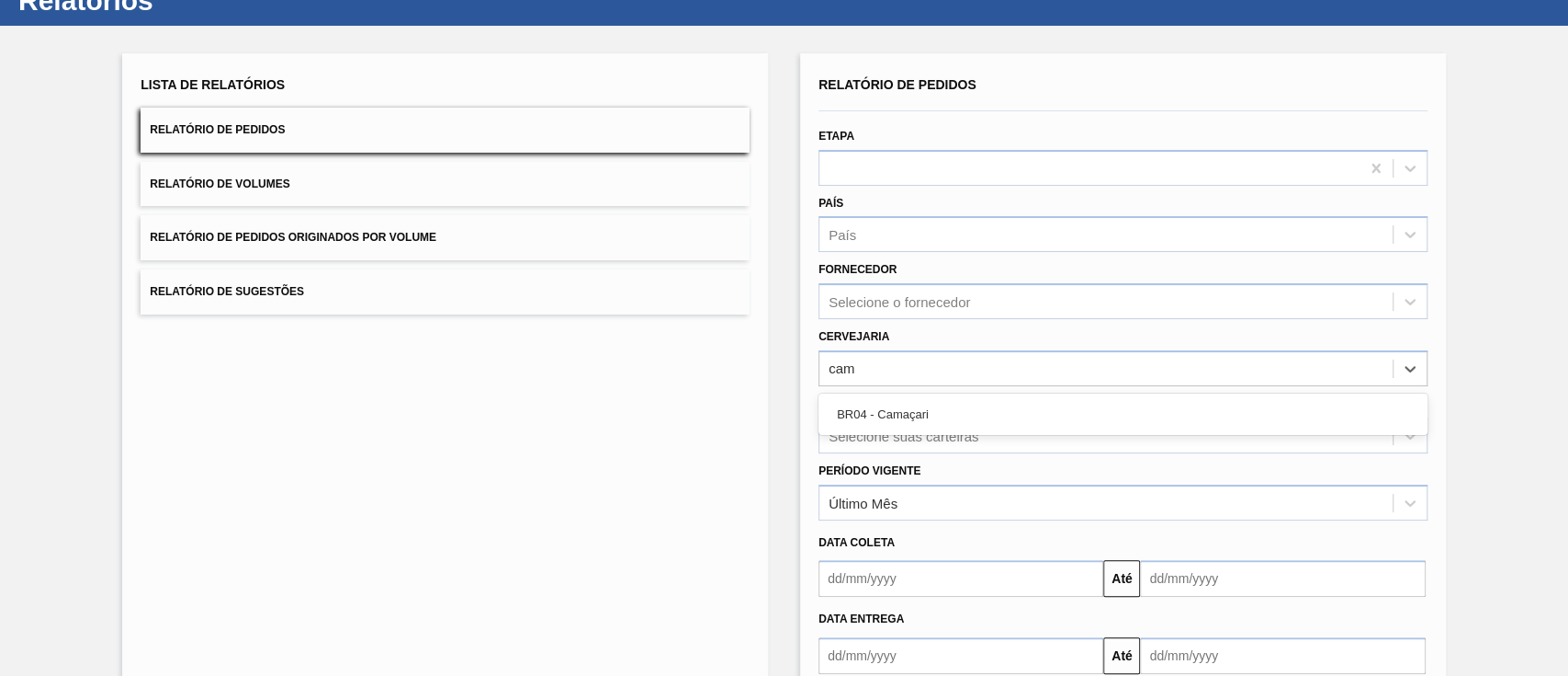
type input "cama"
click at [1021, 404] on div "BR04 - Camaçari" at bounding box center [1123, 414] width 609 height 34
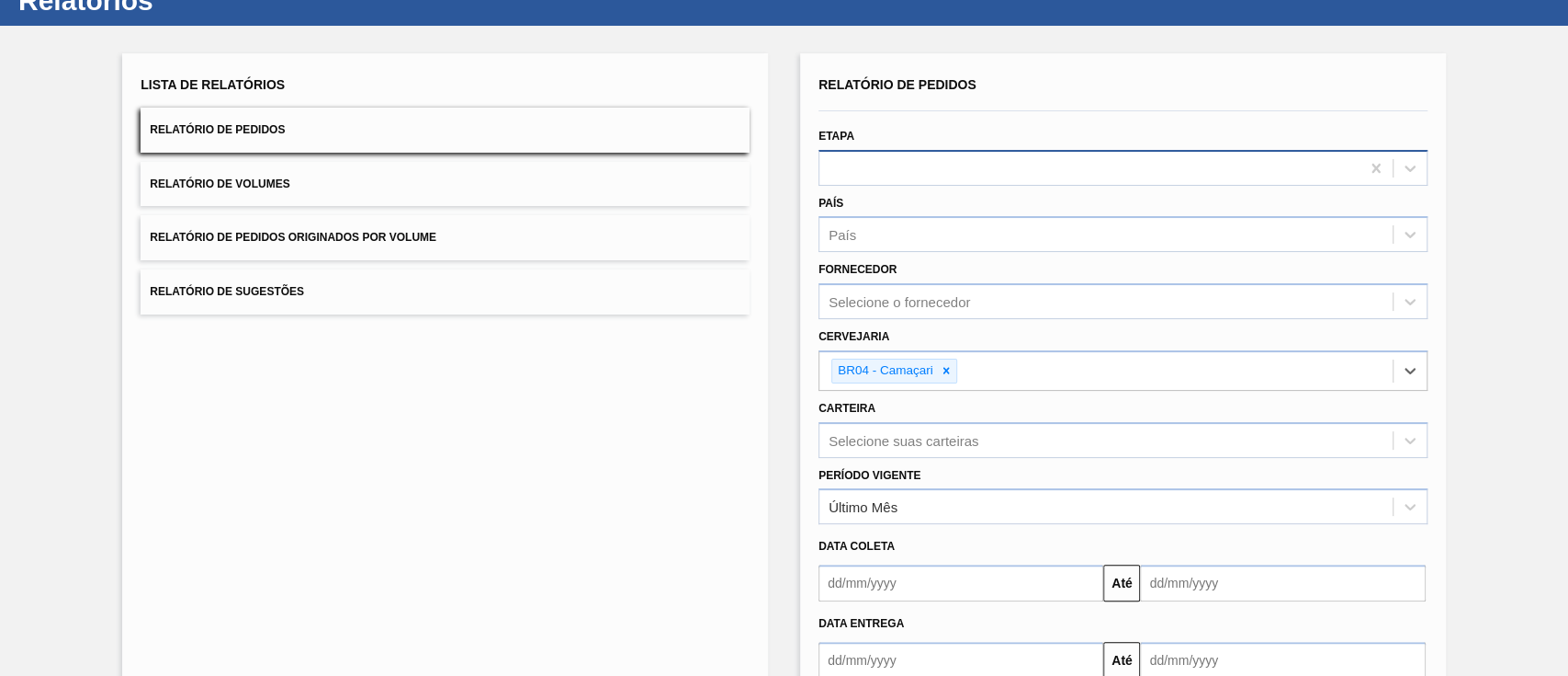
click at [985, 168] on div at bounding box center [1090, 167] width 541 height 27
type input "v"
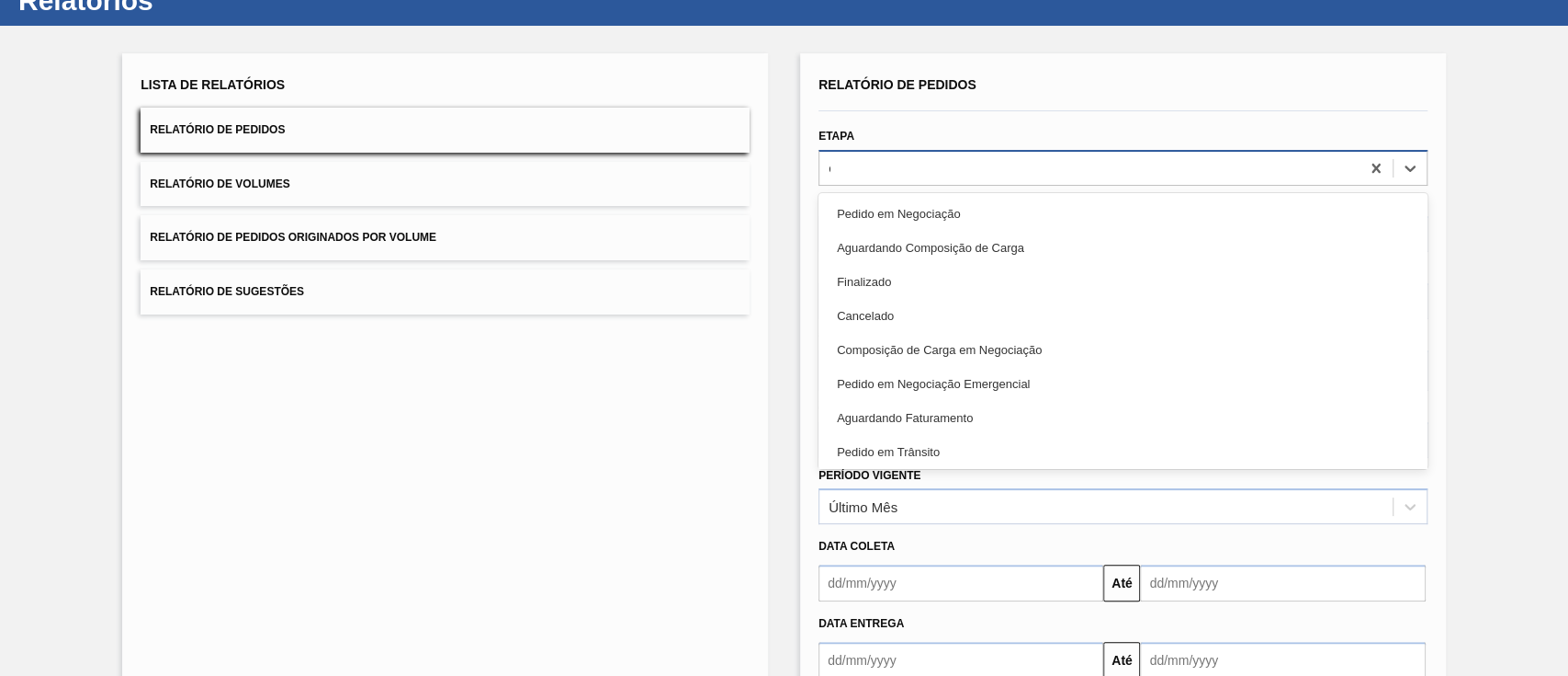
type input "em"
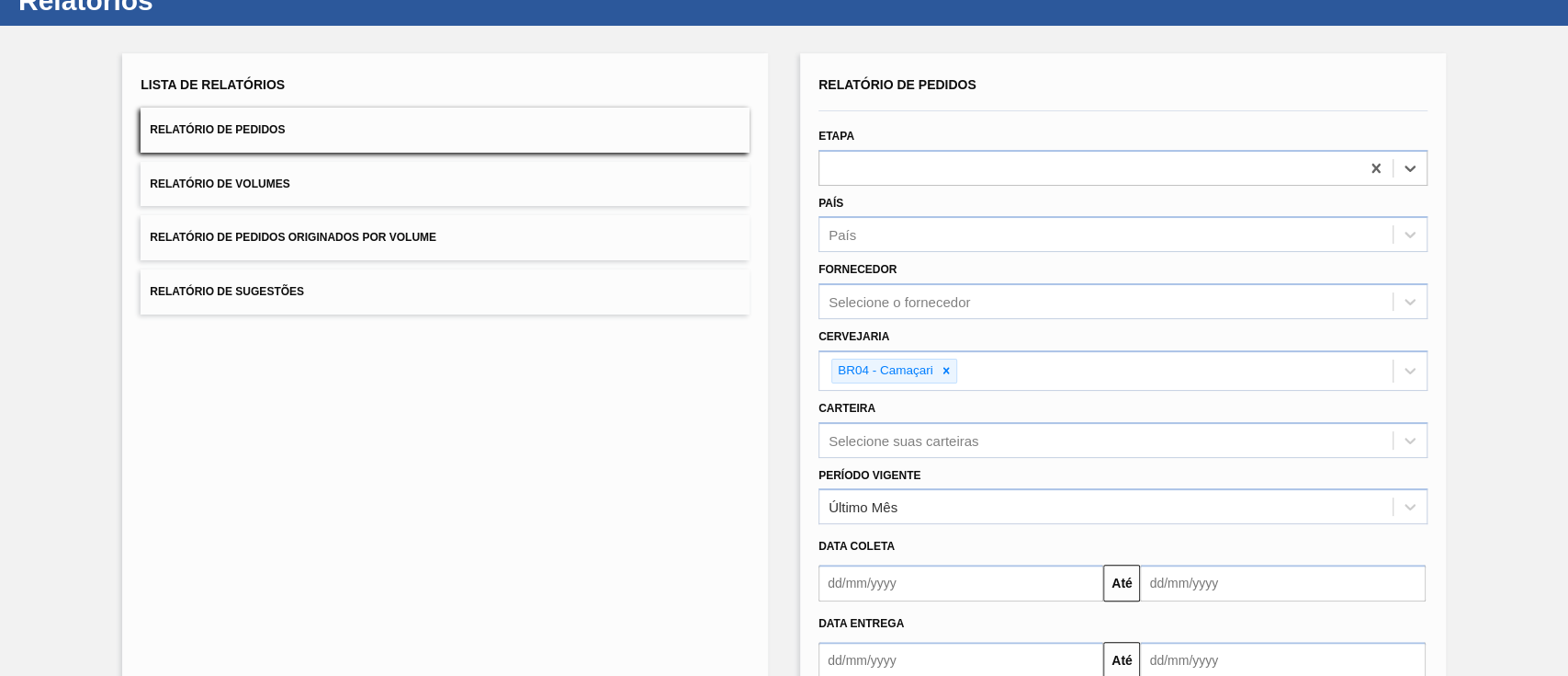
drag, startPoint x: 951, startPoint y: 162, endPoint x: 616, endPoint y: 181, distance: 335.5
click at [644, 166] on div "Lista de Relatórios Relatório de Pedidos Relatório de Volumes Relatório de Pedi…" at bounding box center [784, 408] width 1568 height 763
click at [567, 195] on button "Relatório de Volumes" at bounding box center [444, 184] width 609 height 45
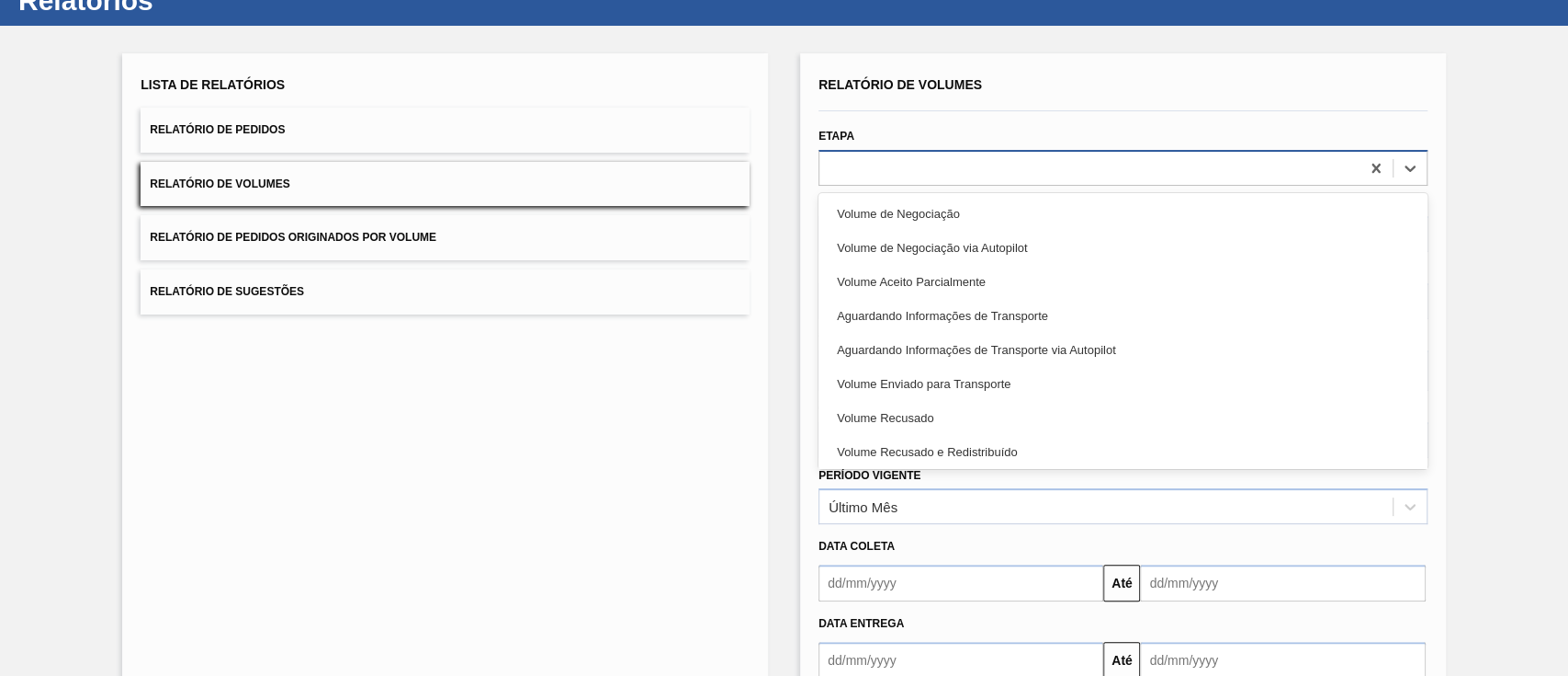
click at [918, 160] on div at bounding box center [1090, 167] width 541 height 27
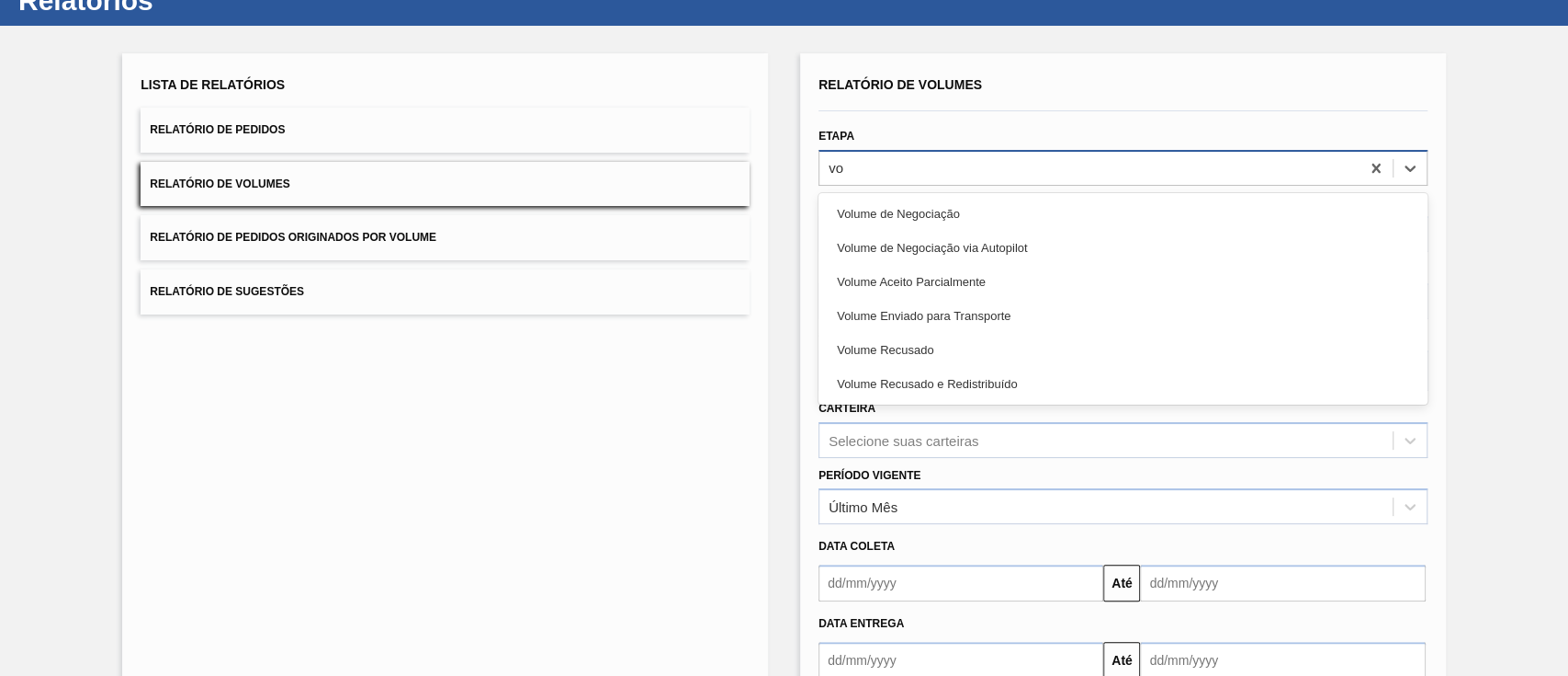
type input "vol"
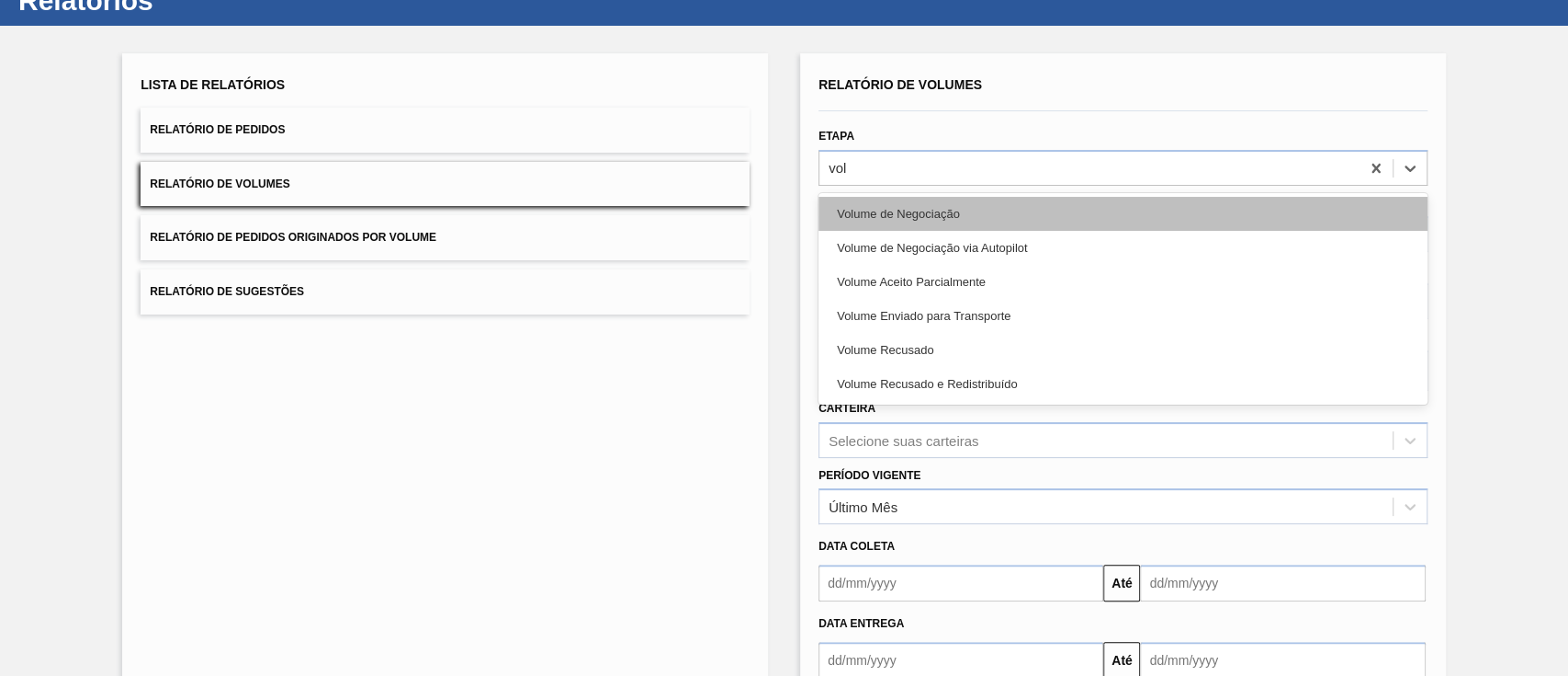
click at [936, 216] on div "Volume de Negociação" at bounding box center [1123, 214] width 609 height 34
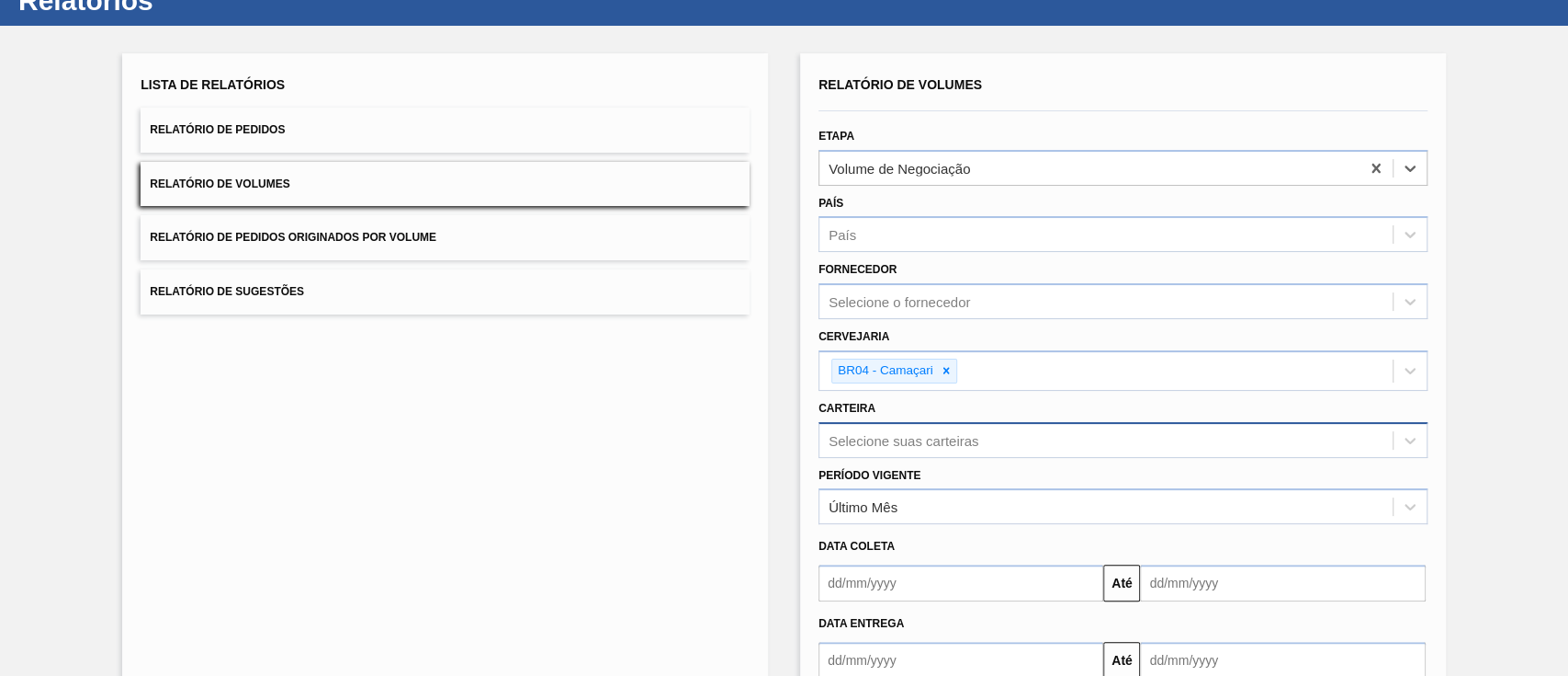
scroll to position [136, 0]
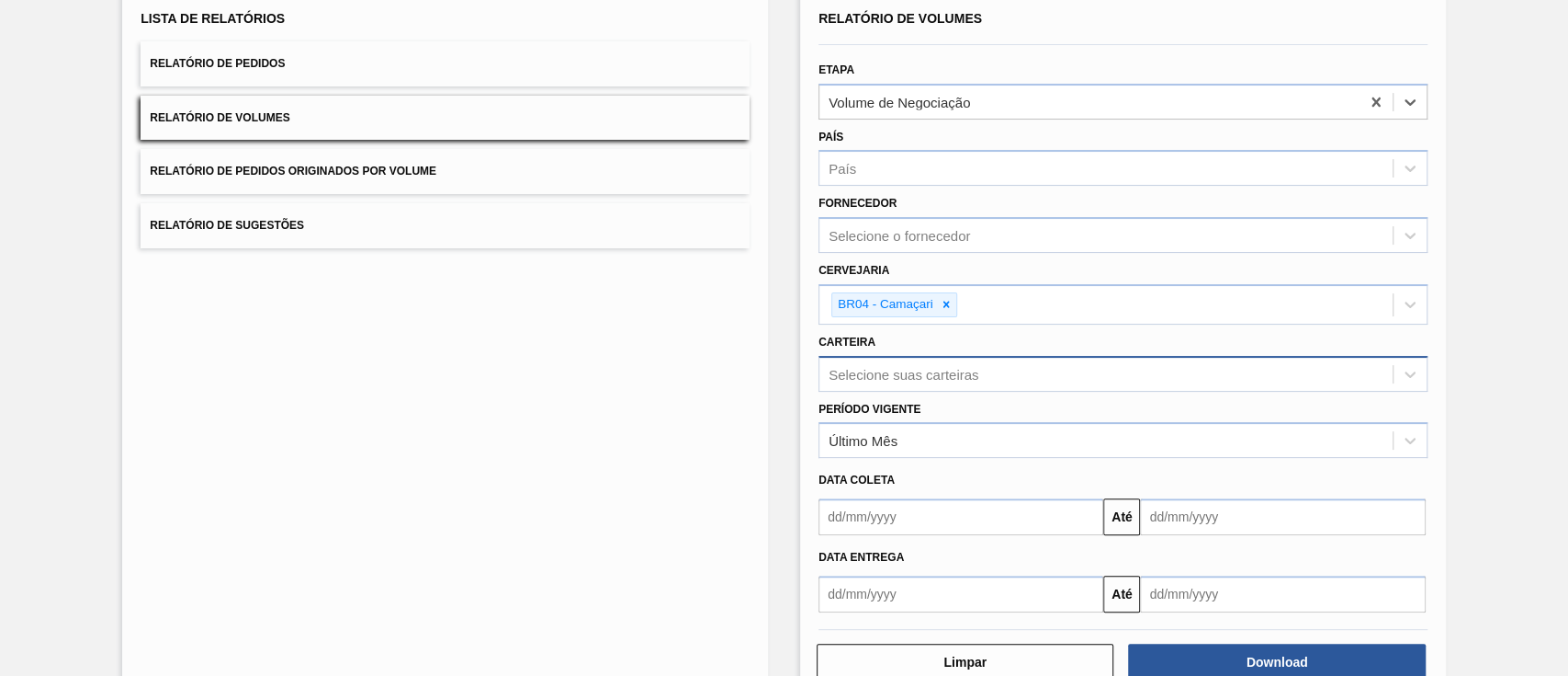
click at [934, 392] on div "Selecione suas carteiras" at bounding box center [1123, 374] width 609 height 36
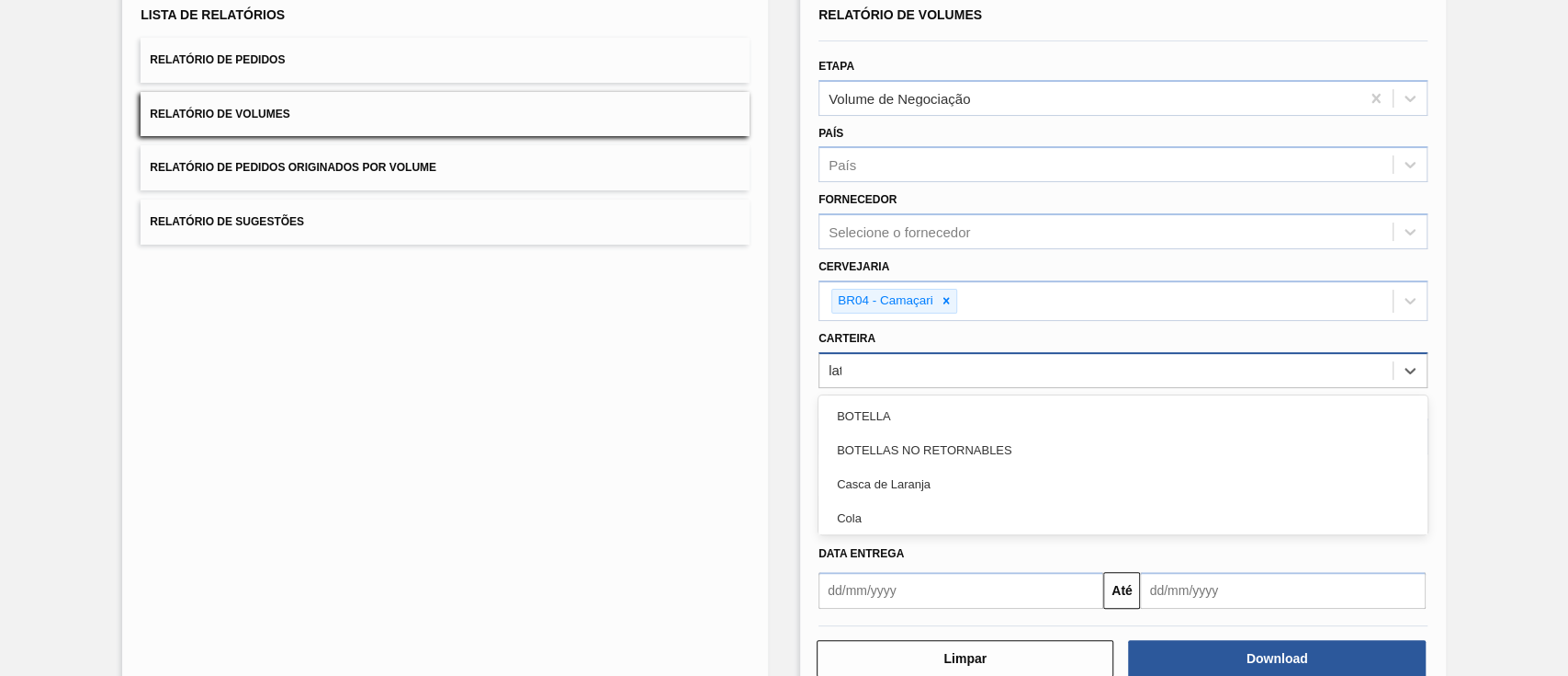
type input "lata"
click at [934, 436] on div "Lata" at bounding box center [1123, 450] width 609 height 34
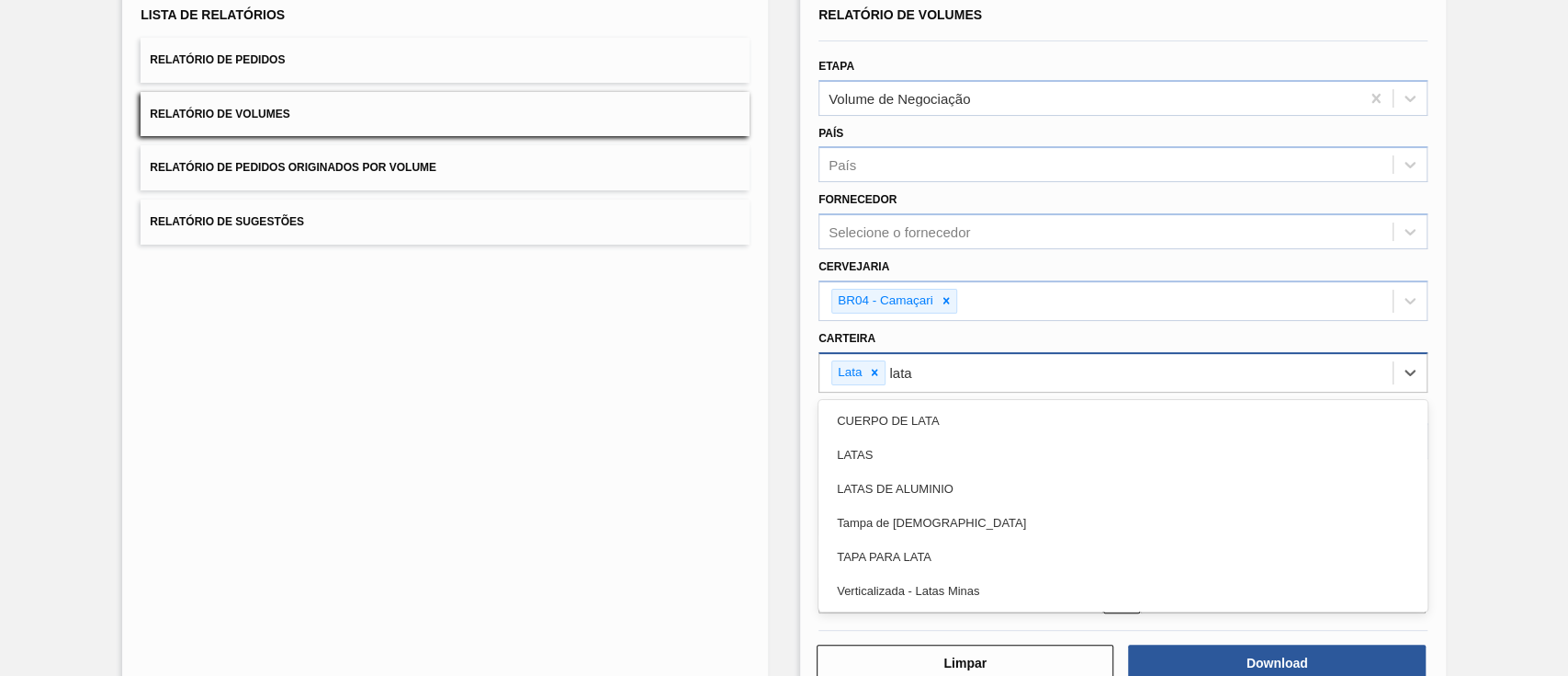
type input "latas"
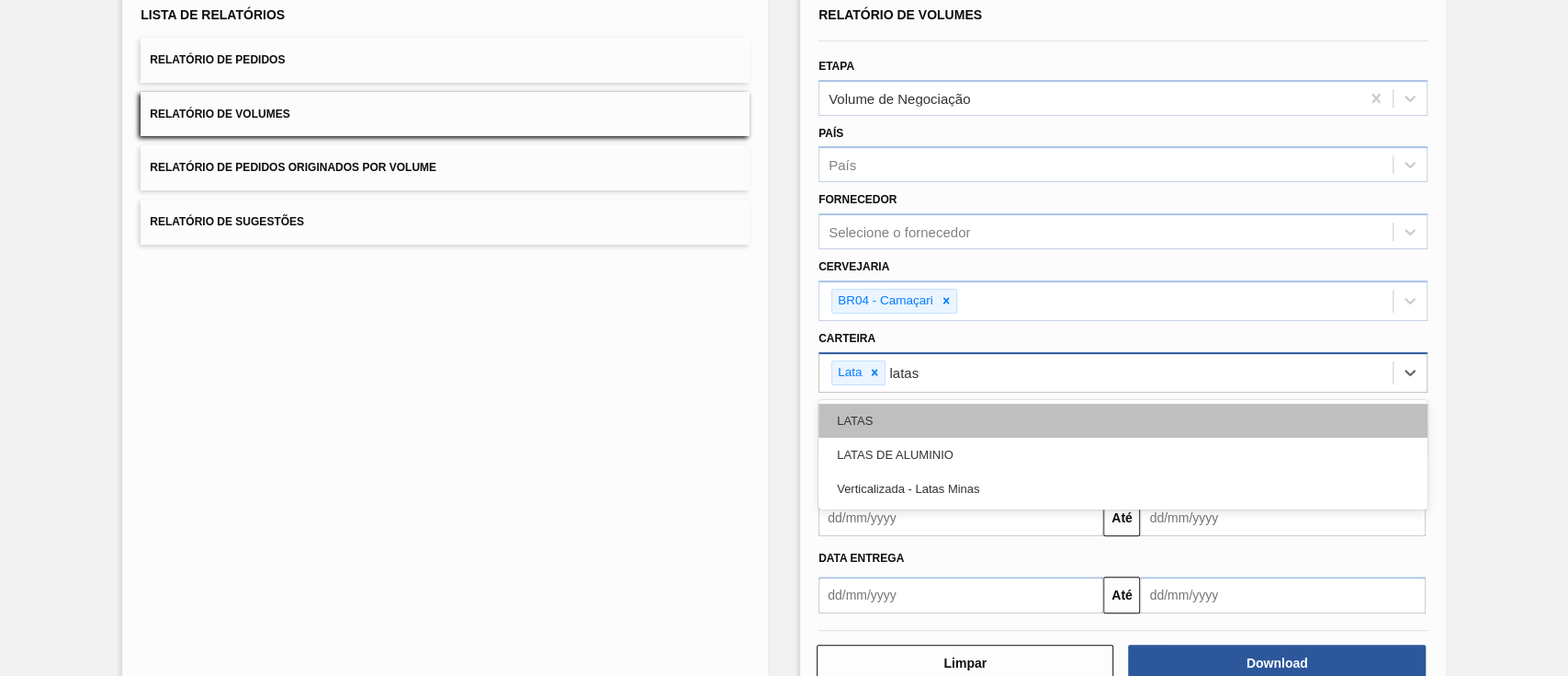
click at [935, 421] on div "LATAS" at bounding box center [1123, 421] width 609 height 34
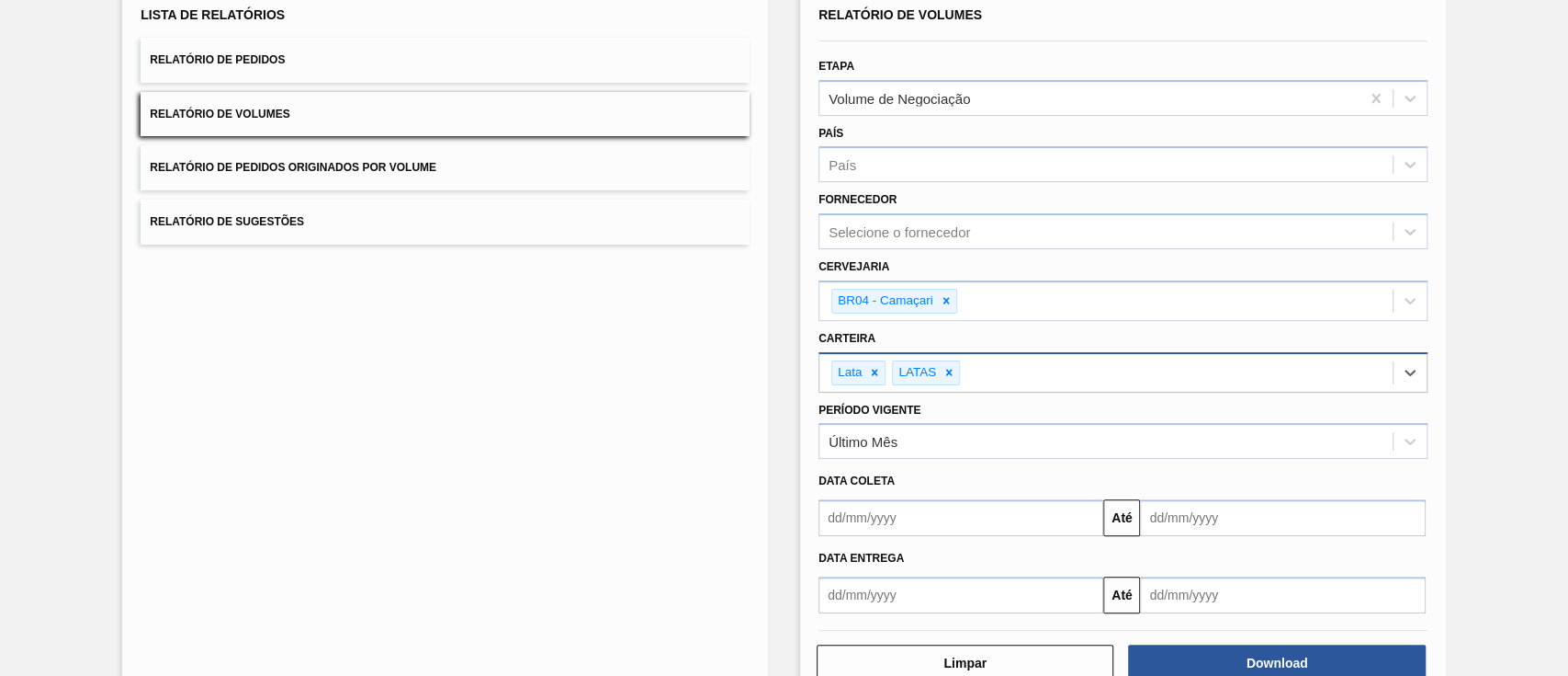
click at [593, 479] on div "Lista de Relatórios Relatório de Pedidos Relatório de Volumes Relatório de Pedi…" at bounding box center [445, 342] width 646 height 718
click at [1219, 653] on button "Download" at bounding box center [1277, 662] width 297 height 37
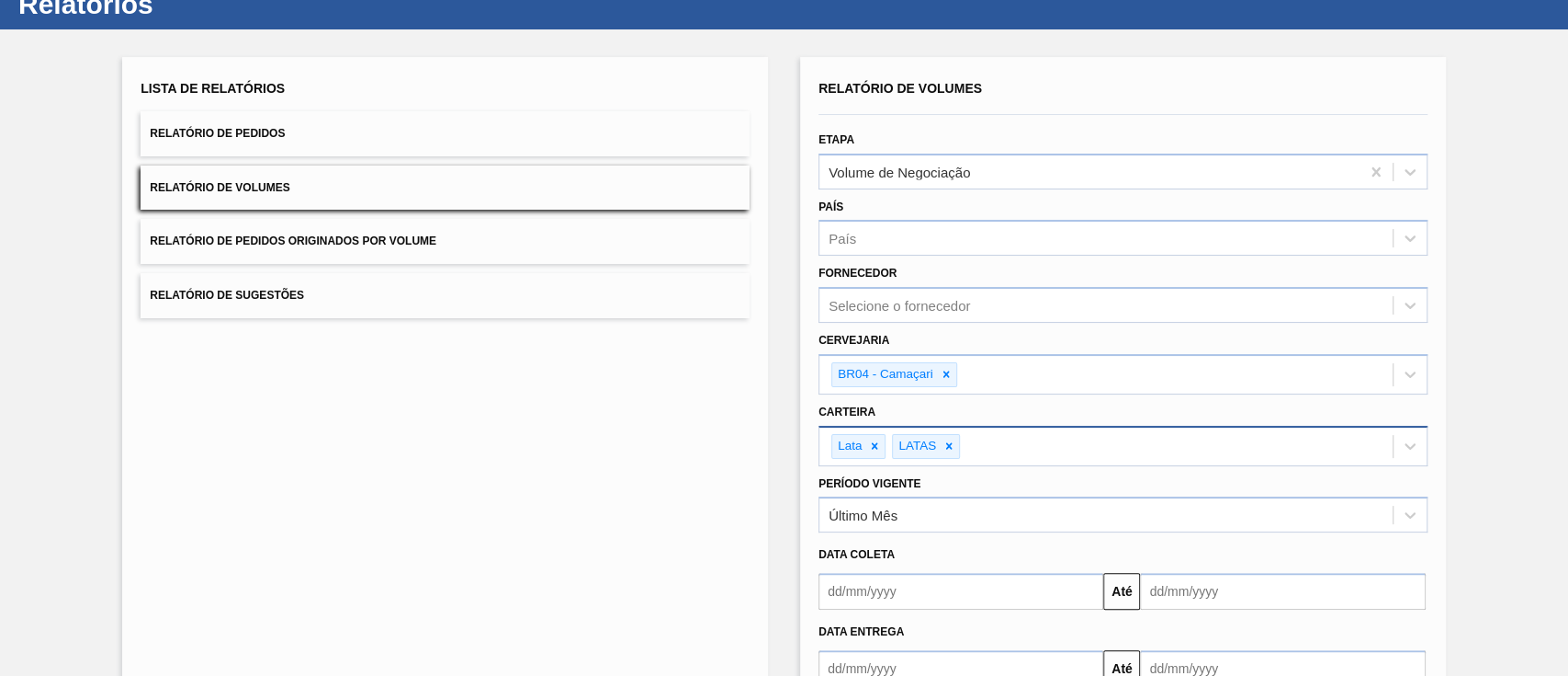
scroll to position [0, 0]
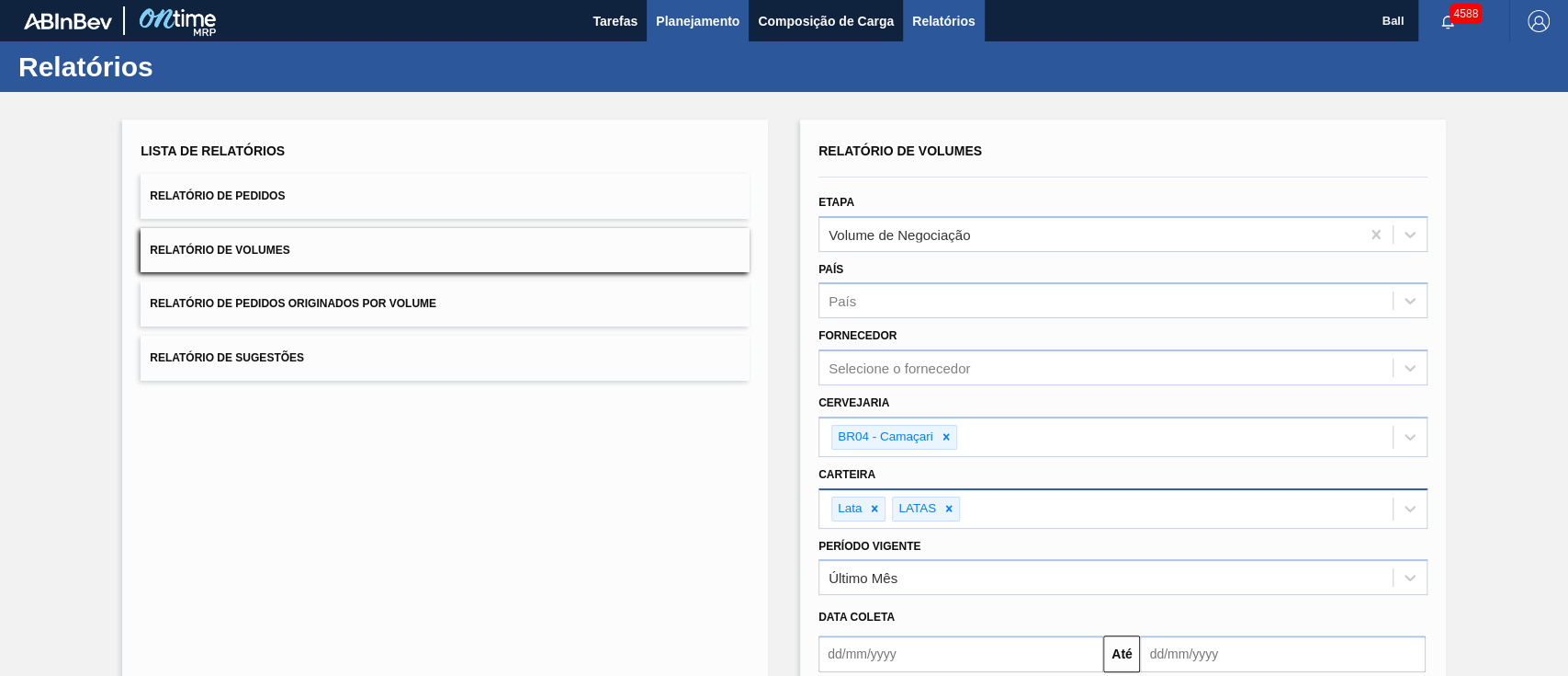
click at [684, 26] on span "Planejamento" at bounding box center [698, 21] width 83 height 22
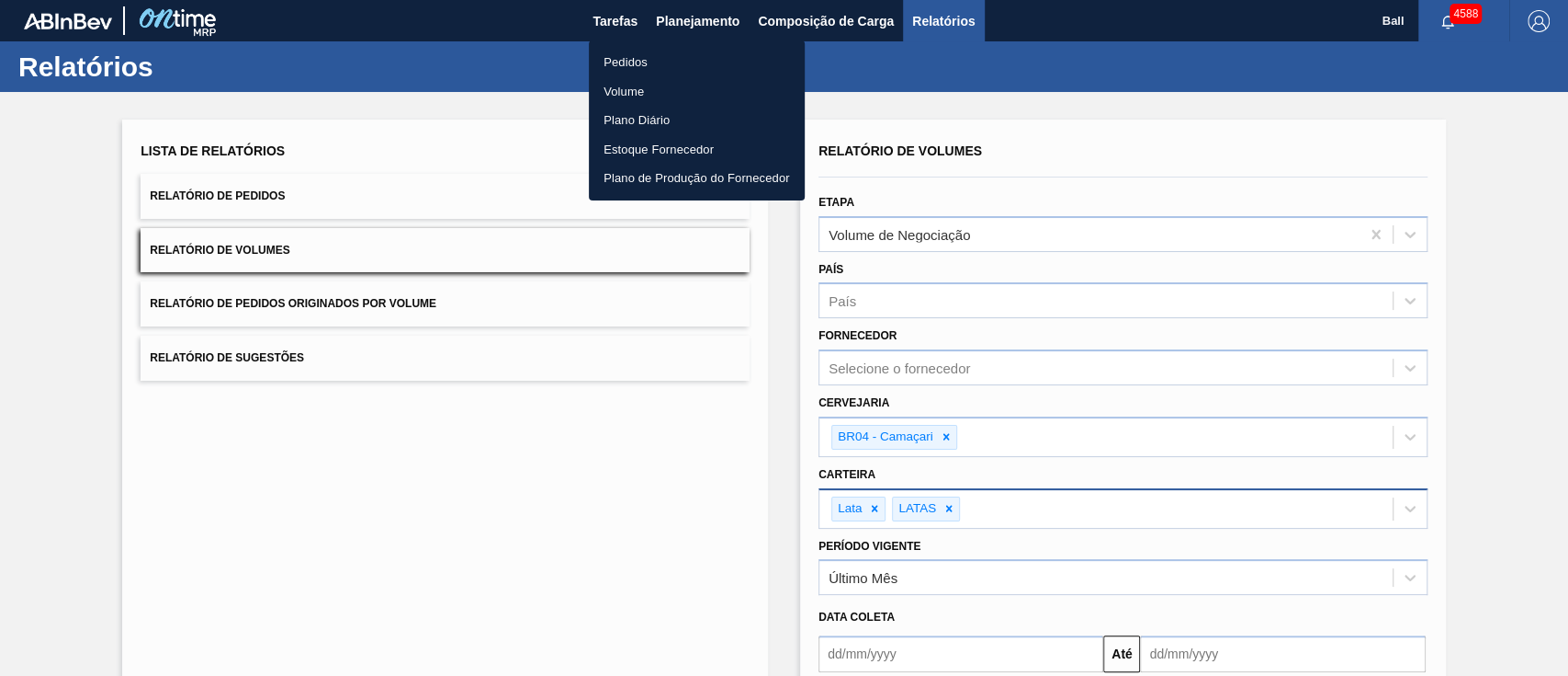
click at [647, 63] on li "Pedidos" at bounding box center [697, 63] width 216 height 30
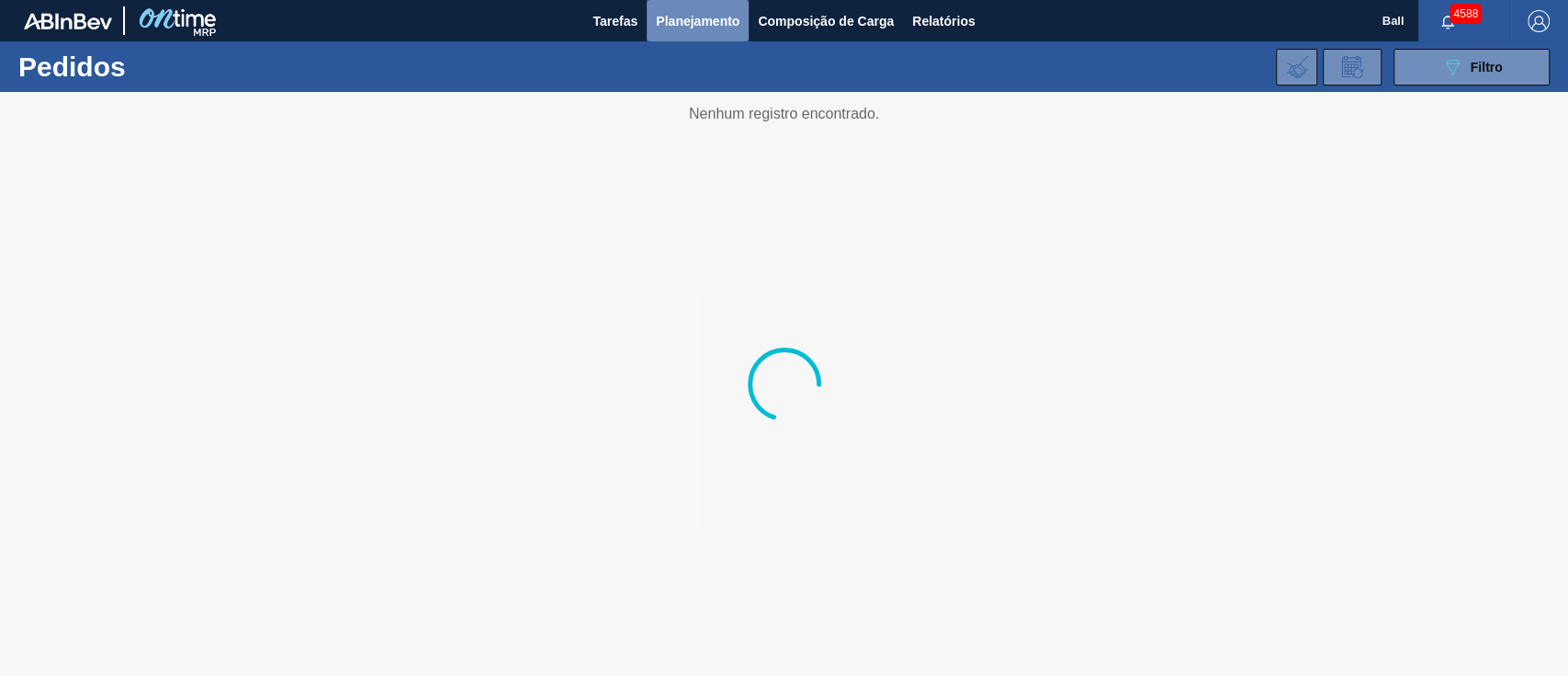
click at [721, 29] on span "Planejamento" at bounding box center [698, 21] width 83 height 22
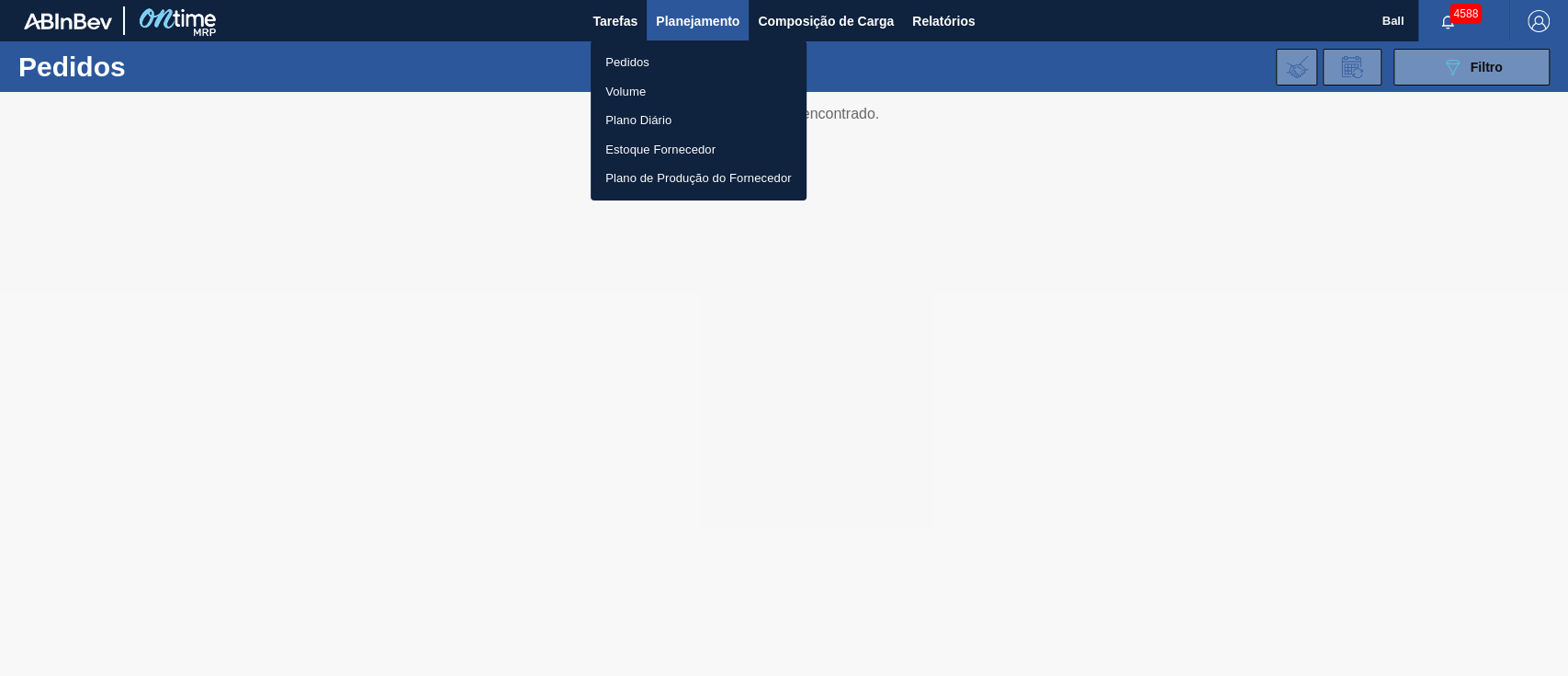
click at [640, 92] on li "Volume" at bounding box center [699, 92] width 216 height 30
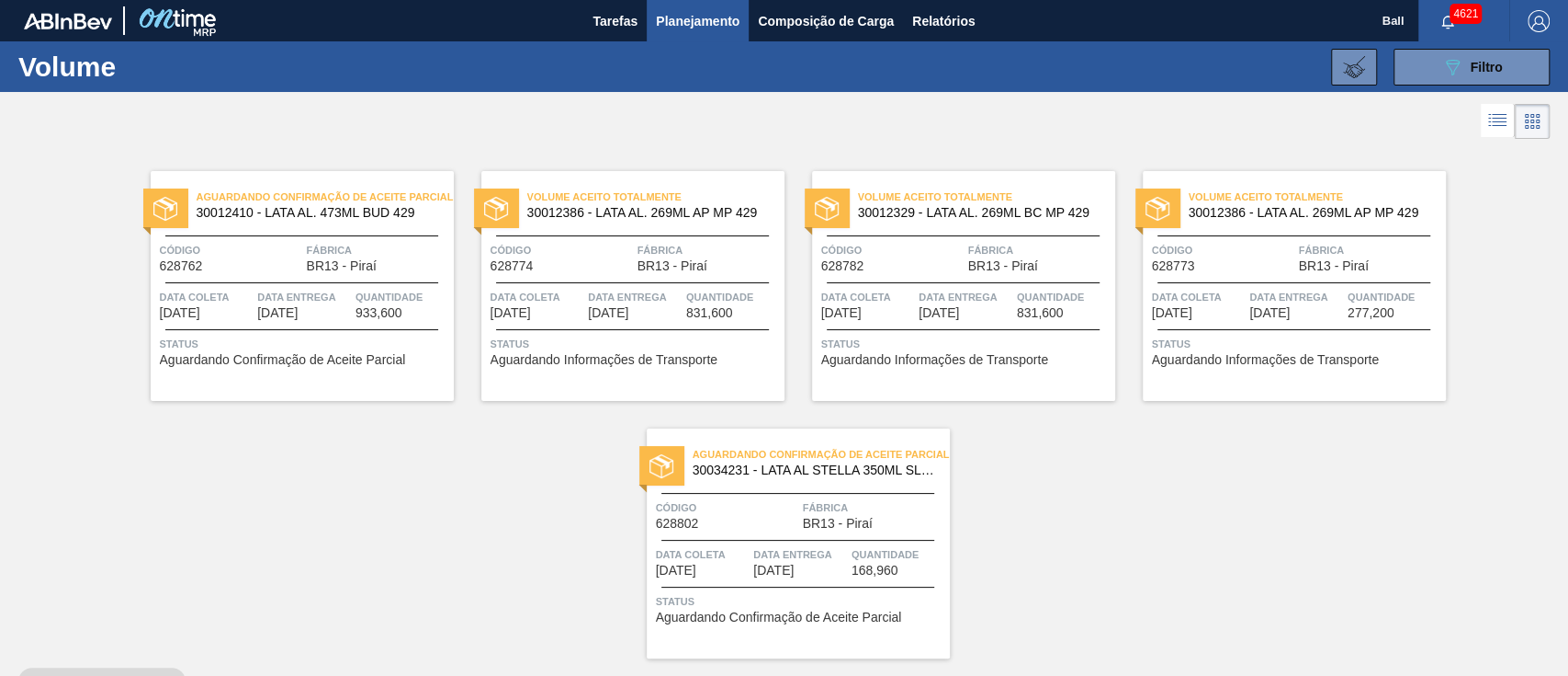
click at [708, 33] on button "Planejamento" at bounding box center [698, 21] width 102 height 42
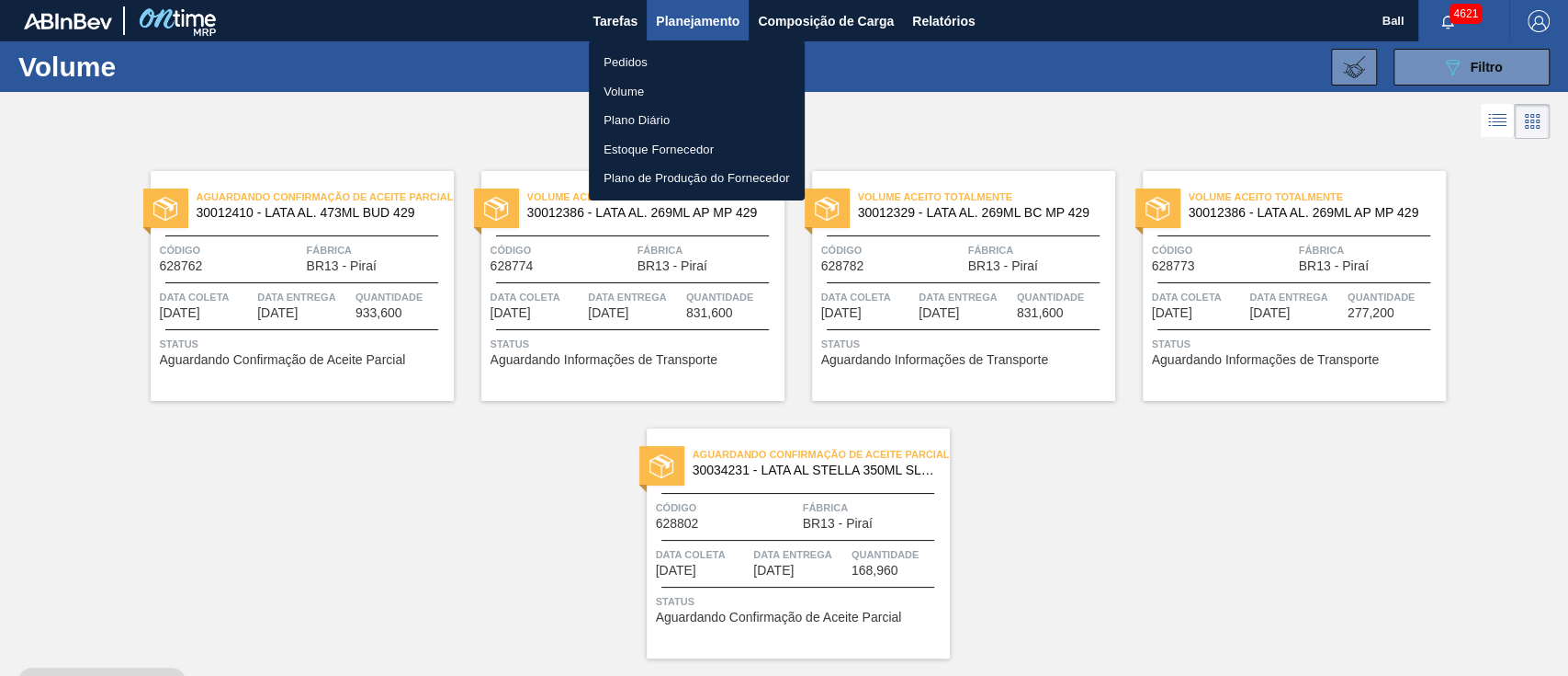
click at [636, 60] on li "Pedidos" at bounding box center [697, 63] width 216 height 30
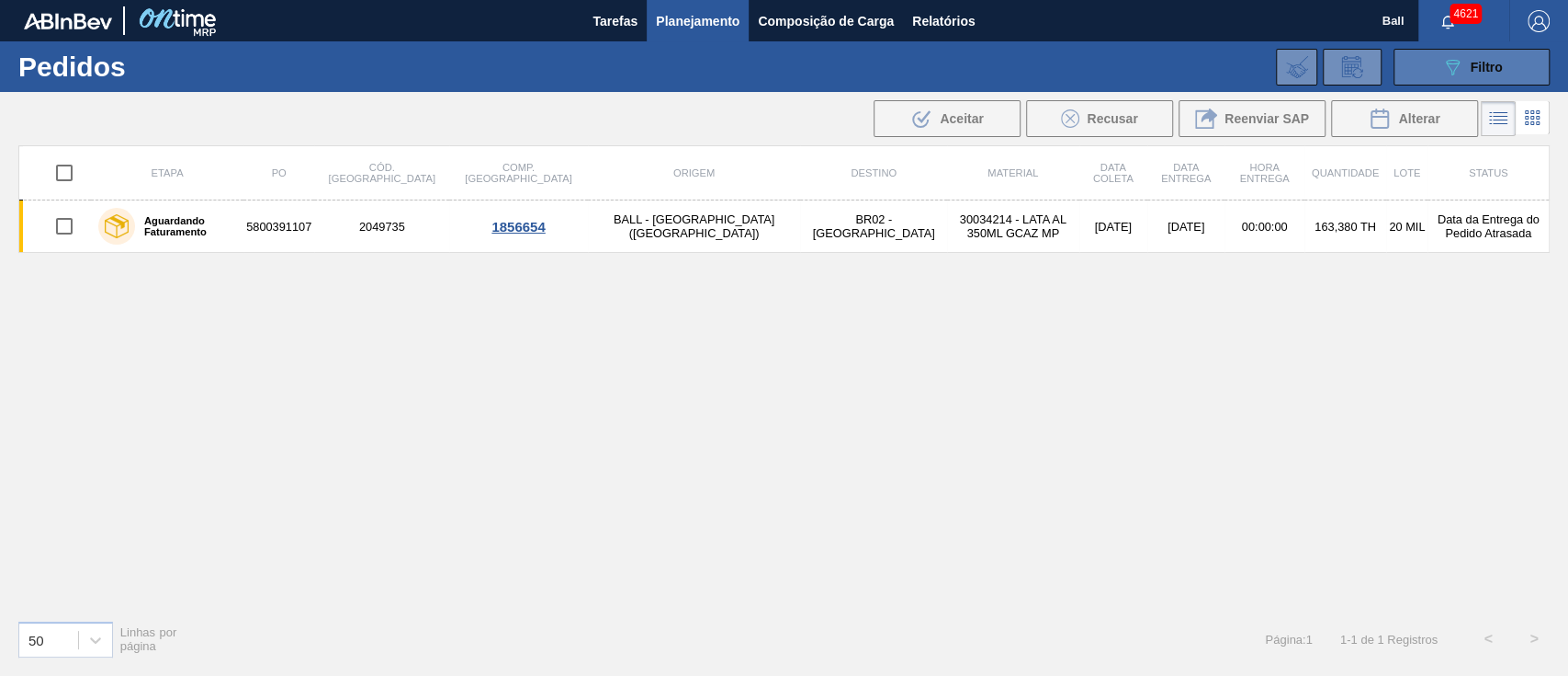
click at [1435, 60] on button "089F7B8B-B2A5-4AFE-B5C0-19BA573D28AC Filtro" at bounding box center [1472, 67] width 156 height 37
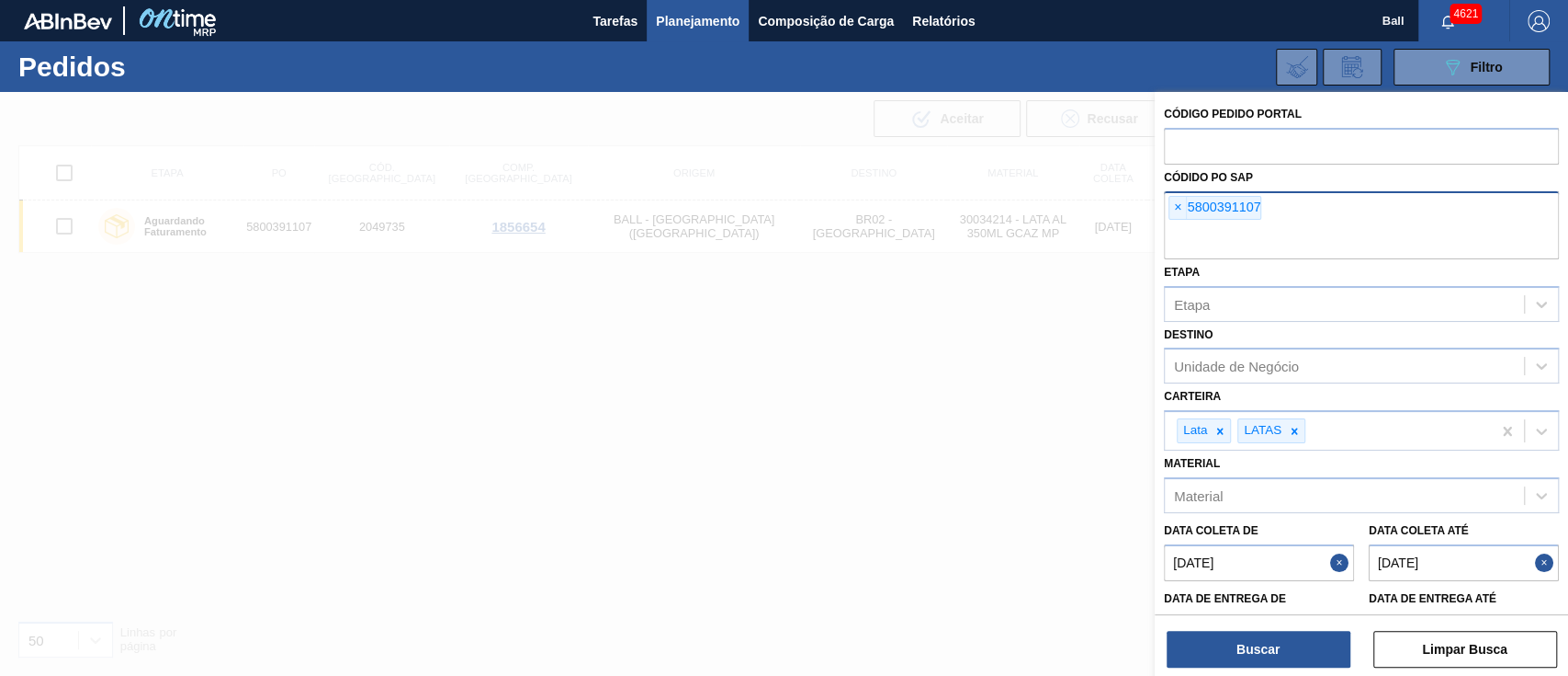
click at [1177, 205] on span "×" at bounding box center [1178, 208] width 18 height 22
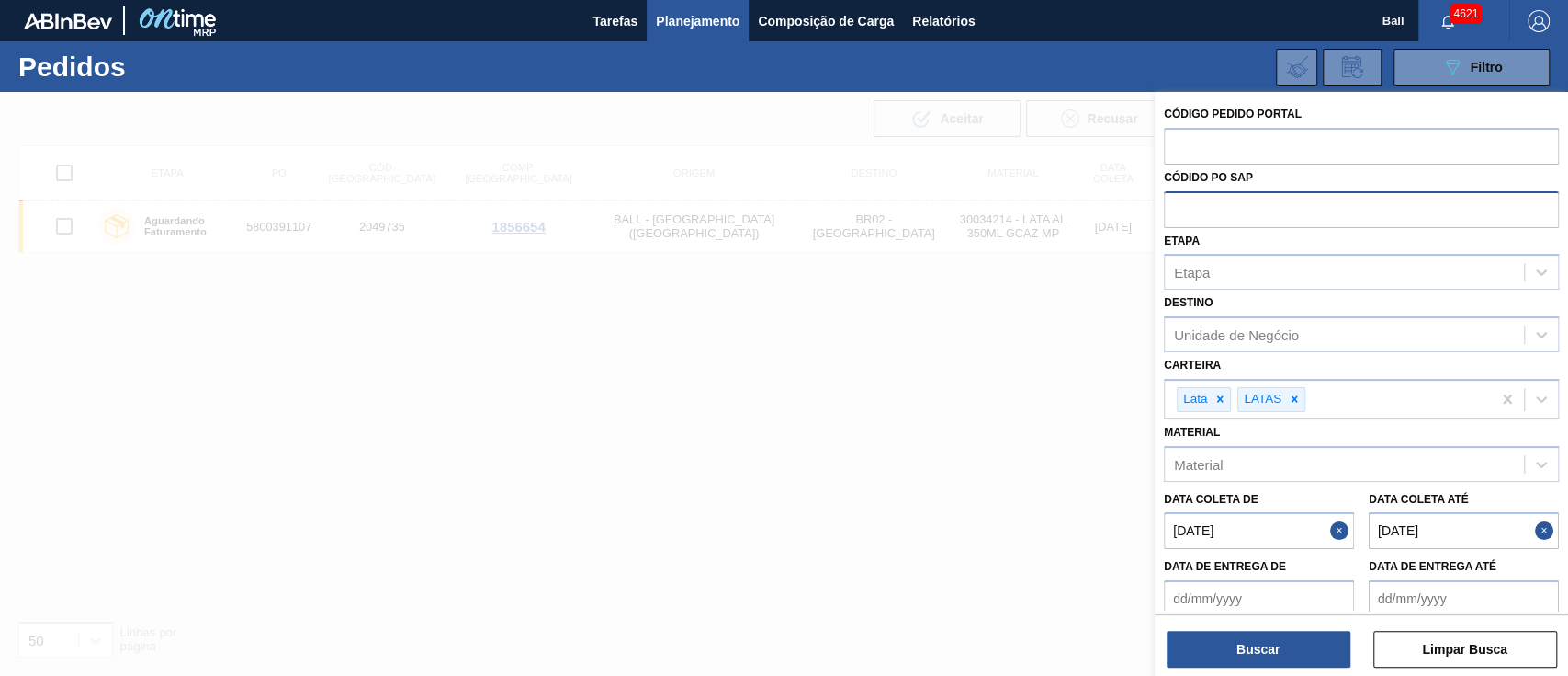
paste input "text"
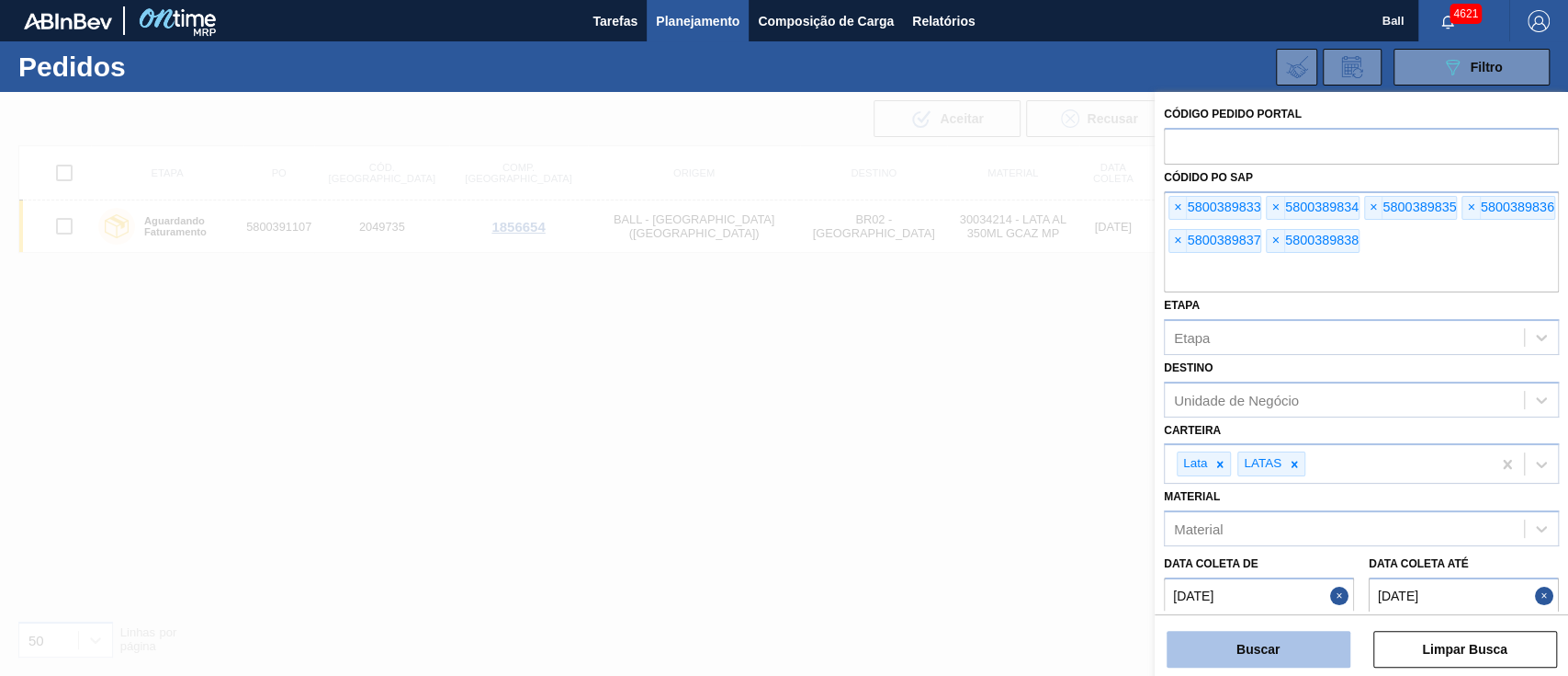
click at [1264, 638] on button "Buscar" at bounding box center [1258, 648] width 184 height 37
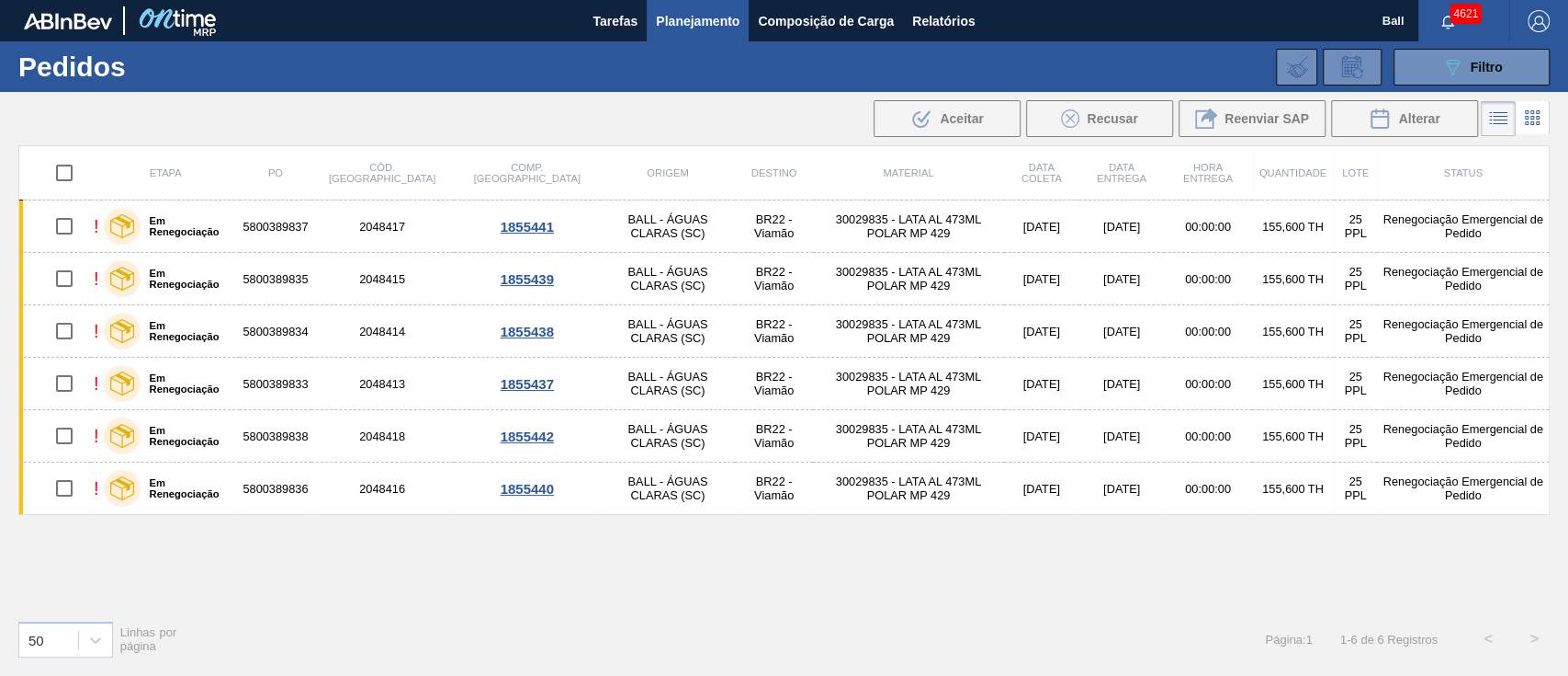
click at [59, 170] on input "checkbox" at bounding box center [64, 172] width 39 height 39
checkbox input "true"
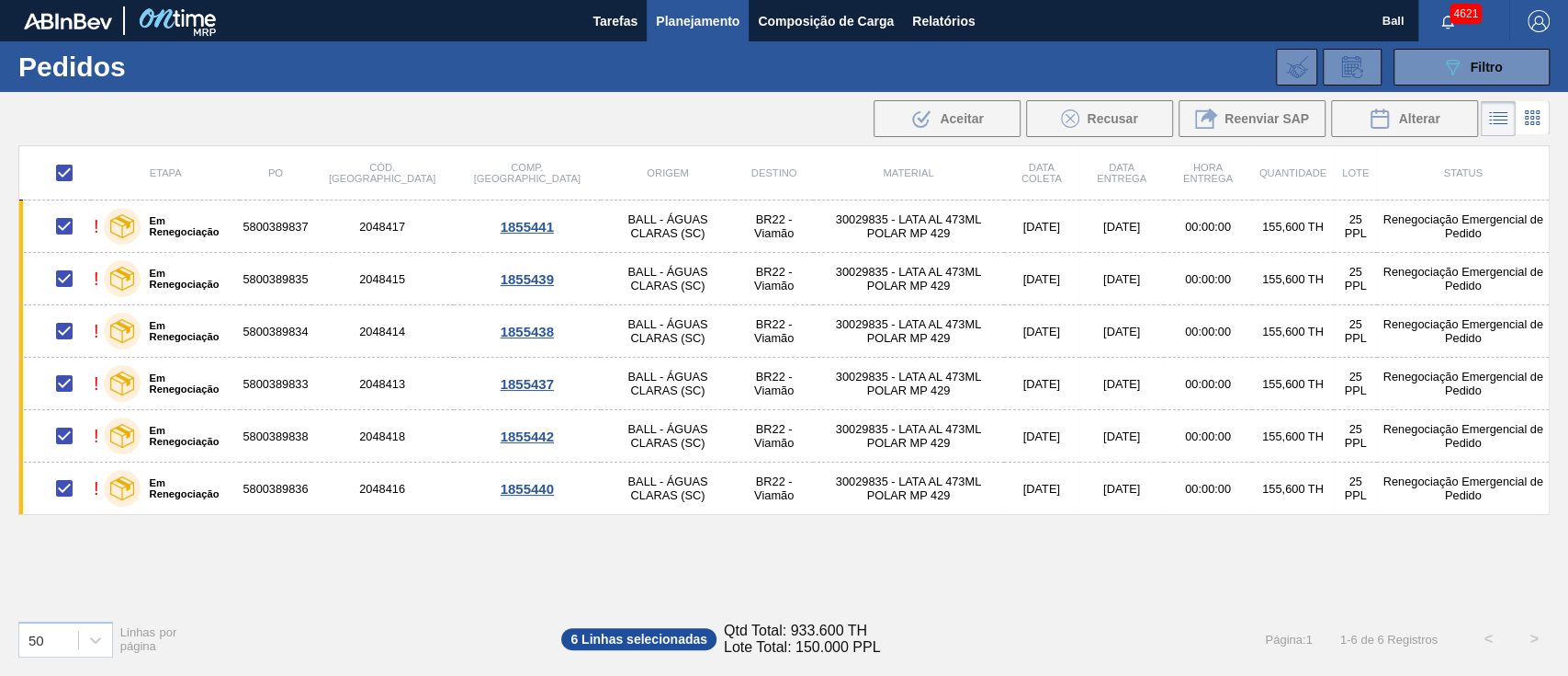
checkbox input "true"
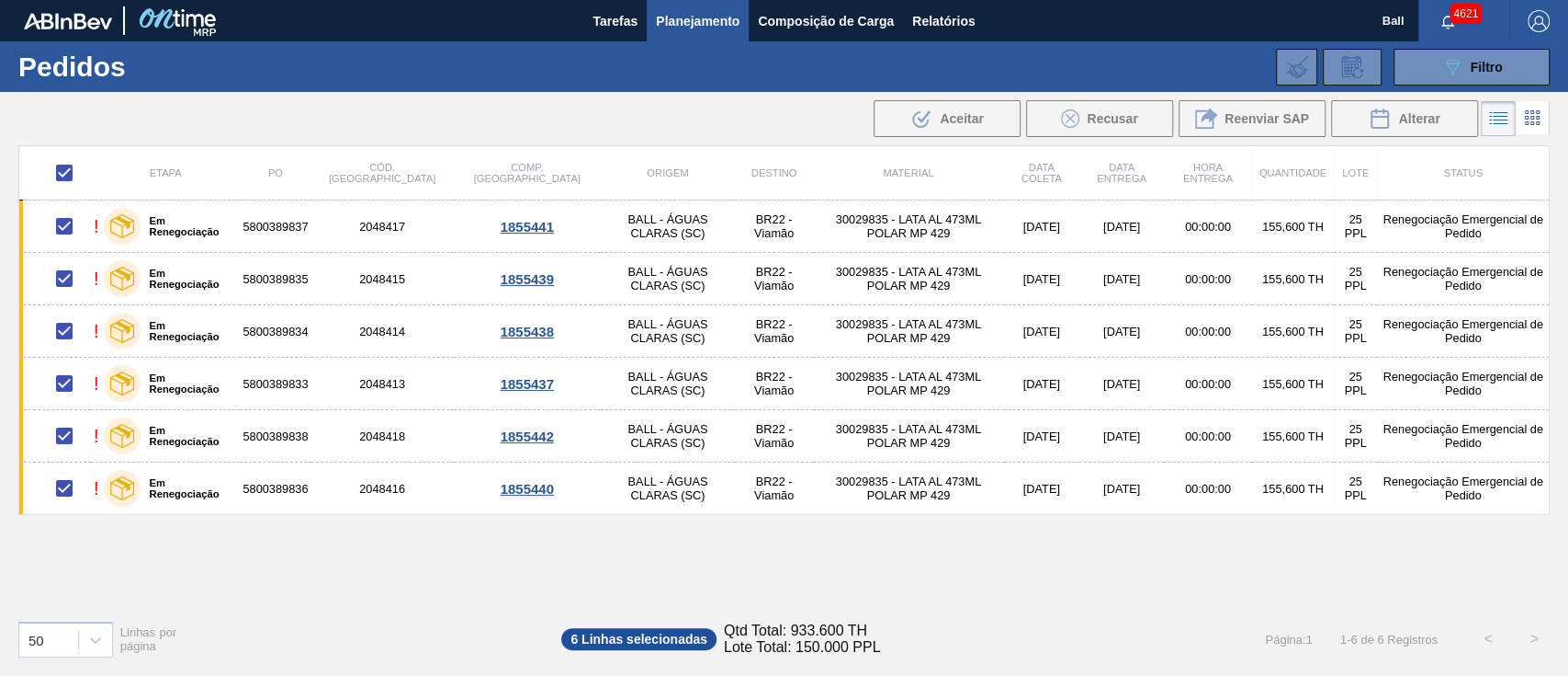
checkbox input "true"
click at [930, 125] on icon ".b{fill:var(--color-action-default)}" at bounding box center [921, 118] width 22 height 22
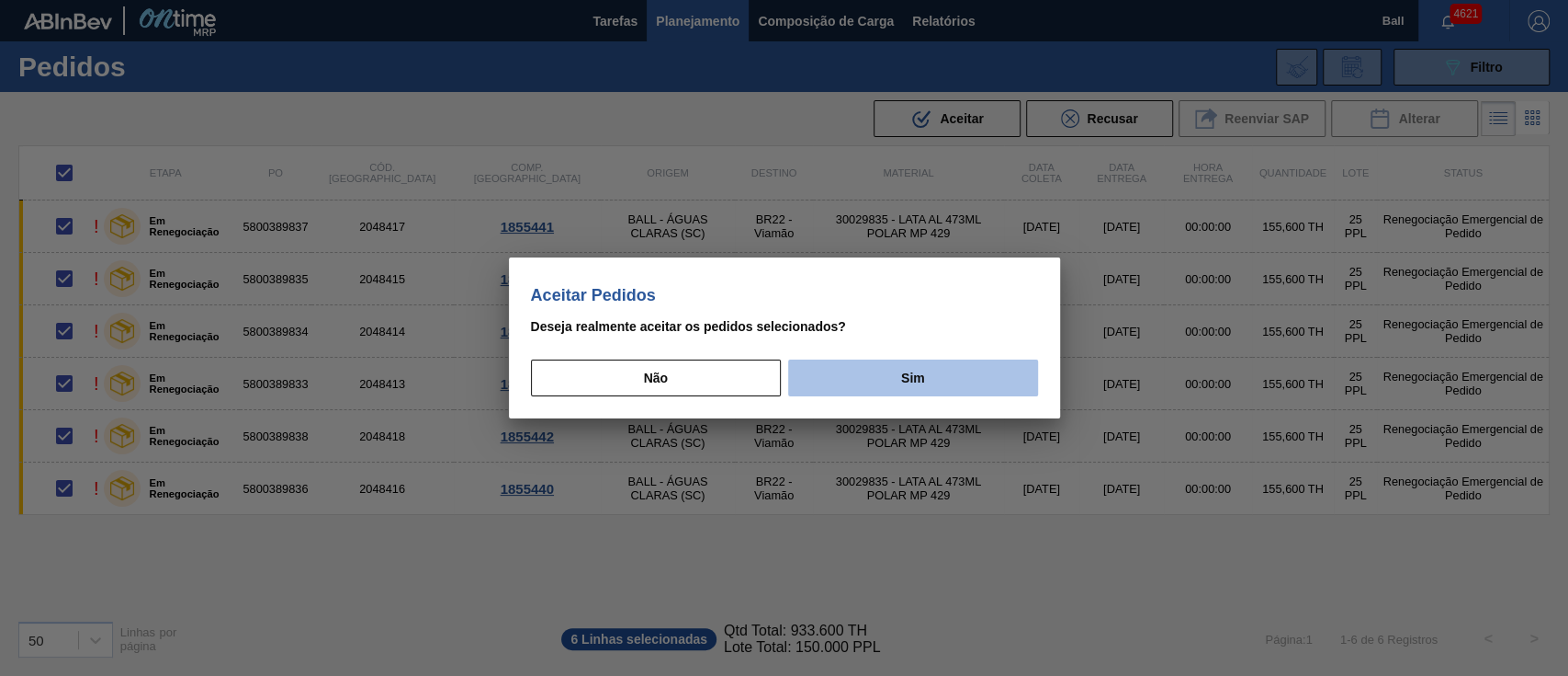
click at [903, 392] on button "Sim" at bounding box center [912, 378] width 249 height 37
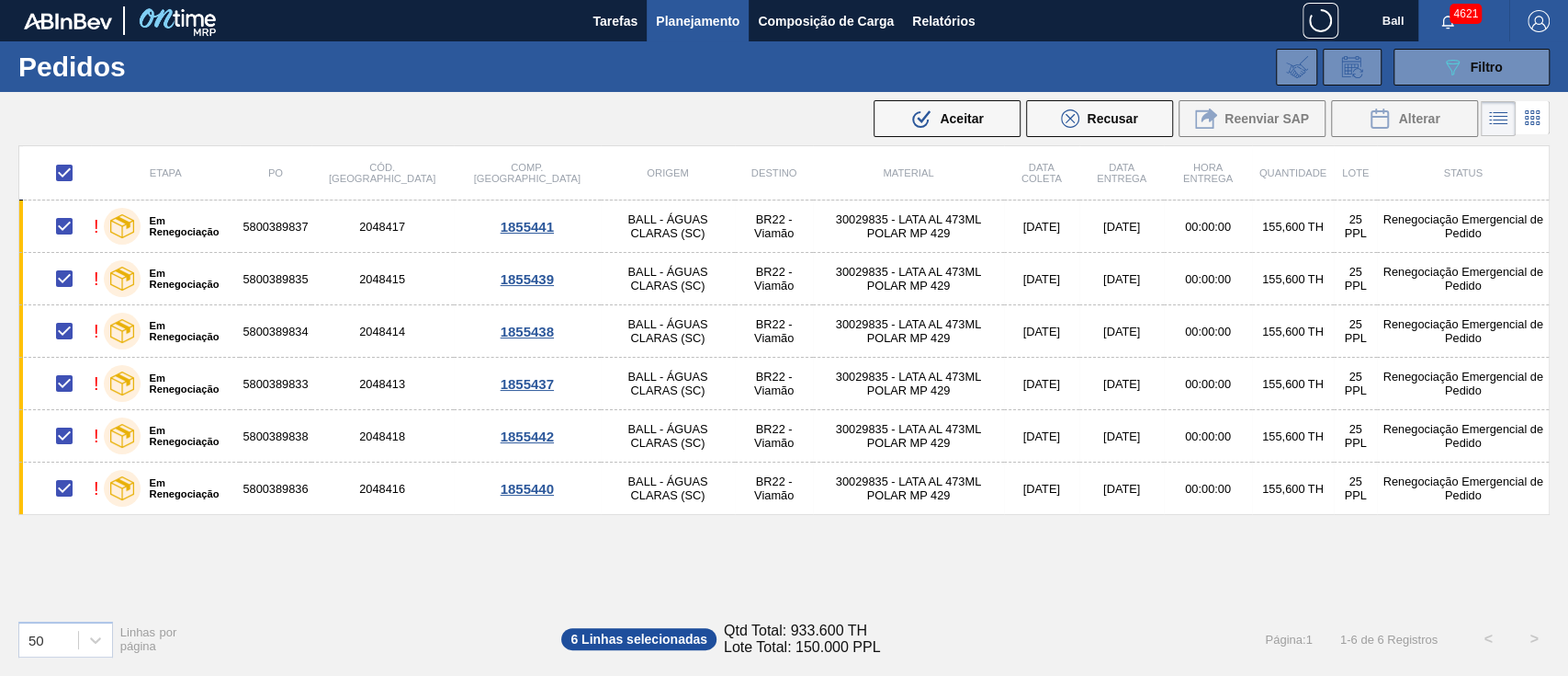
checkbox input "false"
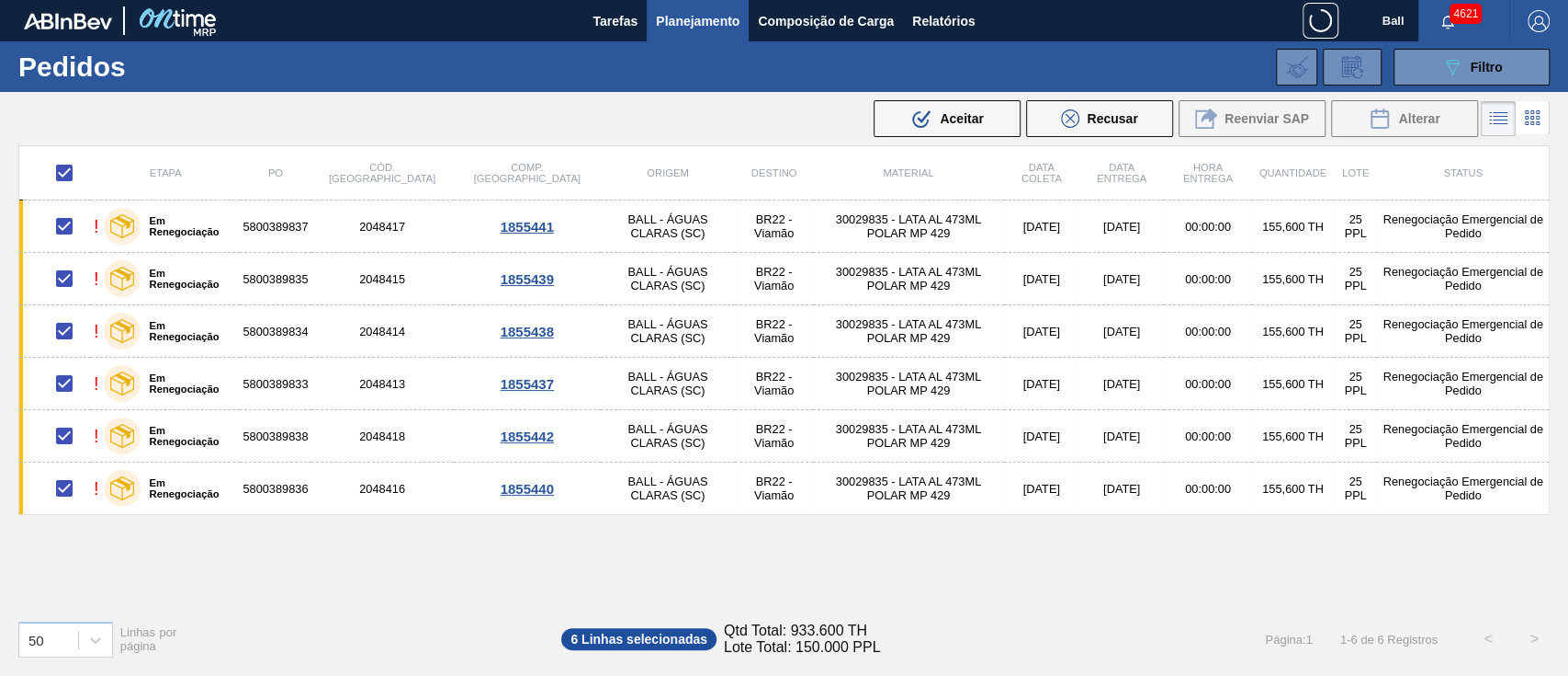
checkbox input "false"
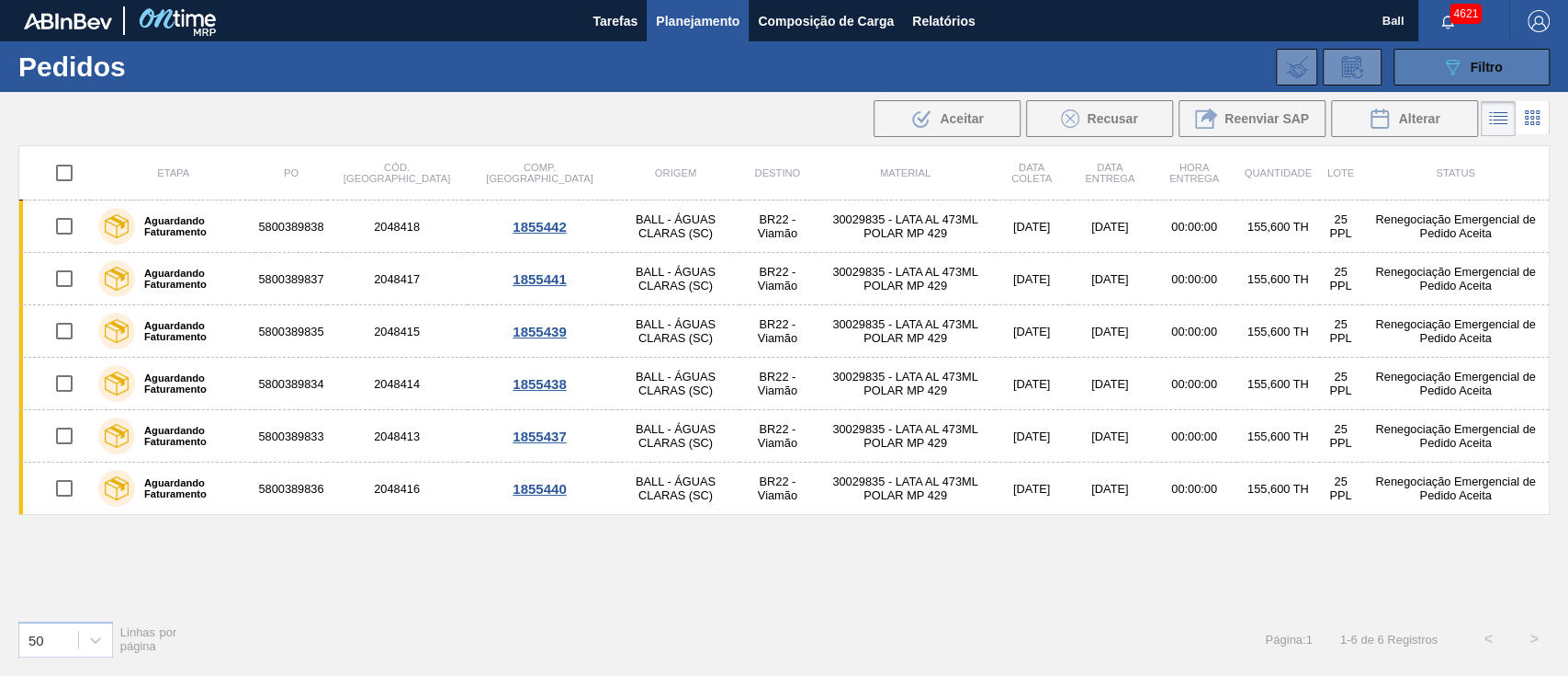
click at [1440, 76] on button "089F7B8B-B2A5-4AFE-B5C0-19BA573D28AC Filtro" at bounding box center [1472, 67] width 156 height 37
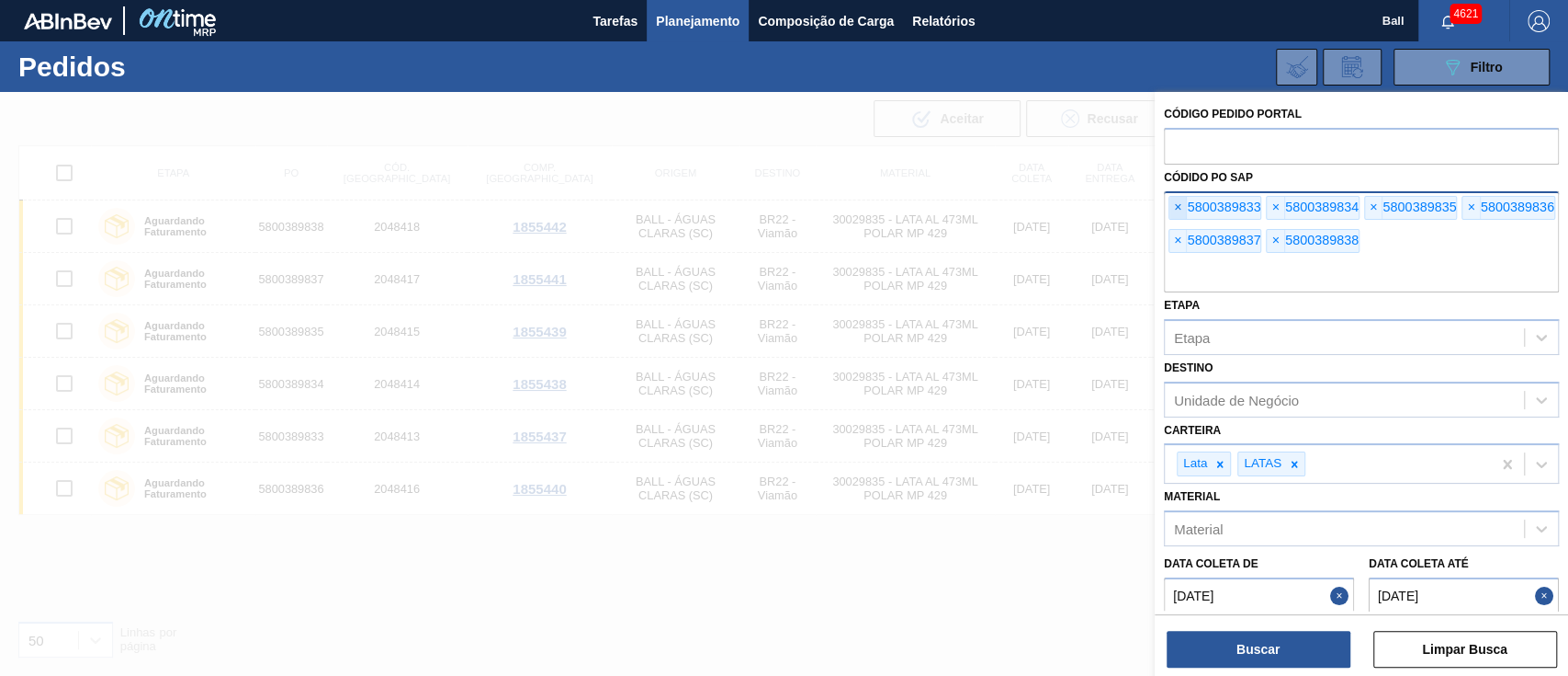
click at [1178, 211] on span "×" at bounding box center [1178, 208] width 18 height 22
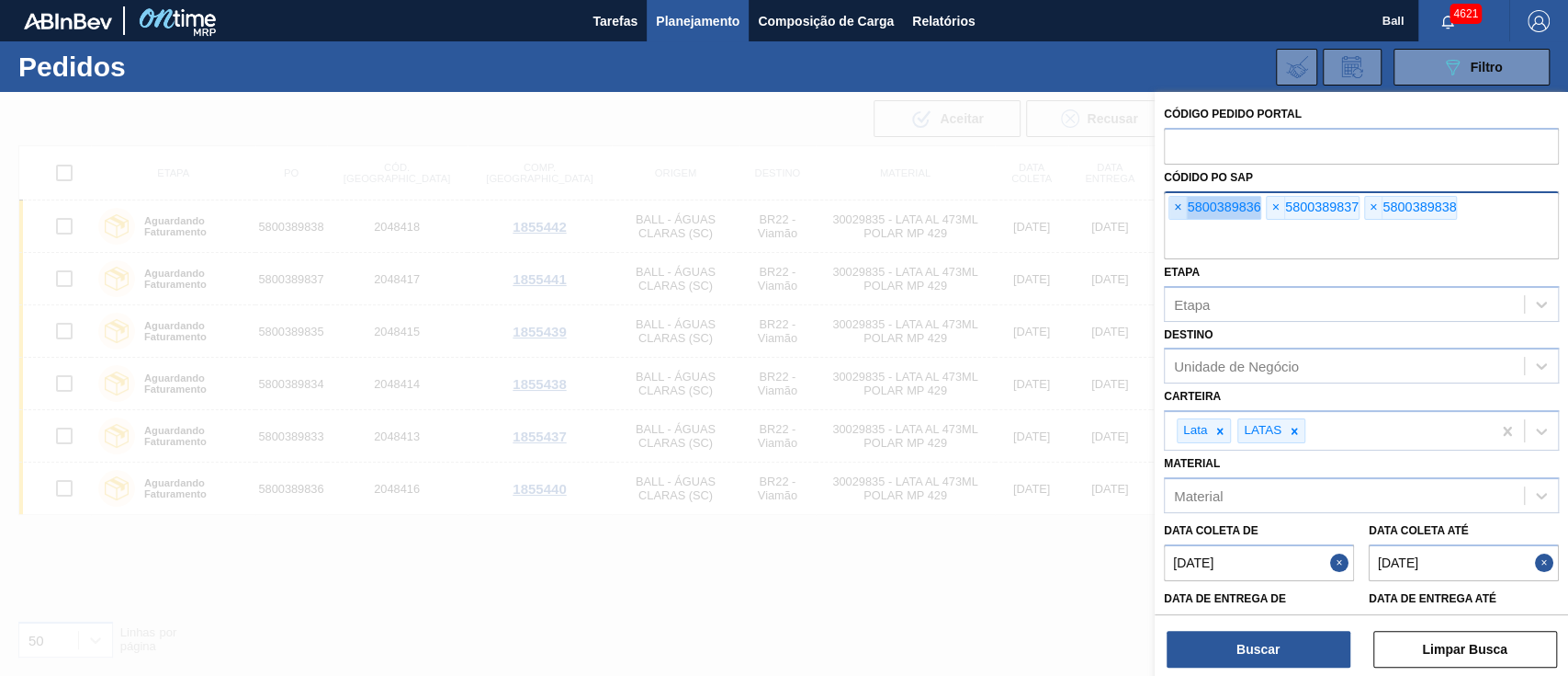
click at [1178, 211] on span "×" at bounding box center [1178, 208] width 18 height 22
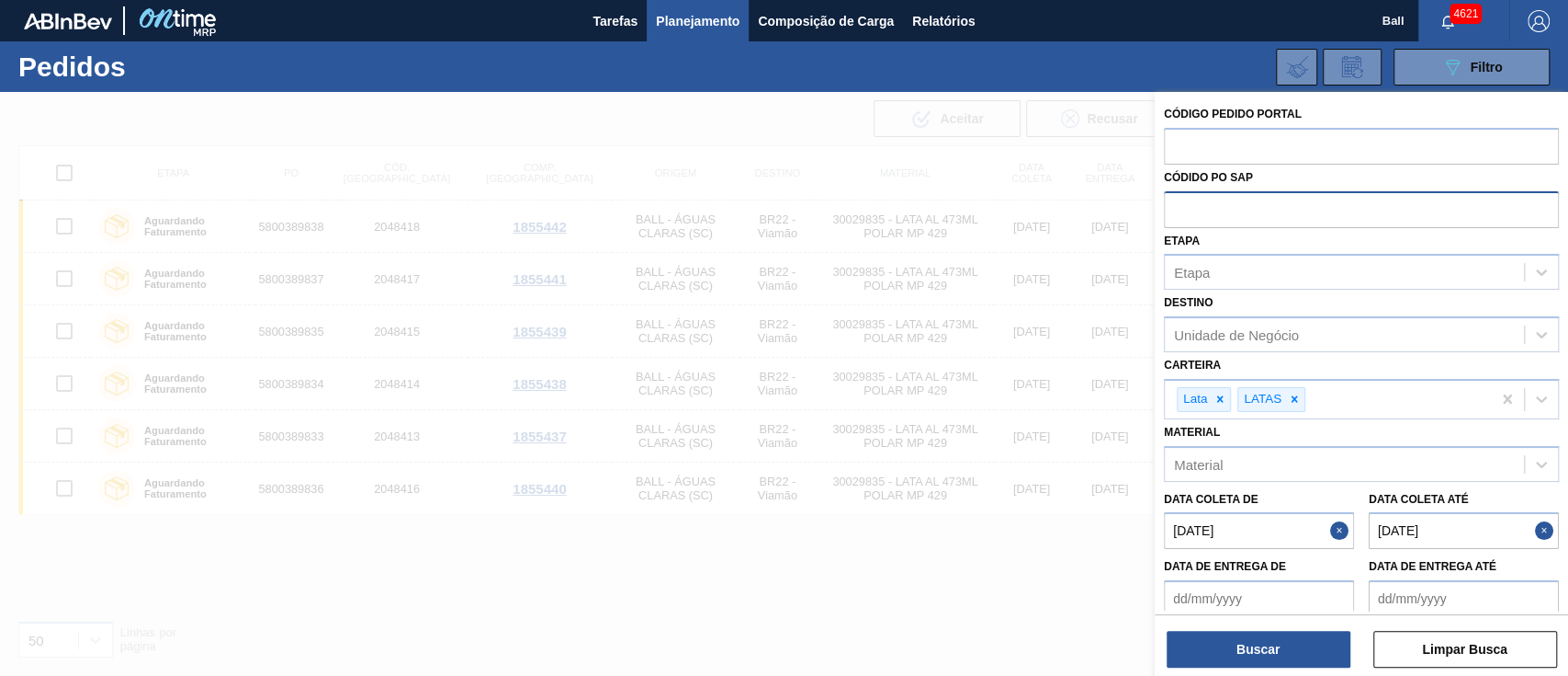
click at [1178, 211] on input "text" at bounding box center [1362, 208] width 395 height 35
paste input "text"
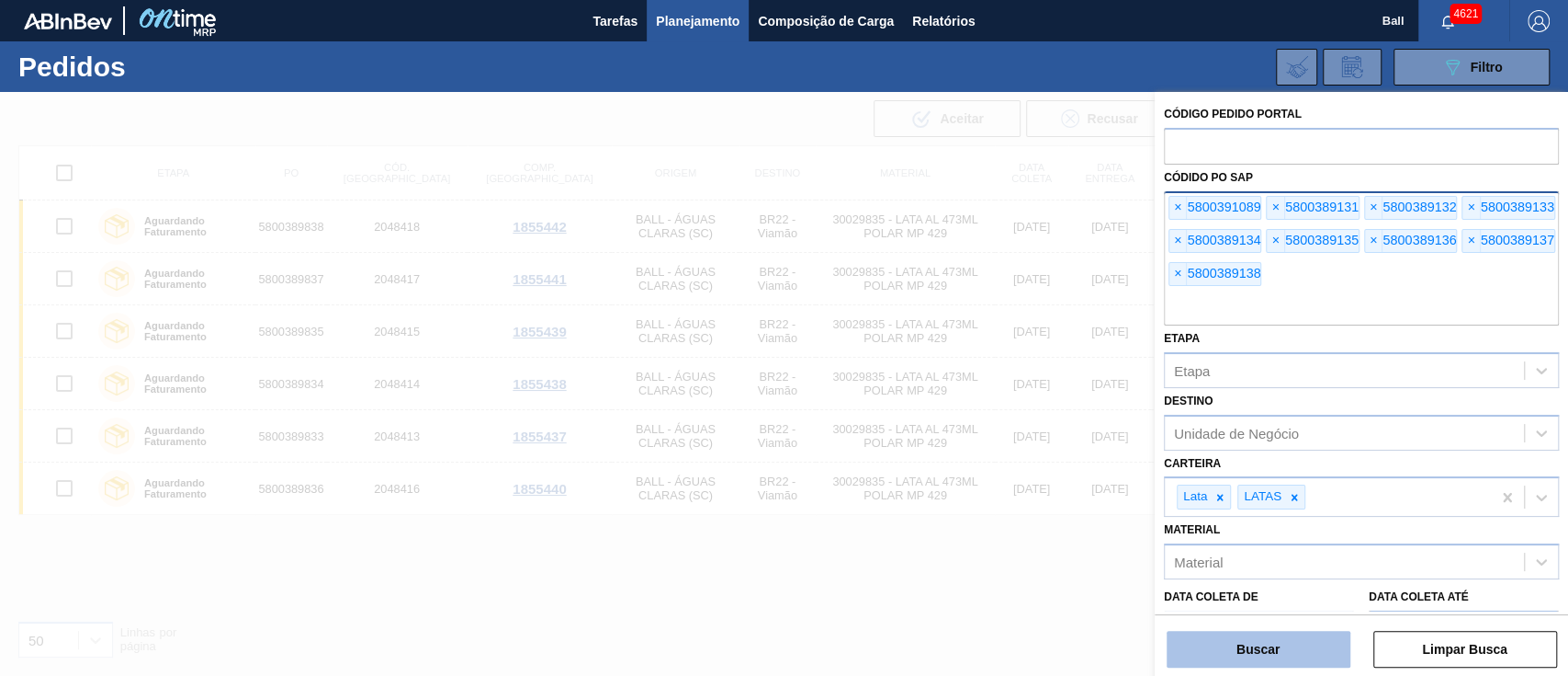
click at [1264, 636] on button "Buscar" at bounding box center [1258, 648] width 184 height 37
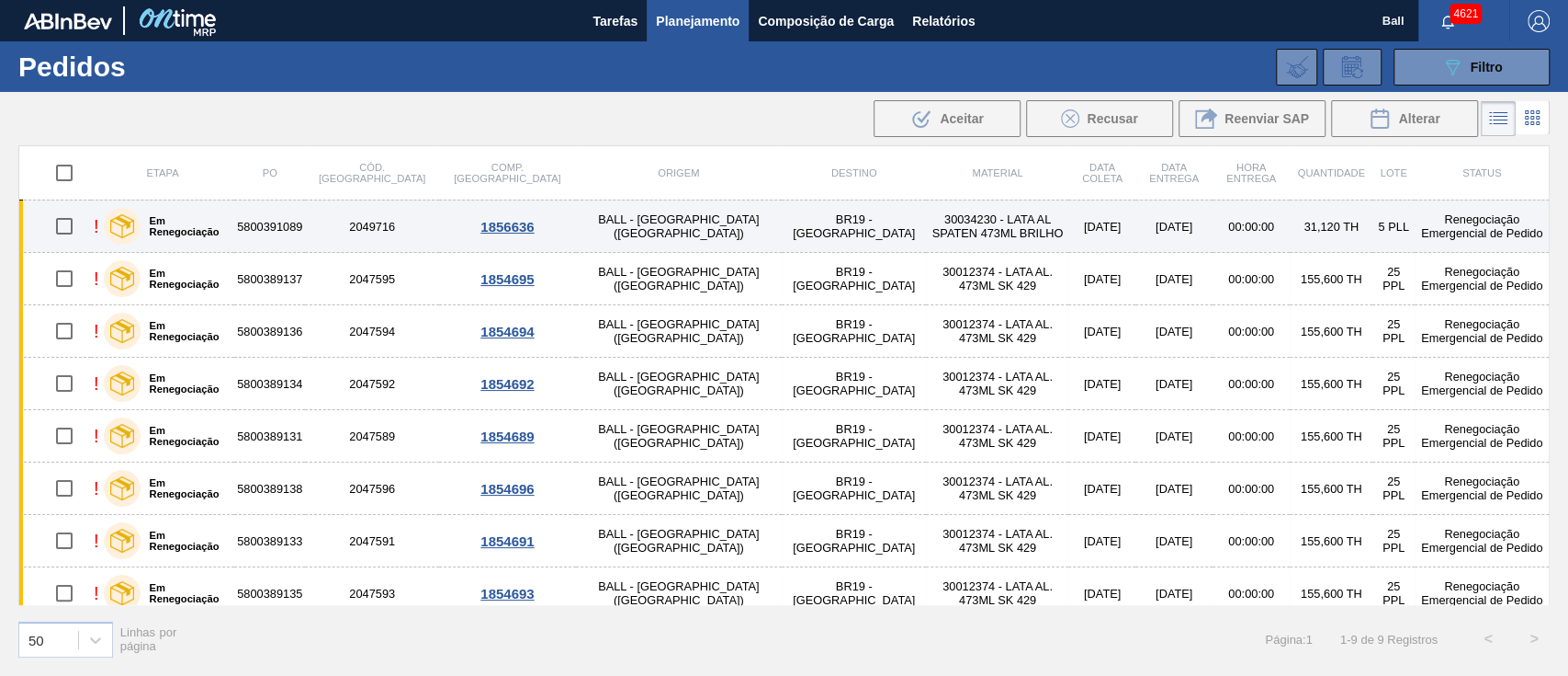
click at [926, 232] on td "30034230 - LATA AL SPATEN 473ML BRILHO" at bounding box center [997, 227] width 142 height 53
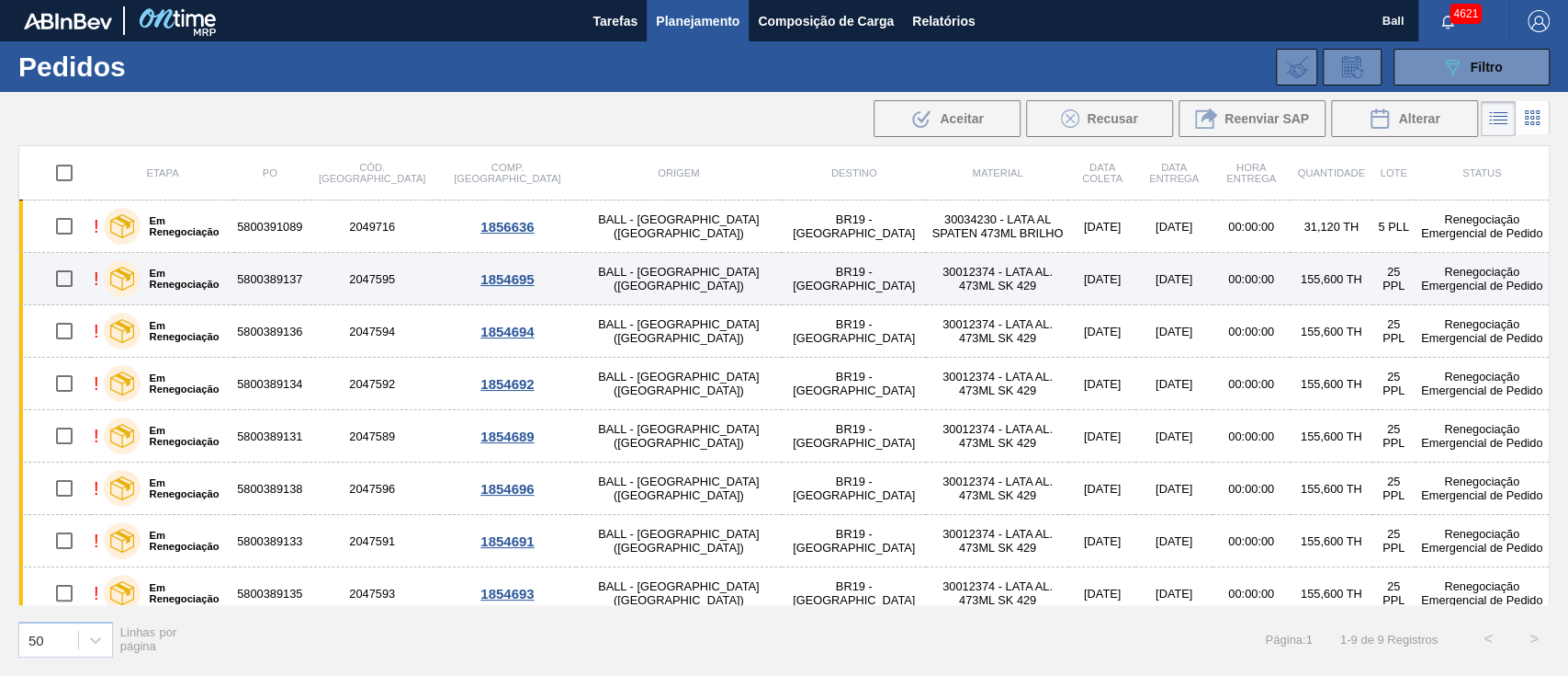
click at [926, 289] on td "30012374 - LATA AL. 473ML SK 429" at bounding box center [997, 278] width 142 height 53
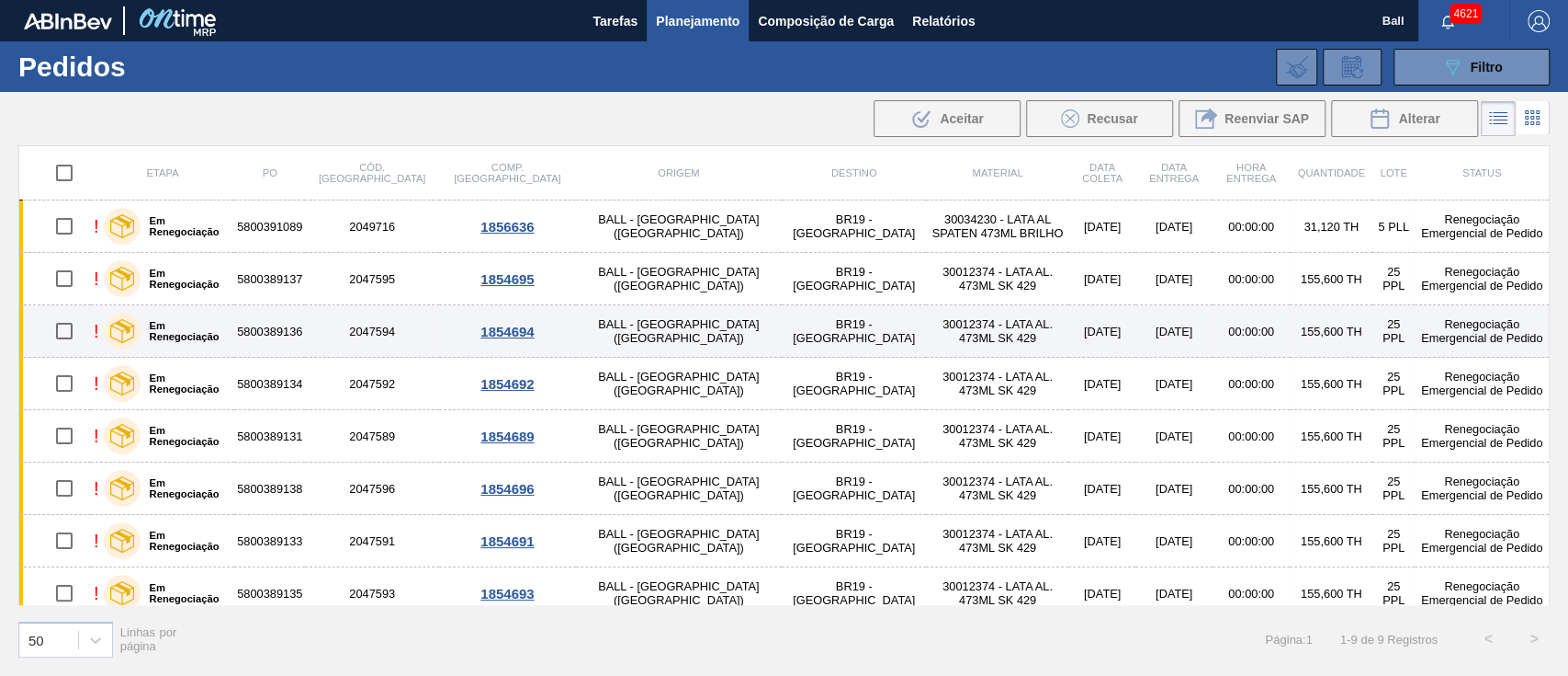
click at [782, 342] on td "BR19 - Nova Rio" at bounding box center [855, 331] width 145 height 53
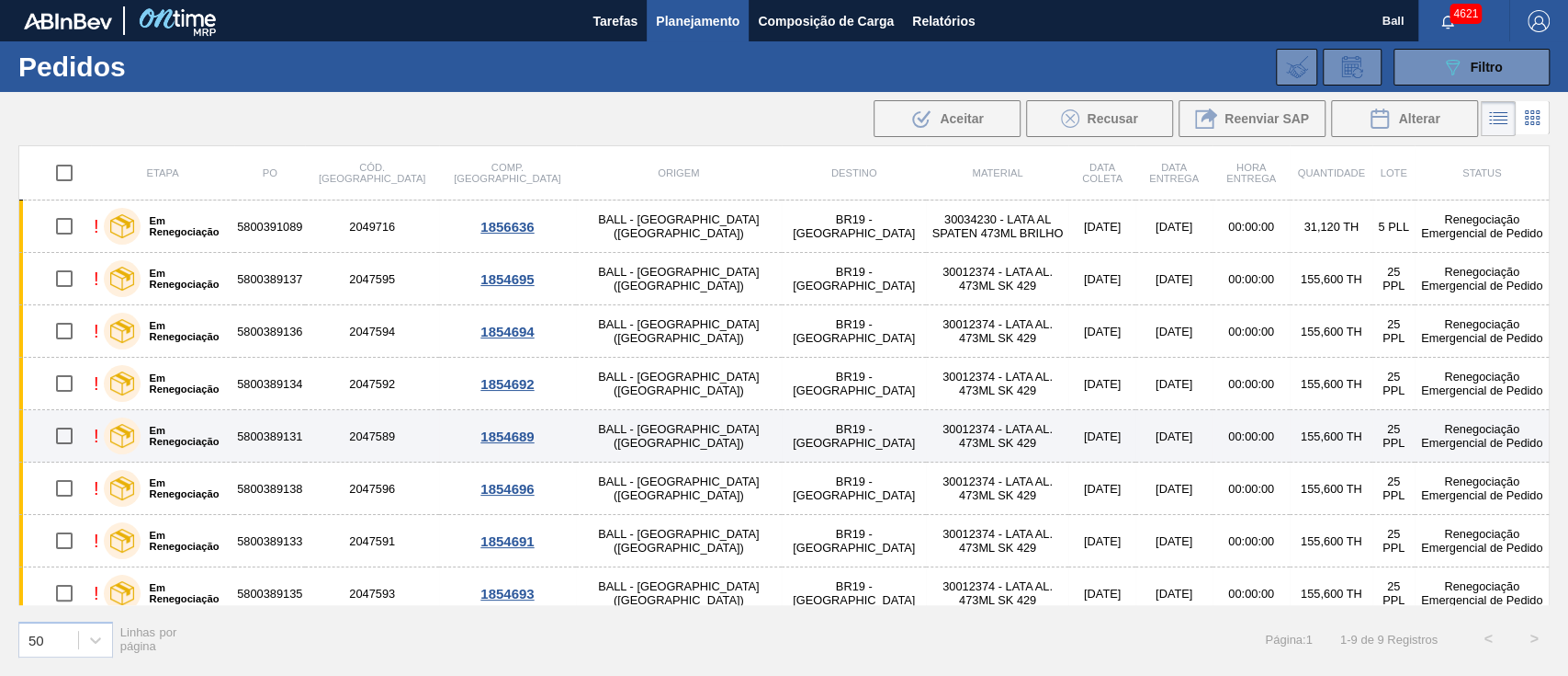
drag, startPoint x: 640, startPoint y: 396, endPoint x: 638, endPoint y: 412, distance: 16.1
click at [782, 395] on td "BR19 - Nova Rio" at bounding box center [855, 384] width 145 height 53
click at [782, 451] on td "BR19 - Nova Rio" at bounding box center [855, 435] width 145 height 53
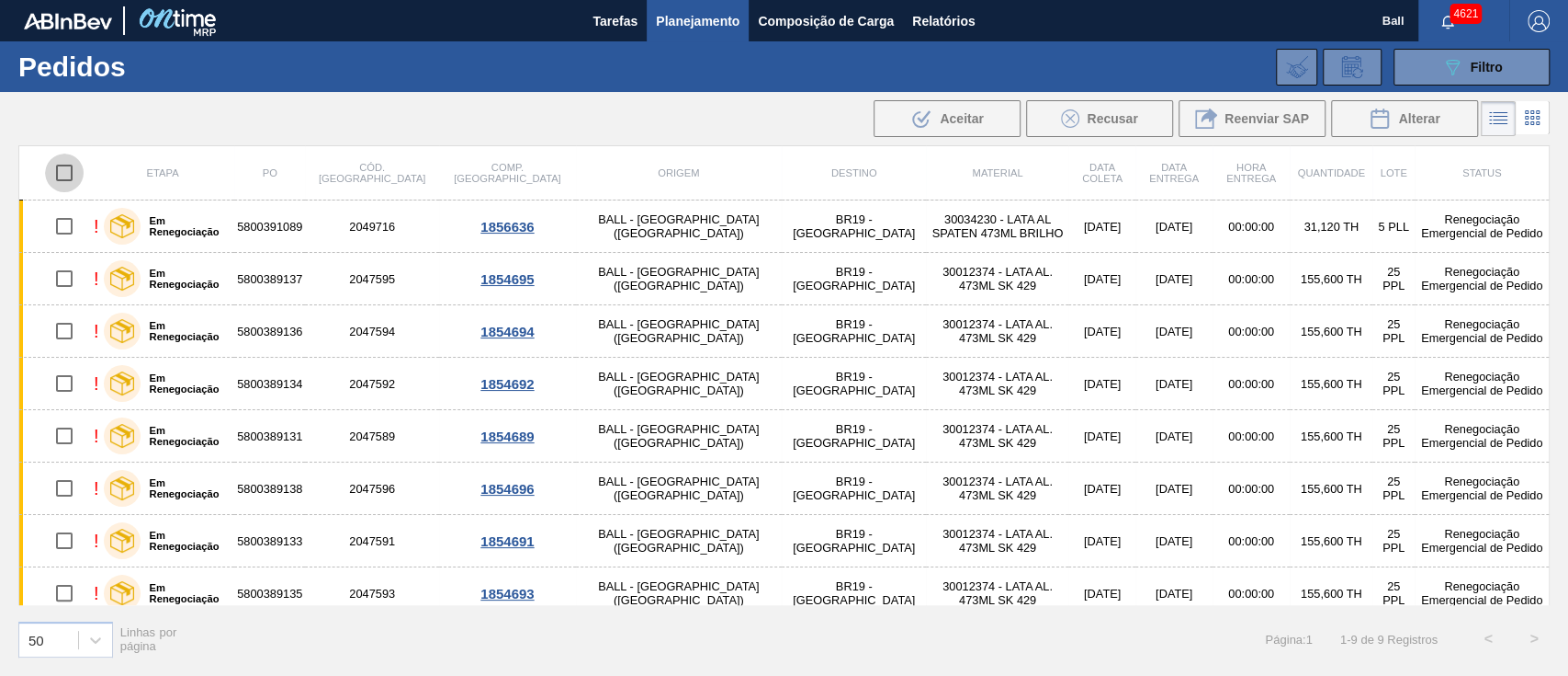
click at [59, 168] on input "checkbox" at bounding box center [64, 172] width 39 height 39
checkbox input "true"
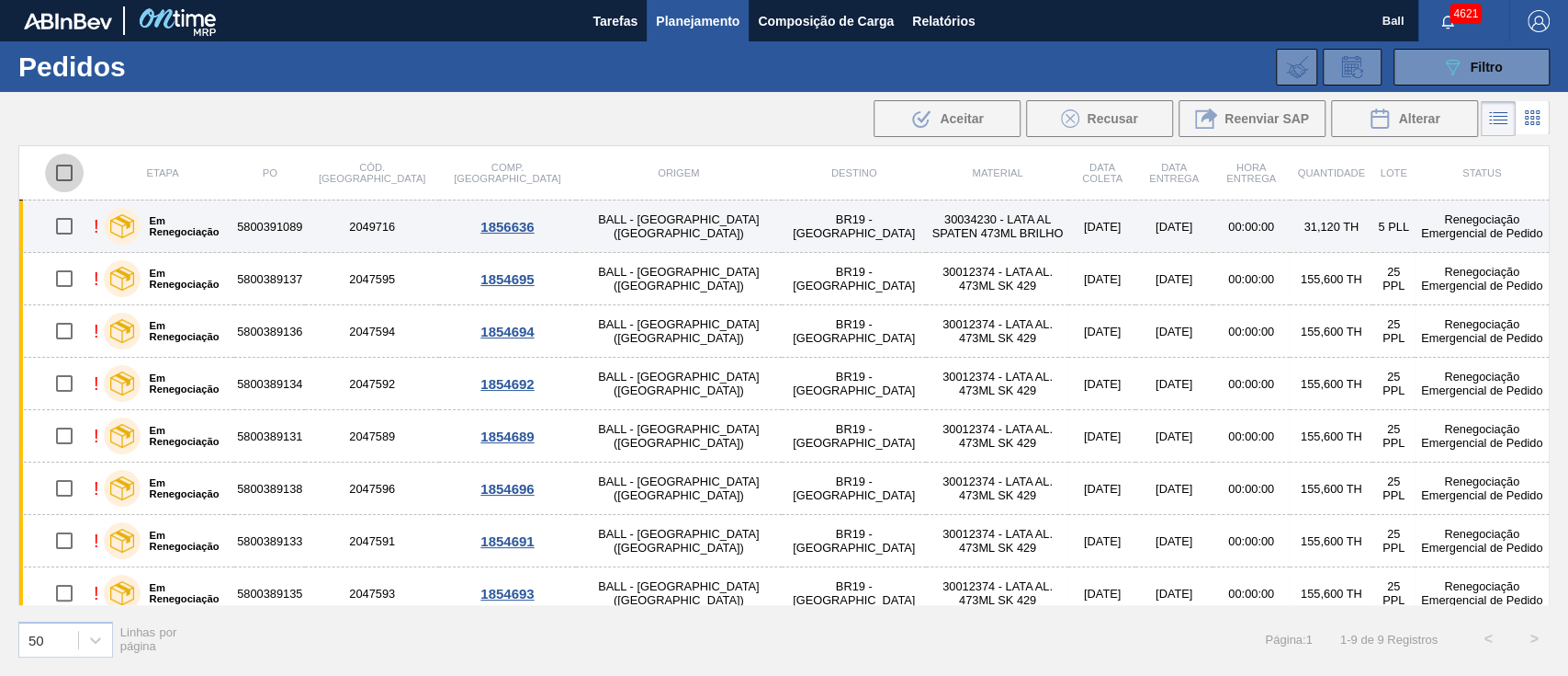
checkbox input "true"
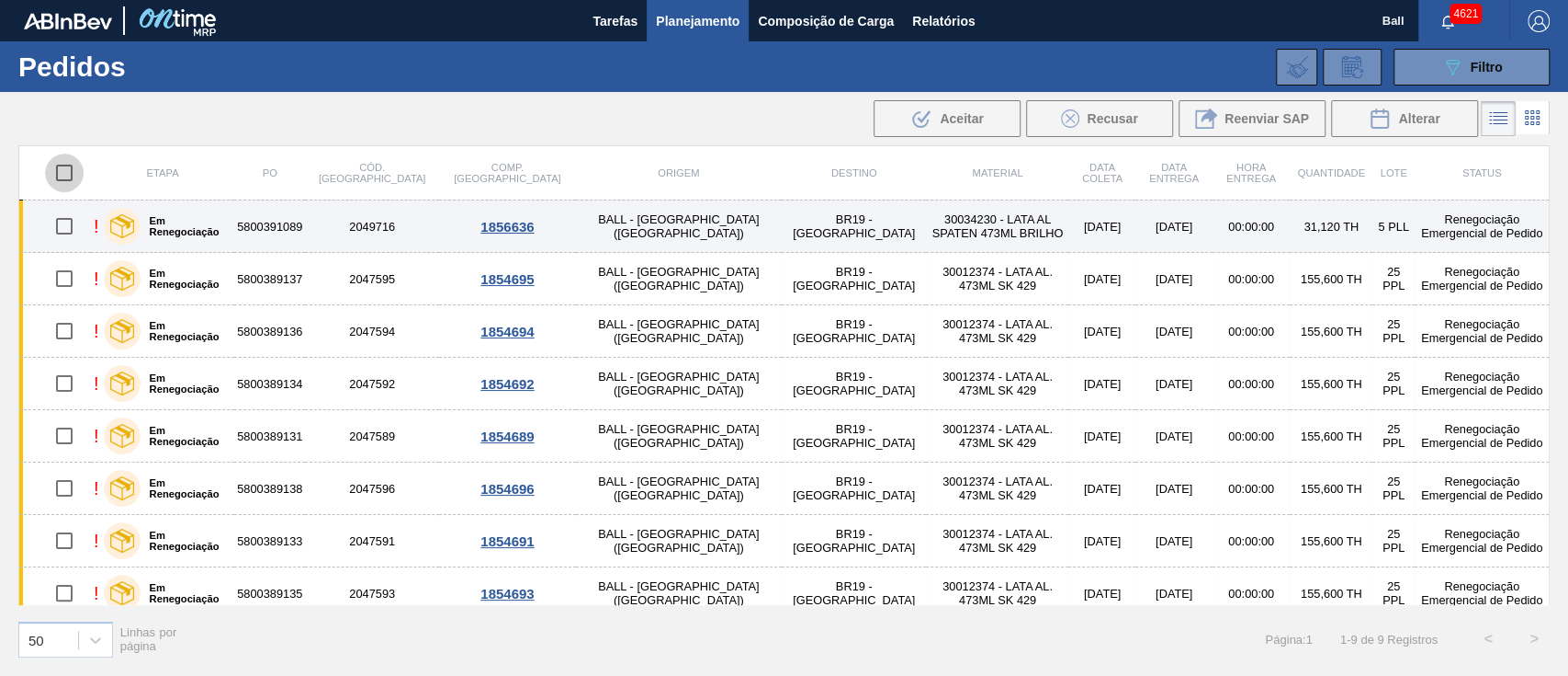
checkbox input "true"
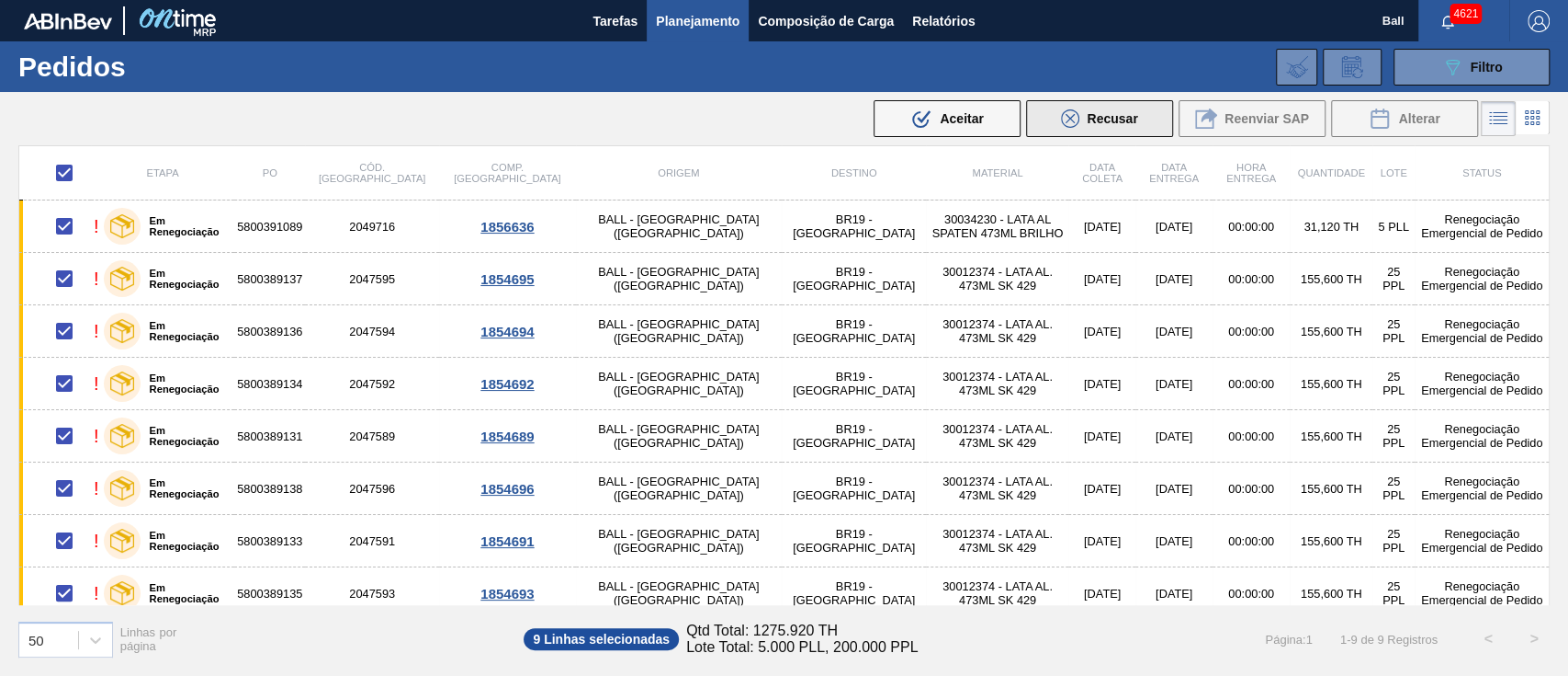
click at [1084, 103] on button "Recusar" at bounding box center [1100, 118] width 147 height 37
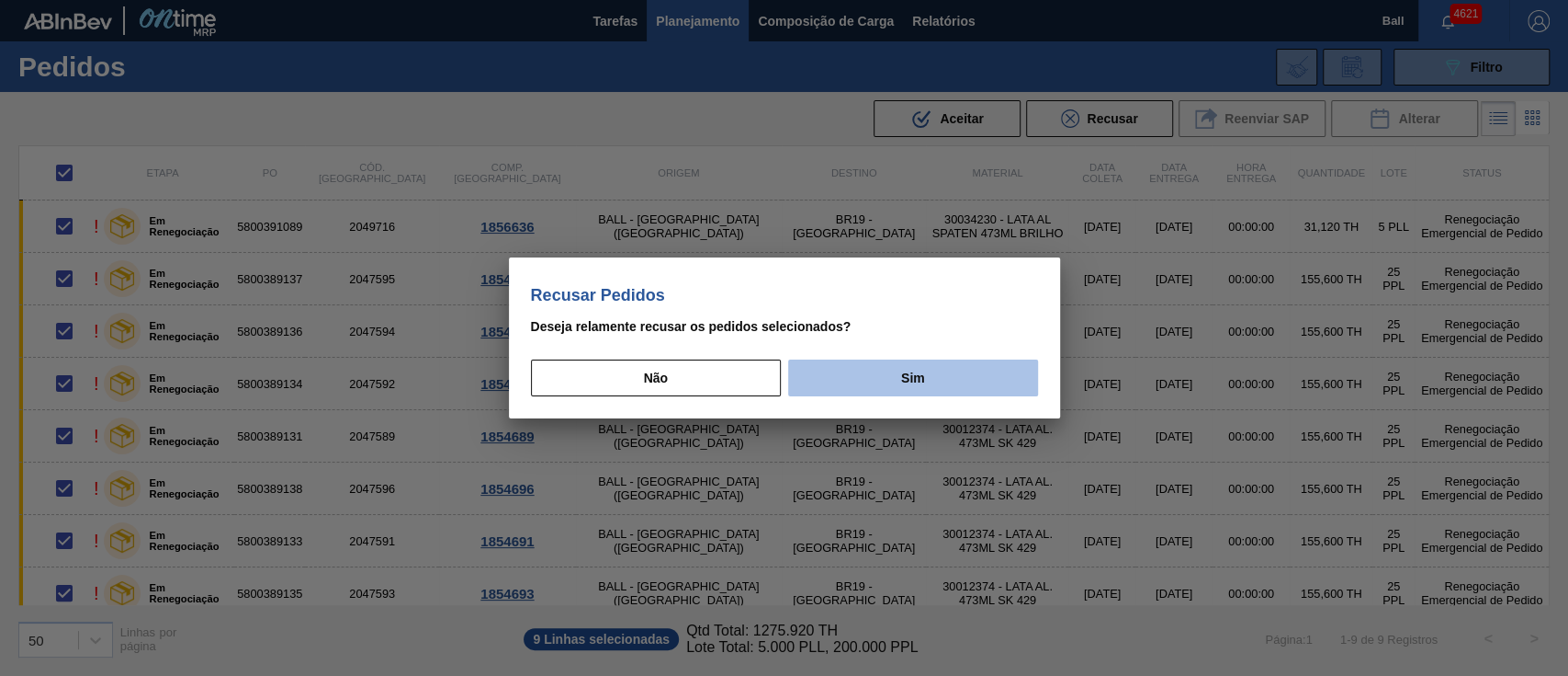
click at [873, 376] on button "Sim" at bounding box center [912, 378] width 249 height 37
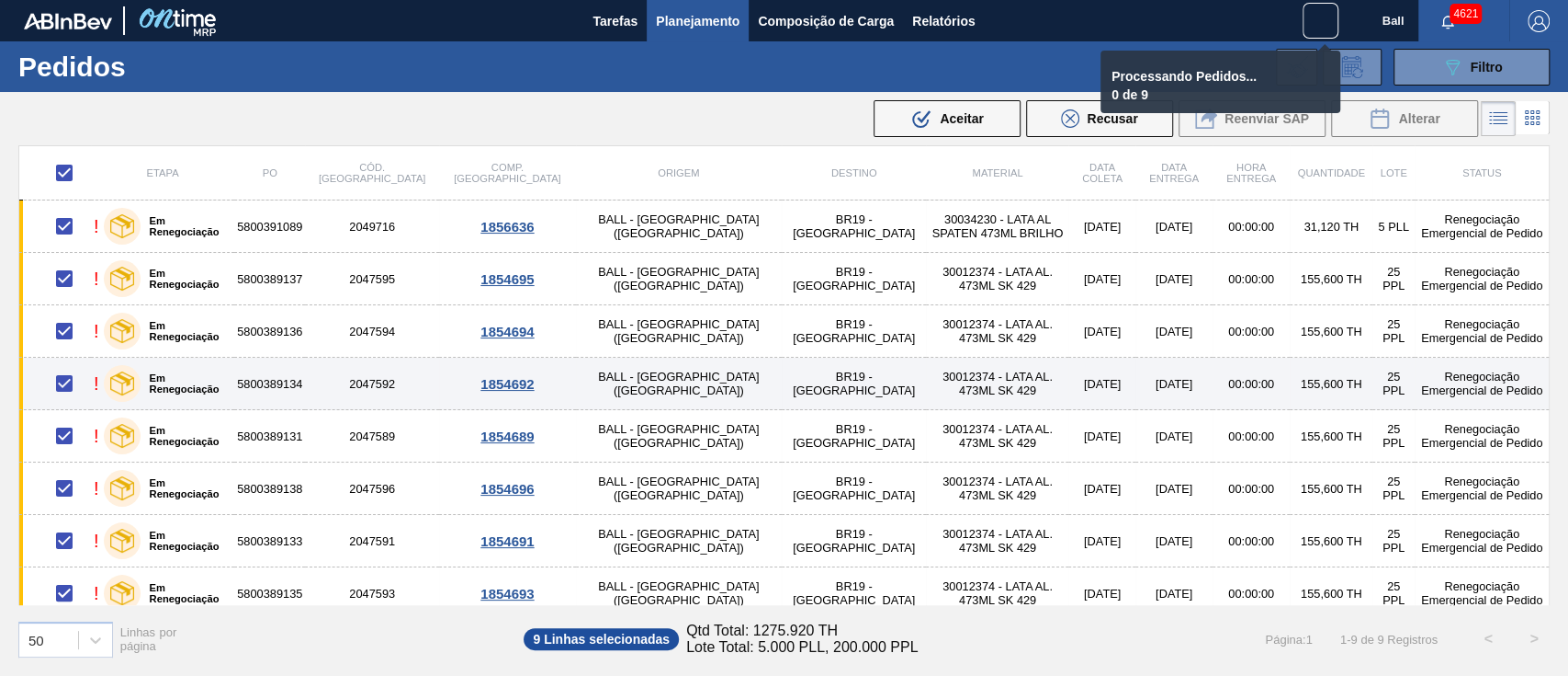
scroll to position [66, 0]
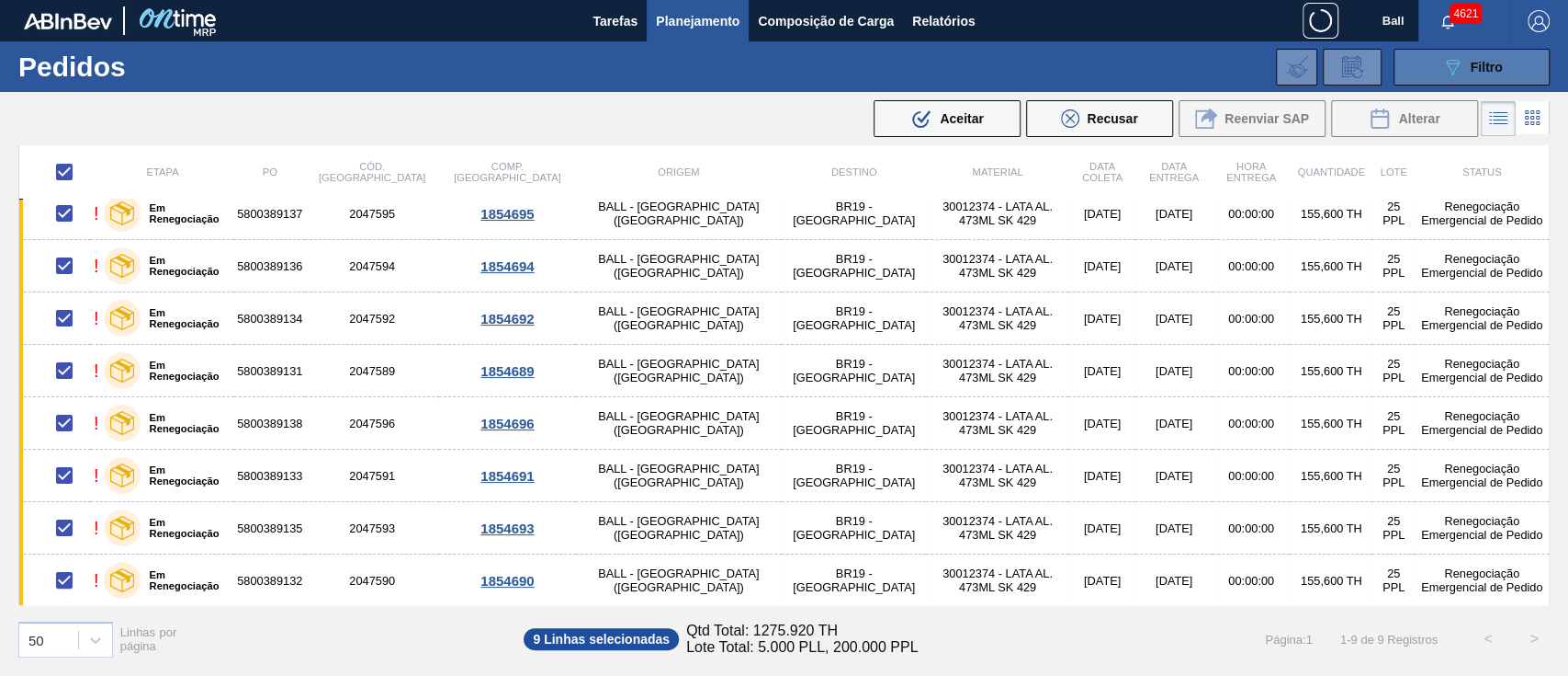
checkbox input "false"
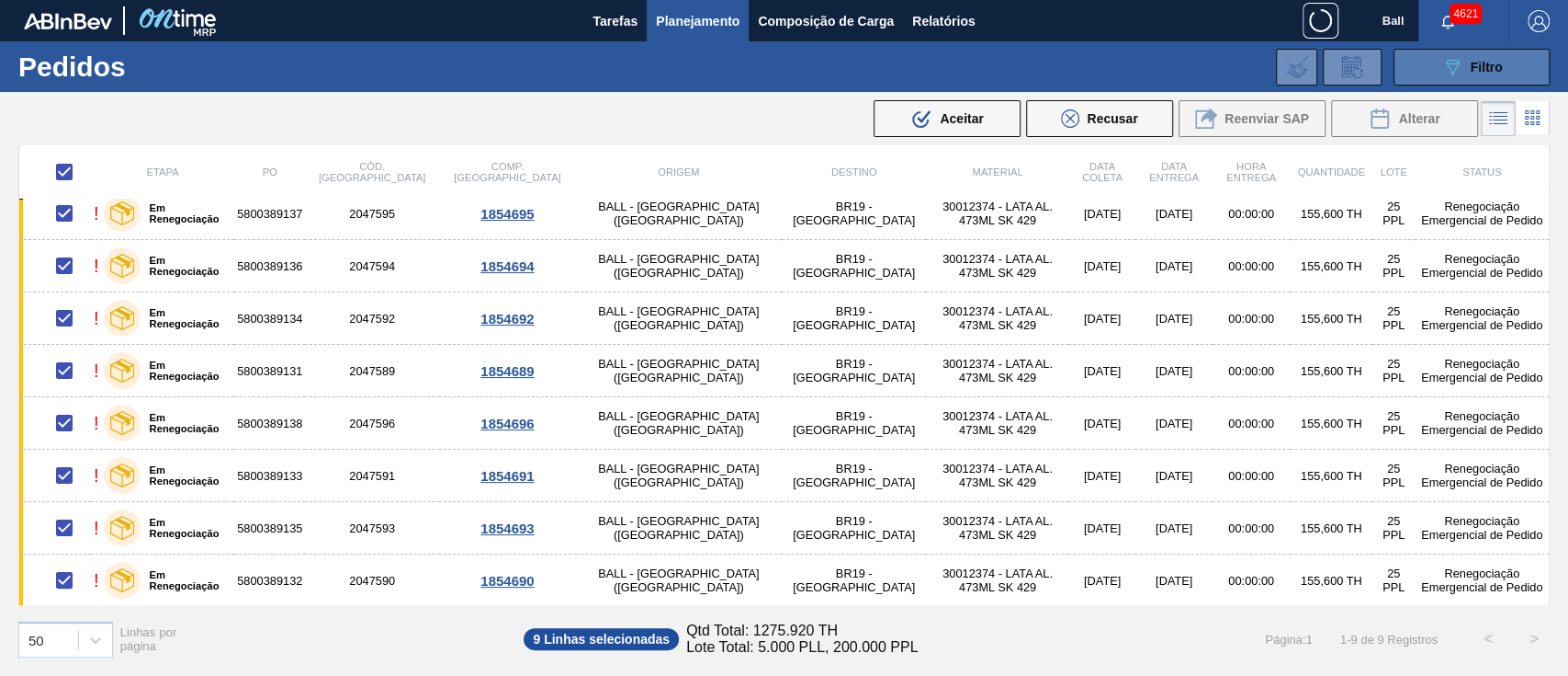
checkbox input "false"
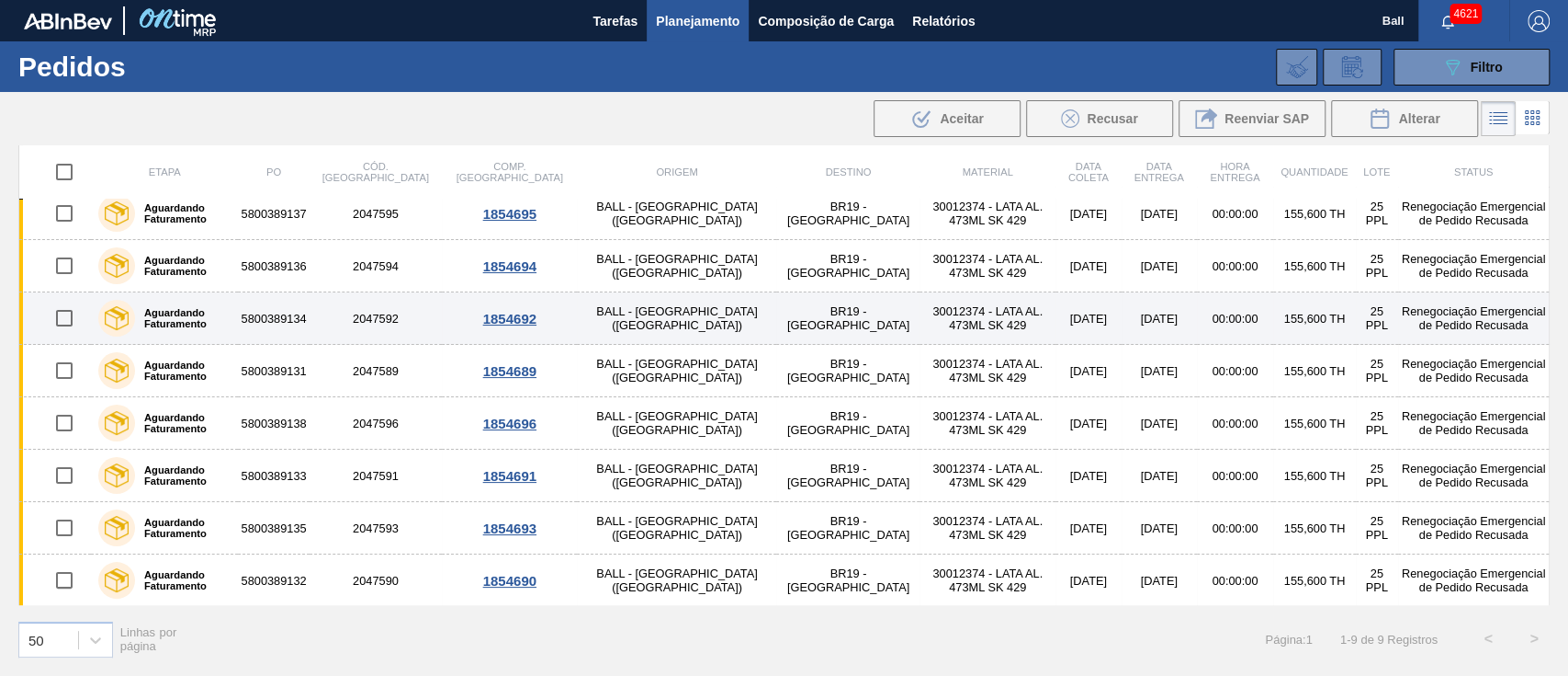
scroll to position [0, 0]
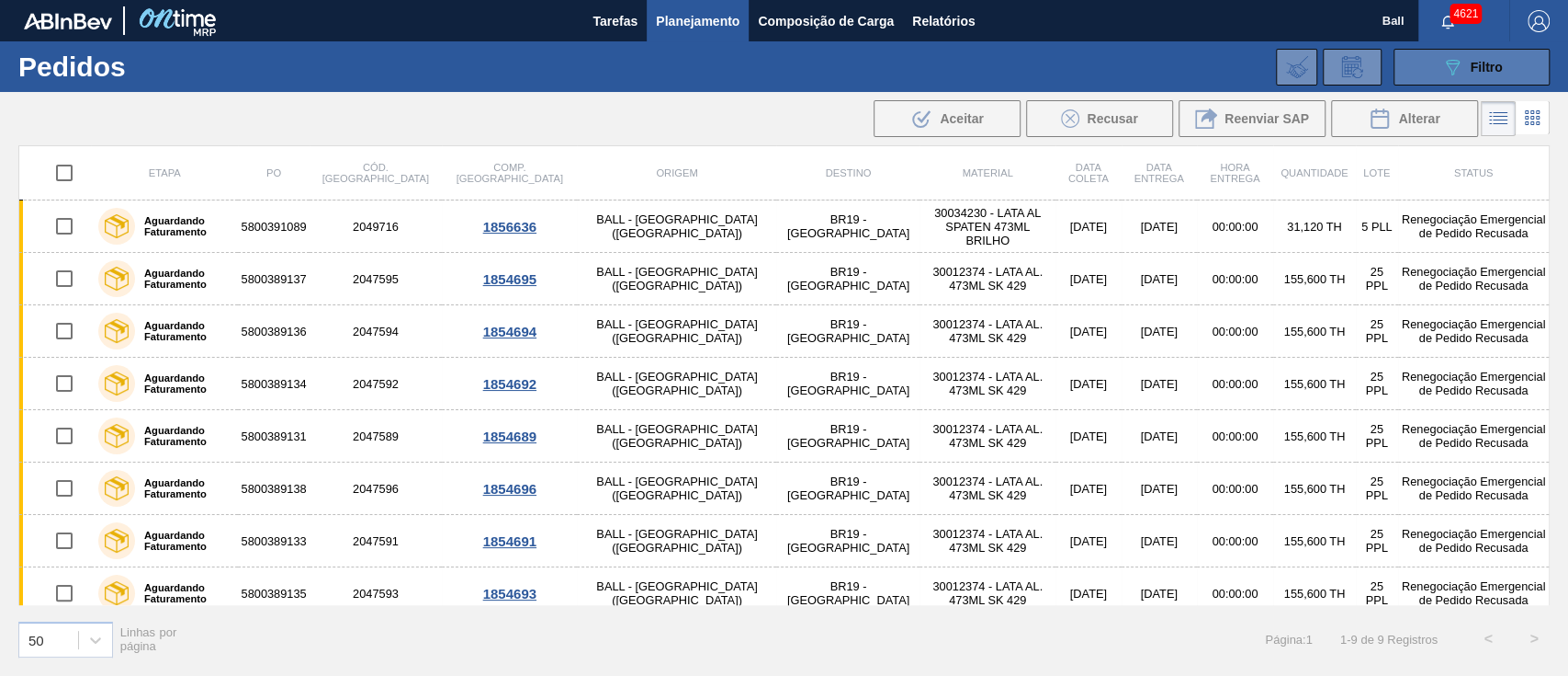
click at [1456, 58] on icon "089F7B8B-B2A5-4AFE-B5C0-19BA573D28AC" at bounding box center [1453, 67] width 22 height 22
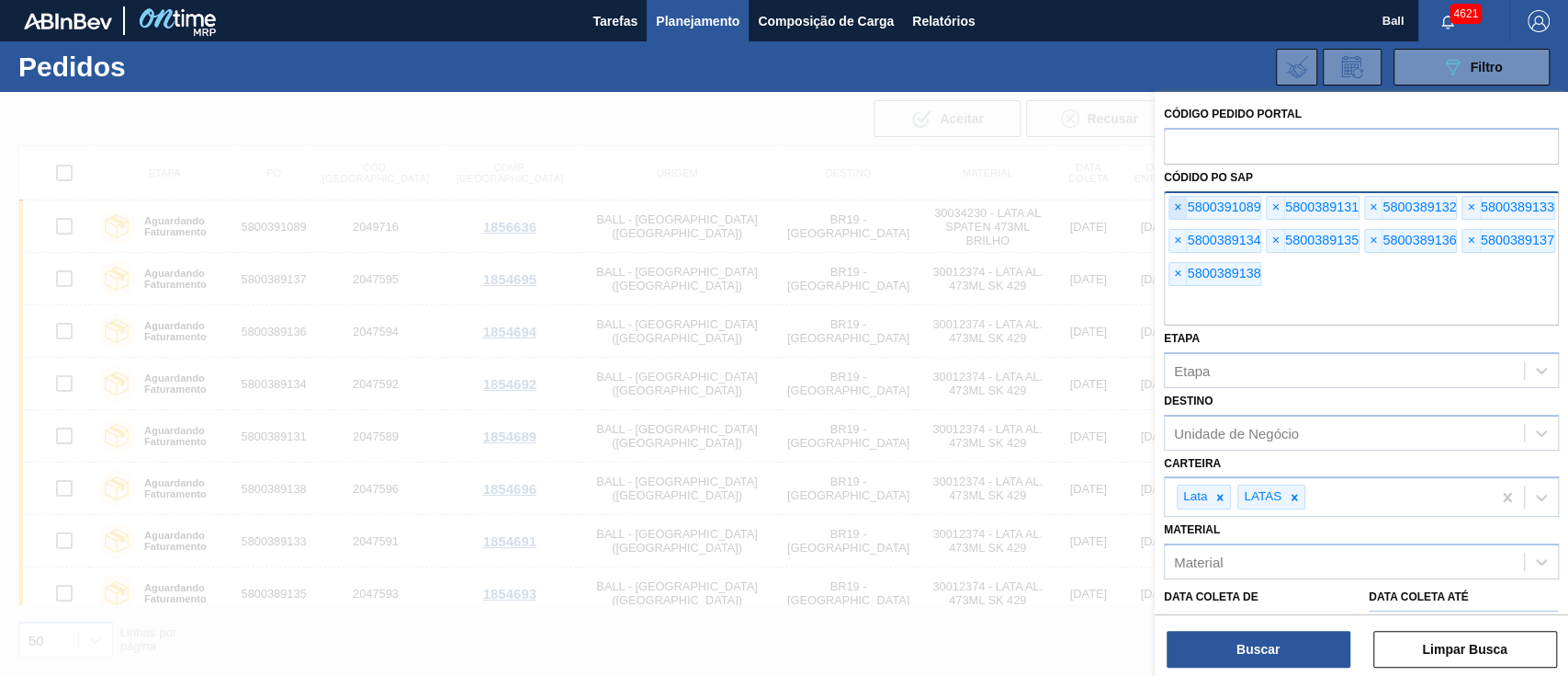
click at [1182, 211] on span "×" at bounding box center [1178, 208] width 18 height 22
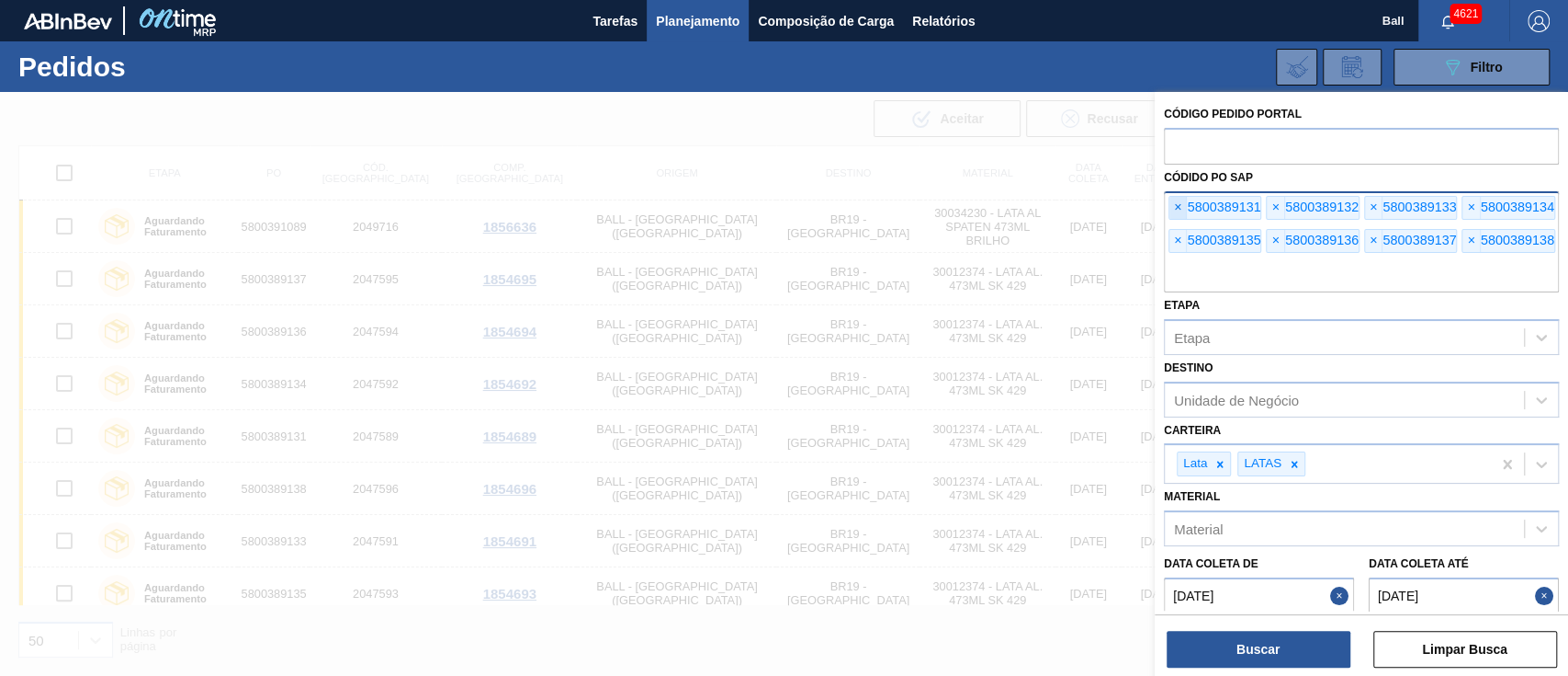
click at [1182, 211] on span "×" at bounding box center [1178, 208] width 18 height 22
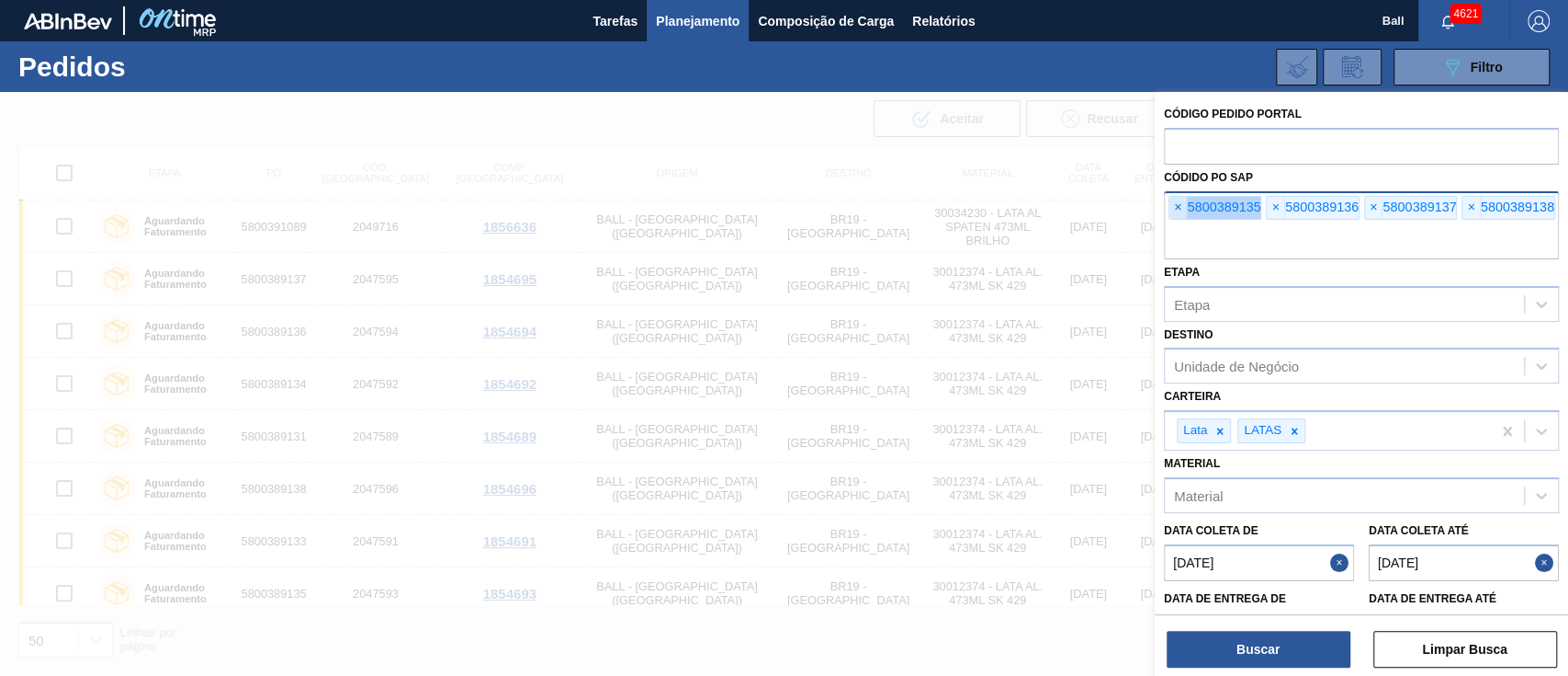
click at [1182, 211] on span "×" at bounding box center [1178, 208] width 18 height 22
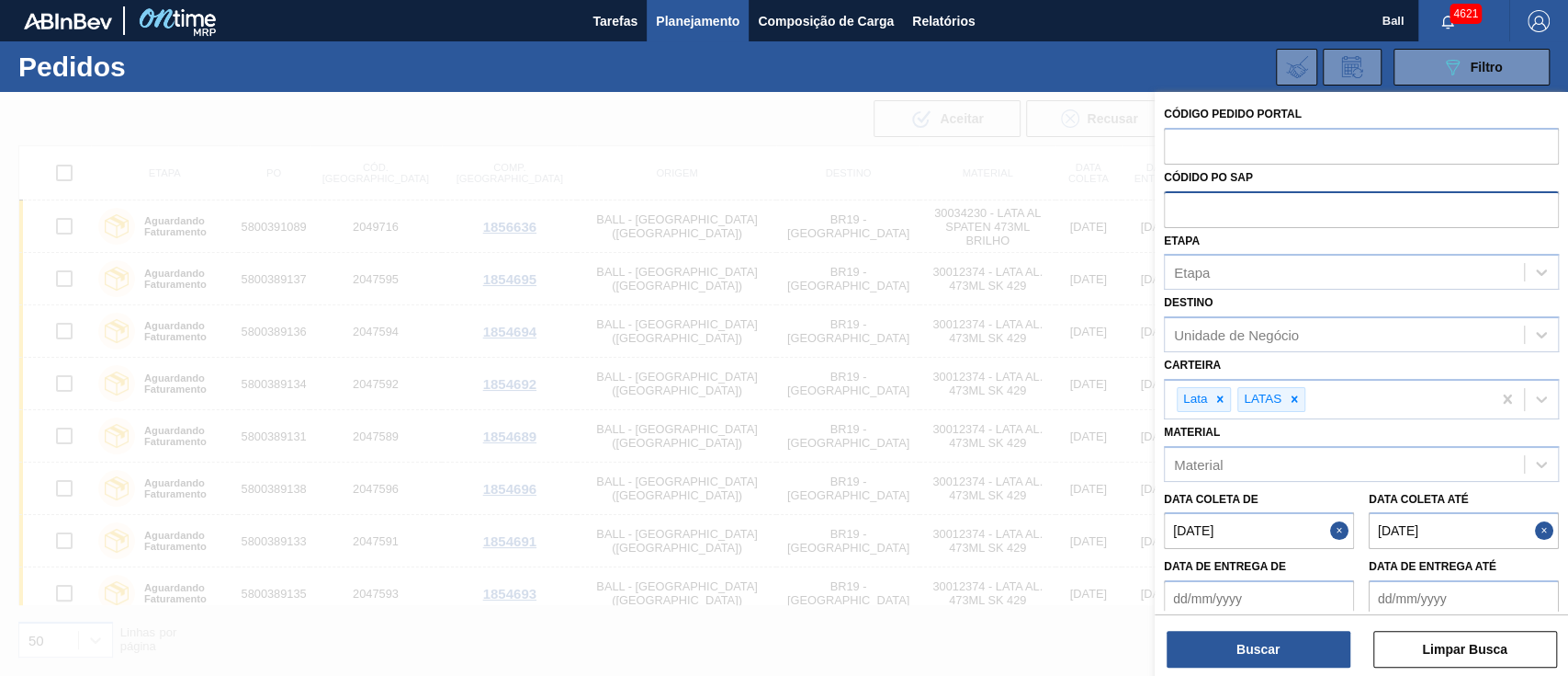
click at [1182, 211] on input "text" at bounding box center [1362, 208] width 395 height 35
paste input "text"
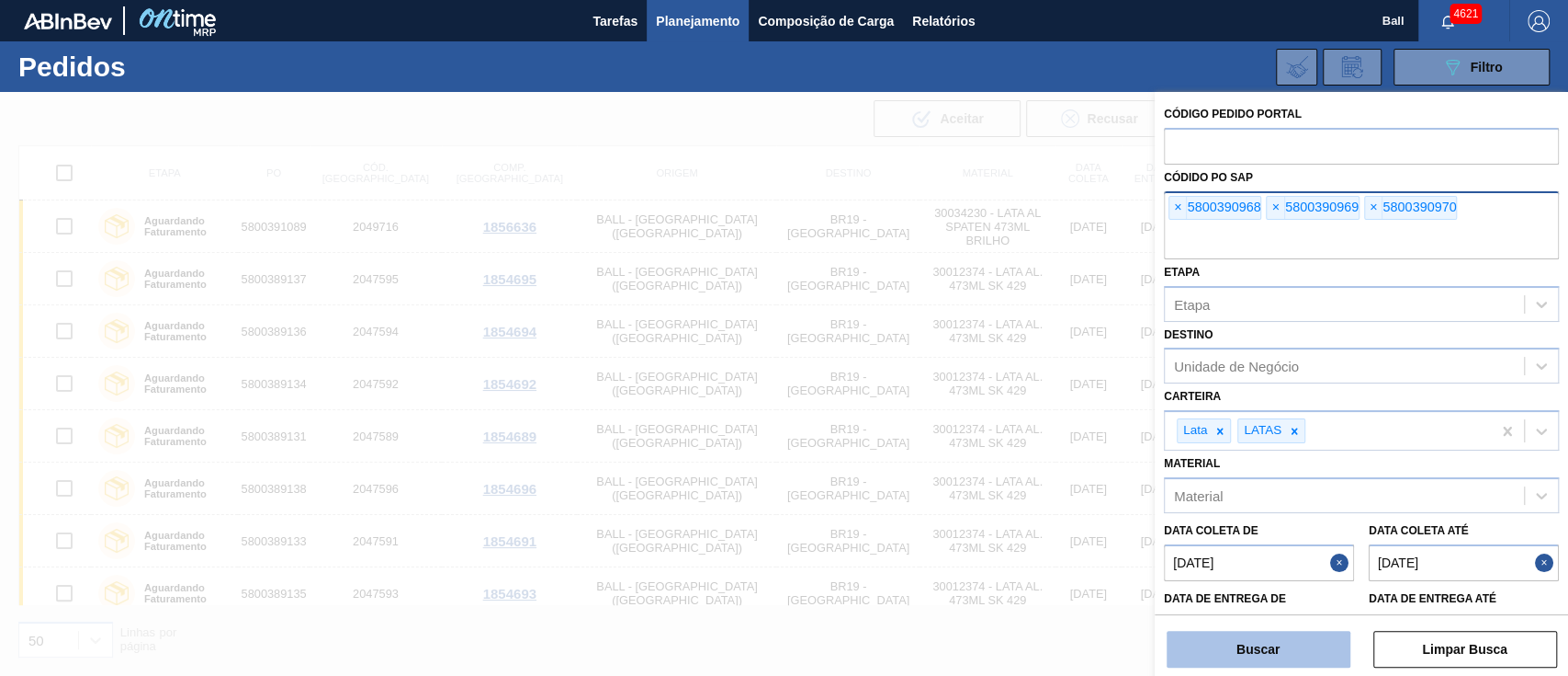
click at [1290, 636] on button "Buscar" at bounding box center [1258, 648] width 184 height 37
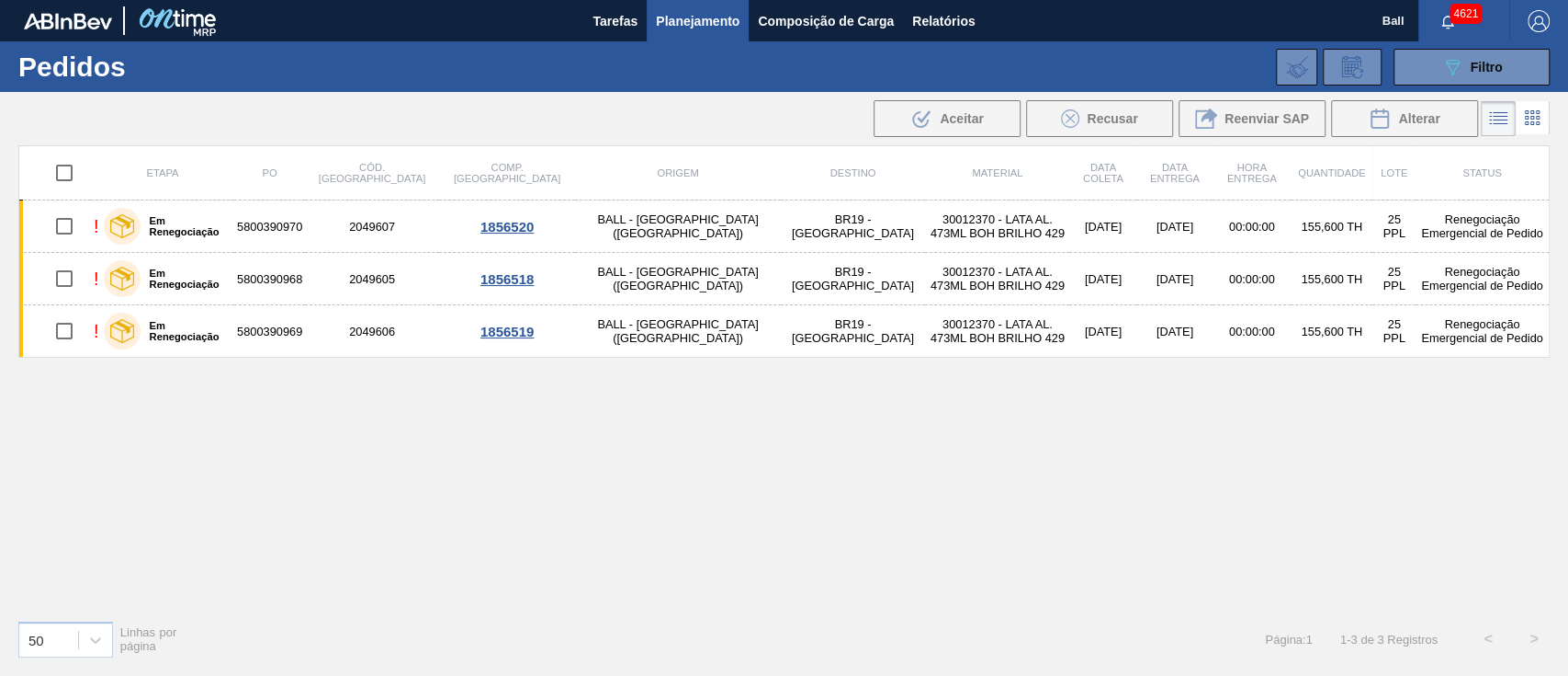
click at [64, 173] on input "checkbox" at bounding box center [64, 172] width 39 height 39
checkbox input "true"
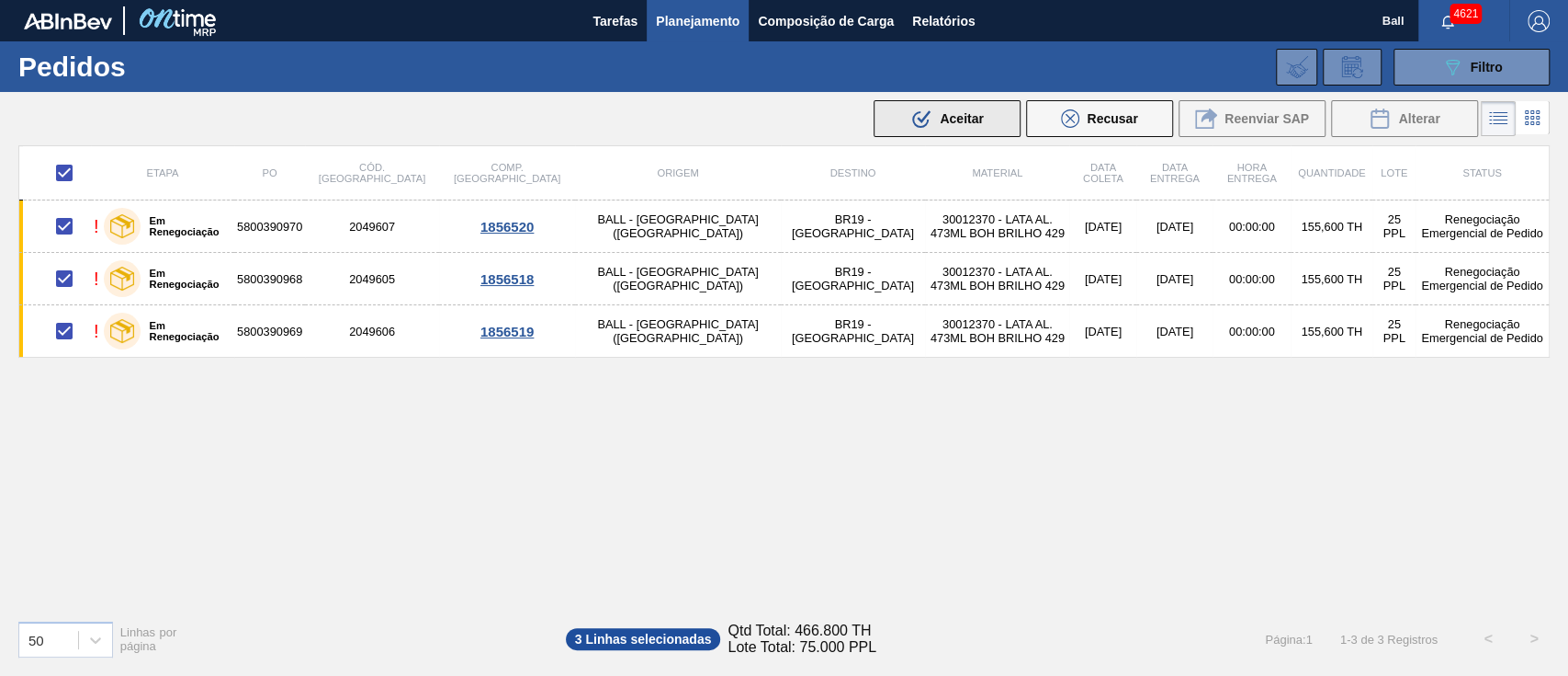
click at [928, 109] on icon ".b{fill:var(--color-action-default)}" at bounding box center [921, 118] width 22 height 22
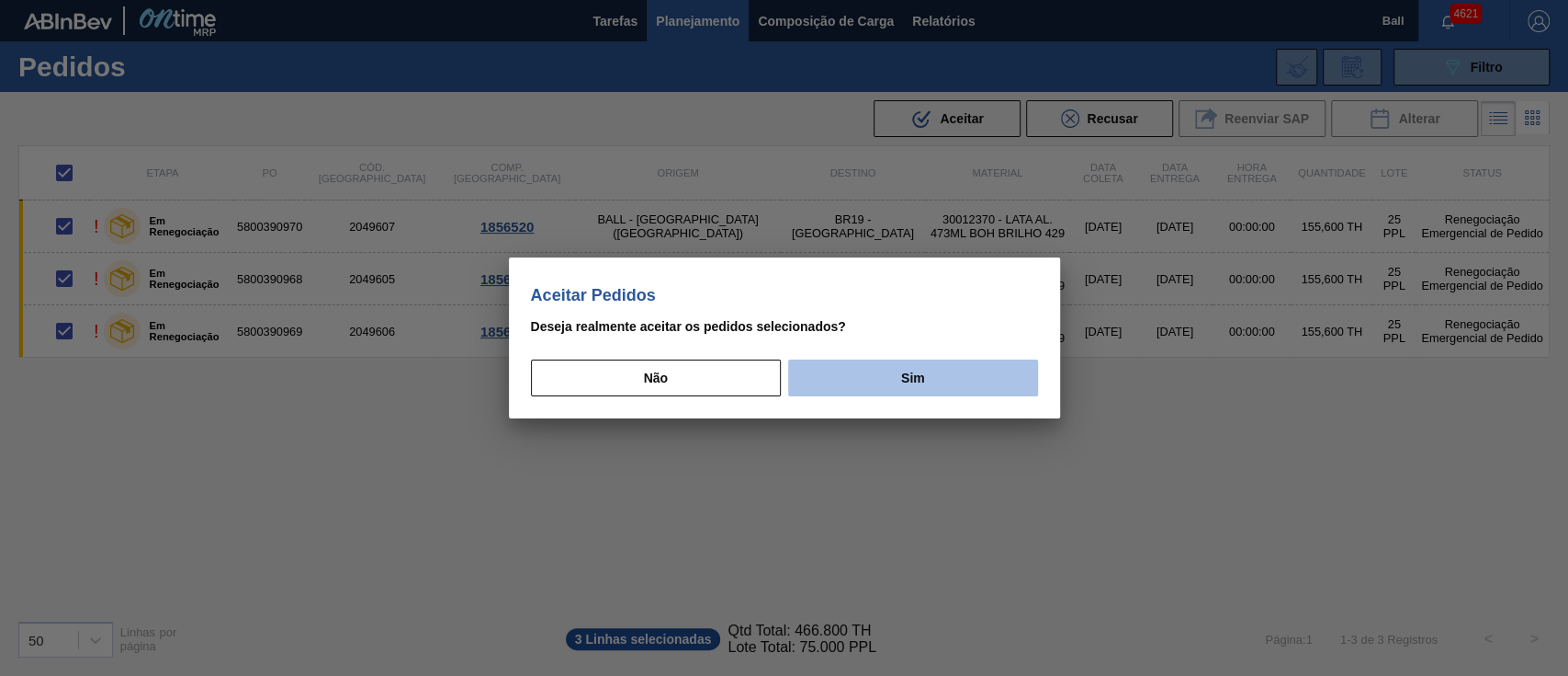
click at [914, 380] on button "Sim" at bounding box center [912, 378] width 249 height 37
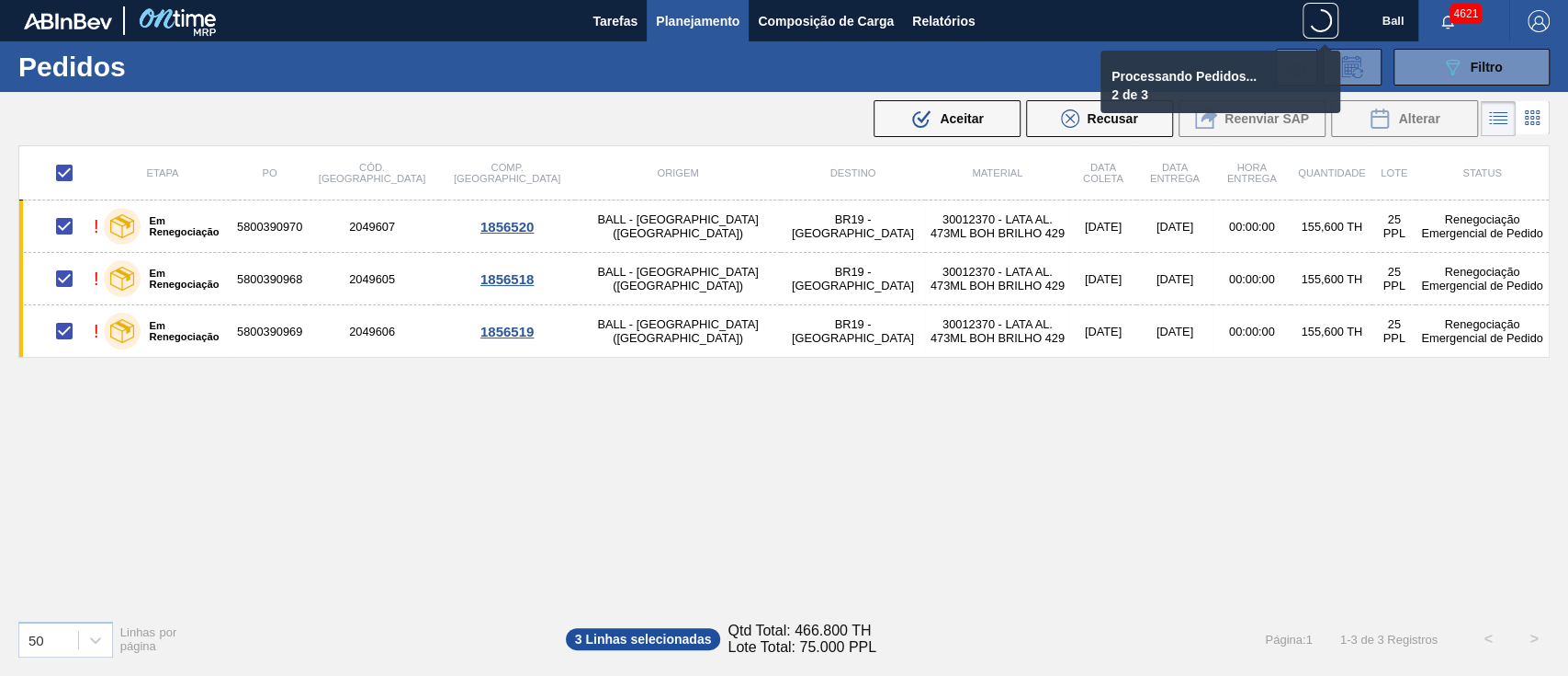
checkbox input "false"
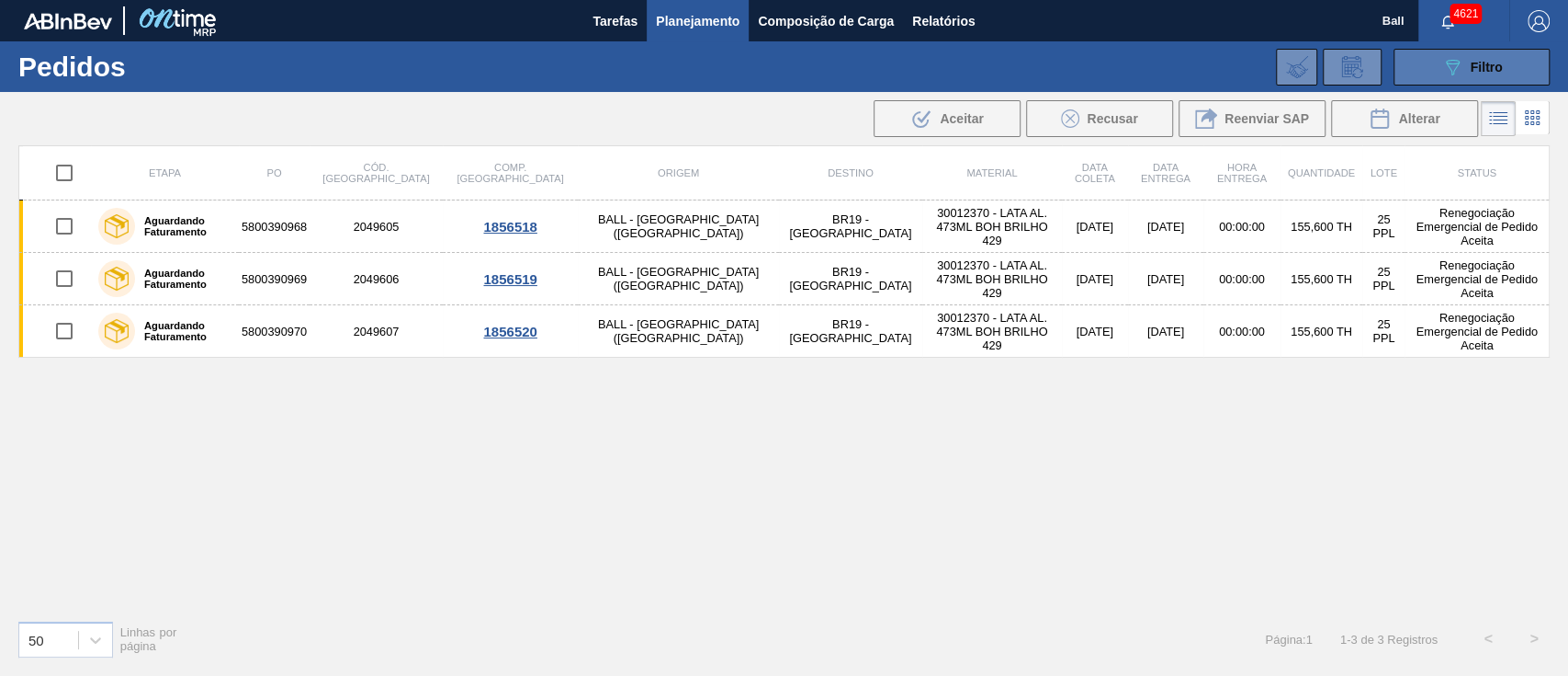
click at [1445, 66] on icon "089F7B8B-B2A5-4AFE-B5C0-19BA573D28AC" at bounding box center [1453, 67] width 22 height 22
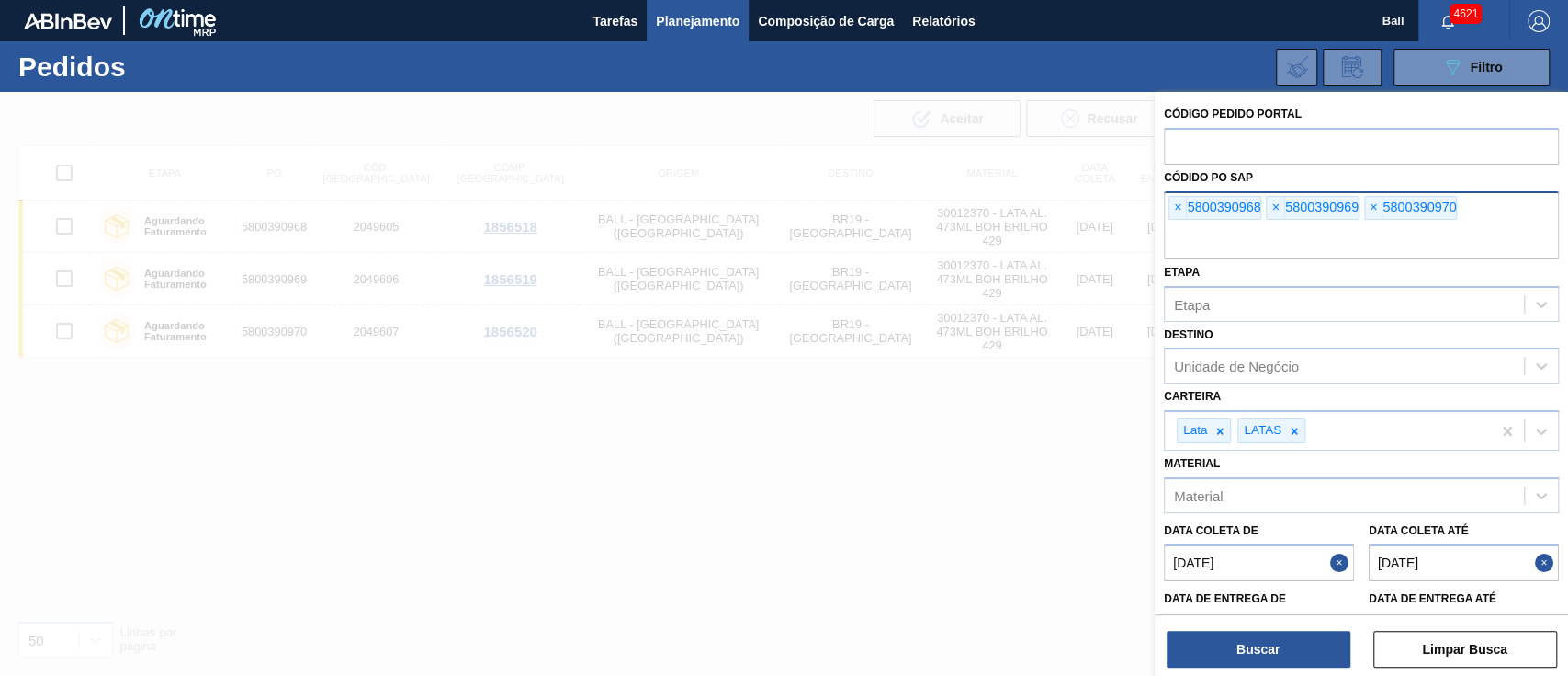
click at [1186, 205] on div "× 5800390968" at bounding box center [1214, 208] width 92 height 24
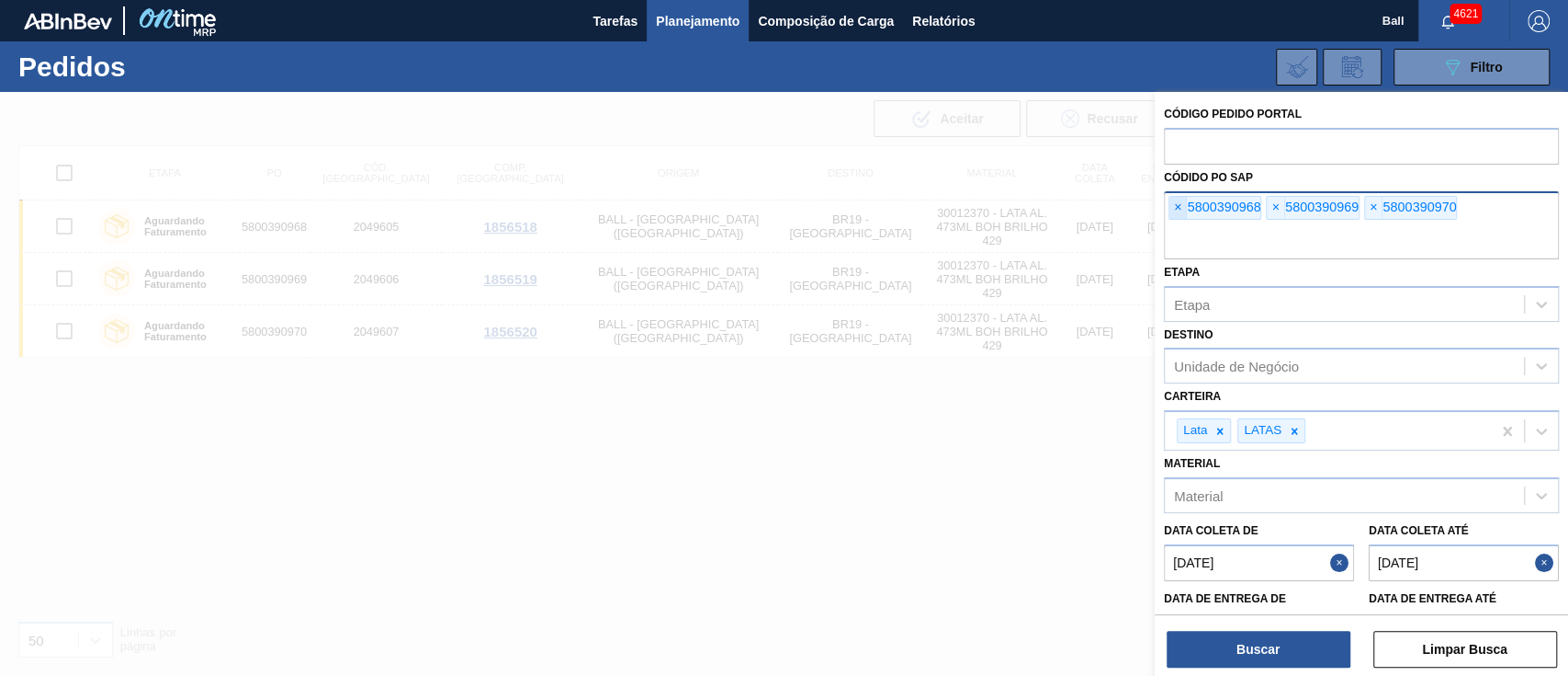
click at [1178, 205] on span "×" at bounding box center [1178, 208] width 18 height 22
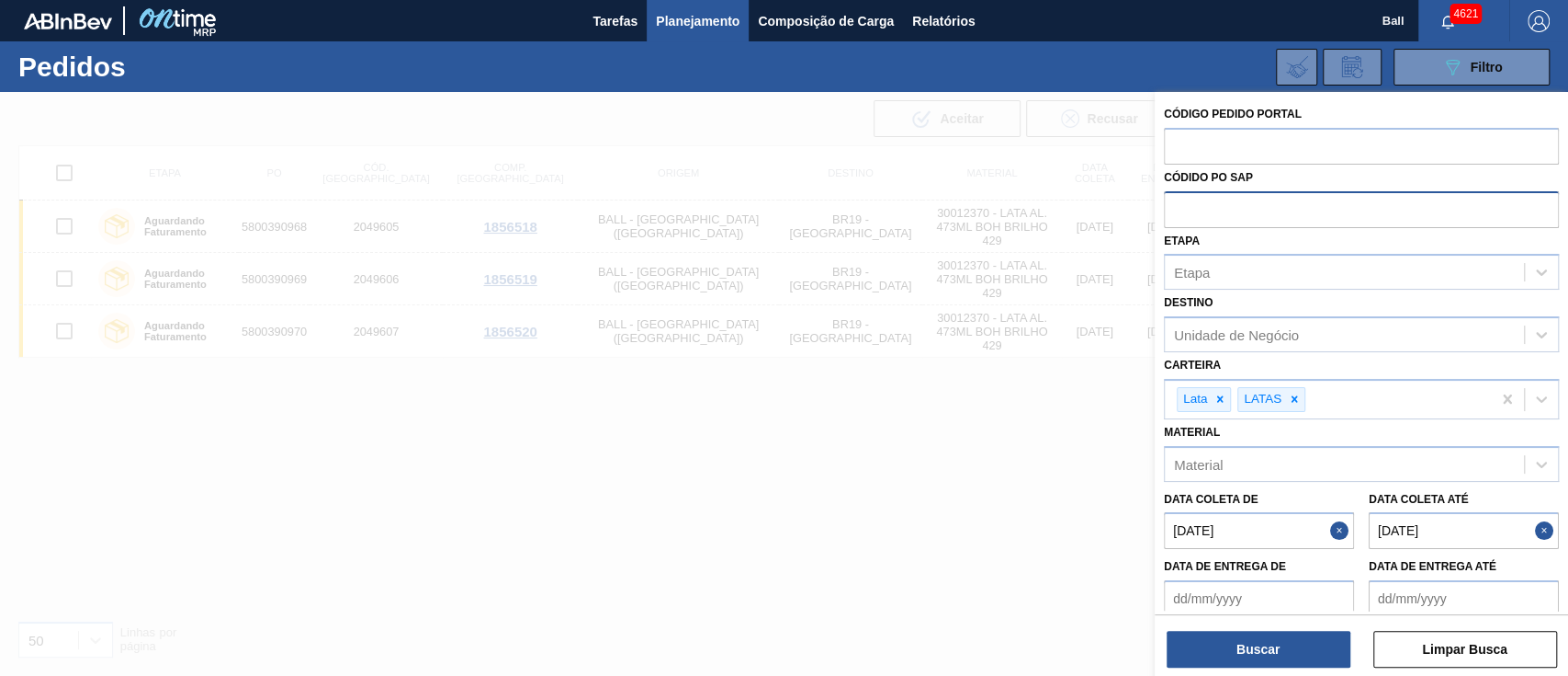
click at [1178, 205] on input "text" at bounding box center [1362, 208] width 395 height 35
paste input "text"
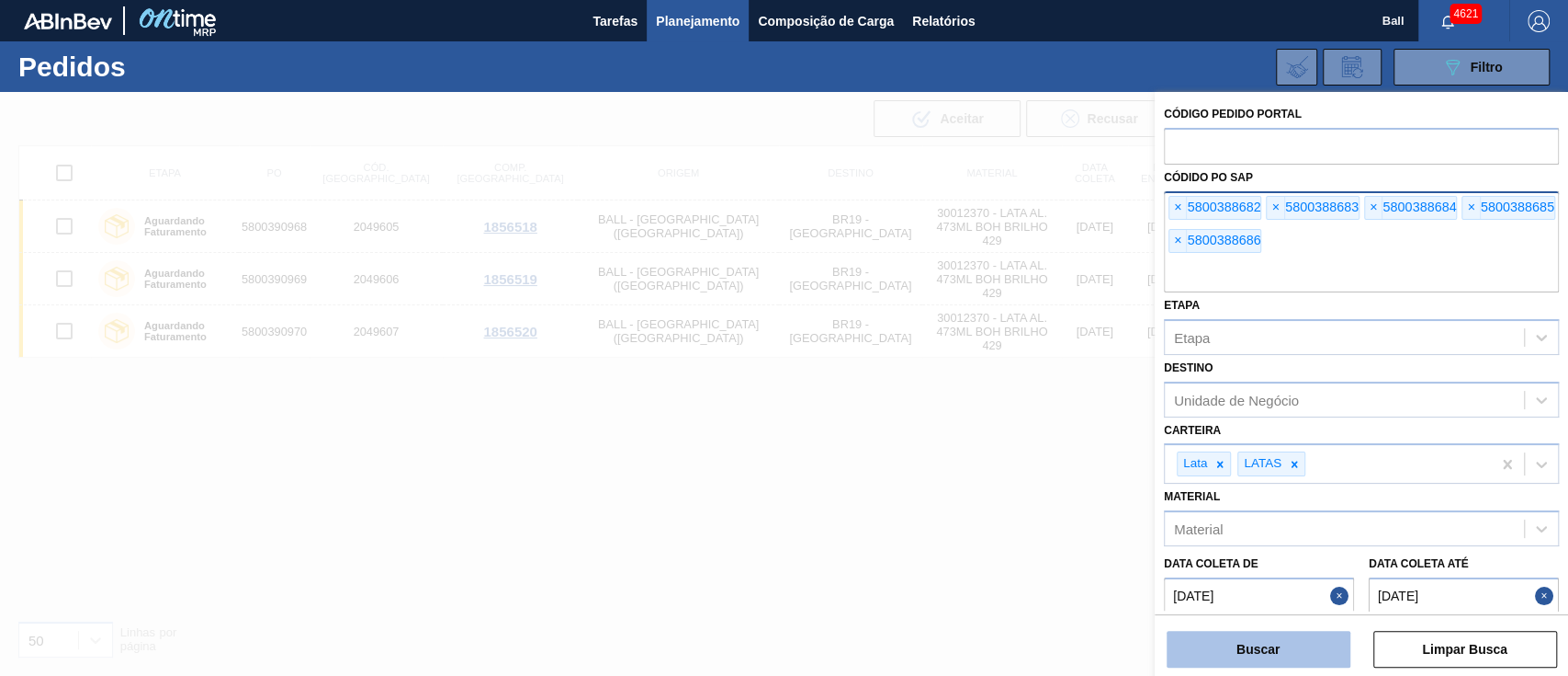
click at [1254, 650] on button "Buscar" at bounding box center [1258, 648] width 184 height 37
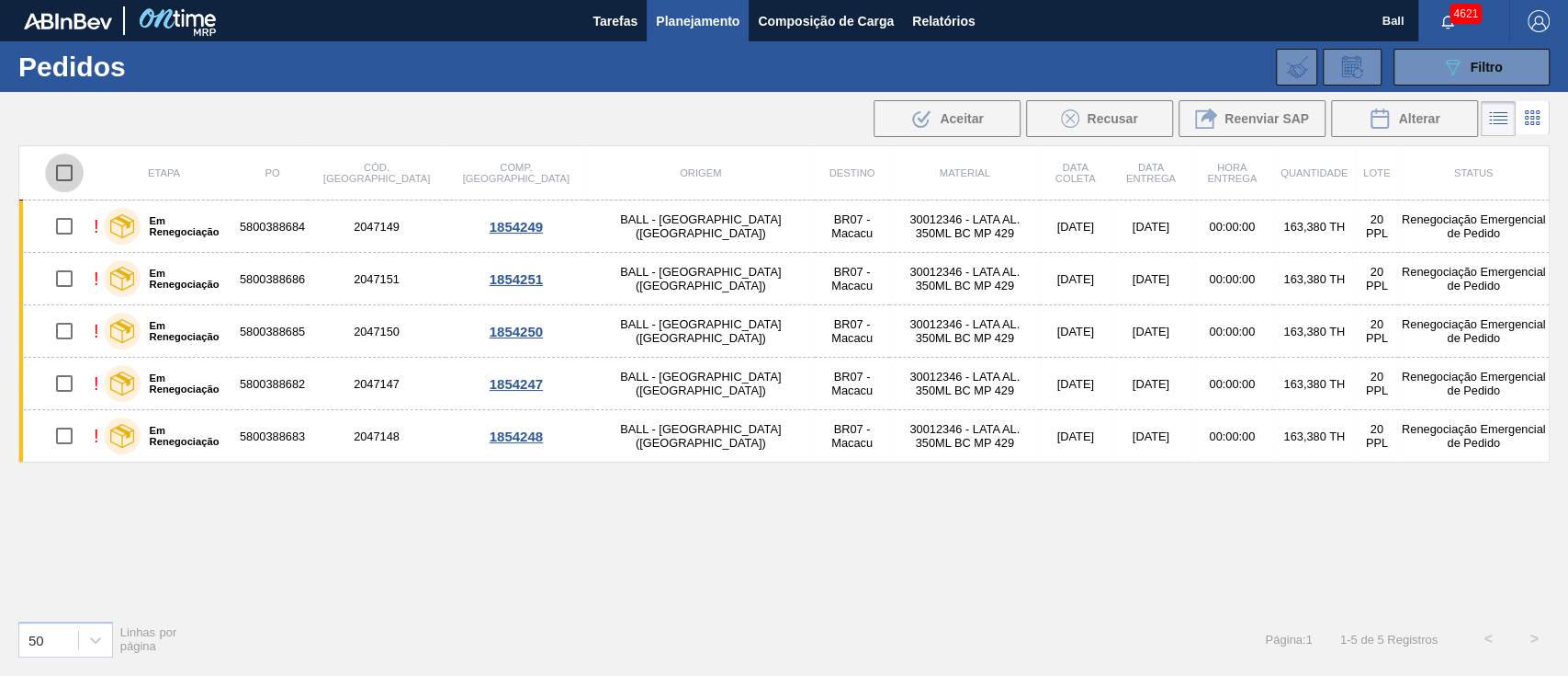
click at [68, 174] on input "checkbox" at bounding box center [64, 172] width 39 height 39
checkbox input "true"
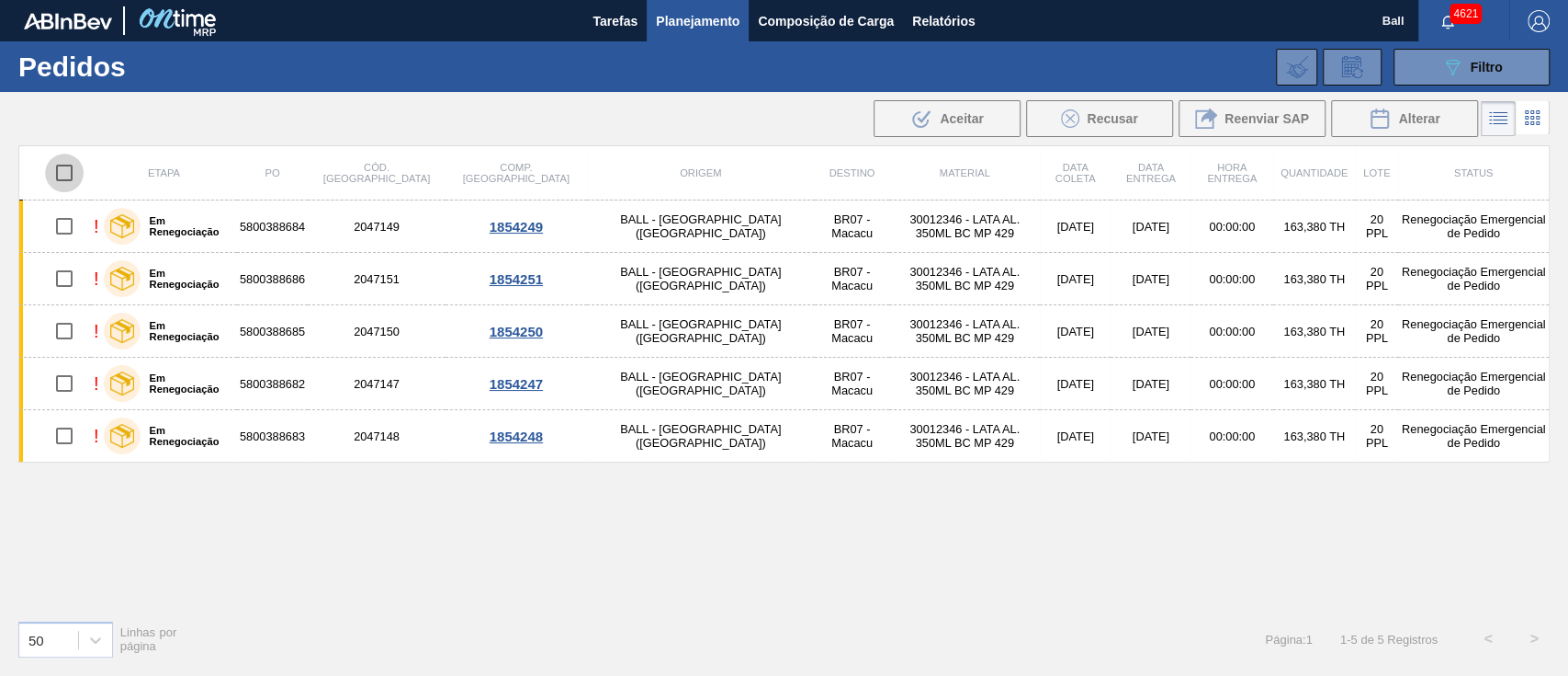
checkbox input "true"
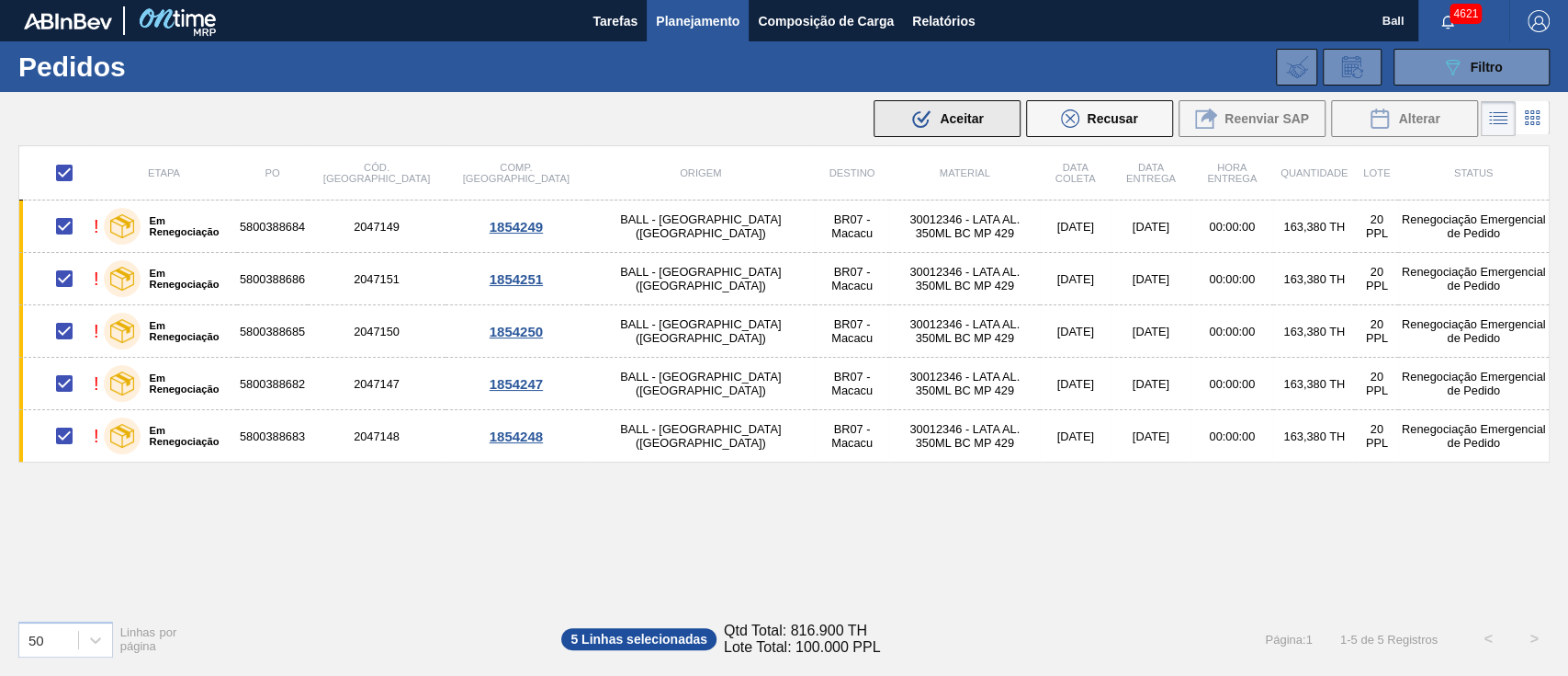
click at [995, 128] on button ".b{fill:var(--color-action-default)} Aceitar" at bounding box center [947, 118] width 147 height 37
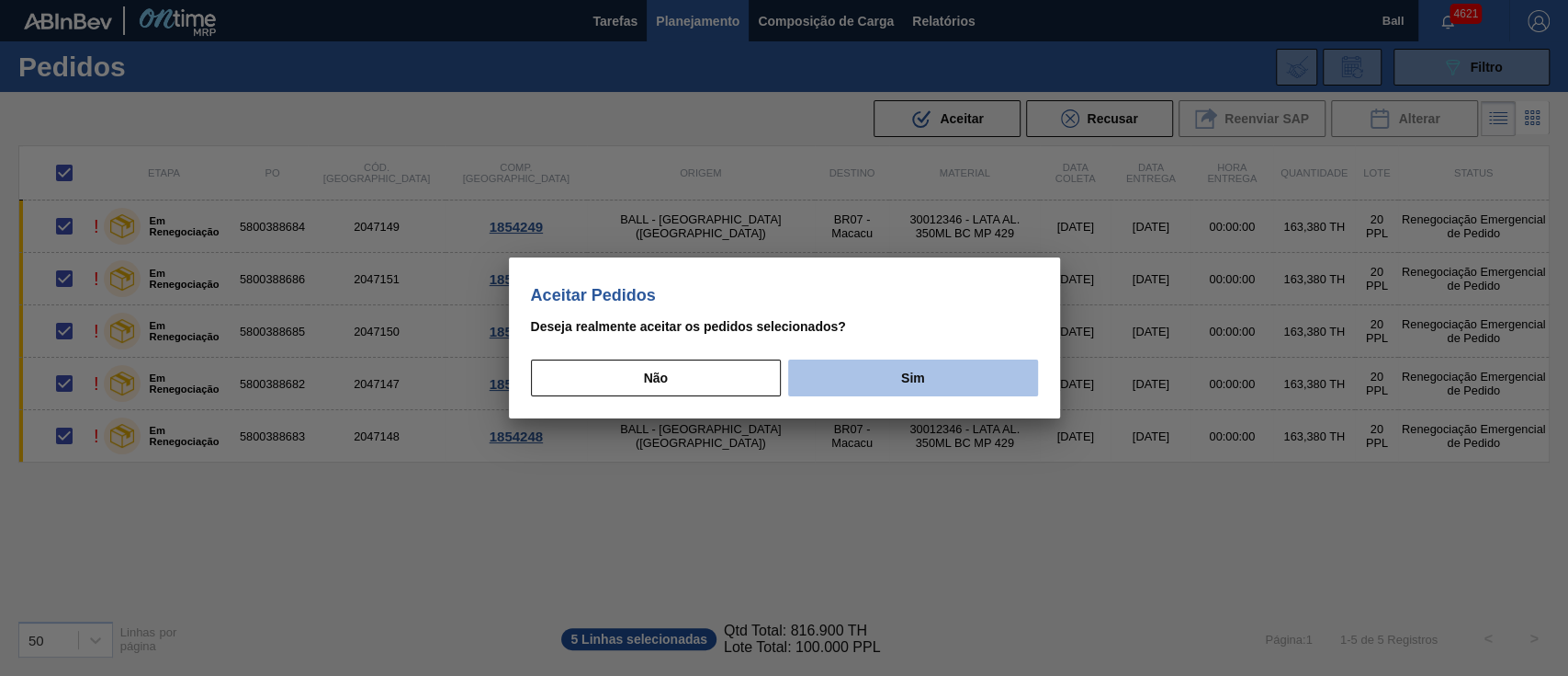
click at [921, 380] on button "Sim" at bounding box center [912, 378] width 249 height 37
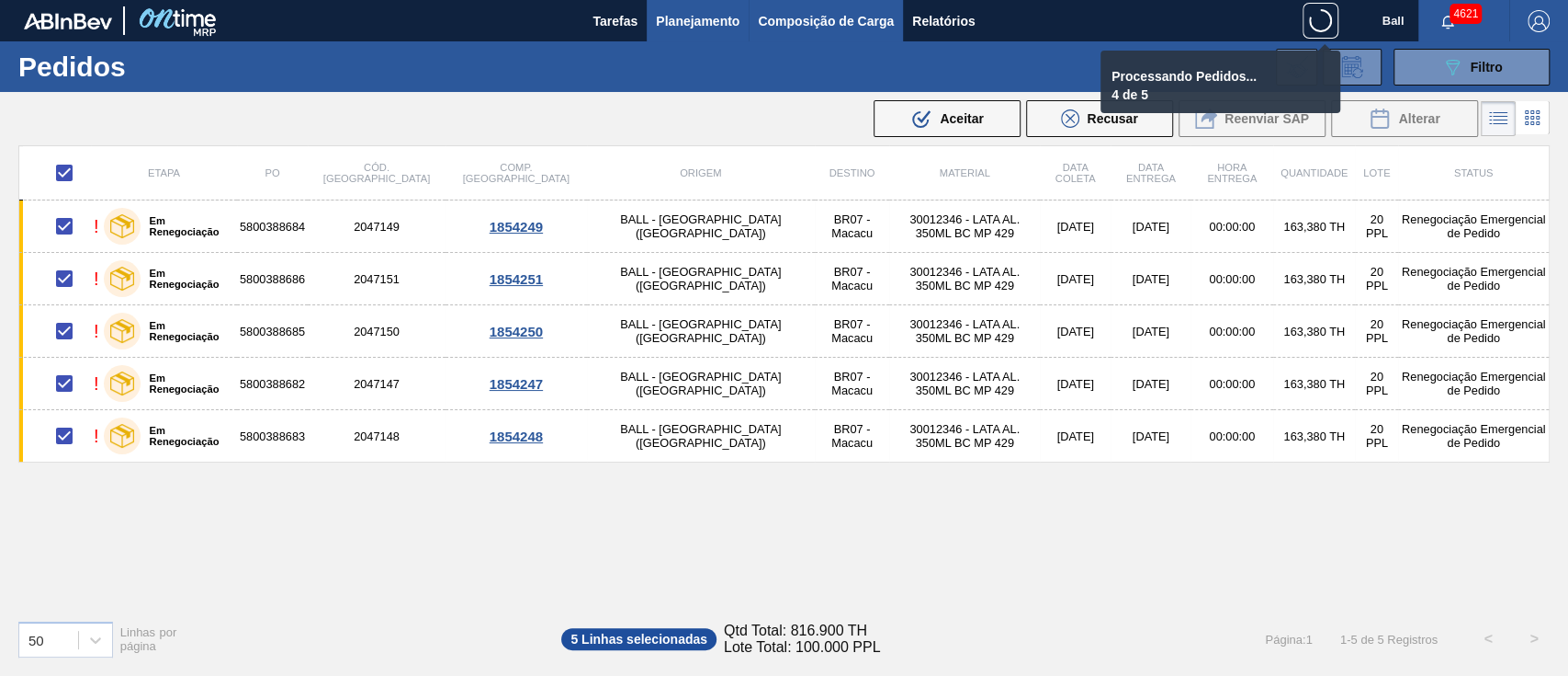
checkbox input "false"
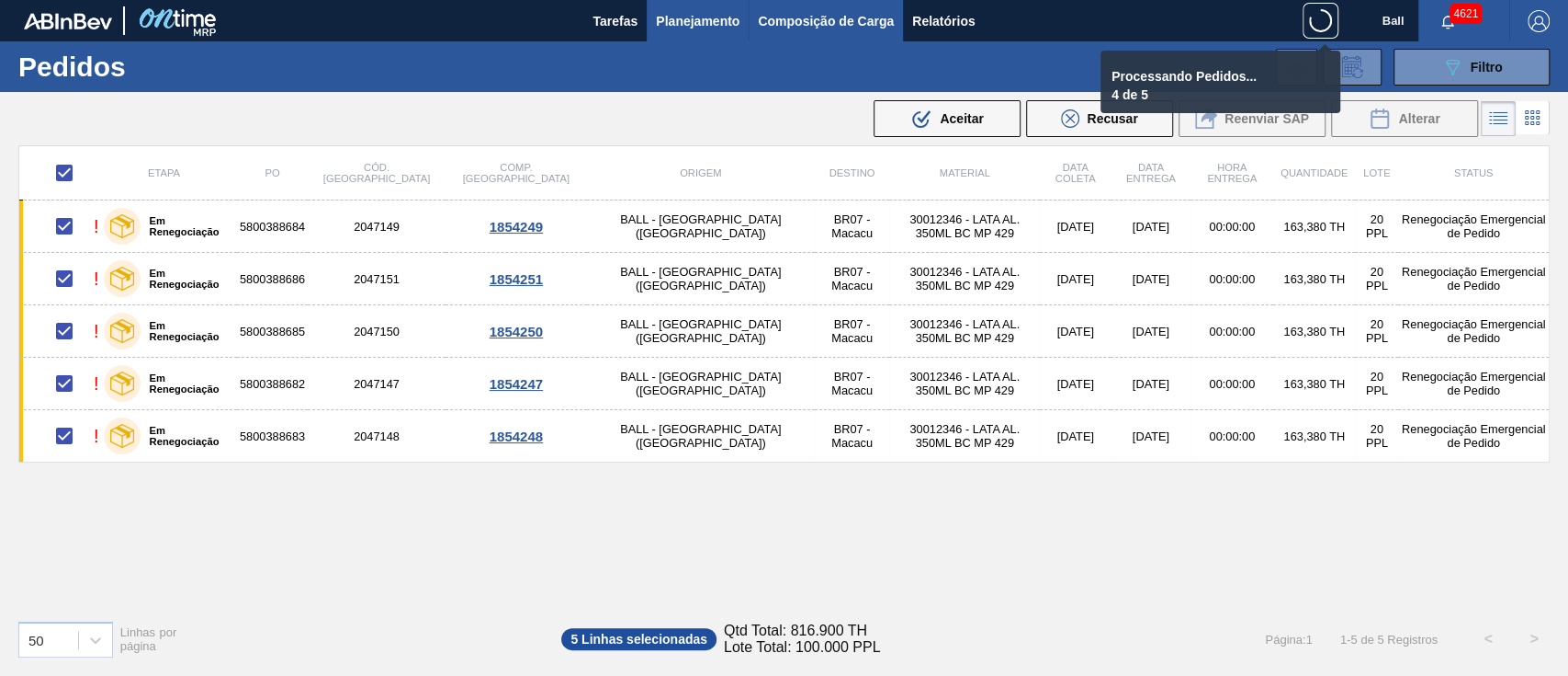
checkbox input "false"
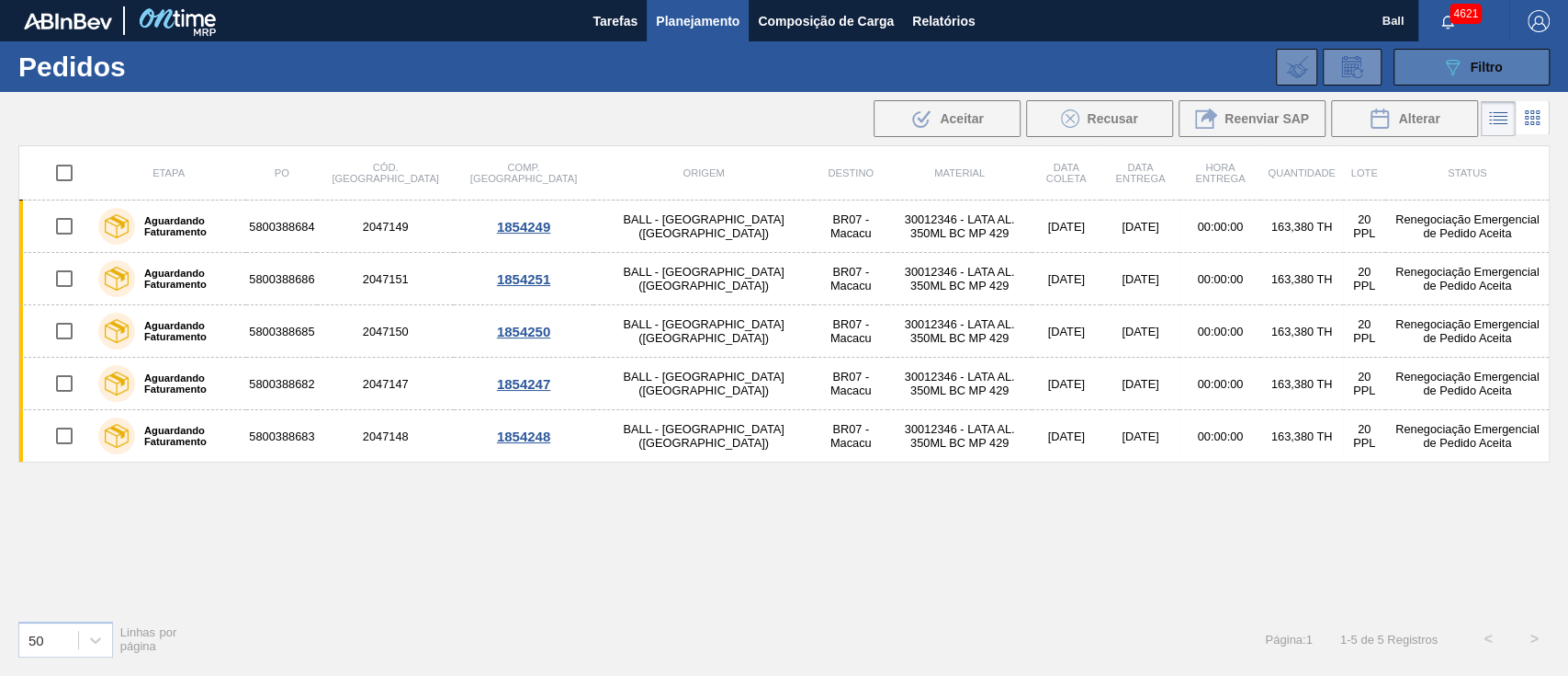
click at [1506, 65] on button "089F7B8B-B2A5-4AFE-B5C0-19BA573D28AC Filtro" at bounding box center [1472, 67] width 156 height 37
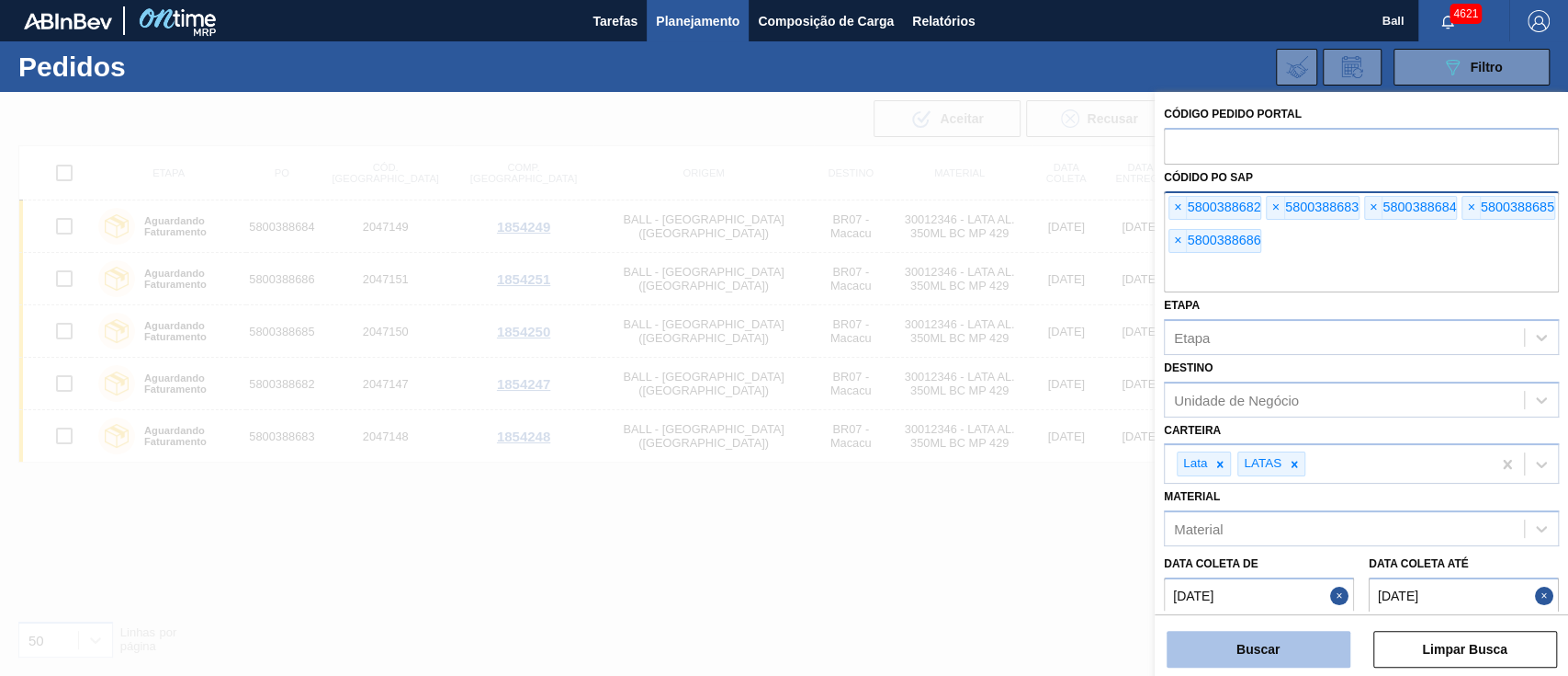
click at [1232, 646] on button "Buscar" at bounding box center [1258, 648] width 184 height 37
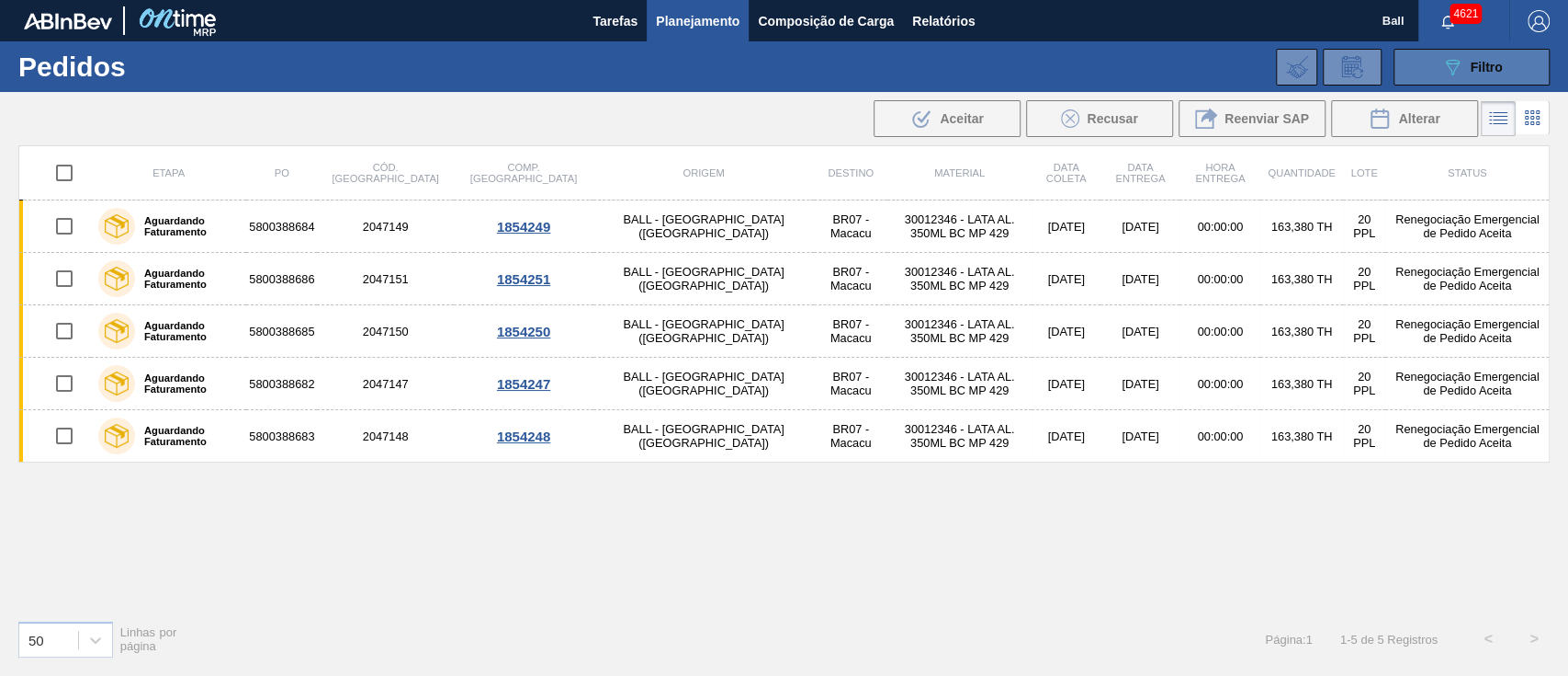
click at [1488, 82] on button "089F7B8B-B2A5-4AFE-B5C0-19BA573D28AC Filtro" at bounding box center [1472, 67] width 156 height 37
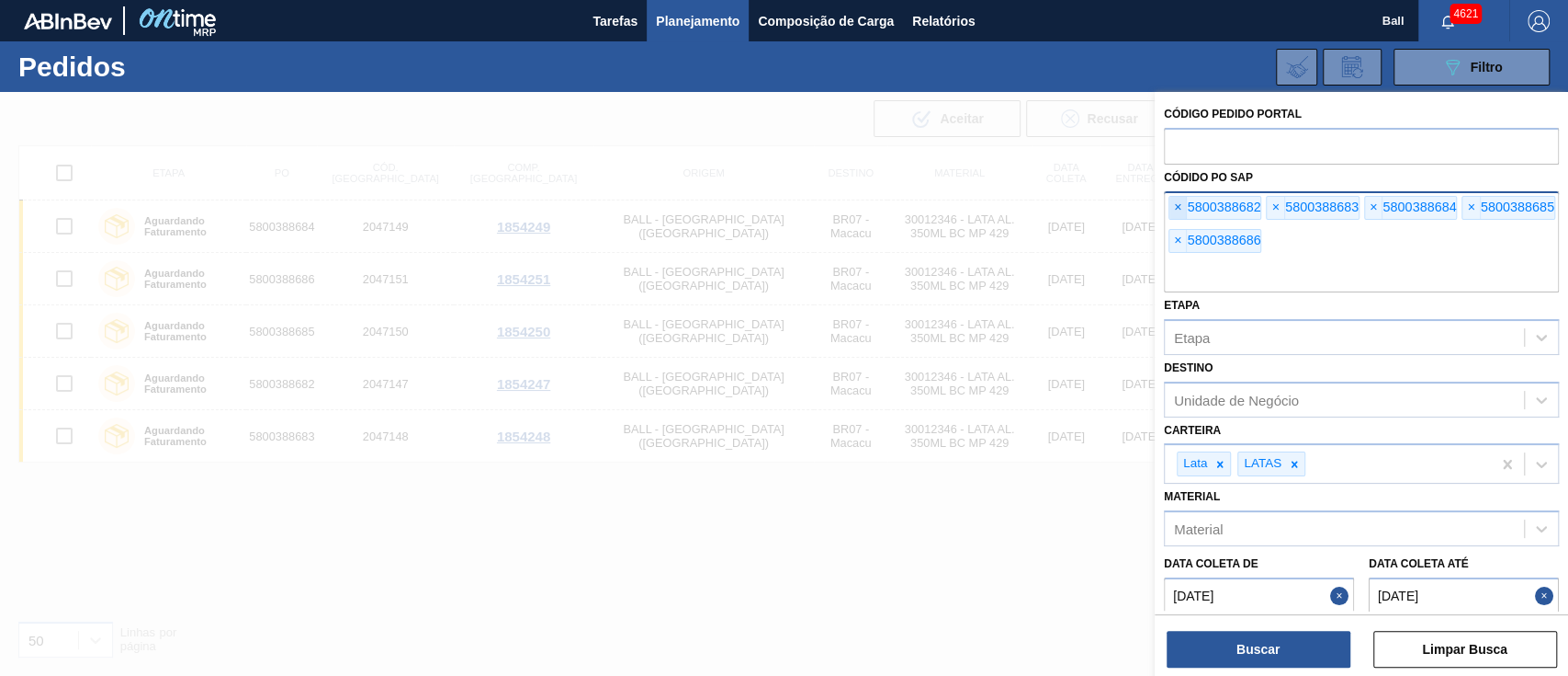
click at [1183, 202] on span "×" at bounding box center [1178, 208] width 18 height 22
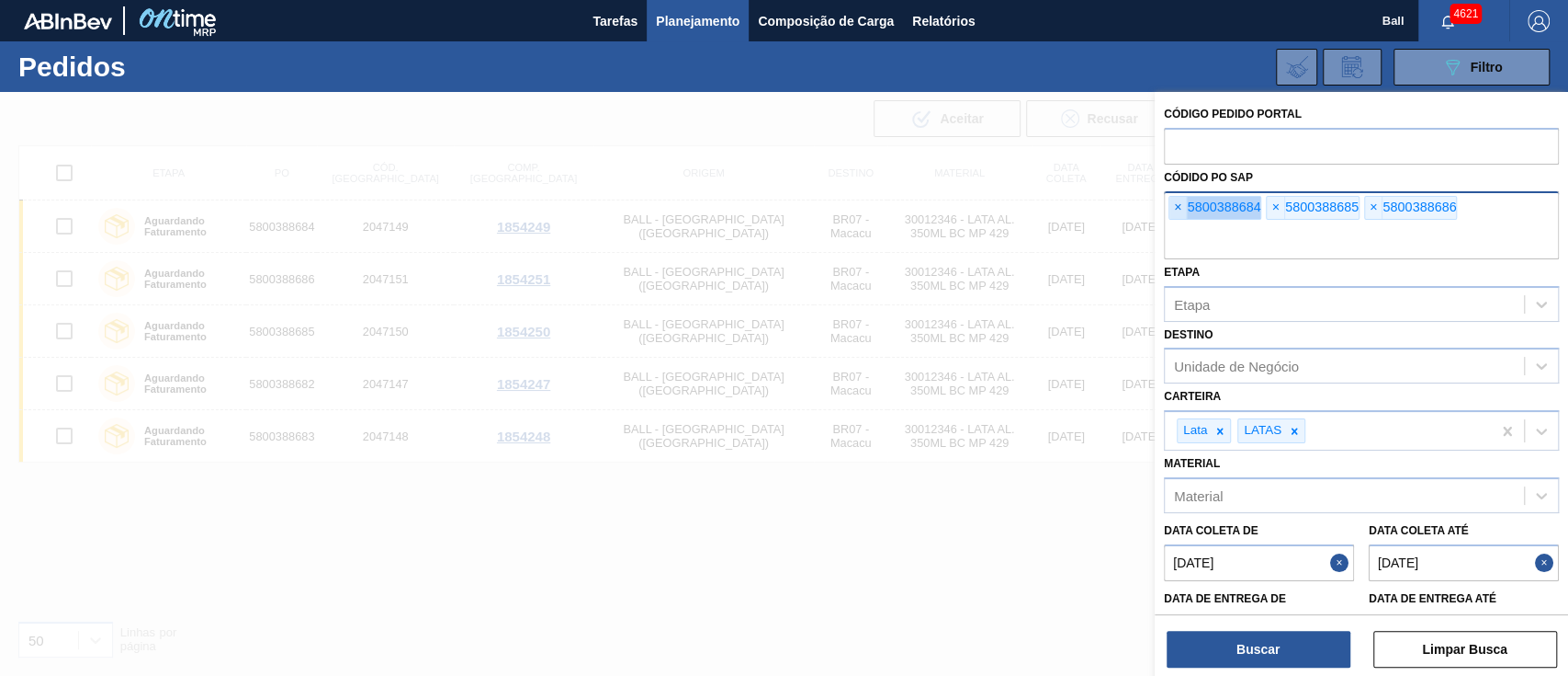
click at [1183, 202] on span "×" at bounding box center [1178, 208] width 18 height 22
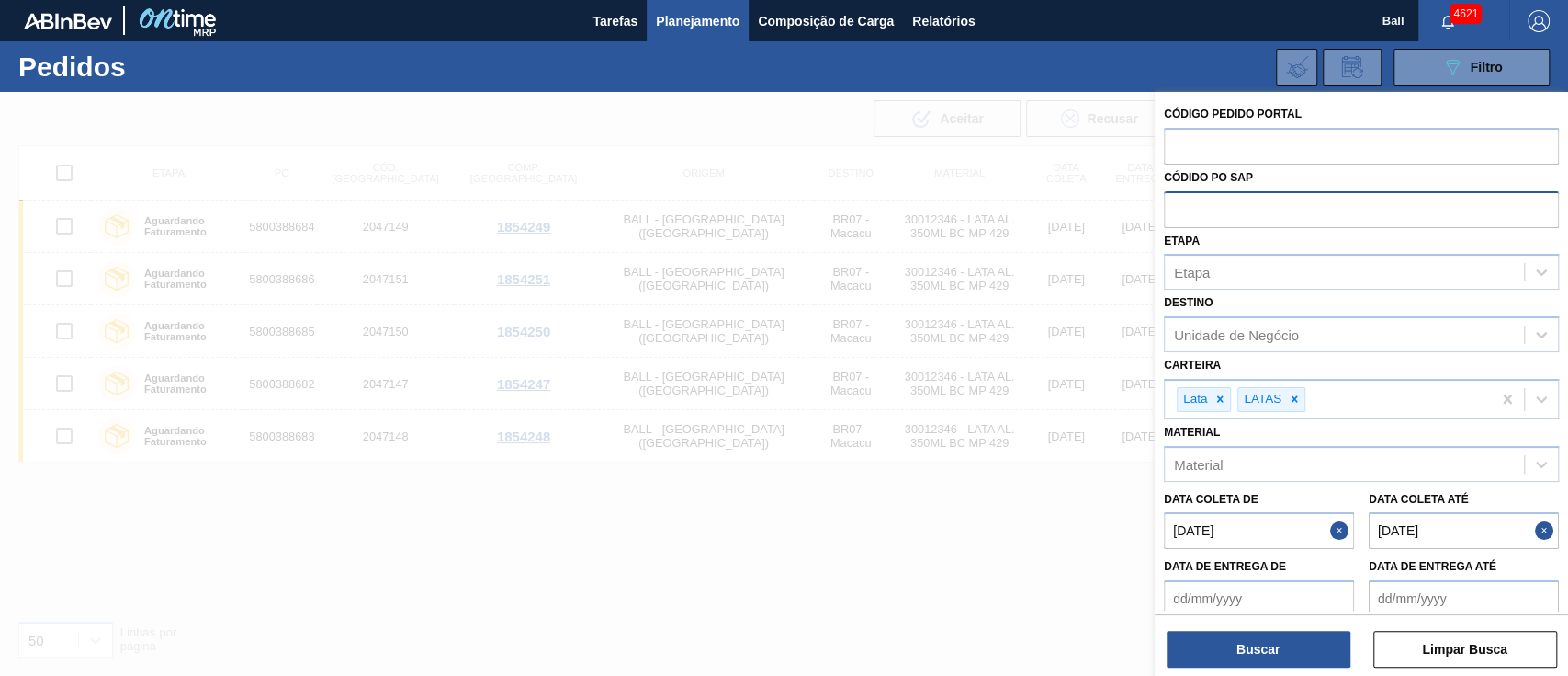
click at [1183, 202] on input "text" at bounding box center [1362, 208] width 395 height 35
paste input "5800390145"
type input "5800390145"
click at [1290, 651] on button "Buscar" at bounding box center [1258, 648] width 184 height 37
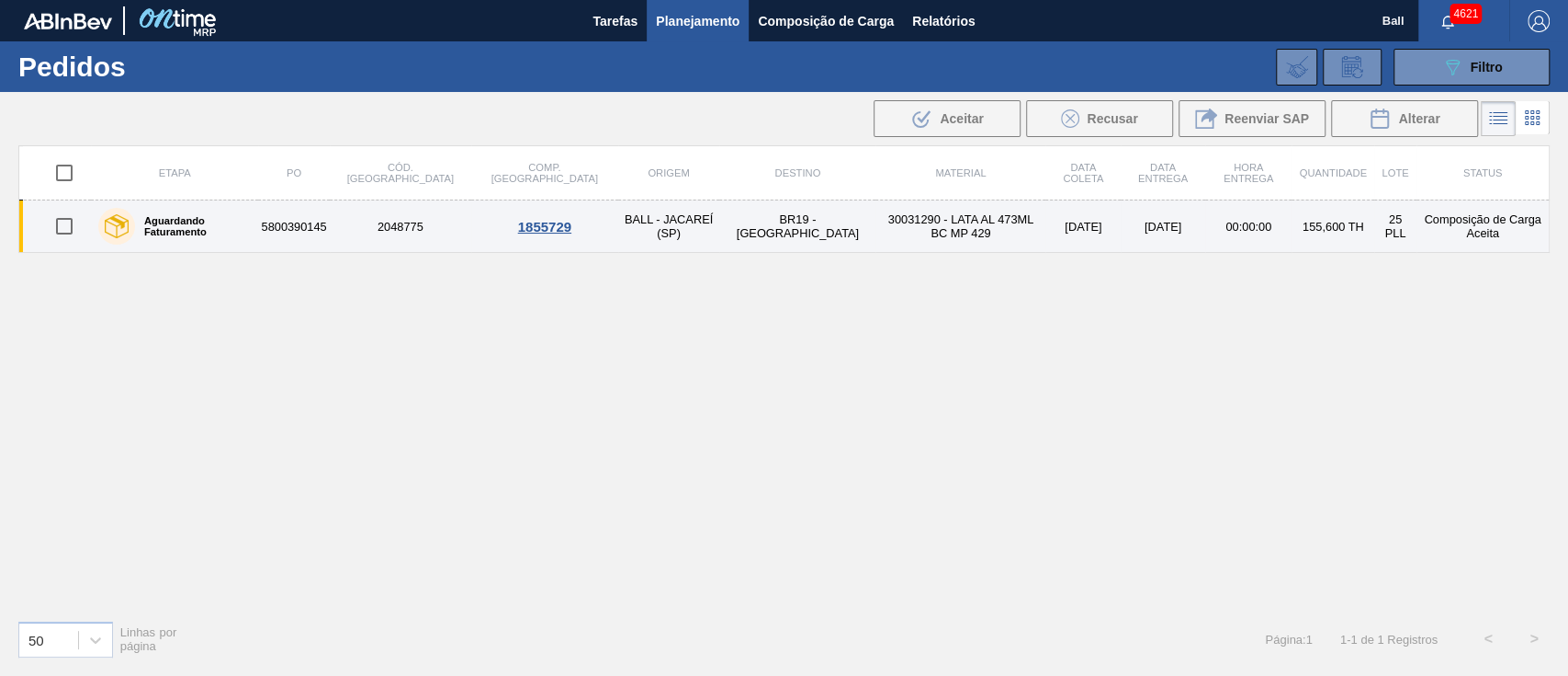
click at [878, 239] on td "30031290 - LATA AL 473ML BC MP 429" at bounding box center [960, 227] width 170 height 53
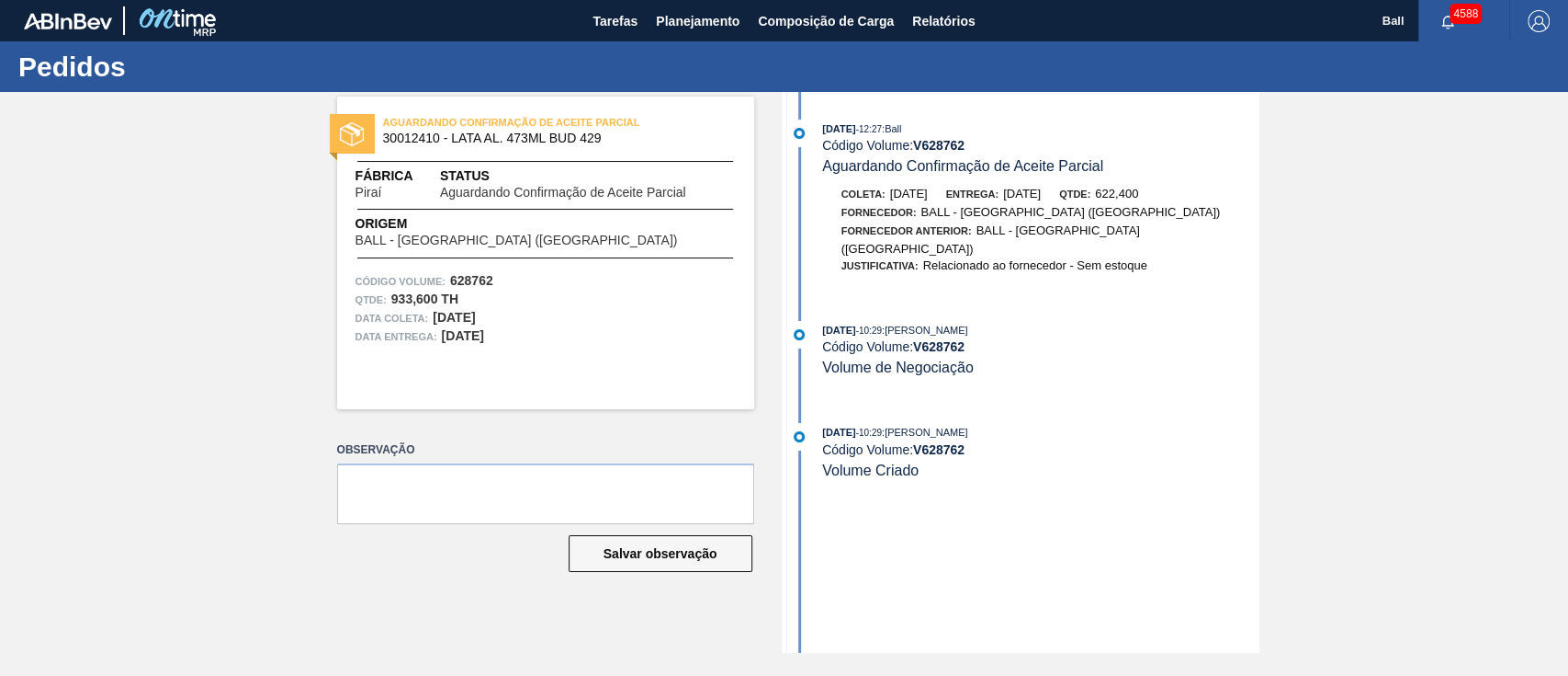
click at [228, 279] on div "AGUARDANDO CONFIRMAÇÃO DE ACEITE PARCIAL 30012410 - LATA AL. 473ML BUD 429 Fábr…" at bounding box center [784, 372] width 1568 height 561
click at [932, 17] on span "Relatórios" at bounding box center [943, 21] width 63 height 22
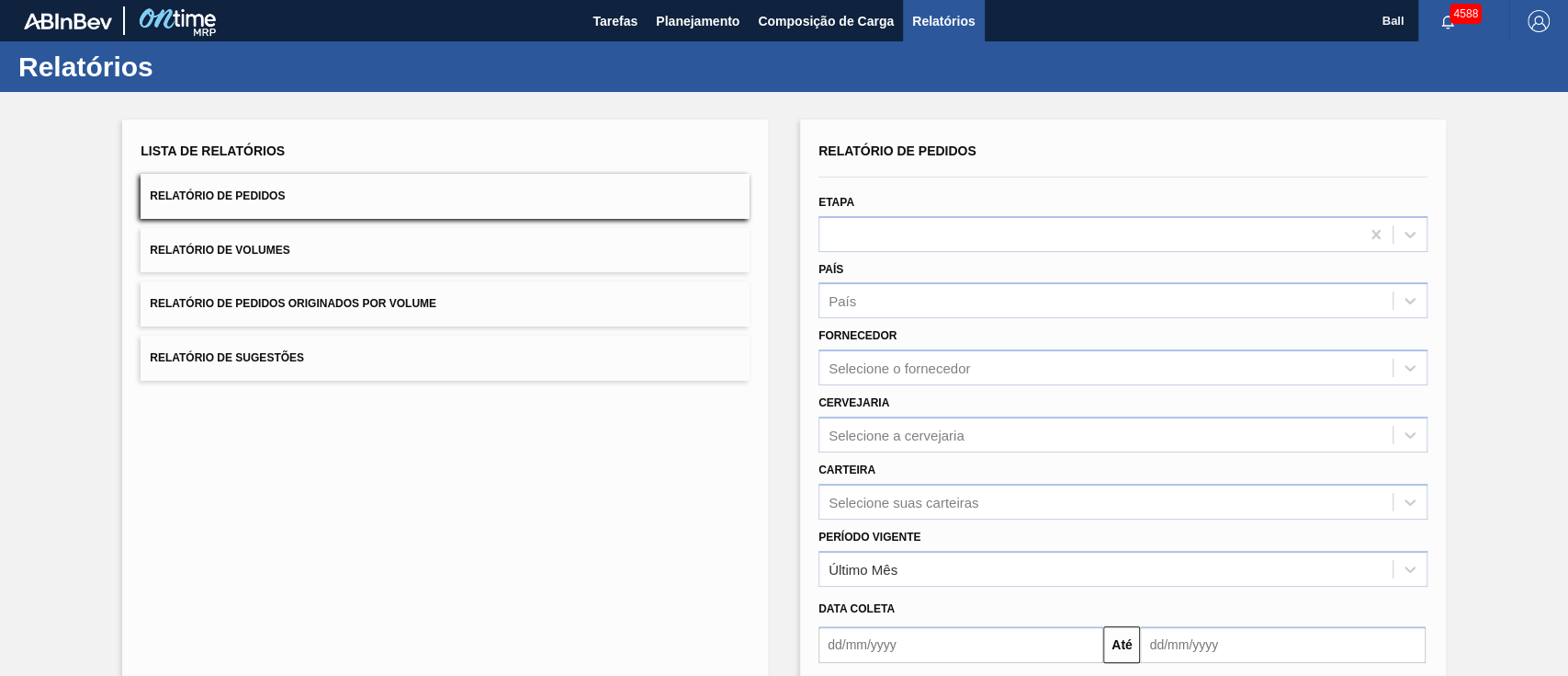
click at [413, 238] on button "Relatório de Volumes" at bounding box center [444, 250] width 609 height 45
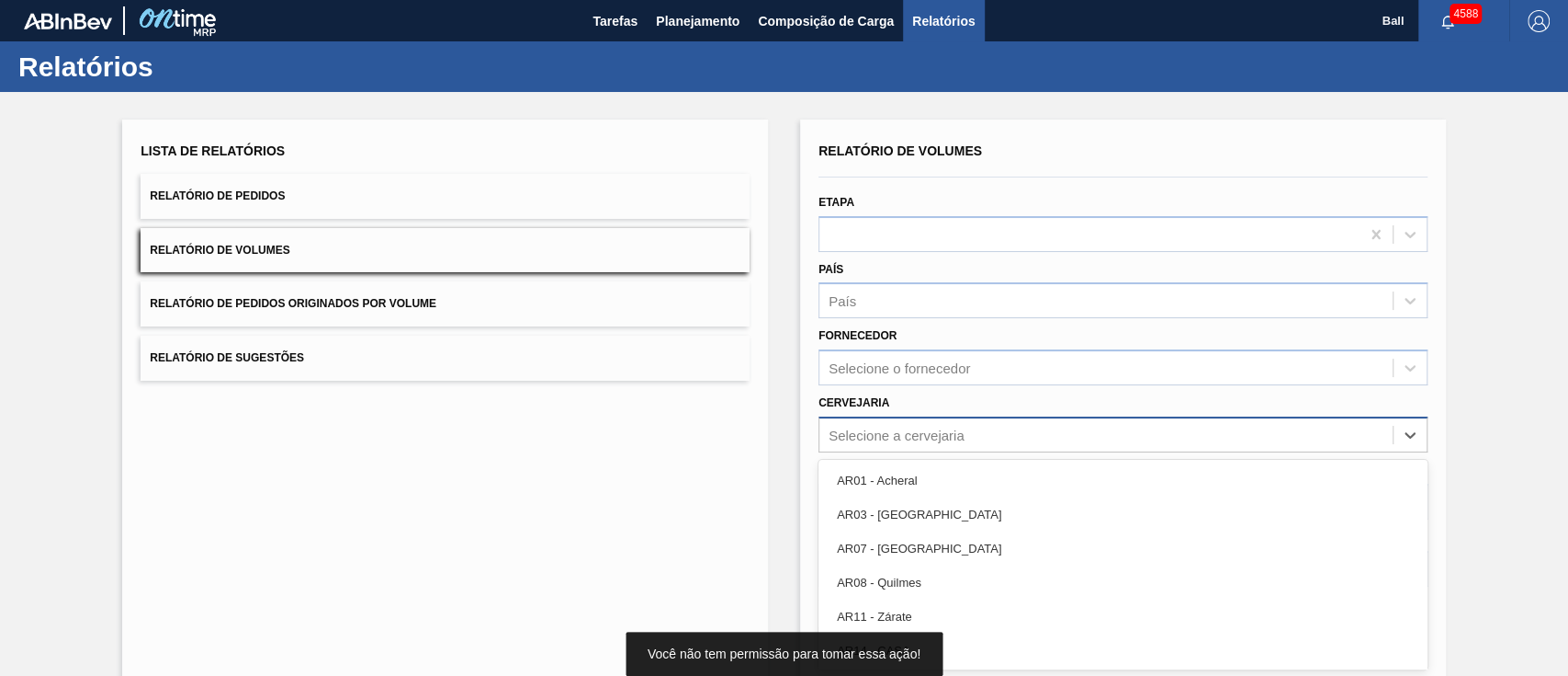
click at [963, 434] on div "option AR01 - Acheral focused, 1 of 93. 93 results available. Use Up and Down t…" at bounding box center [1123, 434] width 609 height 36
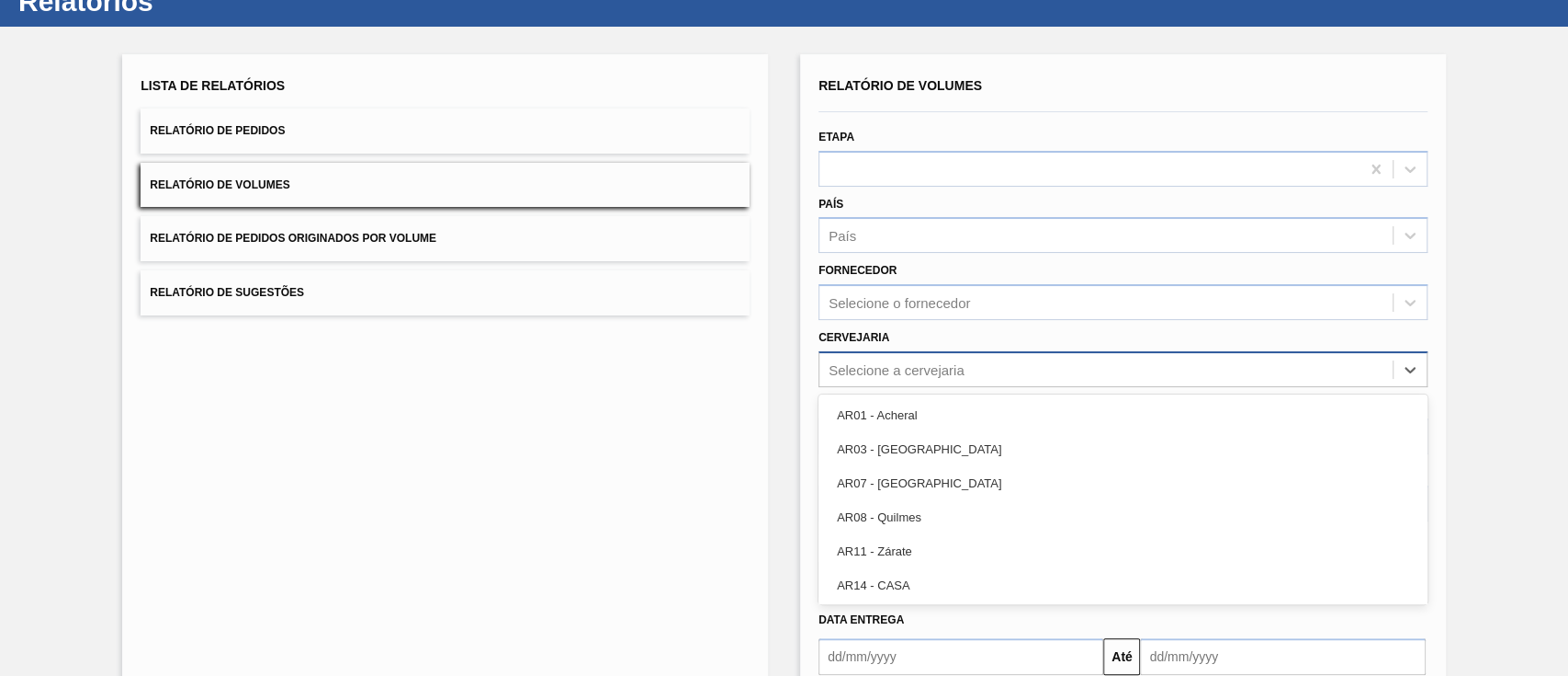
scroll to position [67, 0]
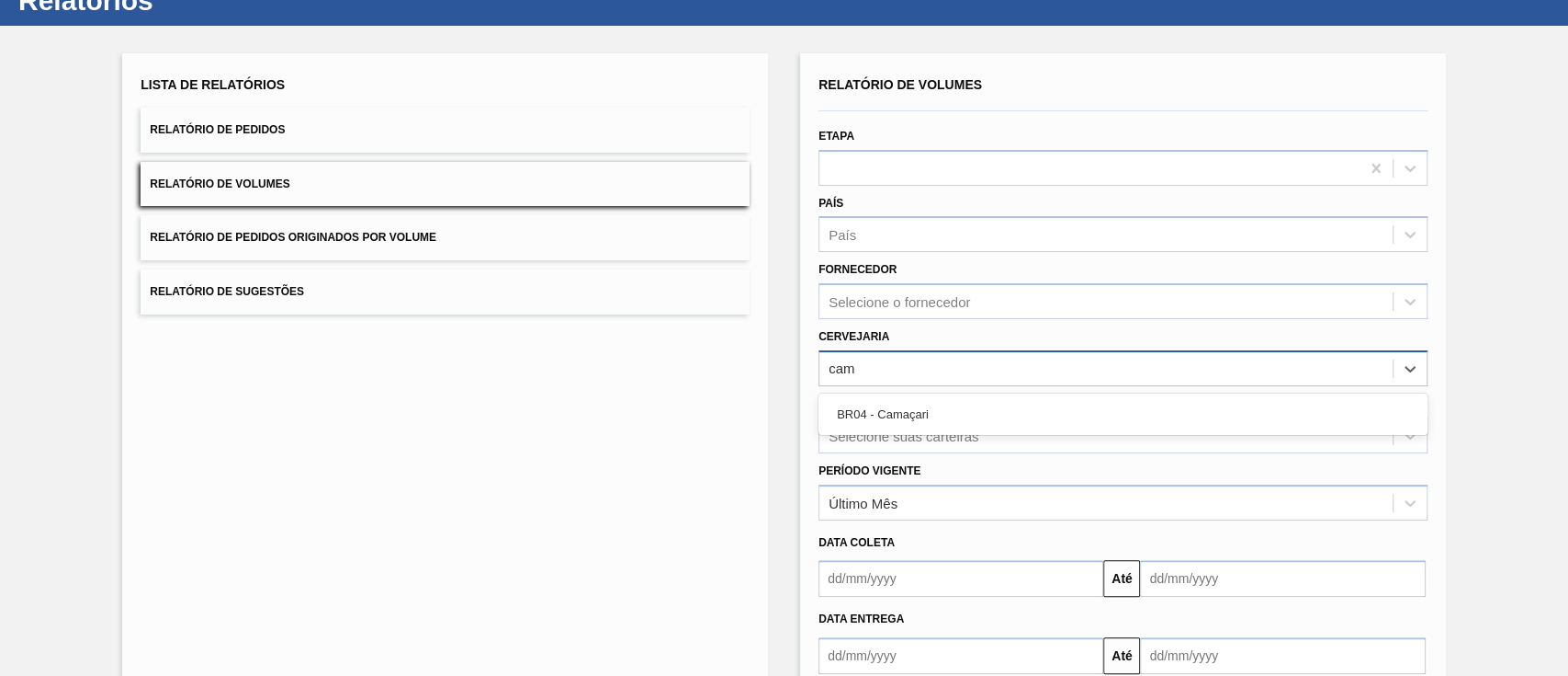
type input "cama"
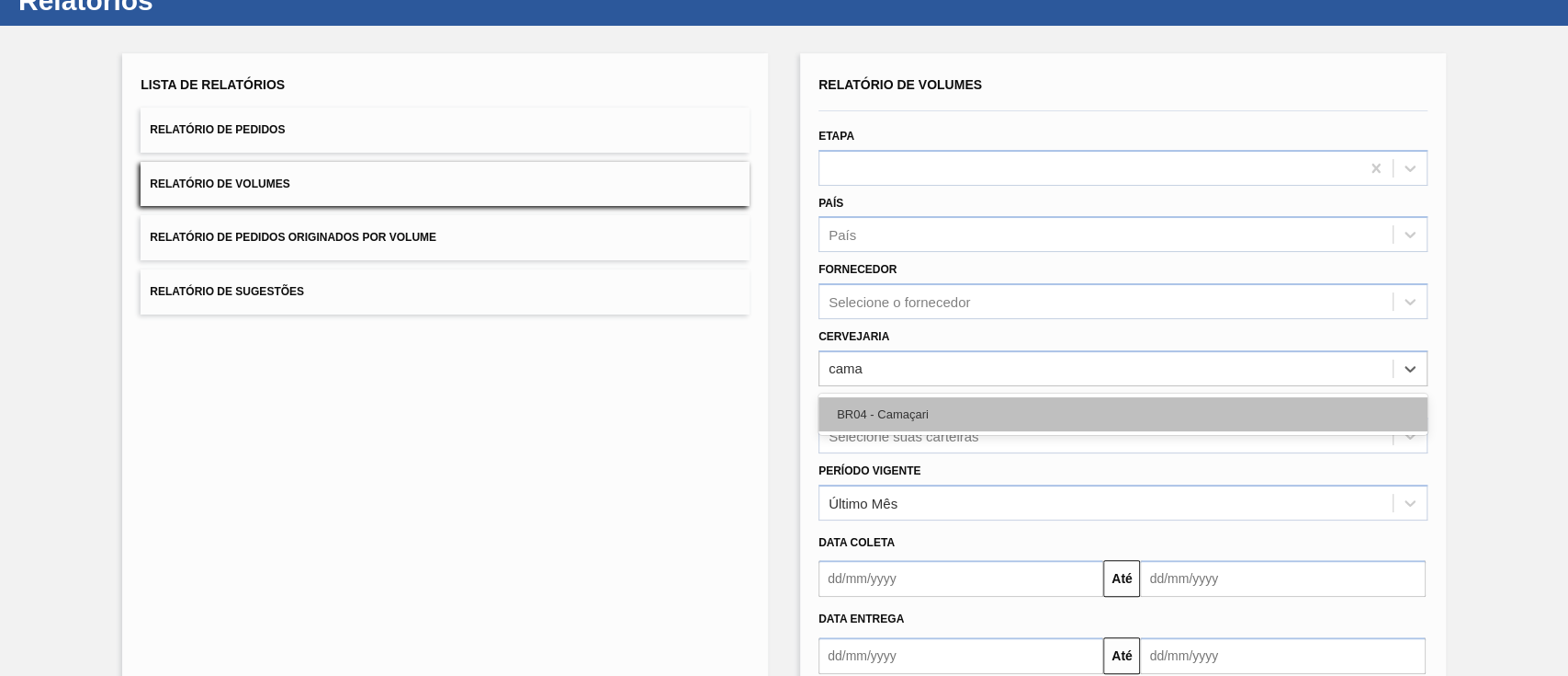
click at [908, 423] on div "BR04 - Camaçari" at bounding box center [1123, 414] width 609 height 34
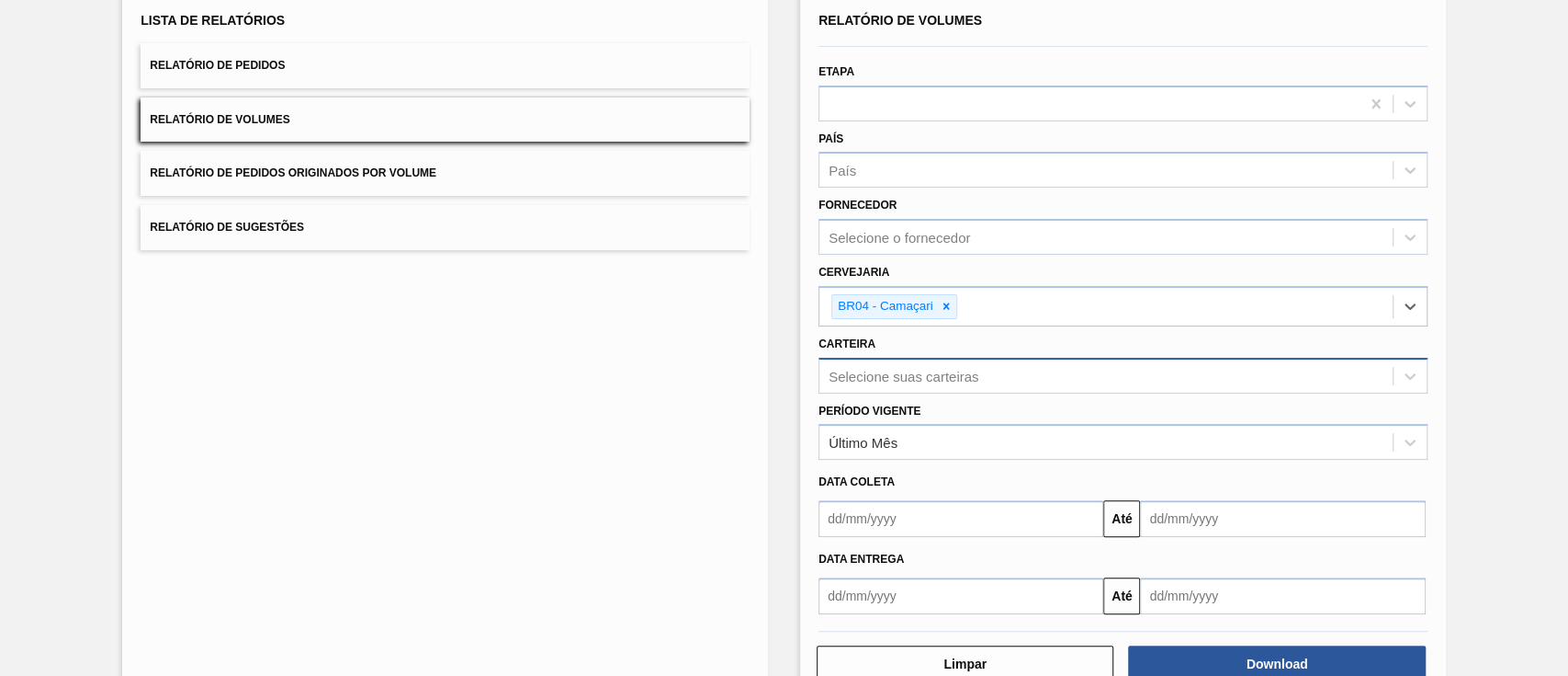
click at [910, 394] on div "Selecione suas carteiras" at bounding box center [1123, 376] width 609 height 36
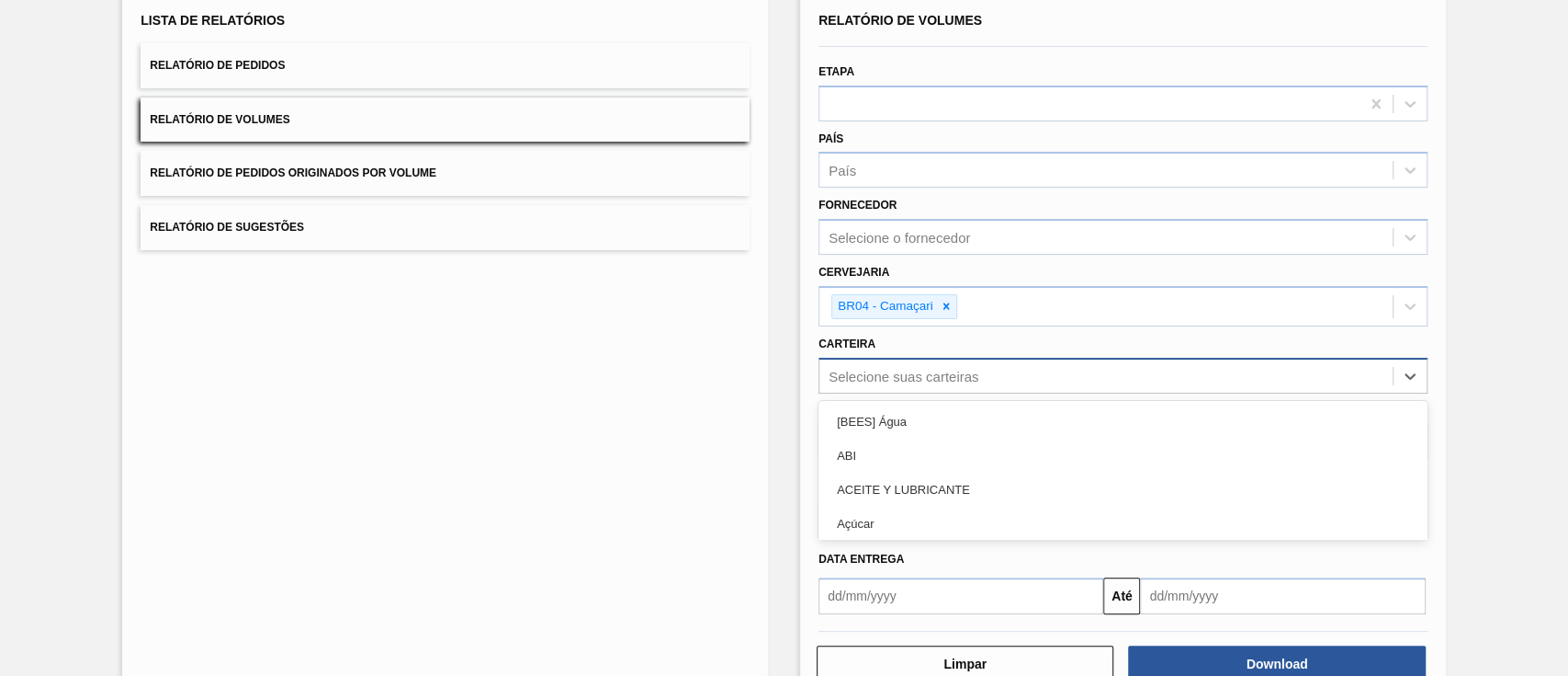
scroll to position [136, 0]
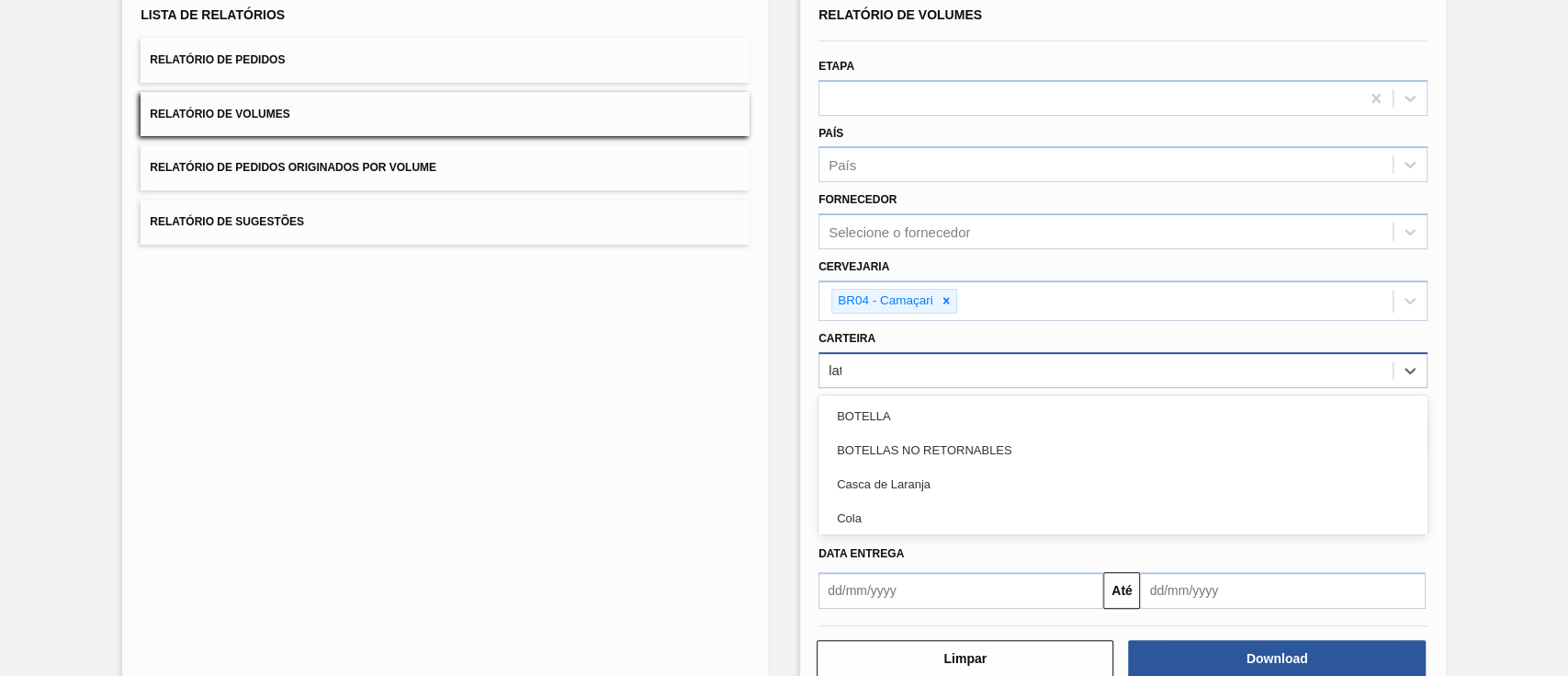
type input "lata"
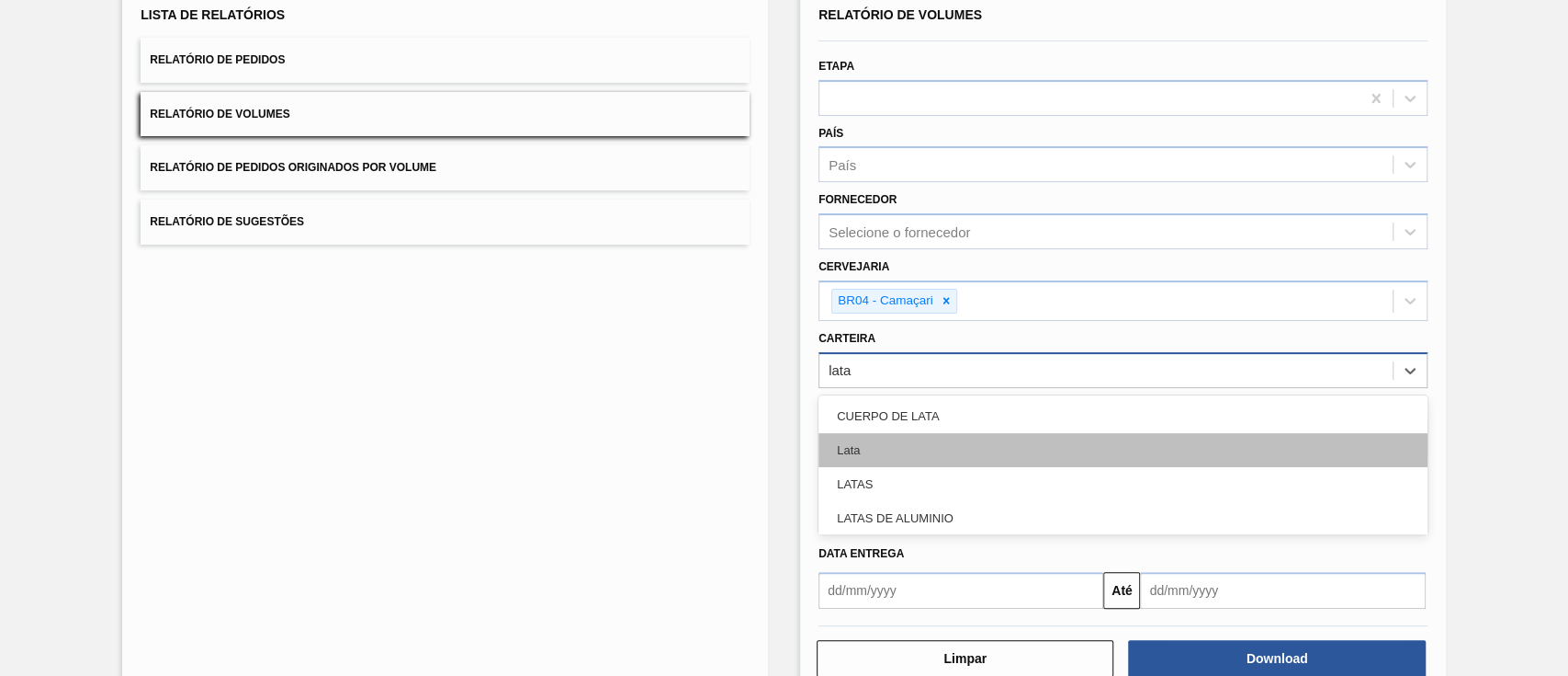
click at [928, 437] on div "Lata" at bounding box center [1123, 450] width 609 height 34
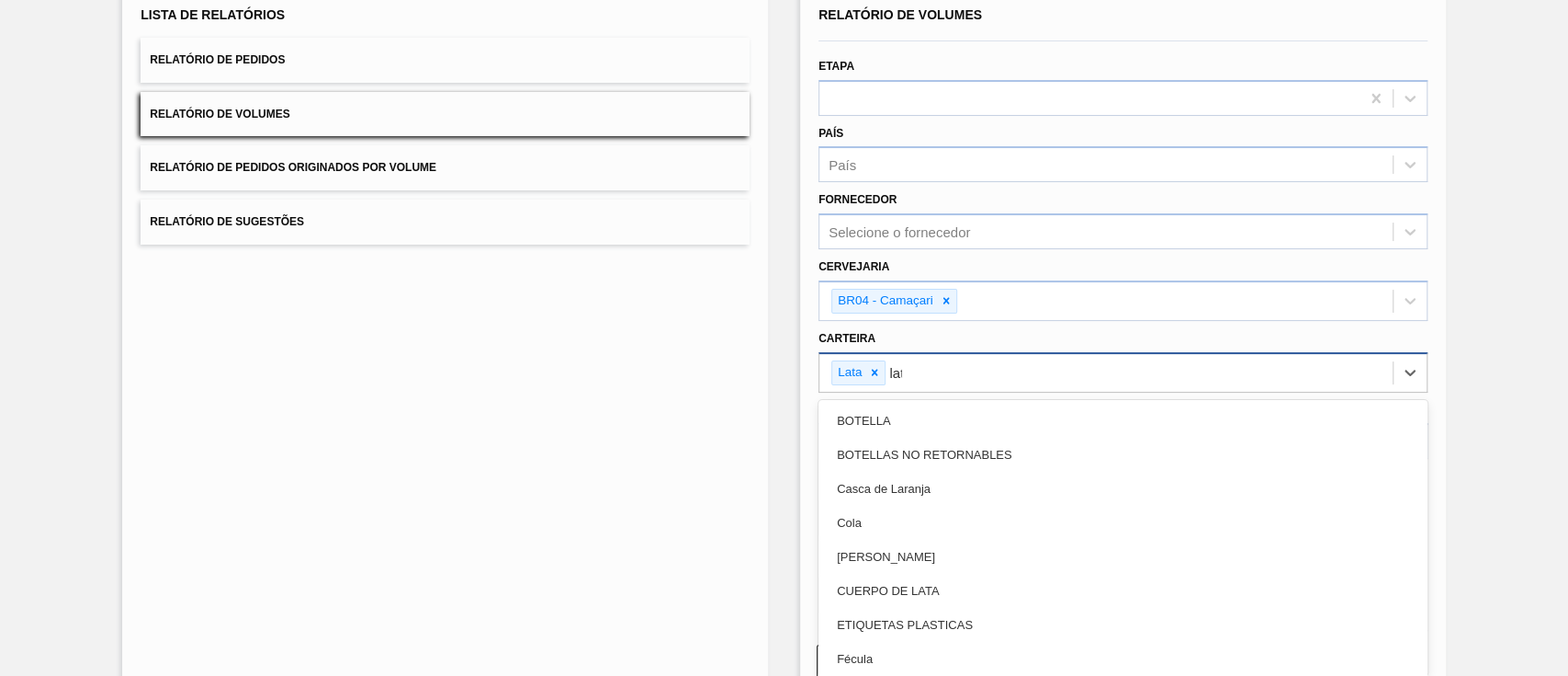
type input "lata"
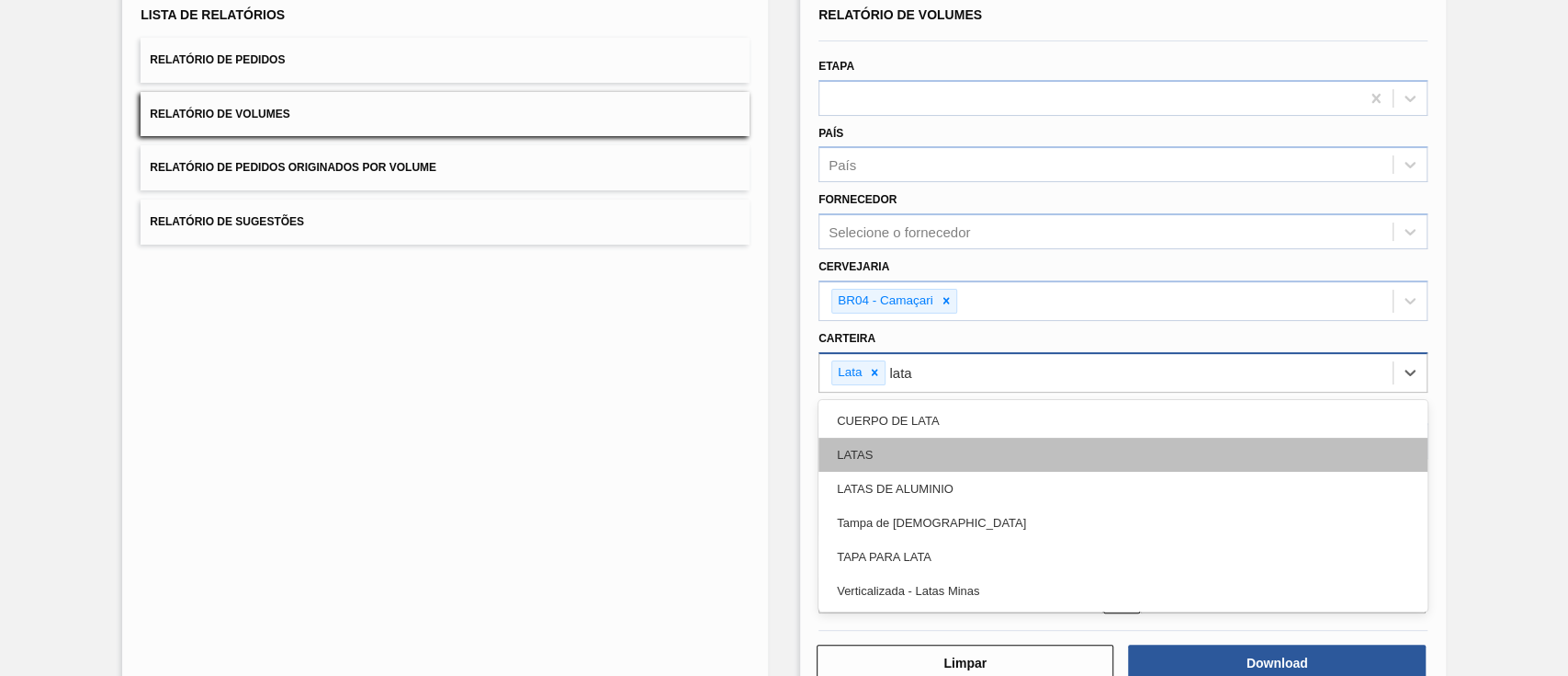
click at [929, 437] on div "LATAS" at bounding box center [1123, 454] width 609 height 34
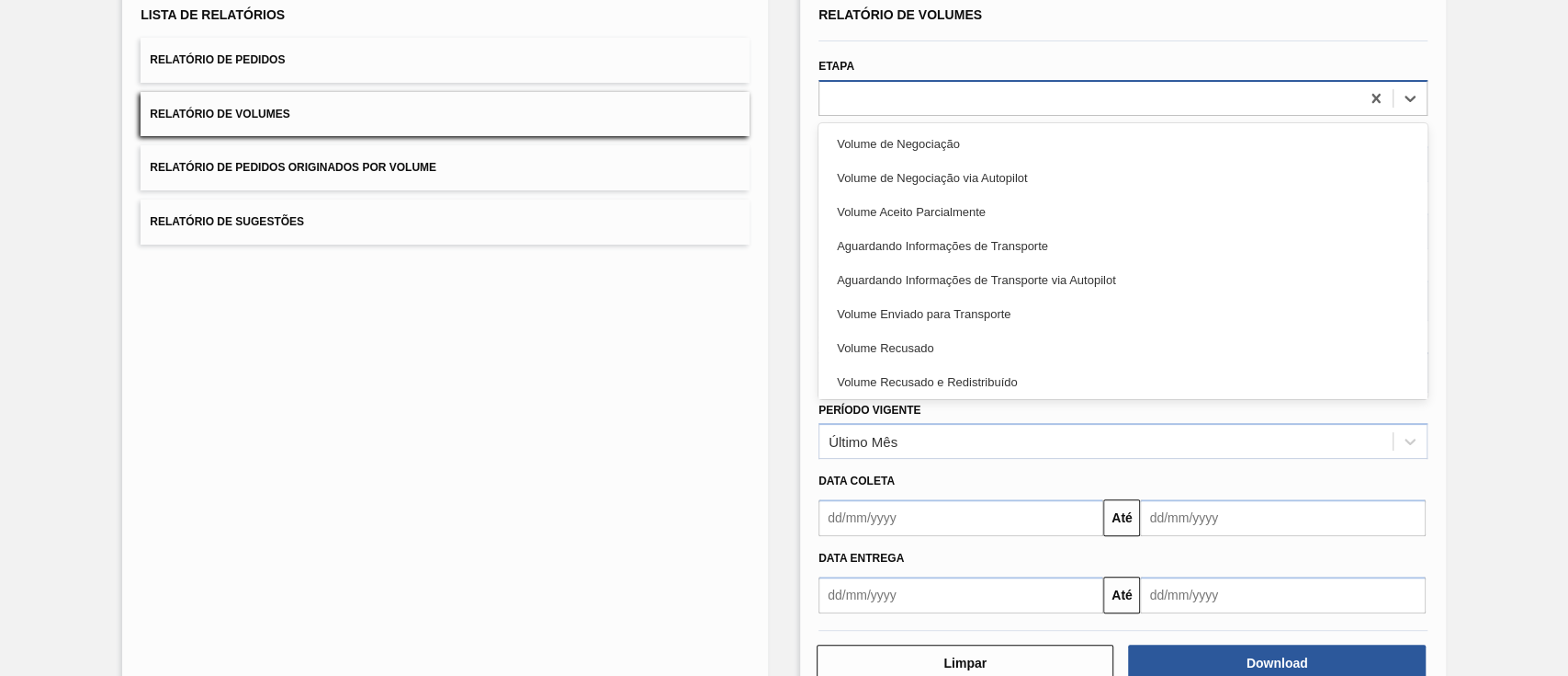
click at [976, 103] on div at bounding box center [1090, 97] width 541 height 27
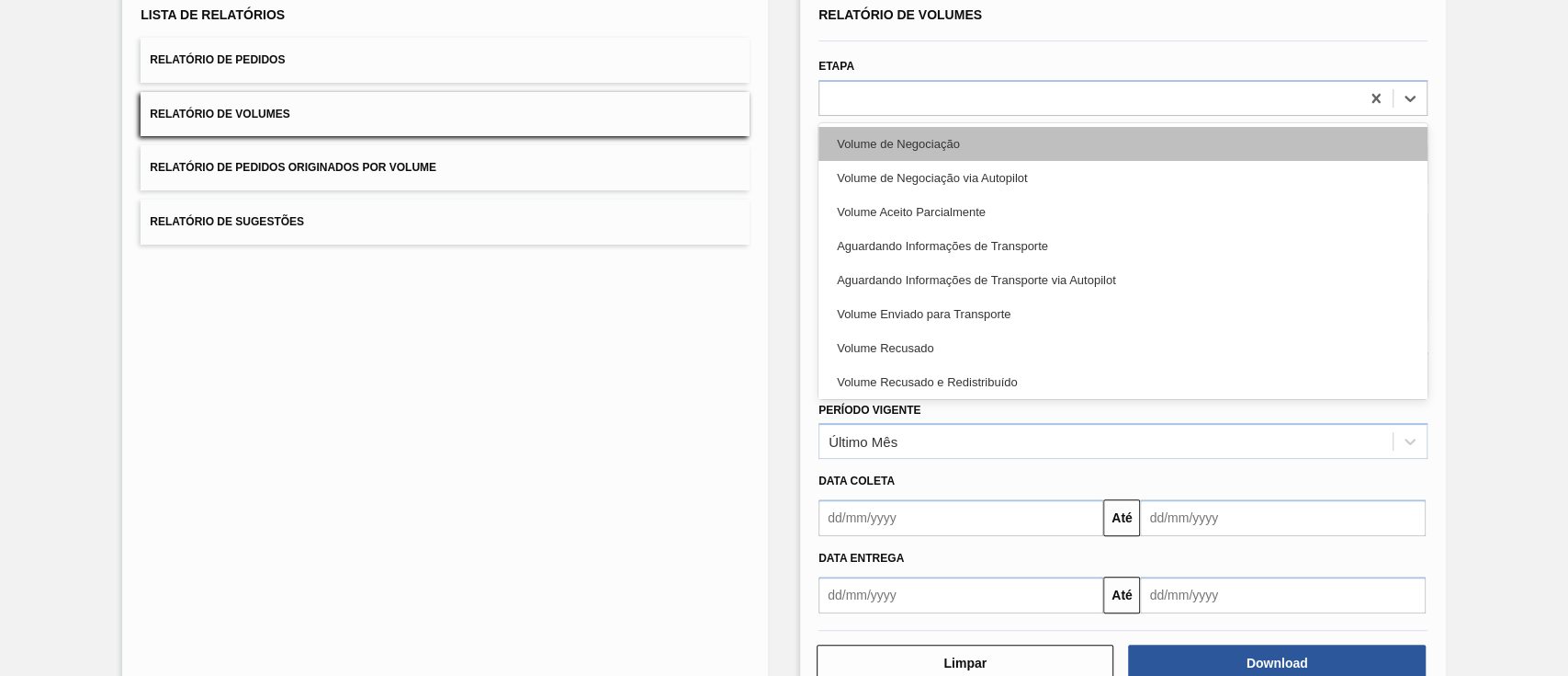
click at [1000, 129] on div "Volume de Negociação" at bounding box center [1123, 144] width 609 height 34
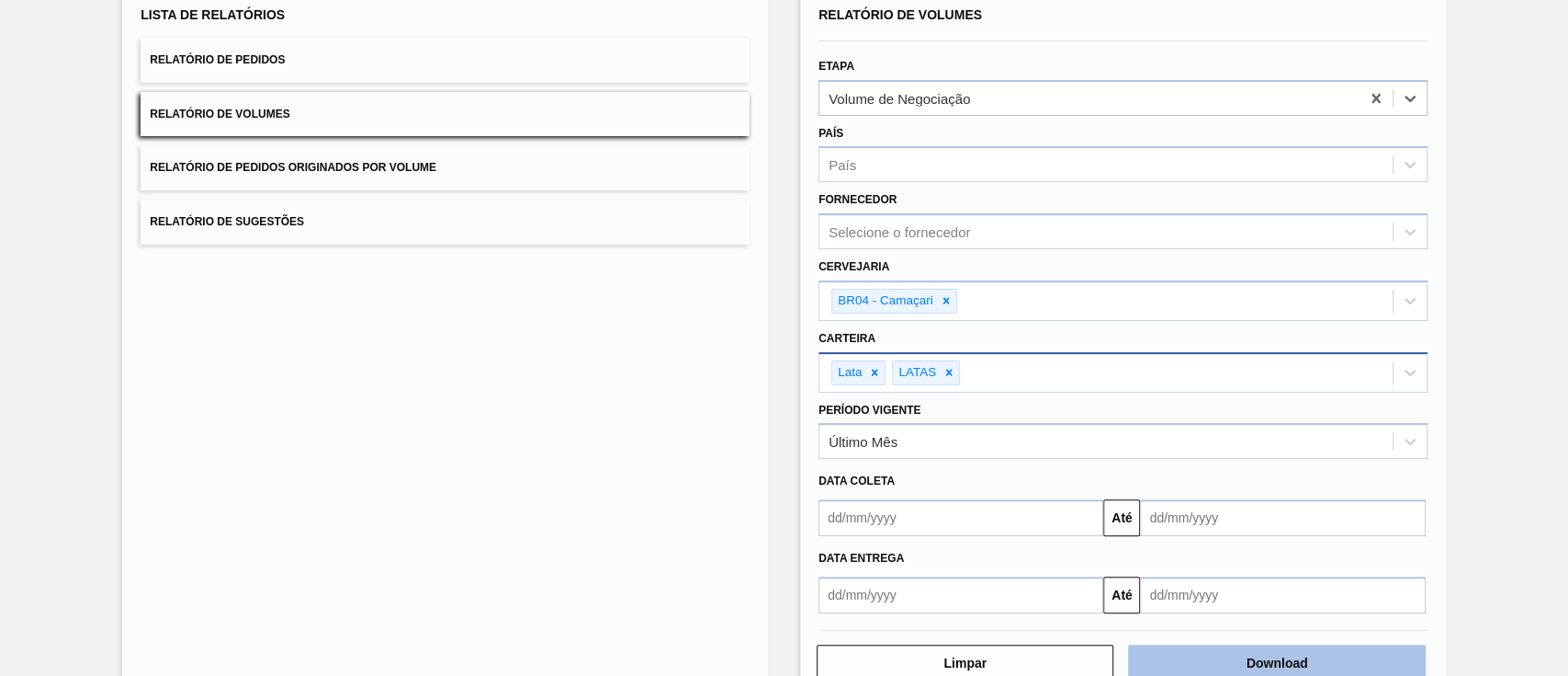
click at [1235, 644] on button "Download" at bounding box center [1277, 662] width 297 height 37
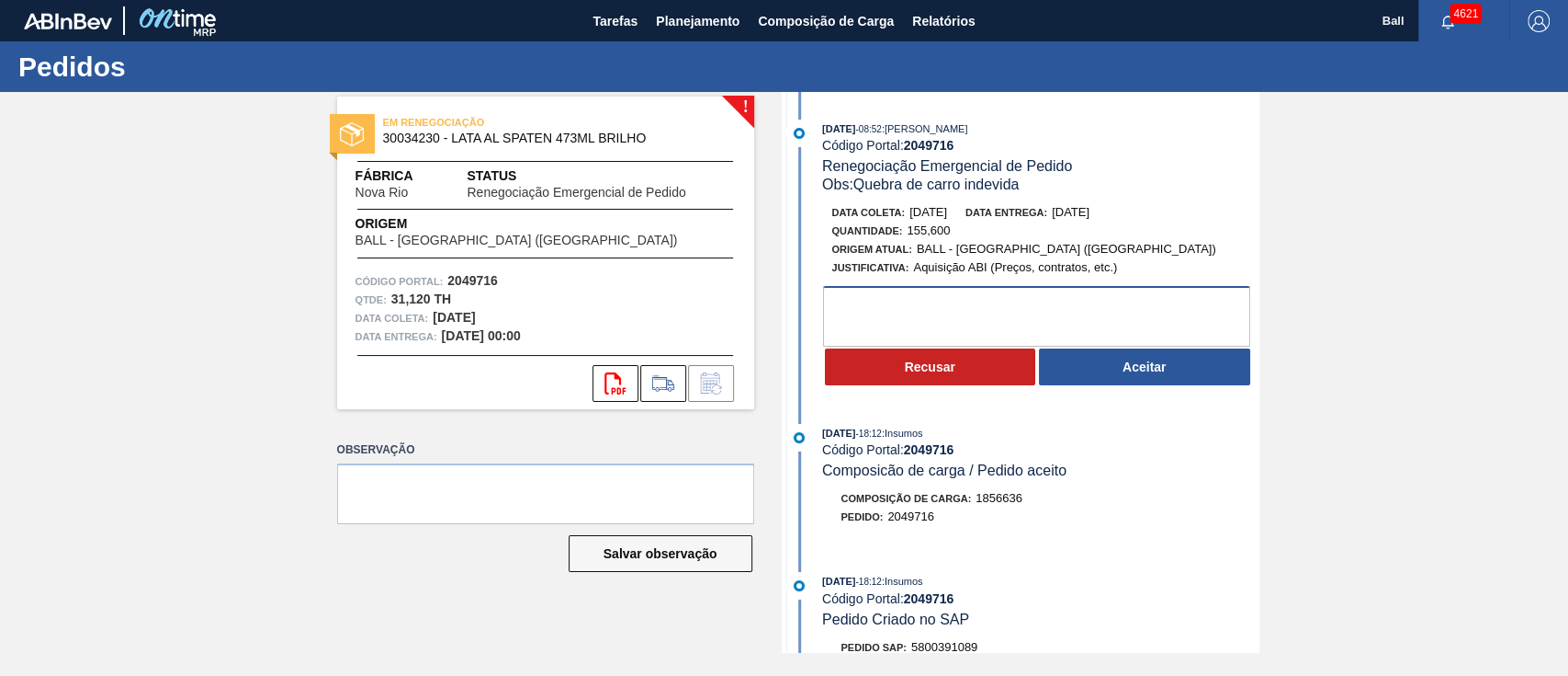
click at [1161, 304] on textarea at bounding box center [1037, 316] width 427 height 61
